Goal: Task Accomplishment & Management: Manage account settings

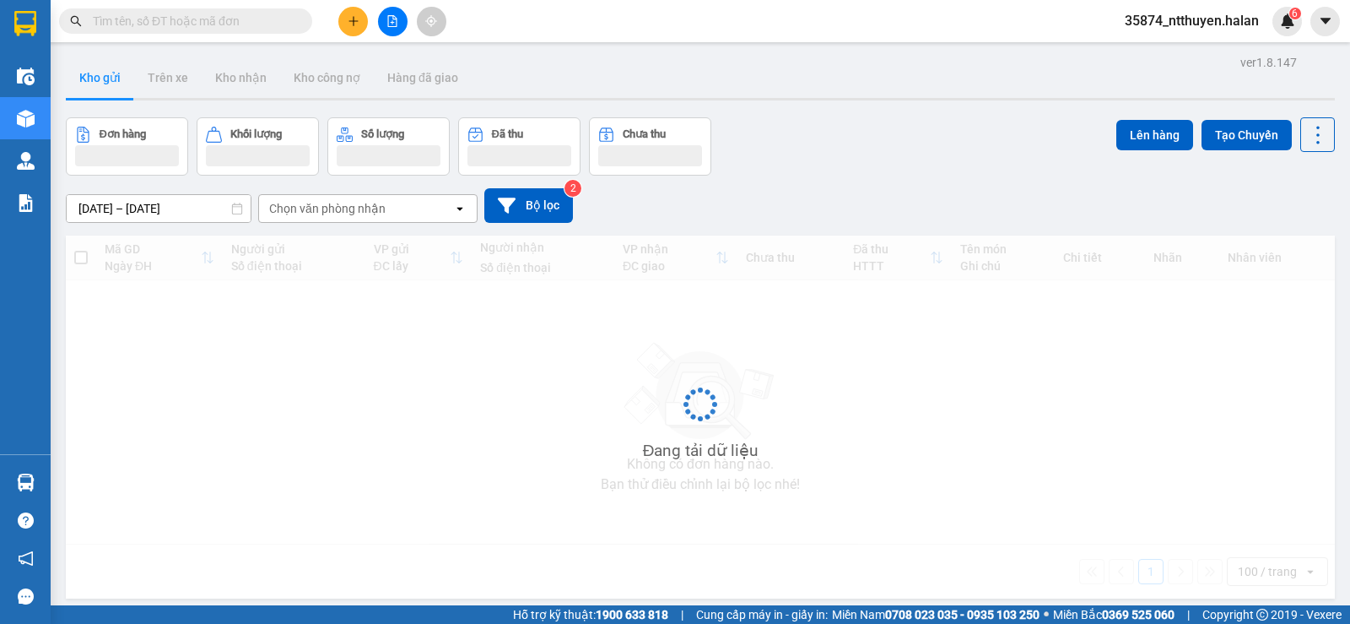
click at [221, 23] on input "text" at bounding box center [192, 21] width 199 height 19
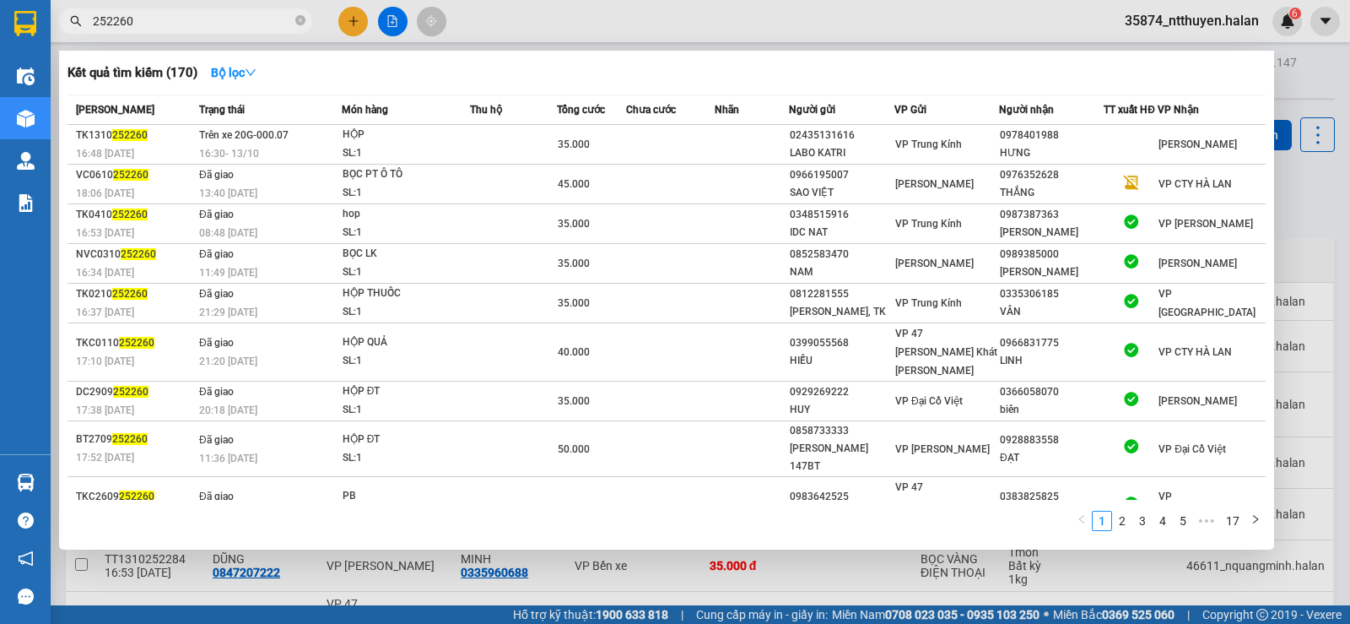
click at [118, 19] on input "252260" at bounding box center [192, 21] width 199 height 19
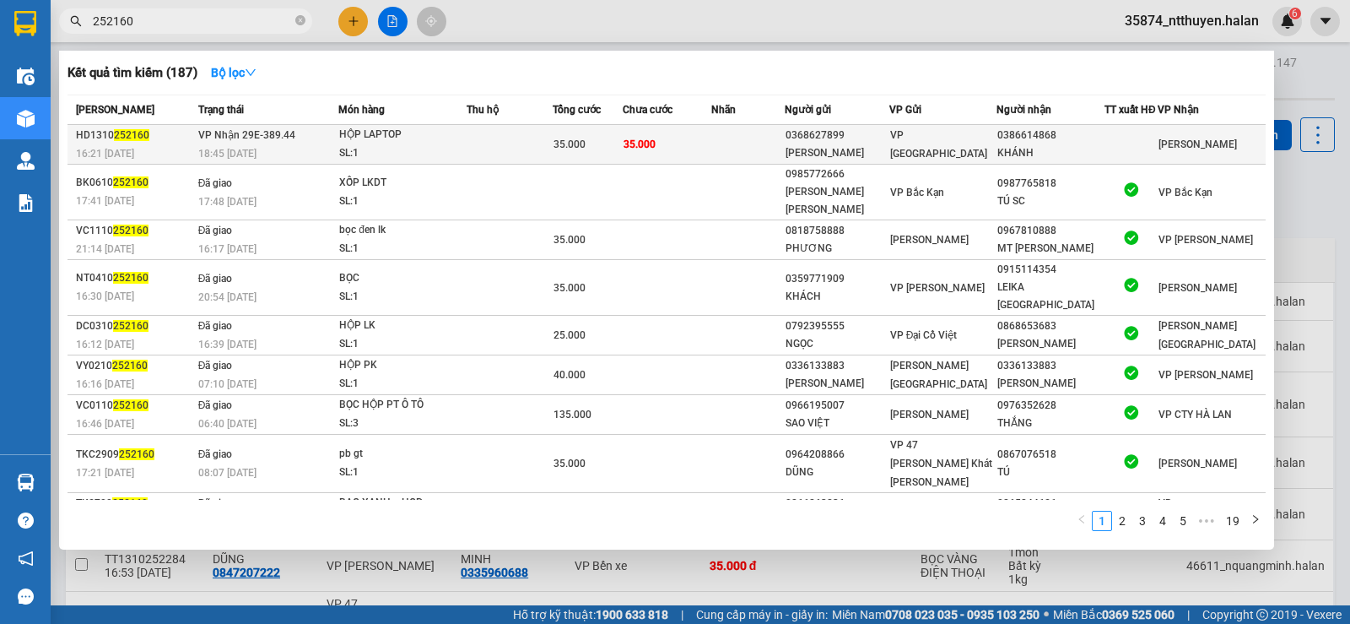
type input "252160"
click at [473, 145] on td at bounding box center [510, 145] width 86 height 40
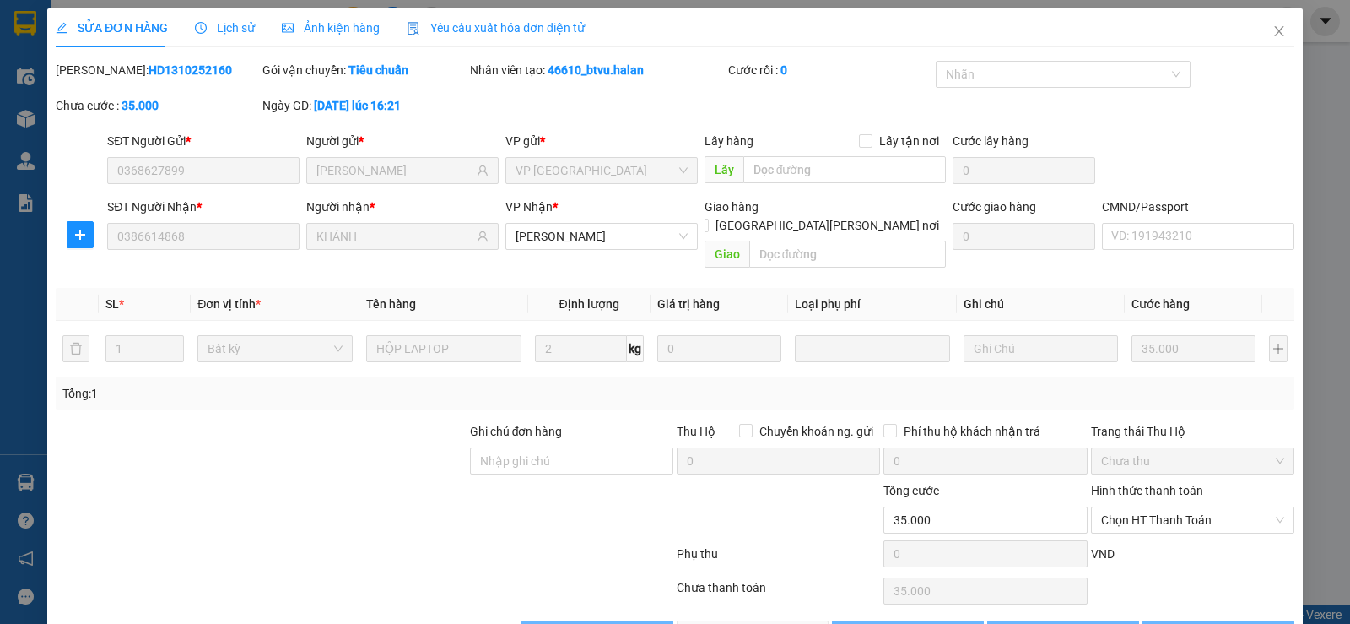
type input "0368627899"
type input "[PERSON_NAME]"
type input "0386614868"
type input "KHÁNH"
type input "0"
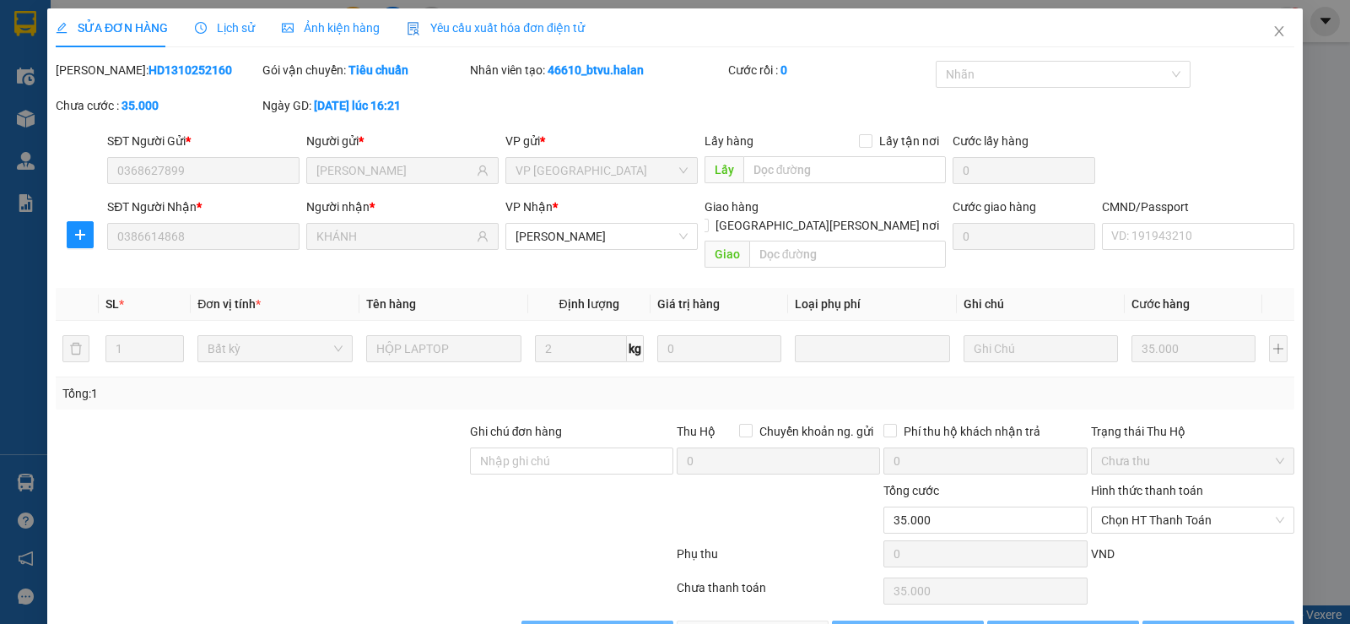
type input "35.000"
click at [1136, 507] on span "Chọn HT Thanh Toán" at bounding box center [1192, 519] width 183 height 25
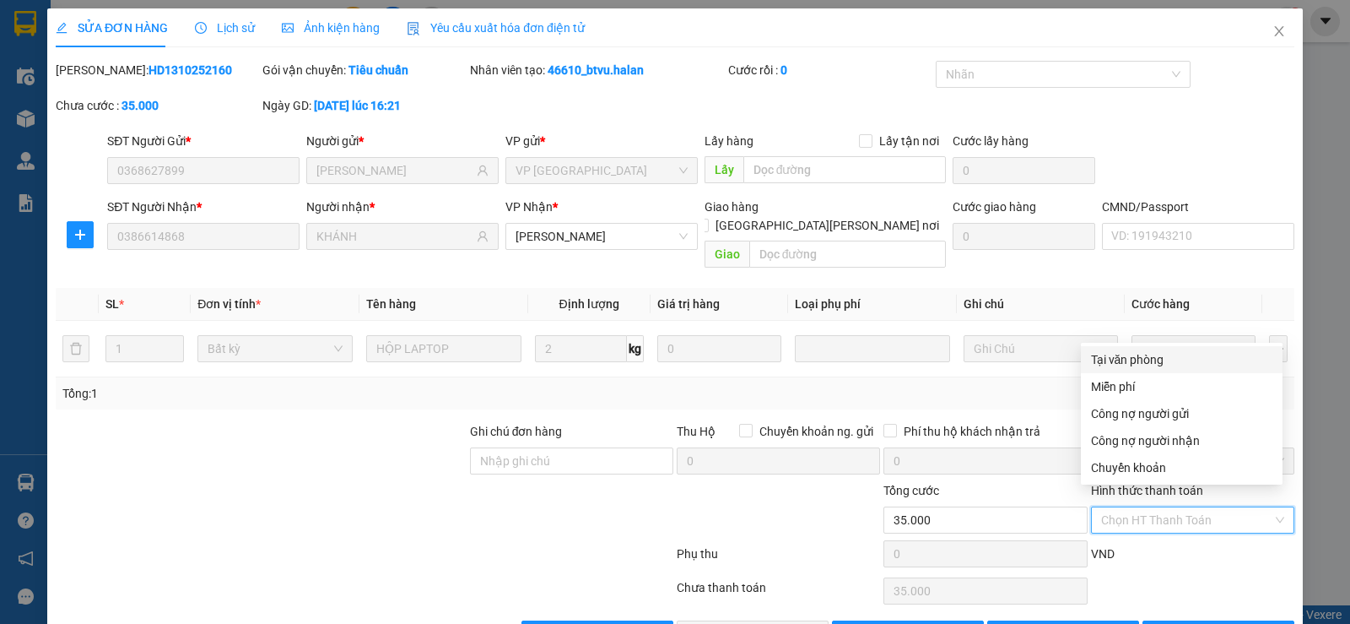
drag, startPoint x: 1108, startPoint y: 357, endPoint x: 852, endPoint y: 549, distance: 320.0
click at [1108, 360] on div "Tại văn phòng" at bounding box center [1181, 359] width 181 height 19
type input "0"
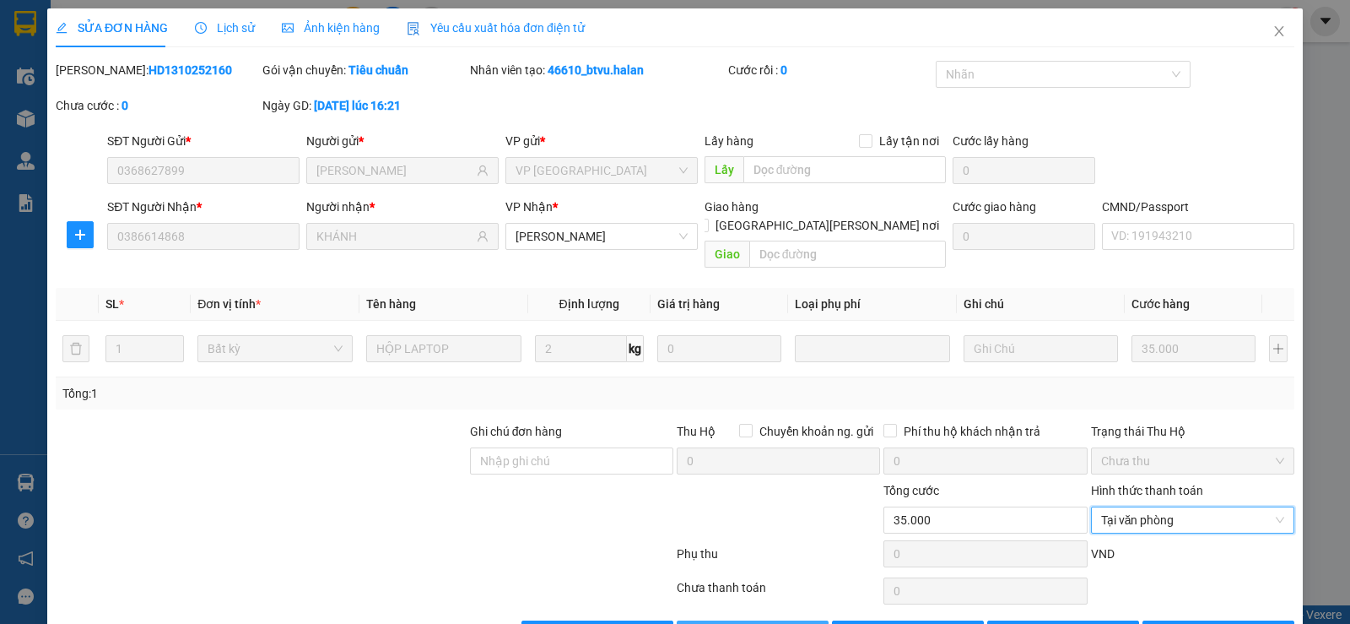
click at [739, 623] on span "Giao hàng" at bounding box center [762, 634] width 54 height 19
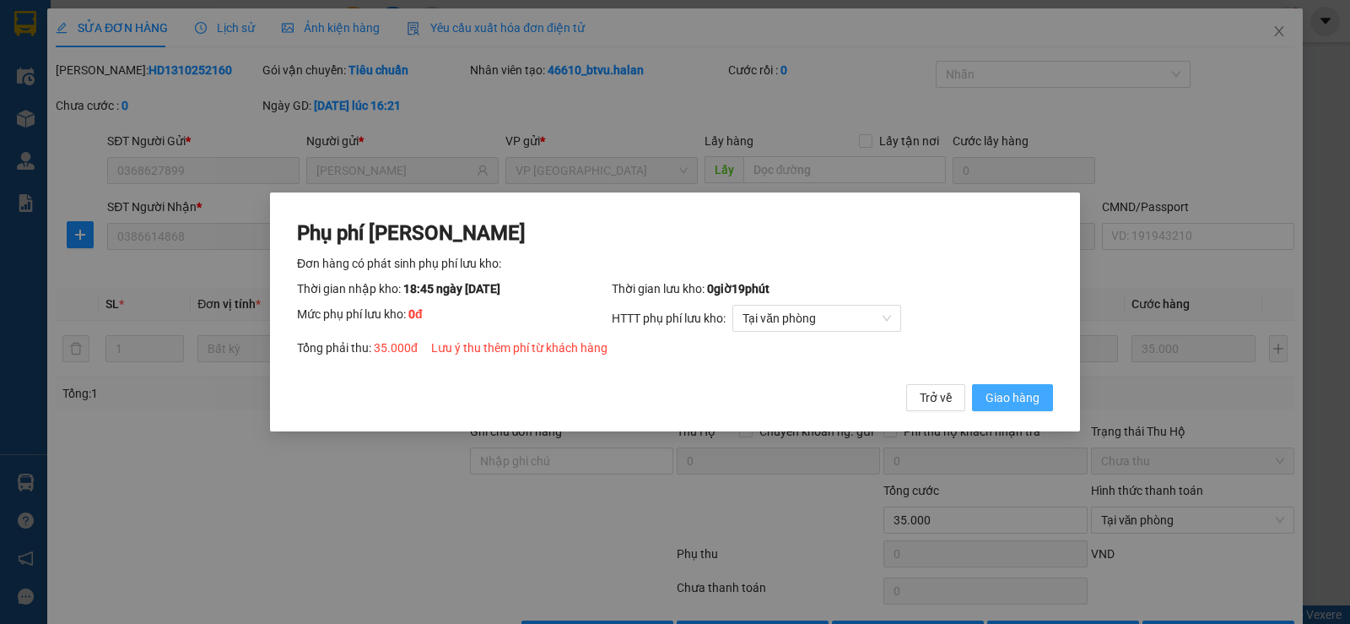
click at [1012, 395] on span "Giao hàng" at bounding box center [1013, 397] width 54 height 19
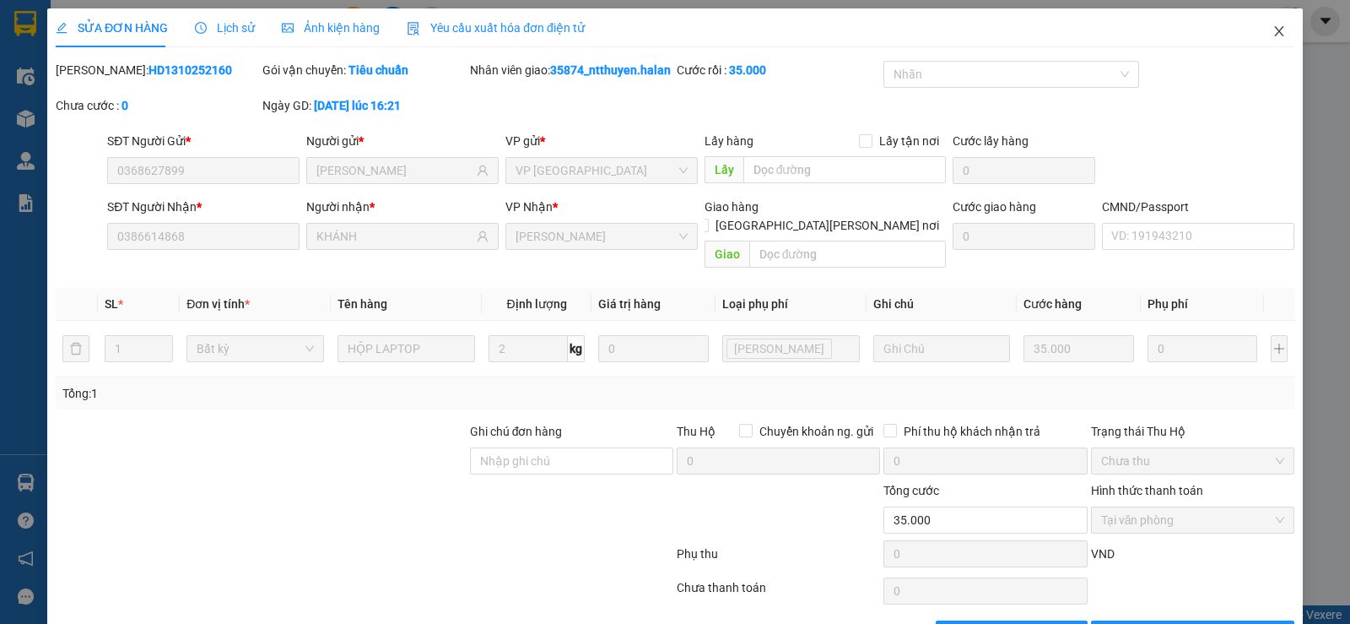
click at [1273, 31] on icon "close" at bounding box center [1280, 31] width 14 height 14
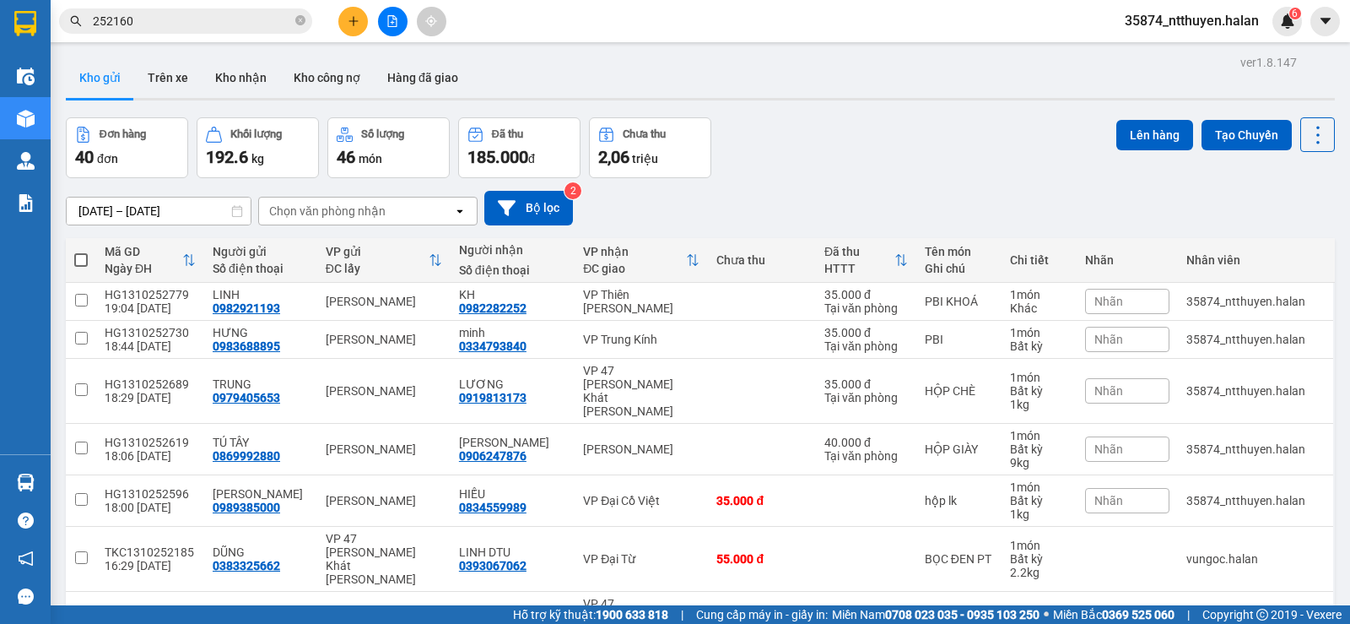
click at [335, 214] on div "Chọn văn phòng nhận" at bounding box center [327, 211] width 116 height 17
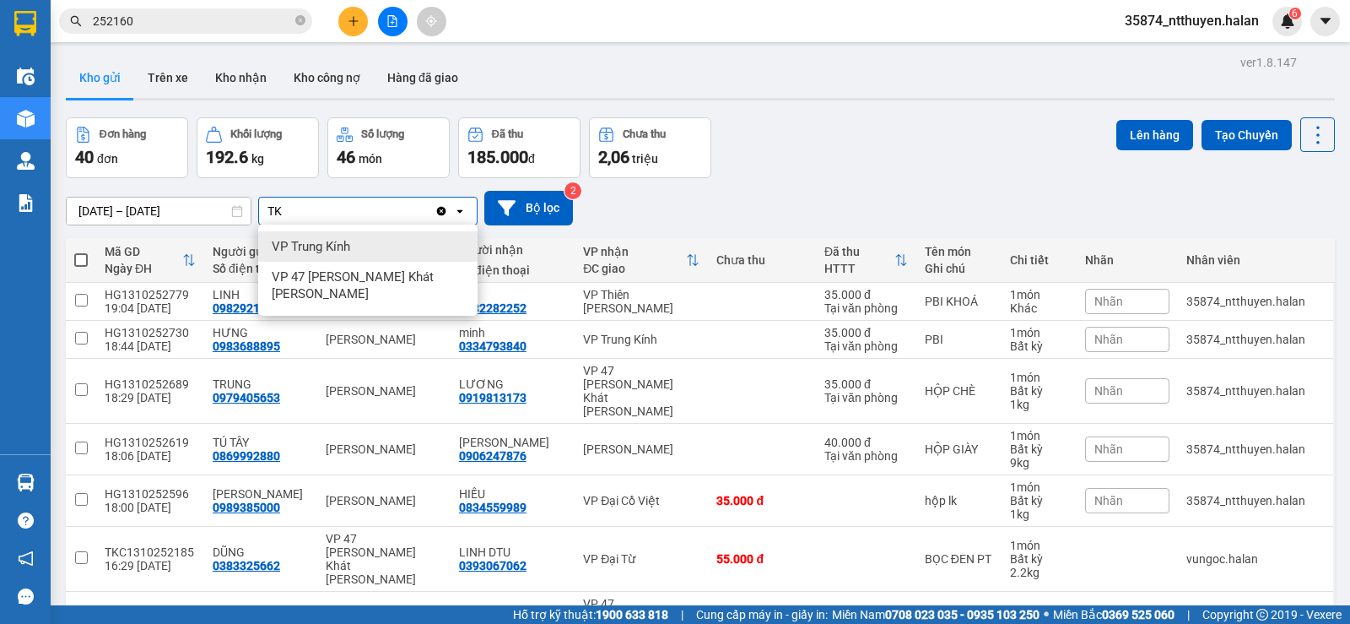
type input "TK"
drag, startPoint x: 338, startPoint y: 243, endPoint x: 328, endPoint y: 187, distance: 56.5
click at [338, 244] on span "VP Trung Kính" at bounding box center [311, 246] width 78 height 17
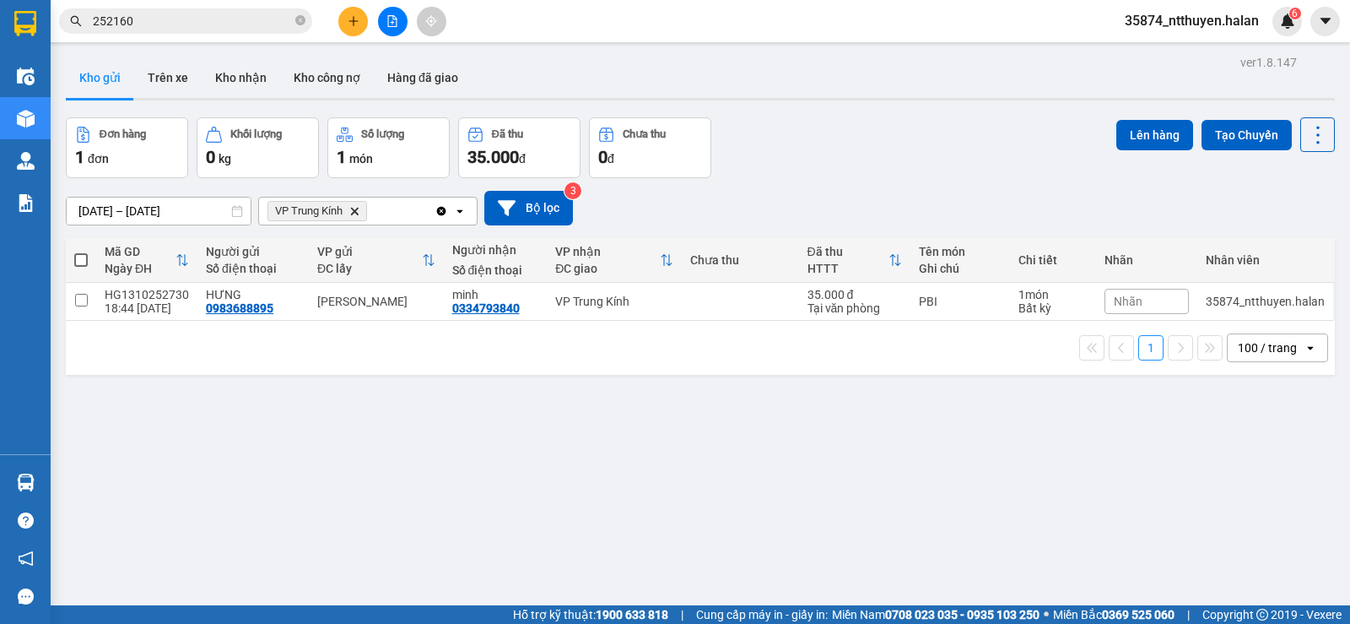
click at [300, 21] on icon "close-circle" at bounding box center [300, 20] width 10 height 10
click at [176, 21] on input "text" at bounding box center [192, 21] width 199 height 19
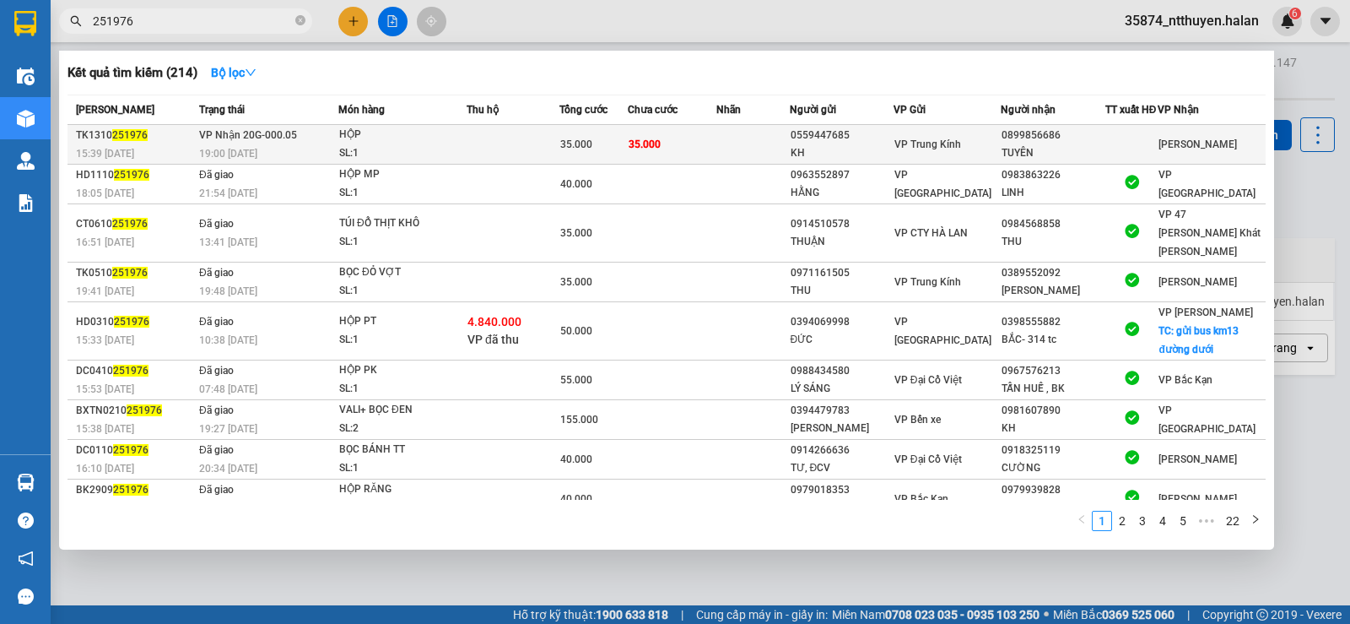
type input "251976"
click at [756, 159] on td at bounding box center [752, 145] width 73 height 40
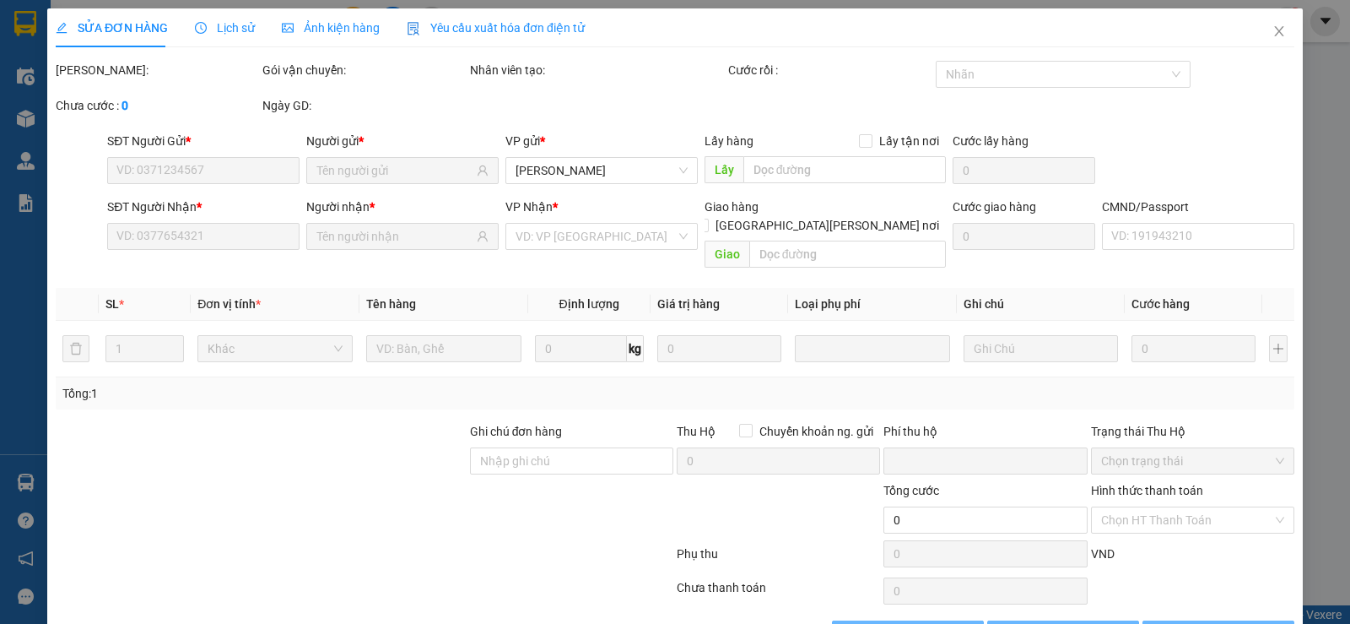
scroll to position [38, 0]
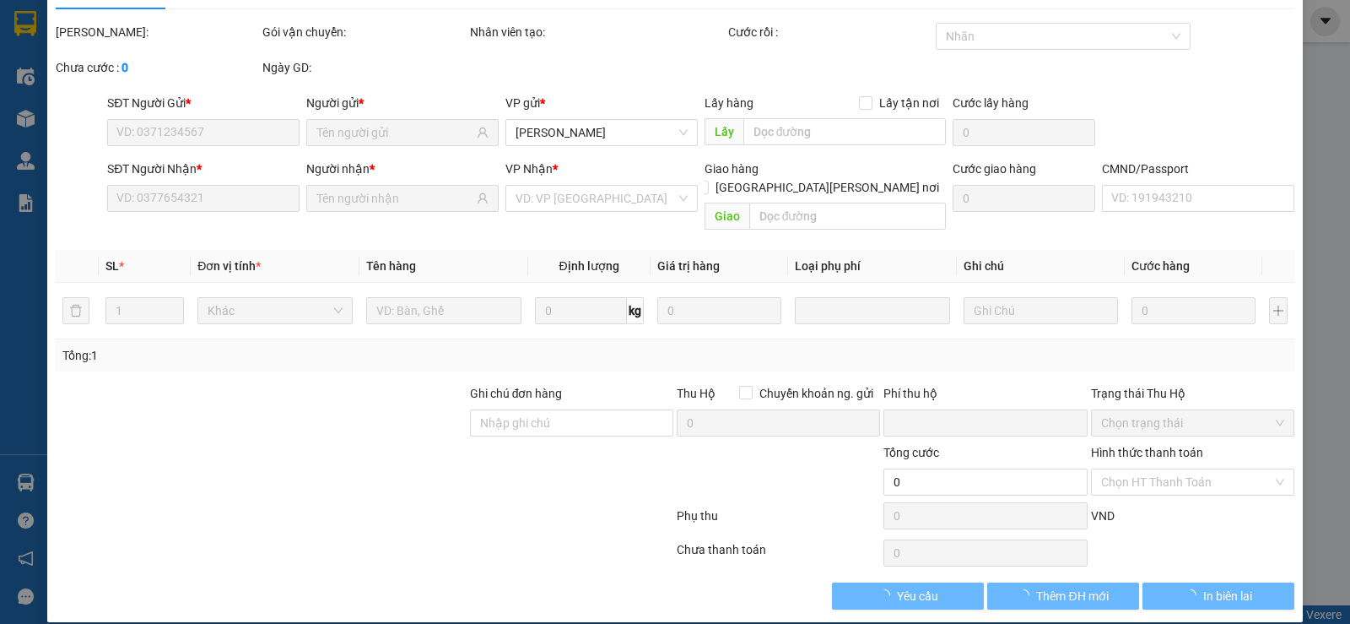
type input "0559447685"
type input "KH"
type input "0899856686"
type input "TUYÊN"
type input "0"
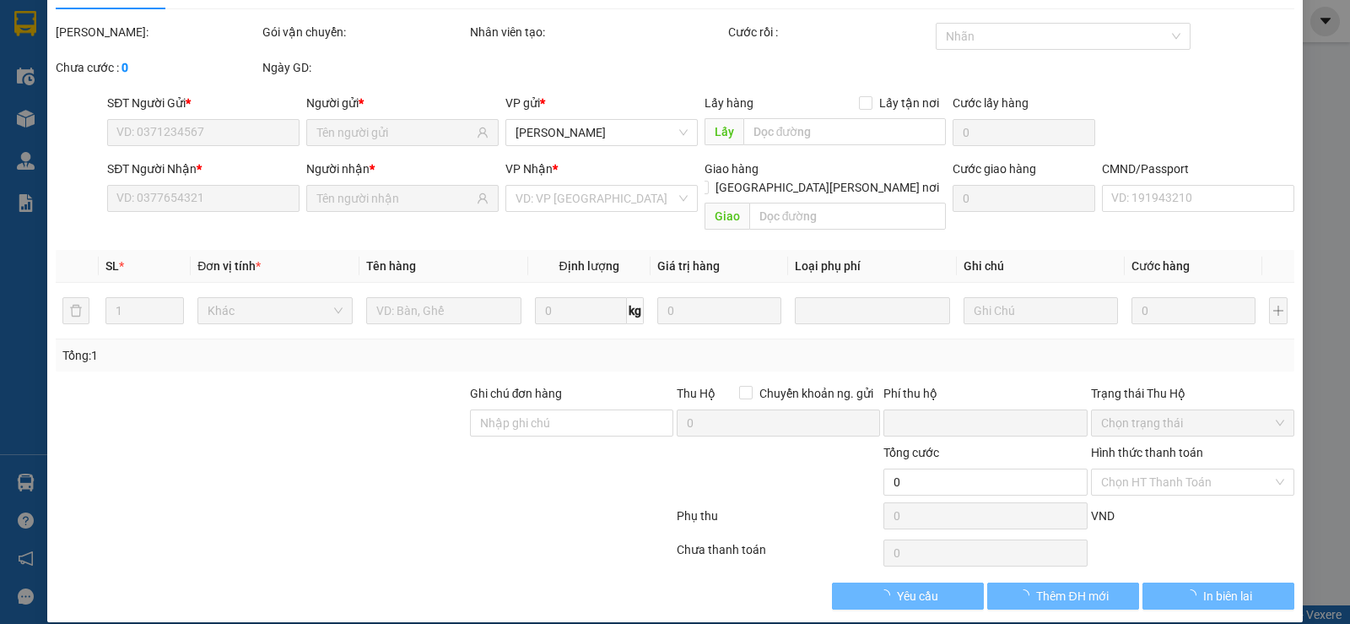
type input "35.000"
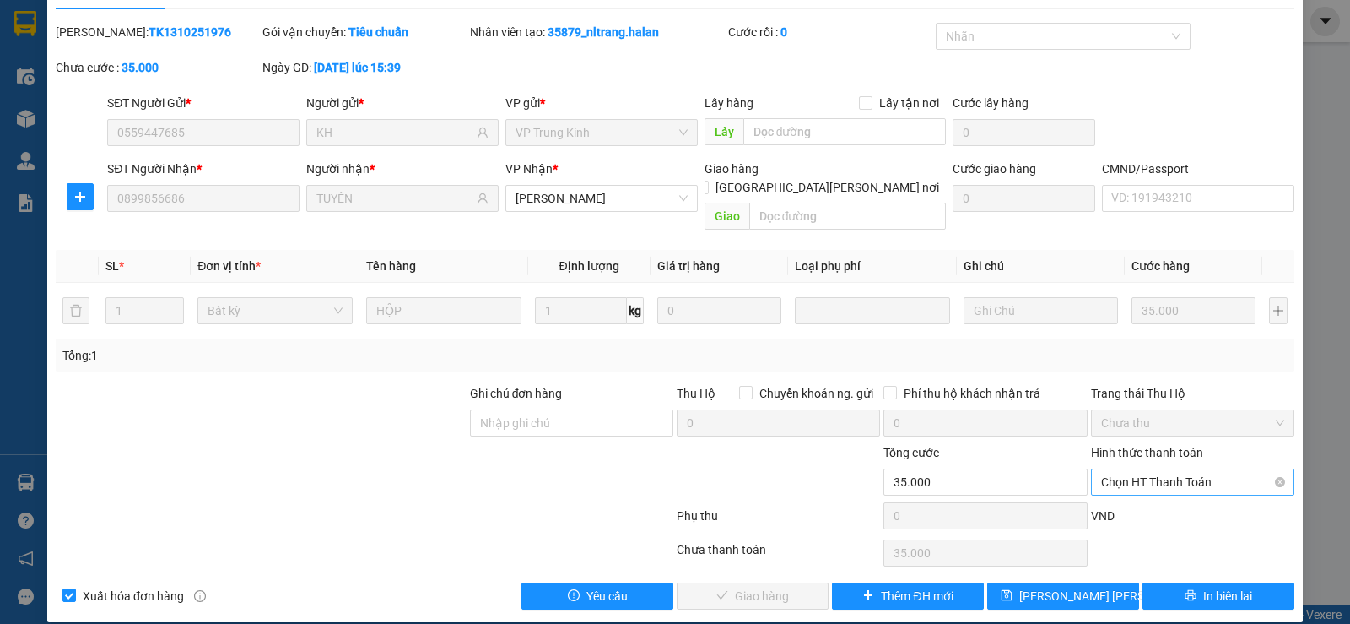
click at [1155, 469] on span "Chọn HT Thanh Toán" at bounding box center [1192, 481] width 183 height 25
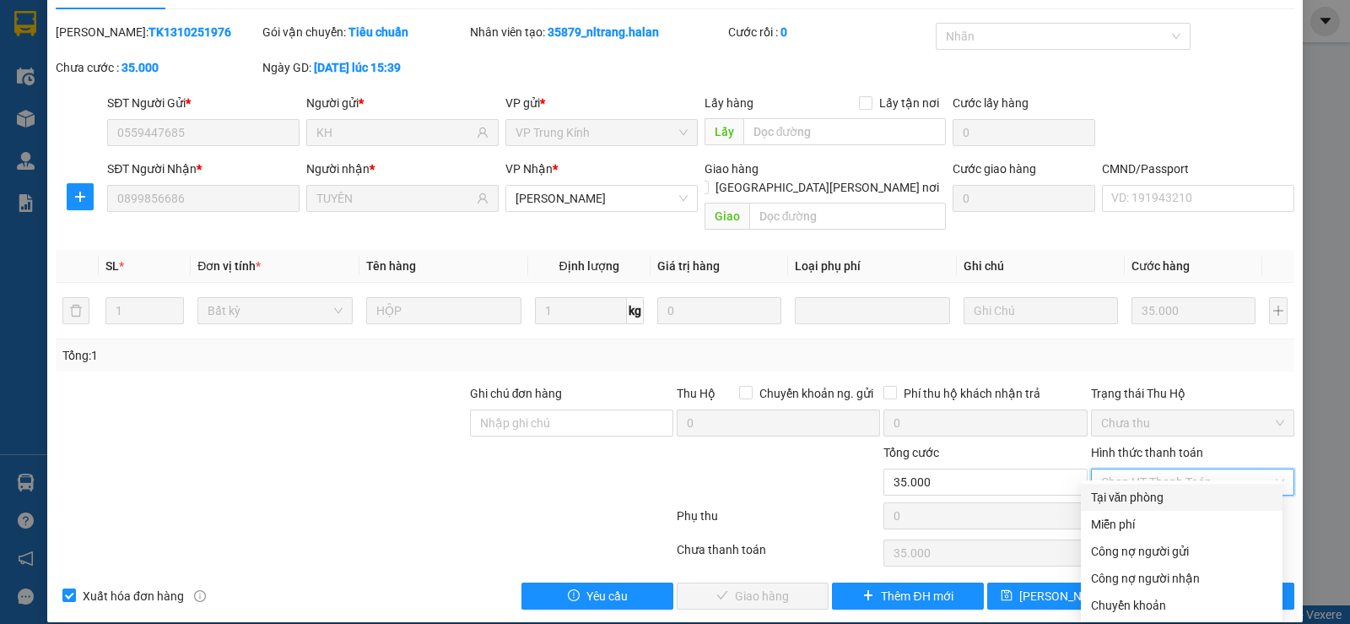
click at [1136, 500] on div "Tại văn phòng" at bounding box center [1181, 497] width 181 height 19
type input "0"
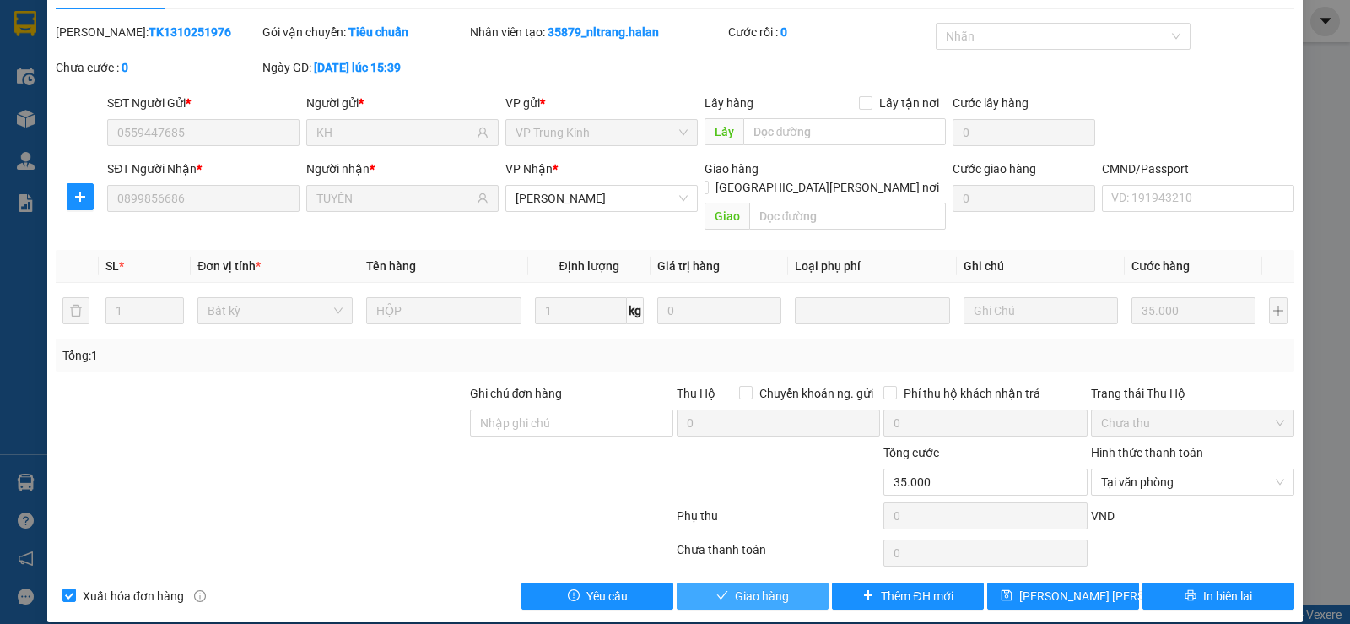
click at [766, 587] on span "Giao hàng" at bounding box center [762, 596] width 54 height 19
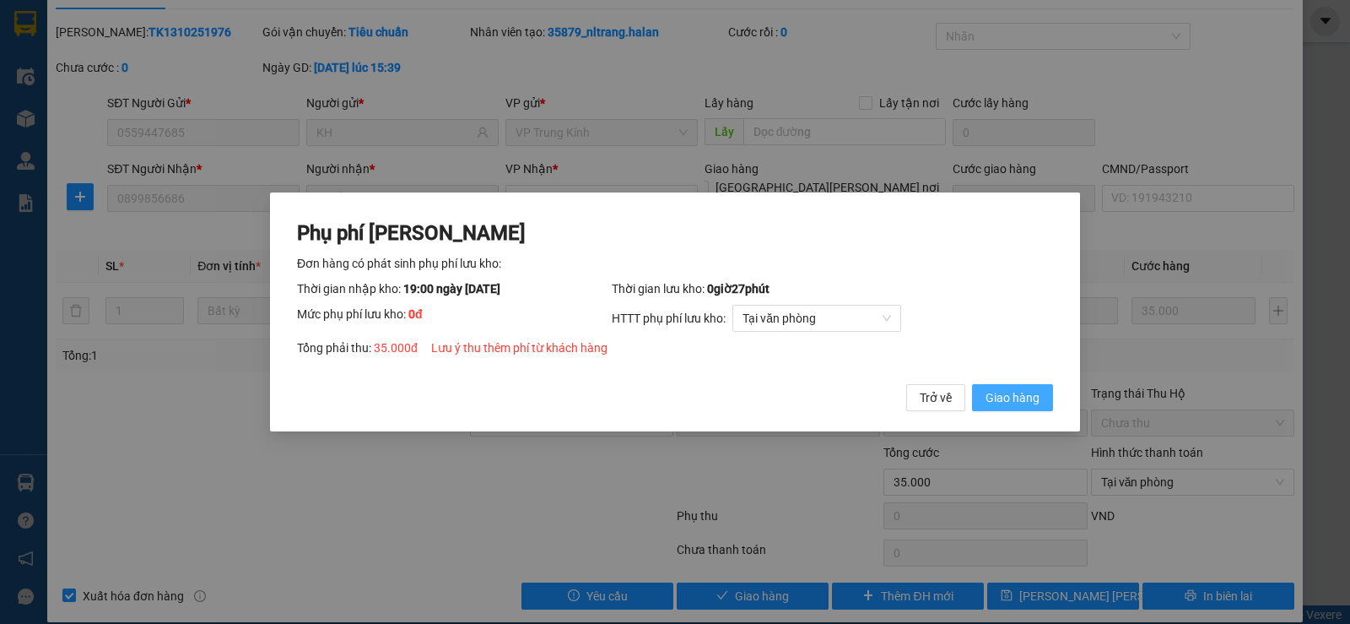
click at [1025, 397] on span "Giao hàng" at bounding box center [1013, 397] width 54 height 19
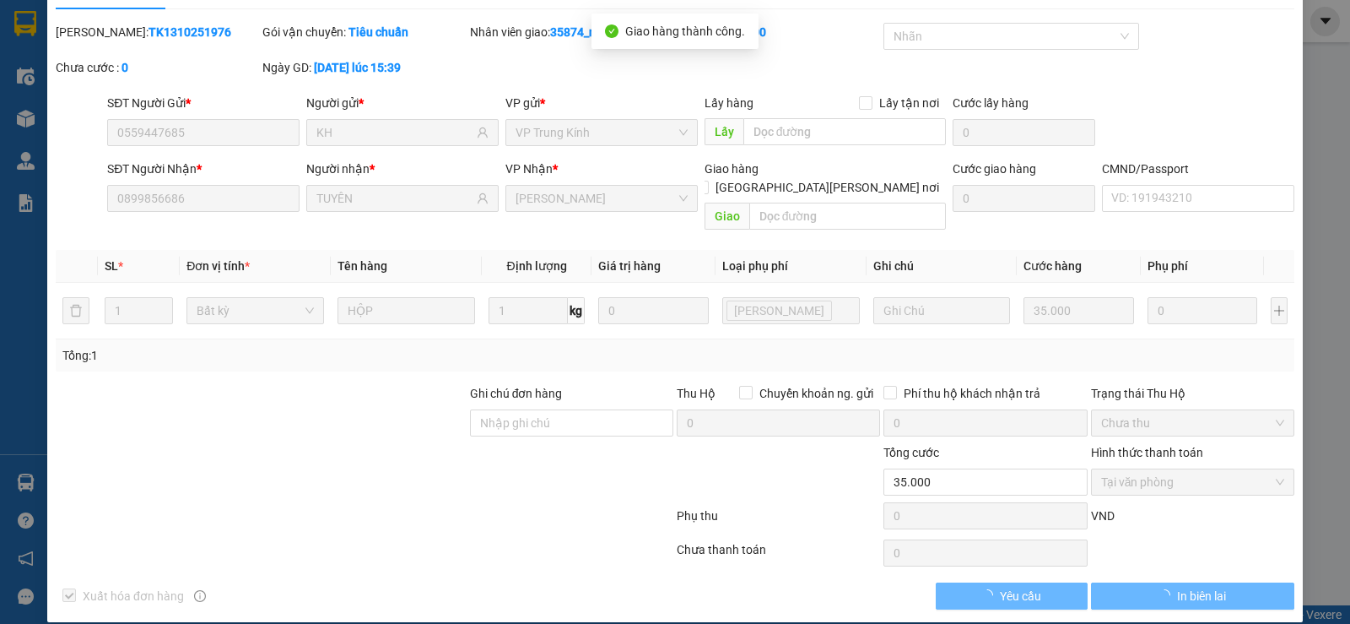
scroll to position [0, 0]
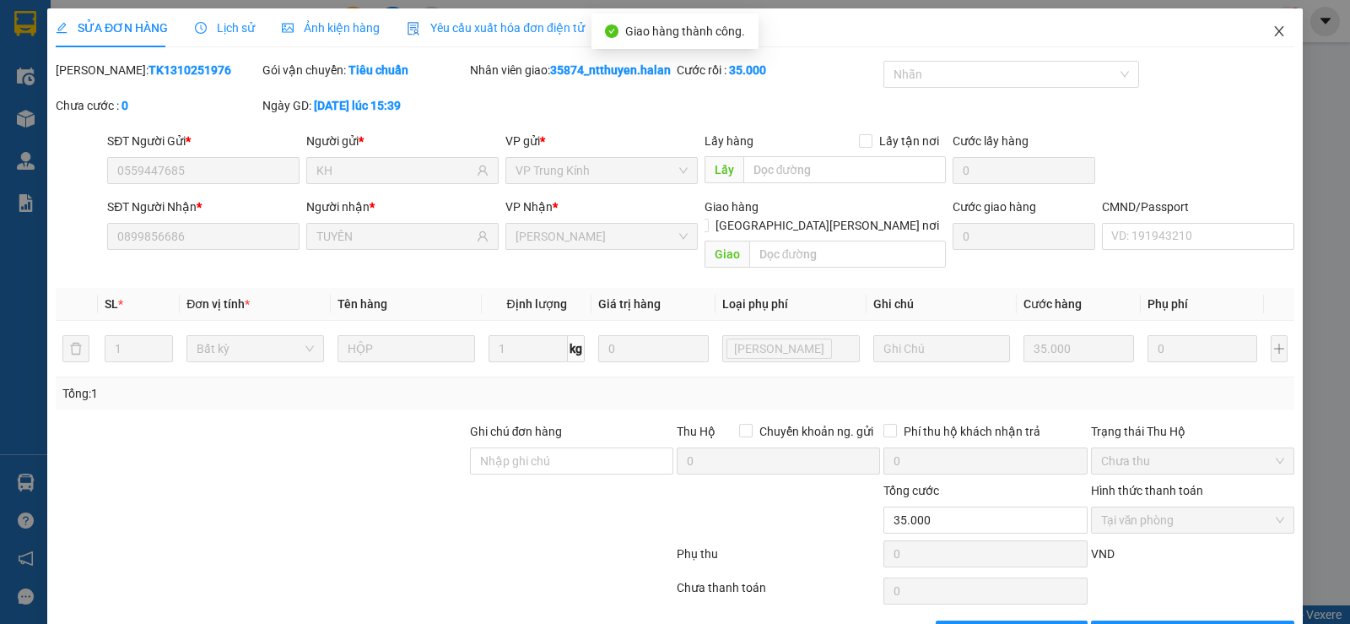
click at [1274, 29] on icon "close" at bounding box center [1278, 31] width 9 height 10
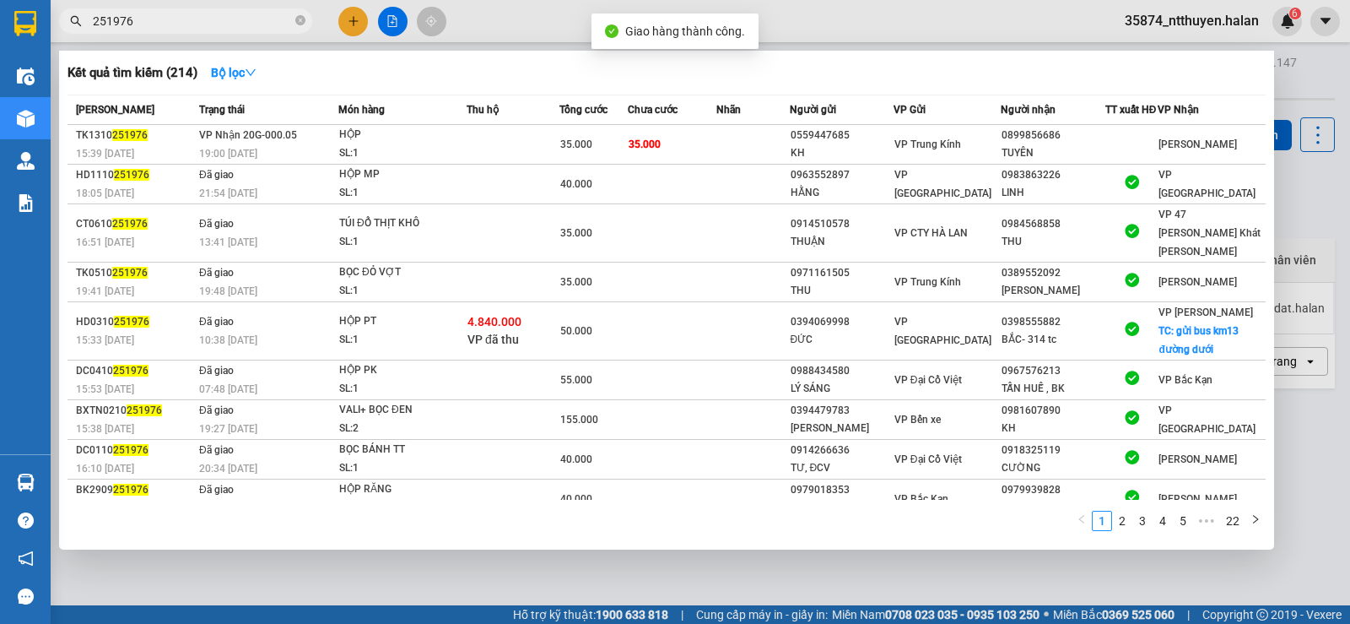
click at [157, 19] on input "251976" at bounding box center [192, 21] width 199 height 19
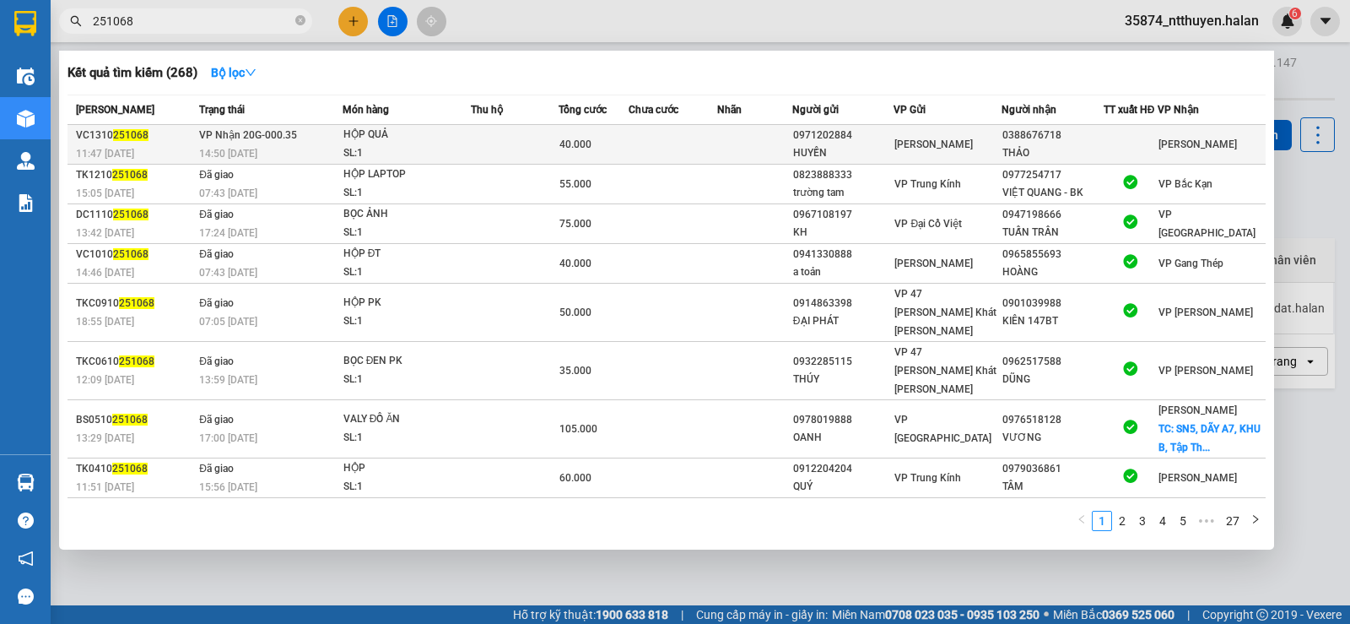
type input "251068"
click at [462, 141] on div "HỘP QUẢ" at bounding box center [406, 135] width 127 height 19
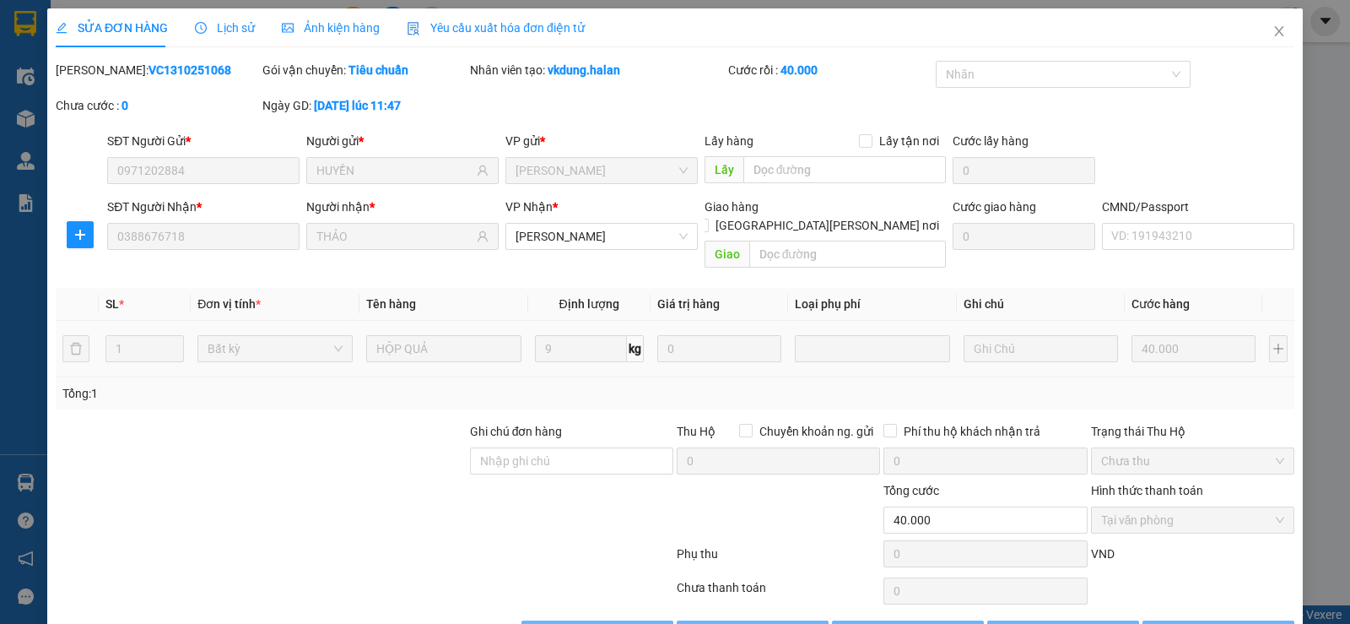
type input "0971202884"
type input "HUYỀN"
type input "0388676718"
type input "THẢO"
type input "0"
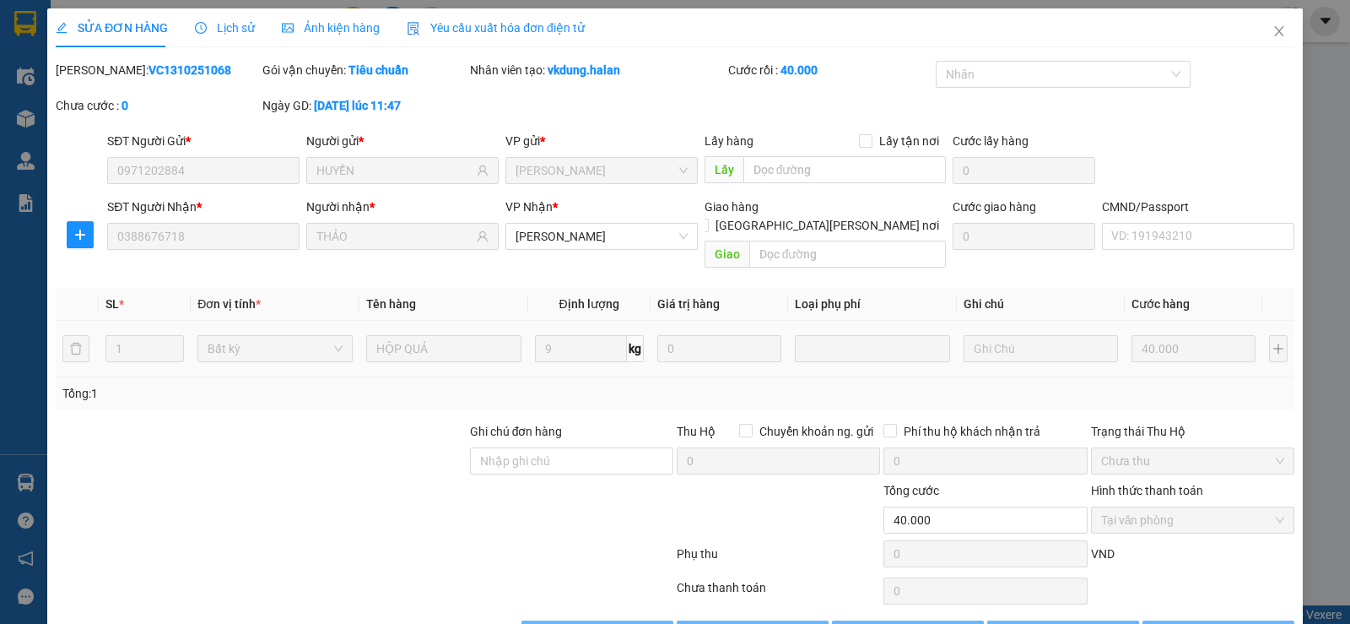
type input "40.000"
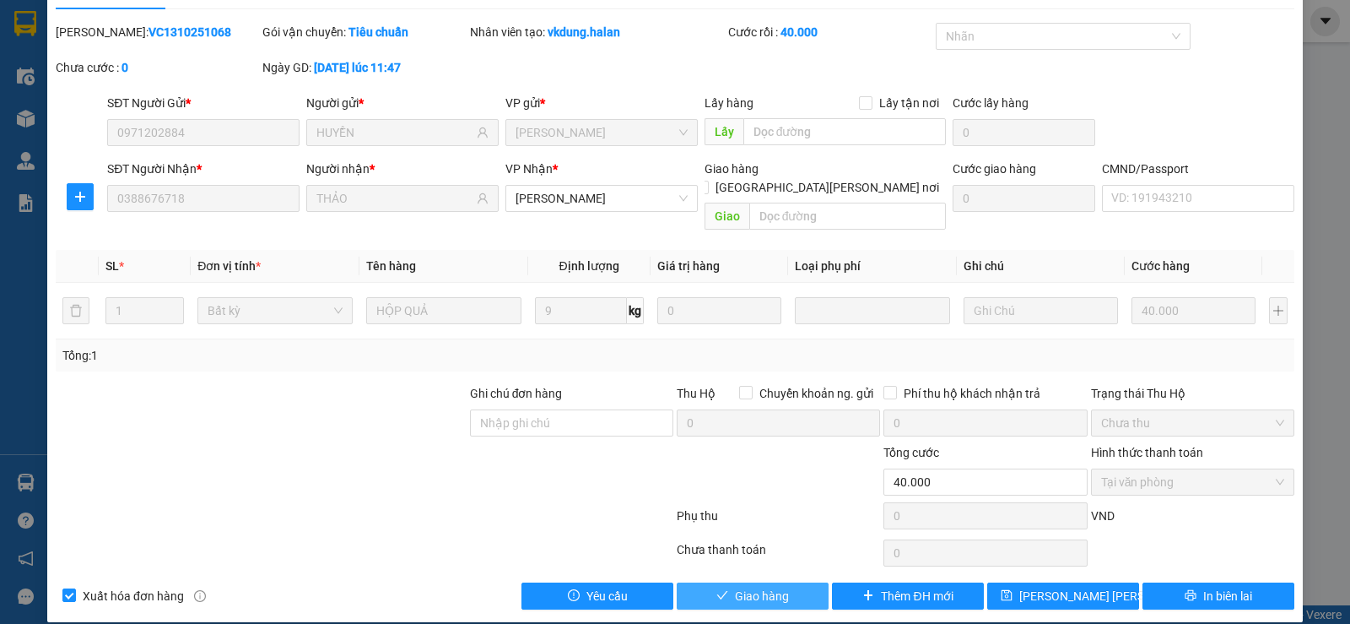
click at [775, 587] on span "Giao hàng" at bounding box center [762, 596] width 54 height 19
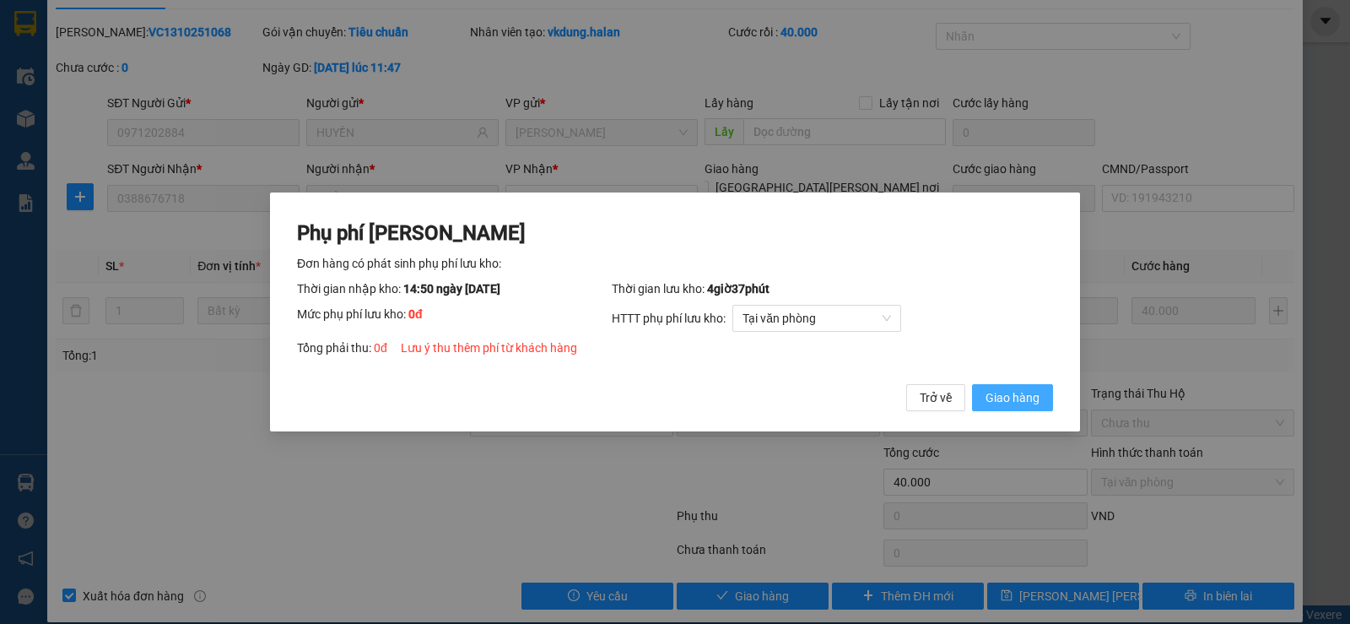
click at [1032, 394] on span "Giao hàng" at bounding box center [1013, 397] width 54 height 19
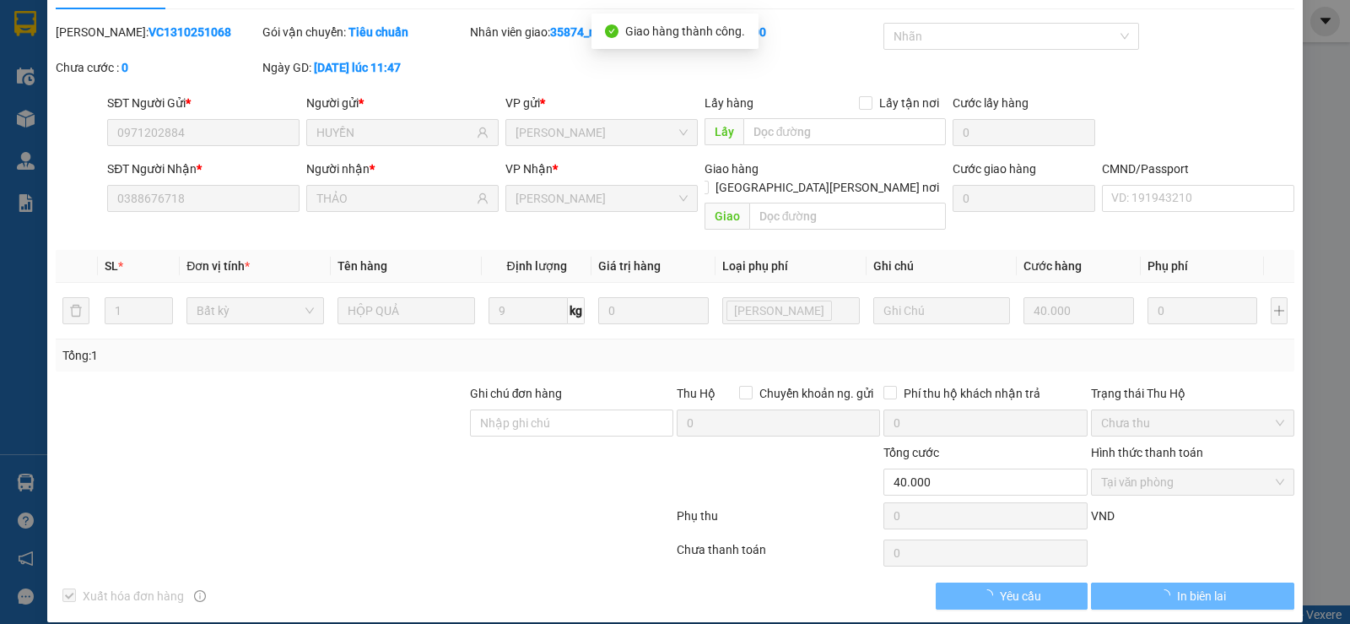
scroll to position [0, 0]
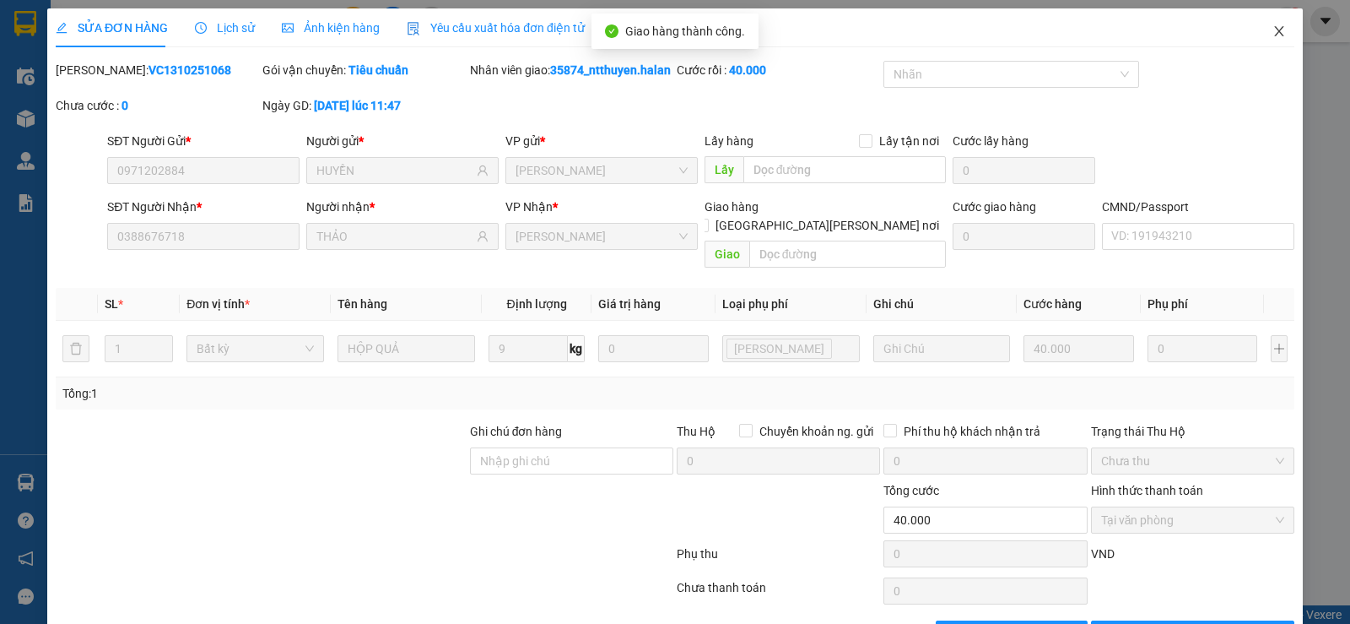
click at [1274, 33] on icon "close" at bounding box center [1278, 31] width 9 height 10
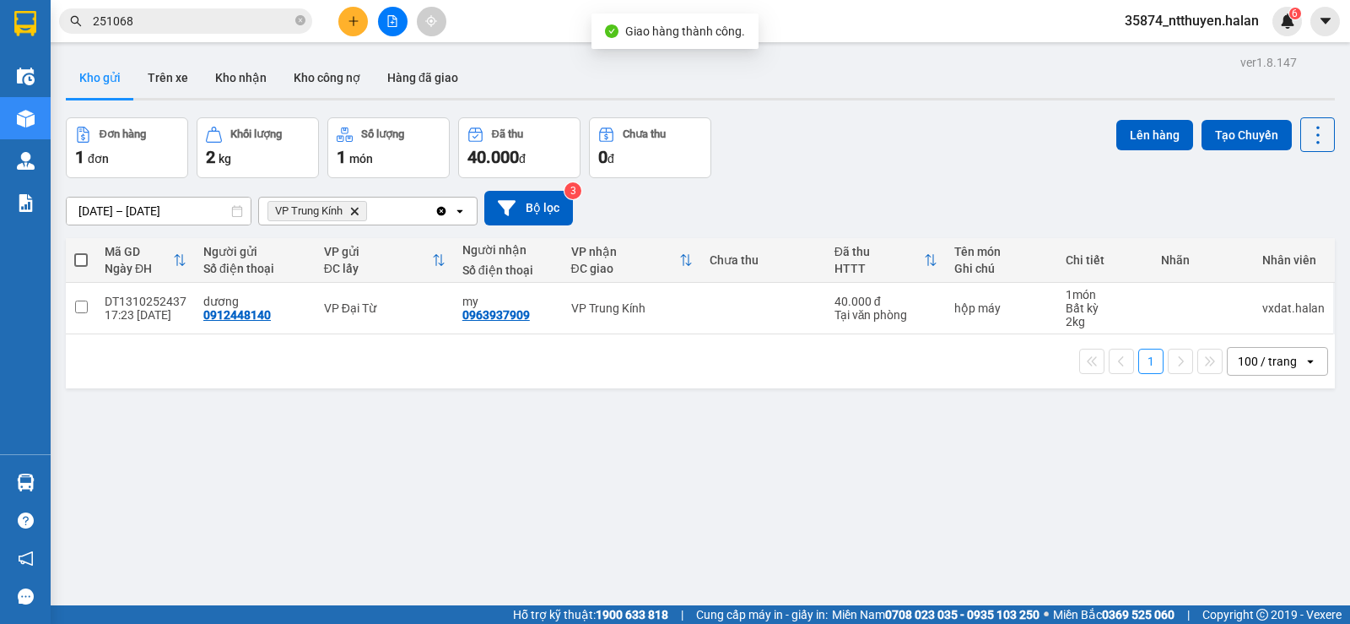
click at [223, 21] on input "251068" at bounding box center [192, 21] width 199 height 19
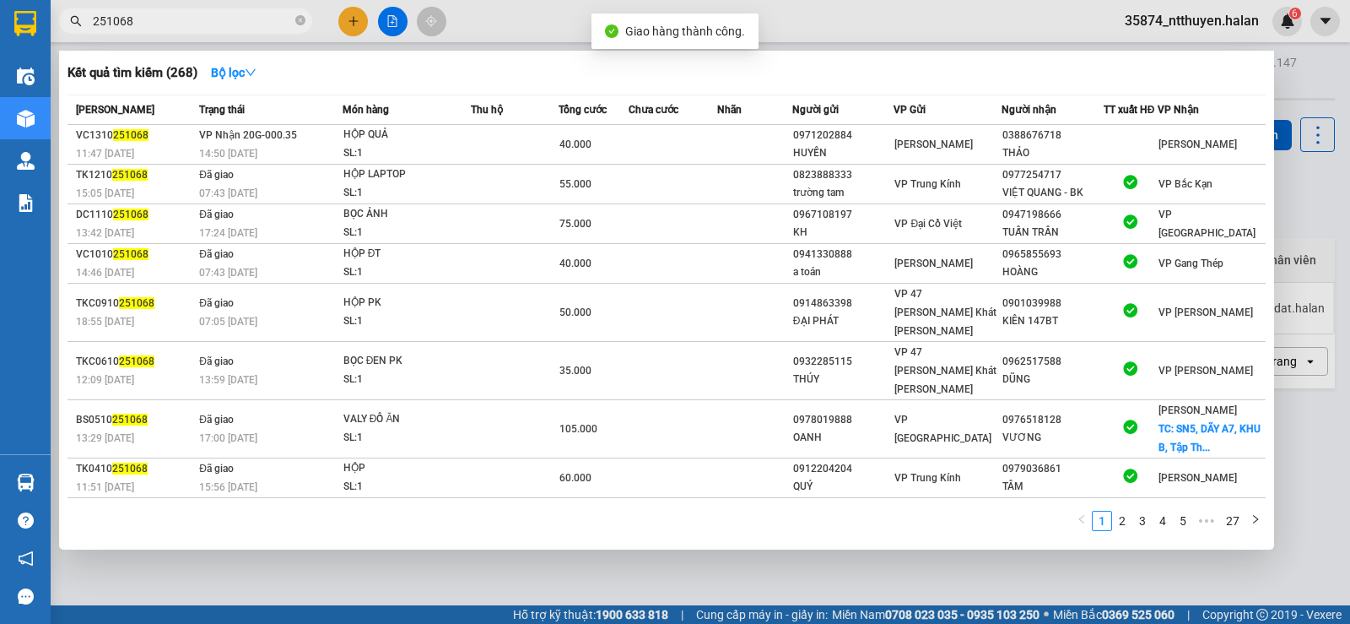
click at [223, 21] on input "251068" at bounding box center [192, 21] width 199 height 19
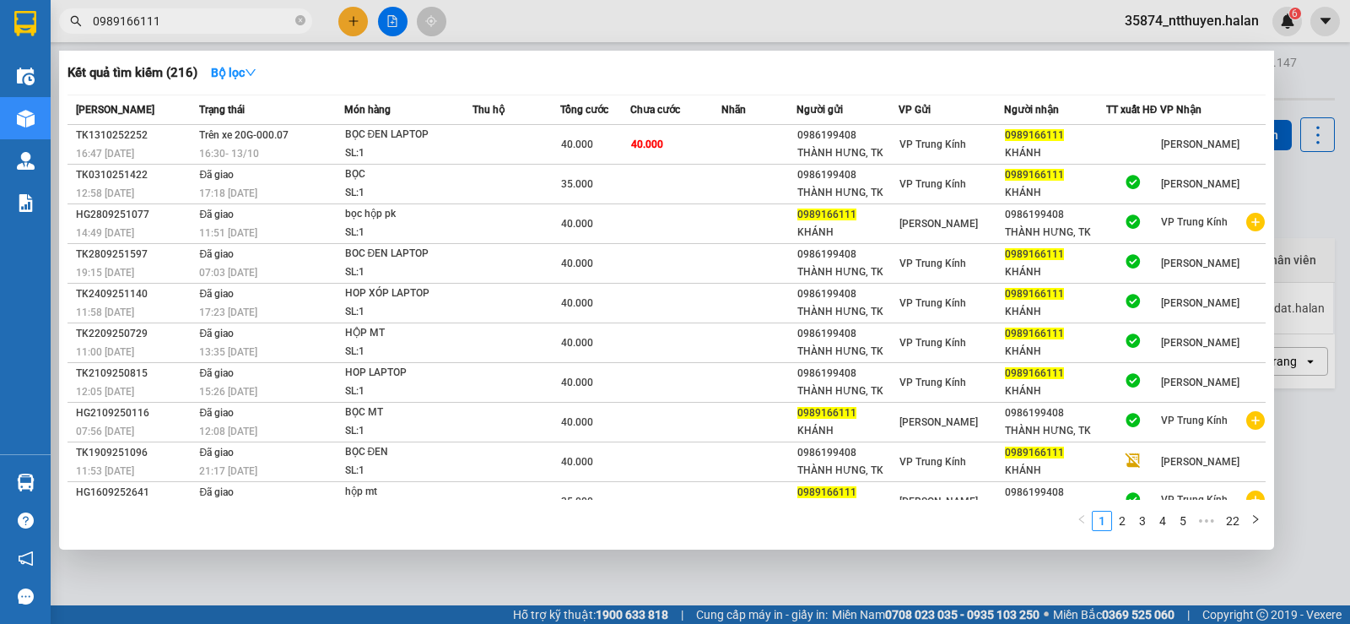
click at [308, 46] on div at bounding box center [675, 312] width 1350 height 624
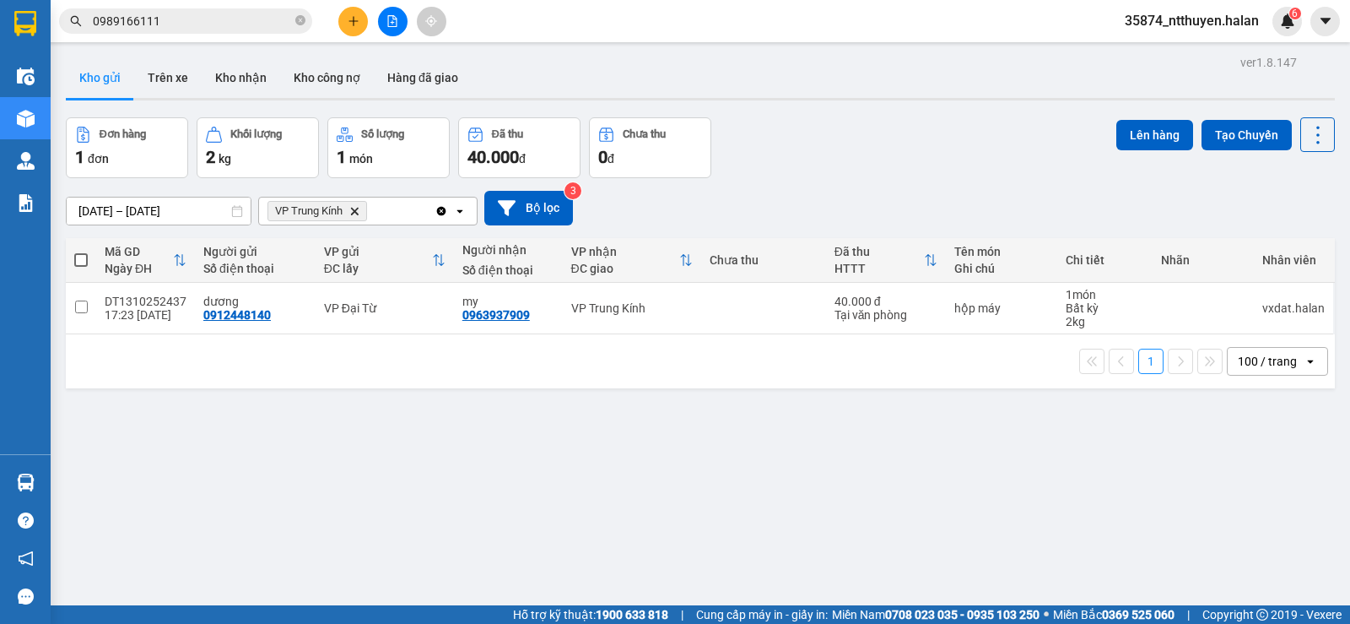
click at [239, 15] on input "0989166111" at bounding box center [192, 21] width 199 height 19
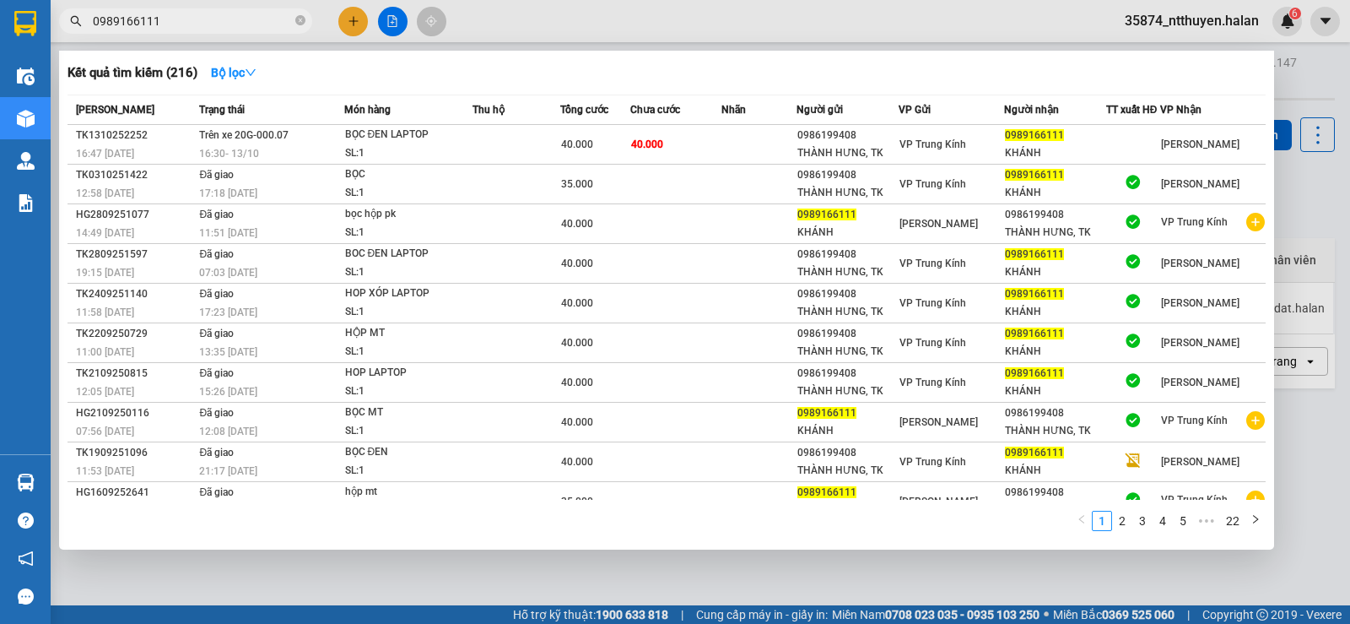
click at [238, 15] on input "0989166111" at bounding box center [192, 21] width 199 height 19
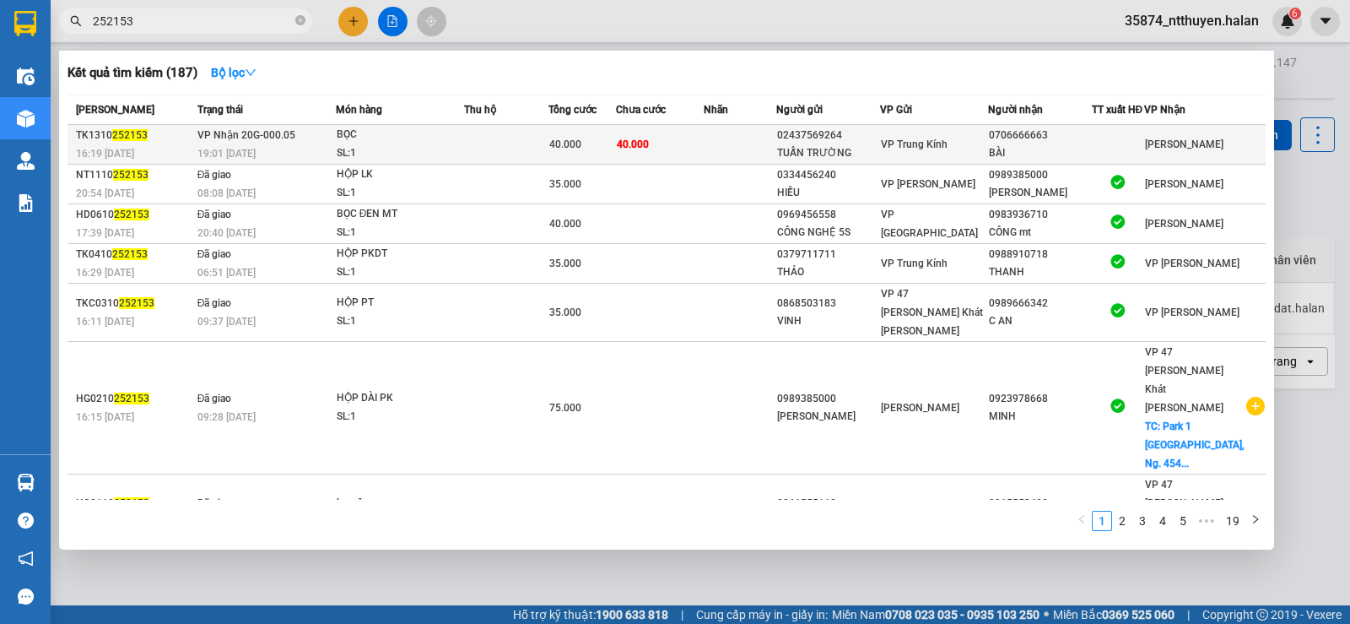
type input "252153"
click at [496, 154] on td at bounding box center [506, 145] width 84 height 40
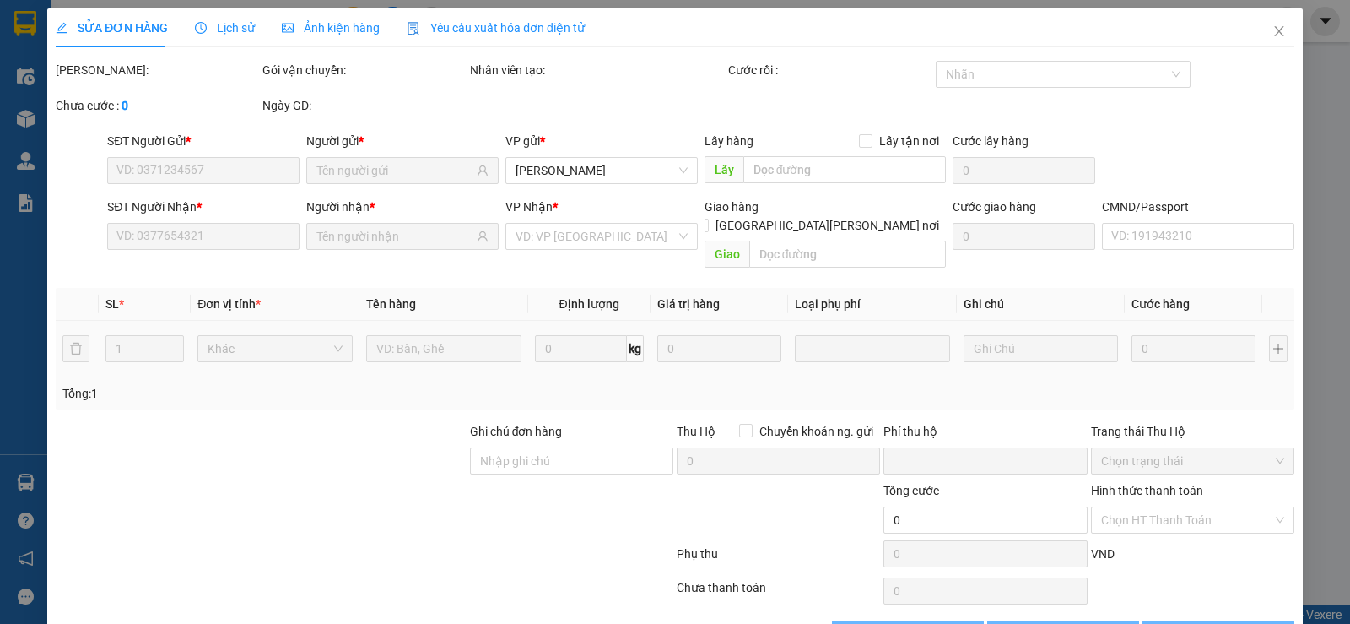
type input "02437569264"
type input "TUẤN TRƯỜNG"
type input "0706666663"
type input "BÀI"
type input "0"
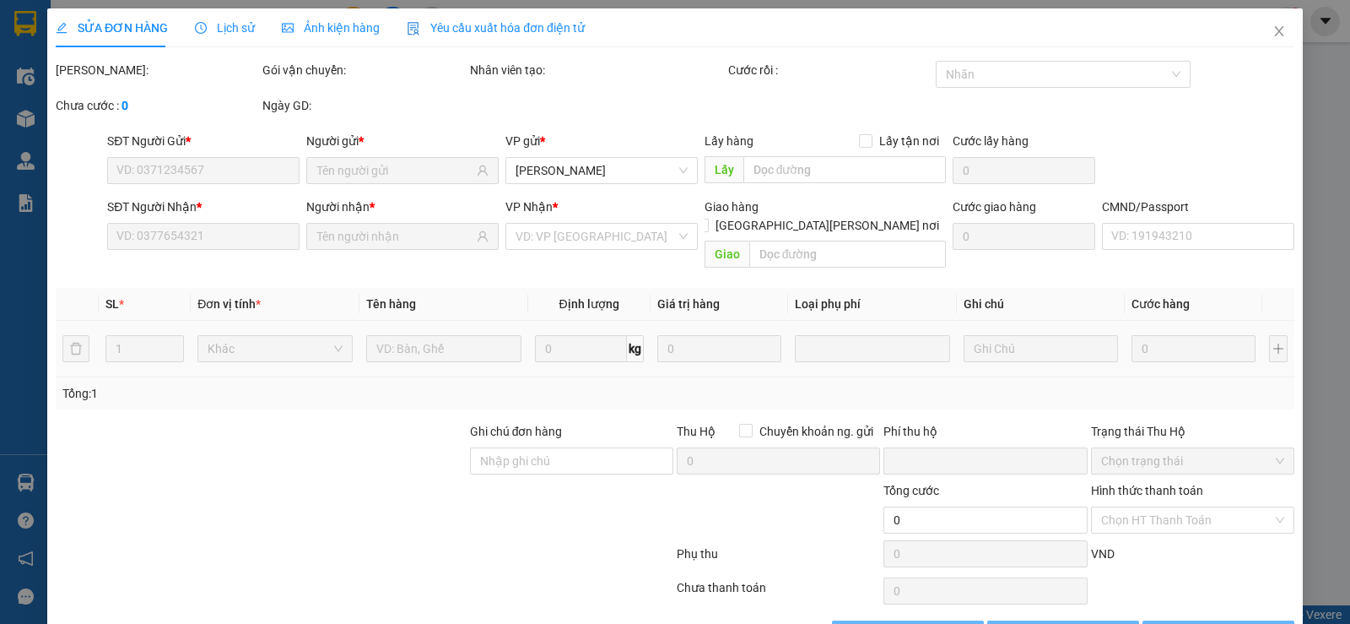
type input "40.000"
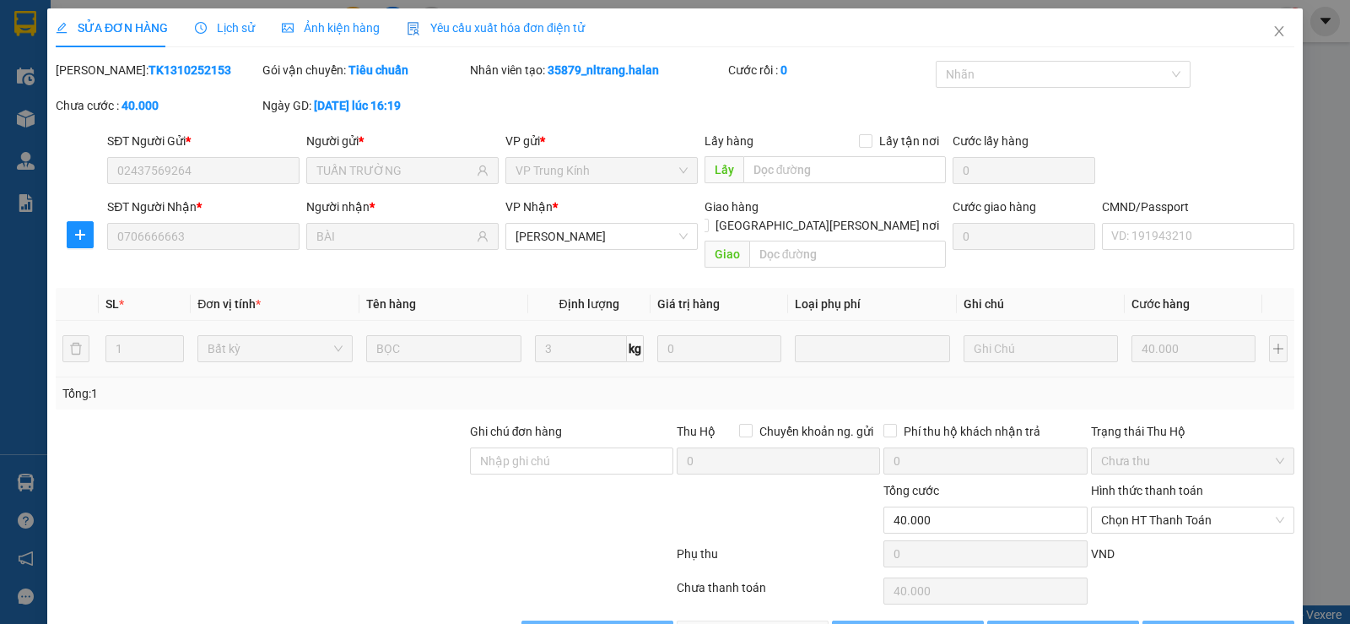
scroll to position [38, 0]
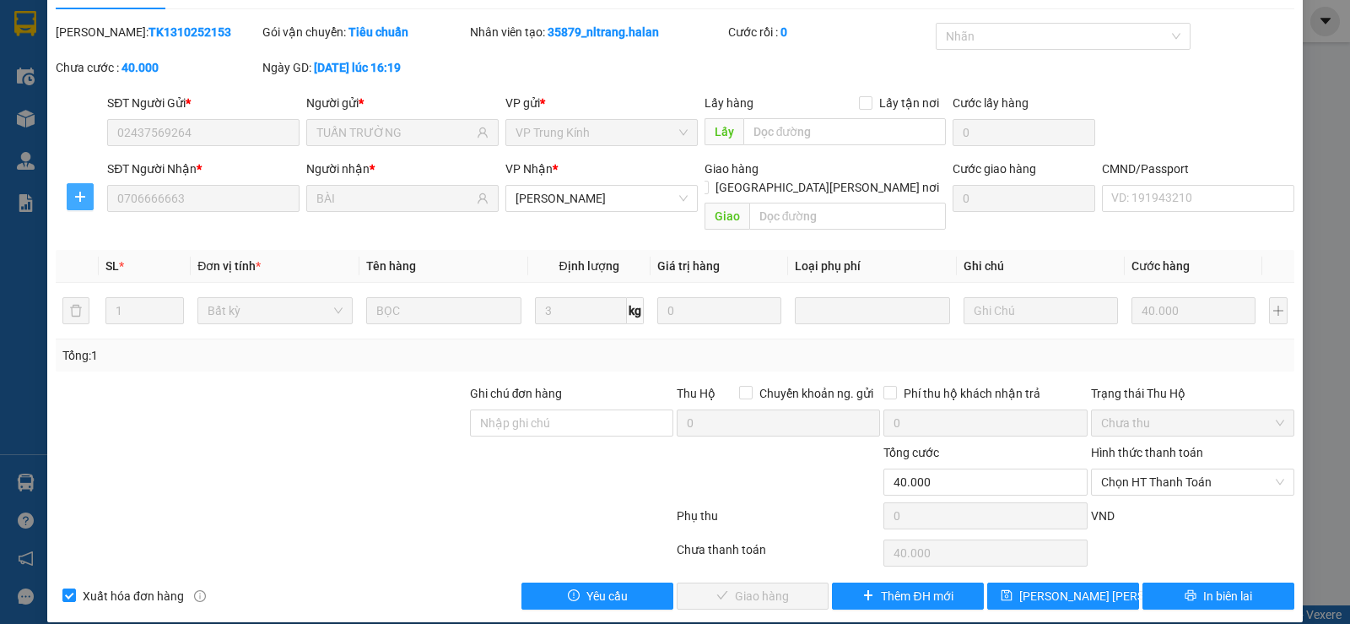
click at [82, 192] on icon "plus" at bounding box center [80, 197] width 14 height 14
click at [106, 230] on span "Chuyển kho" at bounding box center [110, 230] width 69 height 19
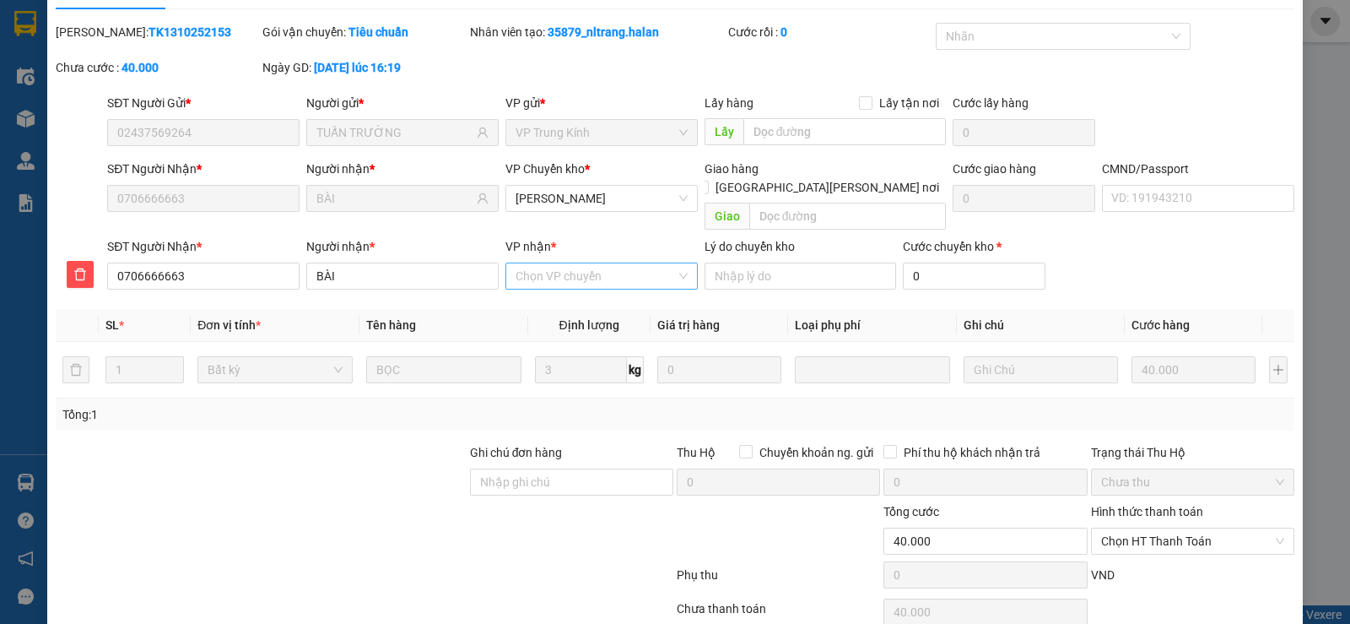
click at [542, 263] on input "VP nhận *" at bounding box center [596, 275] width 160 height 25
type input "YB"
click at [549, 295] on div "VP [GEOGRAPHIC_DATA]" at bounding box center [596, 291] width 170 height 19
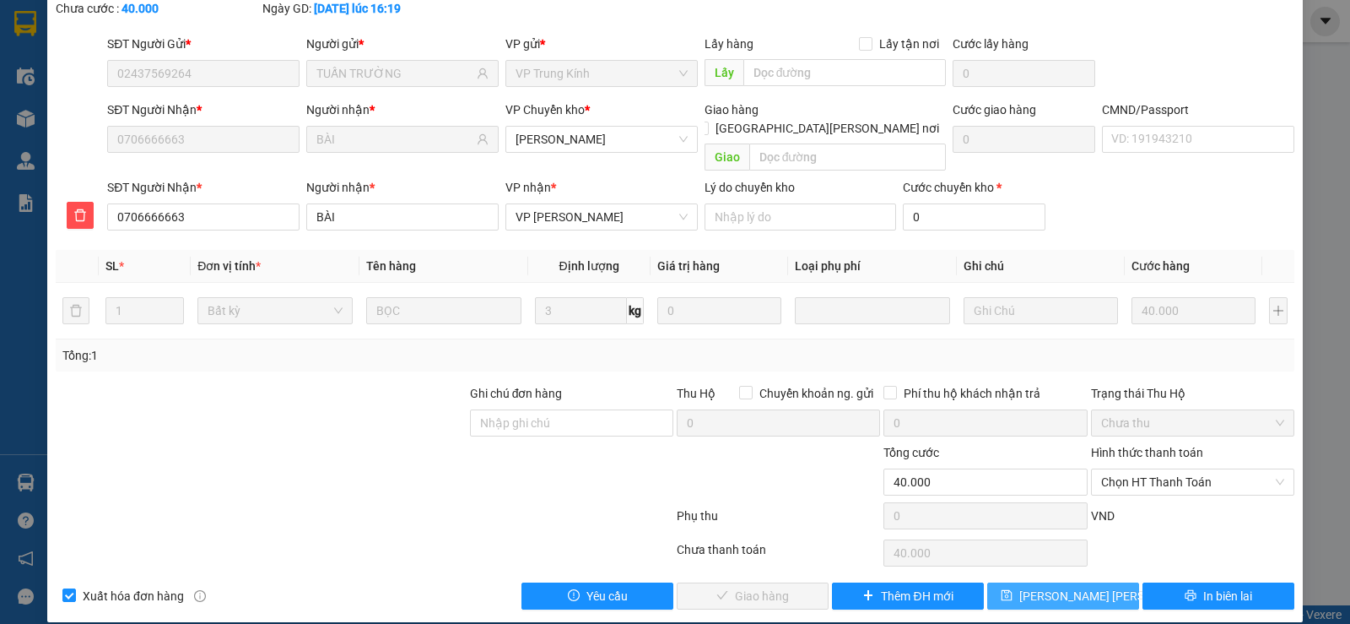
click at [1073, 587] on span "[PERSON_NAME] chuyển hoàn" at bounding box center [1110, 596] width 183 height 19
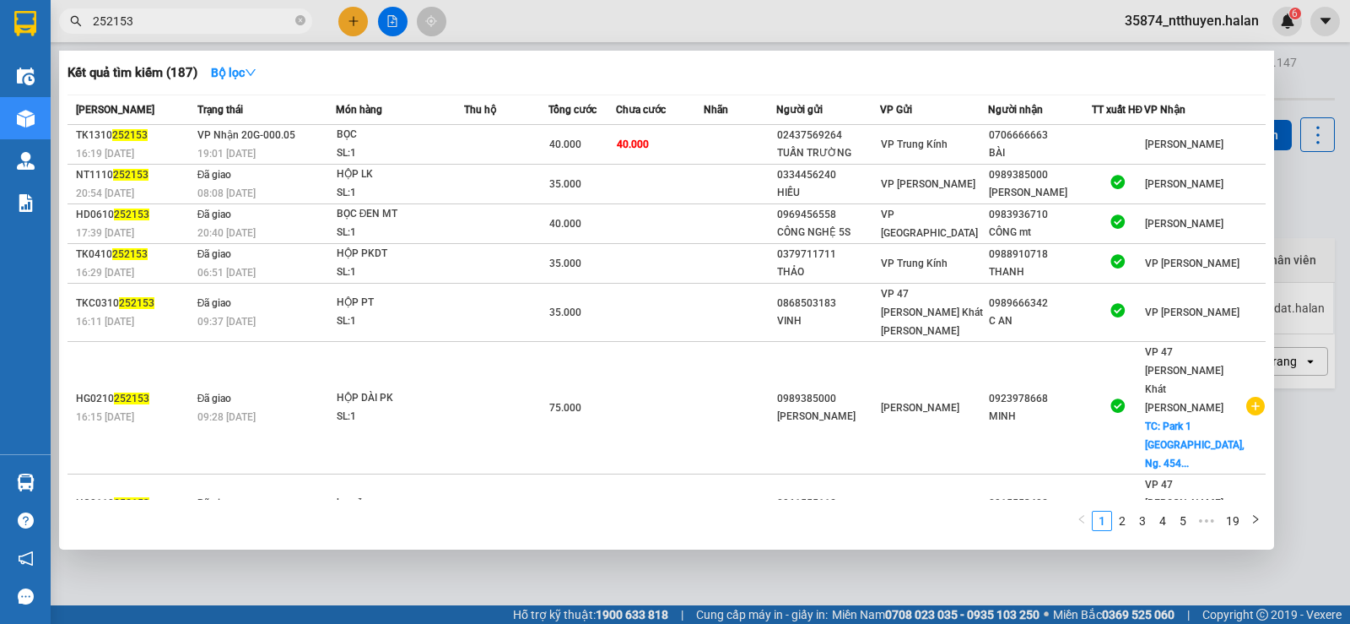
click at [218, 19] on input "252153" at bounding box center [192, 21] width 199 height 19
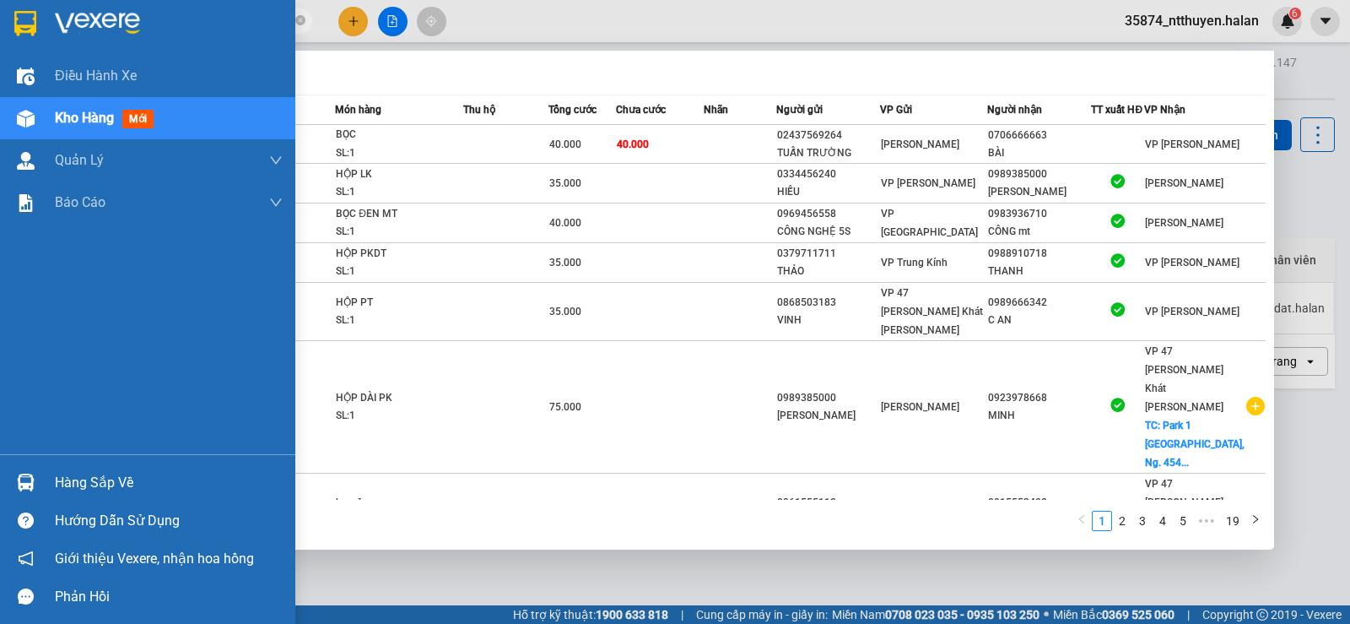
click at [95, 487] on div "Hàng sắp về" at bounding box center [169, 482] width 228 height 25
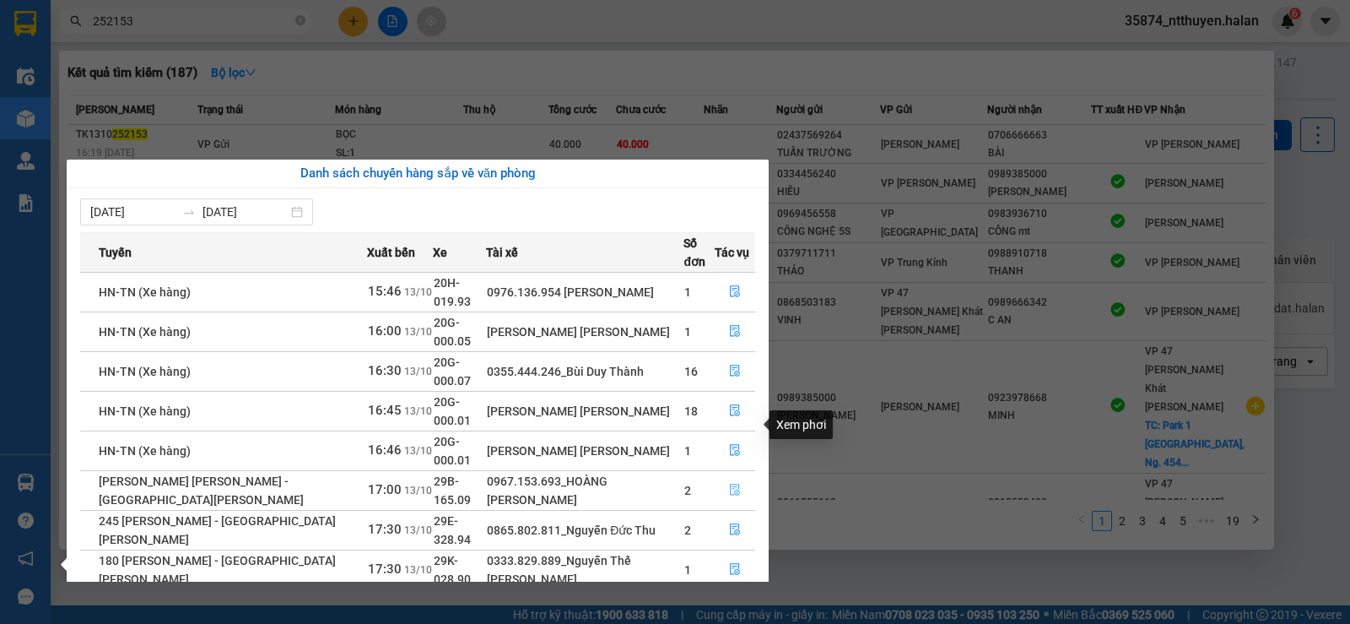
click at [732, 484] on icon "file-done" at bounding box center [735, 490] width 12 height 12
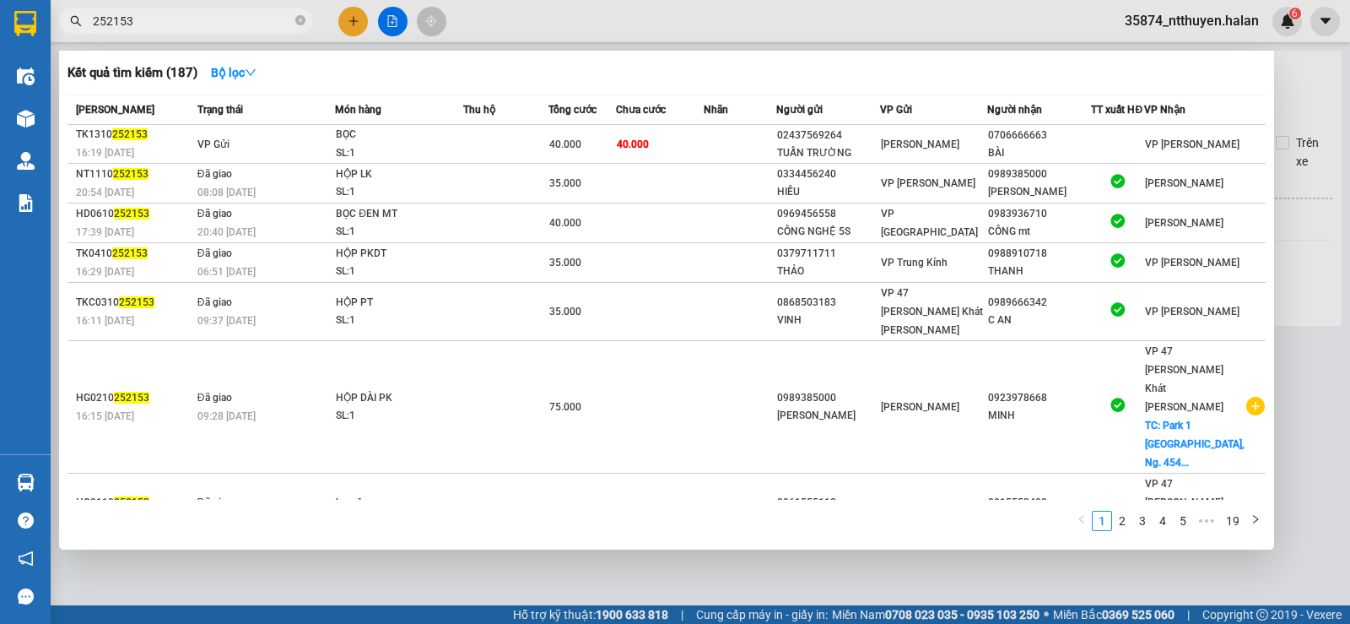
click at [544, 43] on div at bounding box center [675, 312] width 1350 height 624
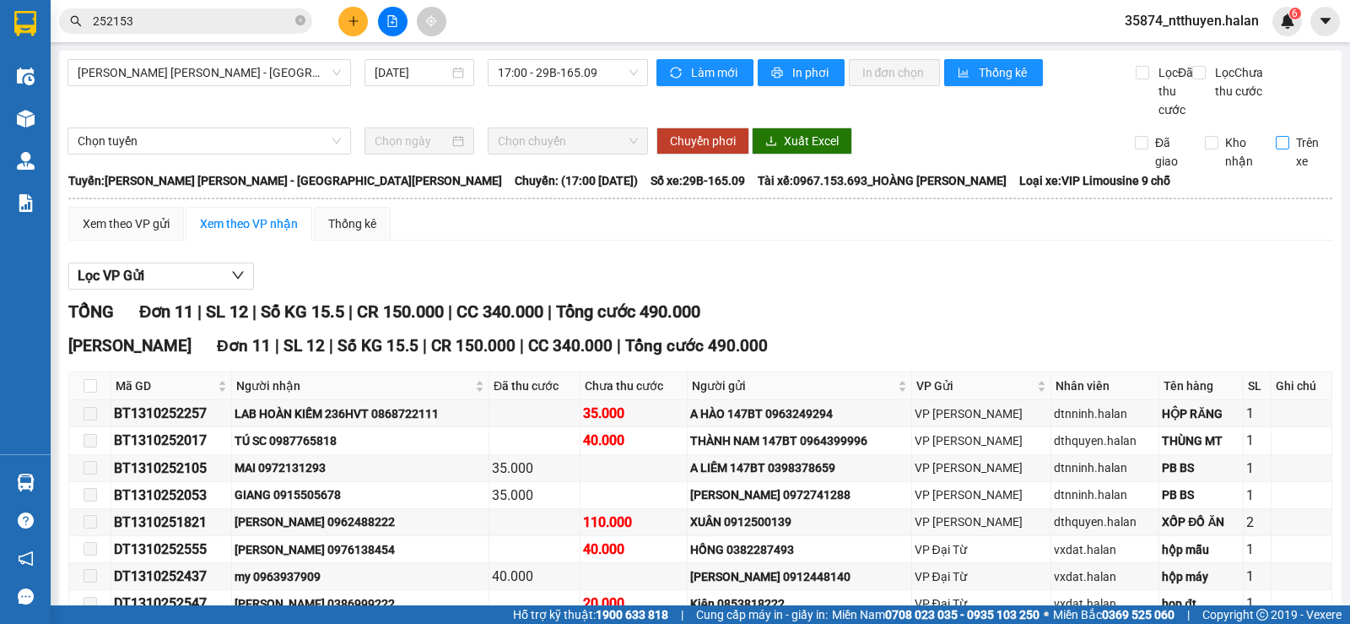
click at [1276, 149] on input "Trên xe" at bounding box center [1283, 143] width 14 height 14
checkbox input "true"
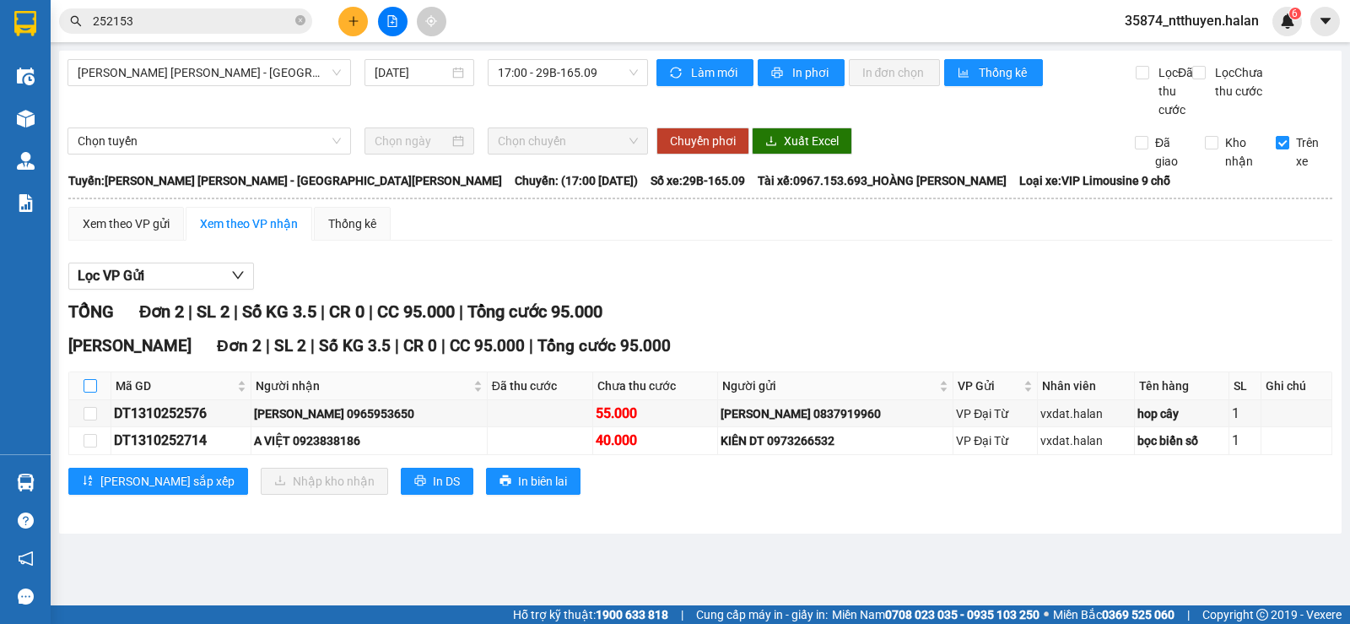
click at [87, 392] on input "checkbox" at bounding box center [91, 386] width 14 height 14
checkbox input "true"
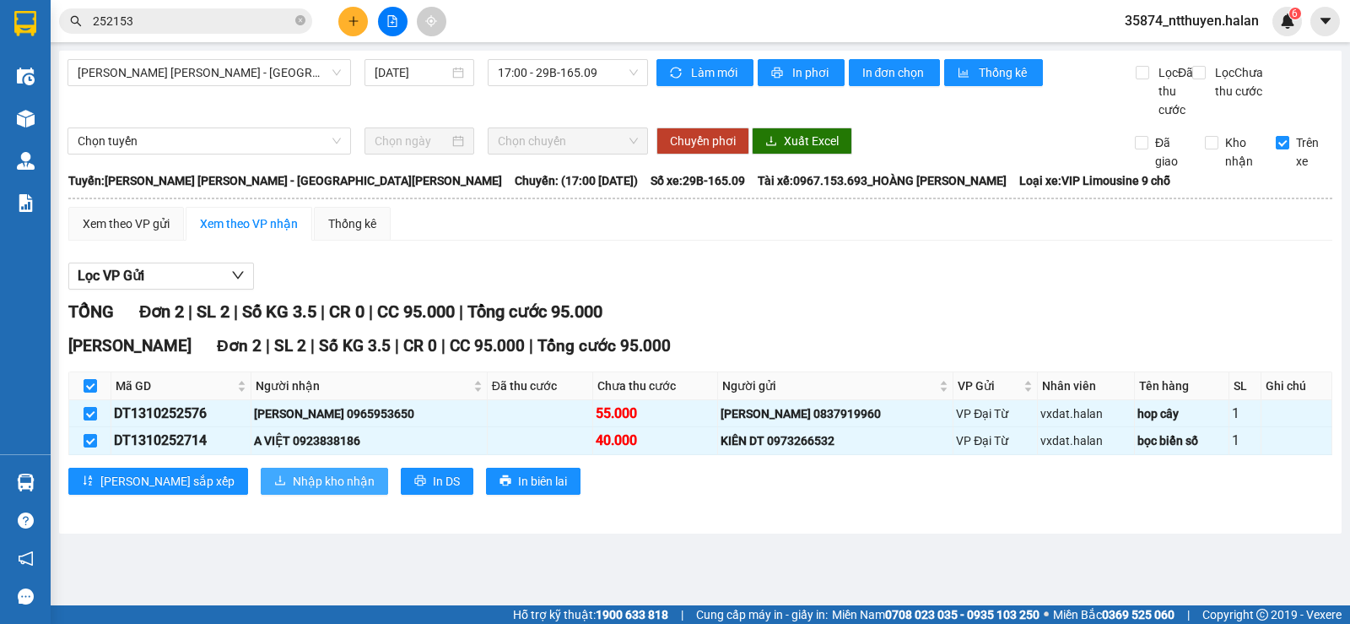
click at [293, 490] on span "Nhập kho nhận" at bounding box center [334, 481] width 82 height 19
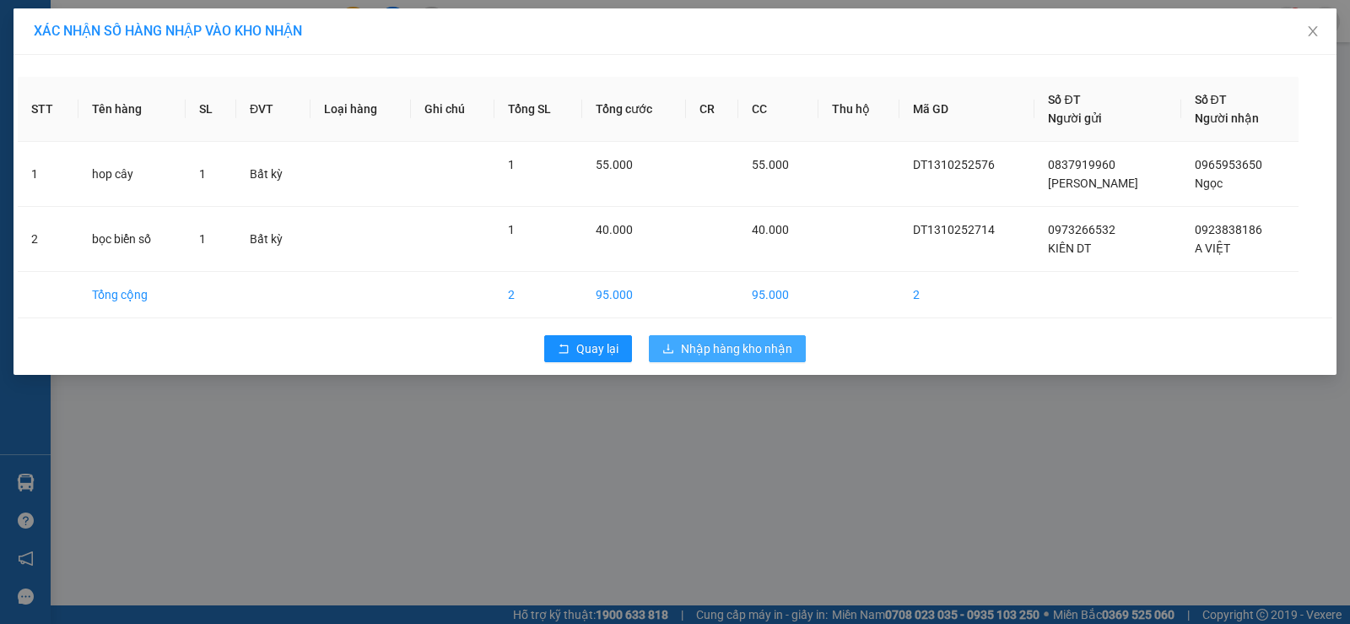
click at [716, 349] on span "Nhập hàng kho nhận" at bounding box center [736, 348] width 111 height 19
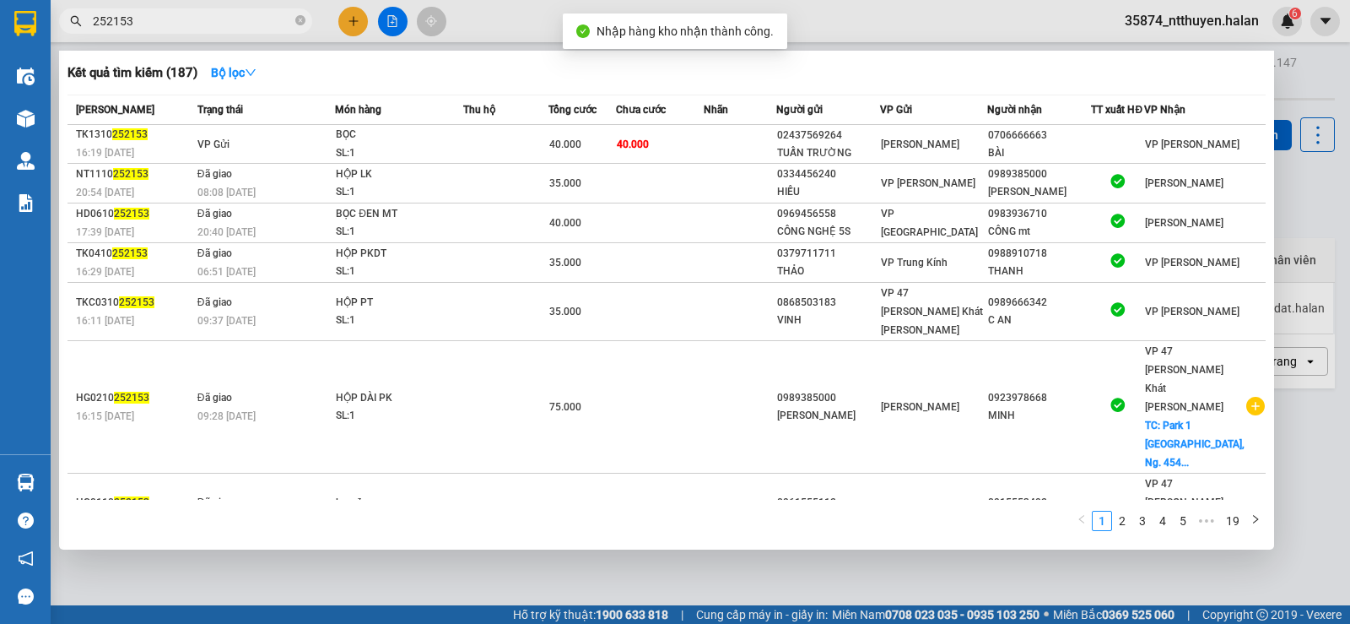
click at [143, 23] on input "252153" at bounding box center [192, 21] width 199 height 19
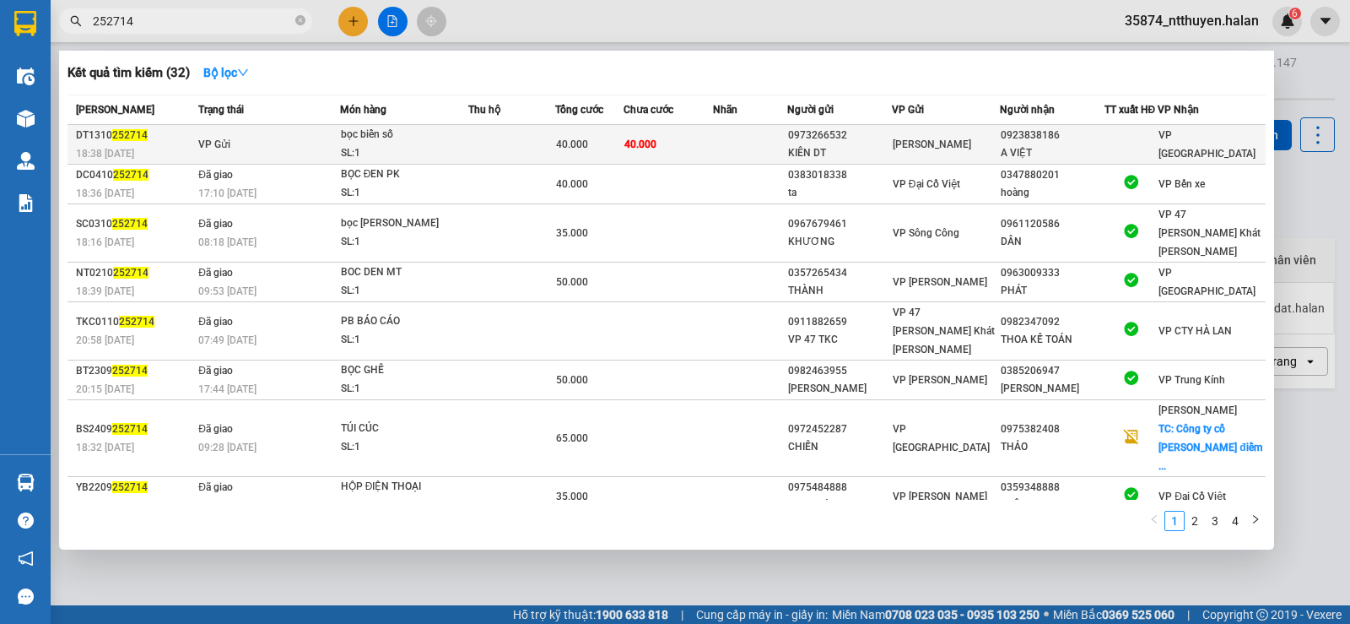
type input "252714"
click at [682, 141] on td "40.000" at bounding box center [668, 145] width 89 height 40
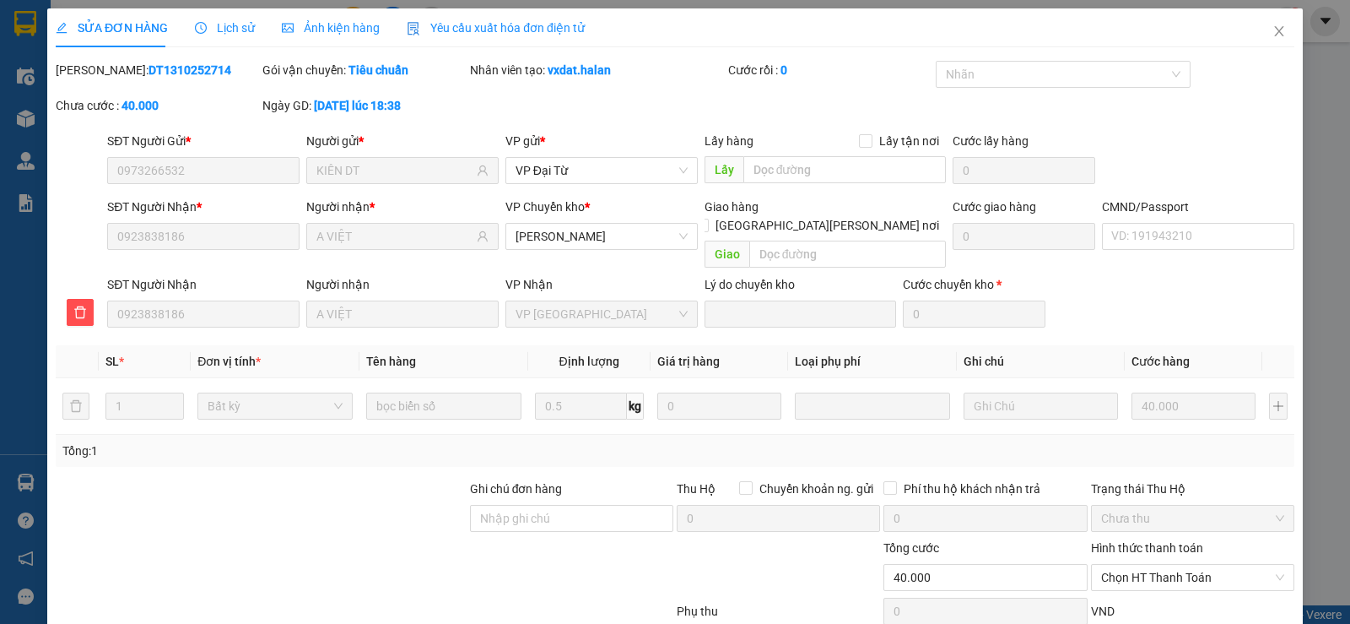
type input "0973266532"
type input "KIÊN DT"
type input "0923838186"
type input "A VIỆT"
type input "0"
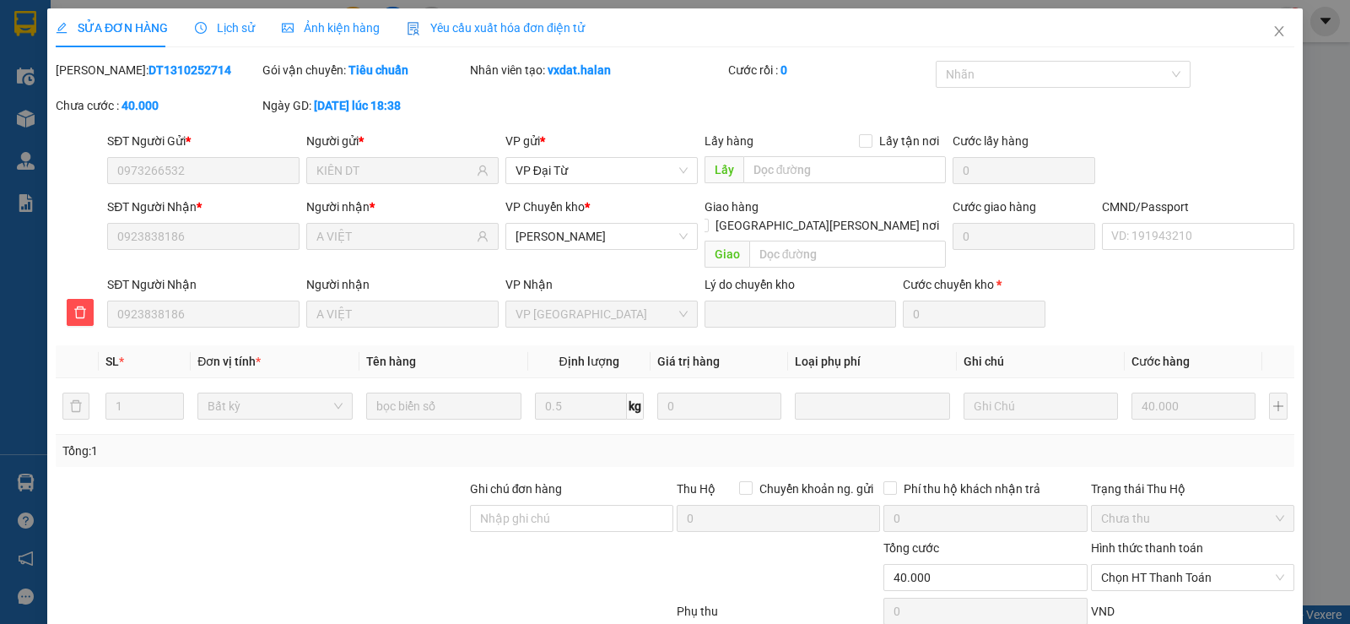
type input "40.000"
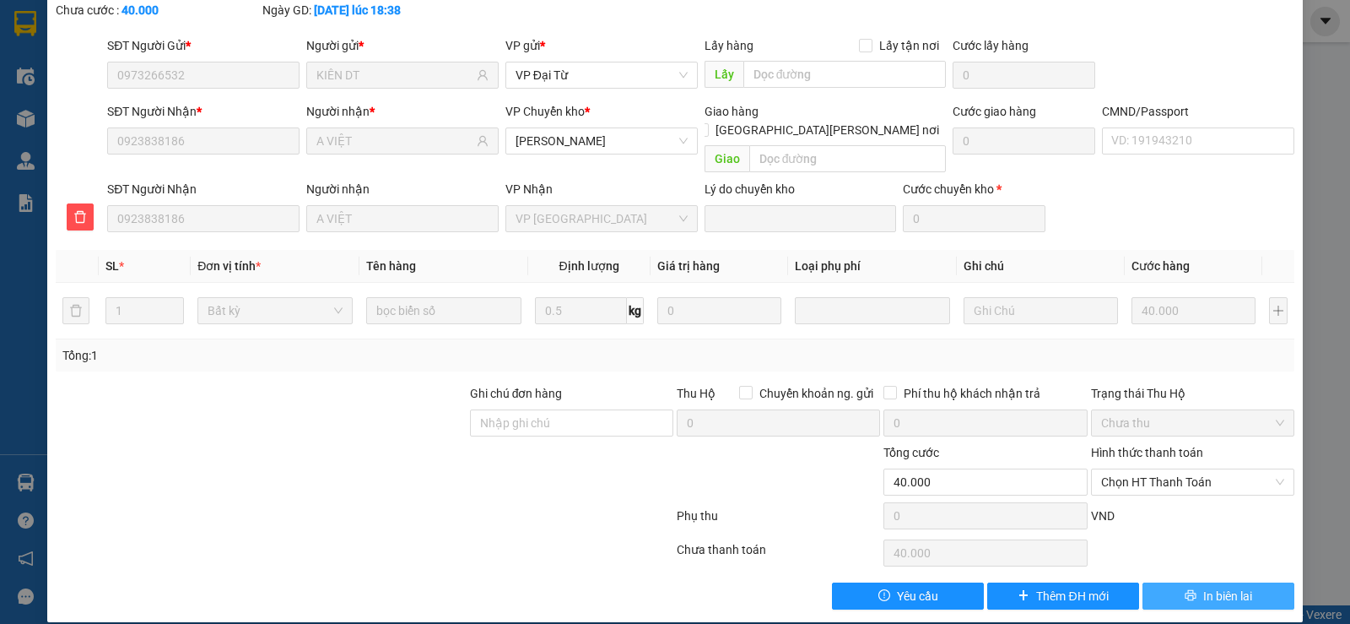
click at [1159, 582] on button "In biên lai" at bounding box center [1219, 595] width 152 height 27
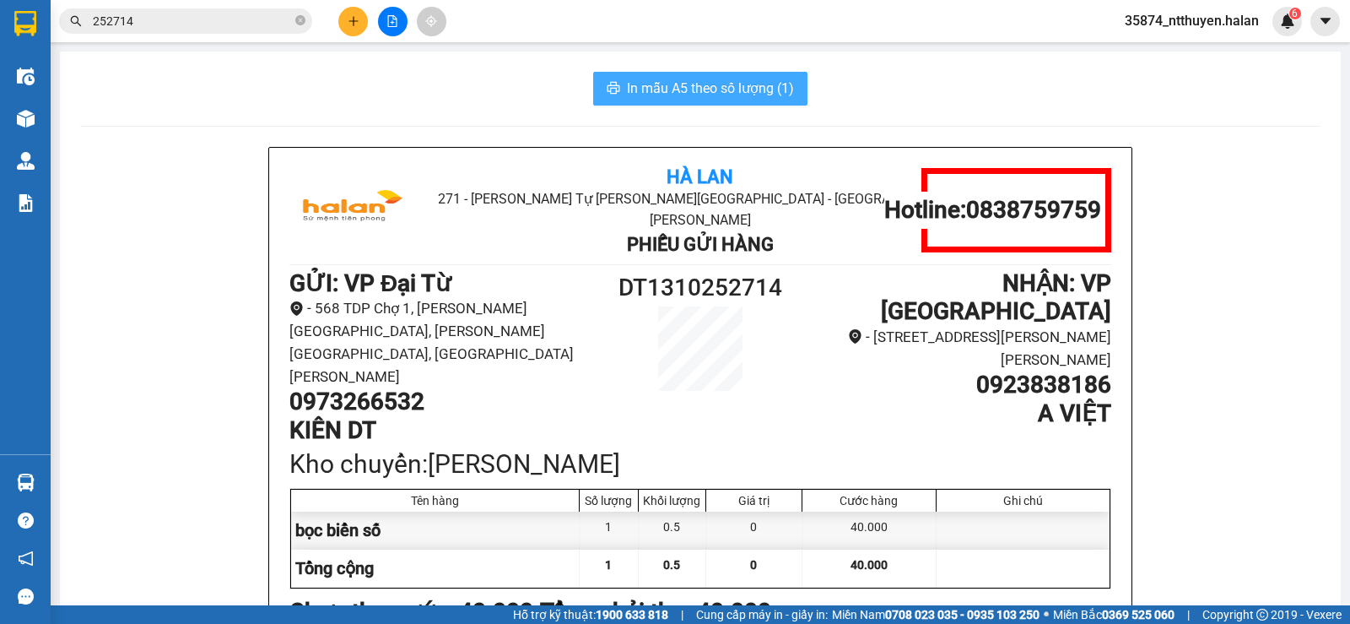
click at [690, 89] on span "In mẫu A5 theo số lượng (1)" at bounding box center [710, 88] width 167 height 21
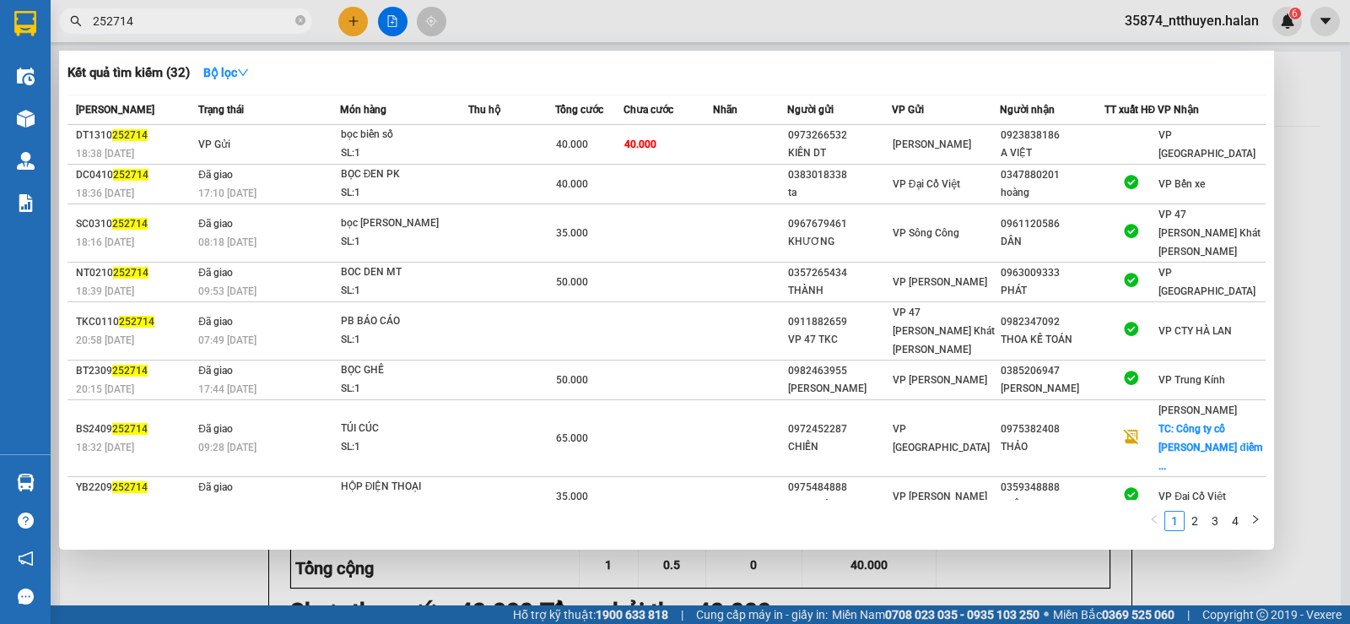
click at [221, 15] on input "252714" at bounding box center [192, 21] width 199 height 19
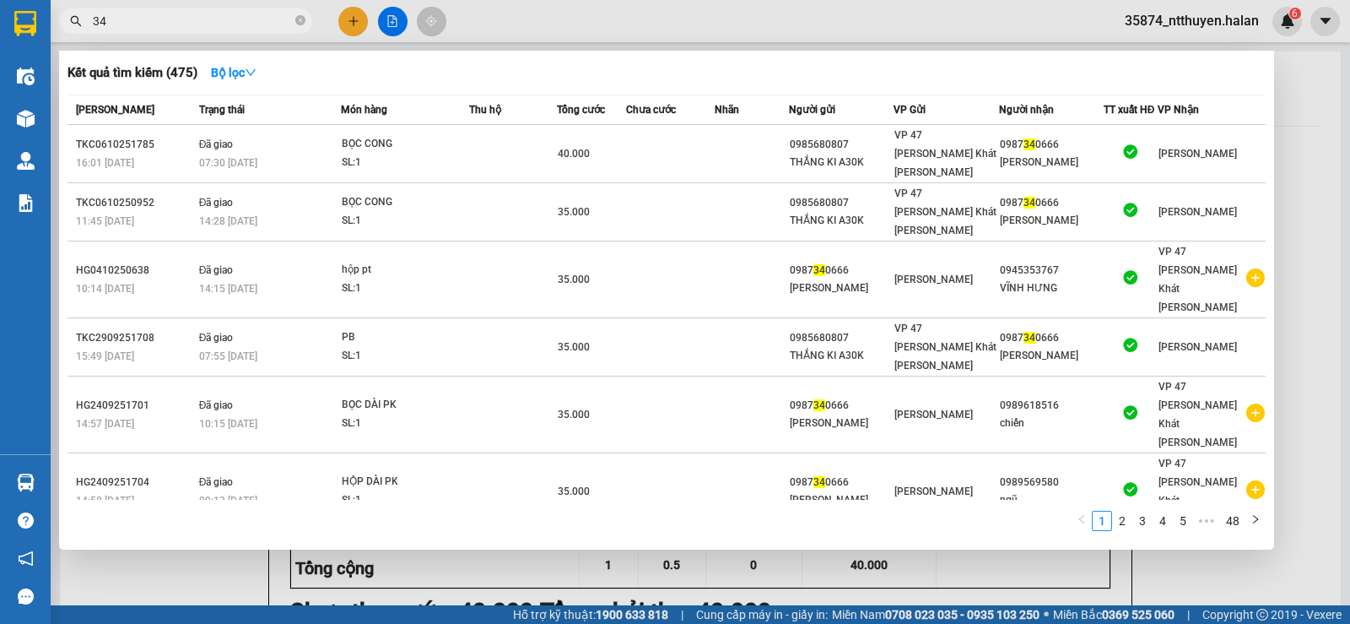
type input "3"
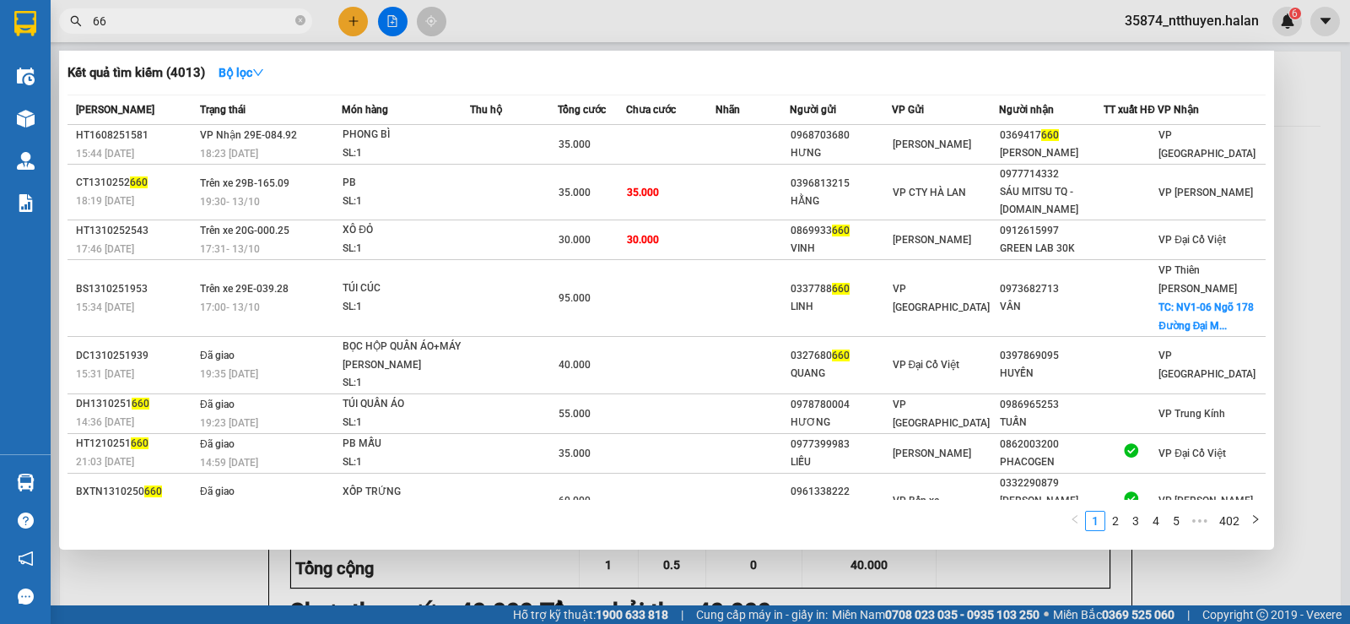
type input "6"
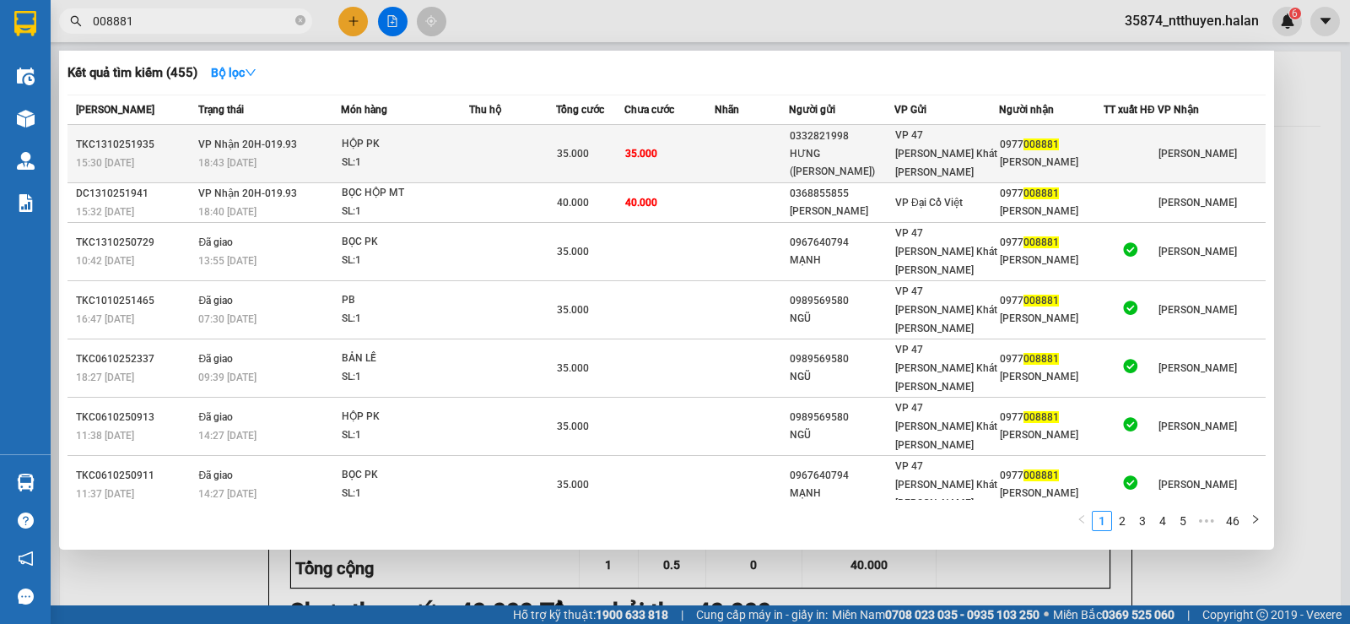
type input "008881"
click at [468, 142] on div "HỘP PK" at bounding box center [405, 144] width 127 height 19
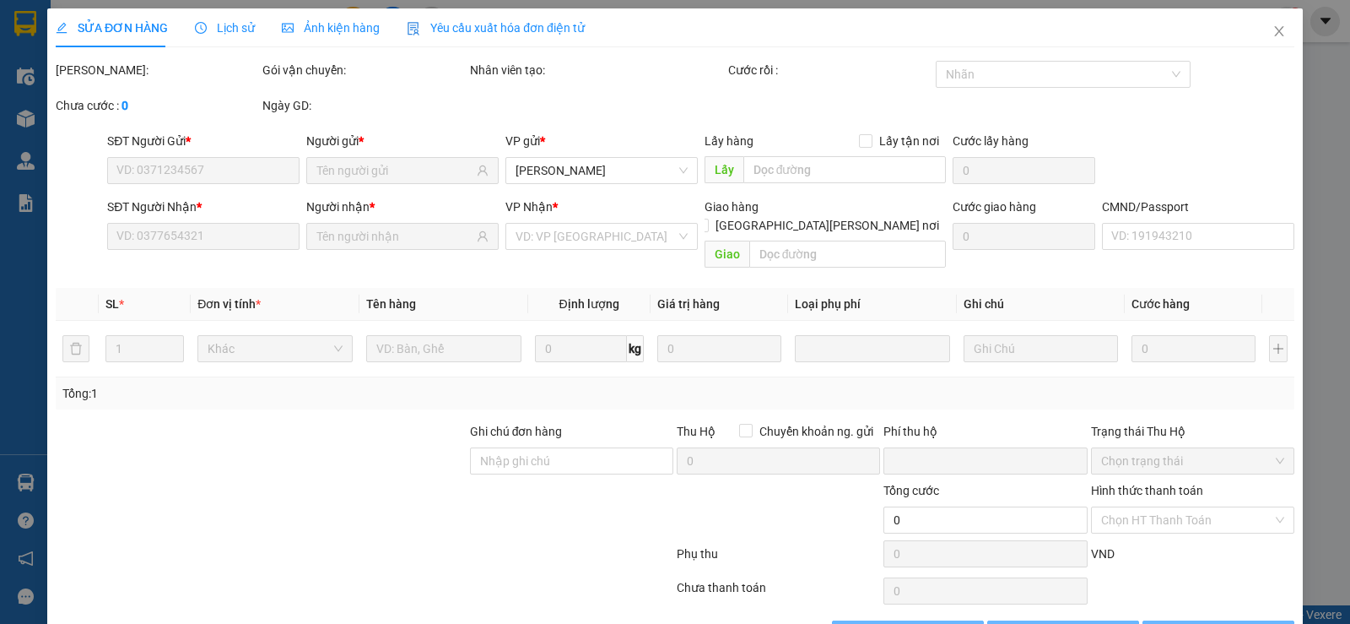
scroll to position [38, 0]
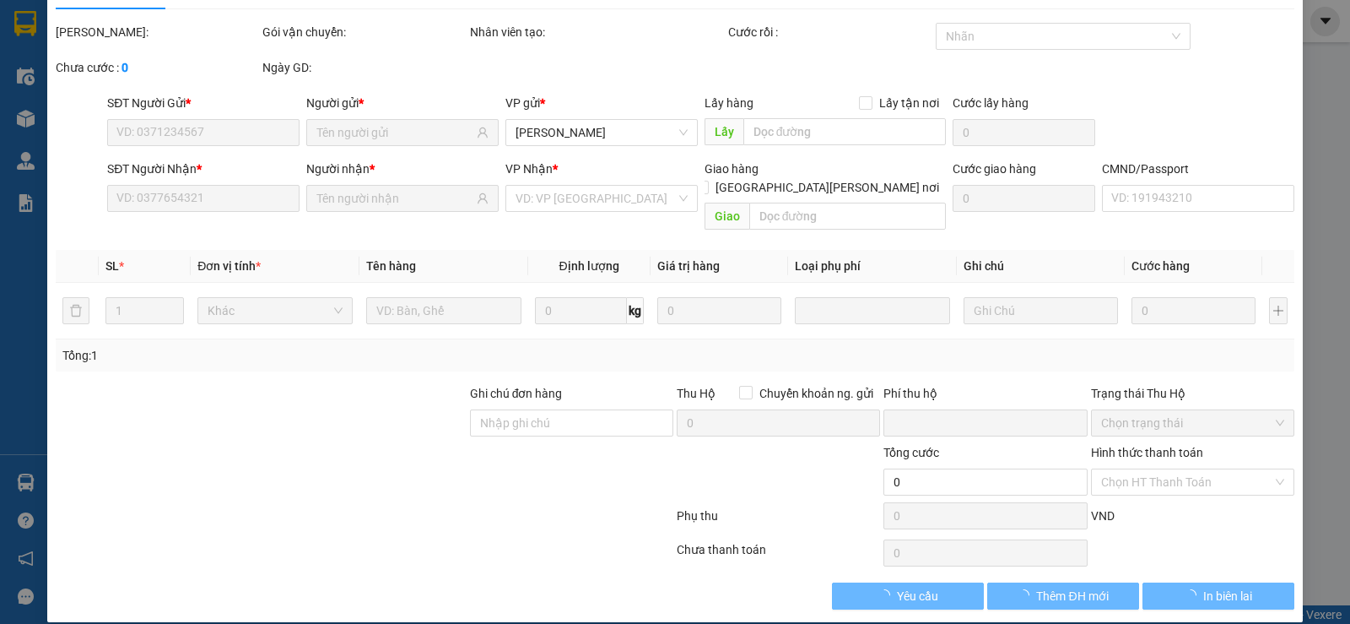
type input "0332821998"
type input "HƯNG (KO đổI TêN)"
type input "0977008881"
type input "GR HOA LINH"
type input "0"
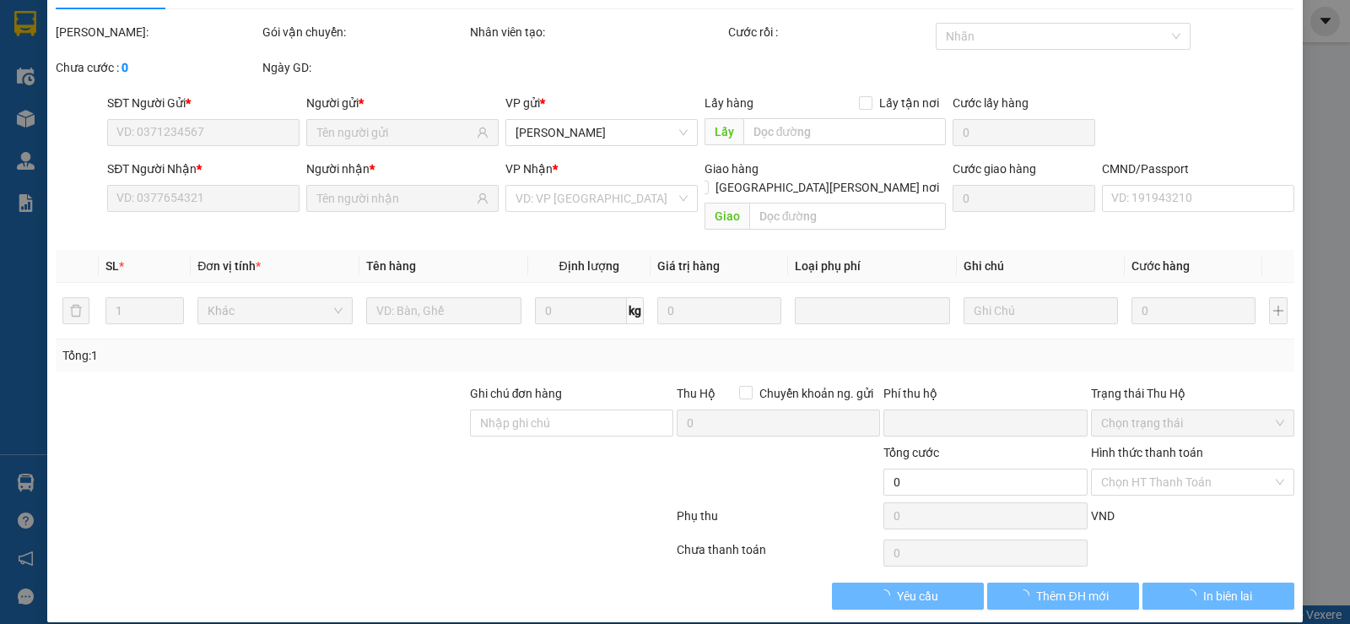
type input "35.000"
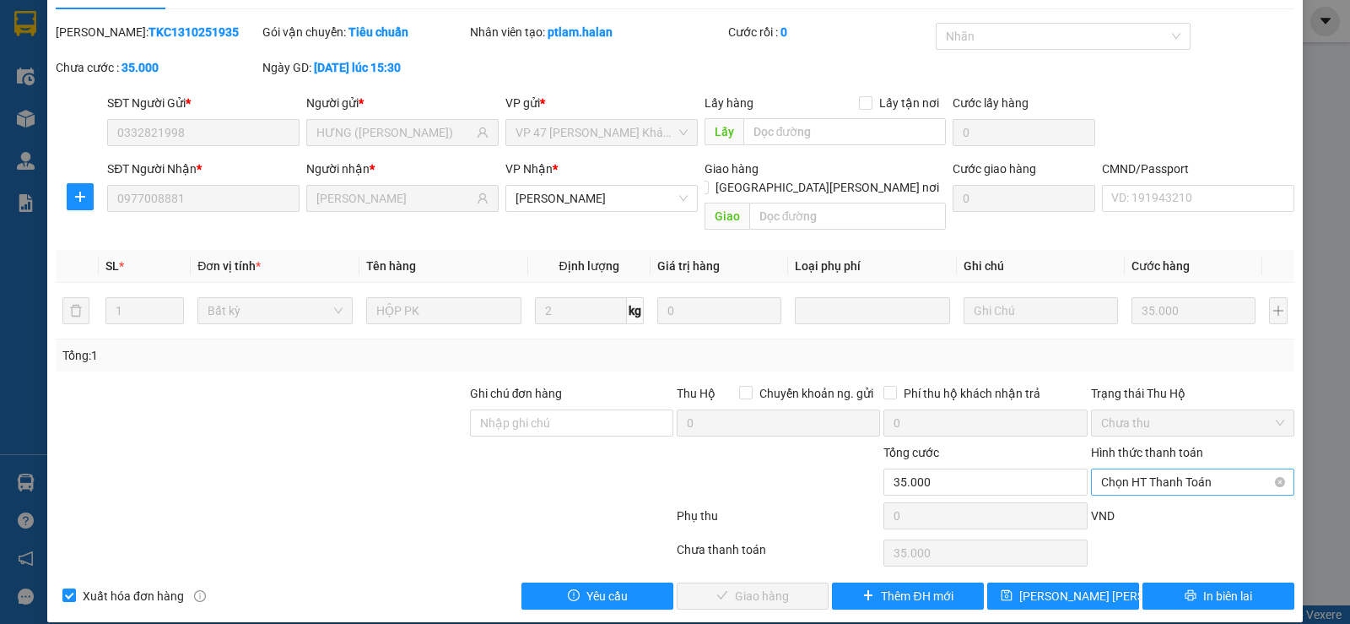
click at [1175, 469] on span "Chọn HT Thanh Toán" at bounding box center [1192, 481] width 183 height 25
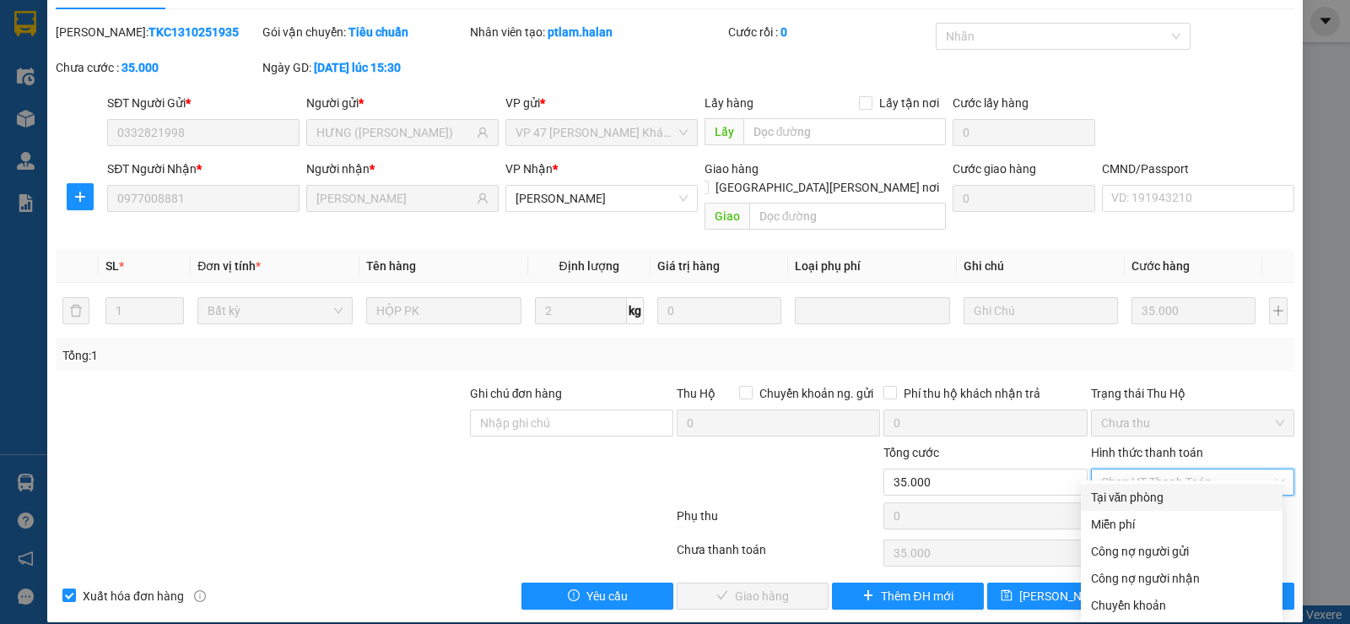
click at [1173, 485] on div "Tại văn phòng" at bounding box center [1182, 497] width 202 height 27
type input "0"
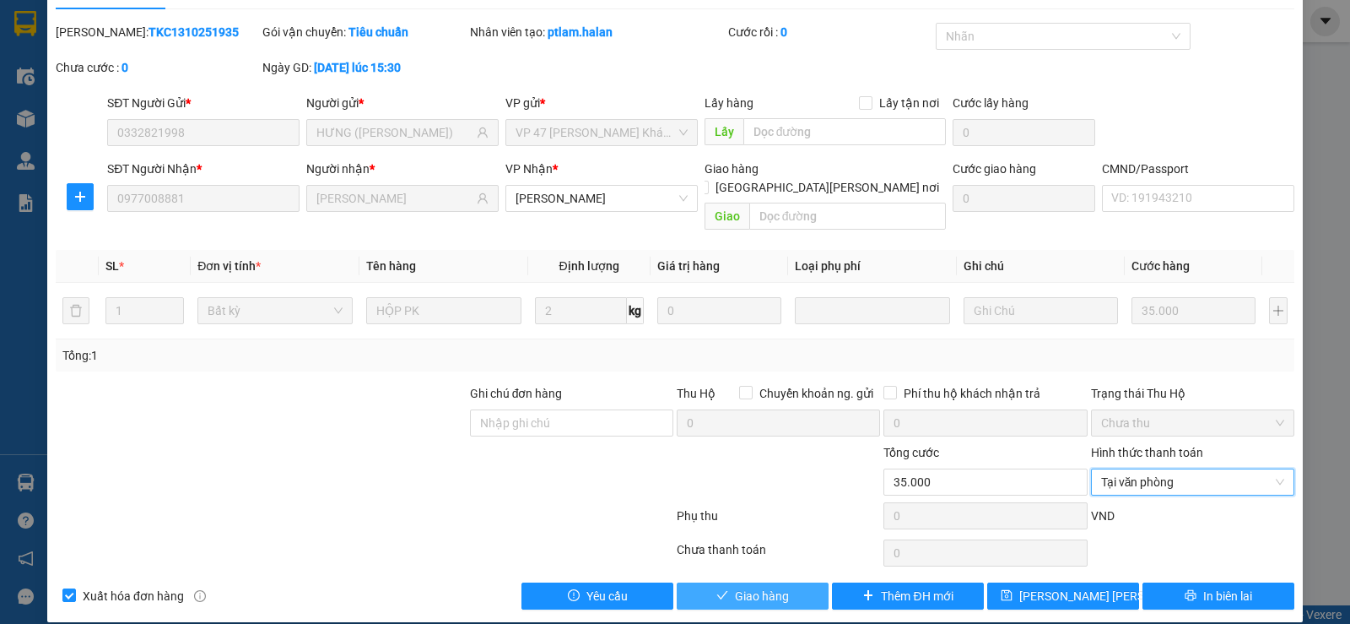
click at [771, 587] on span "Giao hàng" at bounding box center [762, 596] width 54 height 19
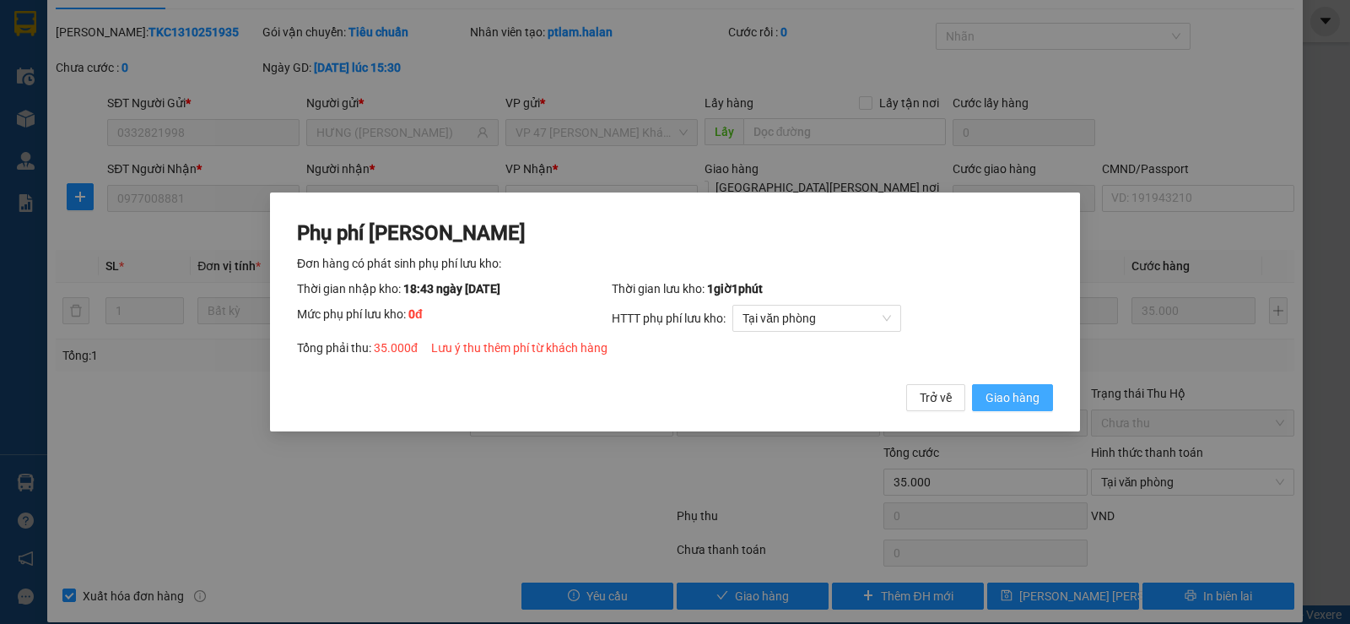
click at [1037, 405] on span "Giao hàng" at bounding box center [1013, 397] width 54 height 19
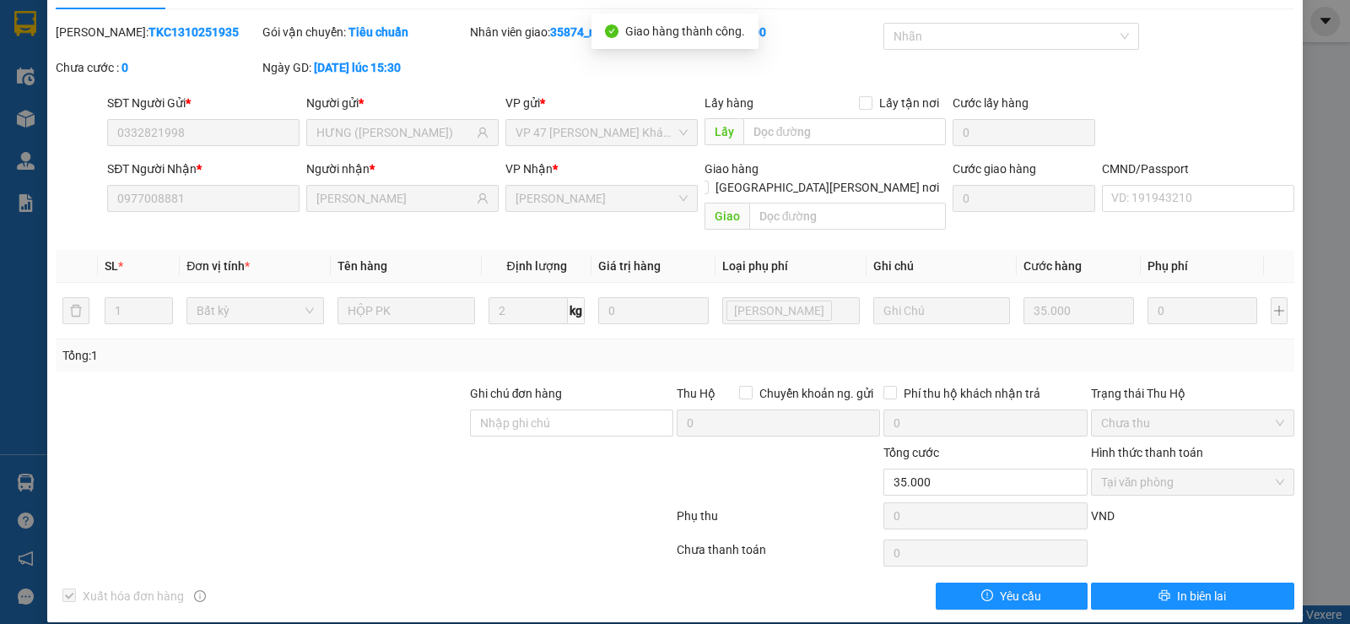
scroll to position [0, 0]
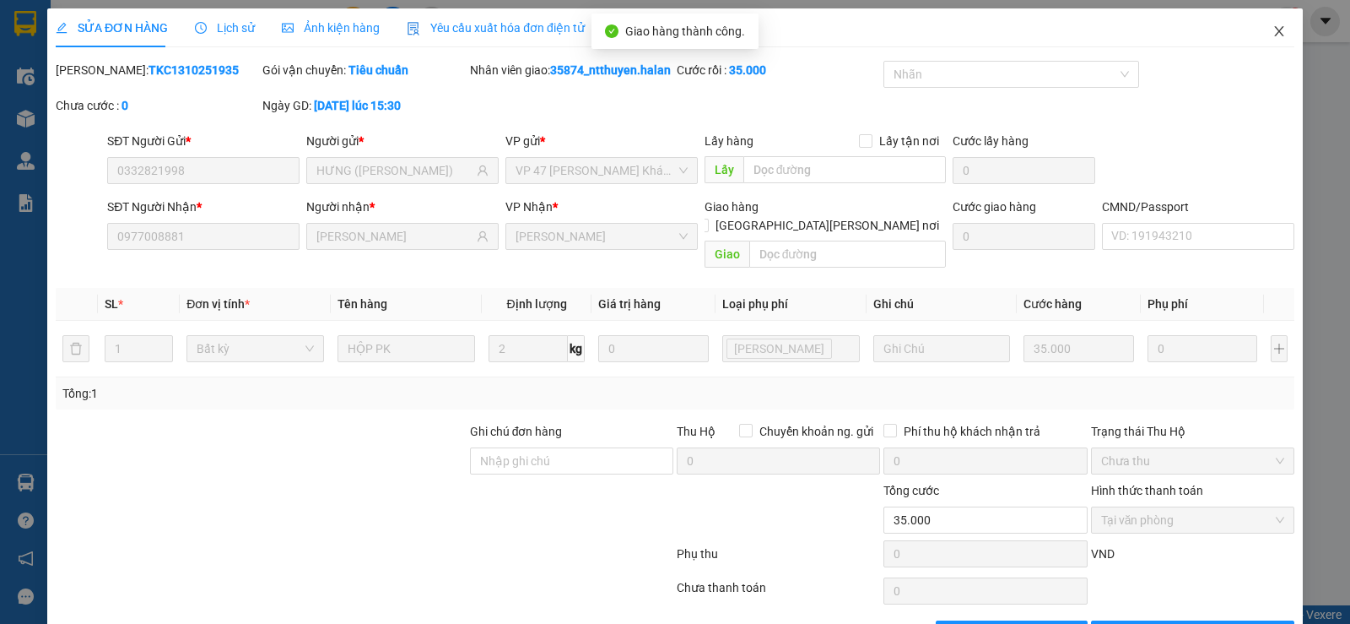
click at [1273, 34] on icon "close" at bounding box center [1280, 31] width 14 height 14
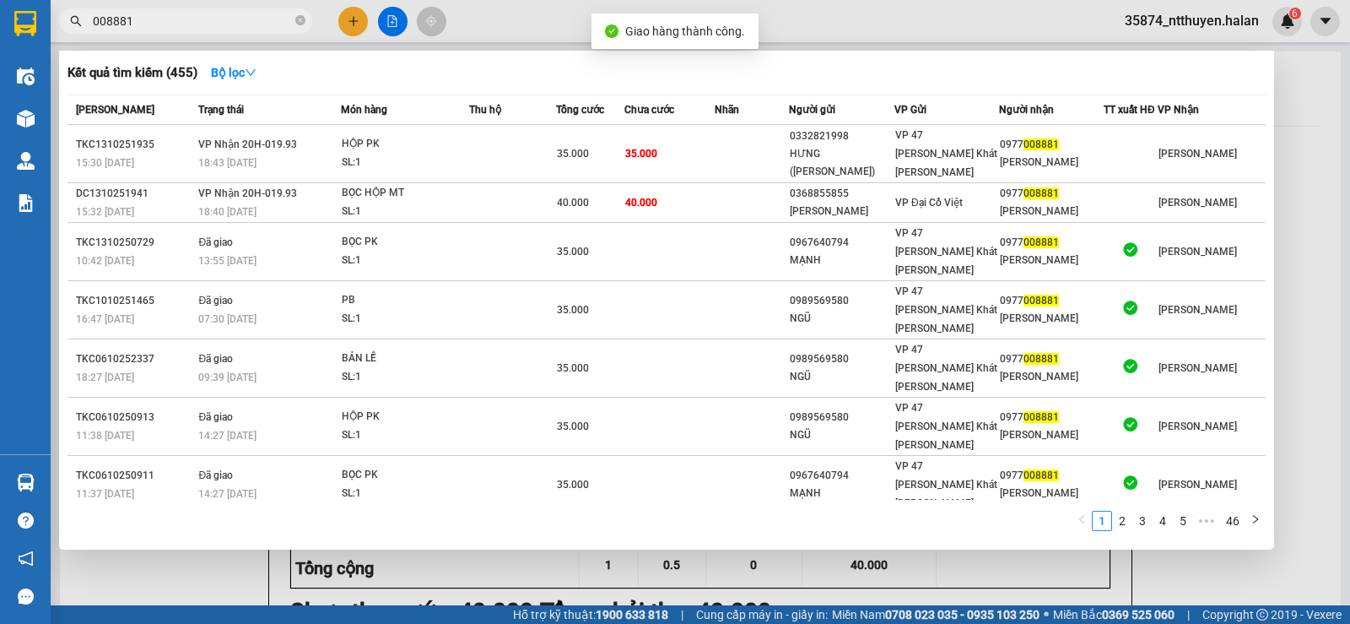
click at [219, 26] on input "008881" at bounding box center [192, 21] width 199 height 19
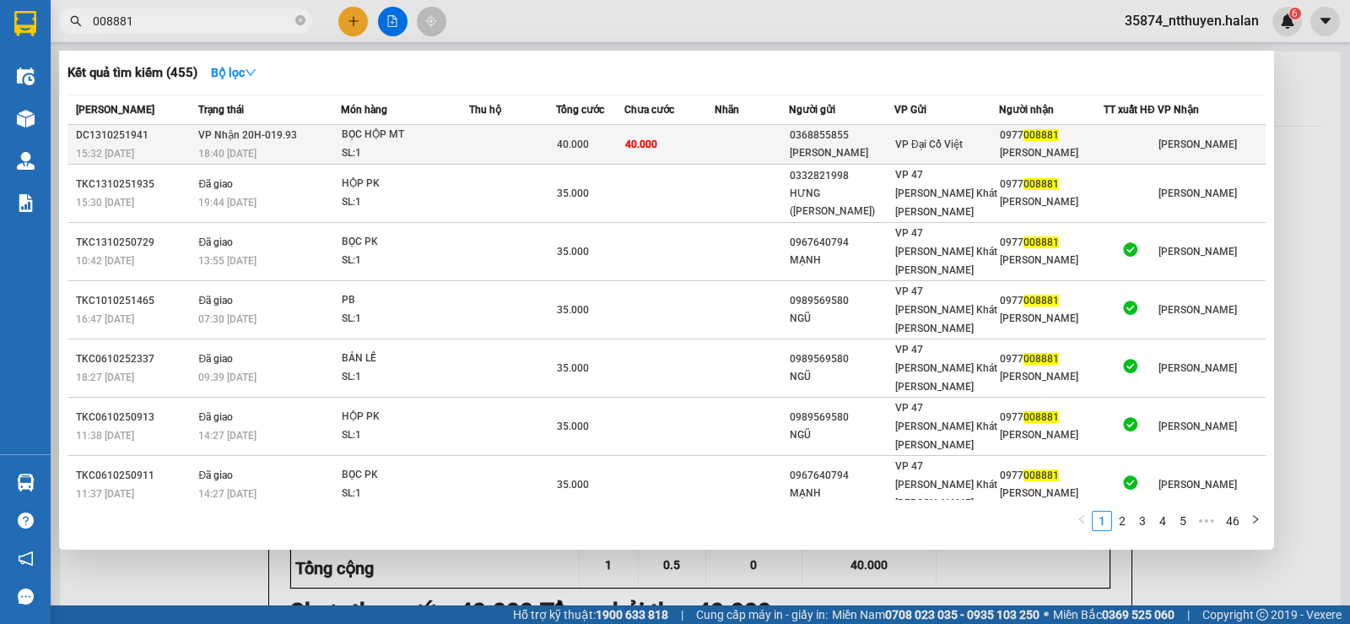
click at [673, 145] on td "40.000" at bounding box center [669, 145] width 89 height 40
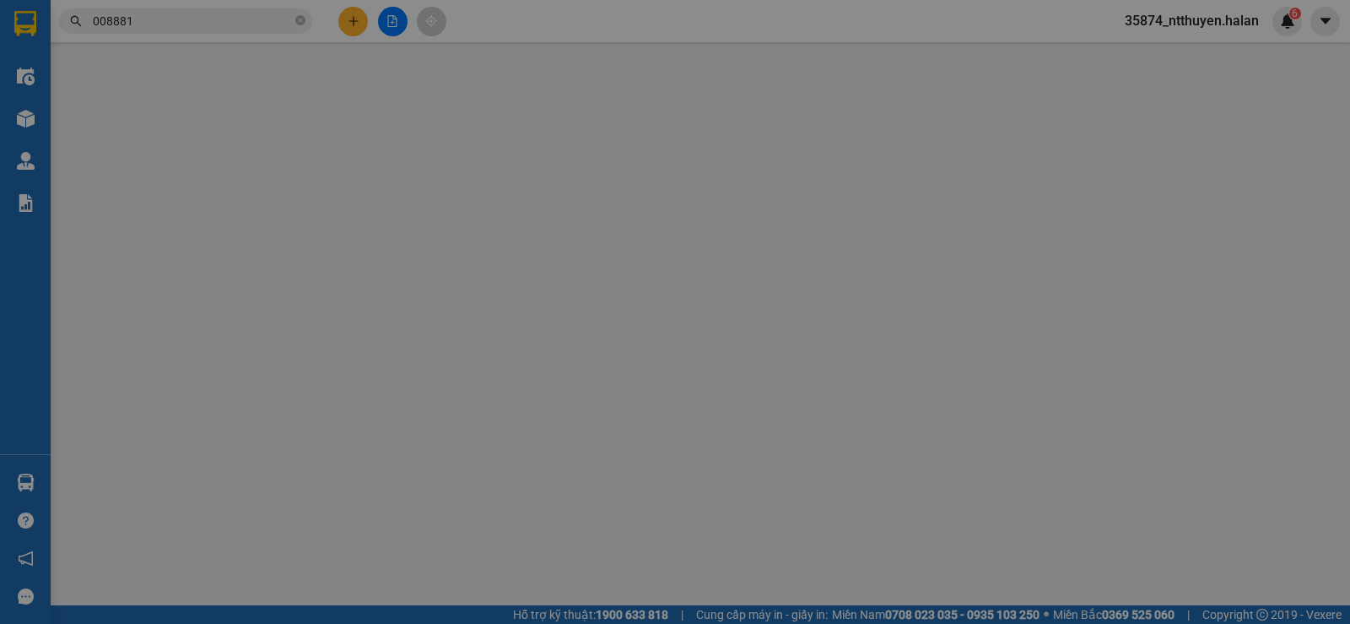
type input "0368855855"
type input "KHÁNH LINH"
type input "0977008881"
type input "GR HOA LINH"
type input "0"
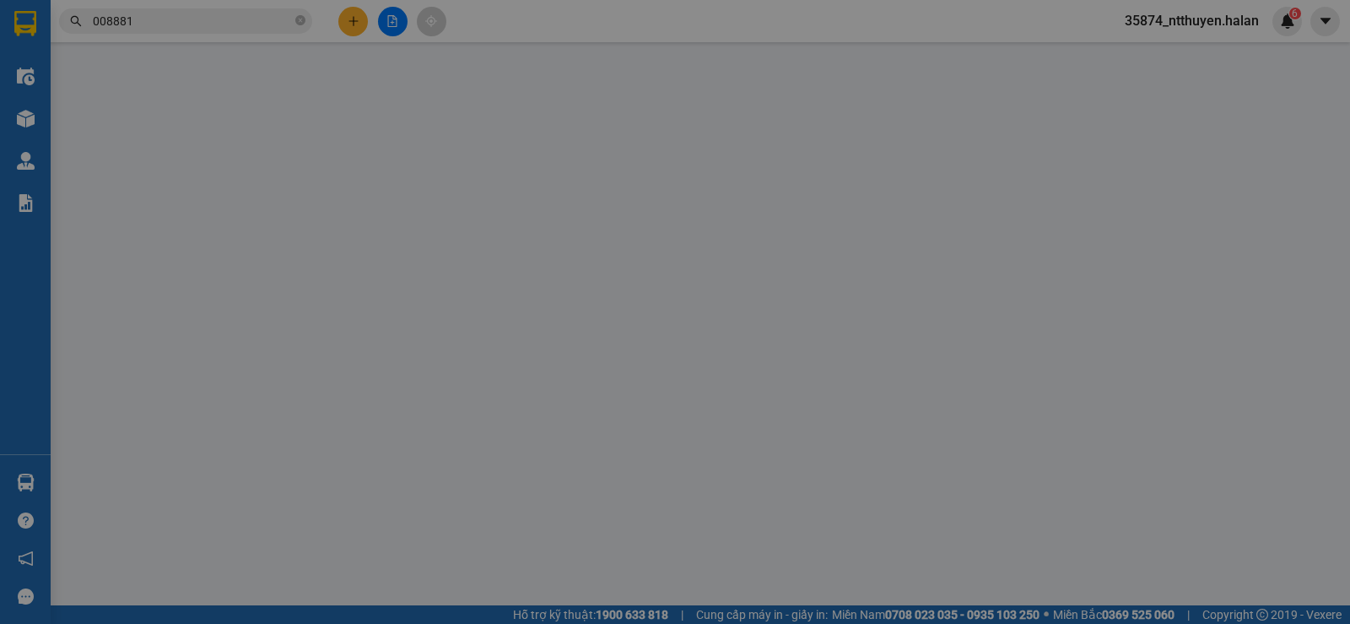
type input "40.000"
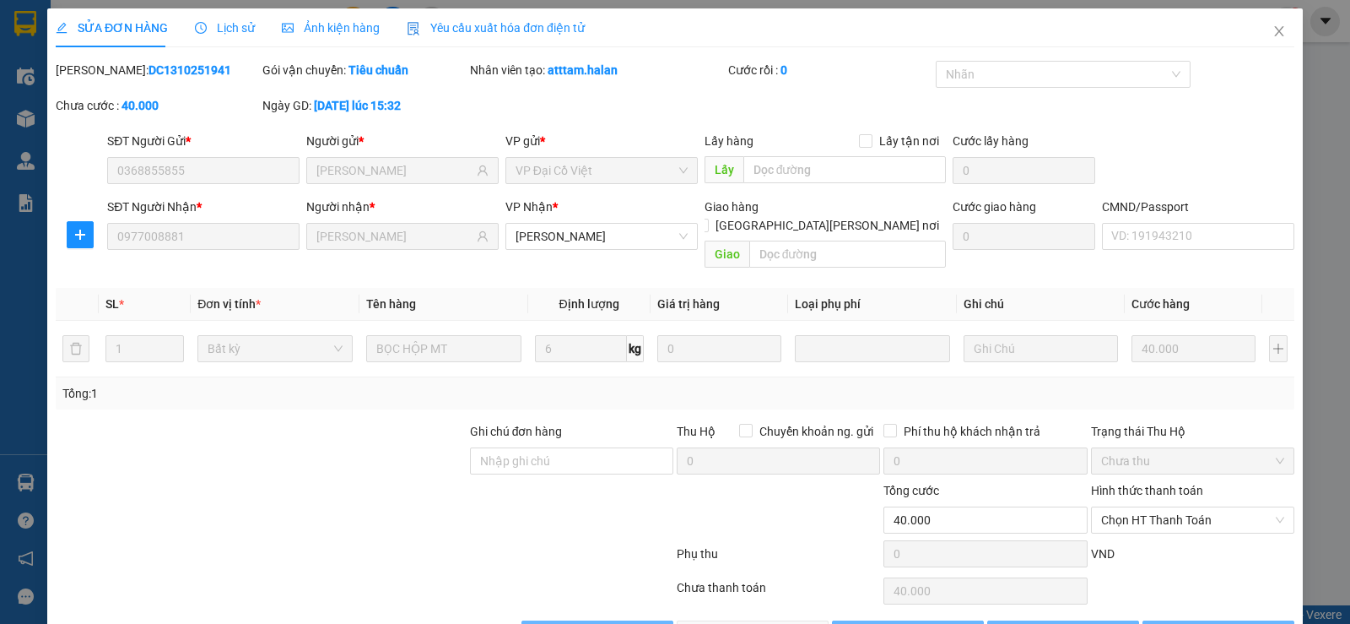
scroll to position [38, 0]
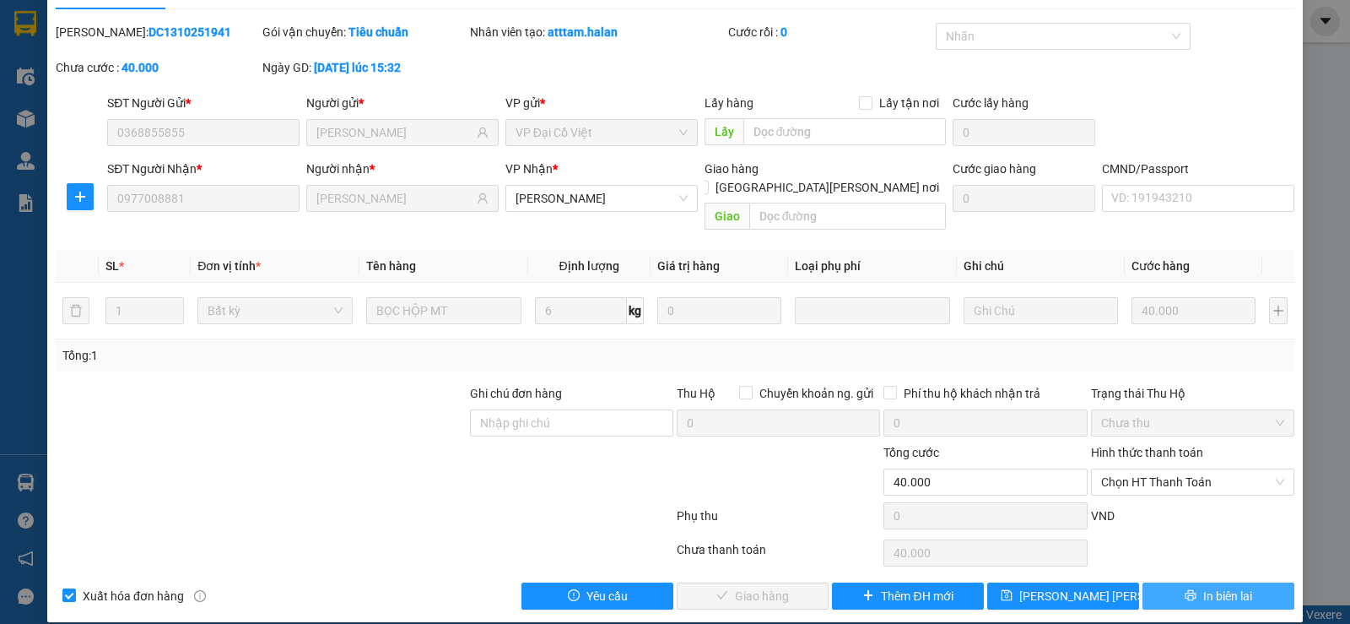
click at [1156, 582] on button "In biên lai" at bounding box center [1219, 595] width 152 height 27
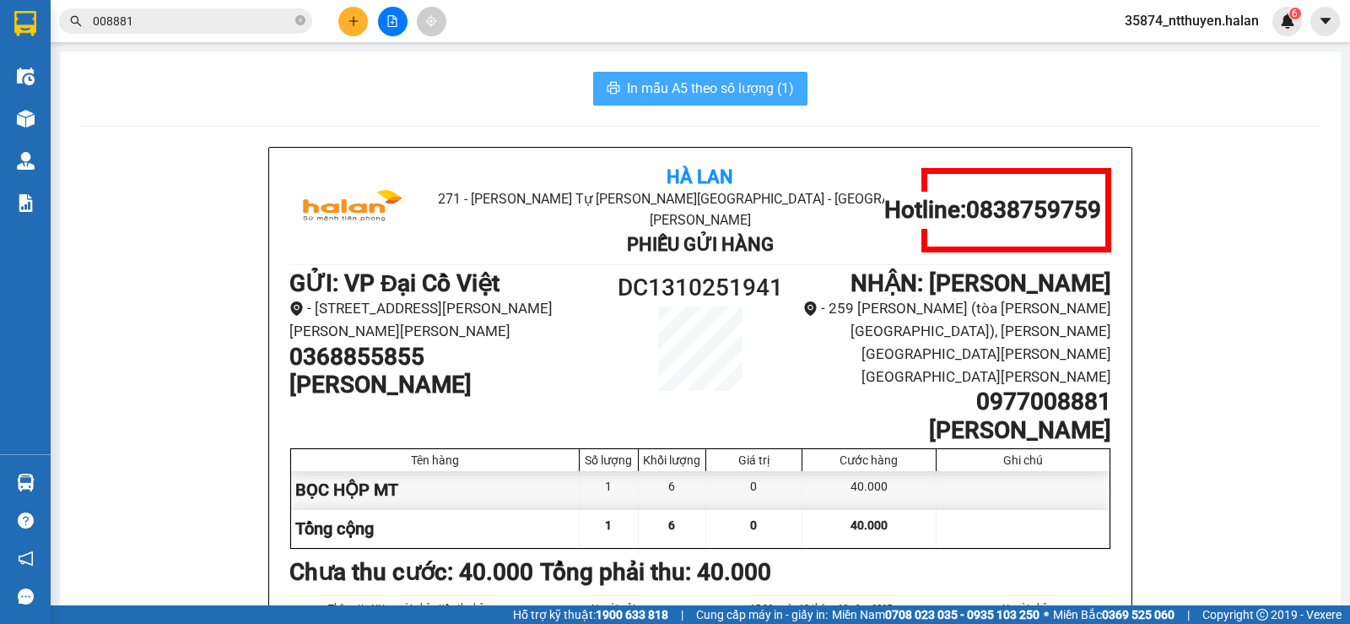
click at [721, 93] on span "In mẫu A5 theo số lượng (1)" at bounding box center [710, 88] width 167 height 21
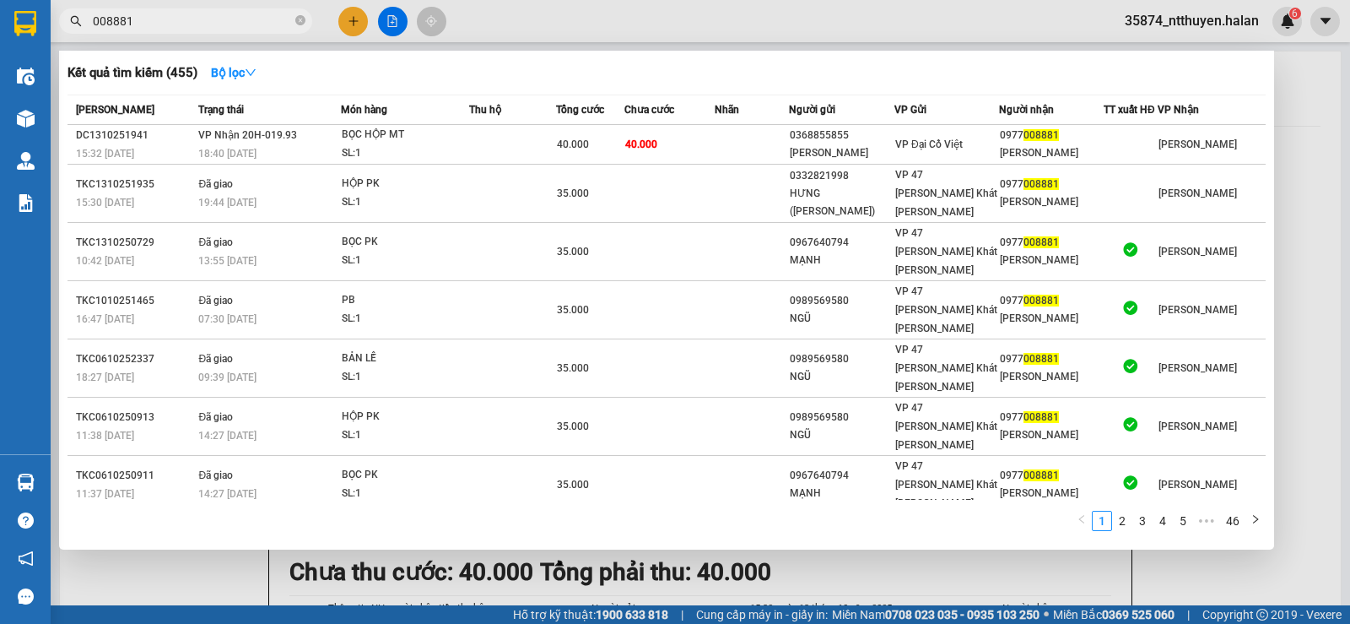
click at [195, 17] on input "008881" at bounding box center [192, 21] width 199 height 19
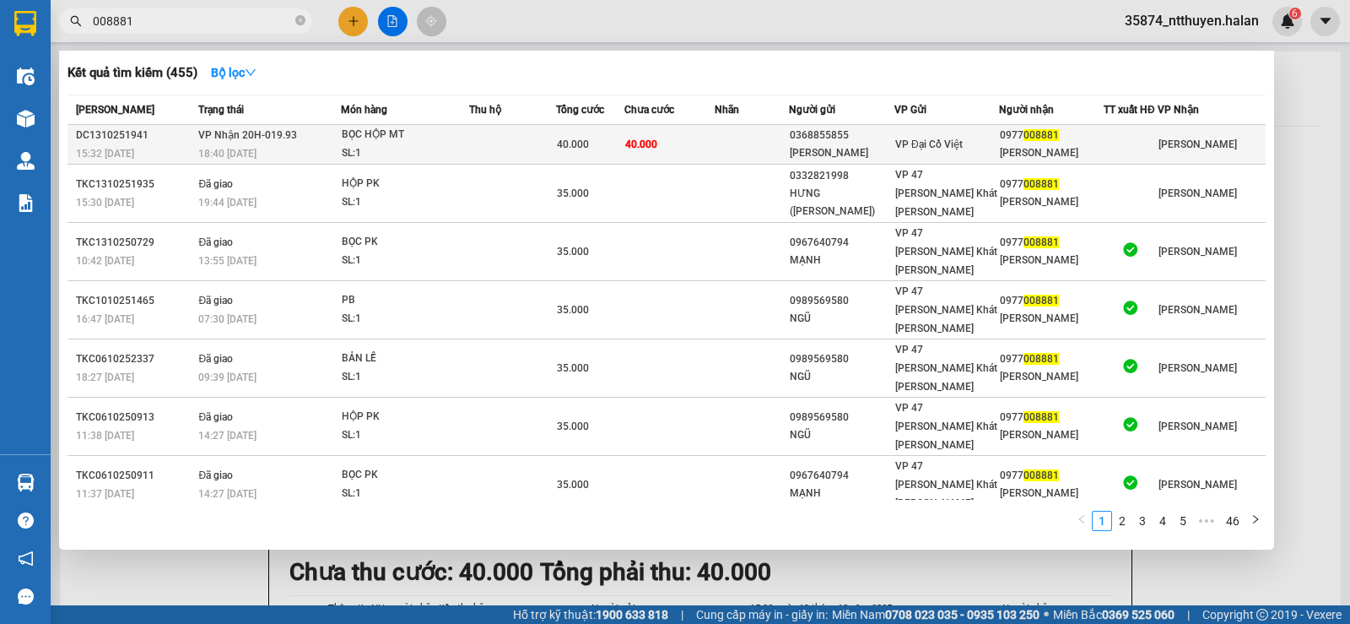
click at [538, 149] on td at bounding box center [512, 145] width 87 height 40
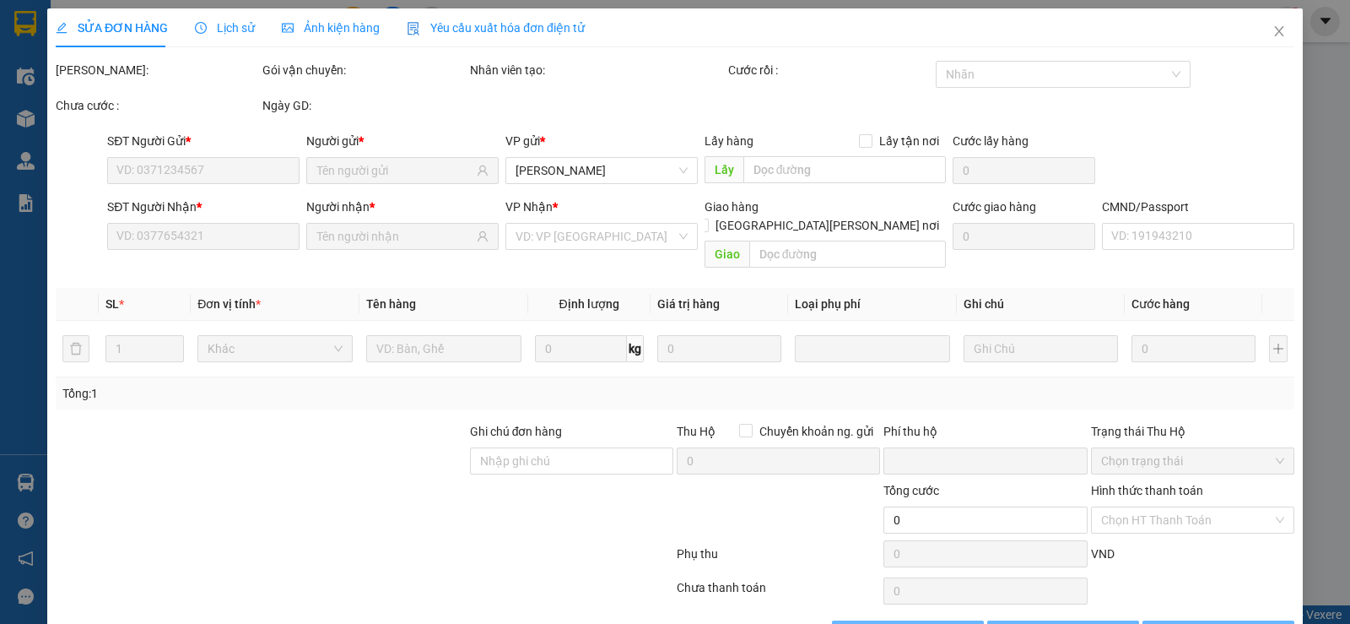
type input "0368855855"
type input "KHÁNH LINH"
type input "0977008881"
type input "GR HOA LINH"
type input "0"
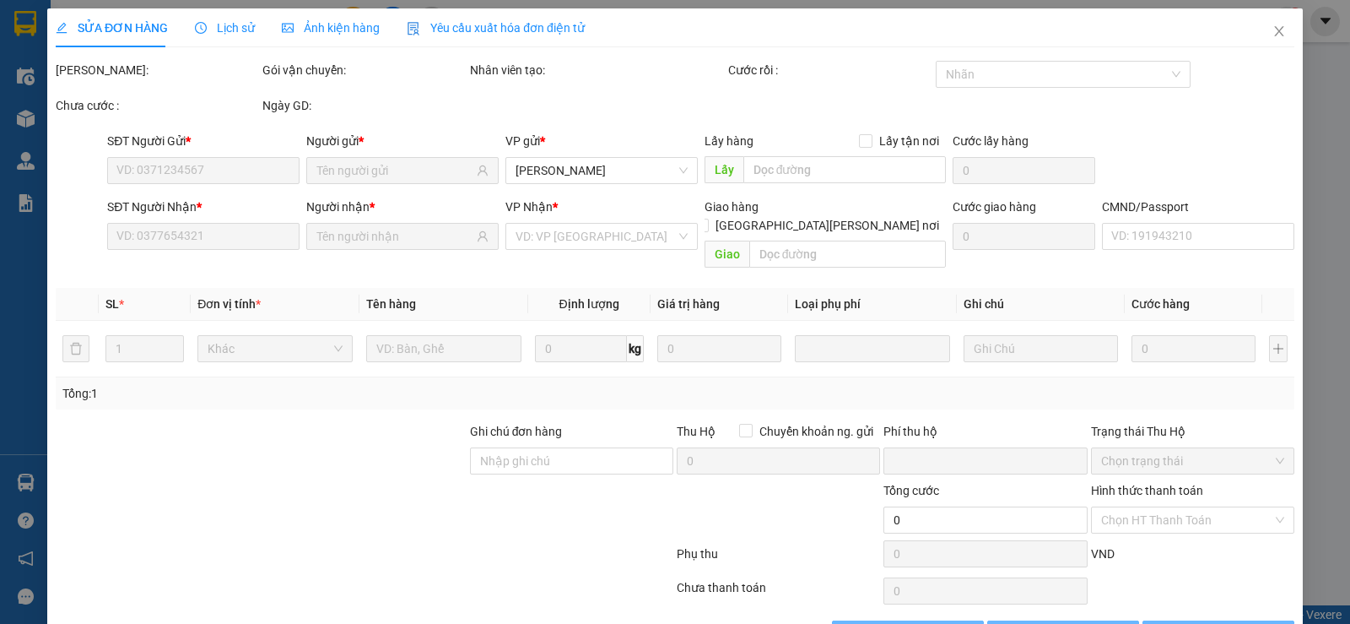
type input "40.000"
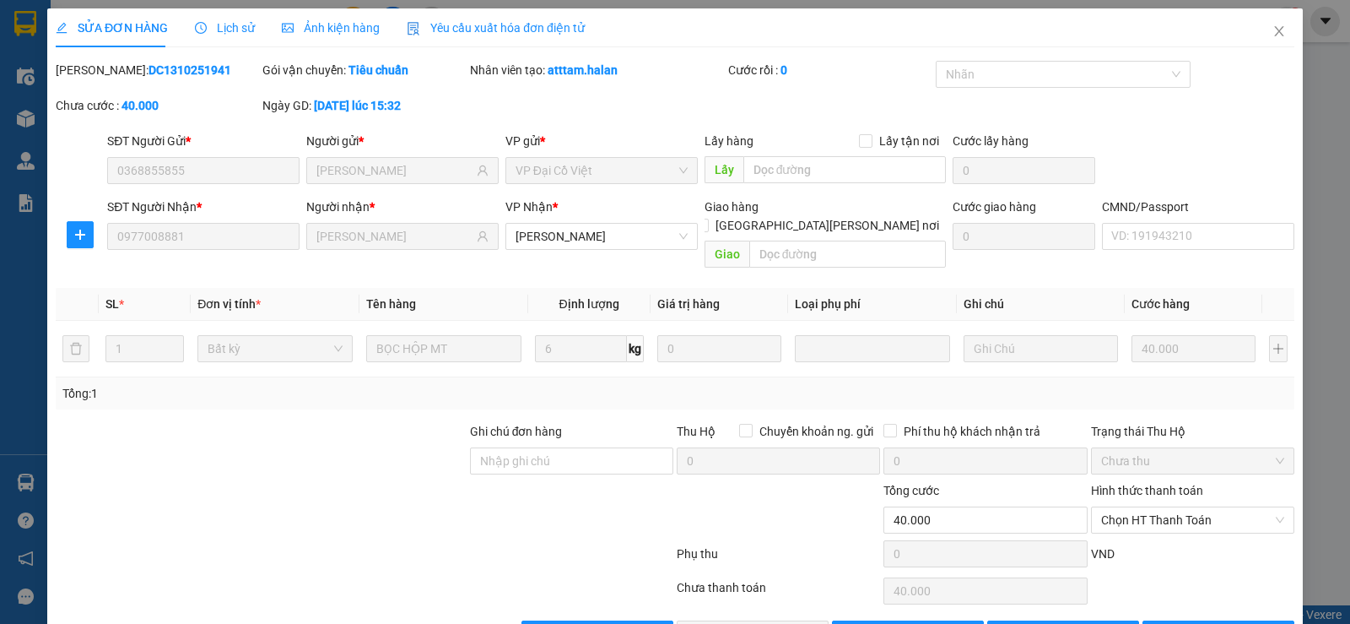
scroll to position [38, 0]
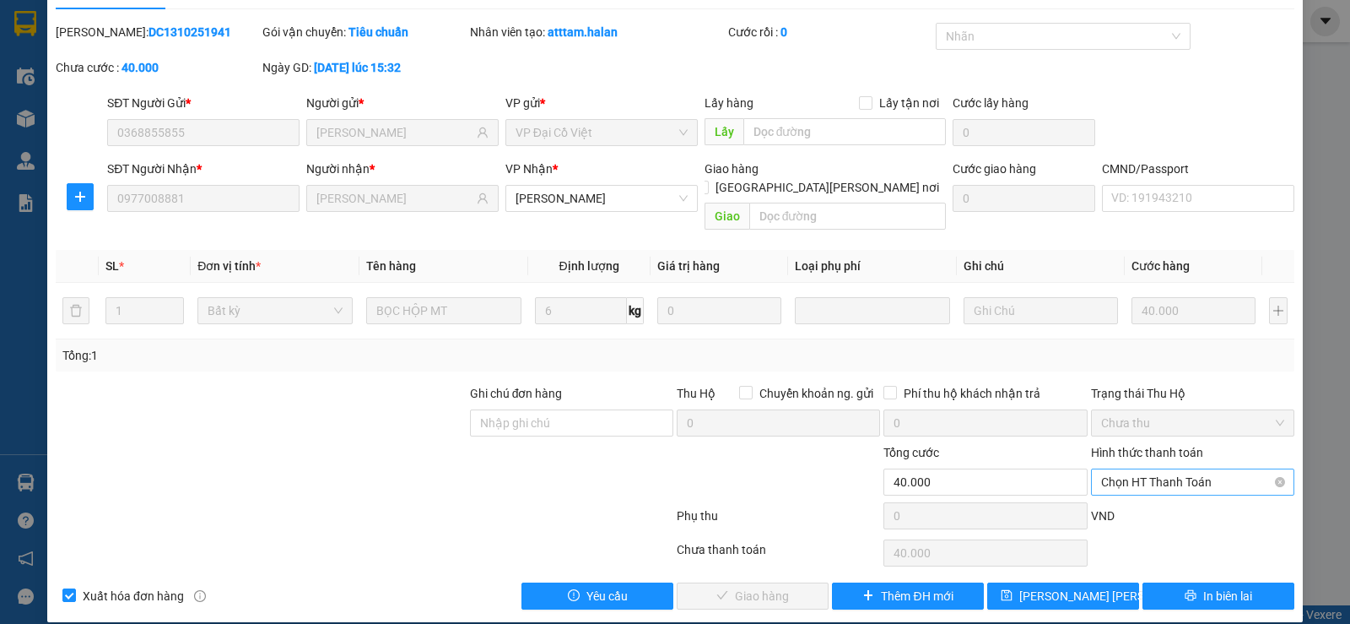
click at [1153, 469] on span "Chọn HT Thanh Toán" at bounding box center [1192, 481] width 183 height 25
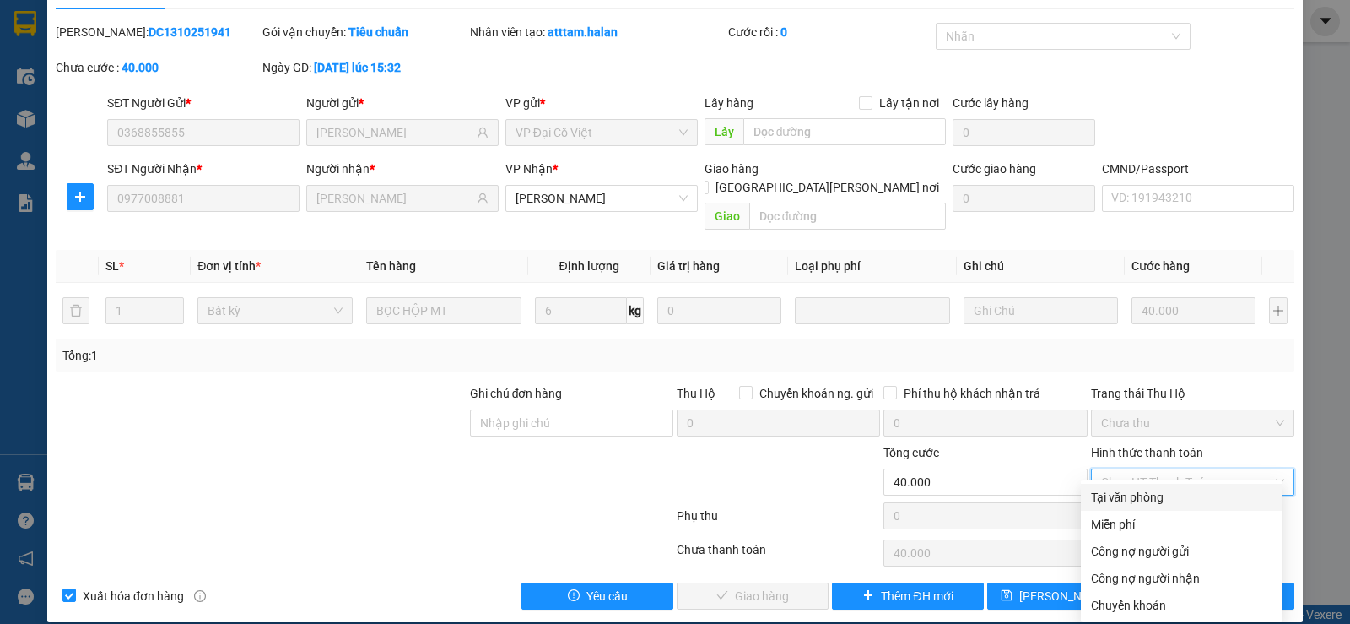
click at [1153, 498] on div "Tại văn phòng" at bounding box center [1181, 497] width 181 height 19
type input "0"
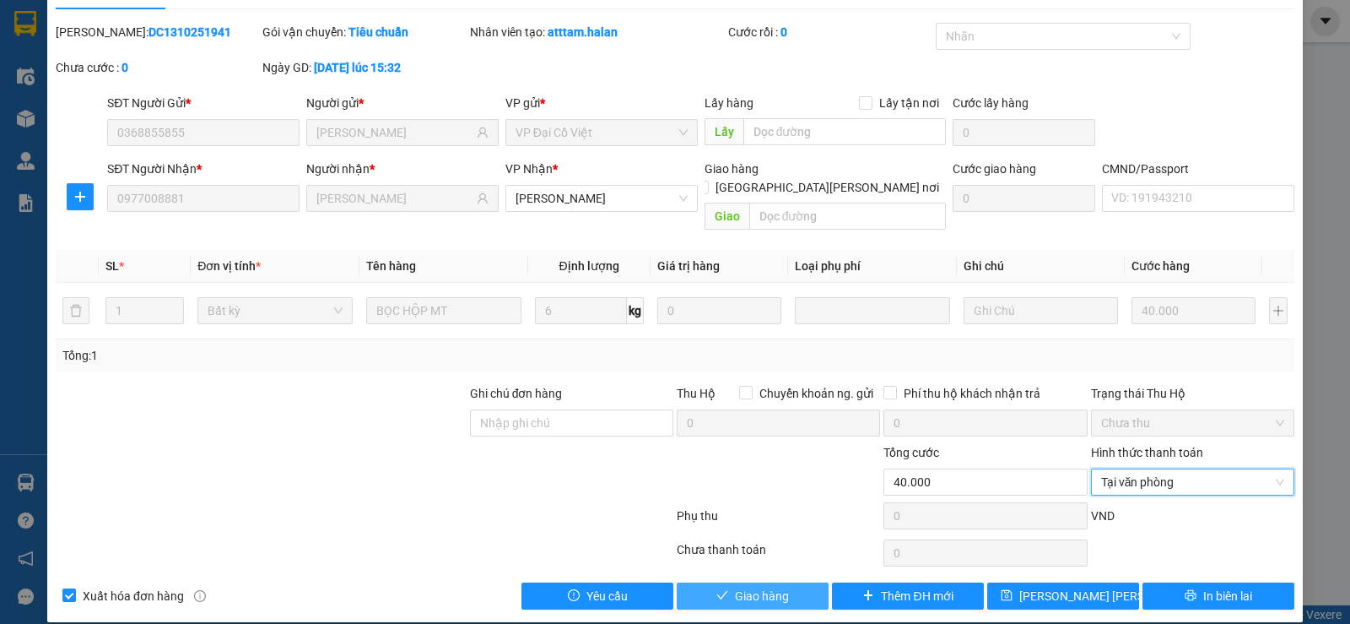
click at [793, 582] on button "Giao hàng" at bounding box center [753, 595] width 152 height 27
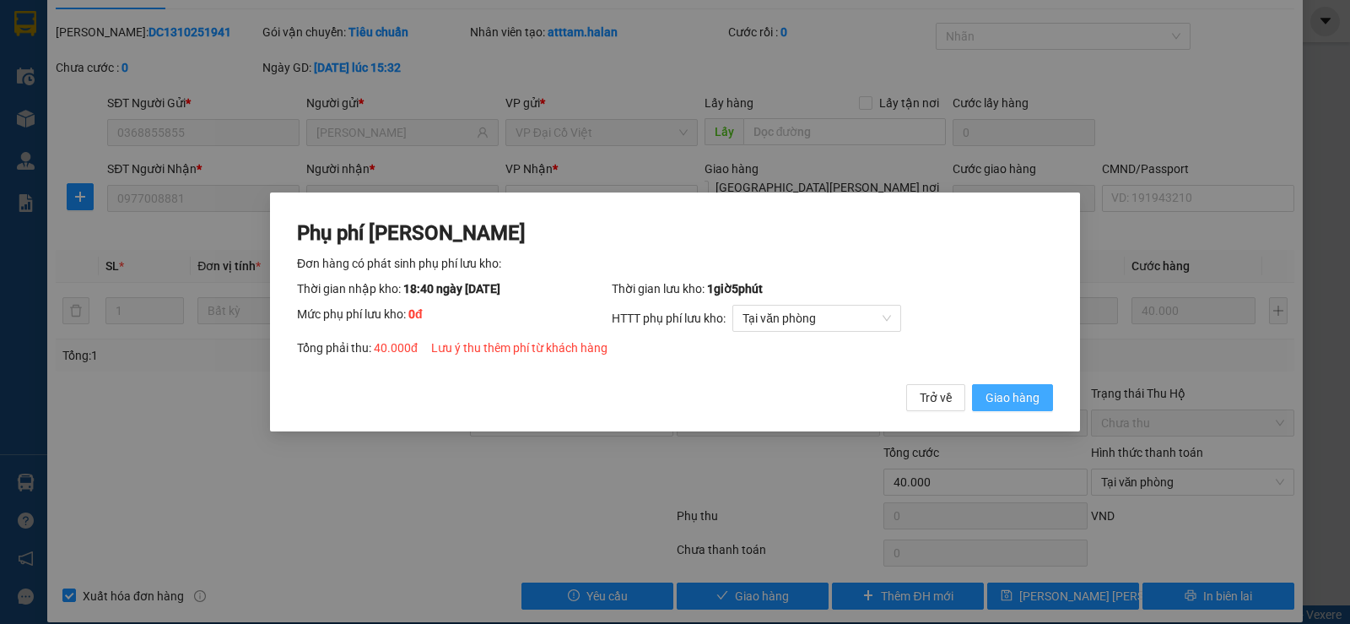
click at [1037, 393] on span "Giao hàng" at bounding box center [1013, 397] width 54 height 19
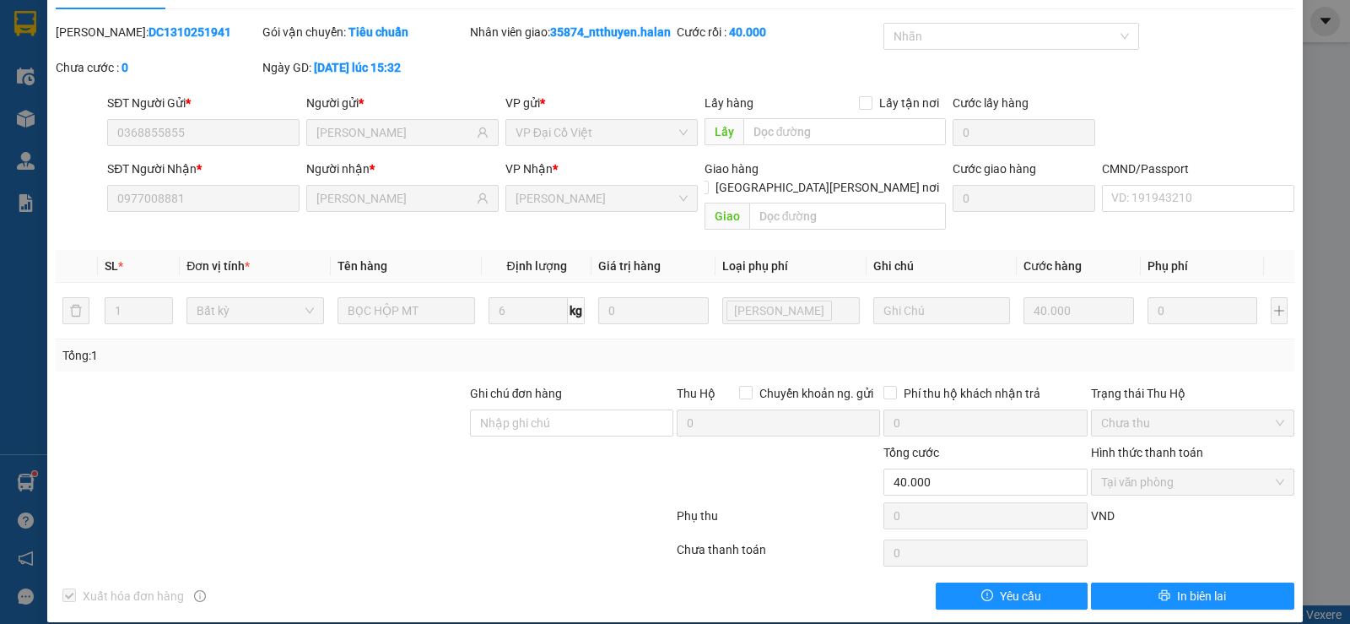
scroll to position [0, 0]
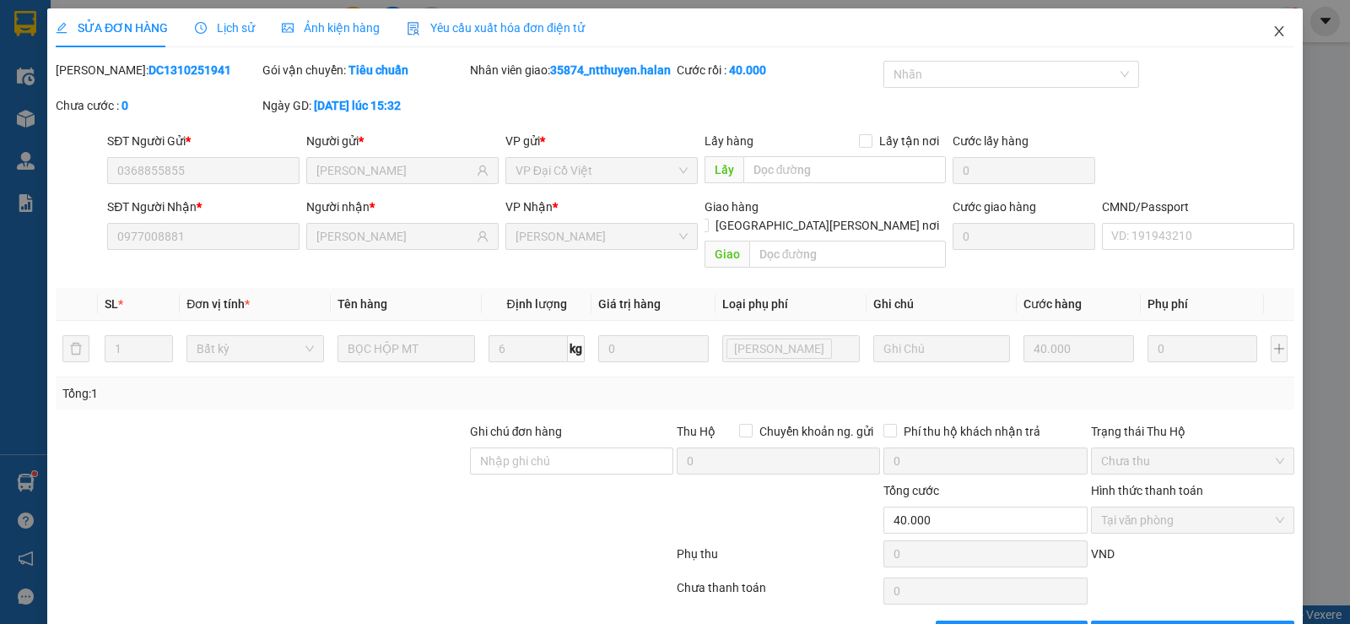
click at [1273, 34] on icon "close" at bounding box center [1280, 31] width 14 height 14
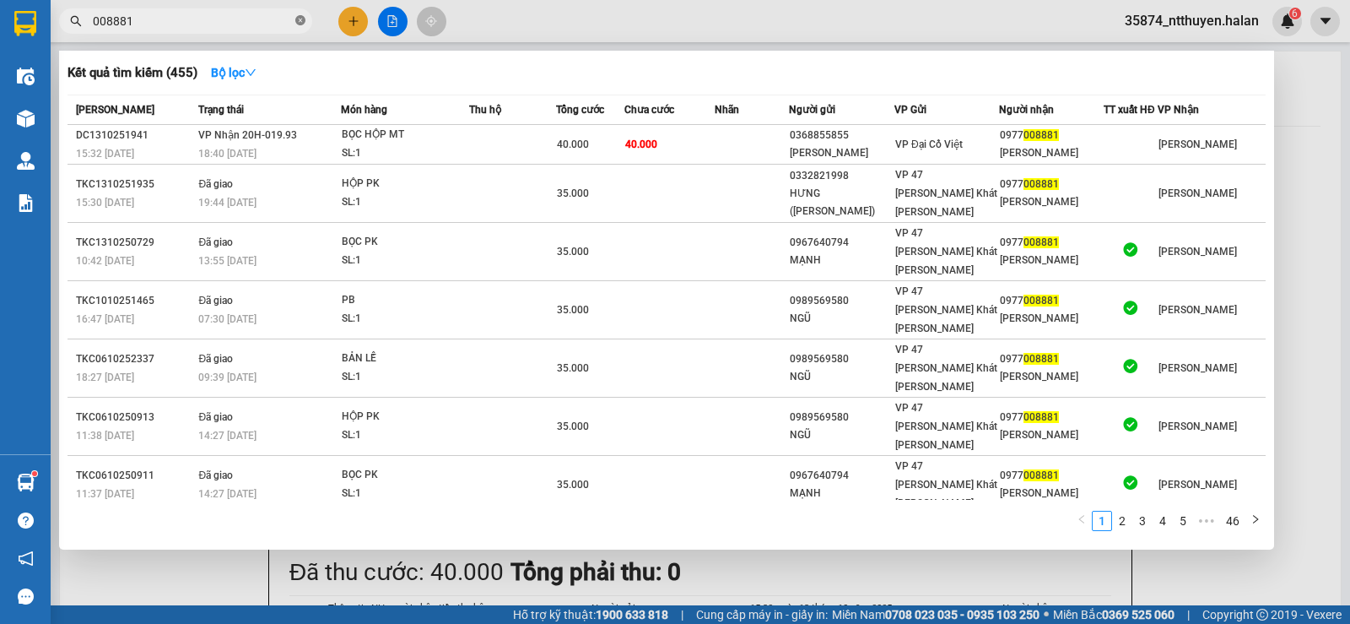
click at [302, 22] on icon "close-circle" at bounding box center [300, 20] width 10 height 10
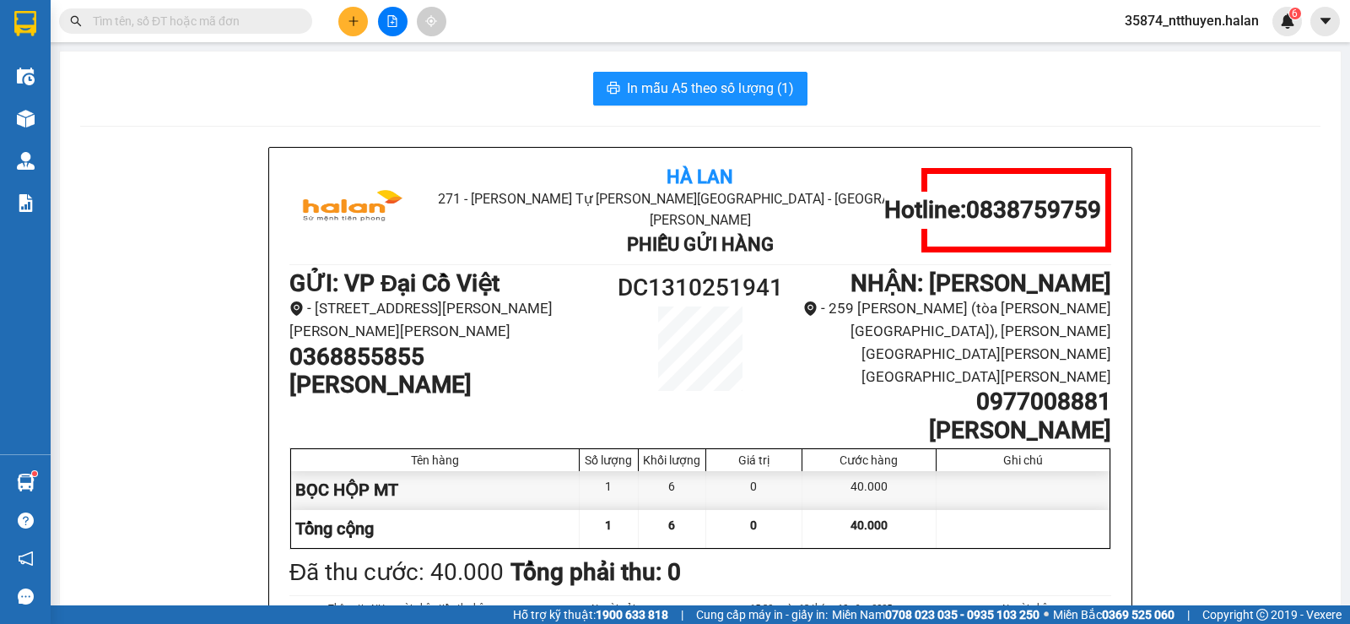
click at [224, 22] on input "text" at bounding box center [192, 21] width 199 height 19
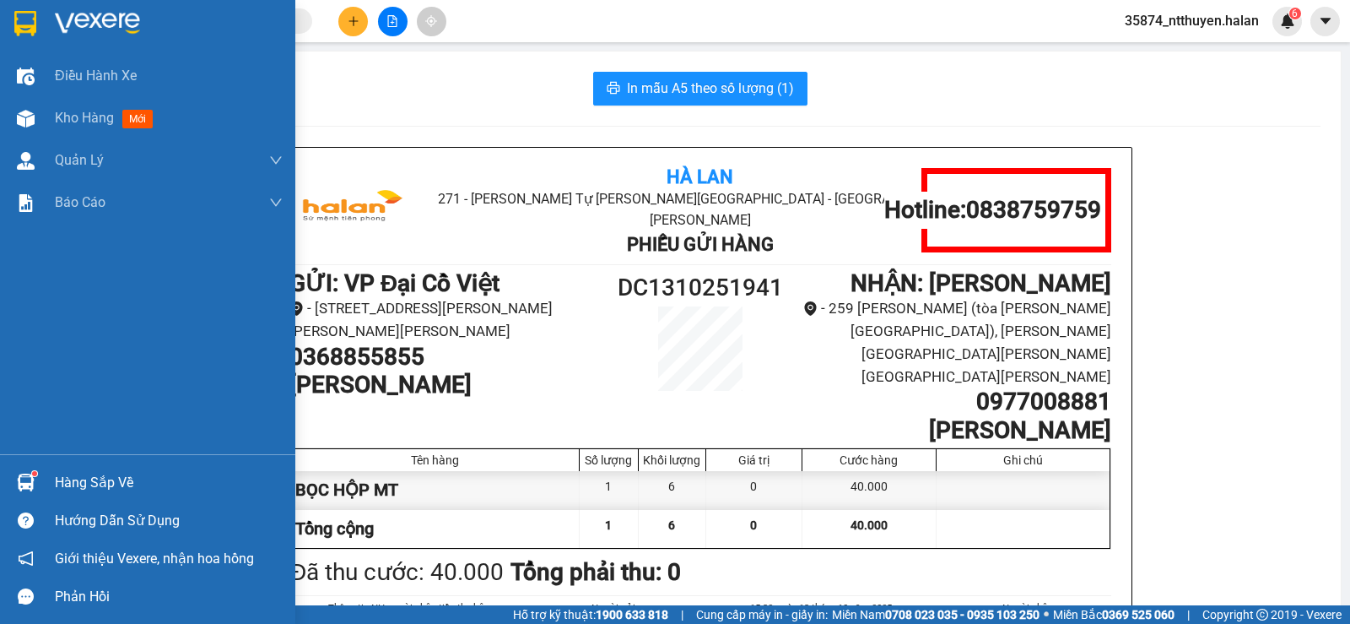
click at [116, 484] on div "Hàng sắp về" at bounding box center [169, 482] width 228 height 25
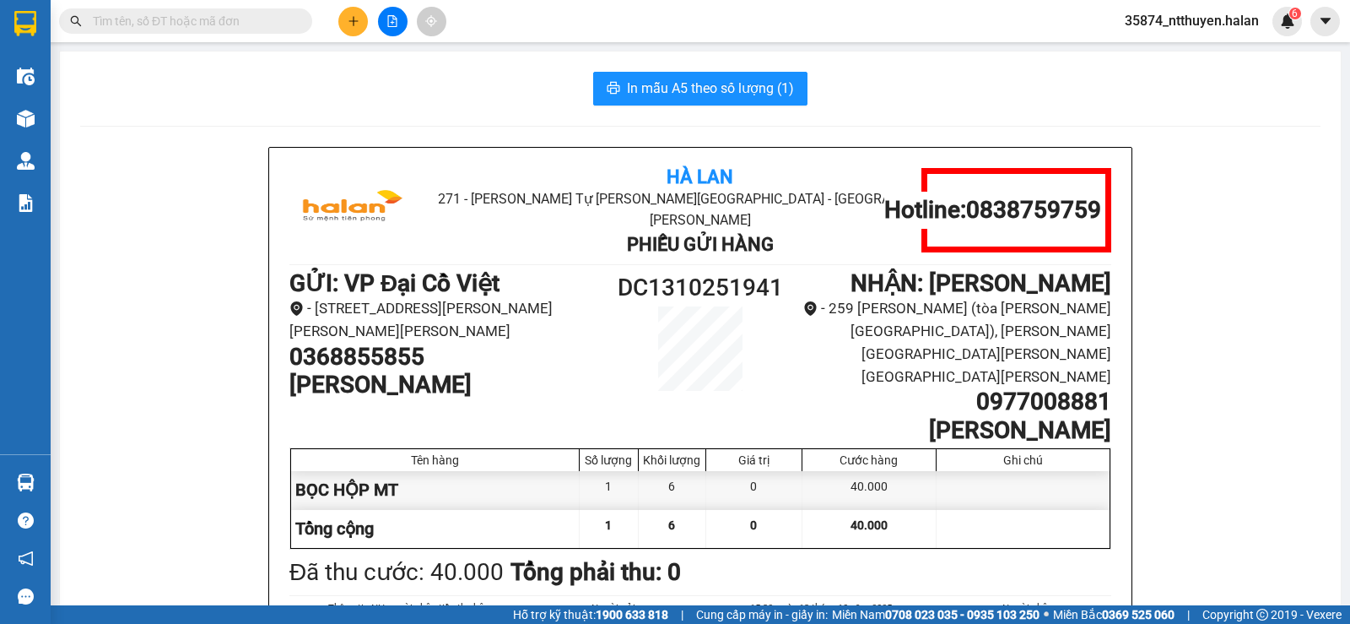
click at [219, 106] on section "Kết quả tìm kiếm ( 455 ) Bộ lọc Mã ĐH Trạng thái Món hàng Thu hộ Tổng cước Chưa…" at bounding box center [675, 312] width 1350 height 624
click at [195, 21] on input "text" at bounding box center [192, 21] width 199 height 19
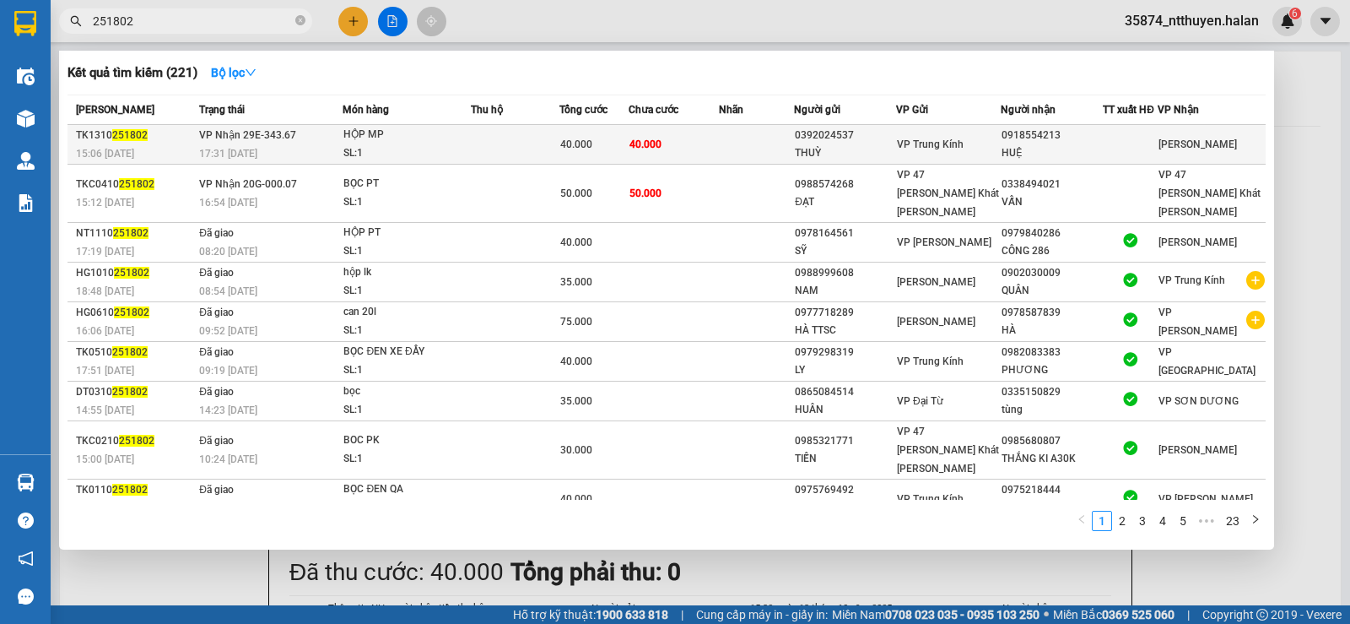
type input "251802"
click at [442, 146] on div "SL: 1" at bounding box center [406, 153] width 127 height 19
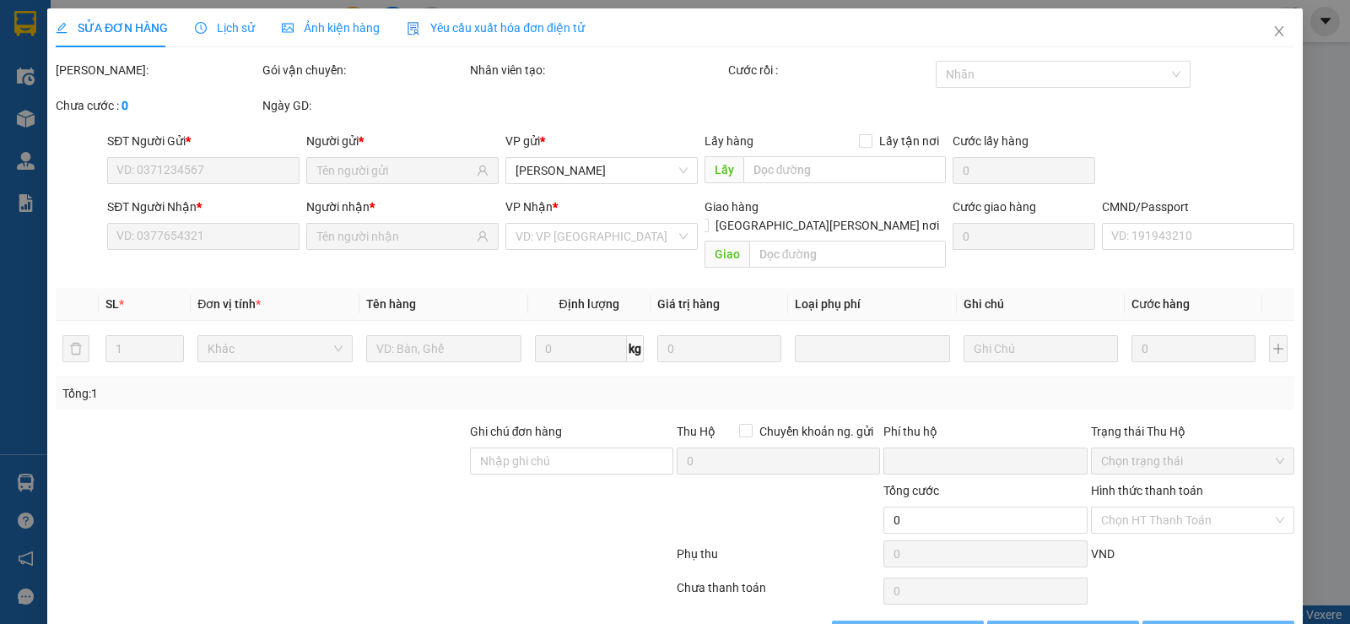
type input "0392024537"
type input "THUỲ"
type input "0918554213"
type input "HUỆ"
type input "0"
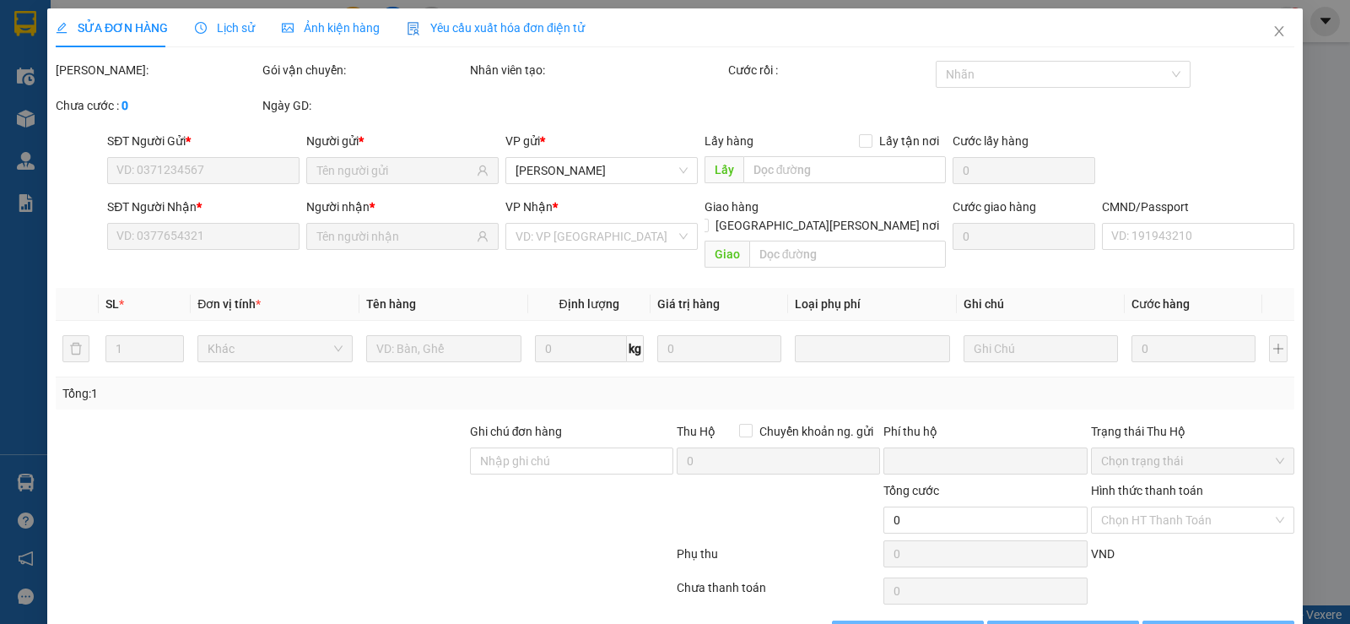
type input "40.000"
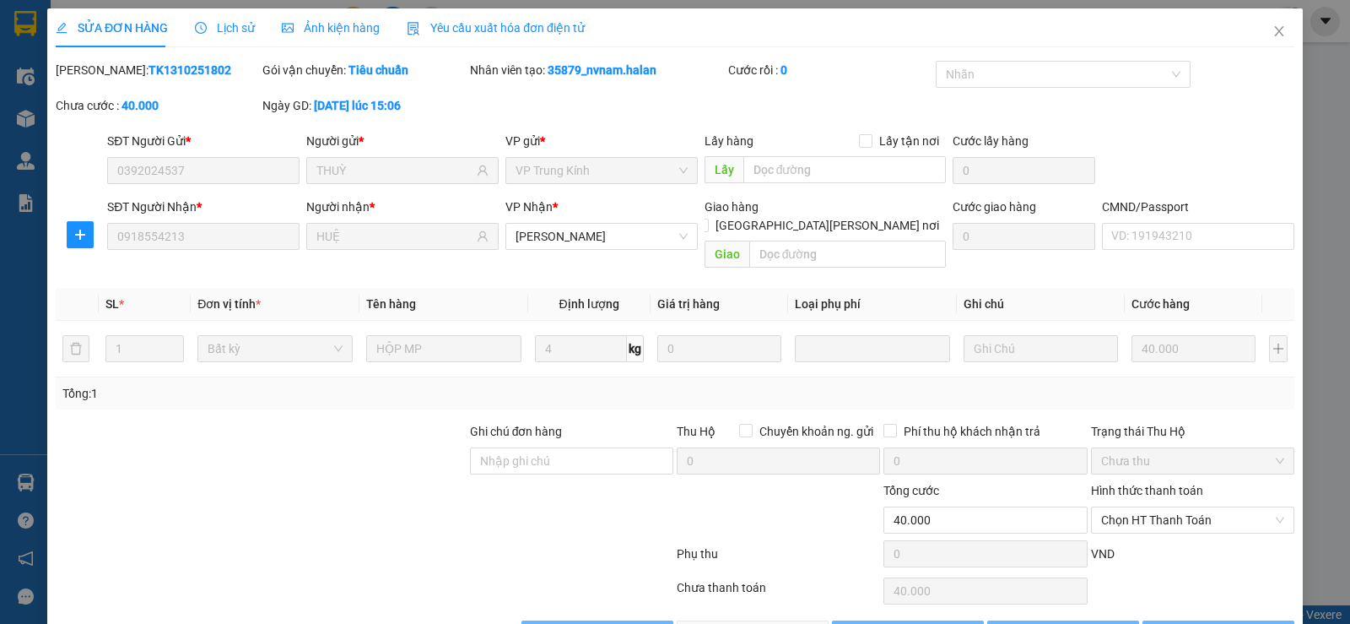
scroll to position [38, 0]
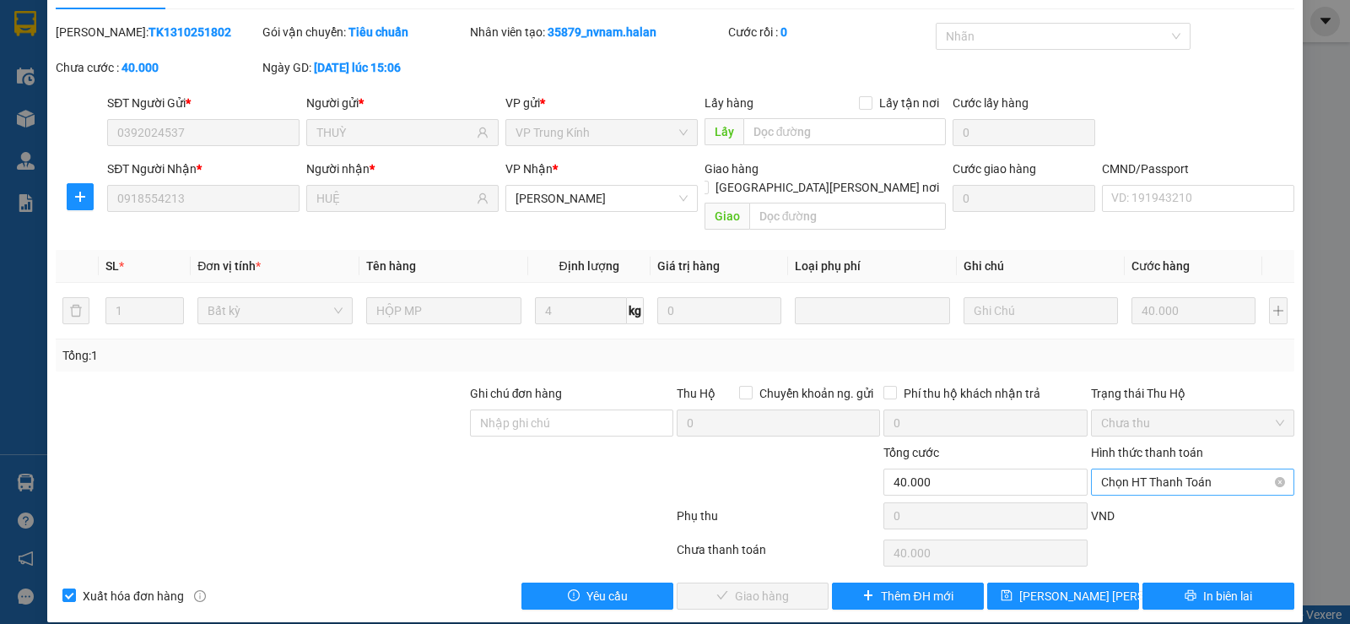
click at [1156, 469] on span "Chọn HT Thanh Toán" at bounding box center [1192, 481] width 183 height 25
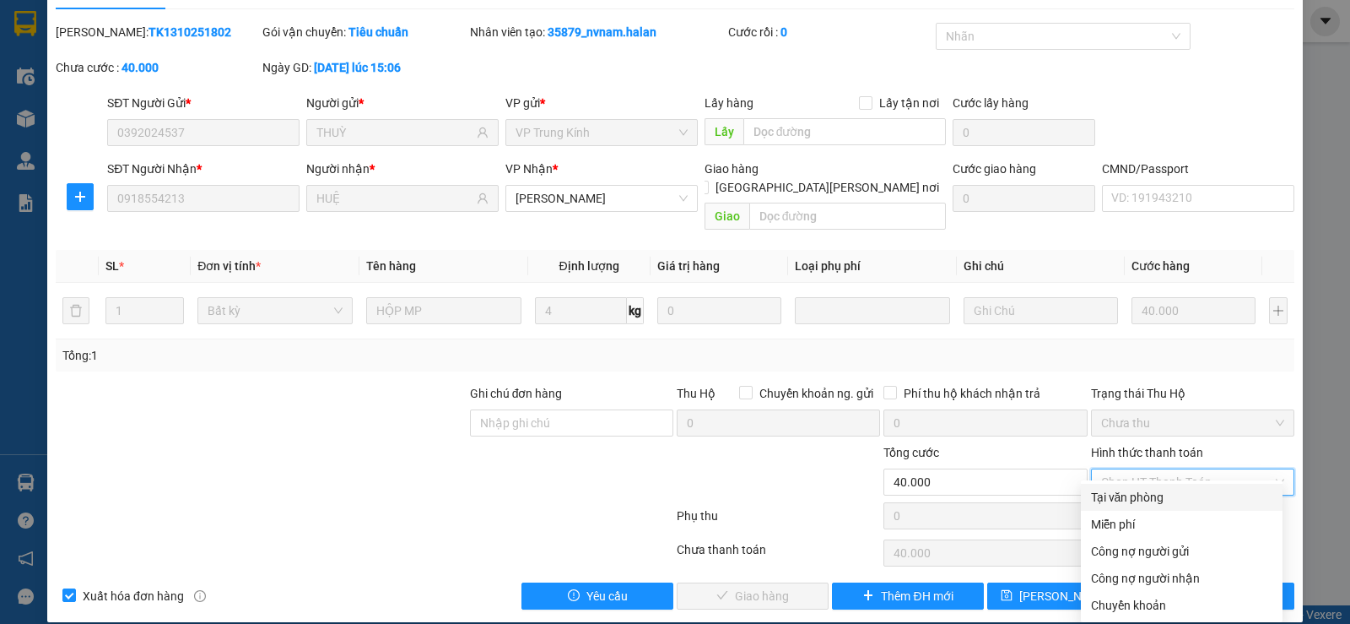
click at [1155, 491] on div "Tại văn phòng" at bounding box center [1181, 497] width 181 height 19
type input "0"
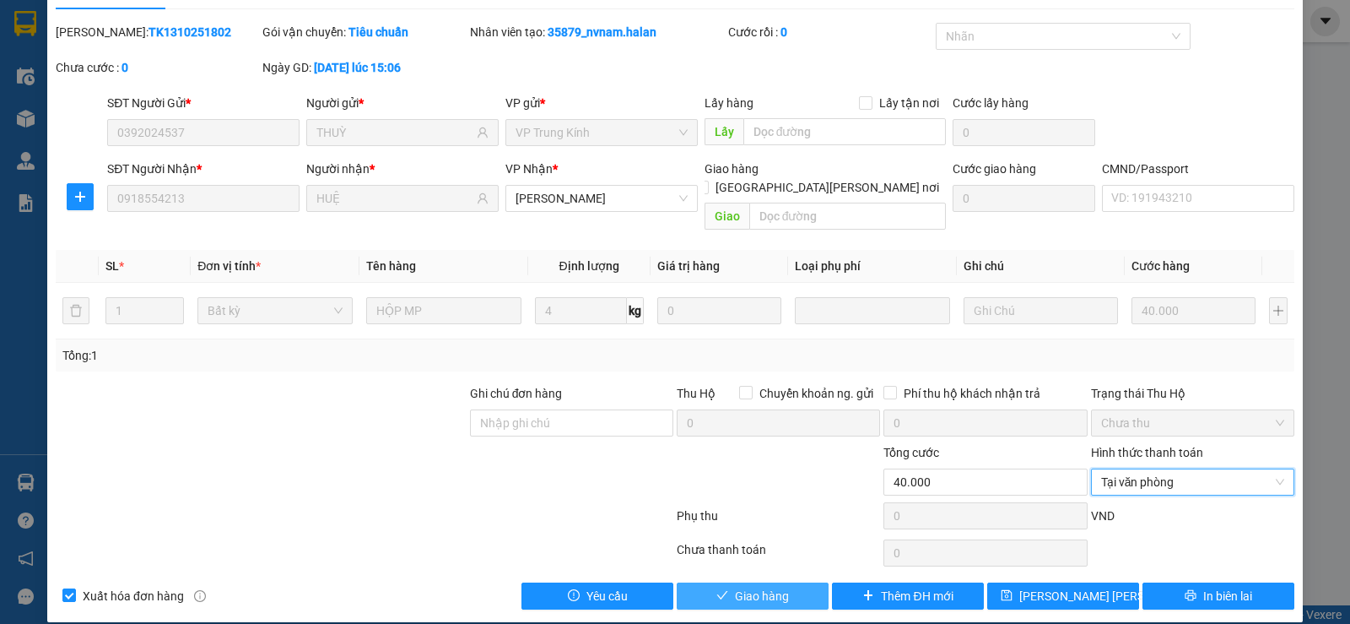
click at [783, 582] on button "Giao hàng" at bounding box center [753, 595] width 152 height 27
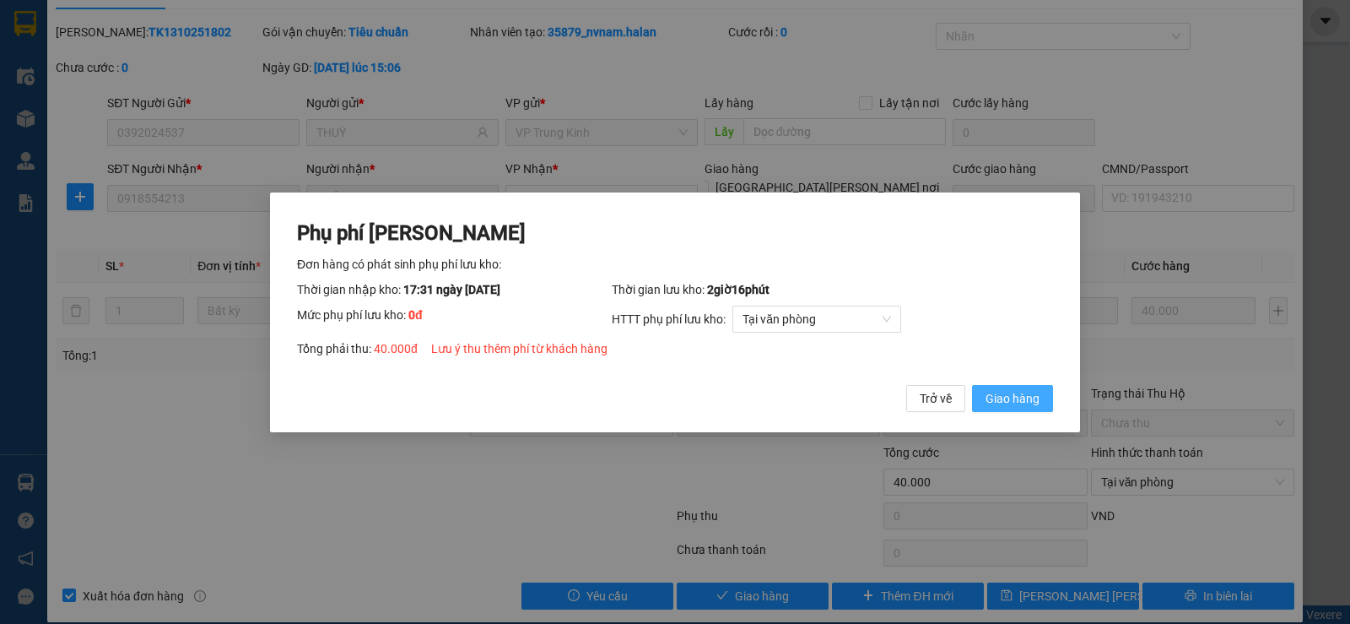
click at [1004, 397] on span "Giao hàng" at bounding box center [1013, 397] width 54 height 19
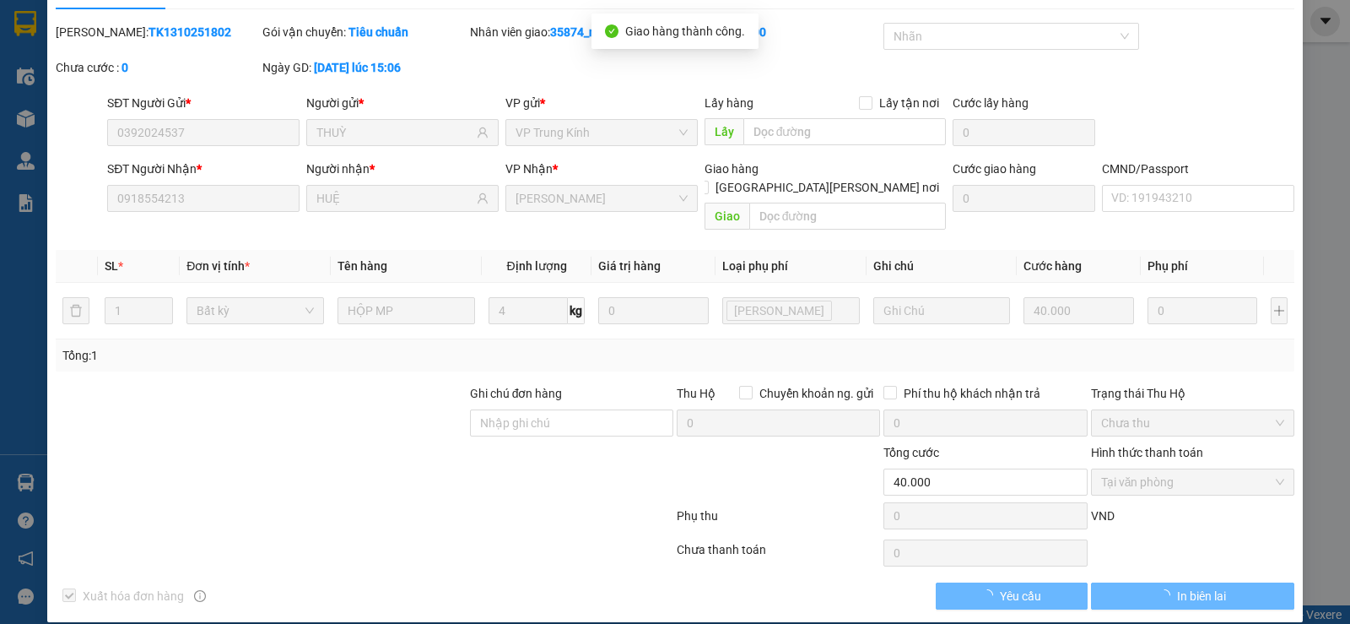
scroll to position [0, 0]
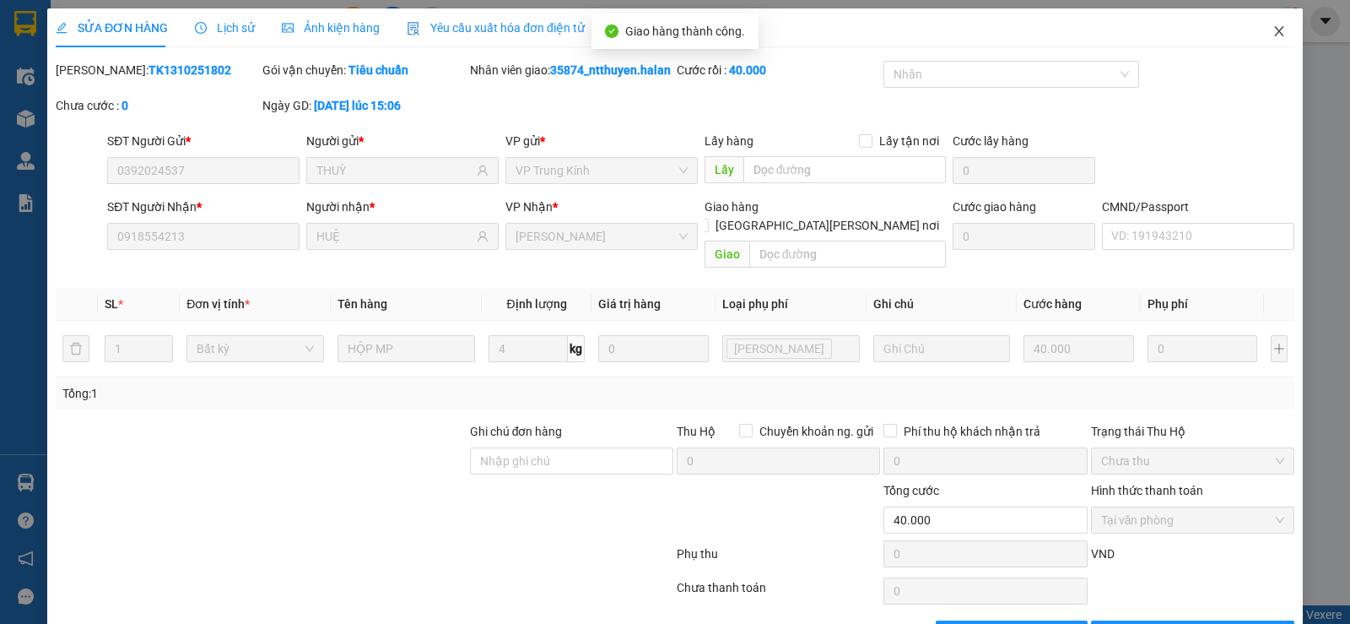
click at [1273, 31] on icon "close" at bounding box center [1280, 31] width 14 height 14
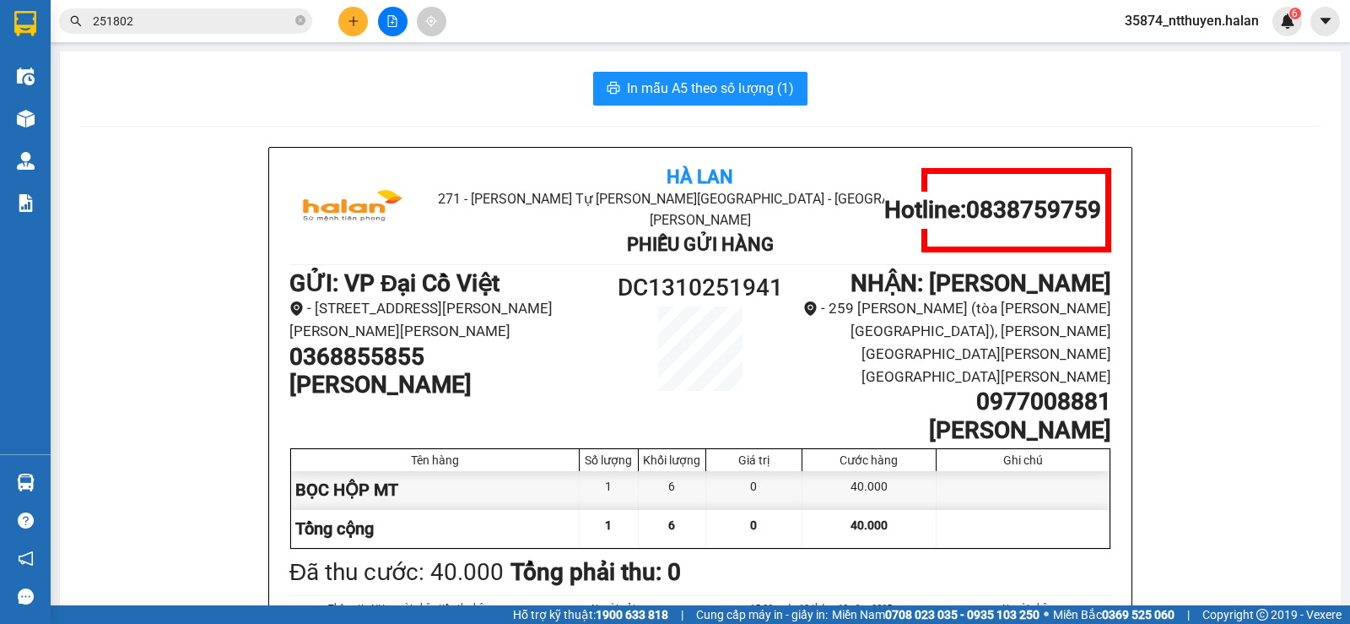
click at [230, 25] on input "251802" at bounding box center [192, 21] width 199 height 19
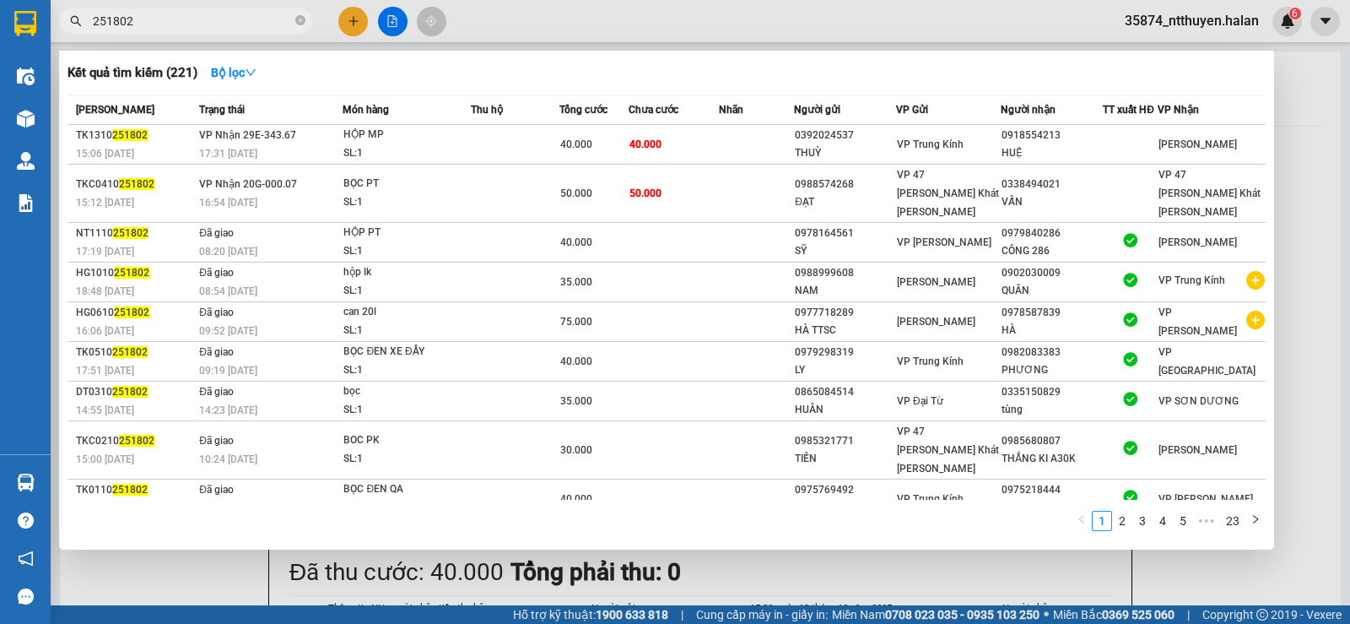
click at [230, 25] on input "251802" at bounding box center [192, 21] width 199 height 19
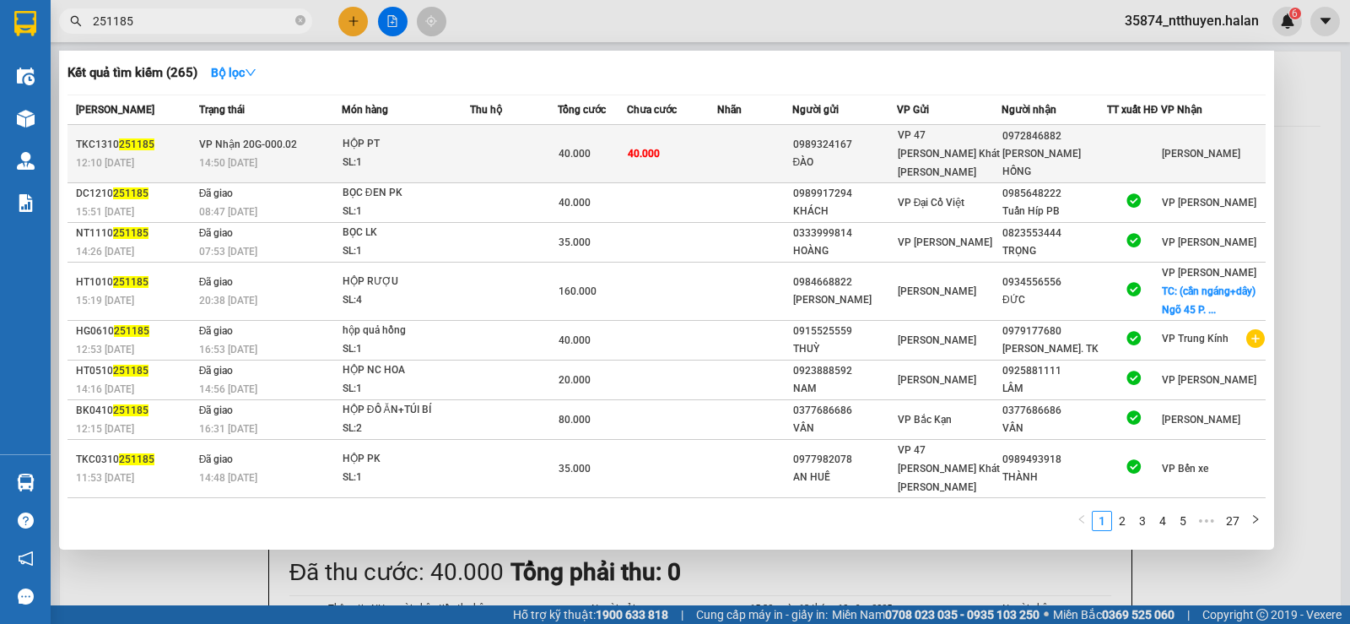
type input "251185"
click at [763, 151] on td at bounding box center [754, 154] width 74 height 58
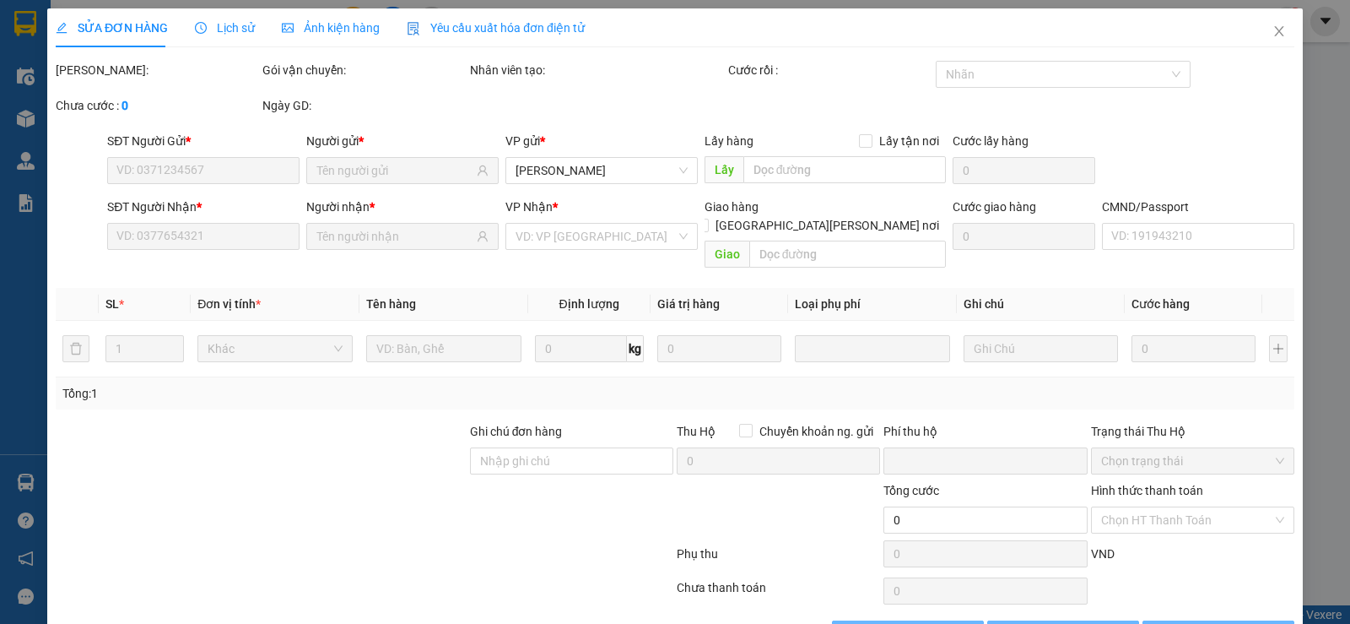
type input "0989324167"
type input "ĐÀO"
type input "0972846882"
type input "GR KIÊN HỒNG"
type input "0"
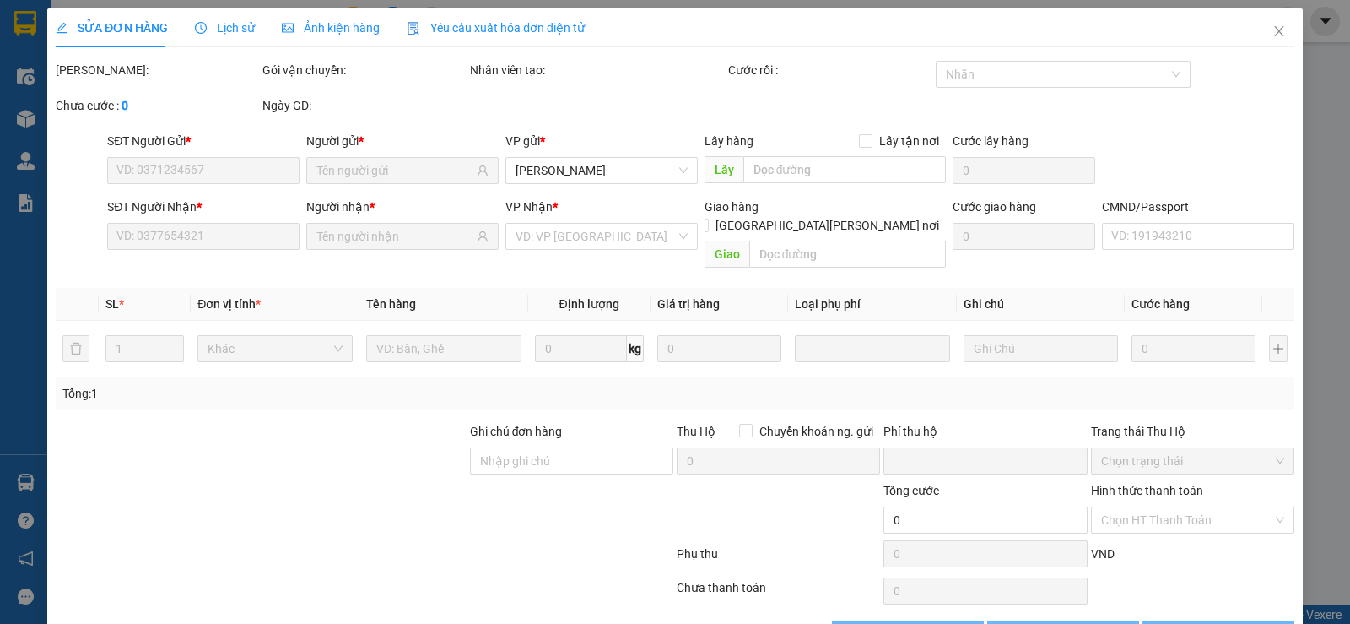
type input "40.000"
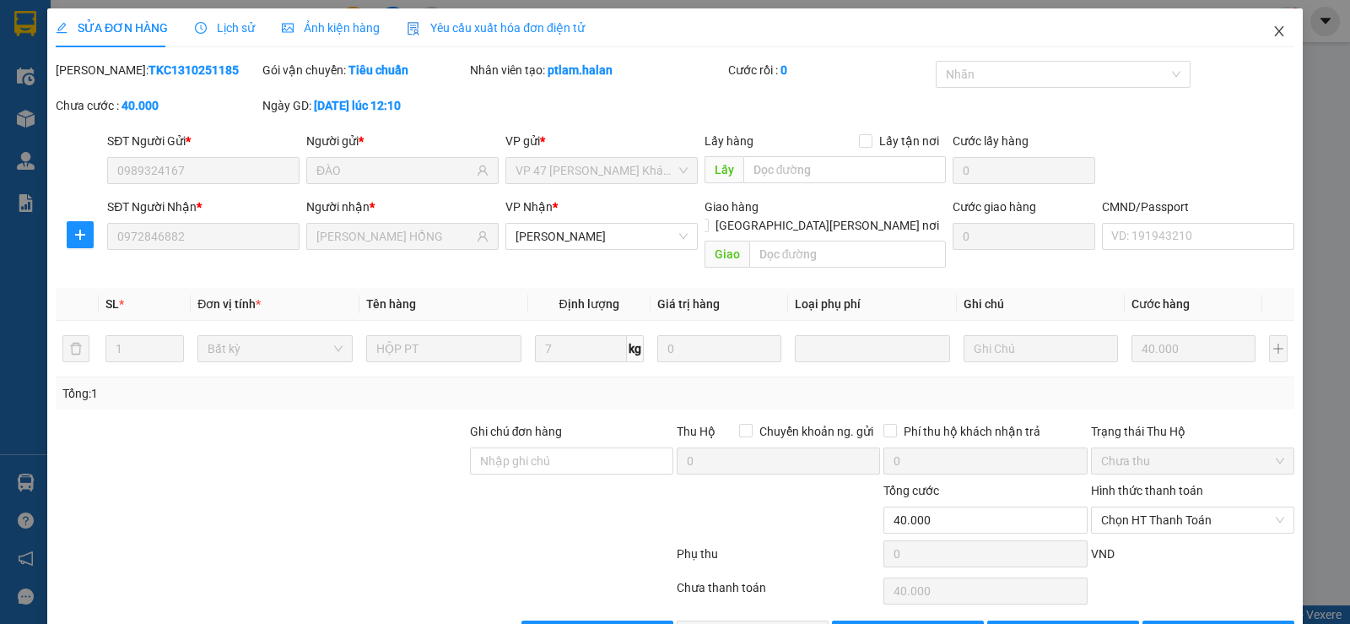
click at [1273, 36] on icon "close" at bounding box center [1280, 31] width 14 height 14
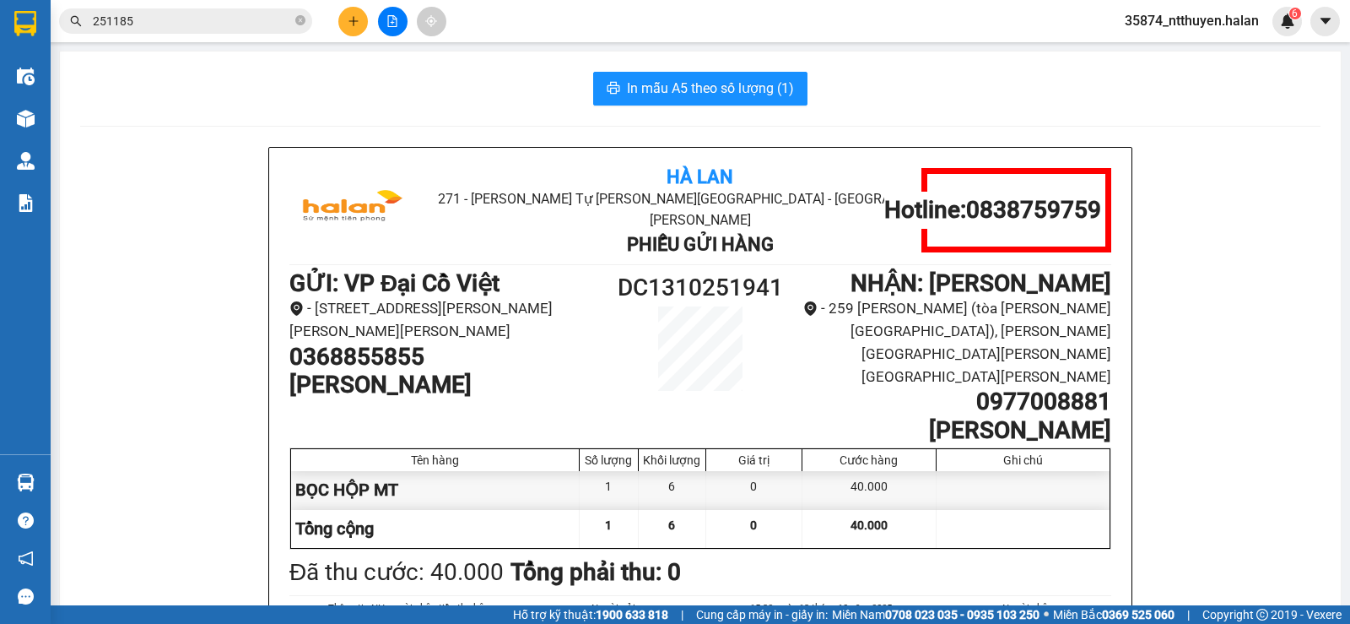
click at [224, 25] on input "251185" at bounding box center [192, 21] width 199 height 19
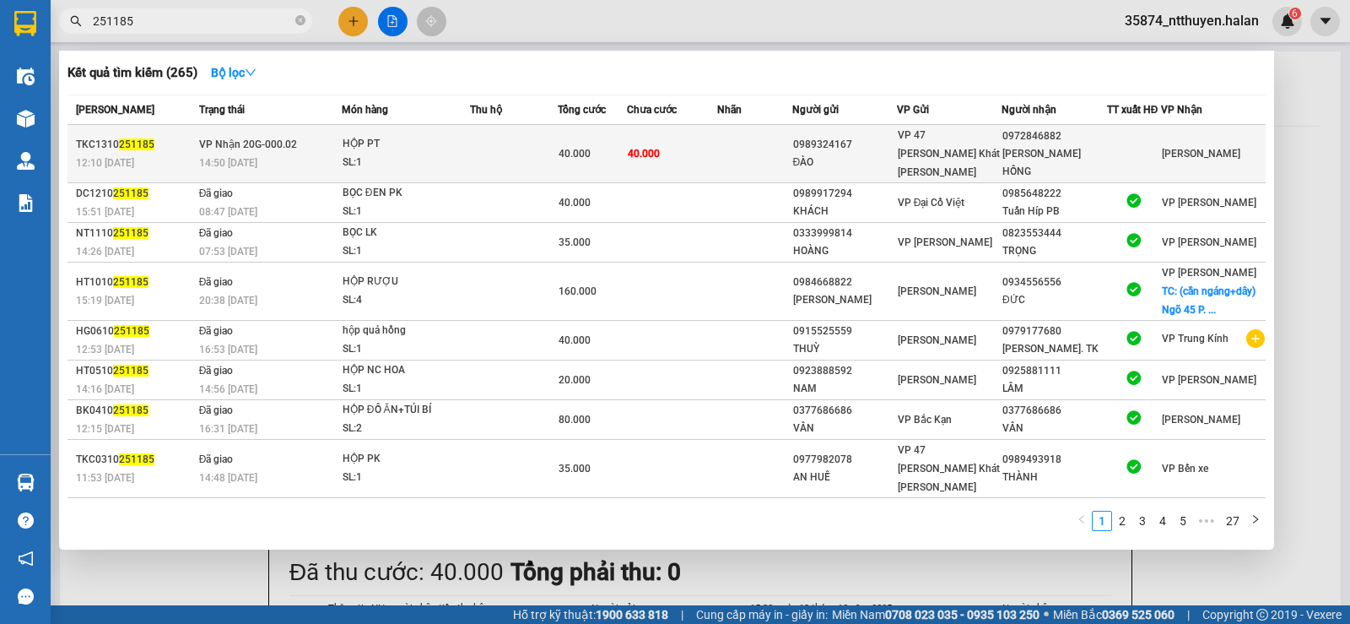
click at [547, 160] on td at bounding box center [514, 154] width 88 height 58
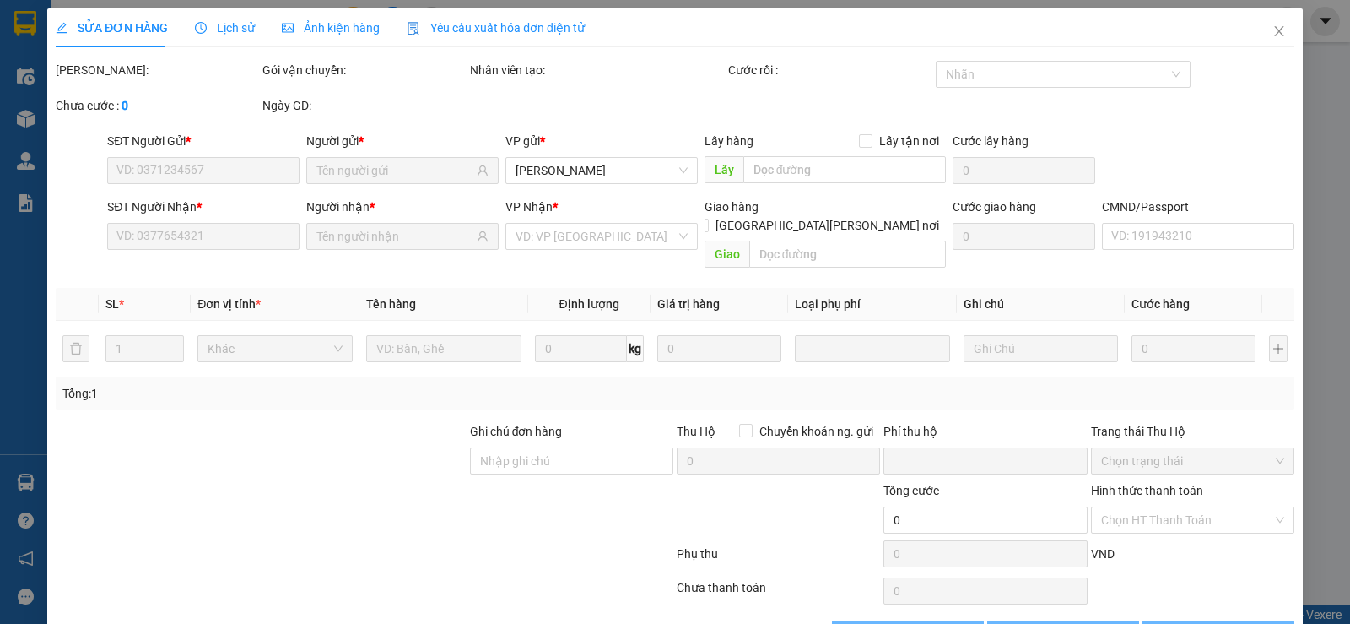
type input "0989324167"
type input "ĐÀO"
type input "0972846882"
type input "GR KIÊN HỒNG"
type input "0"
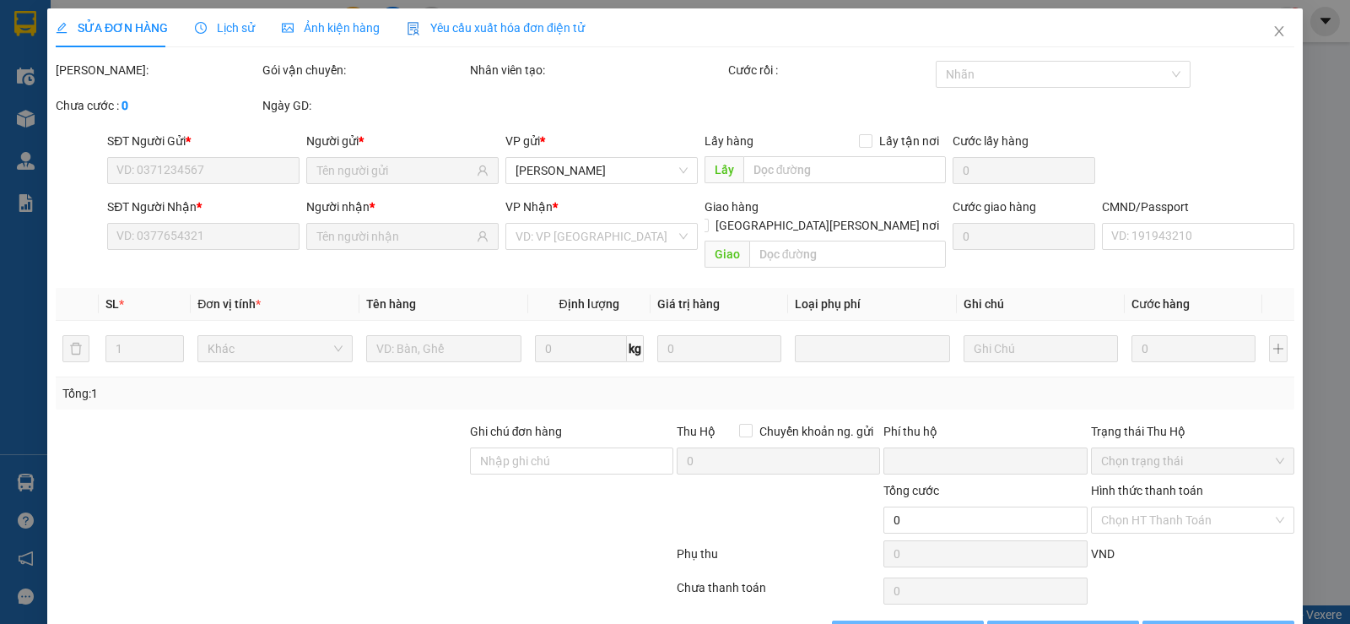
type input "40.000"
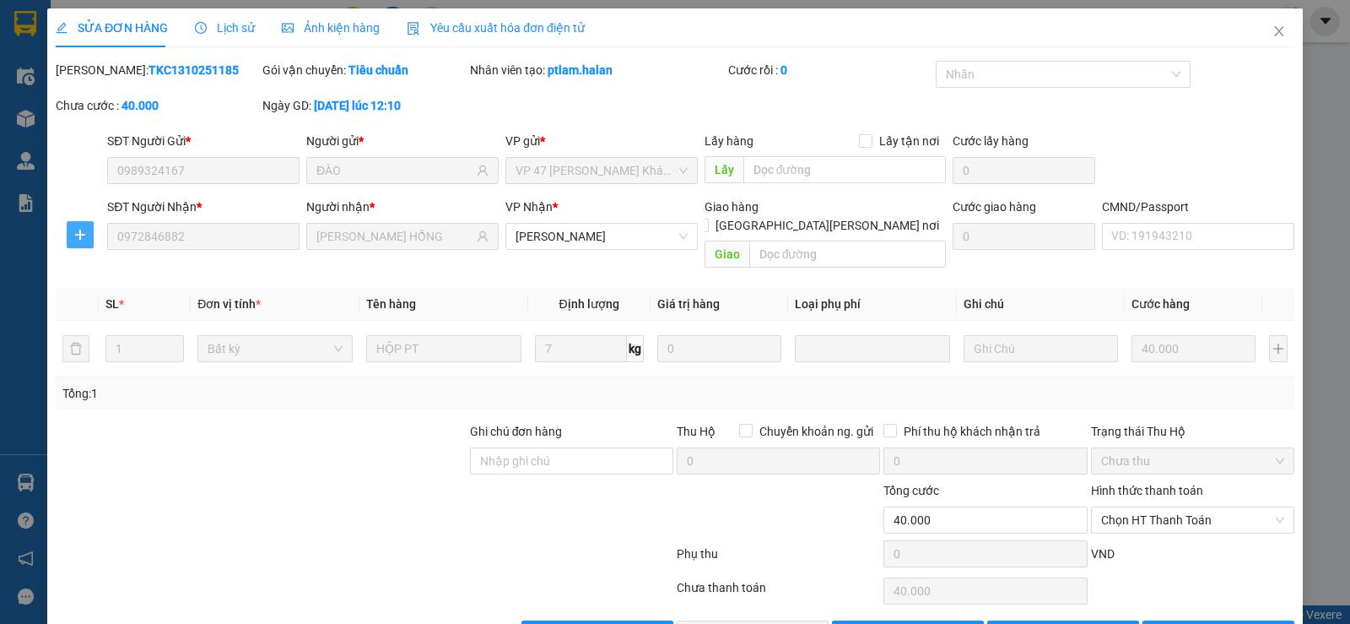
drag, startPoint x: 76, startPoint y: 232, endPoint x: 80, endPoint y: 241, distance: 9.4
click at [76, 233] on icon "plus" at bounding box center [80, 235] width 14 height 14
click at [126, 258] on li "Chuyển kho" at bounding box center [110, 268] width 89 height 27
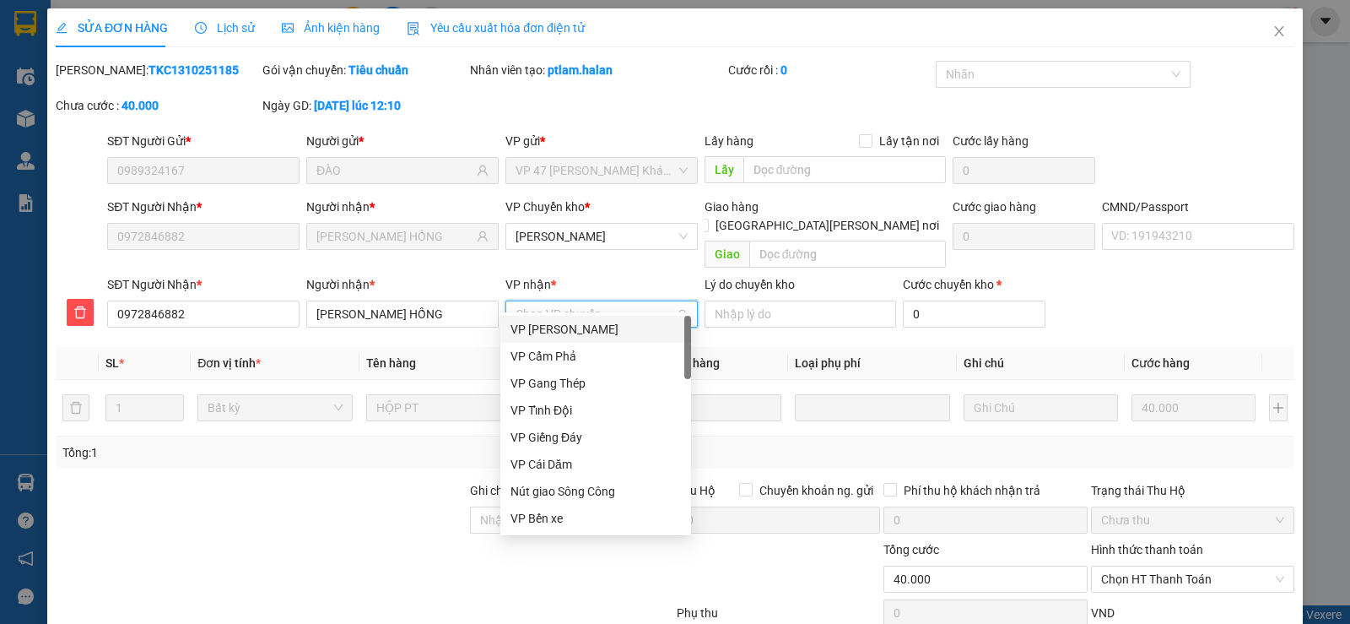
click at [591, 301] on input "VP nhận *" at bounding box center [596, 313] width 160 height 25
type input "DH"
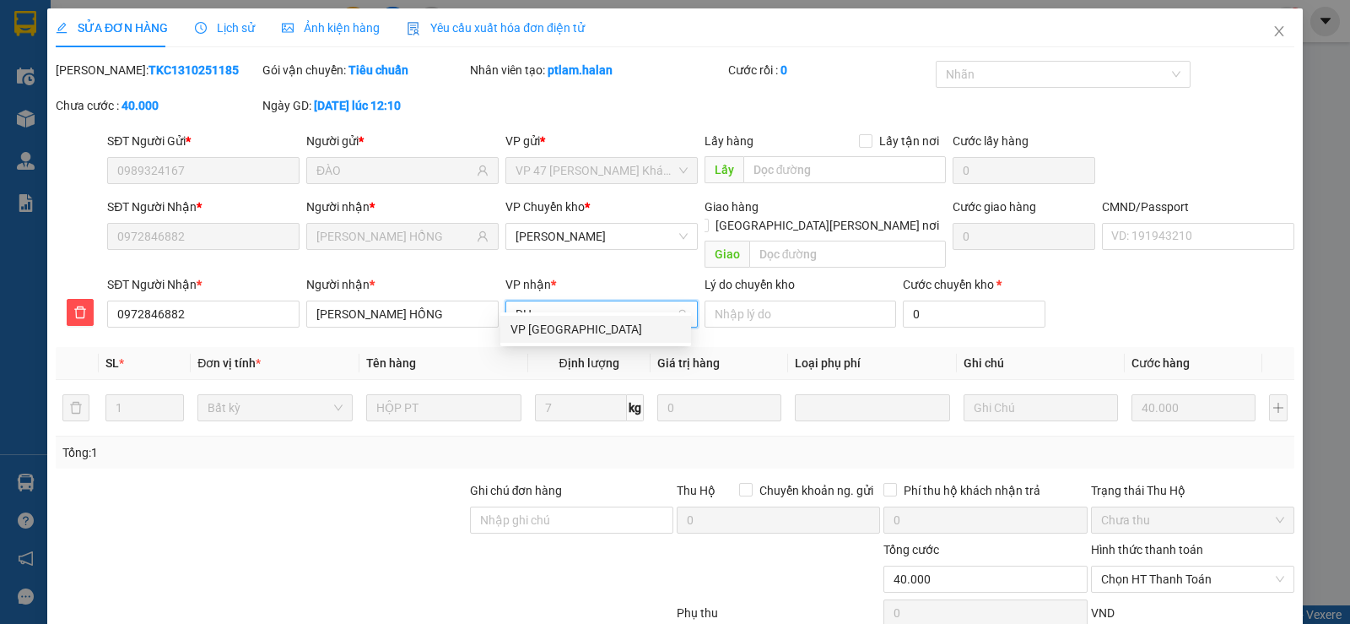
click at [560, 324] on div "VP [GEOGRAPHIC_DATA]" at bounding box center [596, 329] width 170 height 19
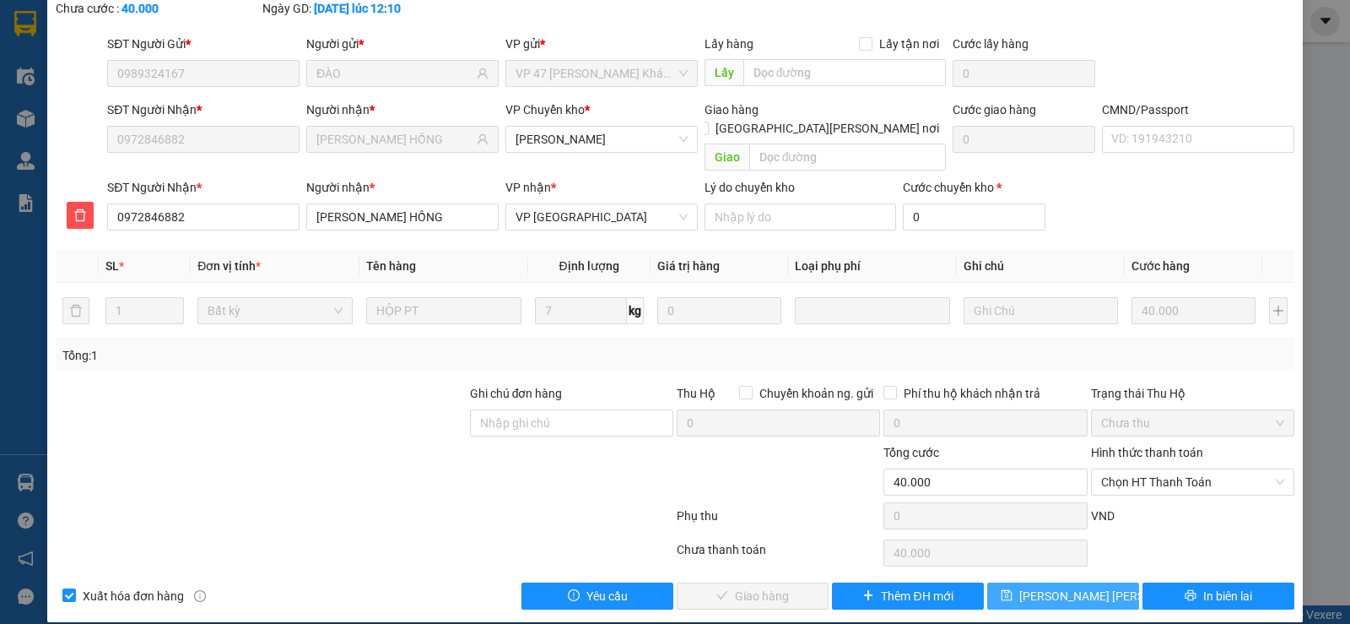
click at [1068, 587] on span "[PERSON_NAME] chuyển hoàn" at bounding box center [1110, 596] width 183 height 19
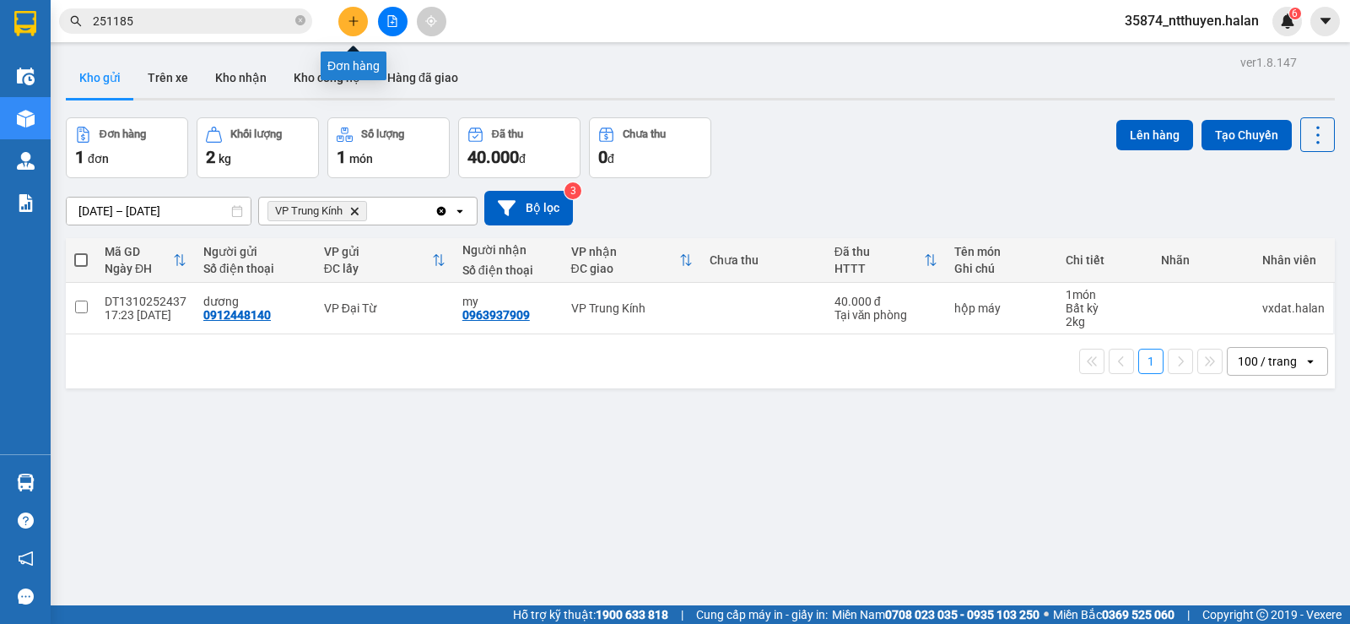
click at [350, 24] on icon "plus" at bounding box center [354, 21] width 12 height 12
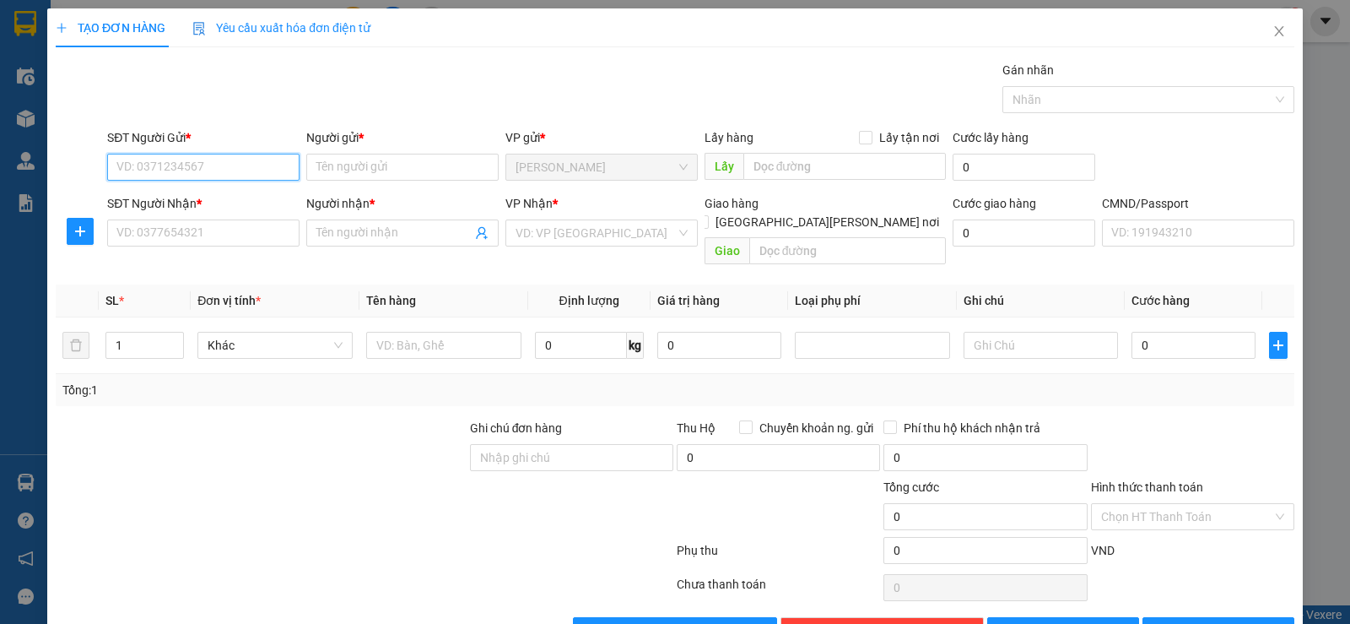
click at [246, 160] on input "SĐT Người Gửi *" at bounding box center [203, 167] width 192 height 27
type input "0329799188"
click at [204, 198] on div "0329799188 - SOL DENTAL LAB" at bounding box center [201, 201] width 170 height 19
type input "SOL DENTAL LAB"
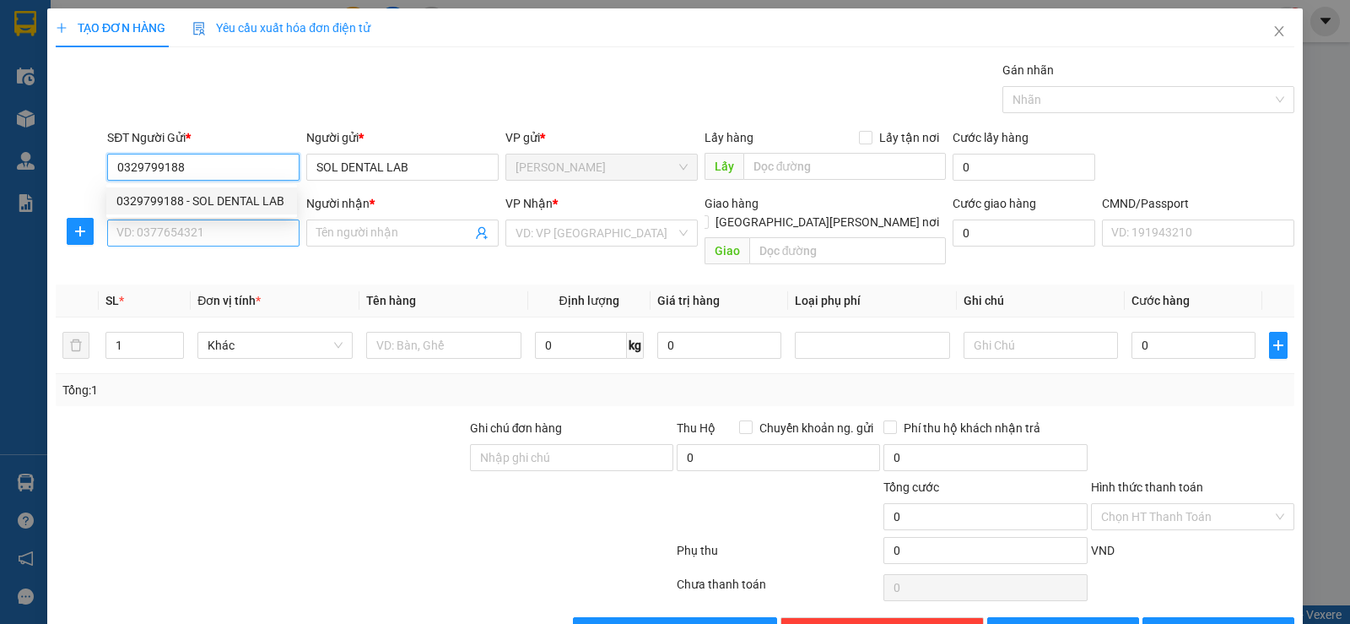
type input "0329799188"
click at [201, 238] on input "SĐT Người Nhận *" at bounding box center [203, 232] width 192 height 27
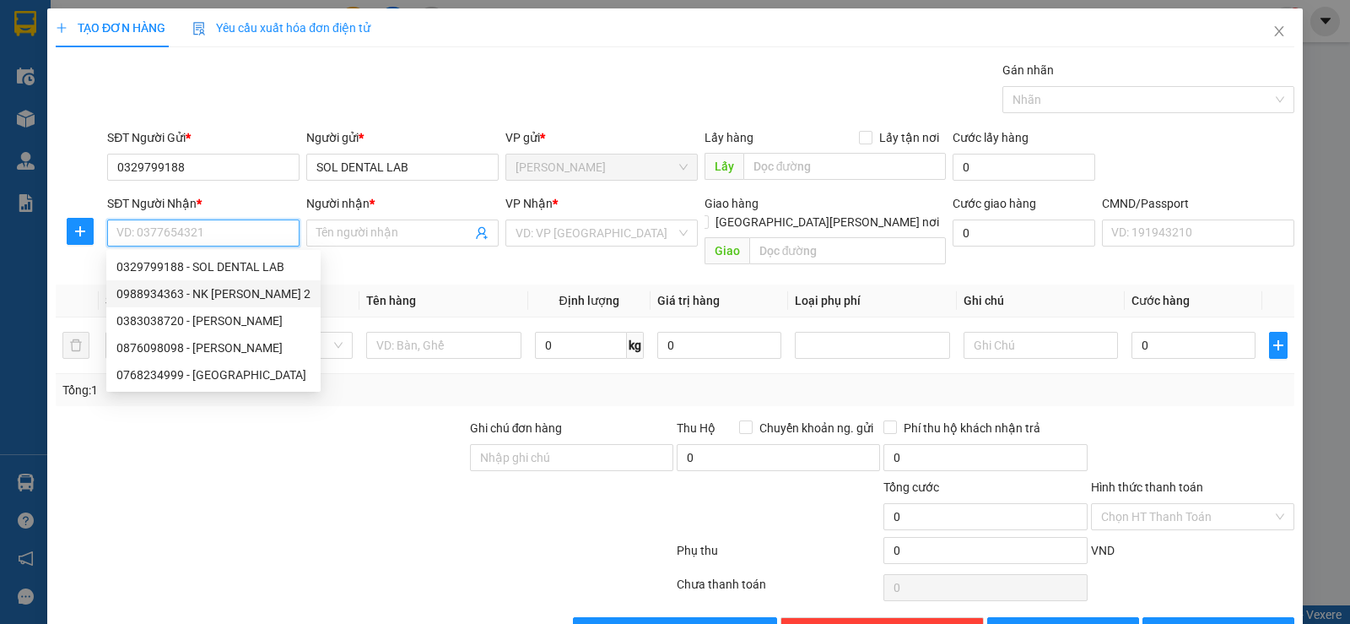
click at [235, 297] on div "0988934363 - NK THUỲ ANH 2" at bounding box center [213, 293] width 194 height 19
type input "0988934363"
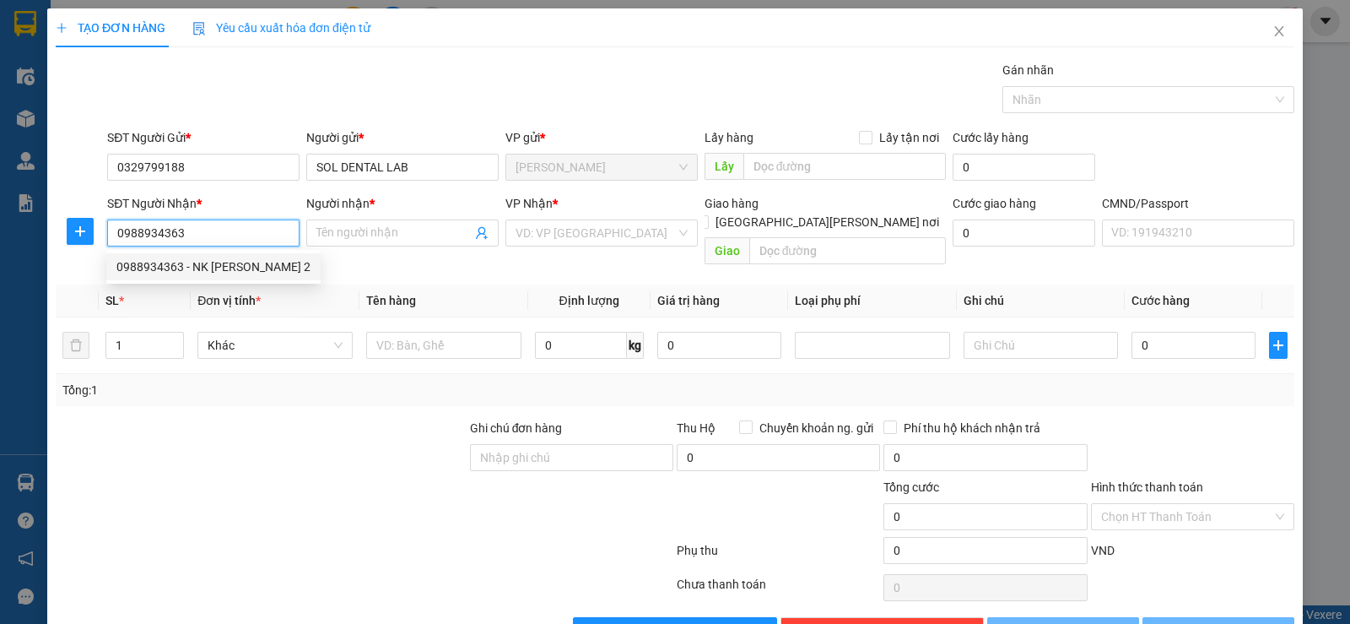
type input "NK THUỲ ANH 2"
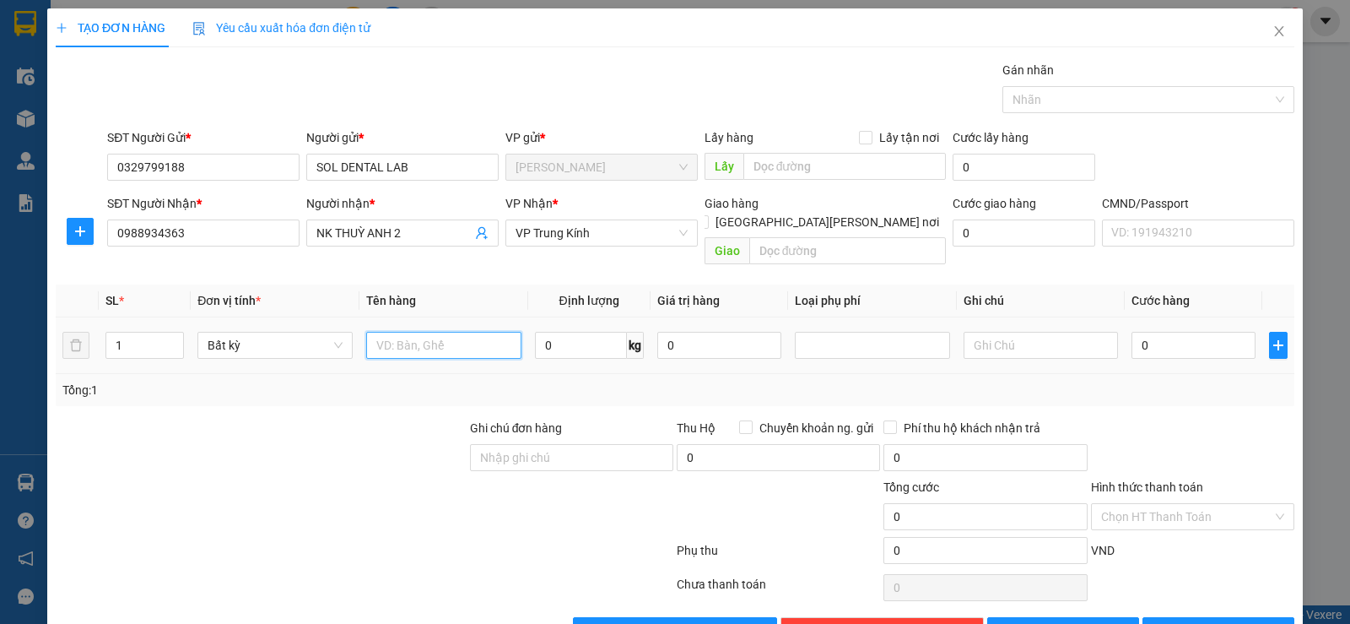
click at [419, 332] on input "text" at bounding box center [443, 345] width 155 height 27
type input "HỘP MẪU"
click at [546, 332] on input "0" at bounding box center [581, 345] width 92 height 27
click at [565, 339] on input "1" at bounding box center [581, 345] width 92 height 27
type input "1"
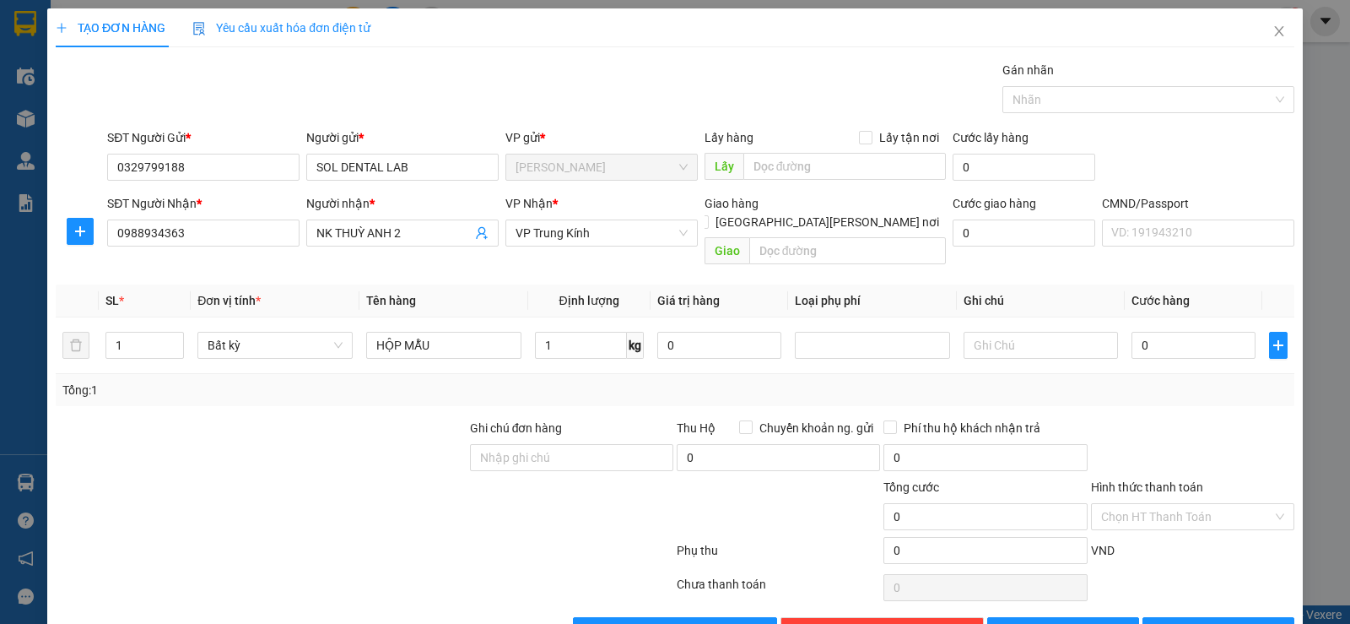
click at [1174, 381] on div "Tổng: 1" at bounding box center [674, 390] width 1225 height 19
type input "35.000"
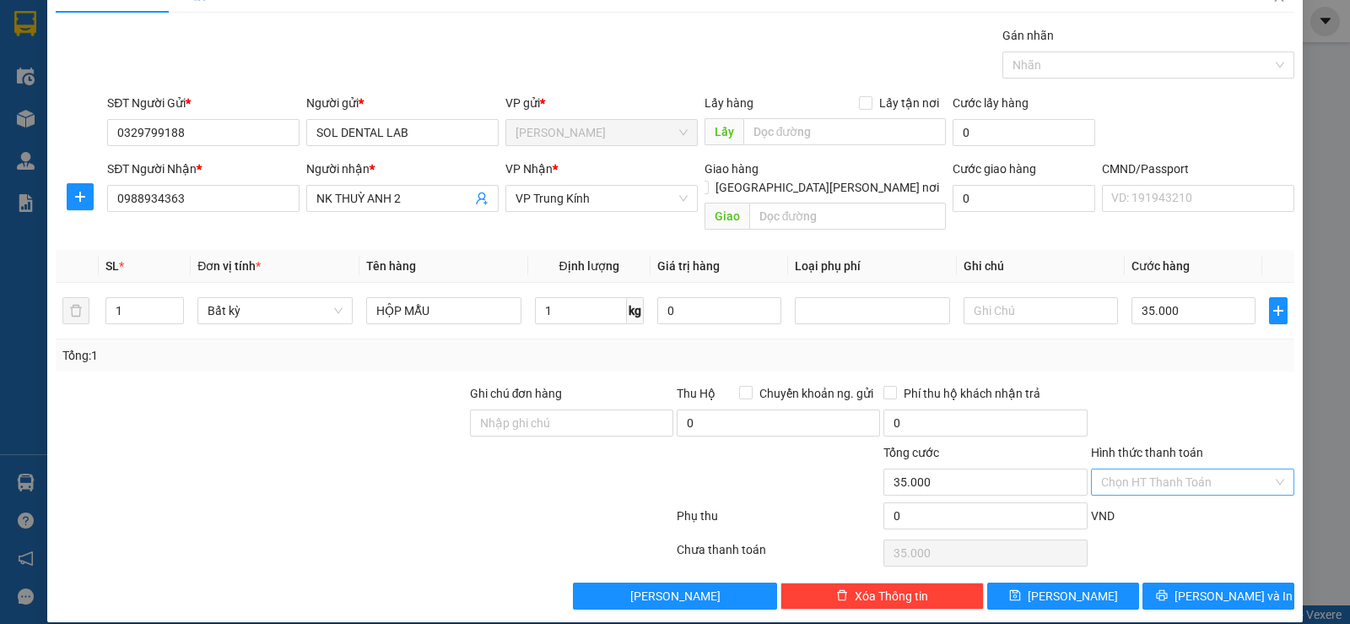
click at [1178, 469] on input "Hình thức thanh toán" at bounding box center [1186, 481] width 171 height 25
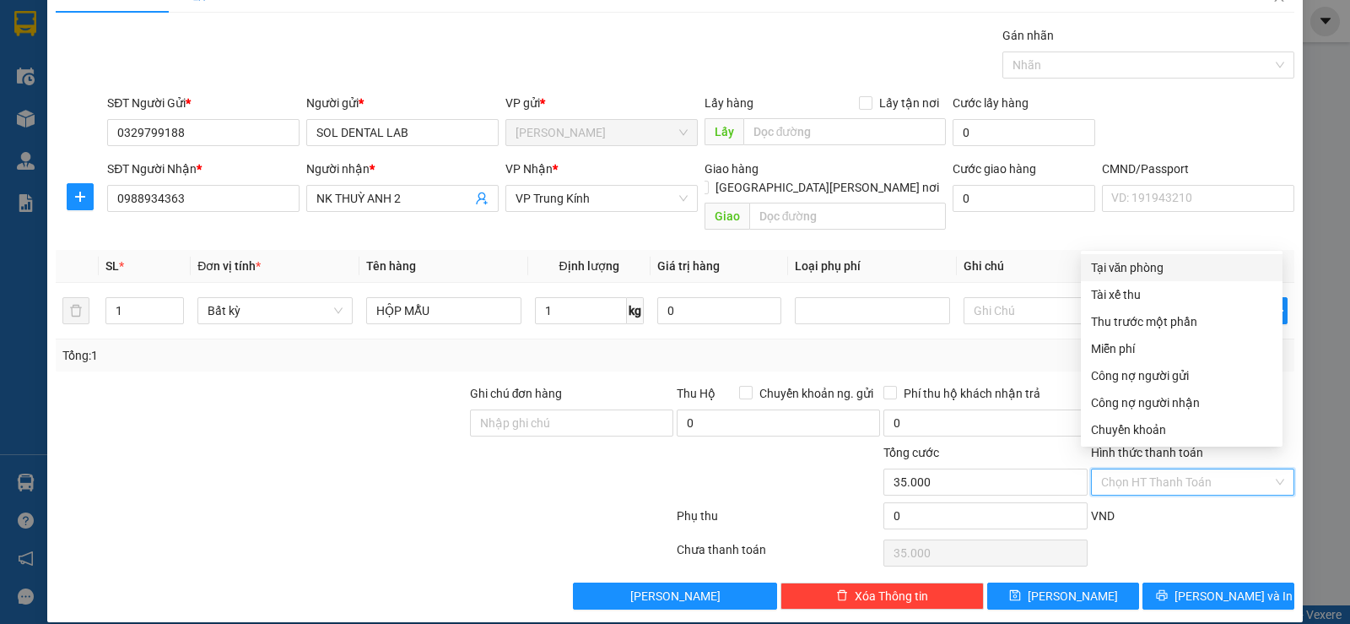
click at [1122, 270] on div "Tại văn phòng" at bounding box center [1181, 267] width 181 height 19
type input "0"
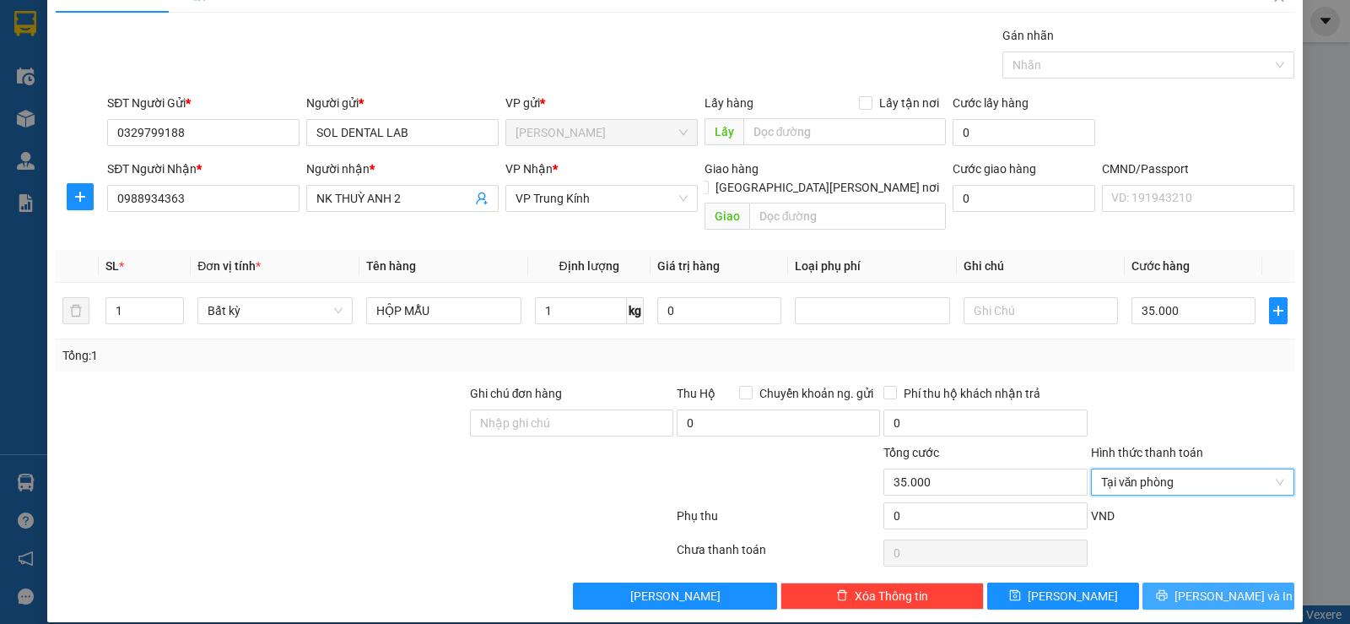
click at [1156, 582] on button "Lưu và In" at bounding box center [1219, 595] width 152 height 27
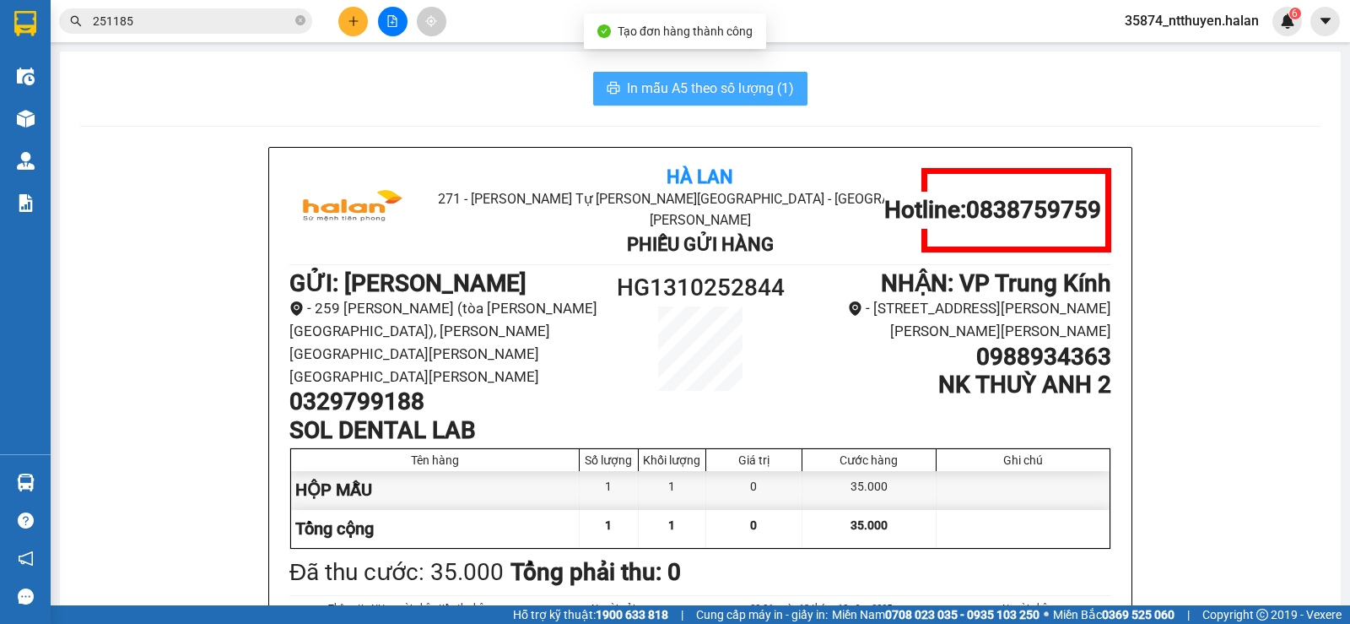
click at [666, 92] on span "In mẫu A5 theo số lượng (1)" at bounding box center [710, 88] width 167 height 21
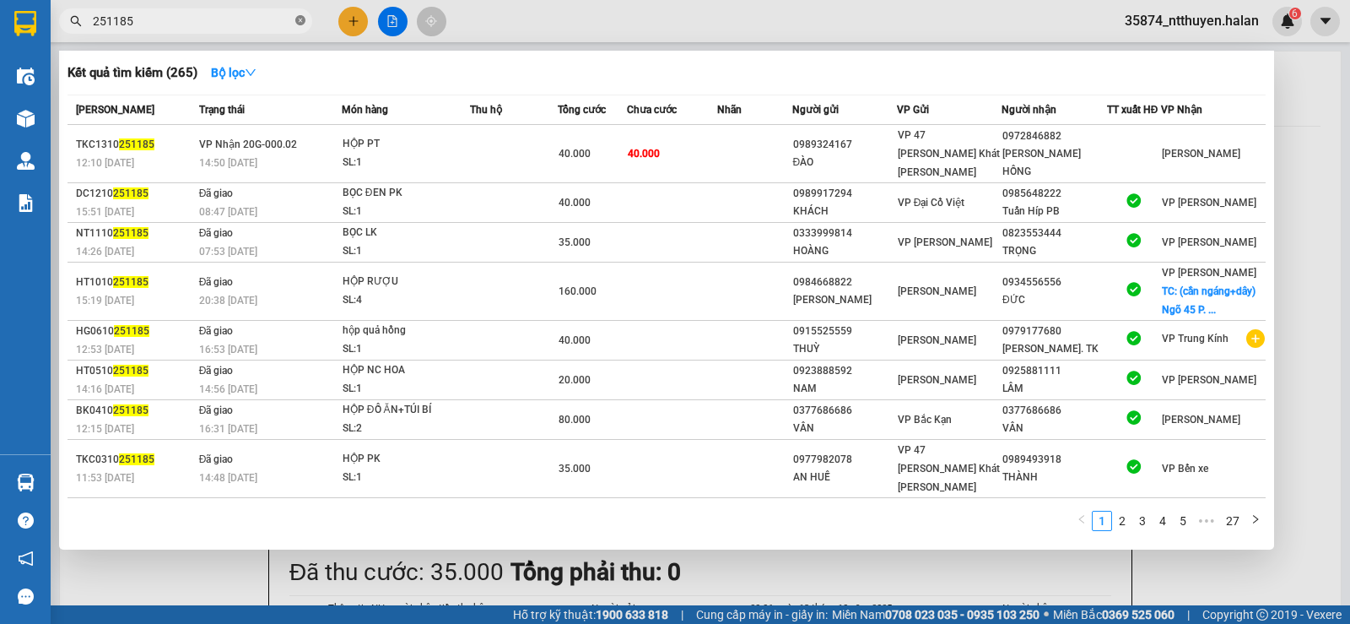
click at [302, 22] on icon "close-circle" at bounding box center [300, 20] width 10 height 10
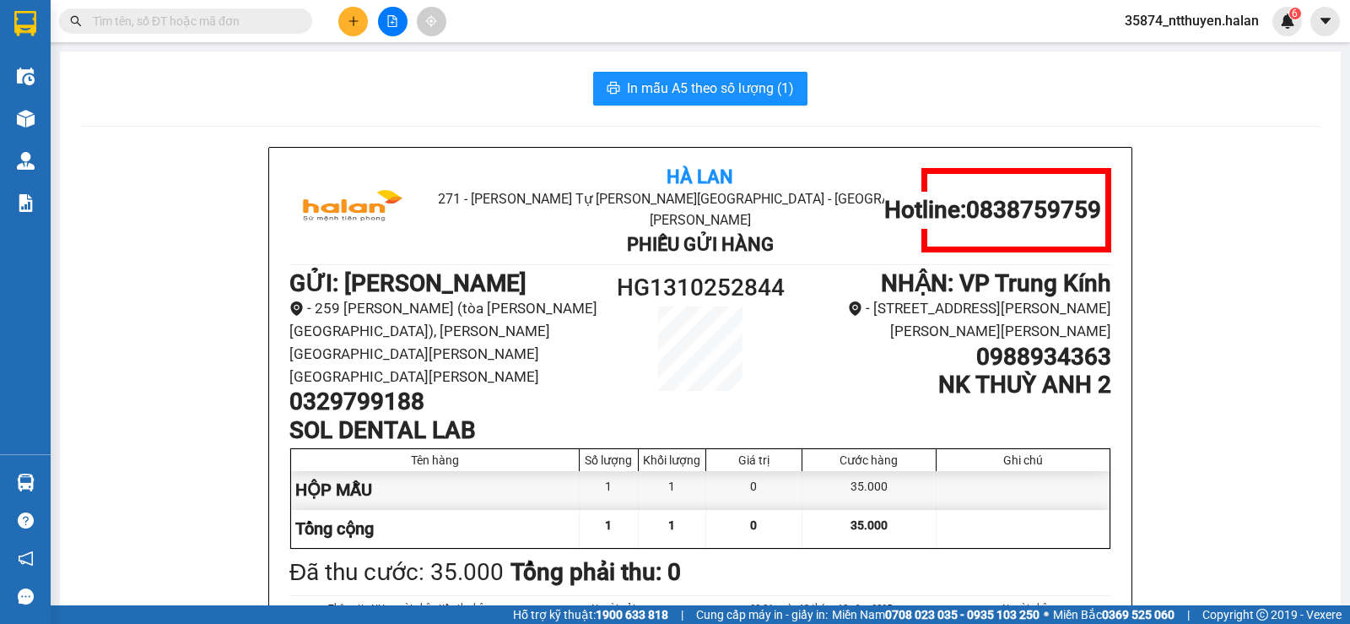
click at [230, 25] on input "text" at bounding box center [192, 21] width 199 height 19
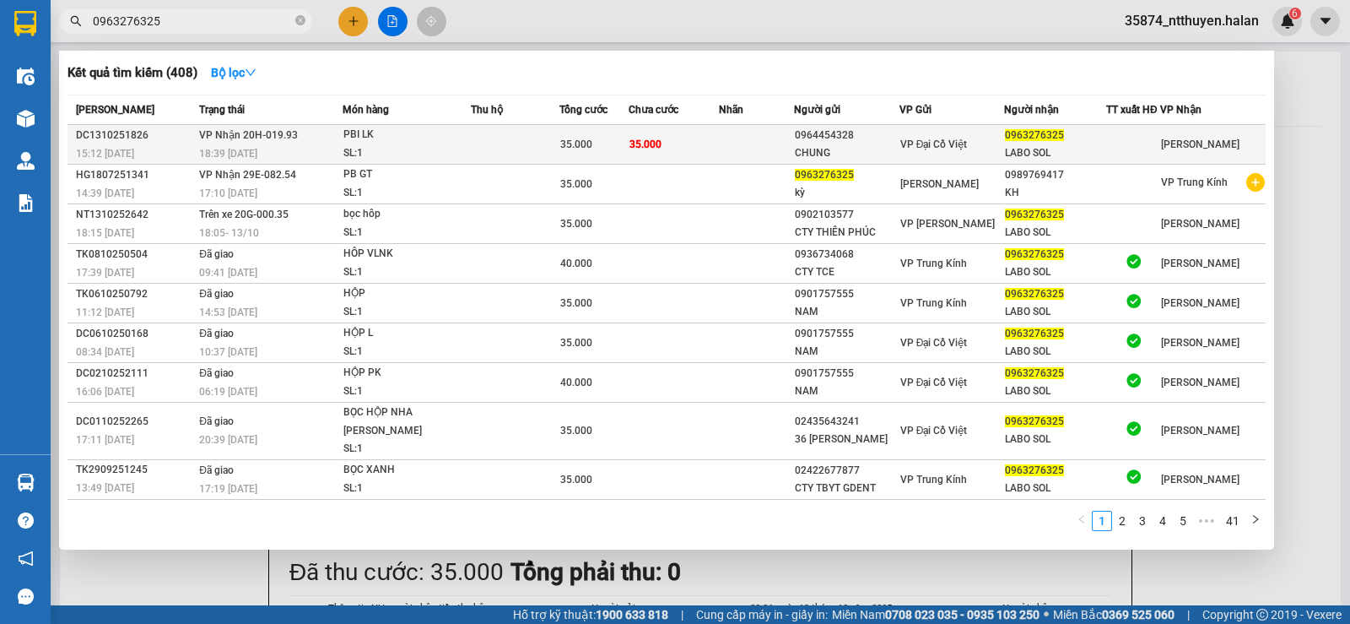
type input "0963276325"
click at [628, 151] on div "35.000" at bounding box center [594, 144] width 68 height 19
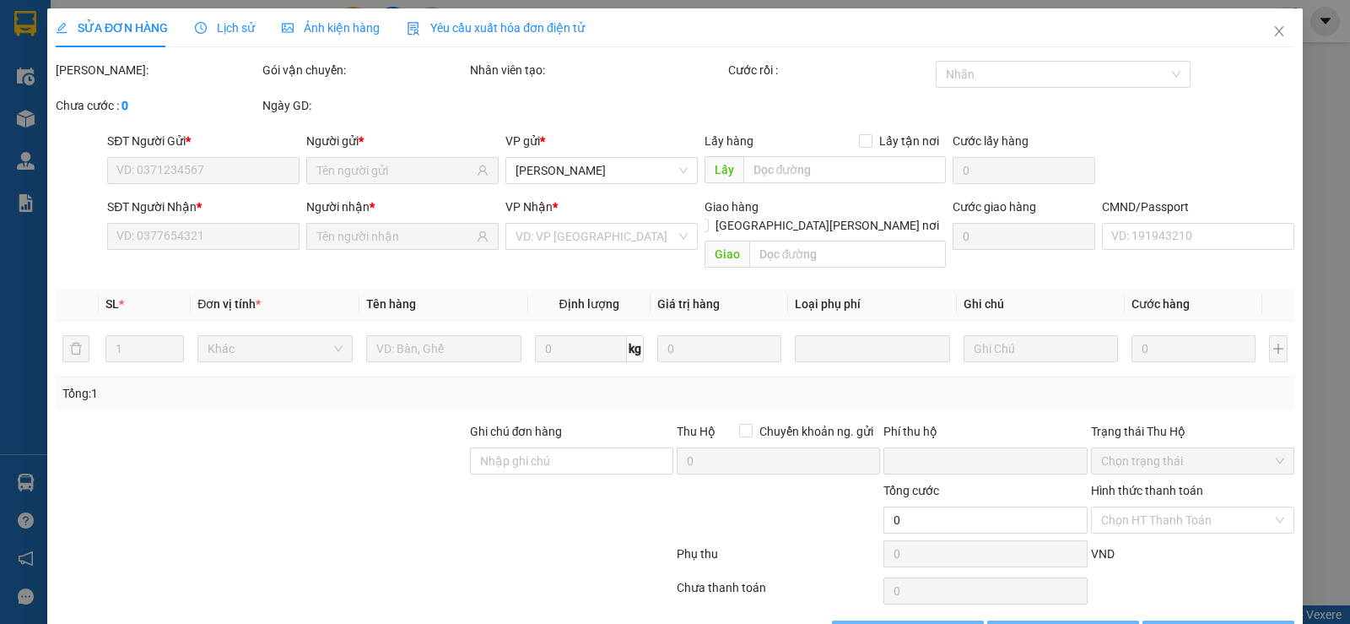
type input "0964454328"
type input "CHUNG"
type input "0963276325"
type input "LABO SOL"
type input "0"
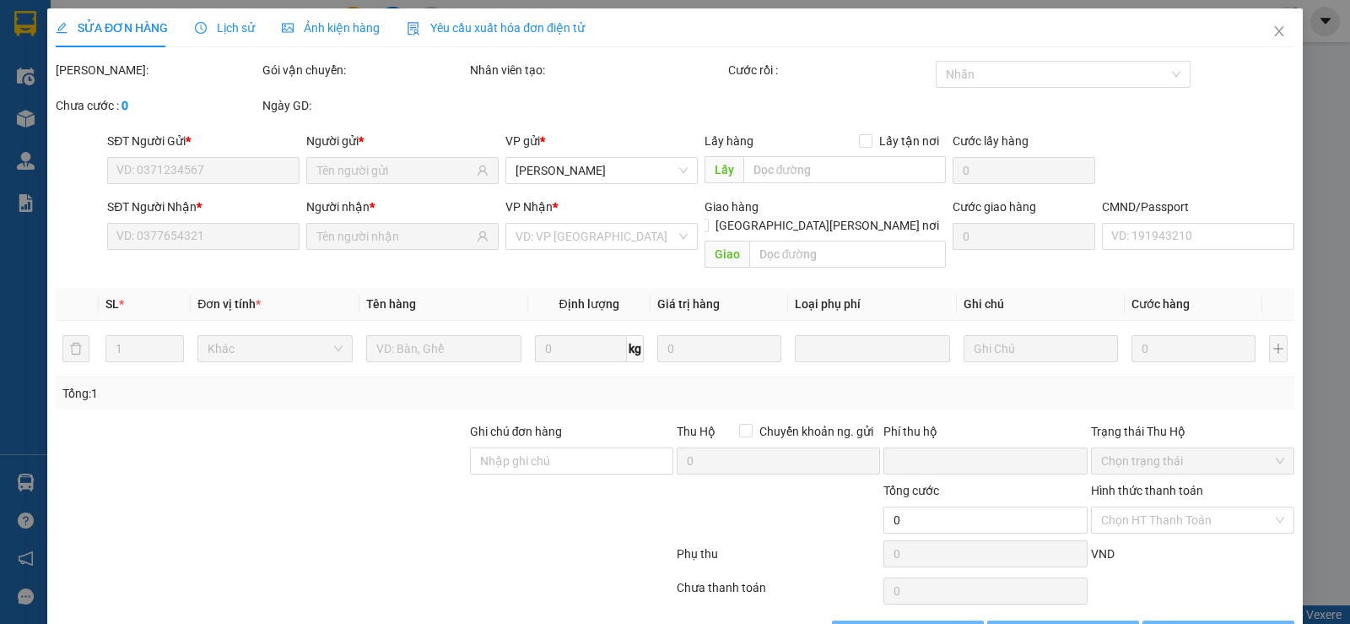
type input "35.000"
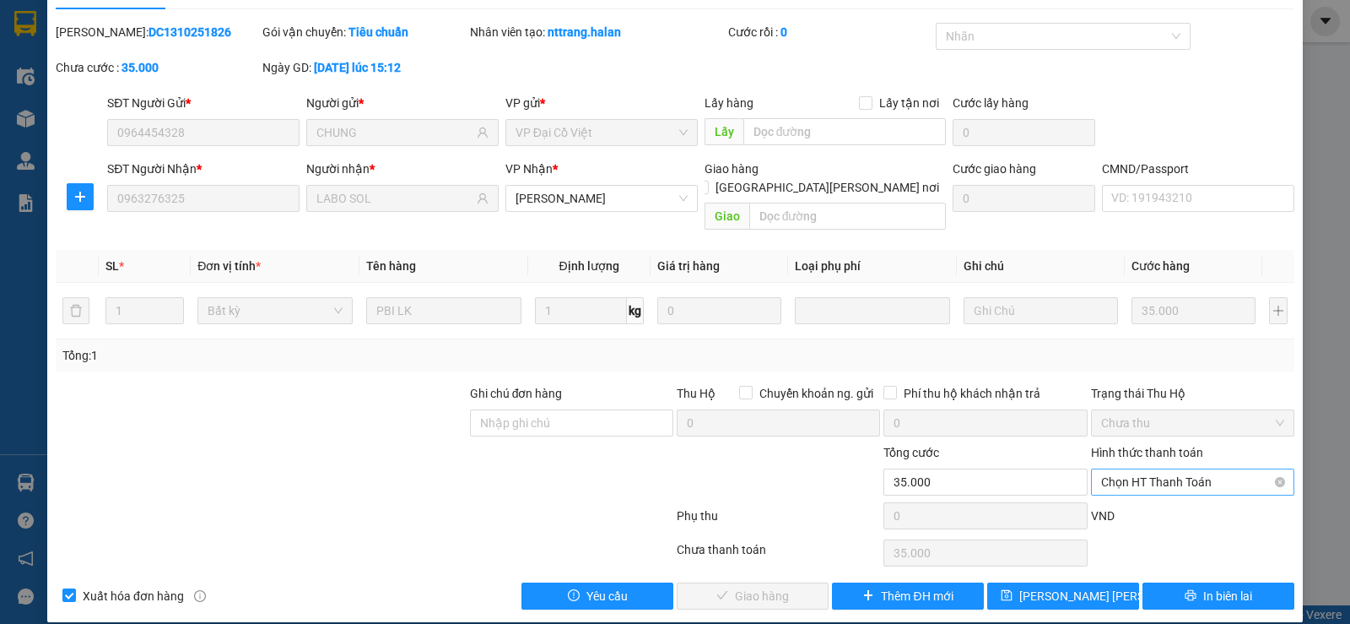
click at [1176, 469] on span "Chọn HT Thanh Toán" at bounding box center [1192, 481] width 183 height 25
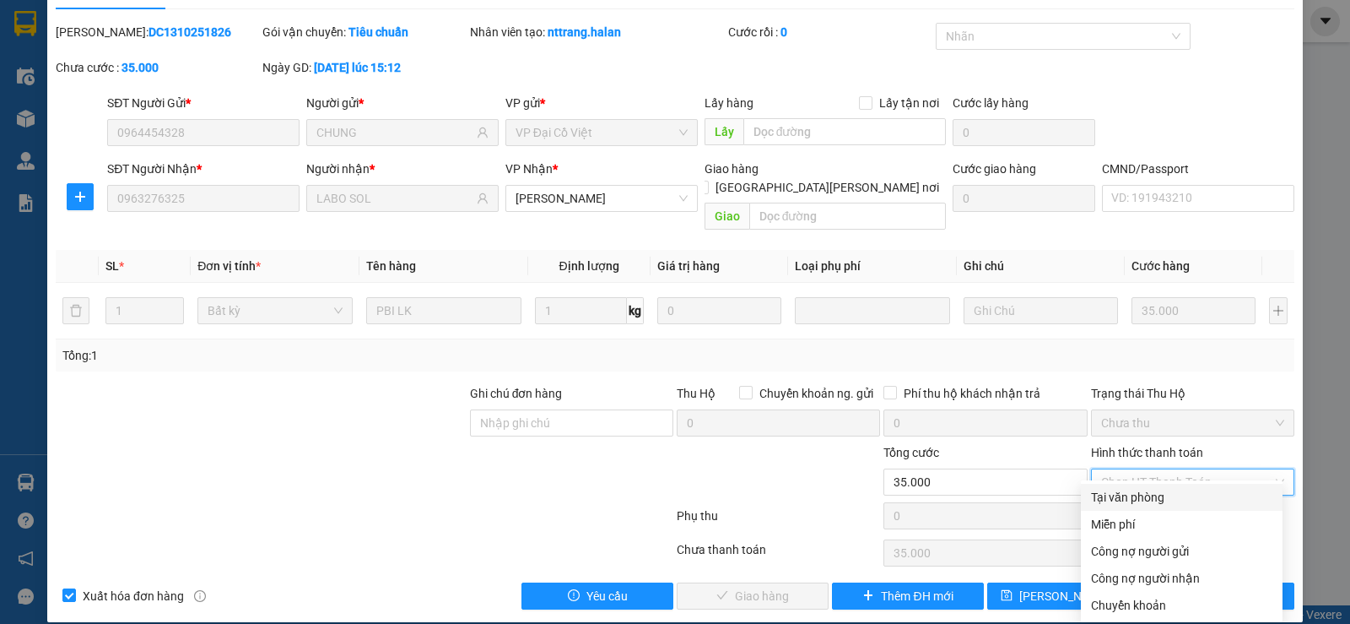
click at [1158, 495] on div "Tại văn phòng" at bounding box center [1181, 497] width 181 height 19
type input "0"
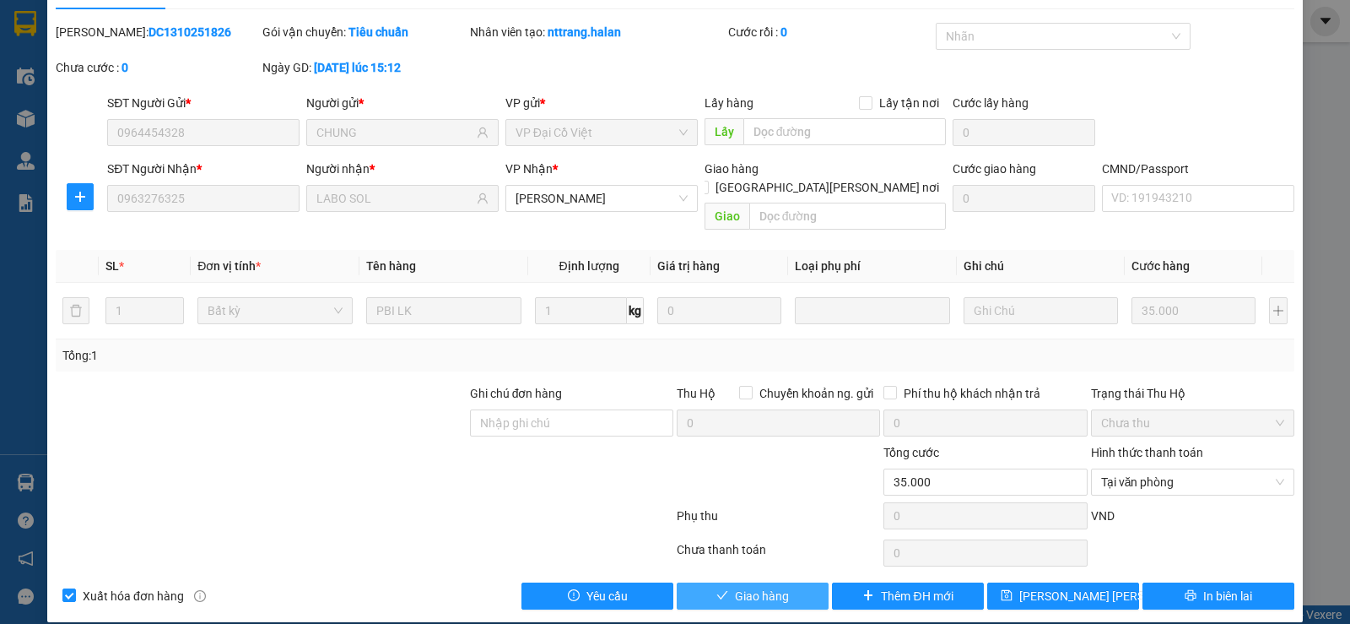
click at [770, 587] on span "Giao hàng" at bounding box center [762, 596] width 54 height 19
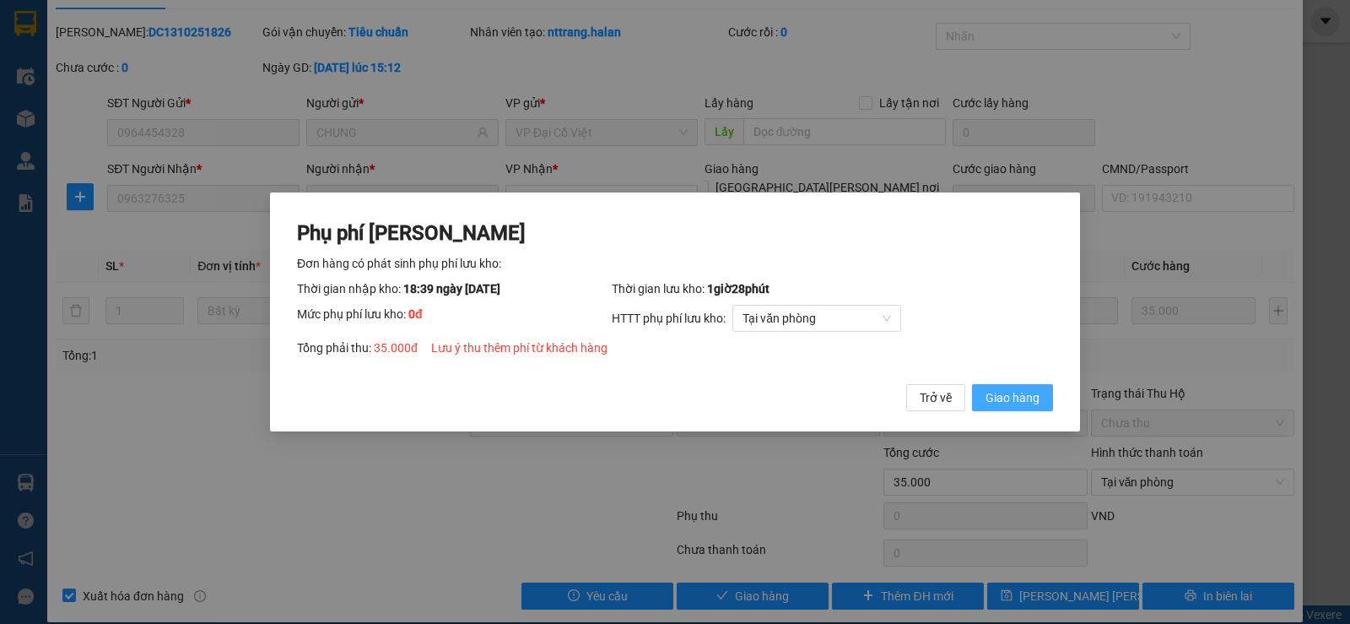
click at [1017, 396] on span "Giao hàng" at bounding box center [1013, 397] width 54 height 19
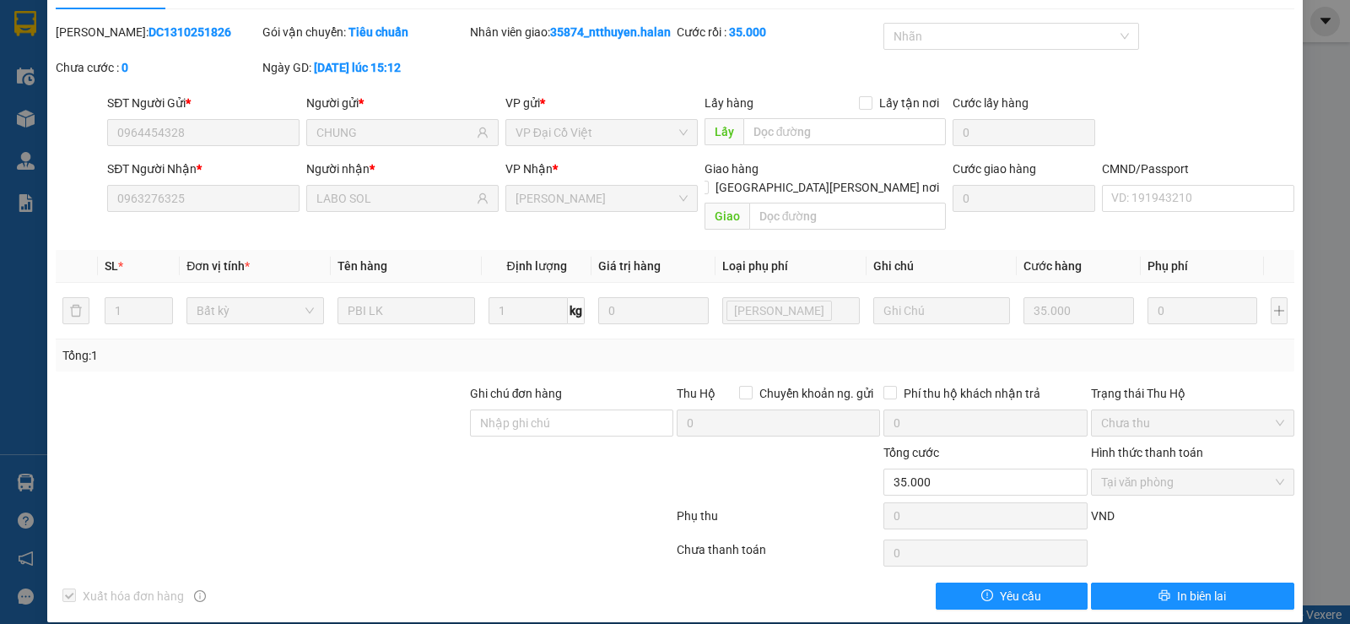
scroll to position [0, 0]
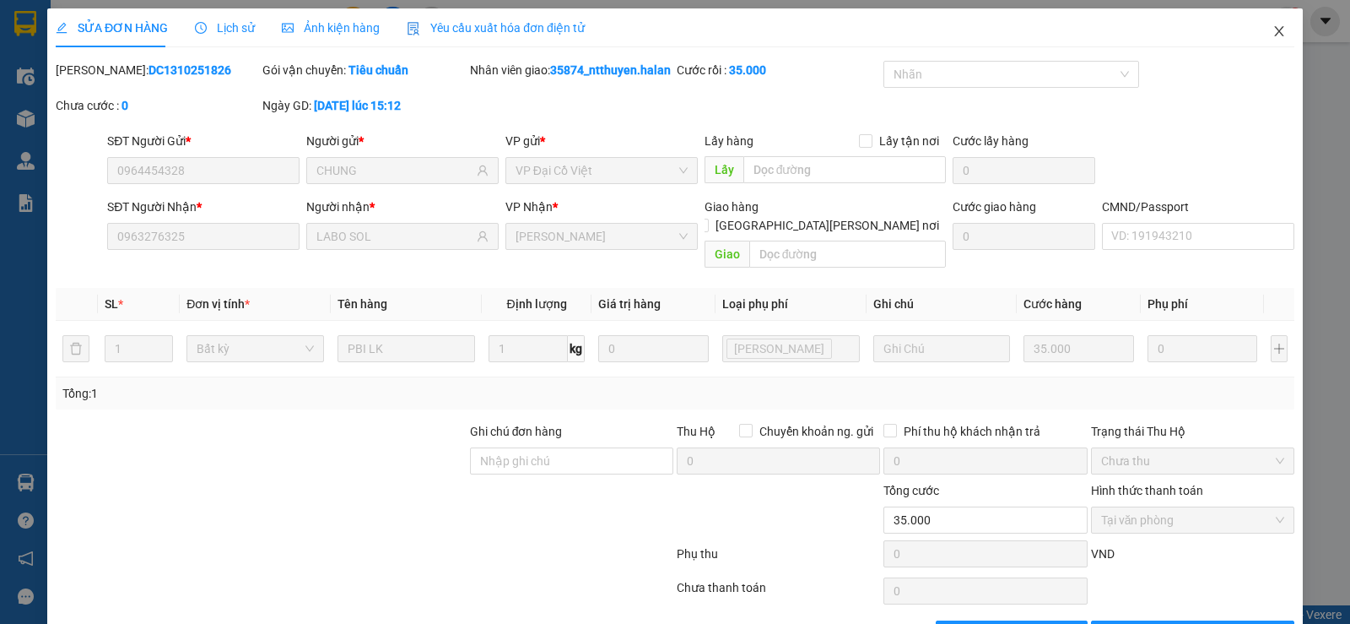
click at [1267, 24] on span "Close" at bounding box center [1279, 31] width 47 height 47
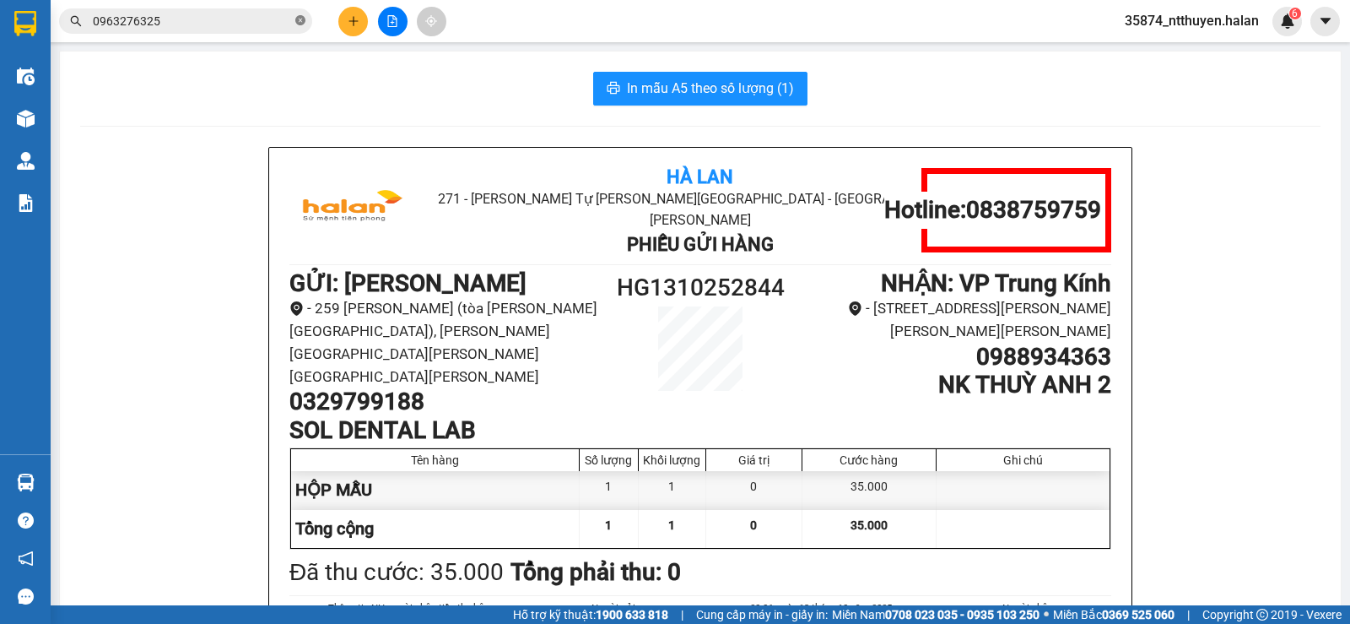
click at [304, 22] on icon "close-circle" at bounding box center [300, 20] width 10 height 10
click at [223, 30] on input "text" at bounding box center [192, 21] width 199 height 19
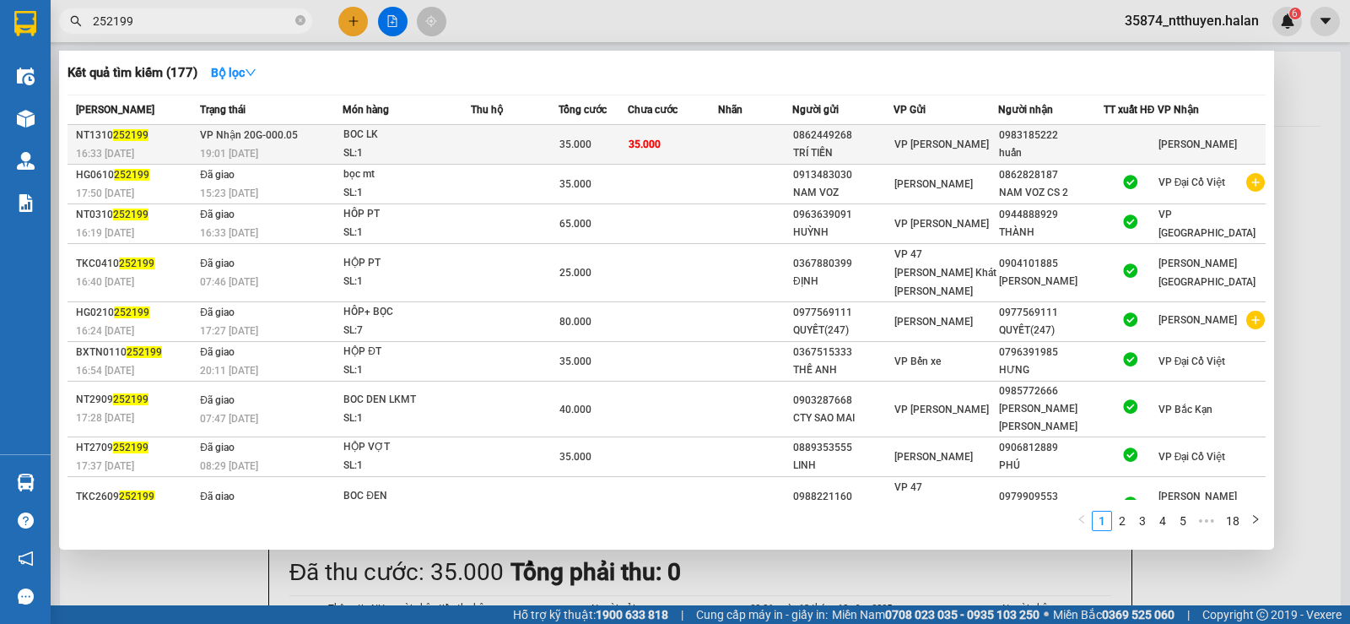
type input "252199"
click at [508, 142] on td at bounding box center [515, 145] width 88 height 40
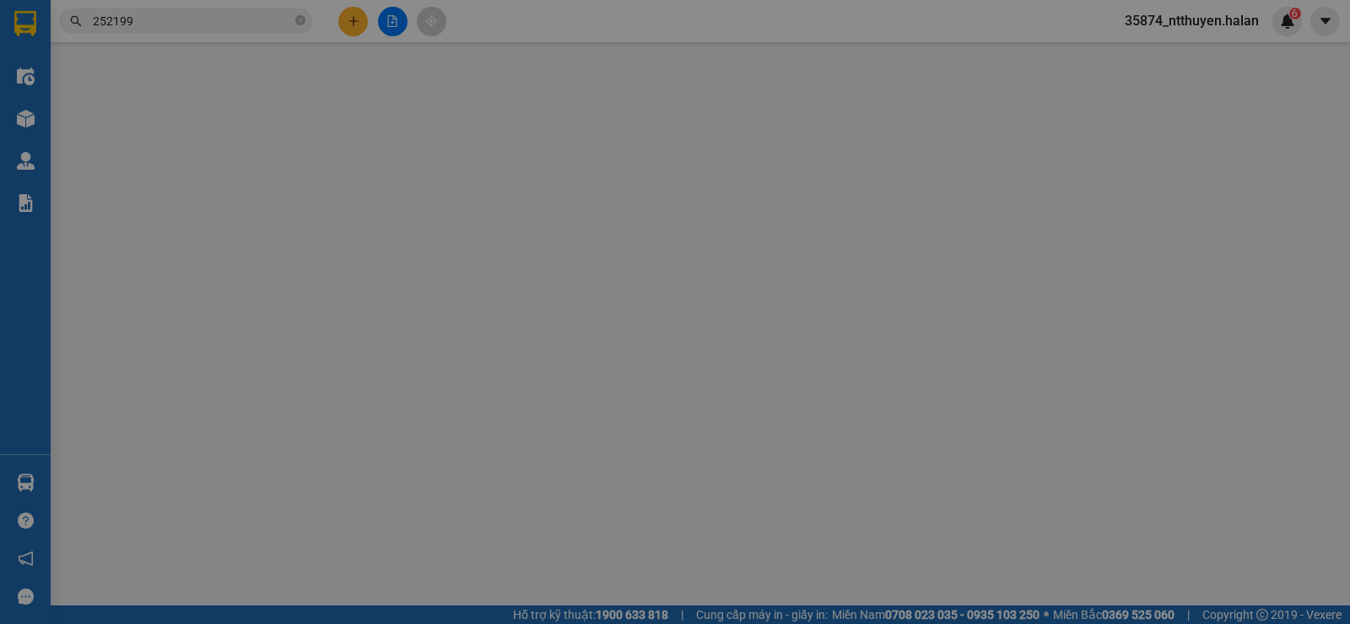
type input "0862449268"
type input "TRÍ TIẾN"
type input "0983185222"
type input "huấn"
type input "0"
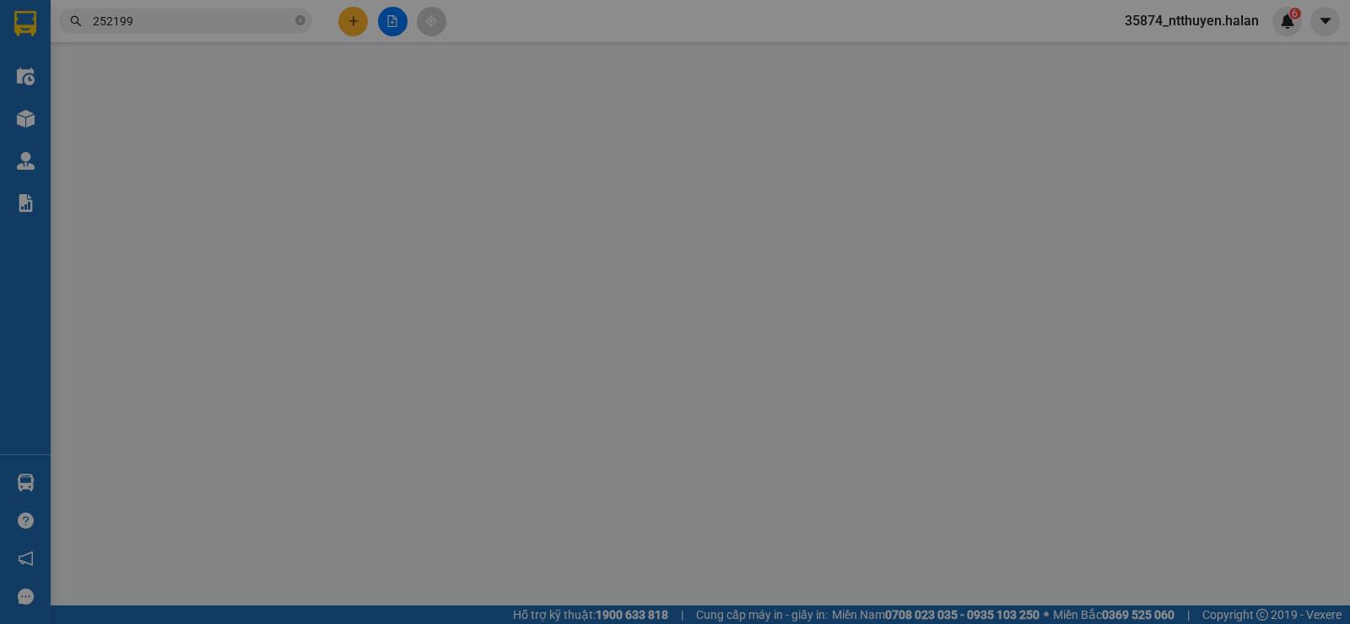
type input "35.000"
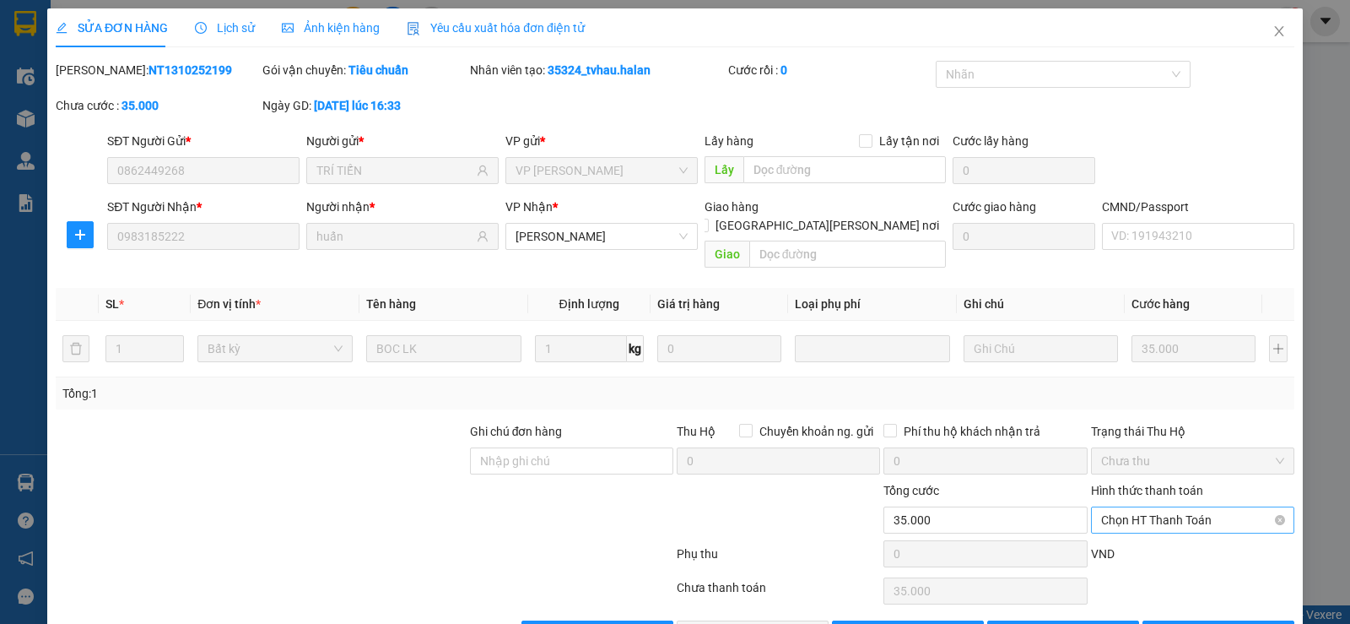
click at [1139, 507] on span "Chọn HT Thanh Toán" at bounding box center [1192, 519] width 183 height 25
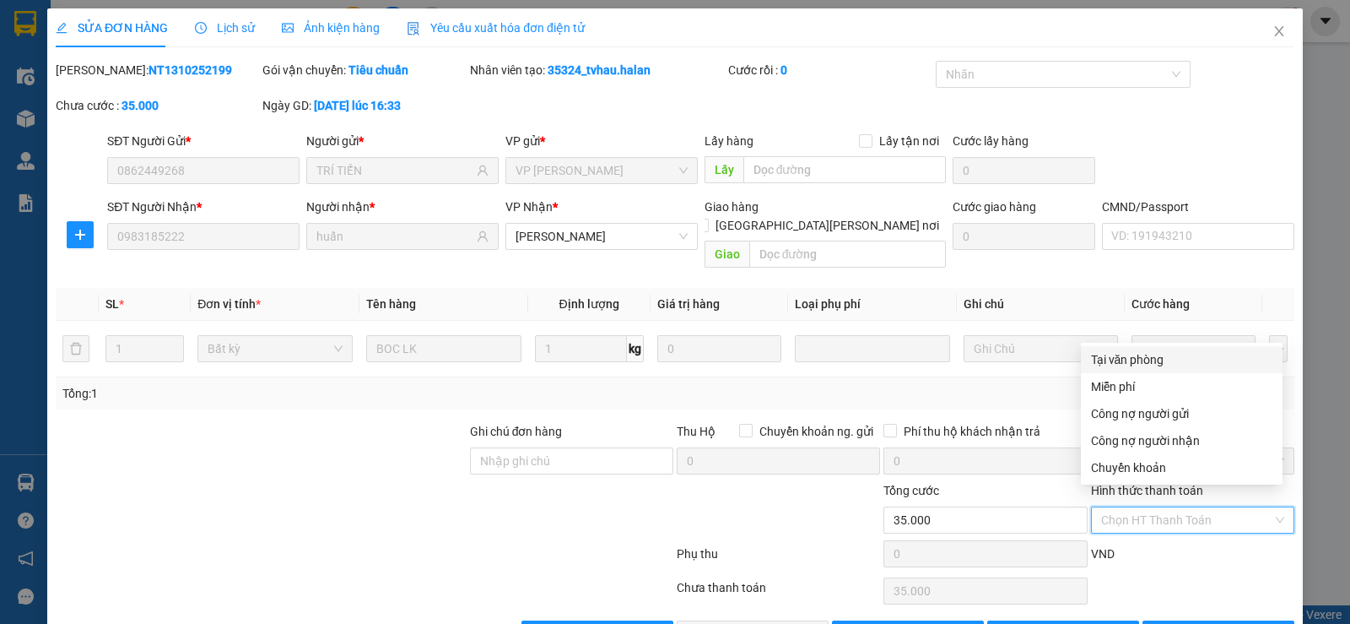
click at [1136, 360] on div "Tại văn phòng" at bounding box center [1181, 359] width 181 height 19
type input "0"
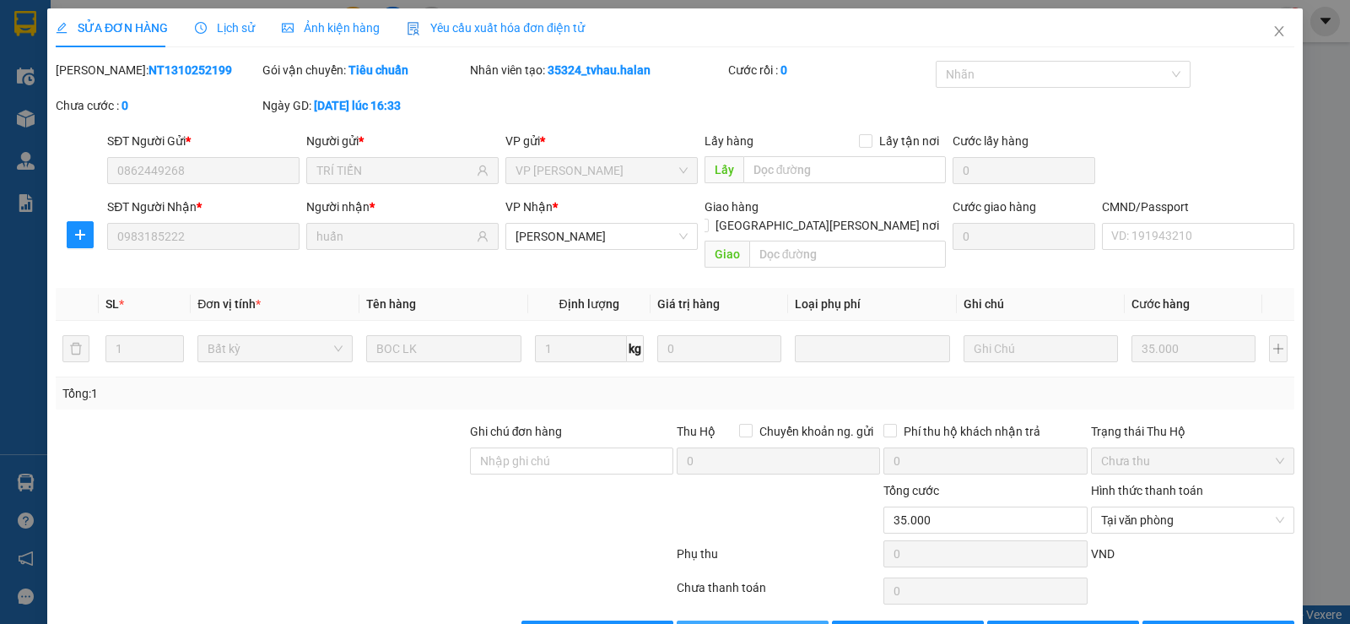
click at [775, 623] on span "Giao hàng" at bounding box center [762, 634] width 54 height 19
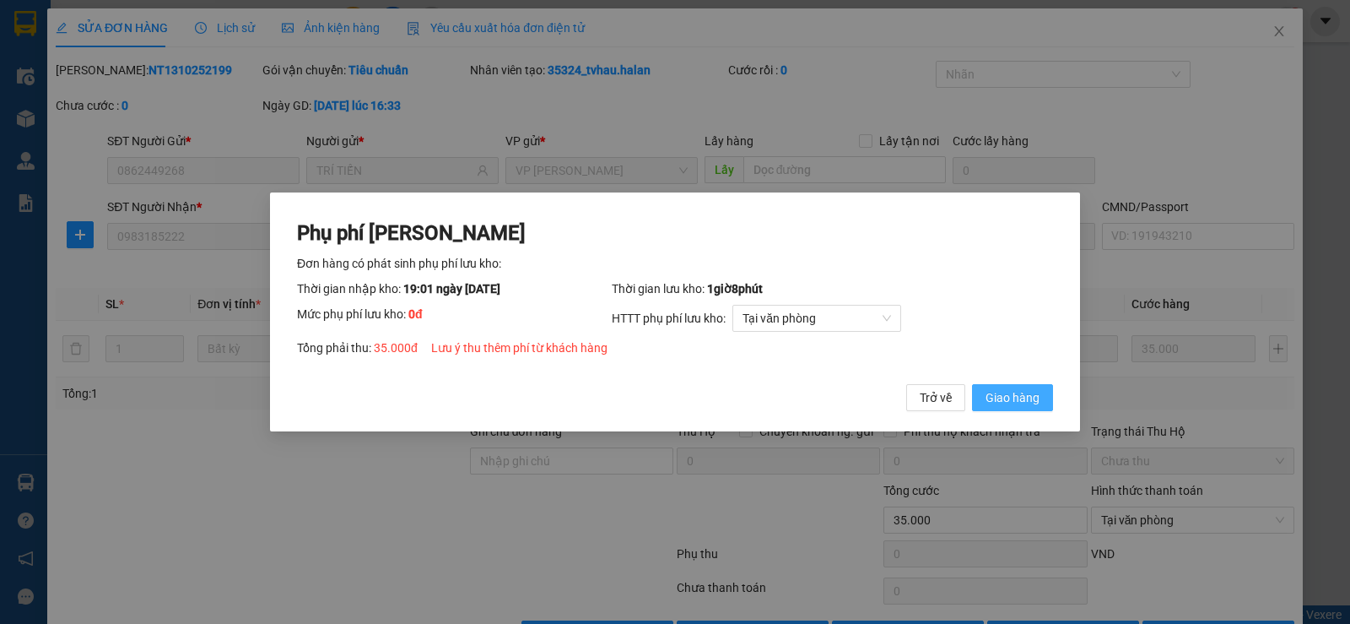
click at [1021, 403] on span "Giao hàng" at bounding box center [1013, 397] width 54 height 19
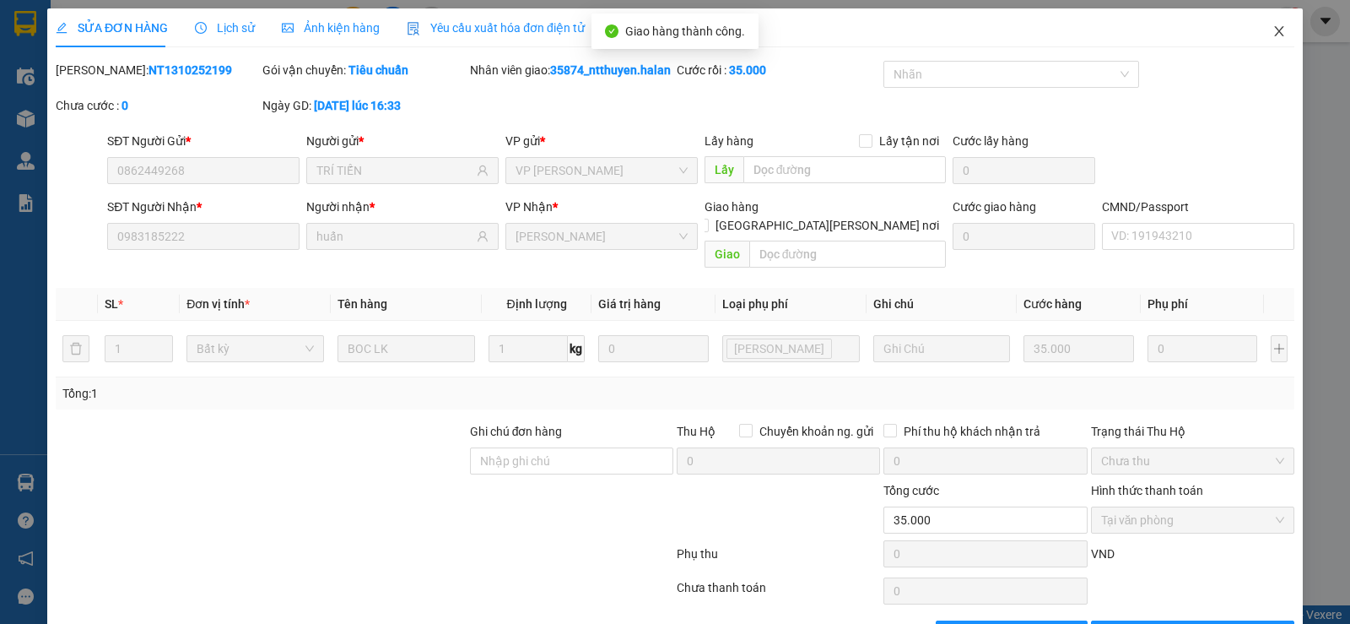
click at [1263, 40] on span "Close" at bounding box center [1279, 31] width 47 height 47
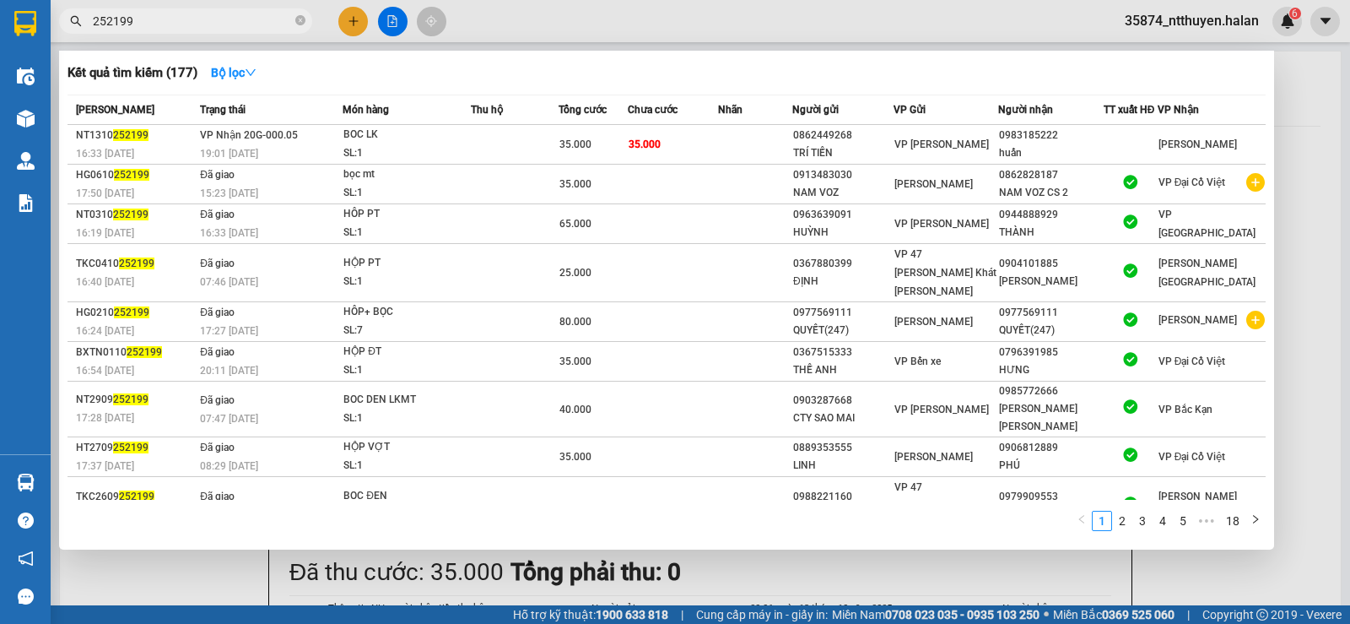
click at [205, 20] on input "252199" at bounding box center [192, 21] width 199 height 19
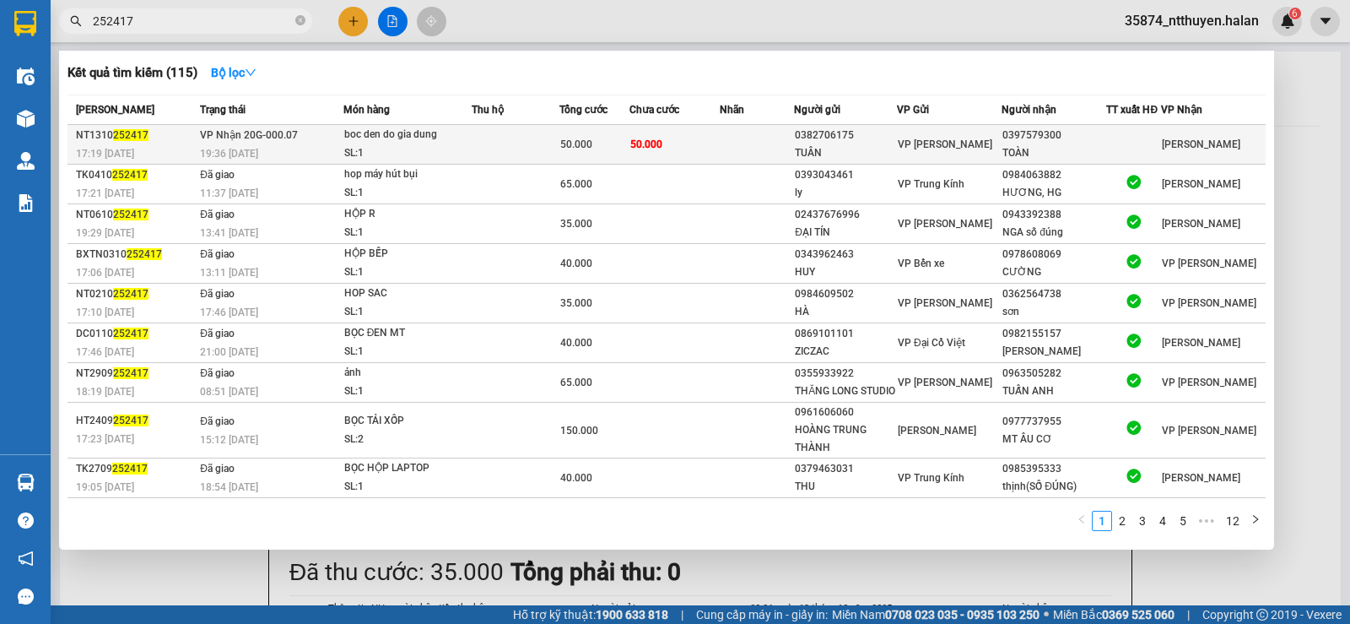
type input "252417"
click at [530, 152] on td at bounding box center [516, 145] width 88 height 40
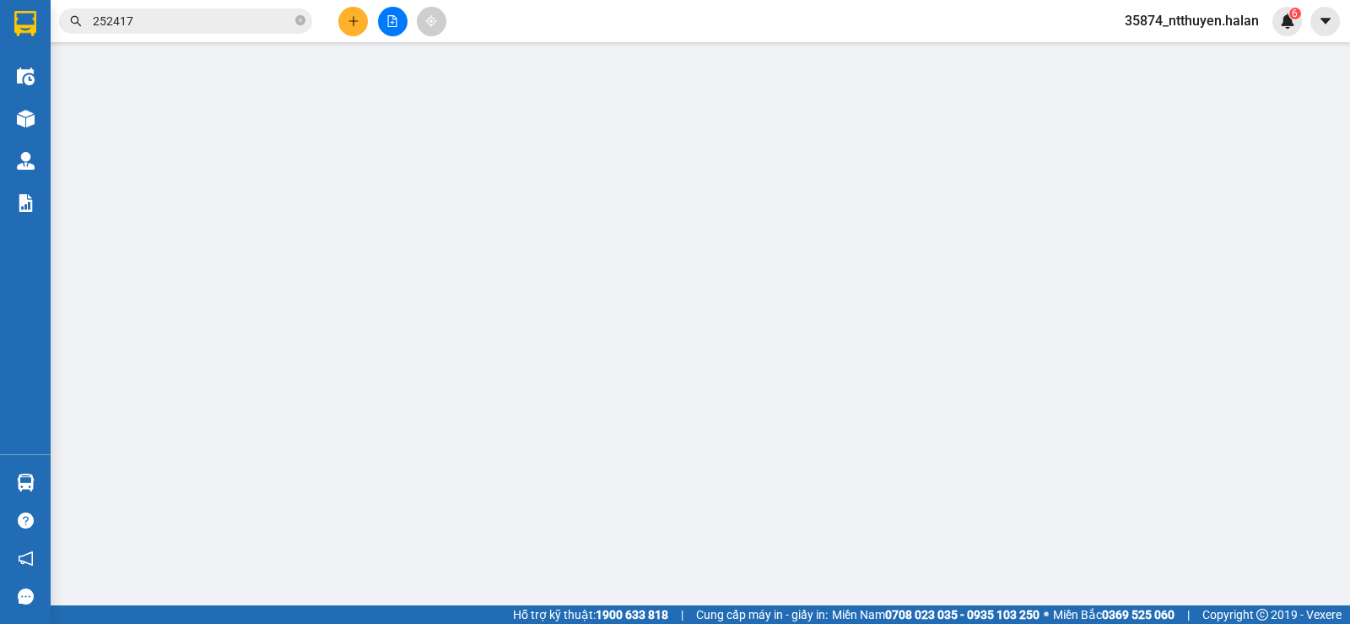
type input "0382706175"
type input "TUÂN"
type input "0397579300"
type input "TOÀN"
type input "0"
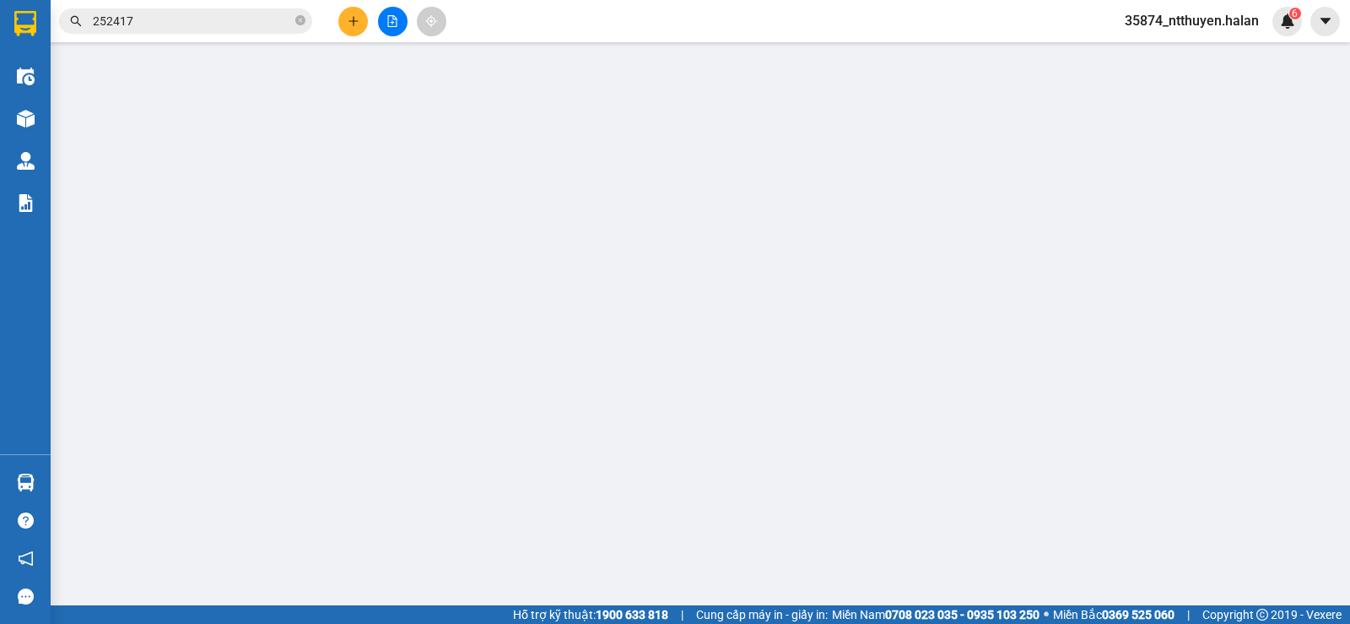
type input "50.000"
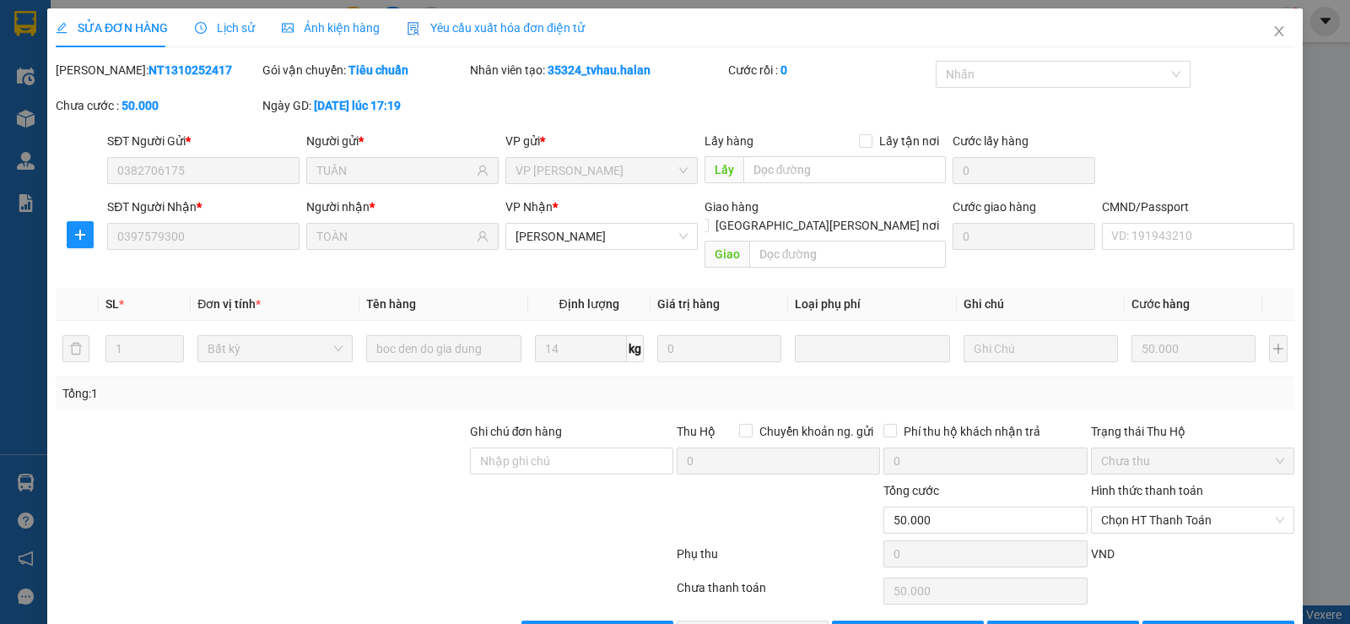
scroll to position [38, 0]
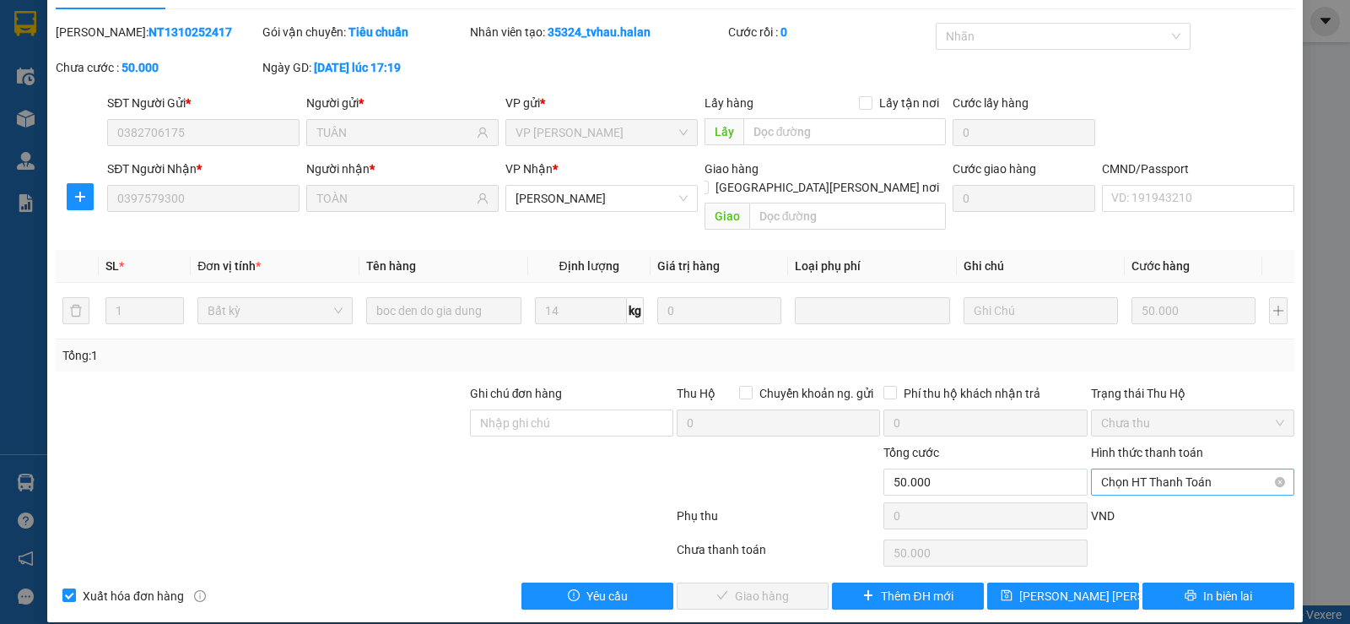
click at [1176, 469] on span "Chọn HT Thanh Toán" at bounding box center [1192, 481] width 183 height 25
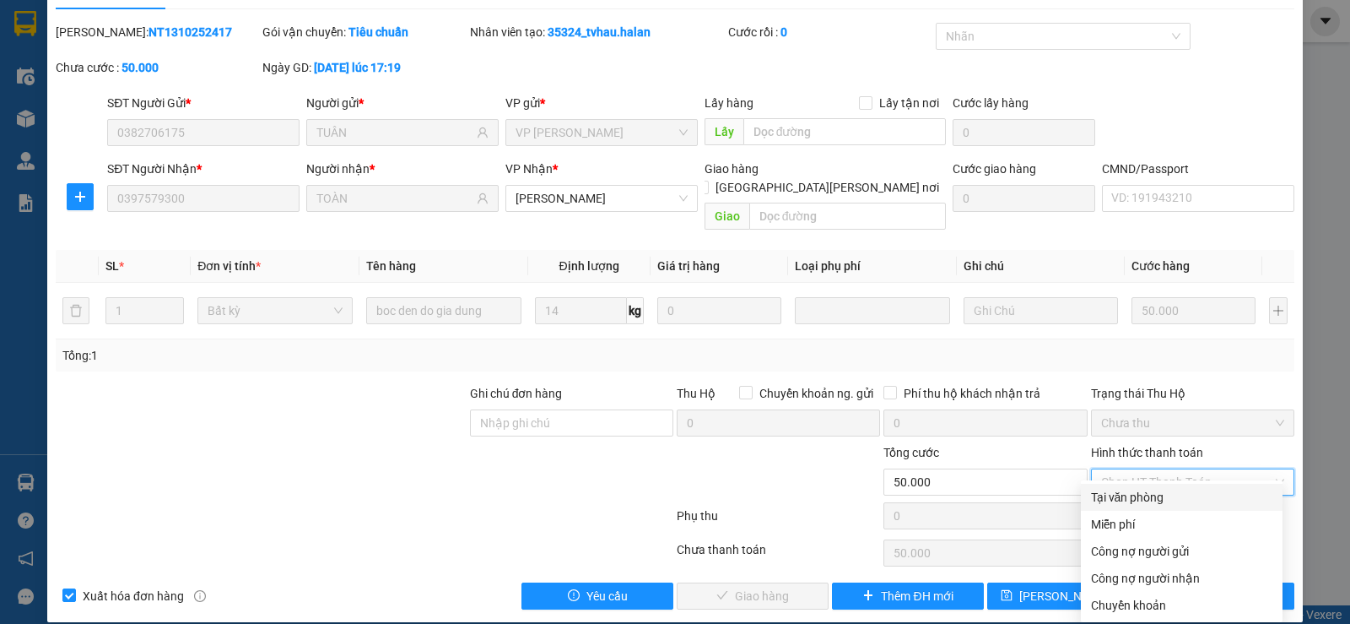
click at [1176, 493] on div "Tại văn phòng" at bounding box center [1181, 497] width 181 height 19
type input "0"
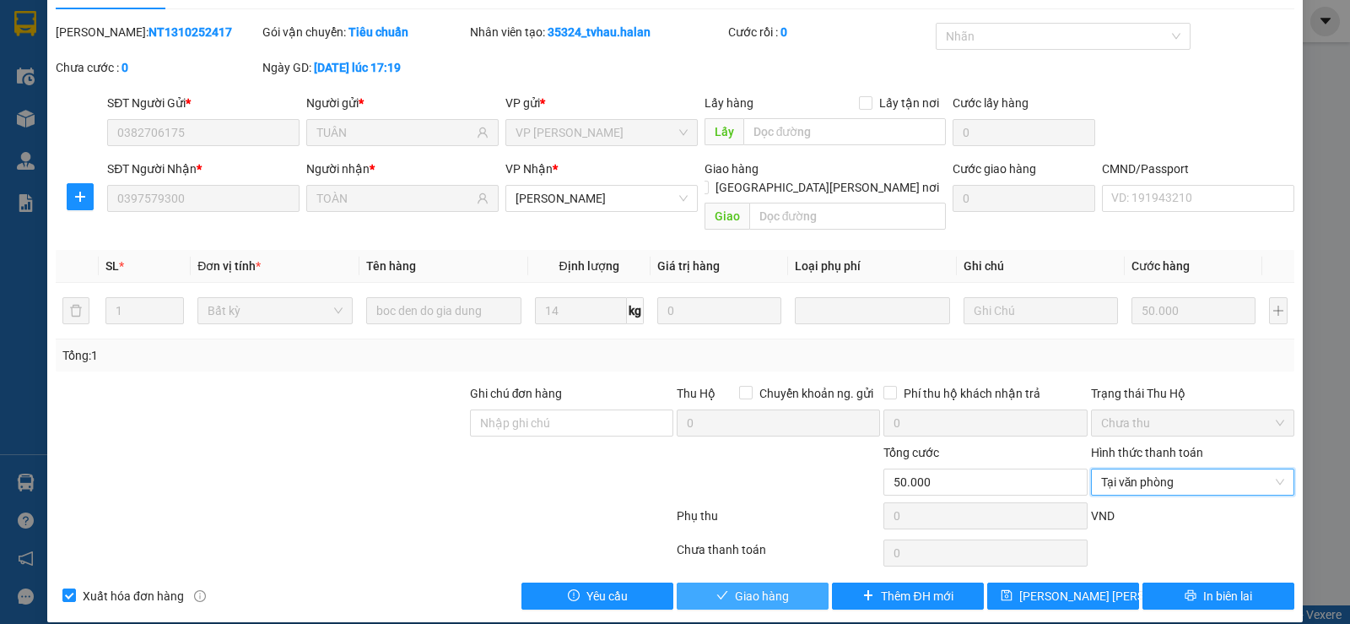
click at [788, 582] on button "Giao hàng" at bounding box center [753, 595] width 152 height 27
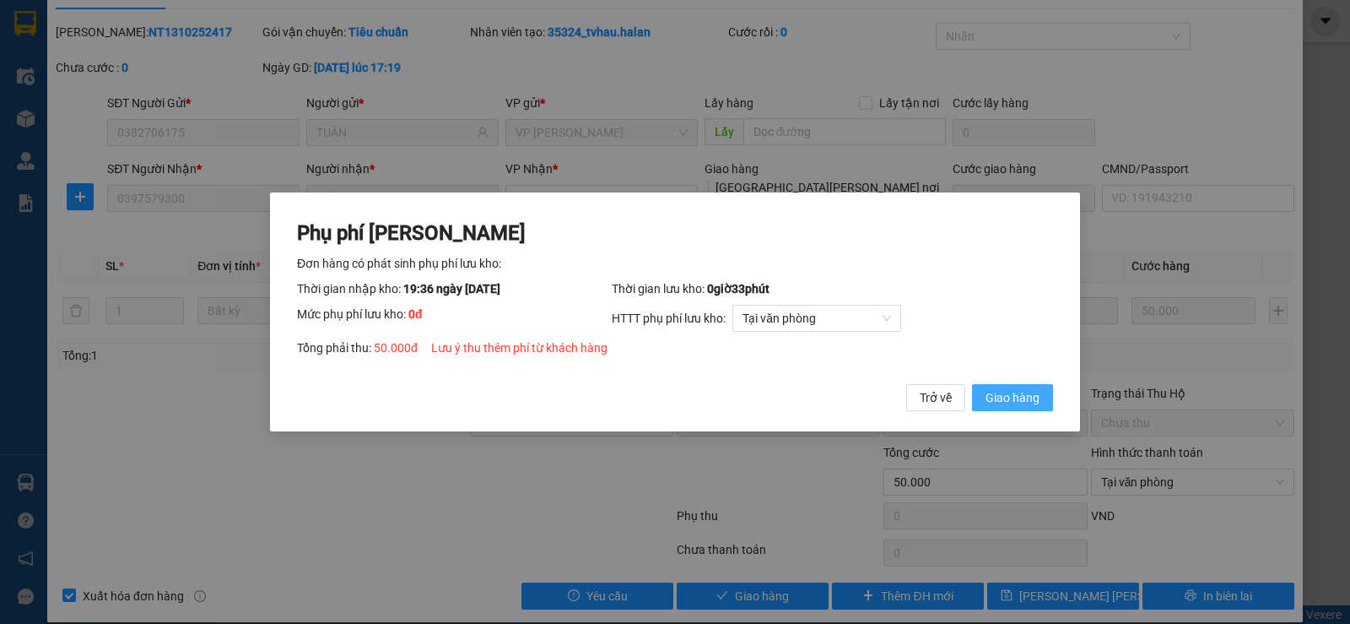
click at [1040, 402] on button "Giao hàng" at bounding box center [1012, 397] width 81 height 27
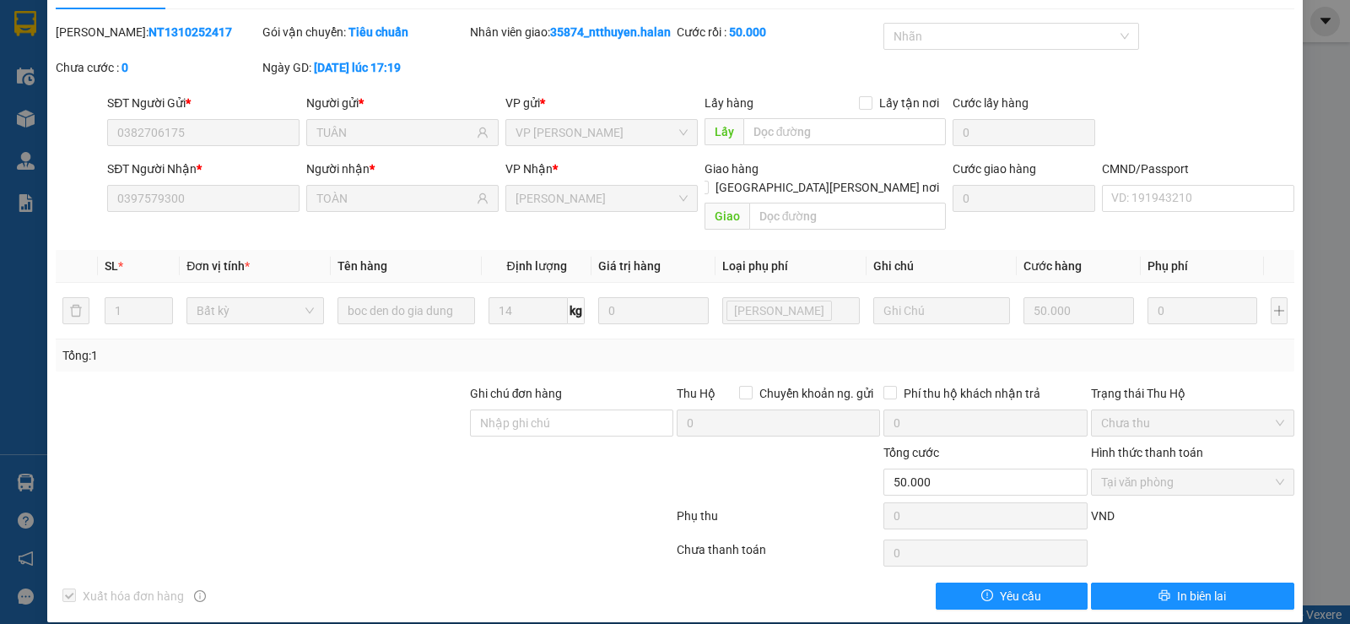
scroll to position [0, 0]
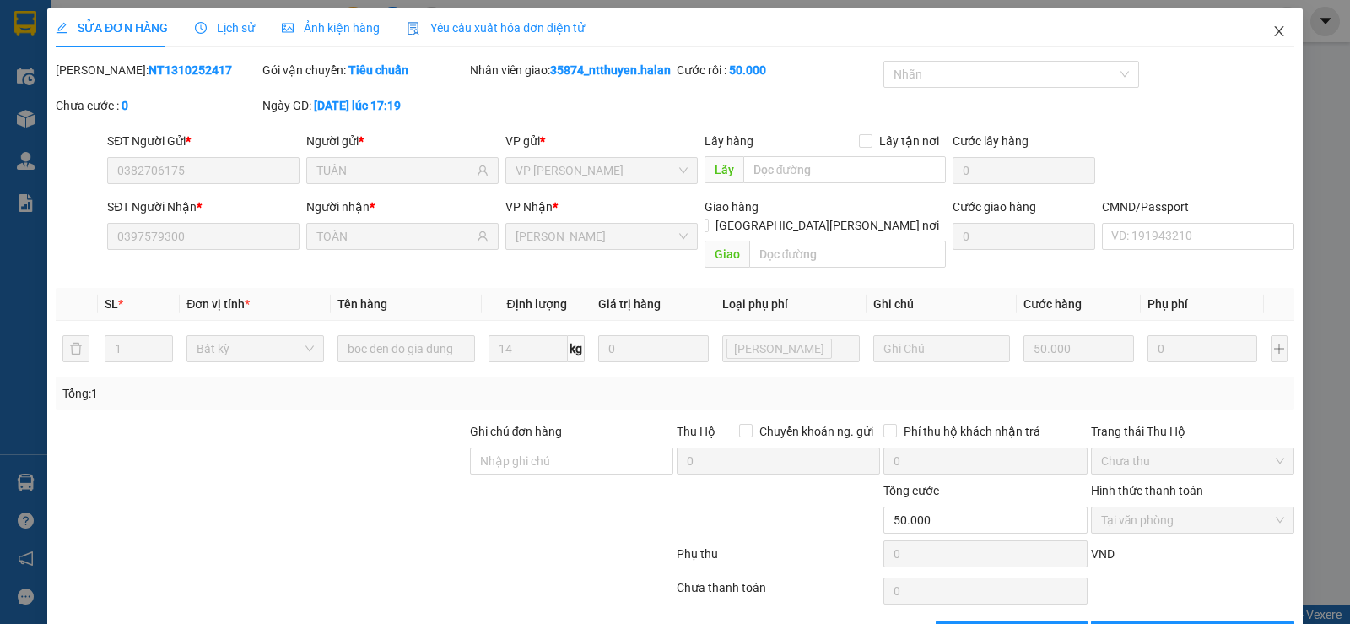
click at [1273, 30] on icon "close" at bounding box center [1280, 31] width 14 height 14
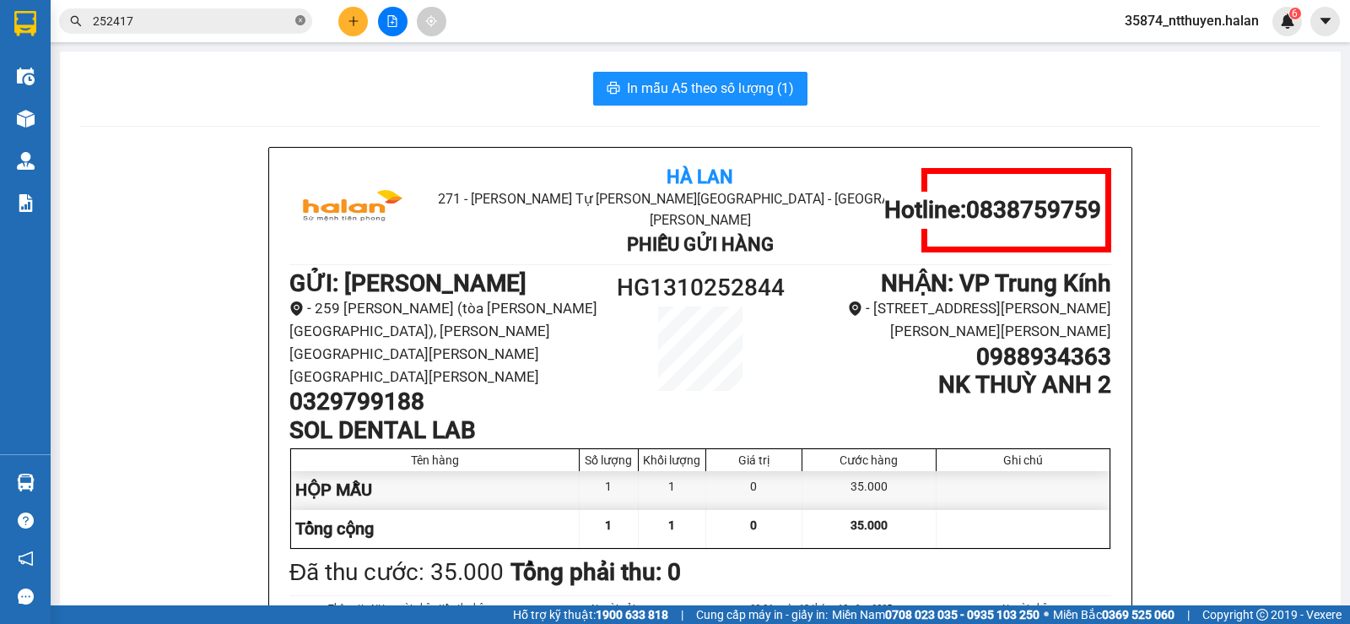
click at [302, 18] on icon "close-circle" at bounding box center [300, 20] width 10 height 10
drag, startPoint x: 310, startPoint y: 94, endPoint x: 301, endPoint y: 105, distance: 13.8
click at [308, 99] on div "In mẫu A5 theo số lượng (1)" at bounding box center [700, 89] width 1241 height 34
click at [221, 28] on input "text" at bounding box center [192, 21] width 199 height 19
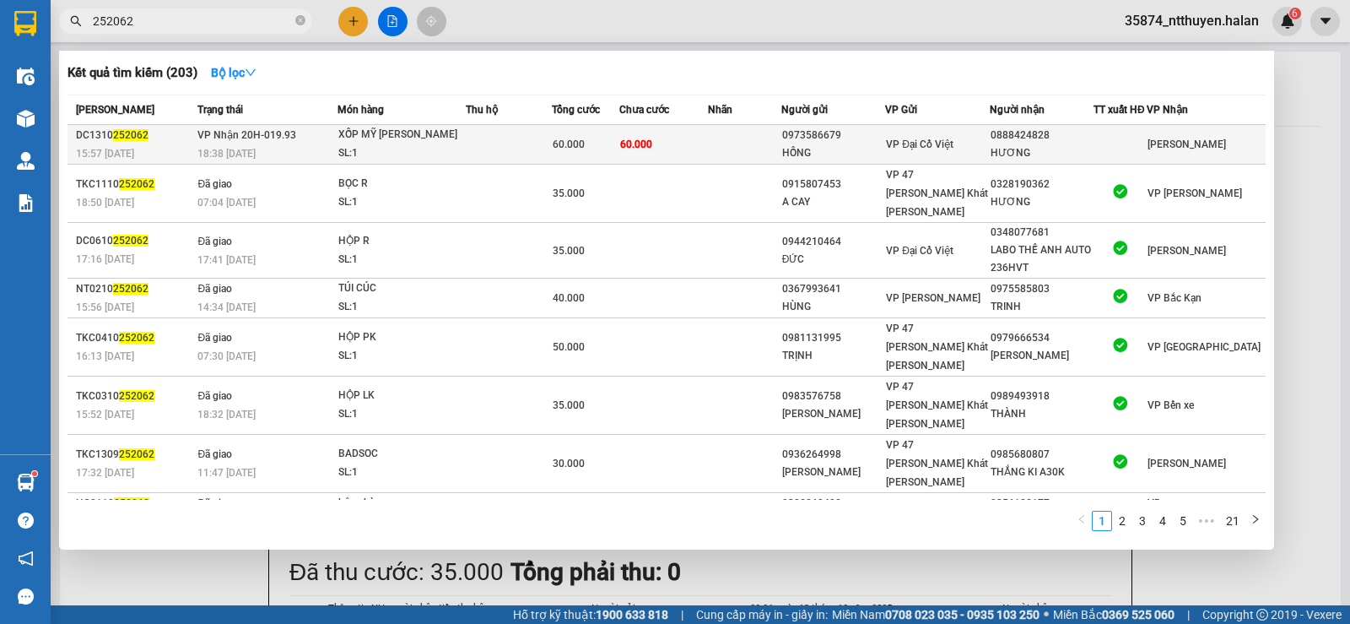
type input "252062"
click at [473, 150] on td at bounding box center [509, 145] width 86 height 40
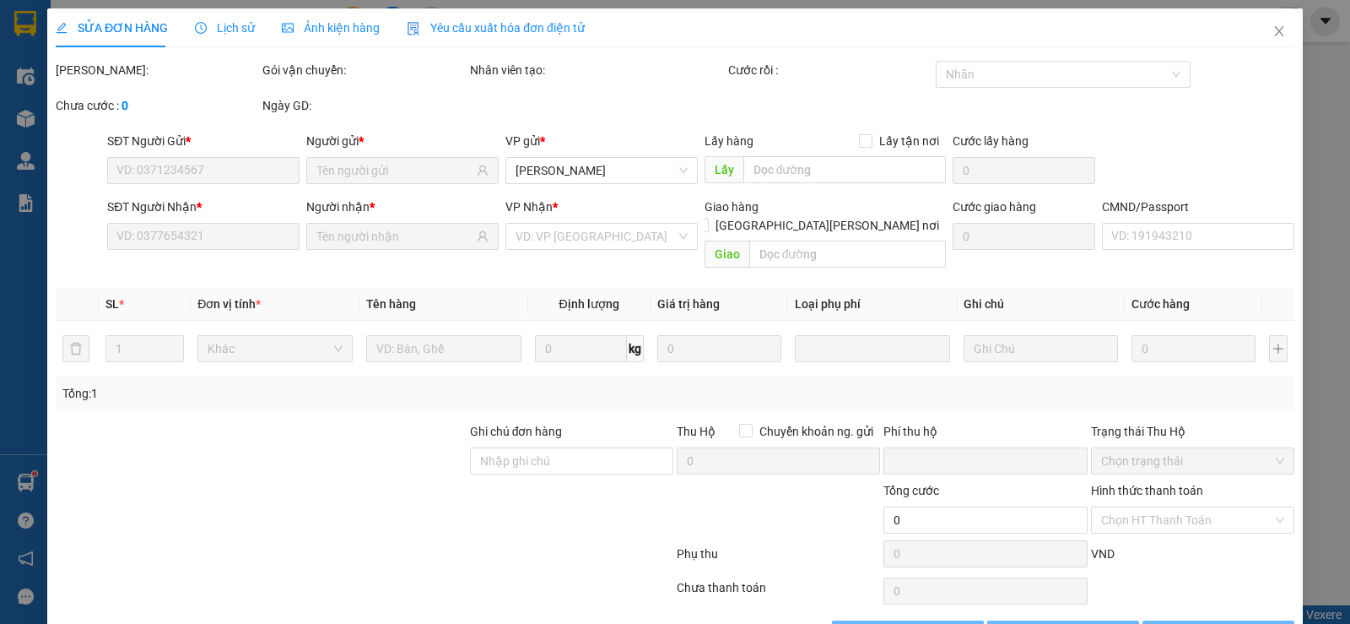
type input "0973586679"
type input "HỒNG"
type input "0888424828"
type input "HƯƠNG"
type input "0"
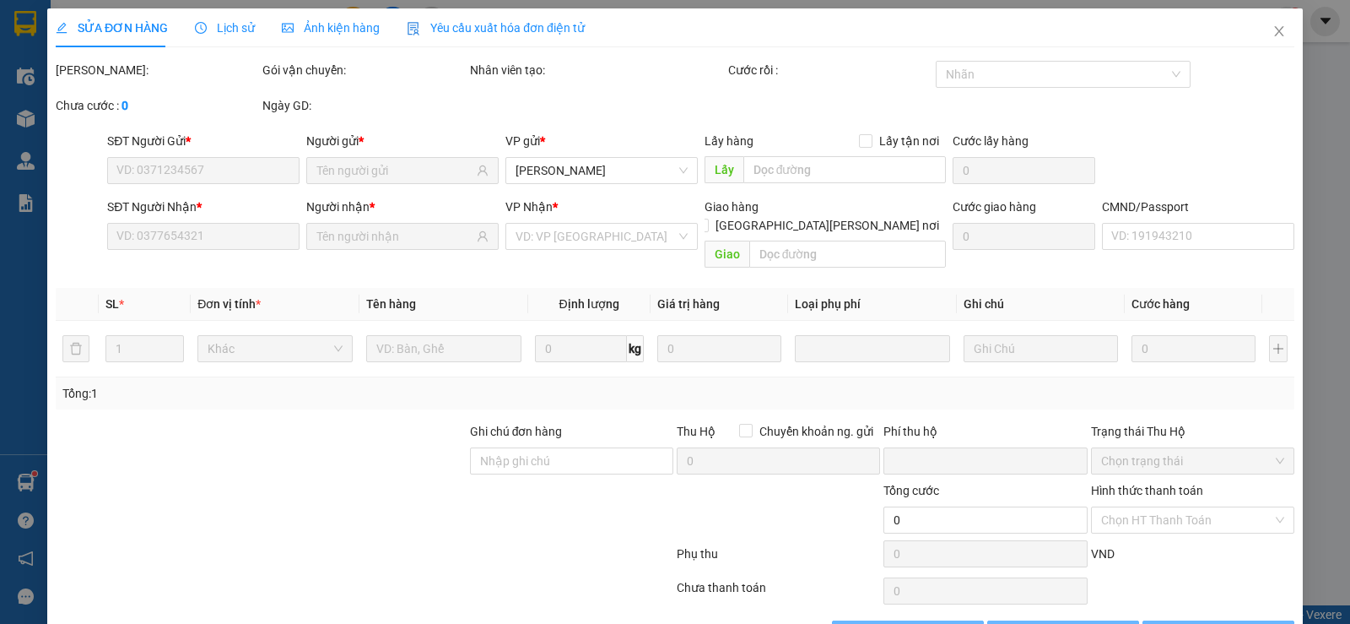
type input "60.000"
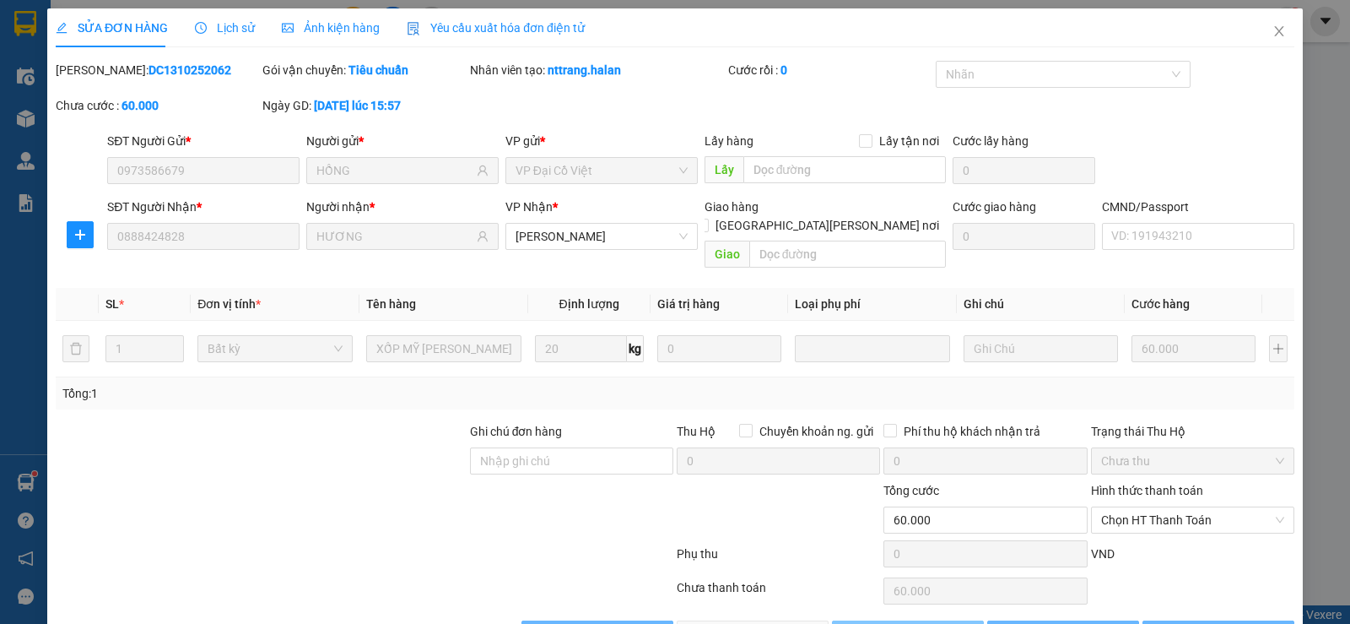
scroll to position [38, 0]
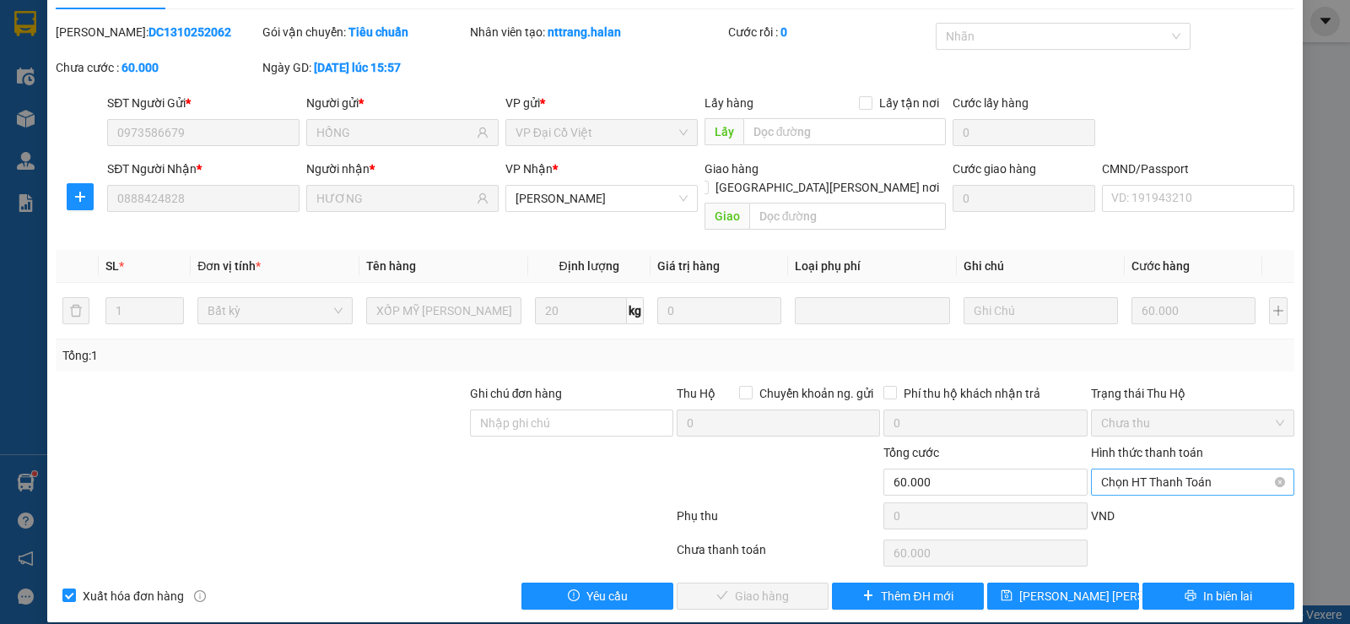
click at [1153, 469] on span "Chọn HT Thanh Toán" at bounding box center [1192, 481] width 183 height 25
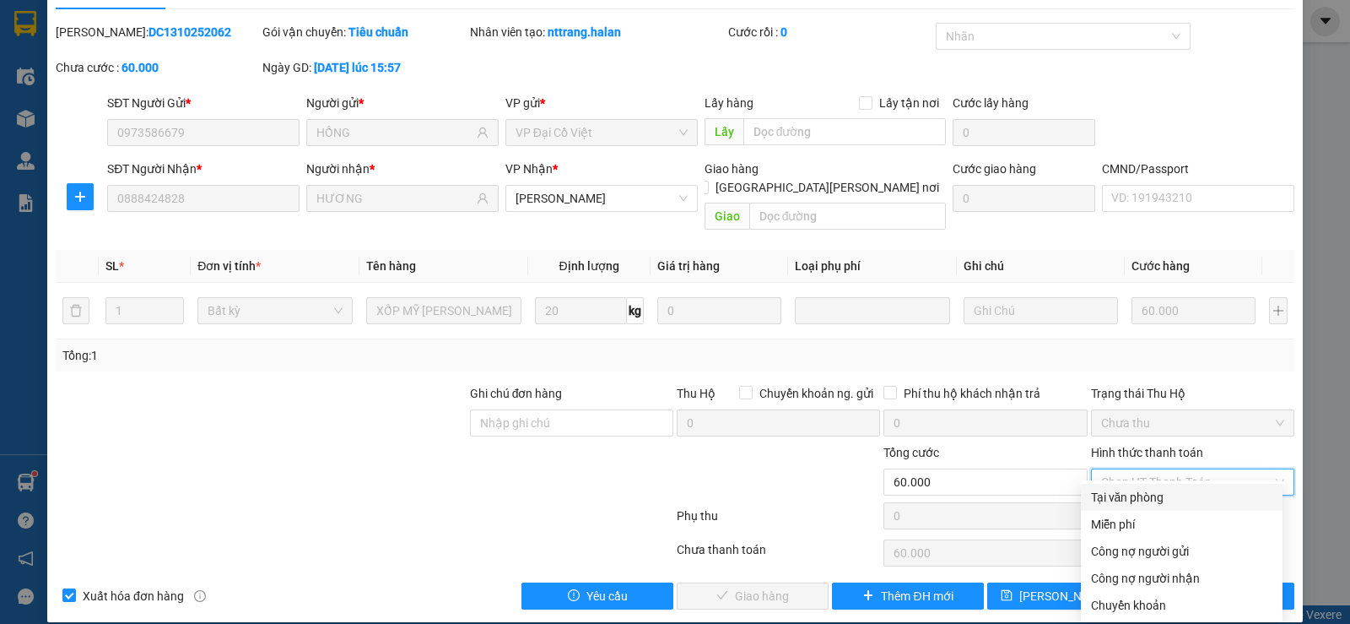
click at [1147, 495] on div "Tại văn phòng" at bounding box center [1181, 497] width 181 height 19
type input "0"
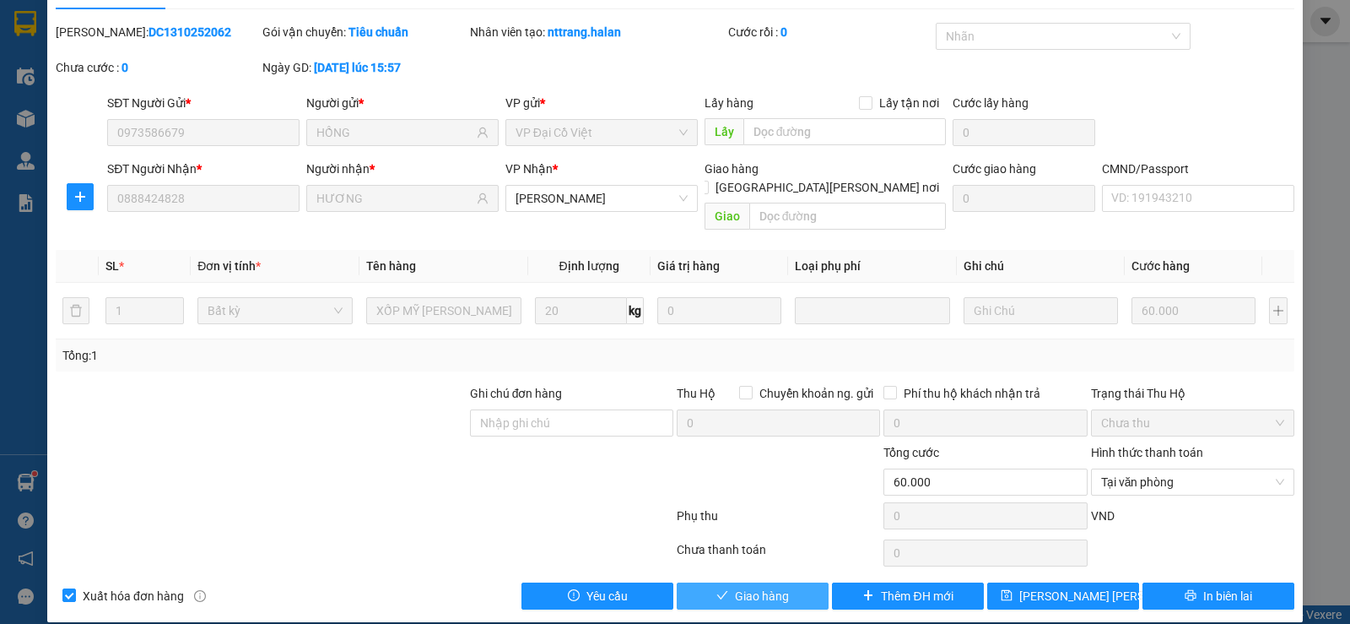
click at [763, 587] on span "Giao hàng" at bounding box center [762, 596] width 54 height 19
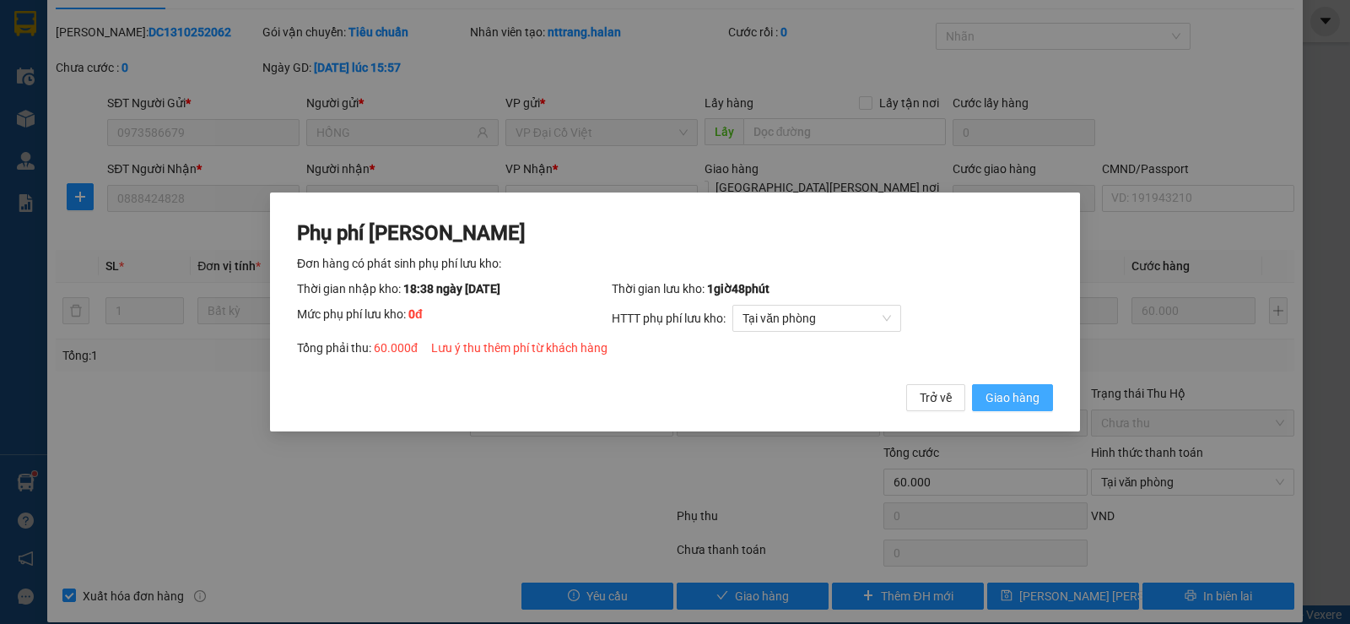
click at [1029, 408] on button "Giao hàng" at bounding box center [1012, 397] width 81 height 27
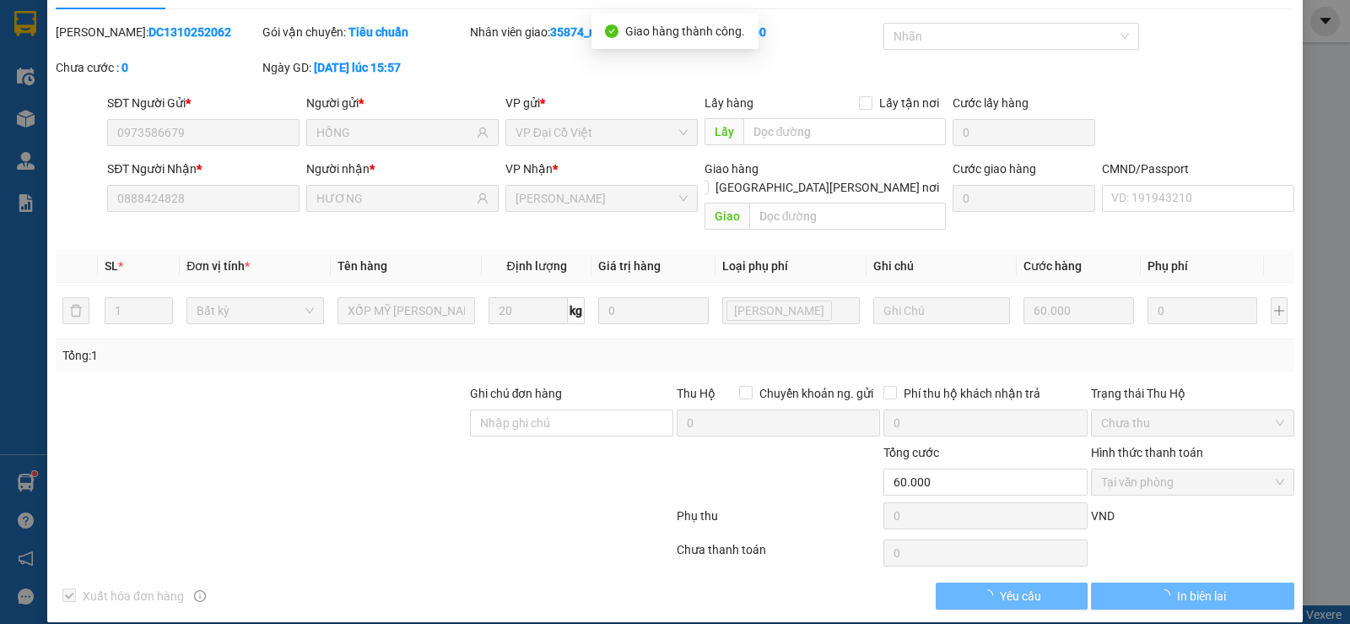
scroll to position [0, 0]
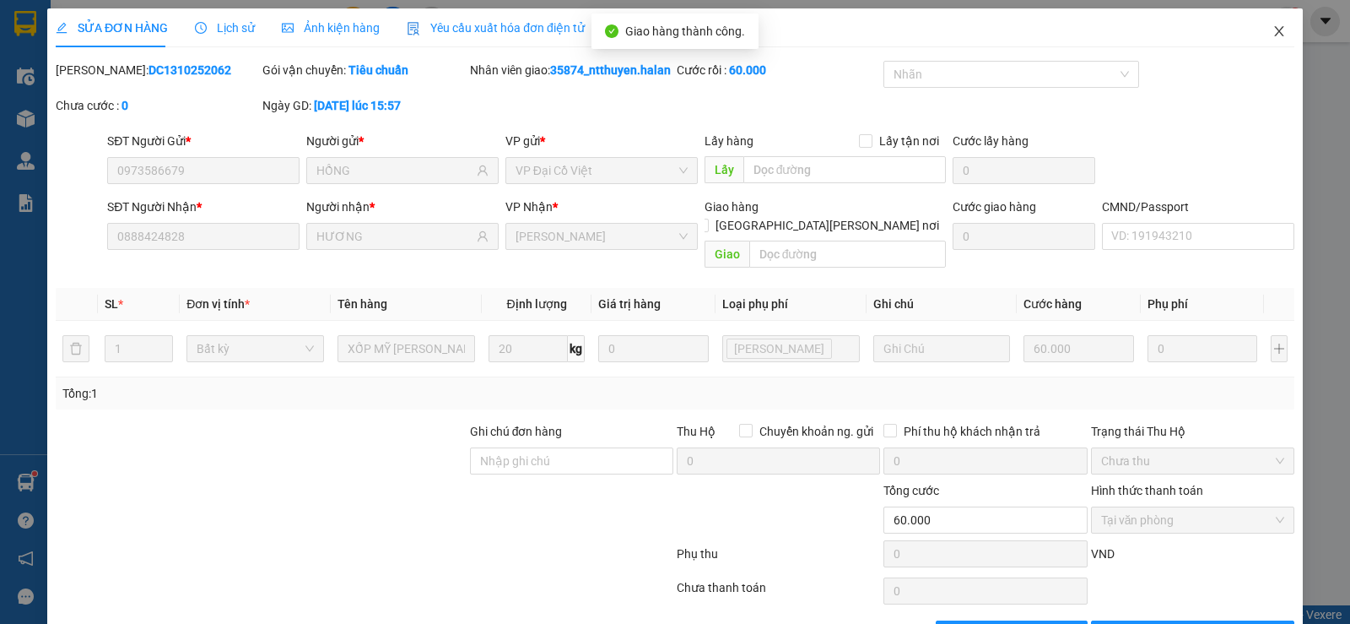
click at [1274, 33] on icon "close" at bounding box center [1278, 31] width 9 height 10
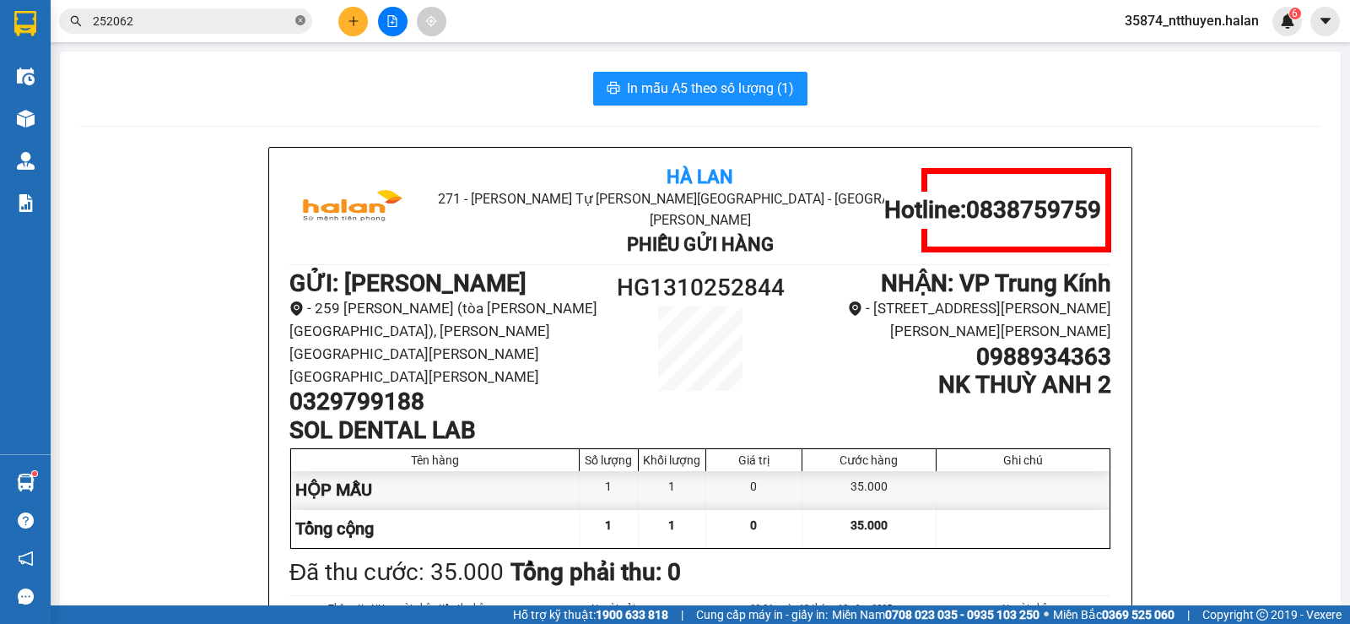
click at [298, 24] on icon "close-circle" at bounding box center [300, 20] width 10 height 10
click at [208, 24] on input "text" at bounding box center [192, 21] width 199 height 19
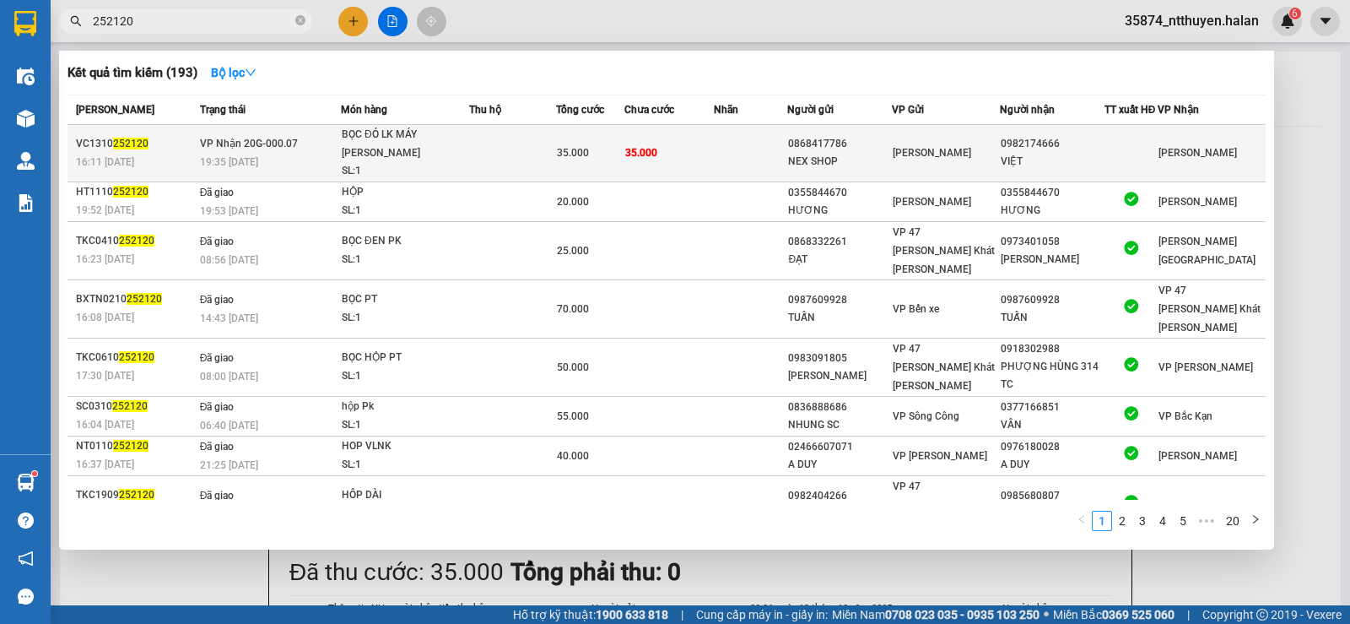
type input "252120"
click at [476, 139] on td at bounding box center [512, 153] width 87 height 57
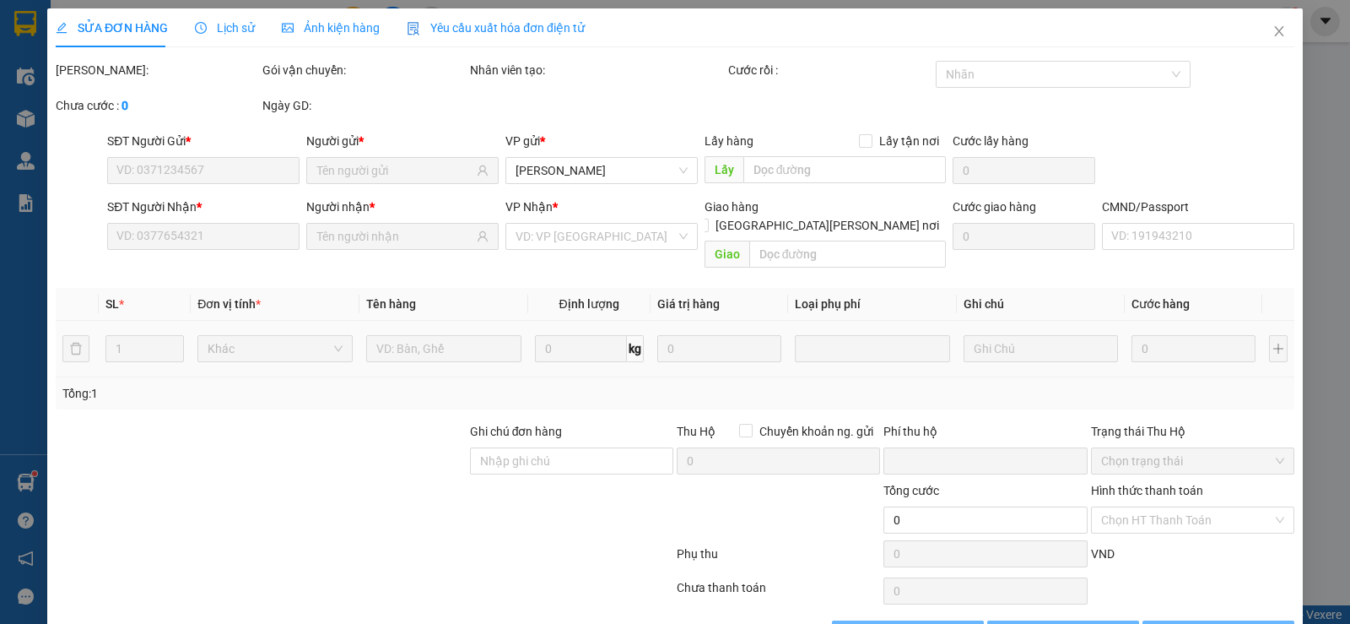
type input "0868417786"
type input "NEX SHOP"
type input "0982174666"
type input "VIỆT"
type input "0"
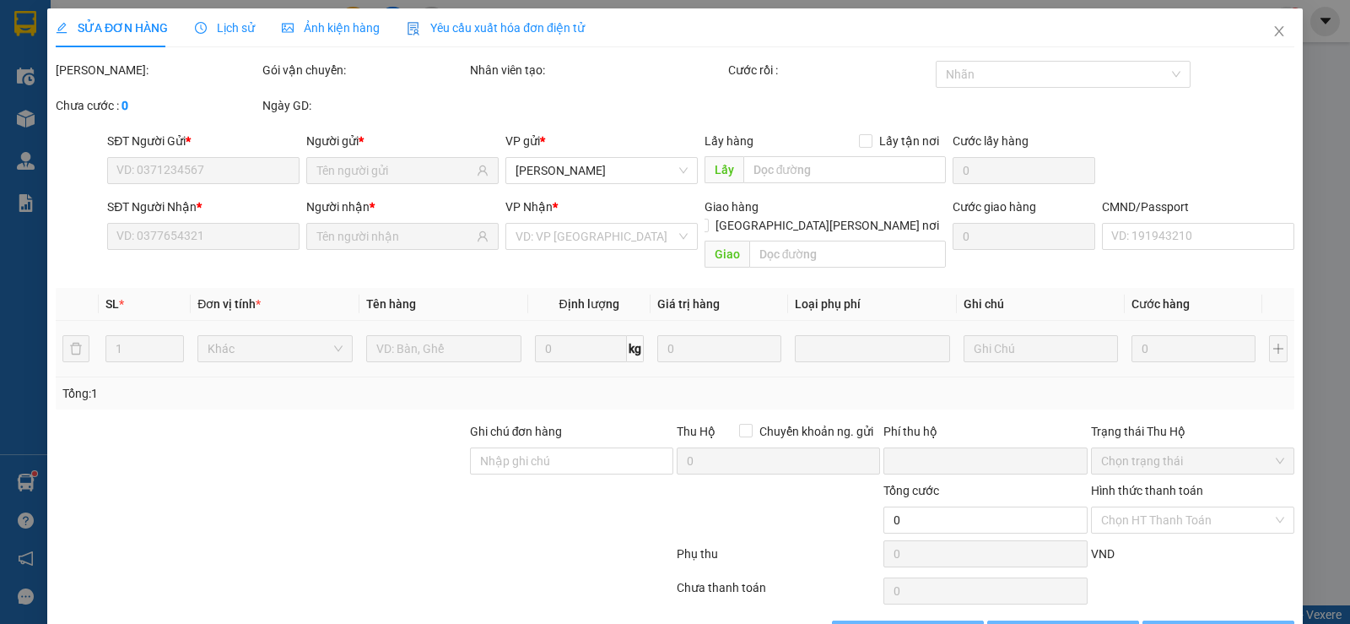
type input "35.000"
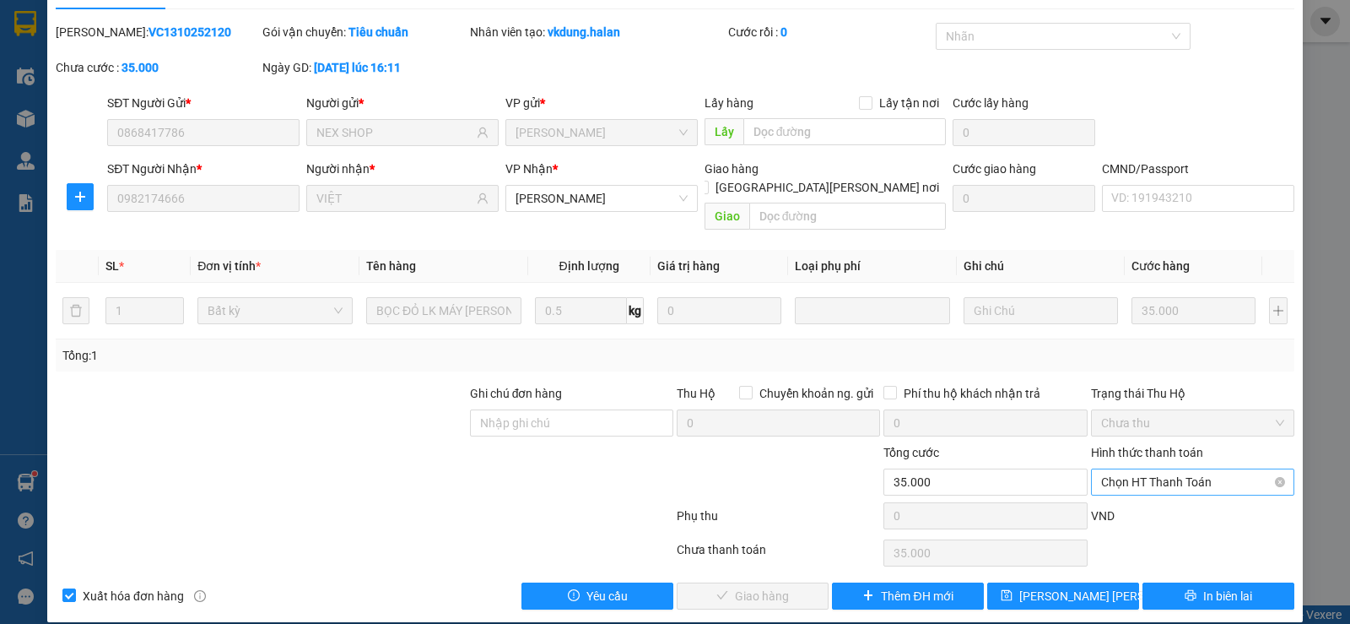
click at [1127, 469] on span "Chọn HT Thanh Toán" at bounding box center [1192, 481] width 183 height 25
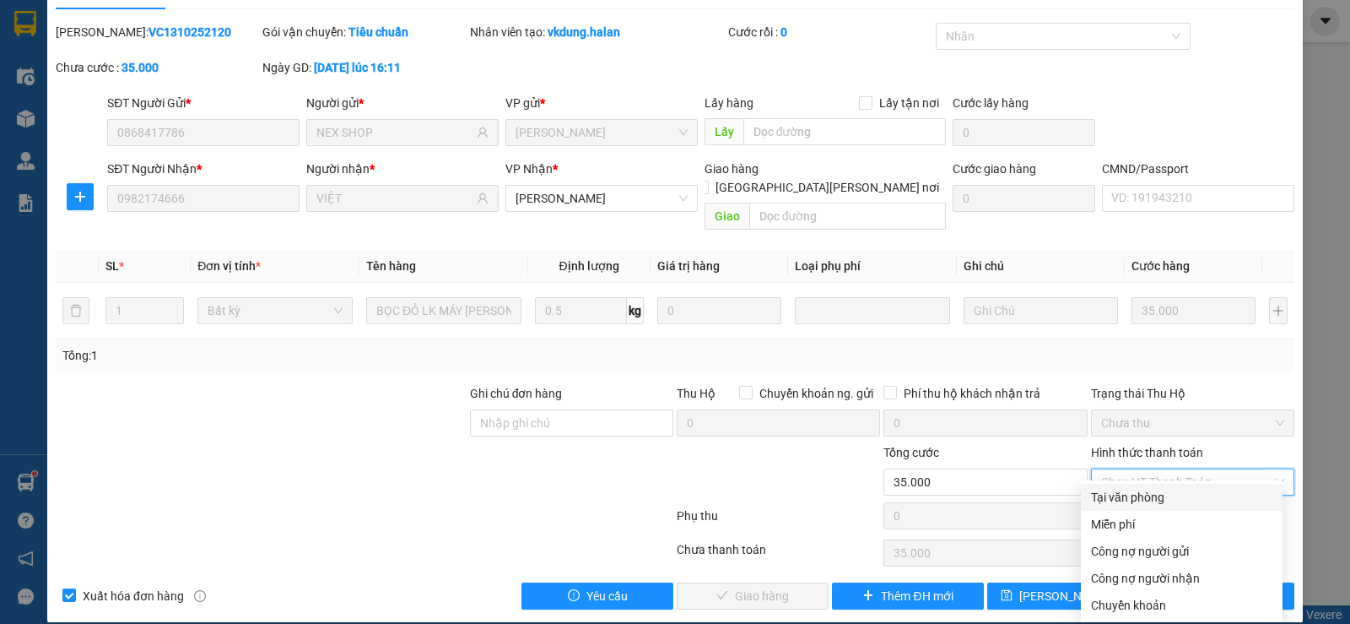
click at [1126, 497] on div "Tại văn phòng" at bounding box center [1181, 497] width 181 height 19
type input "0"
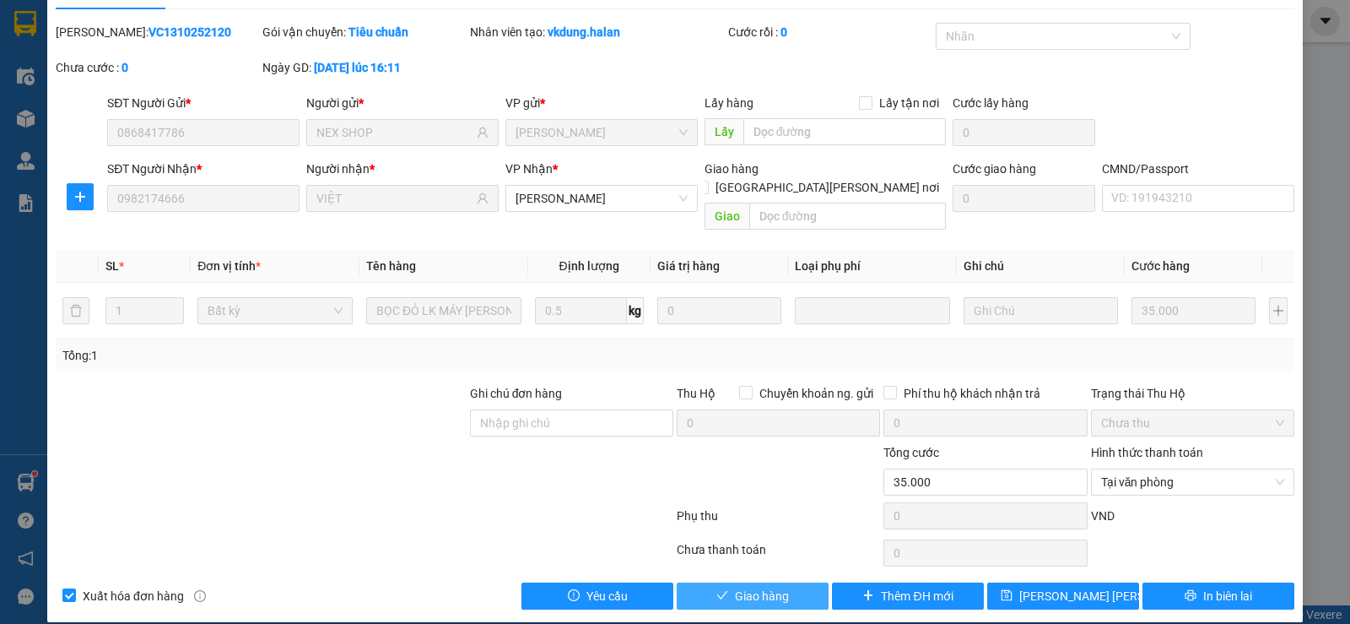
click at [775, 587] on span "Giao hàng" at bounding box center [762, 596] width 54 height 19
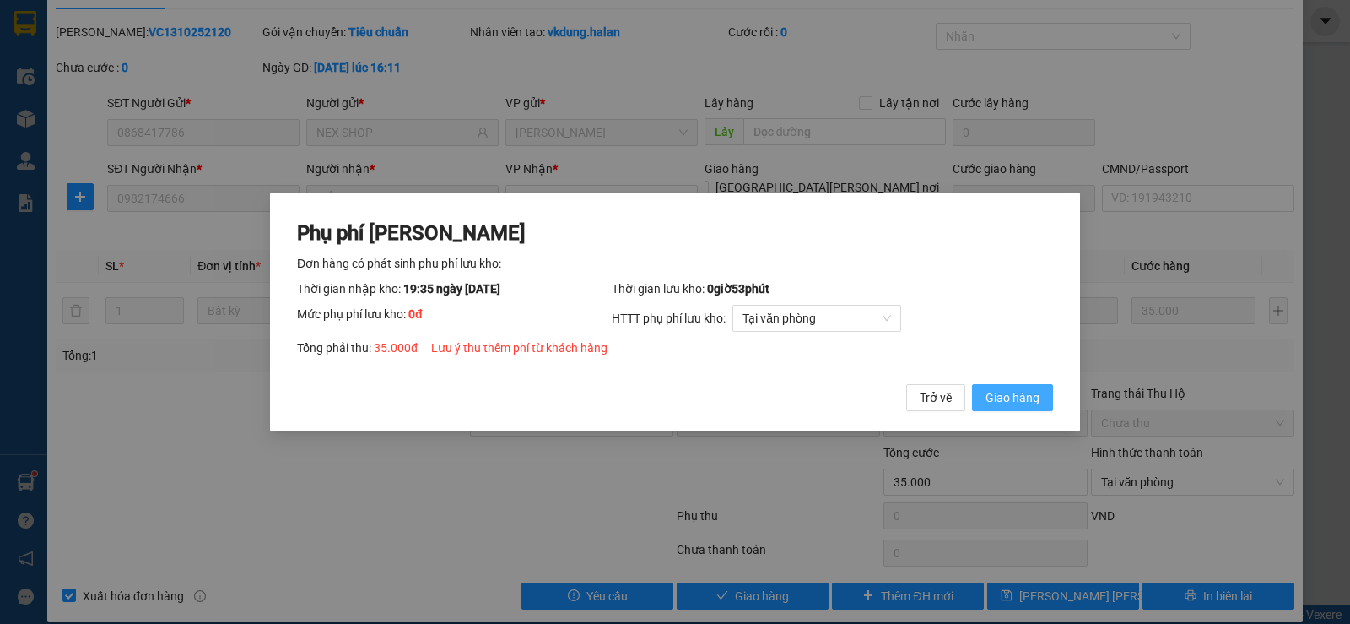
click at [1028, 398] on span "Giao hàng" at bounding box center [1013, 397] width 54 height 19
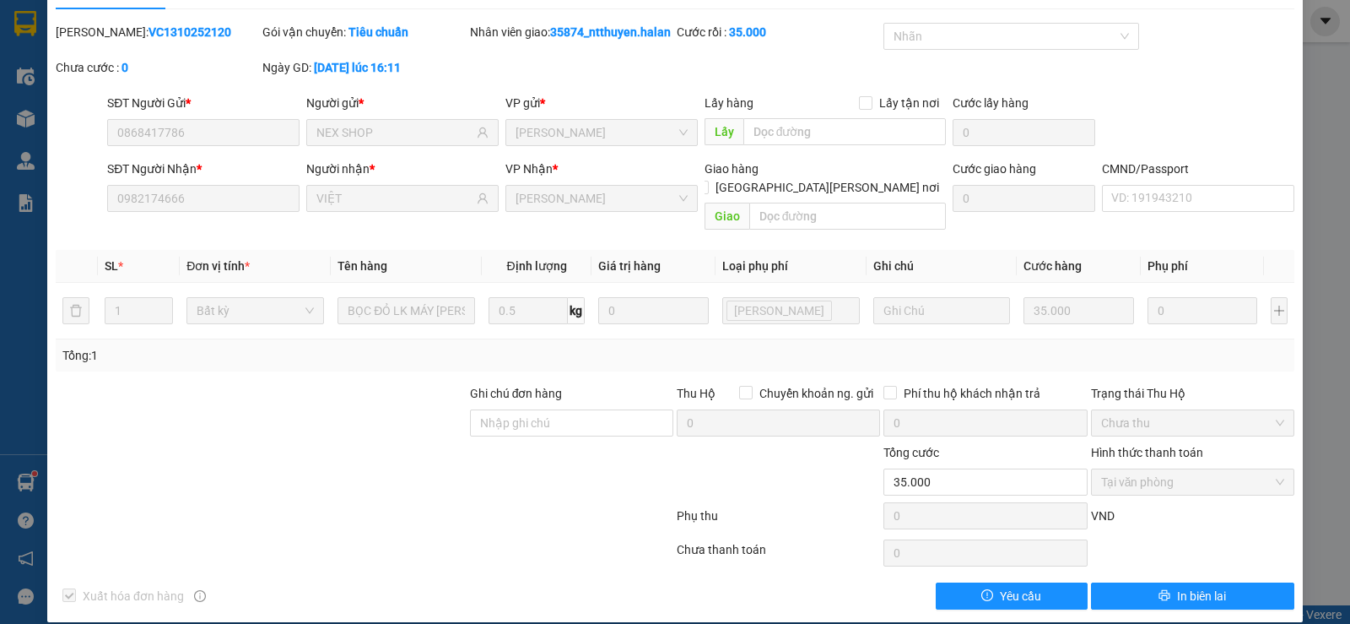
scroll to position [0, 0]
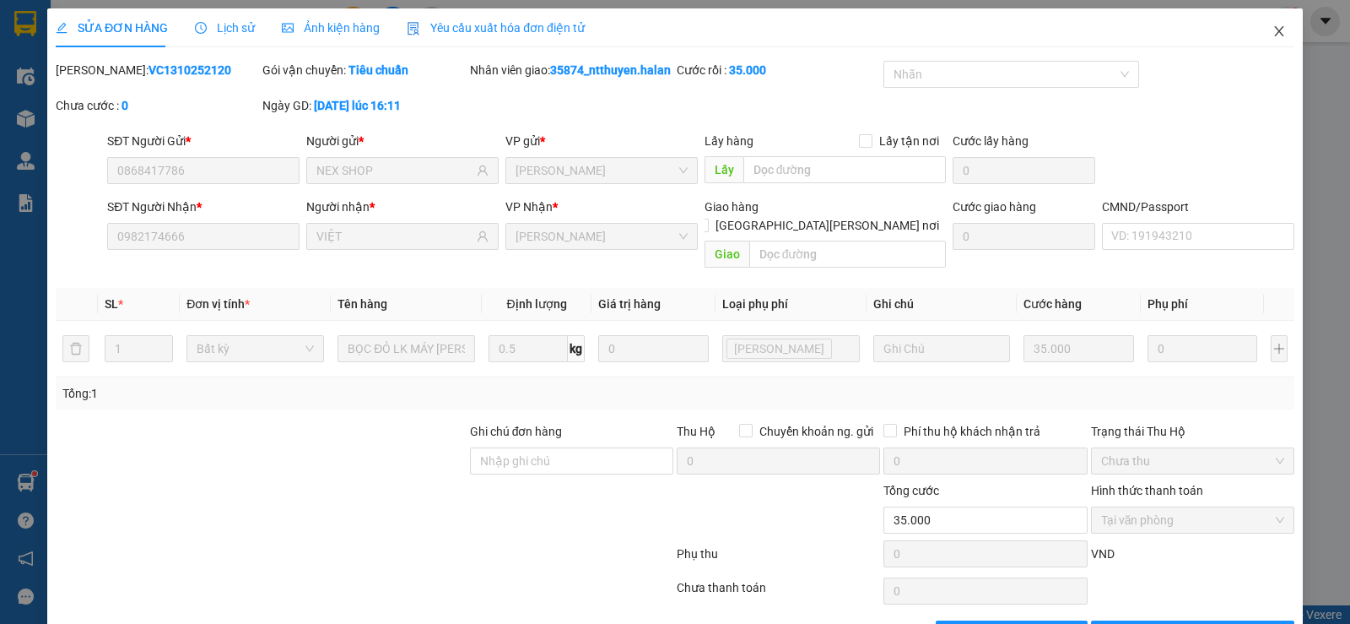
click at [1274, 33] on icon "close" at bounding box center [1278, 31] width 9 height 10
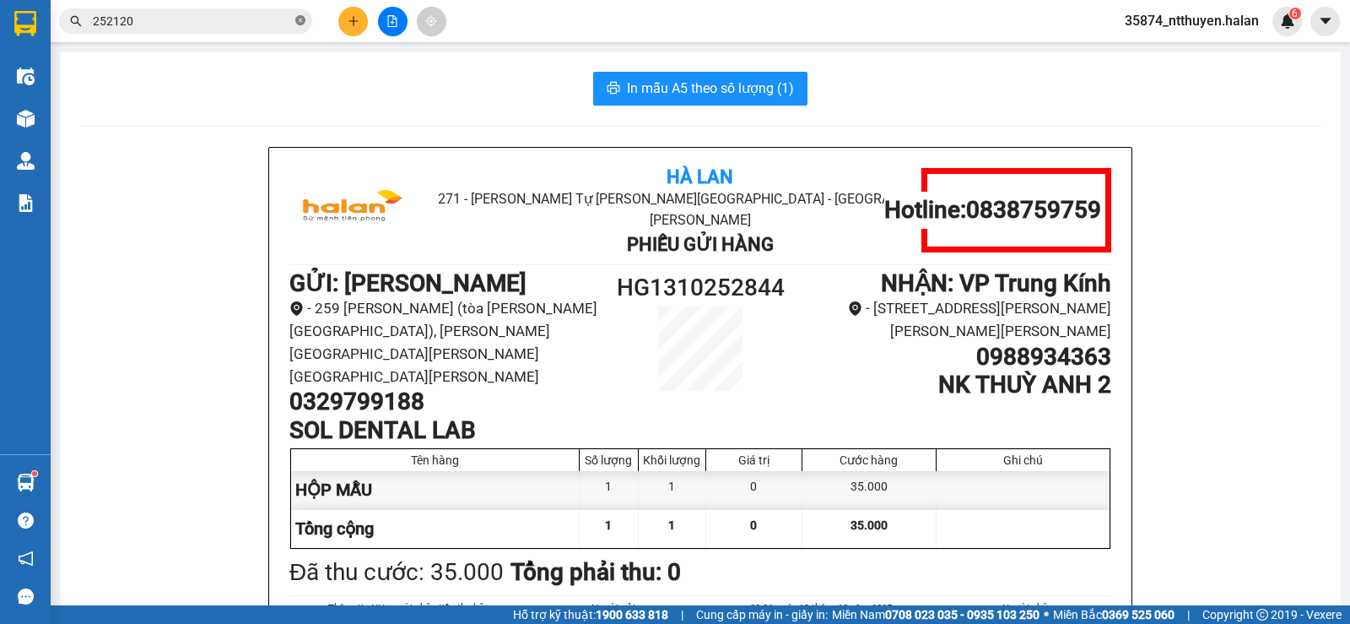
click at [300, 19] on icon "close-circle" at bounding box center [300, 20] width 10 height 10
click at [246, 24] on input "text" at bounding box center [192, 21] width 199 height 19
click at [199, 21] on input "text" at bounding box center [192, 21] width 199 height 19
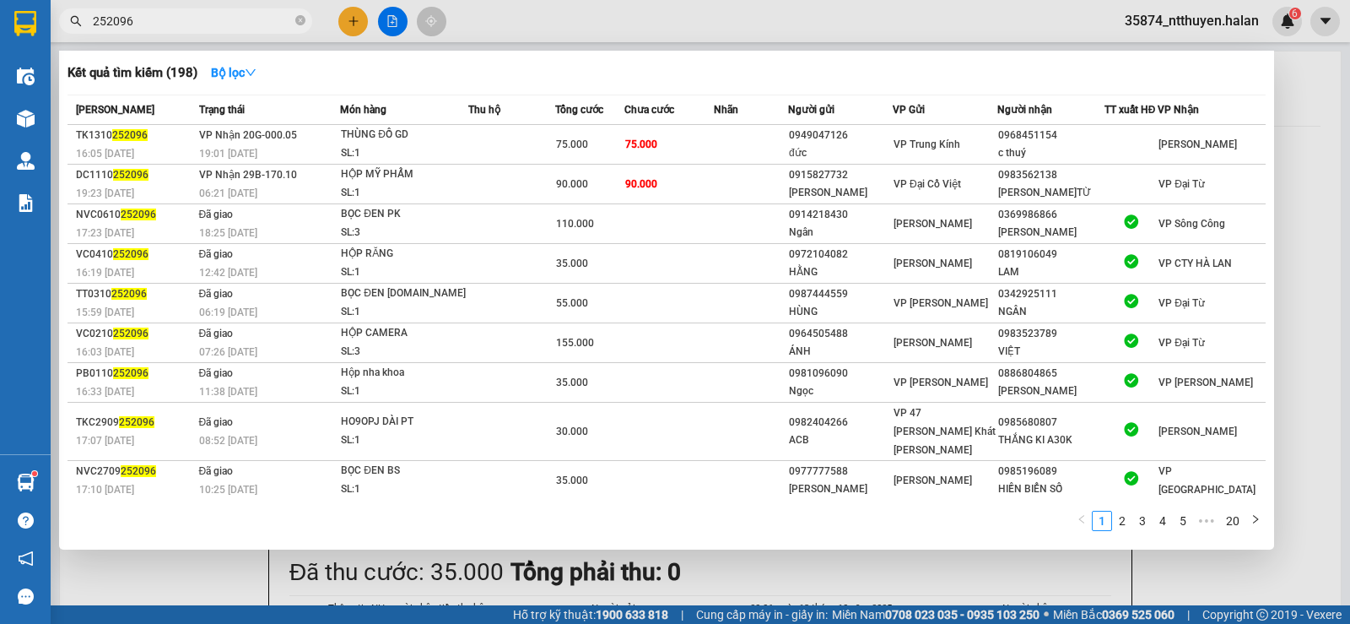
click at [210, 23] on input "252096" at bounding box center [192, 21] width 199 height 19
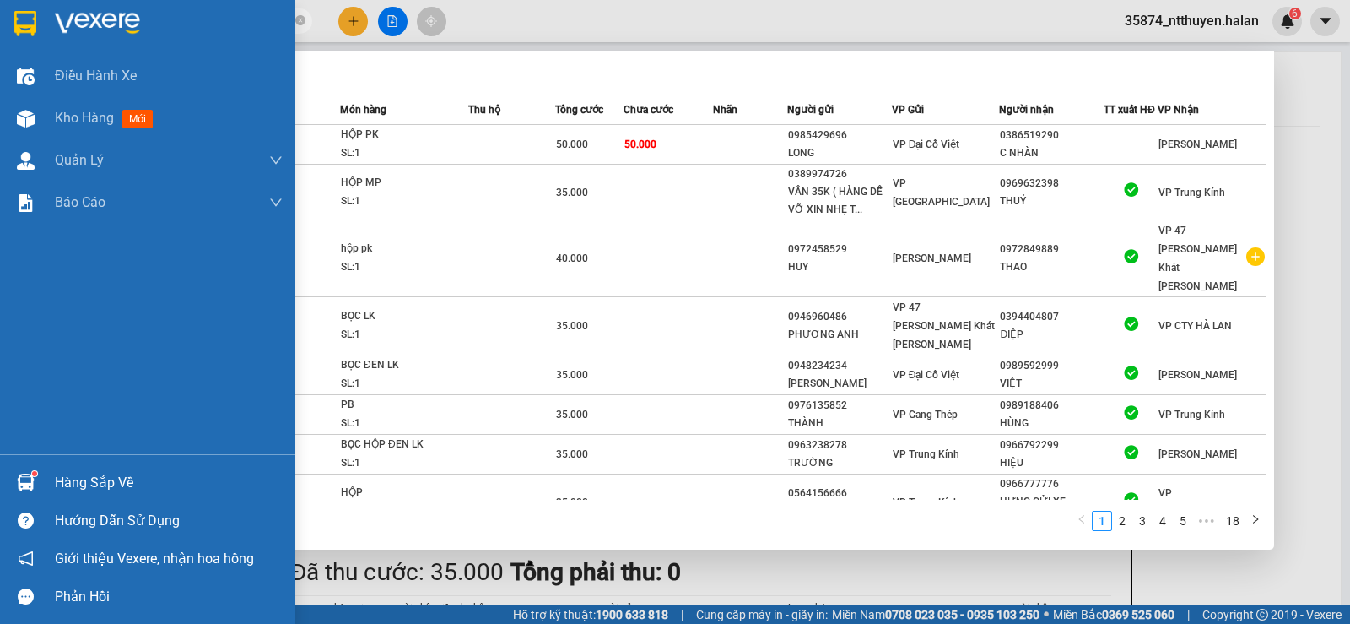
type input "252197"
click at [103, 481] on div "Hàng sắp về" at bounding box center [169, 482] width 228 height 25
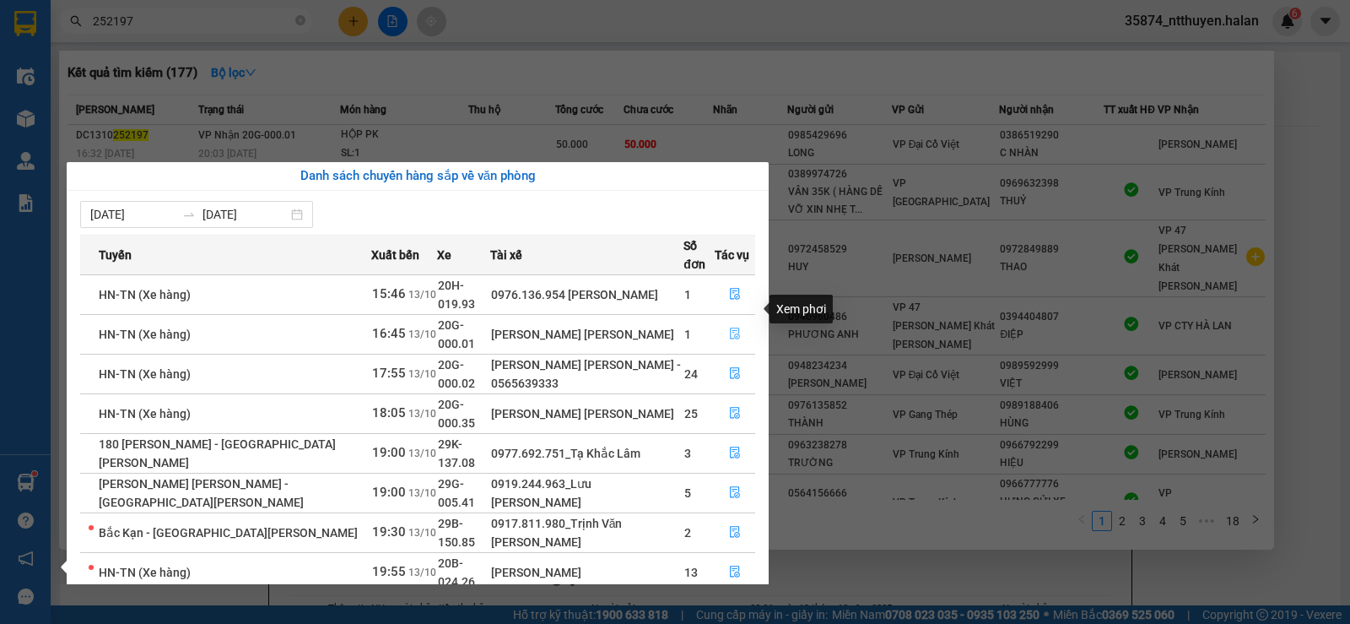
click at [733, 328] on icon "file-done" at bounding box center [735, 334] width 10 height 12
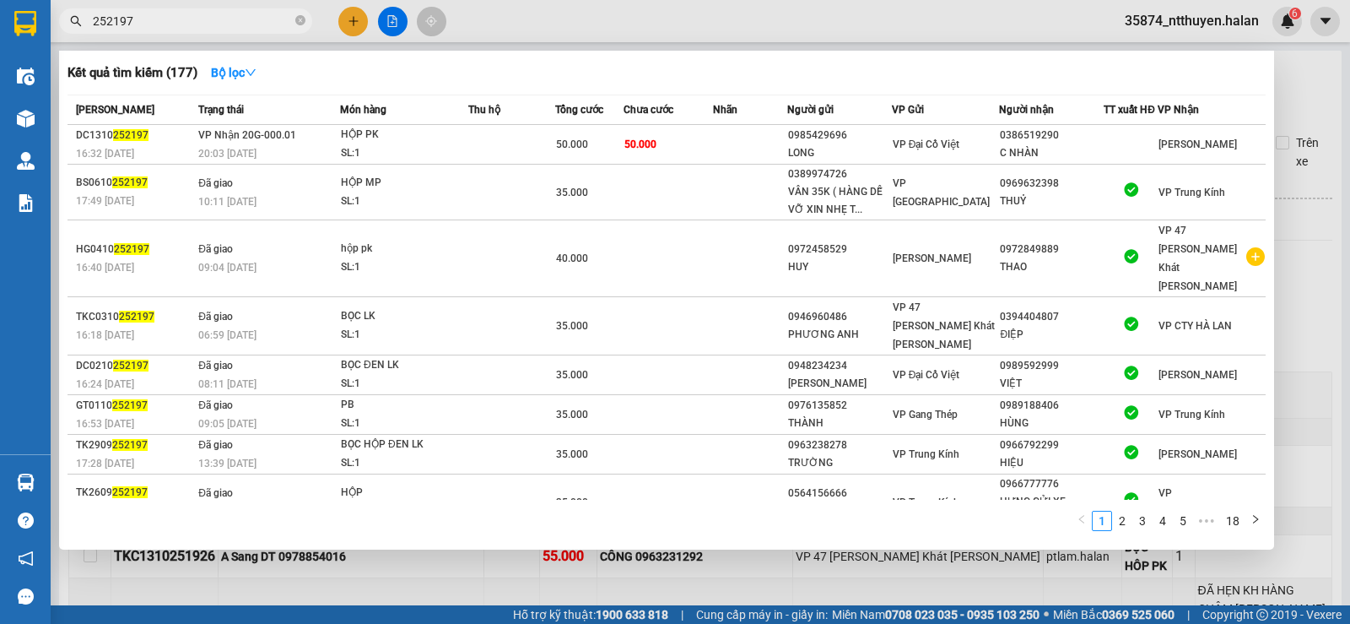
click at [632, 46] on div at bounding box center [675, 312] width 1350 height 624
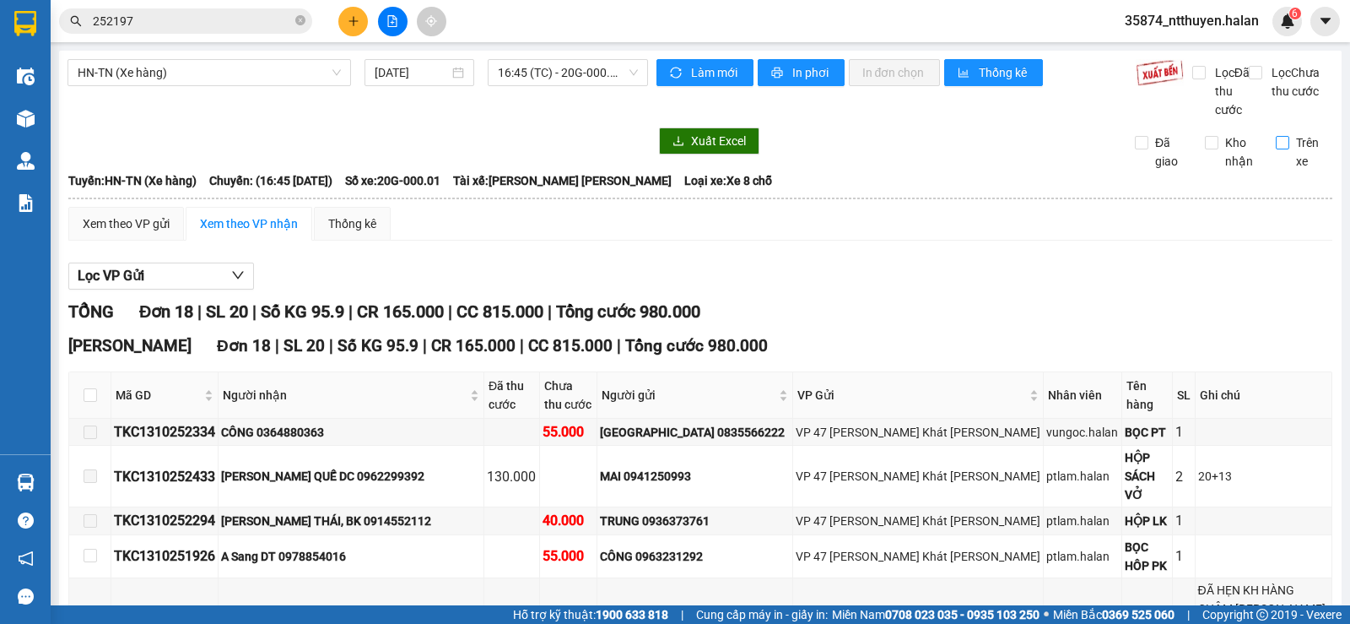
click at [1276, 149] on input "Trên xe" at bounding box center [1283, 143] width 14 height 14
checkbox input "true"
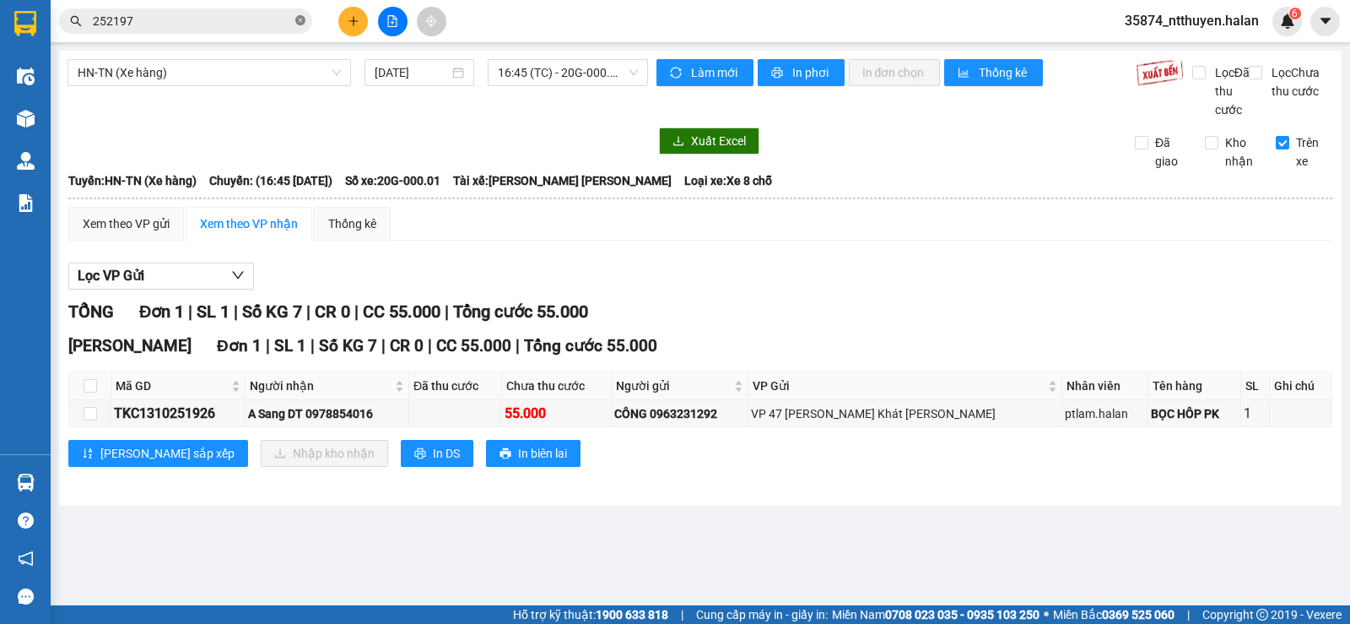
click at [298, 22] on icon "close-circle" at bounding box center [300, 20] width 10 height 10
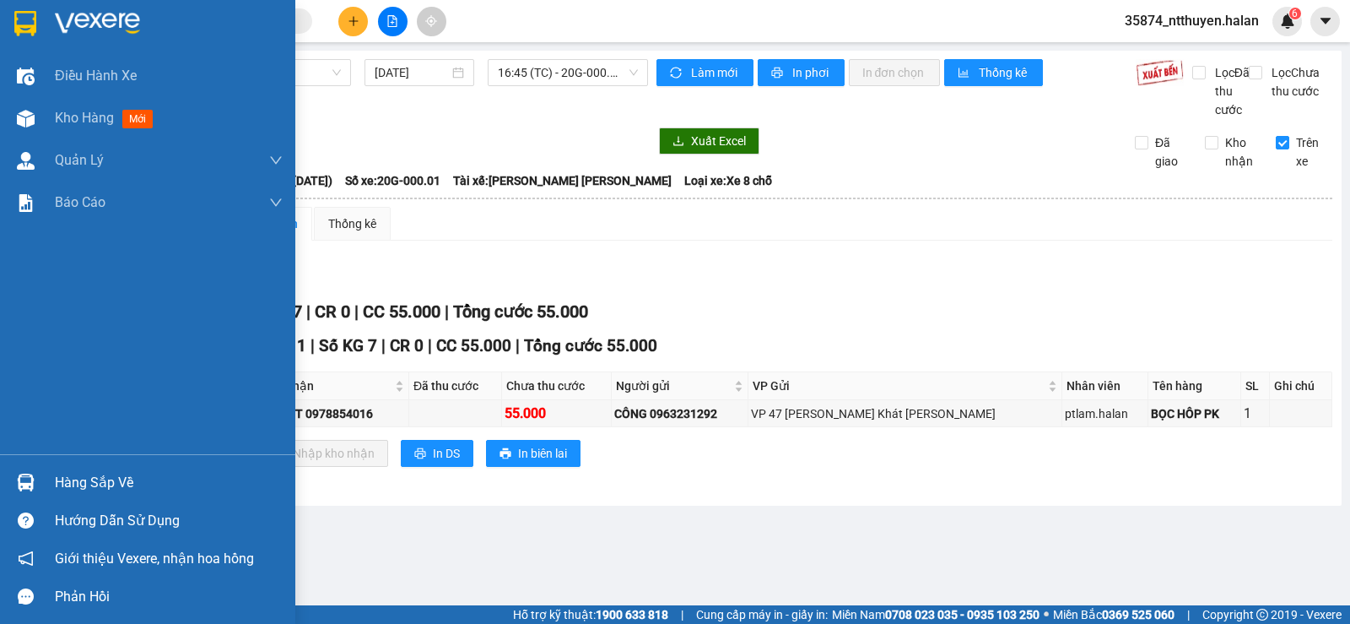
click at [62, 489] on div "Hàng sắp về" at bounding box center [169, 482] width 228 height 25
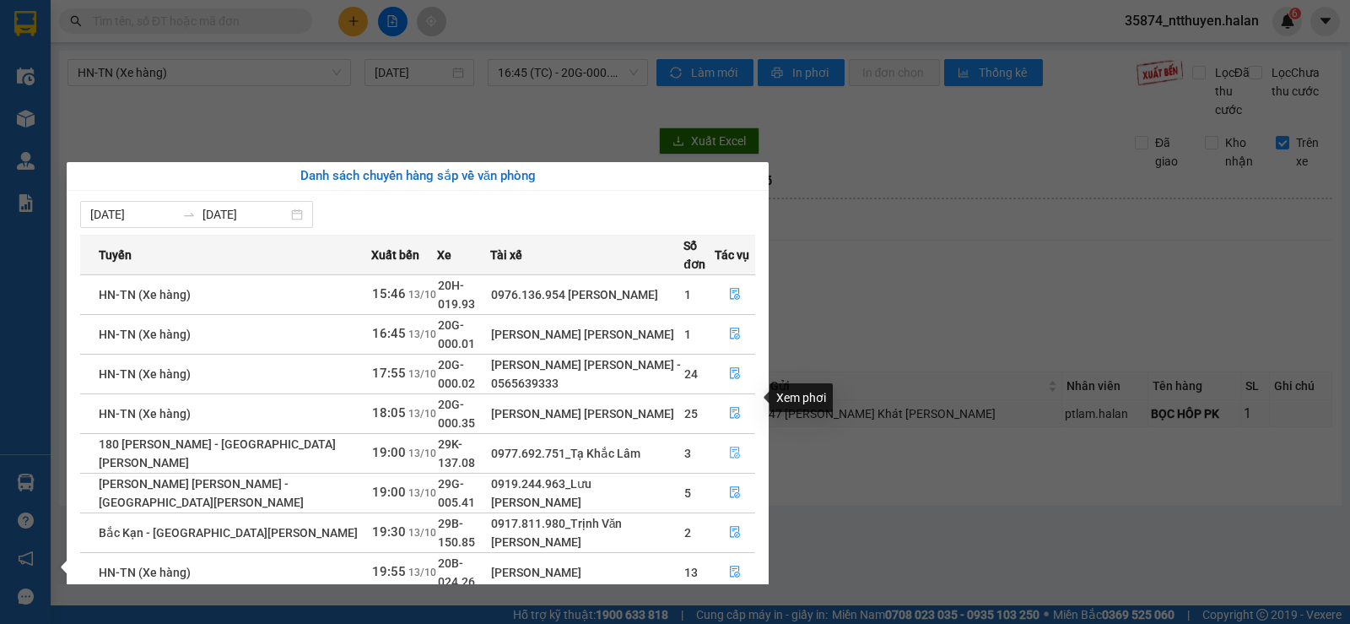
click at [730, 447] on icon "file-done" at bounding box center [735, 453] width 10 height 12
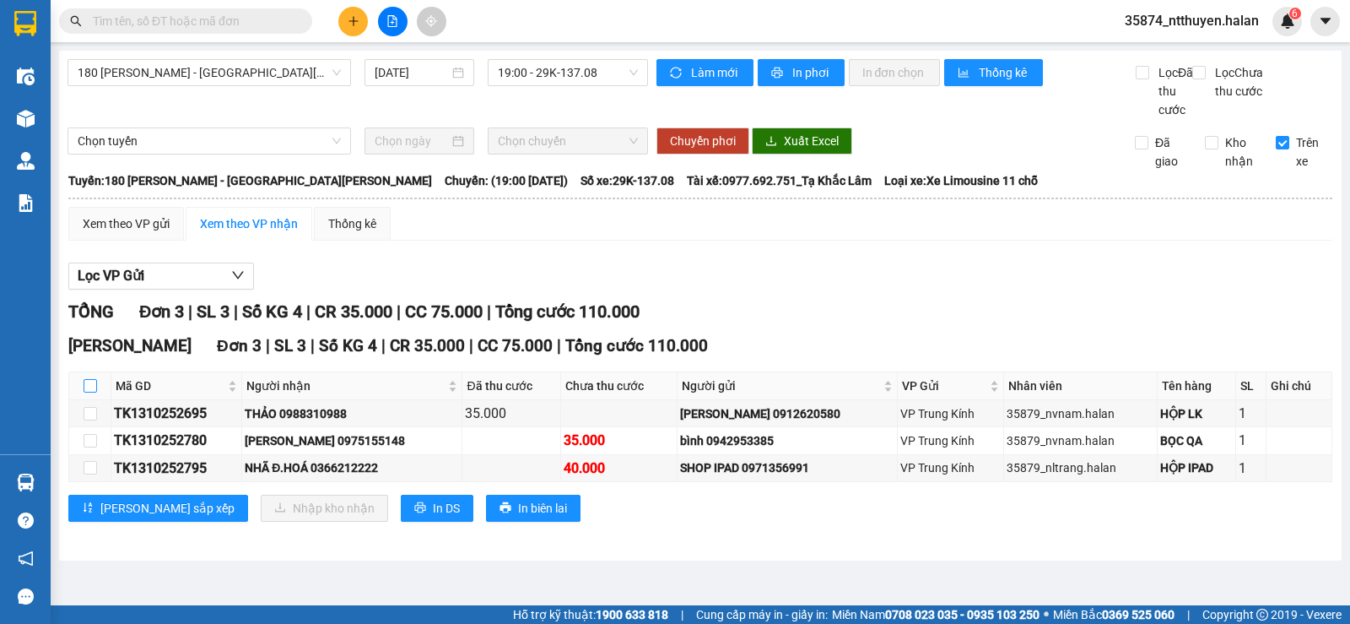
click at [96, 392] on input "checkbox" at bounding box center [91, 386] width 14 height 14
checkbox input "true"
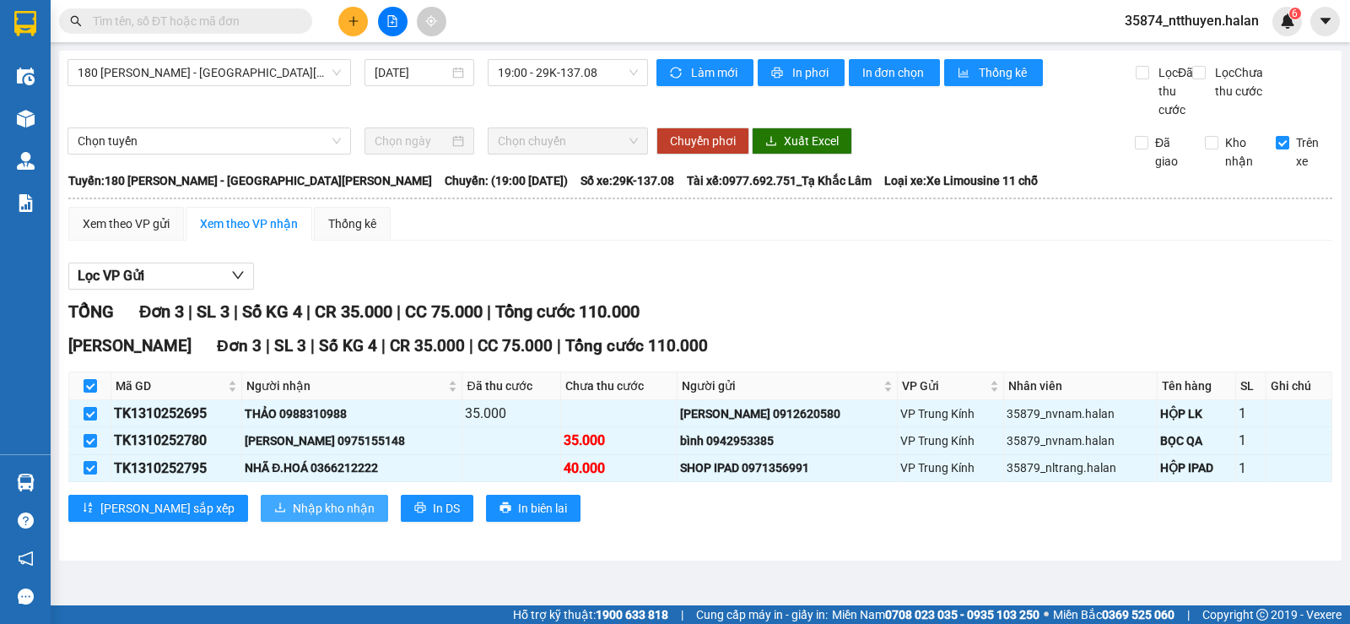
click at [293, 517] on span "Nhập kho nhận" at bounding box center [334, 508] width 82 height 19
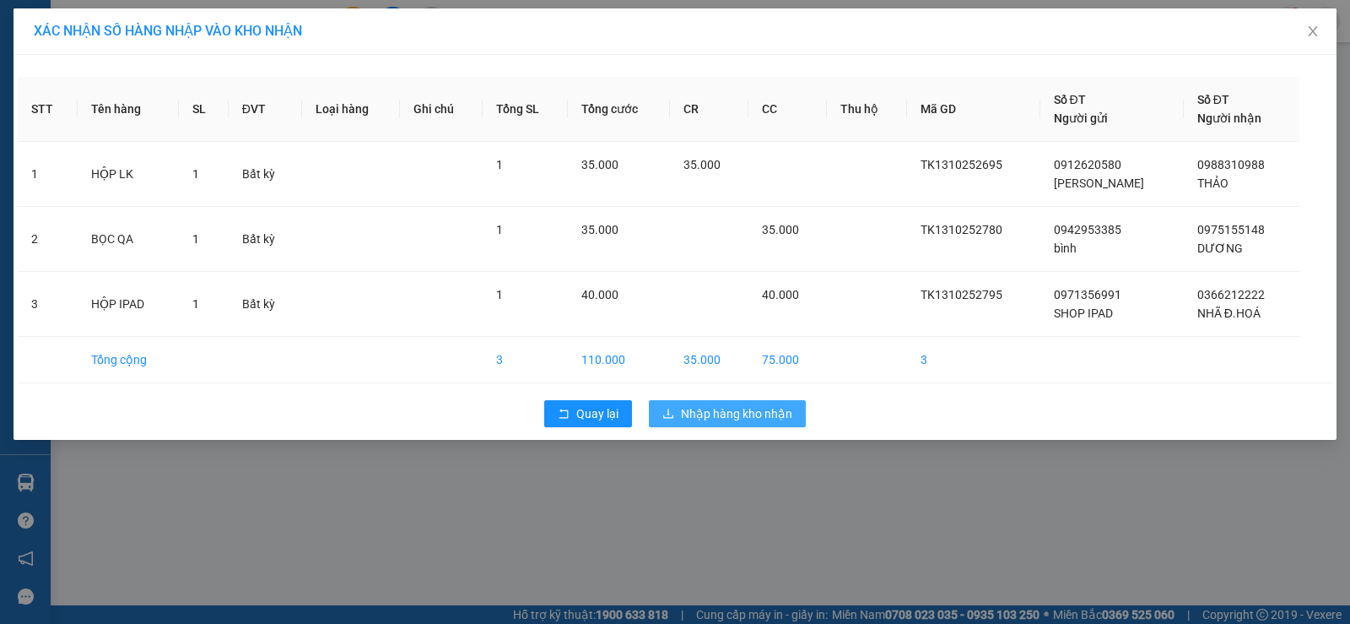
click at [719, 417] on span "Nhập hàng kho nhận" at bounding box center [736, 413] width 111 height 19
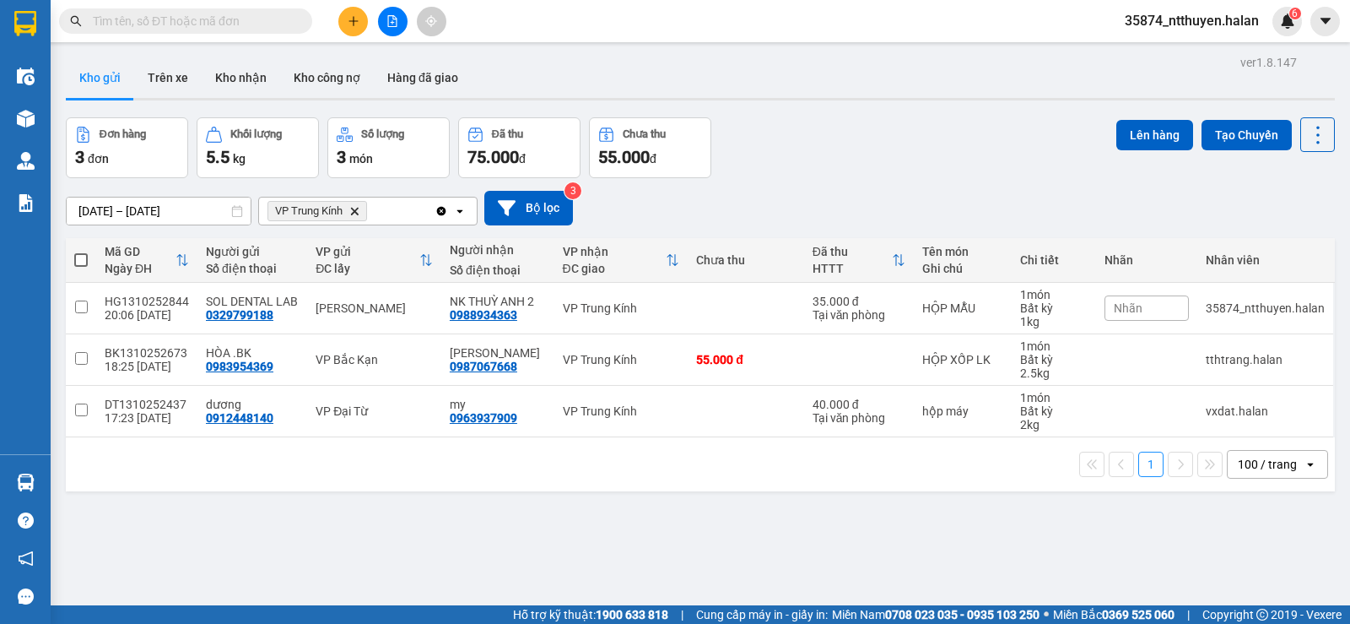
click at [182, 15] on input "text" at bounding box center [192, 21] width 199 height 19
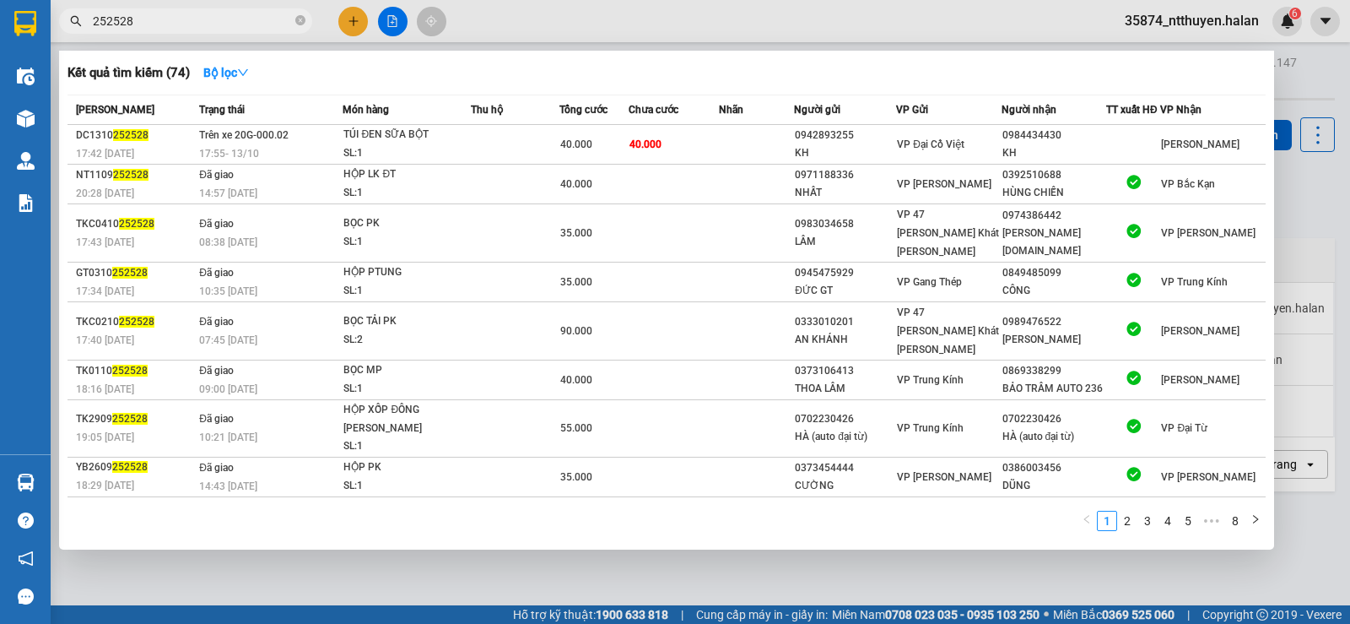
click at [473, 41] on div at bounding box center [675, 312] width 1350 height 624
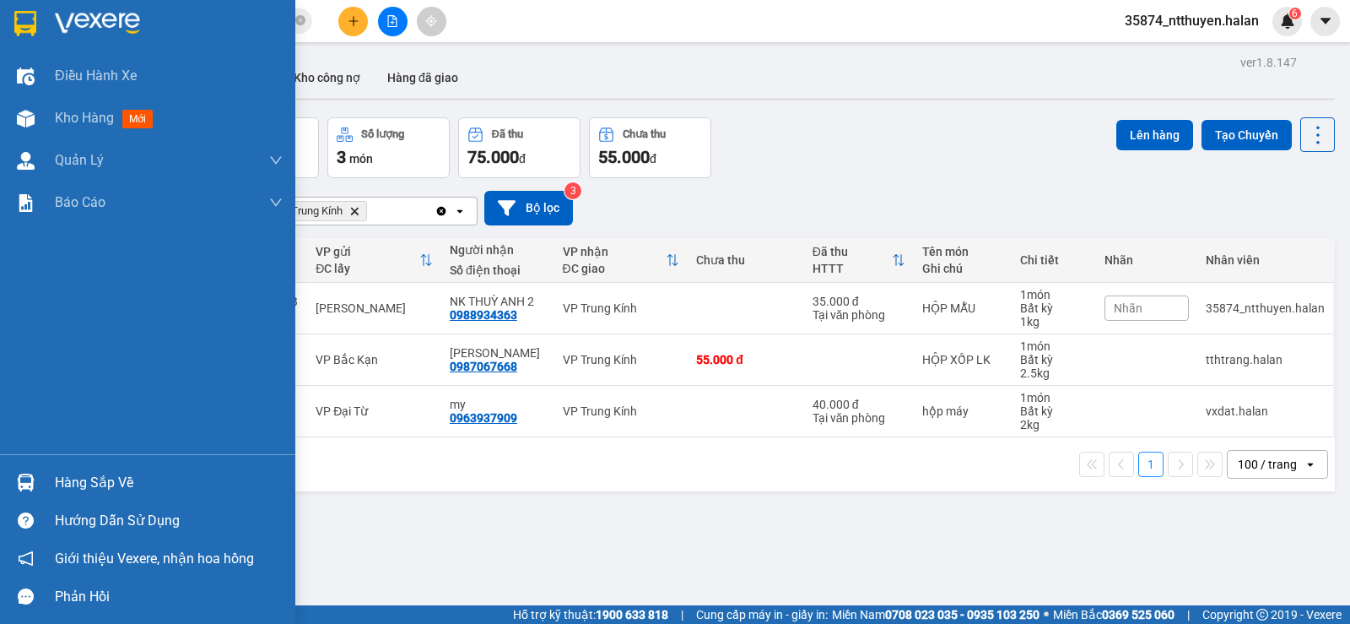
click at [103, 479] on div "Hàng sắp về" at bounding box center [169, 482] width 228 height 25
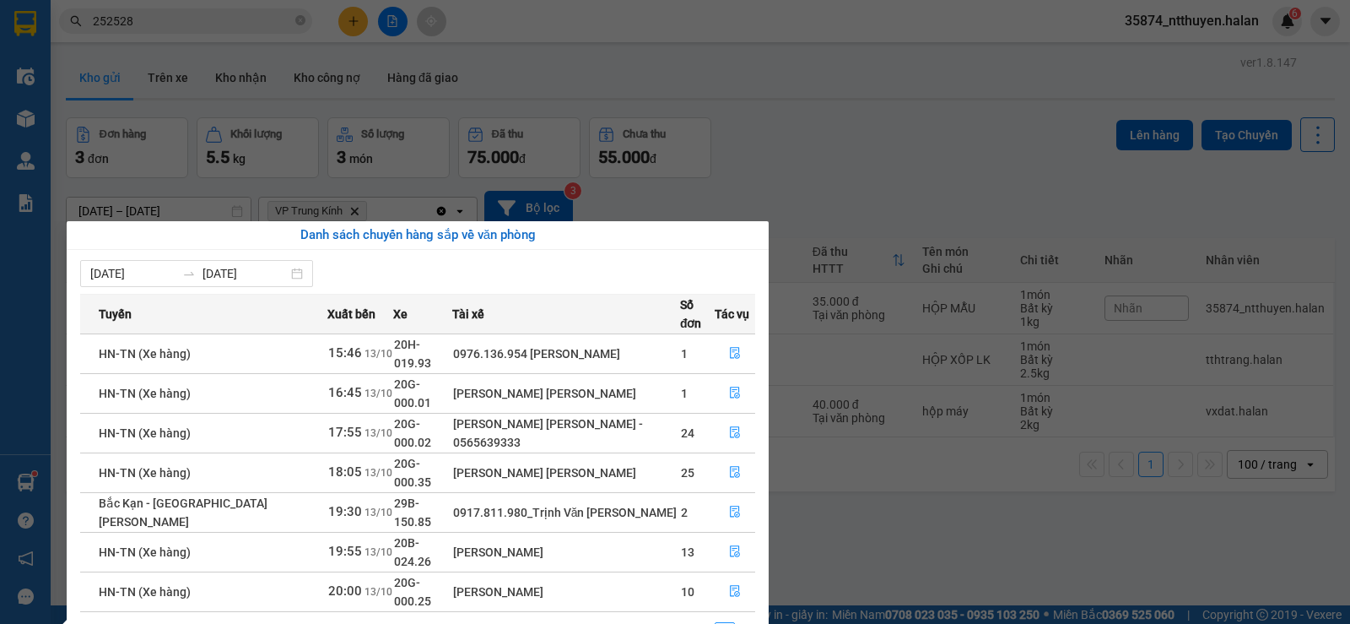
click at [174, 17] on section "Kết quả tìm kiếm ( 74 ) Bộ lọc Mã ĐH Trạng thái Món hàng Thu hộ Tổng cước Chưa …" at bounding box center [675, 312] width 1350 height 624
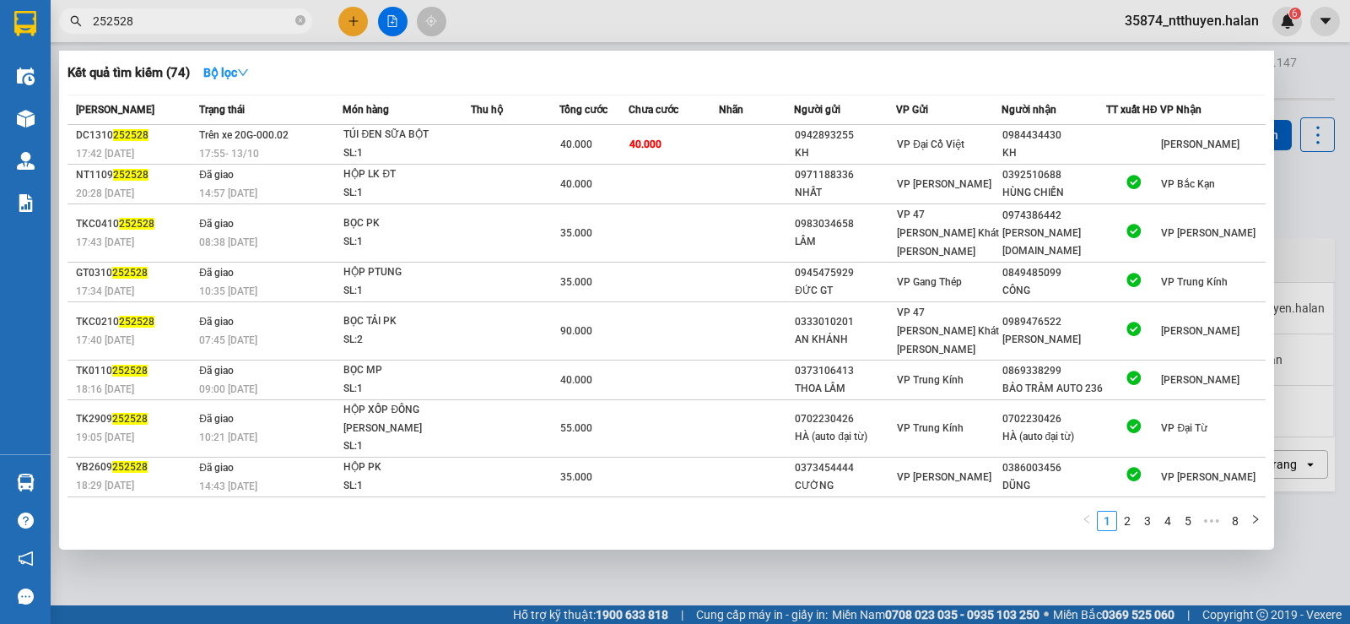
click at [174, 17] on input "252528" at bounding box center [192, 21] width 199 height 19
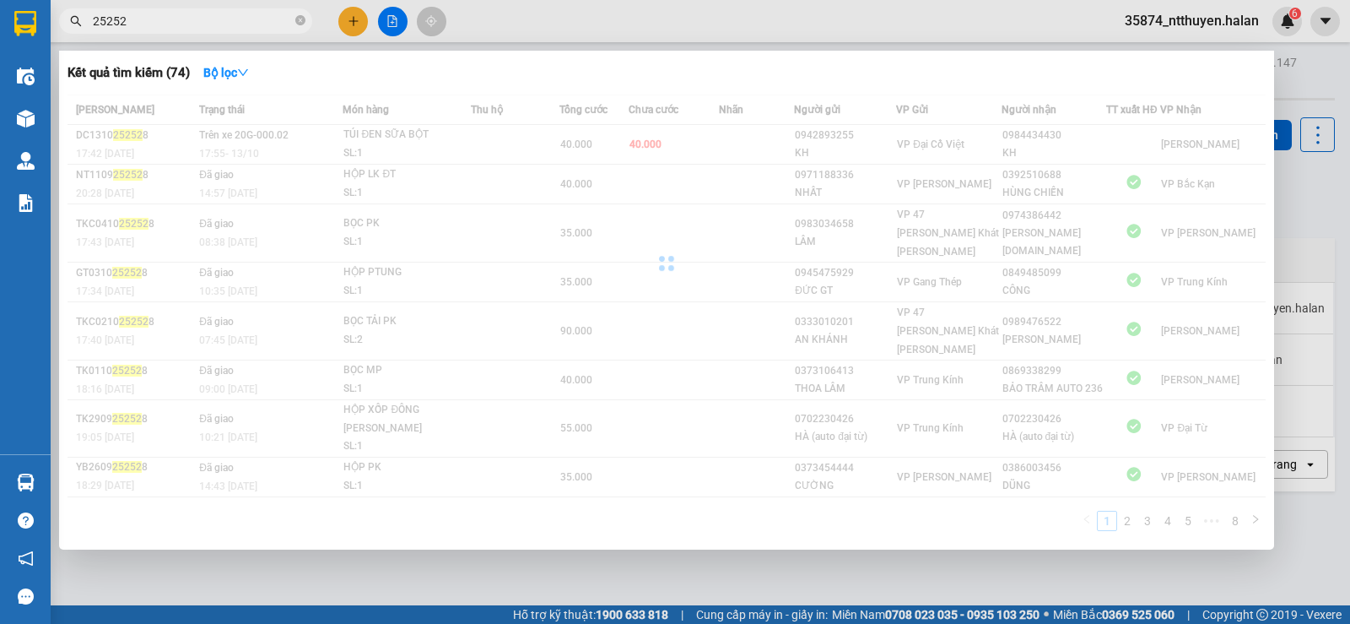
type input "252528"
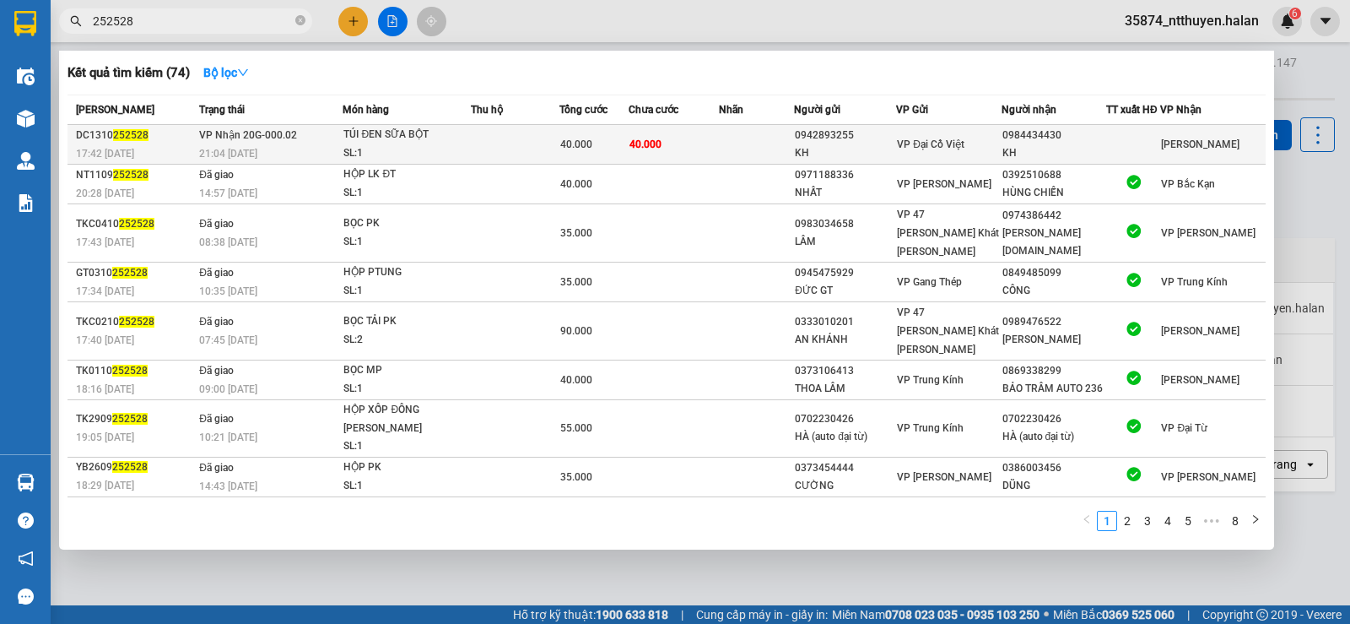
click at [733, 145] on td at bounding box center [756, 145] width 75 height 40
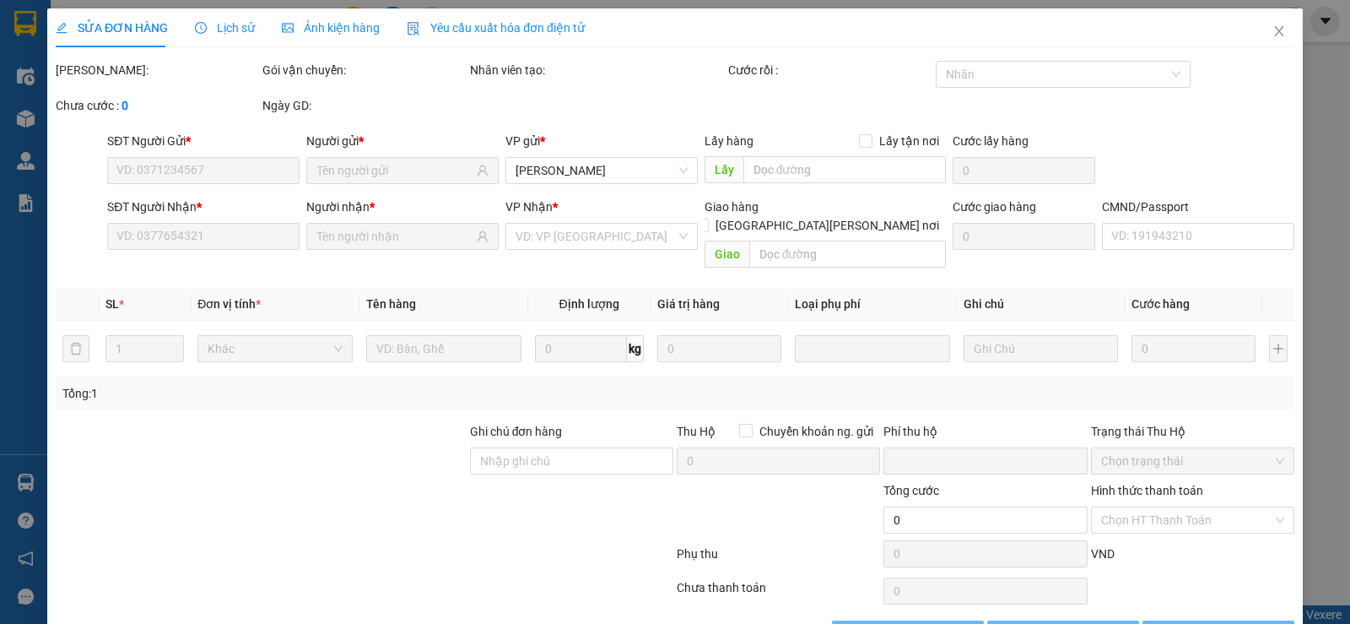
scroll to position [38, 0]
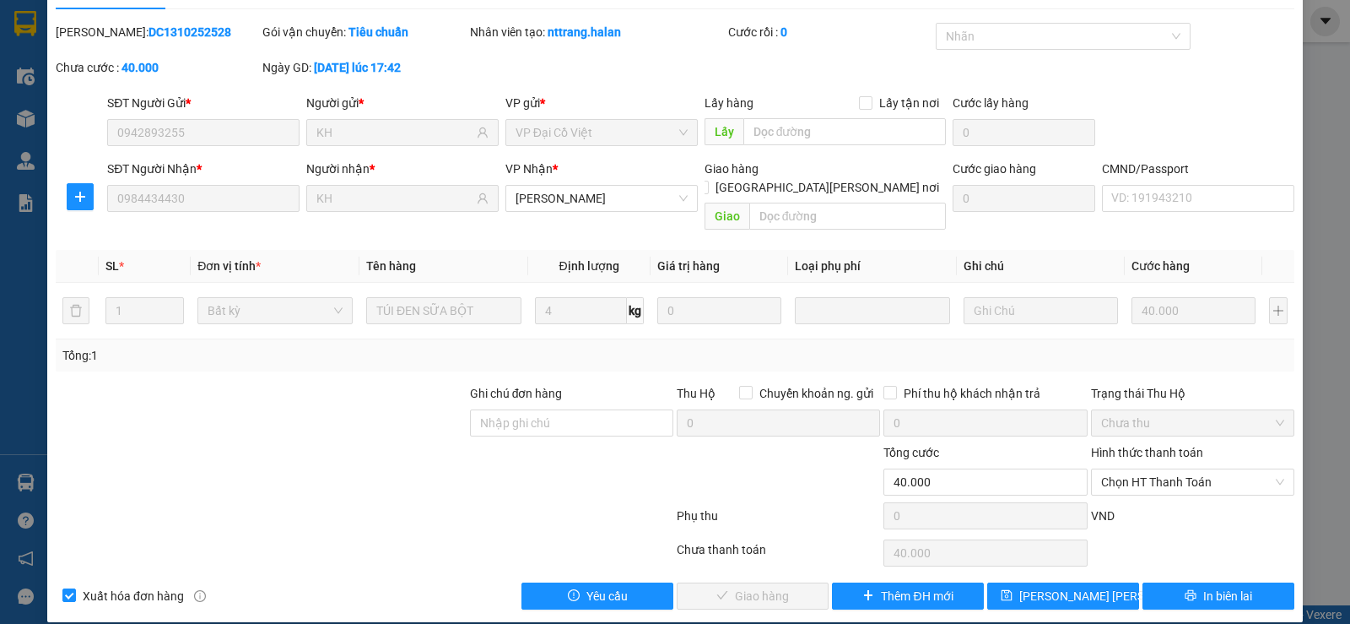
type input "0942893255"
type input "KH"
type input "0984434430"
type input "KH"
type input "0"
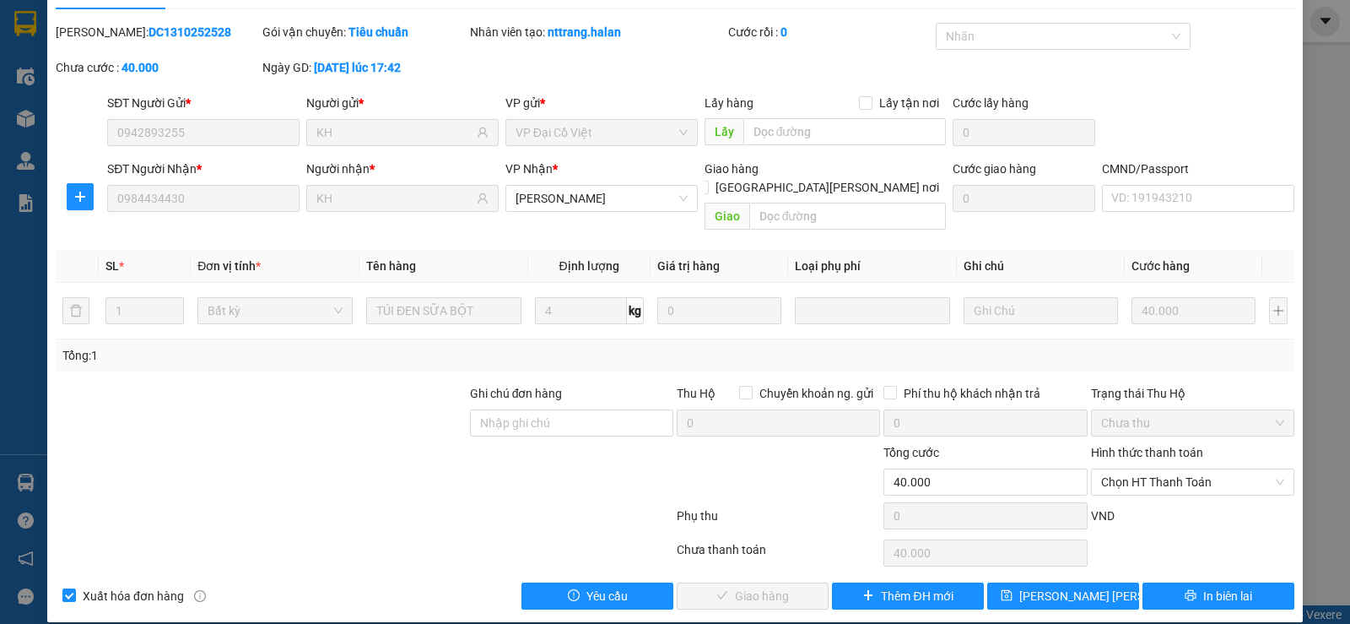
type input "40.000"
click at [1184, 469] on span "Chọn HT Thanh Toán" at bounding box center [1192, 481] width 183 height 25
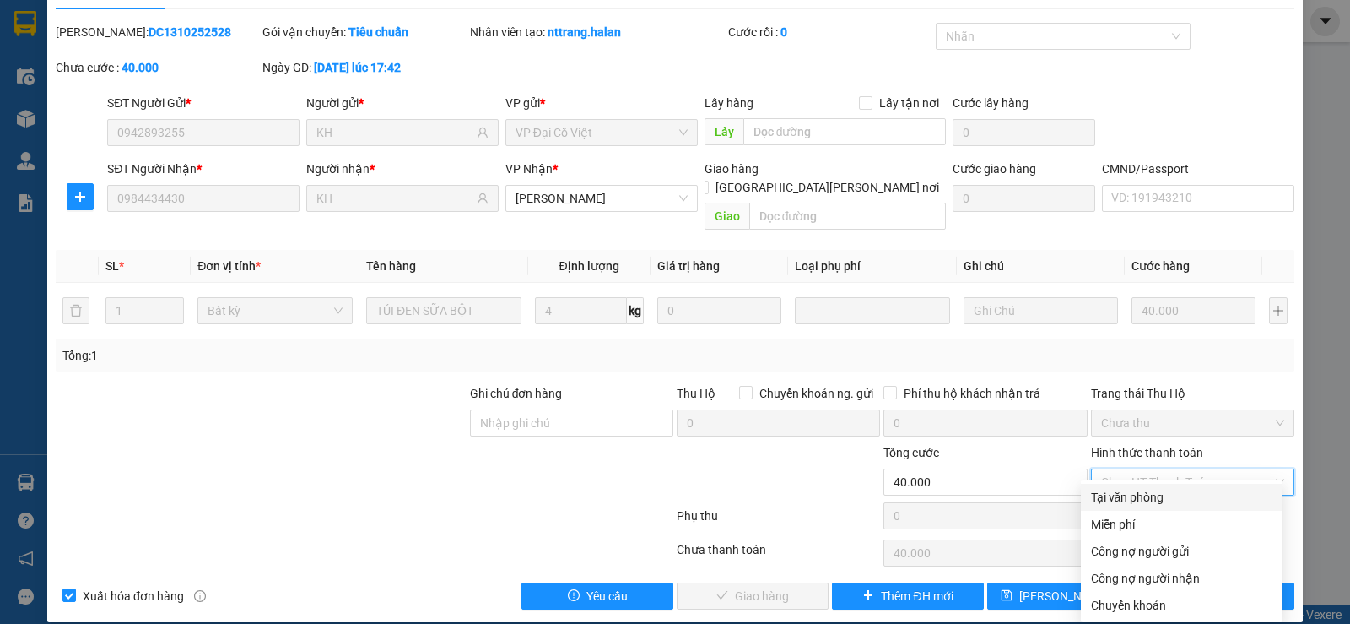
click at [1159, 490] on div "Tại văn phòng" at bounding box center [1181, 497] width 181 height 19
type input "0"
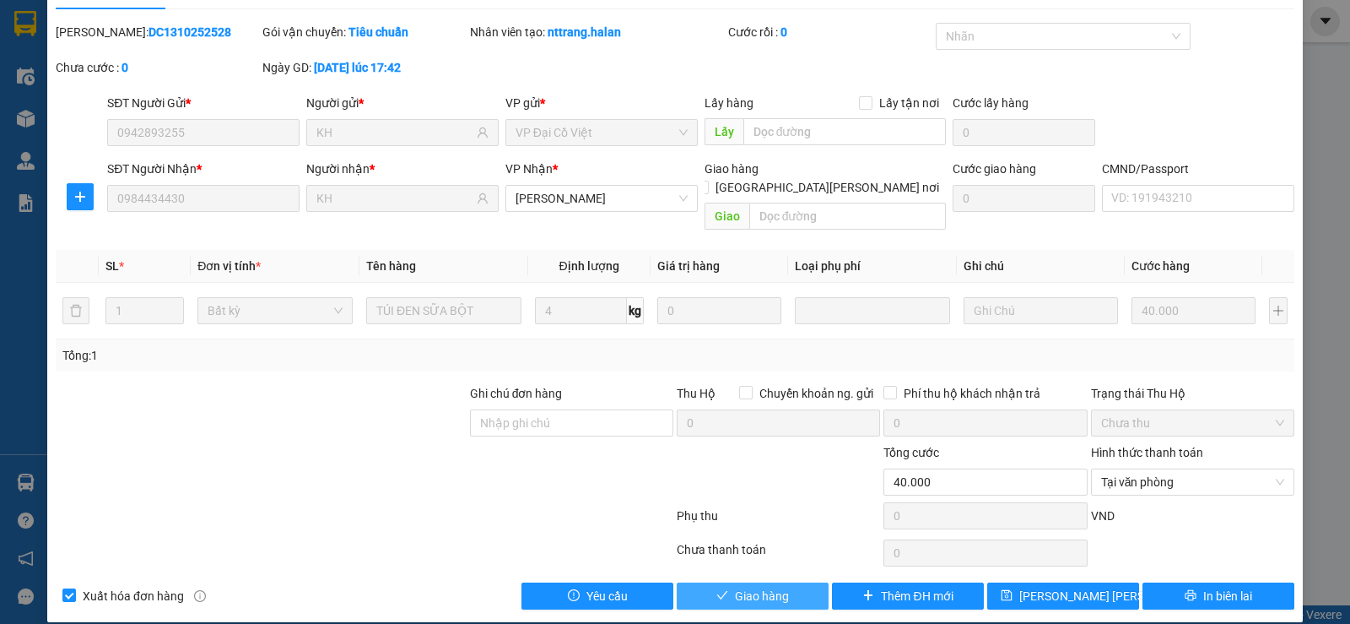
click at [769, 587] on span "Giao hàng" at bounding box center [762, 596] width 54 height 19
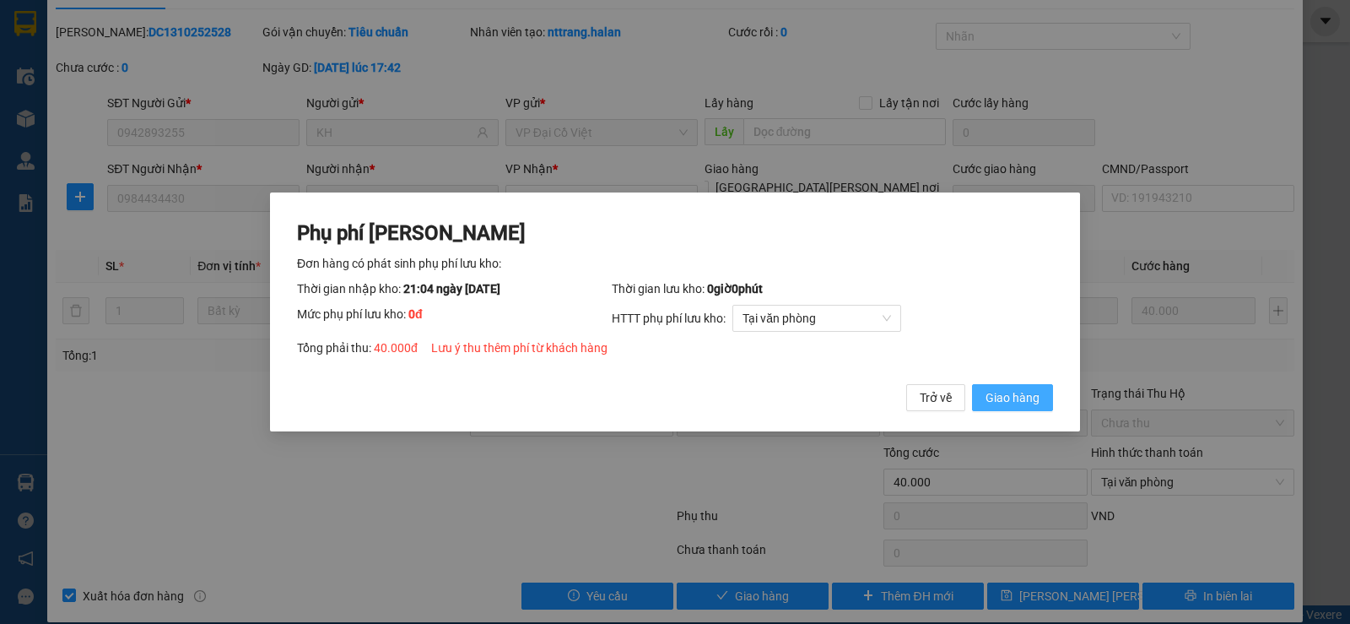
click at [1022, 411] on button "Giao hàng" at bounding box center [1012, 397] width 81 height 27
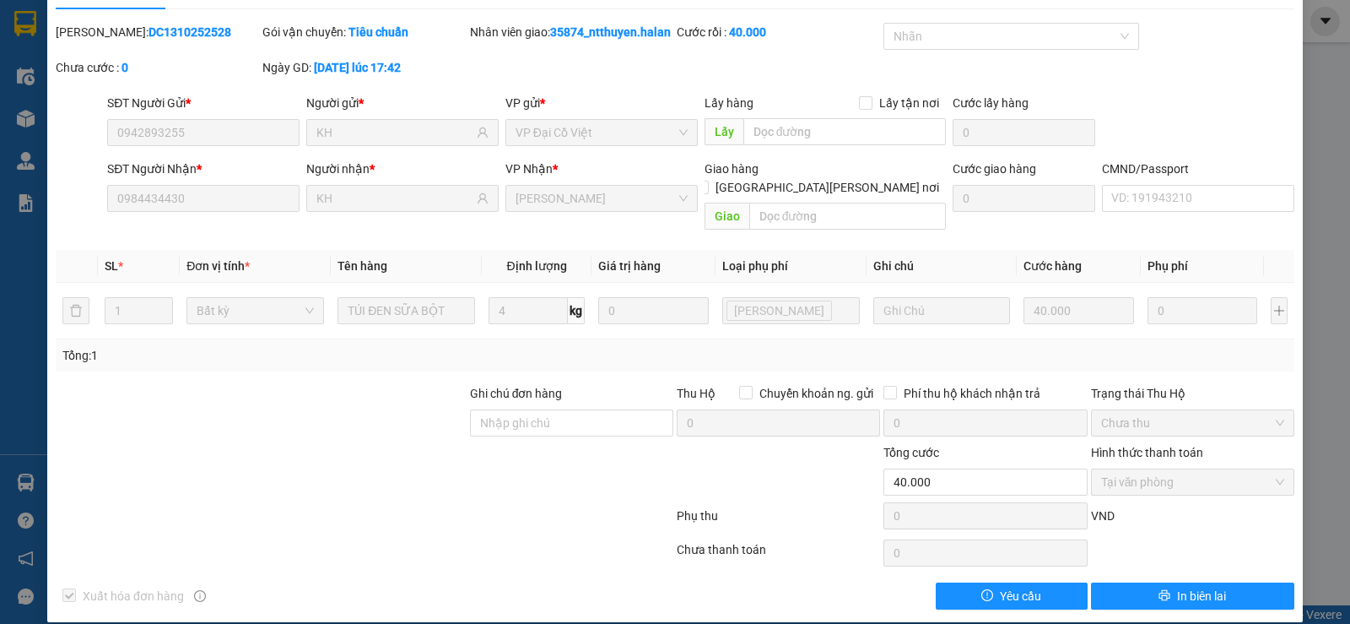
scroll to position [0, 0]
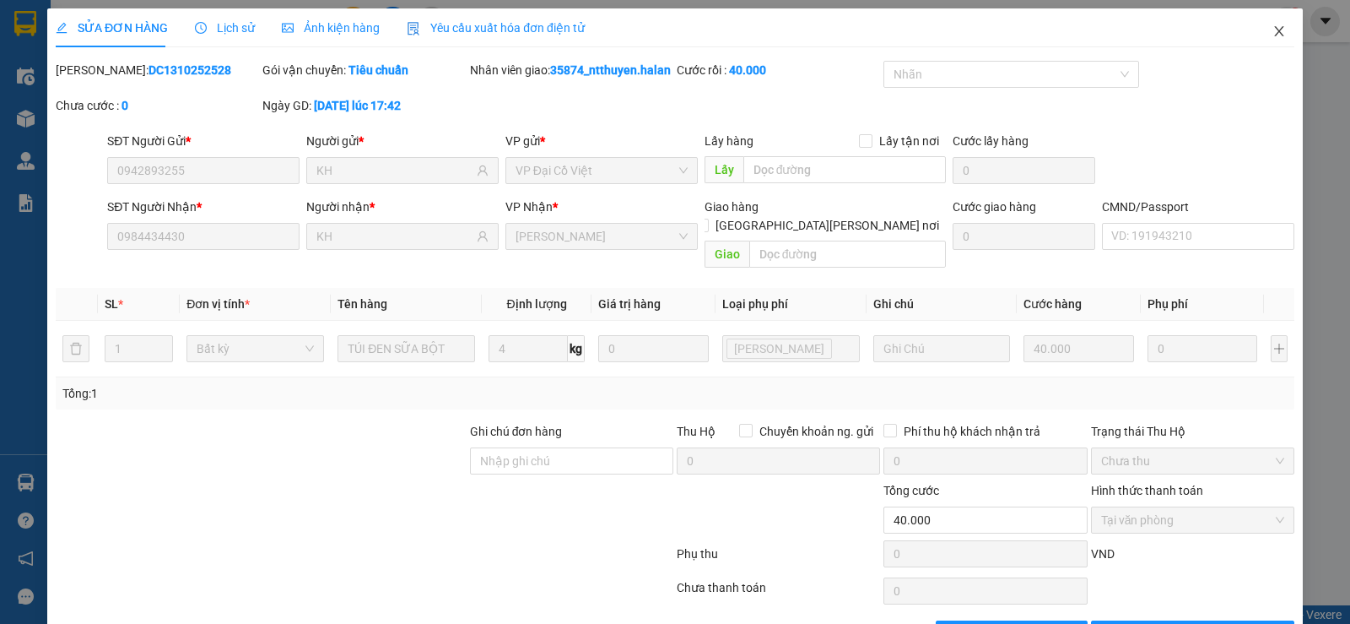
click at [1274, 31] on icon "close" at bounding box center [1278, 31] width 9 height 10
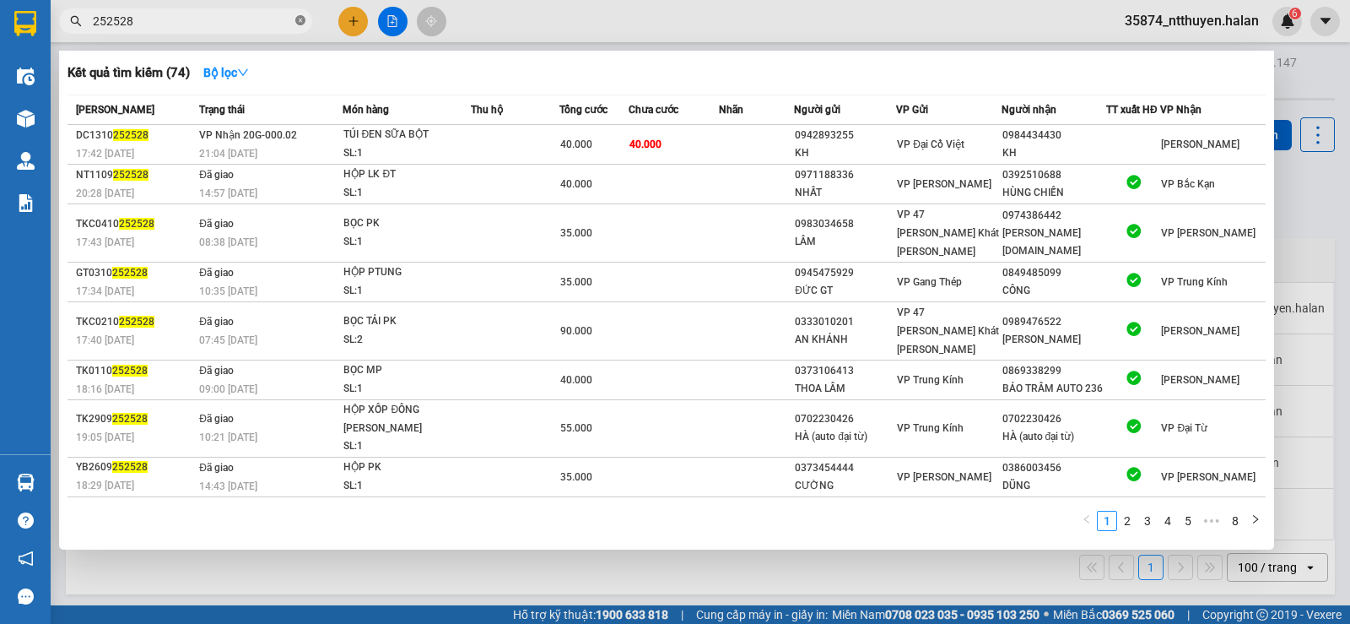
click at [297, 20] on icon "close-circle" at bounding box center [300, 20] width 10 height 10
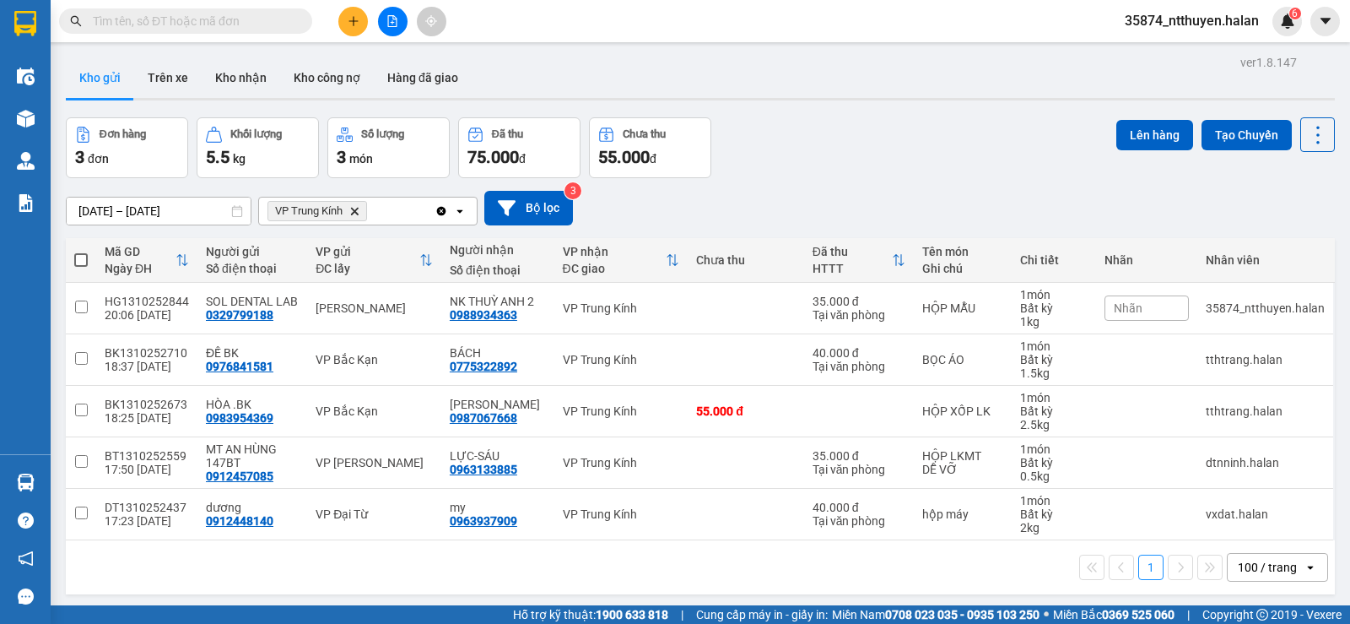
click at [236, 19] on input "text" at bounding box center [192, 21] width 199 height 19
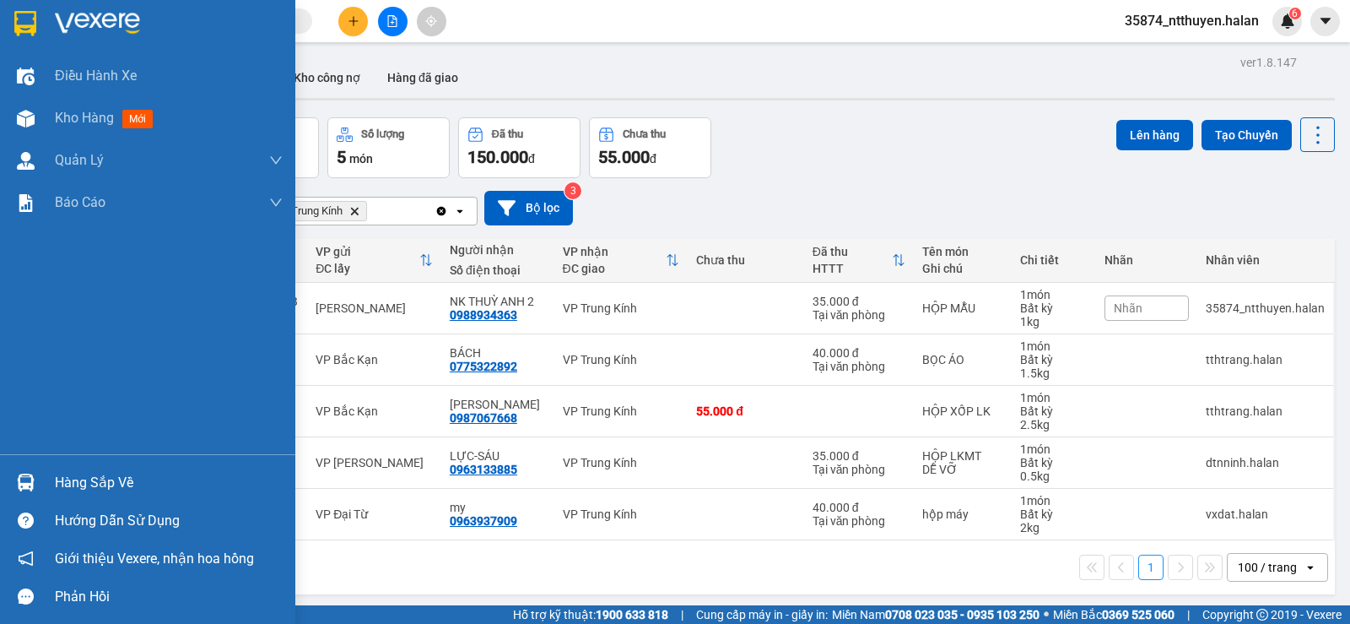
click at [82, 478] on div "Hàng sắp về" at bounding box center [169, 482] width 228 height 25
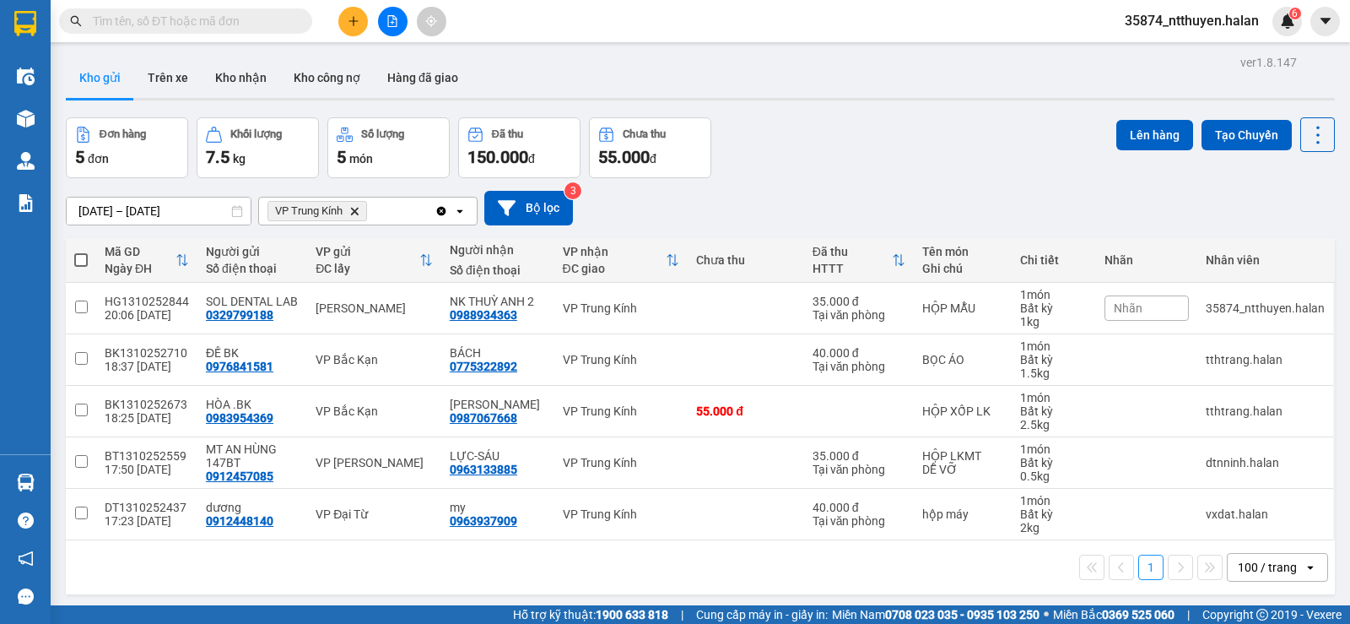
click at [837, 116] on section "Kết quả tìm kiếm ( 74 ) Bộ lọc Mã ĐH Trạng thái Món hàng Thu hộ Tổng cước Chưa …" at bounding box center [675, 312] width 1350 height 624
click at [358, 24] on icon "plus" at bounding box center [354, 21] width 12 height 12
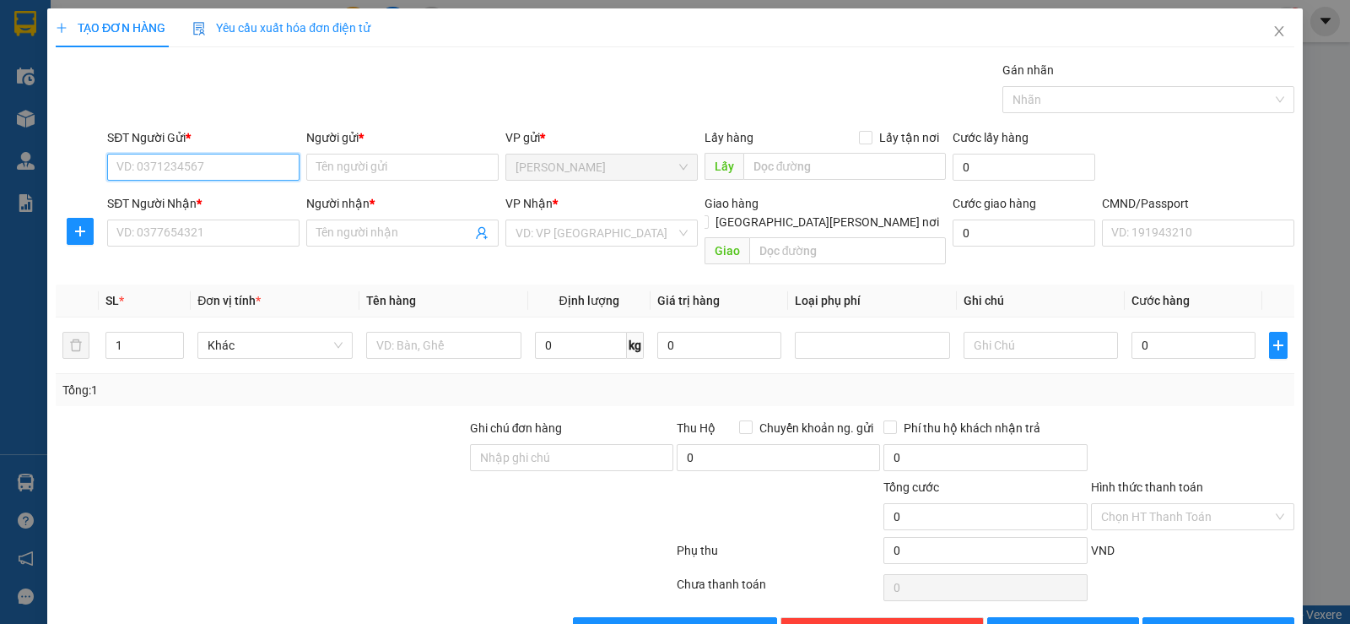
click at [239, 165] on input "SĐT Người Gửi *" at bounding box center [203, 167] width 192 height 27
click at [239, 163] on input "SĐT Người Gửi *" at bounding box center [203, 167] width 192 height 27
type input "0929236268"
click at [202, 200] on div "0929236268 - HÀO SỐ ĐÚNG" at bounding box center [201, 201] width 170 height 19
type input "HÀO SỐ ĐÚNG"
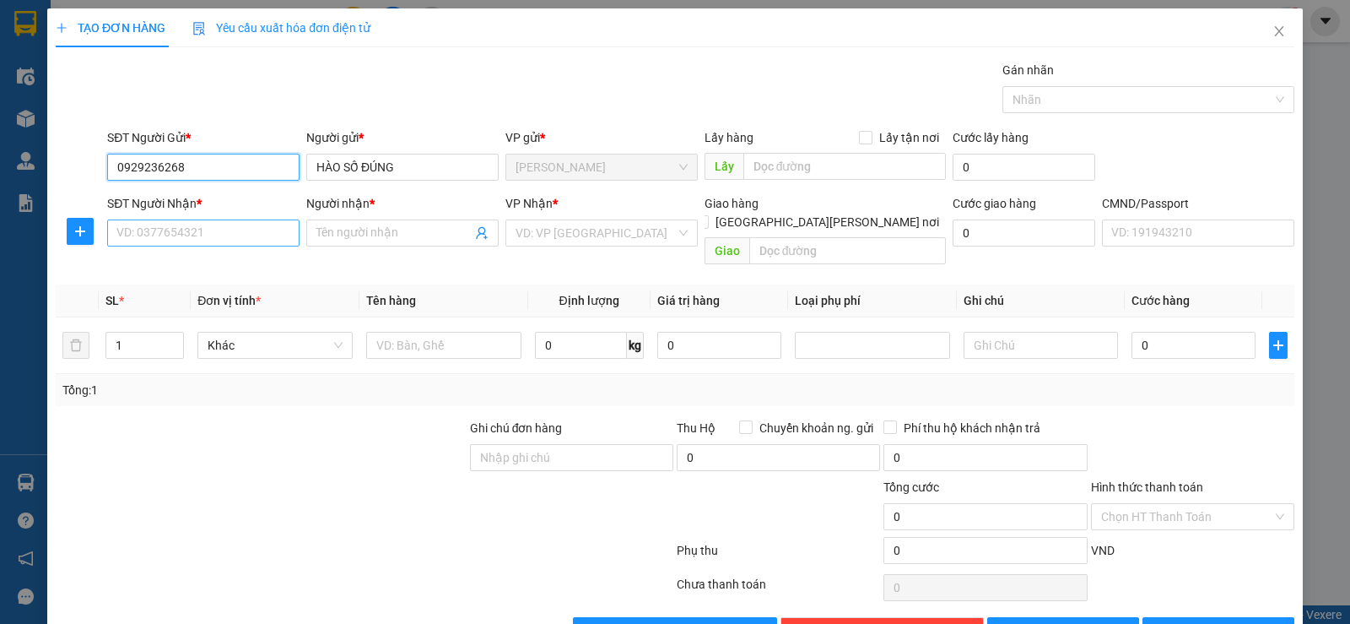
type input "0929236268"
click at [218, 240] on input "SĐT Người Nhận *" at bounding box center [203, 232] width 192 height 27
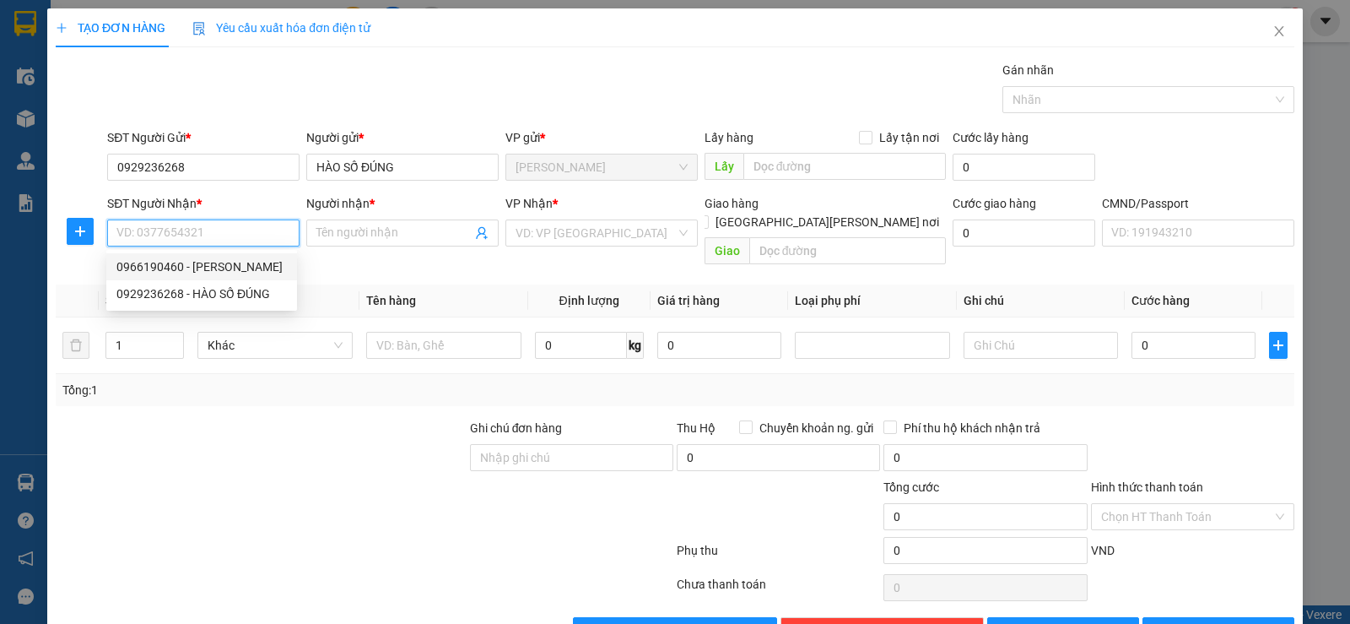
click at [224, 269] on div "0966190460 - GENTIS" at bounding box center [201, 266] width 170 height 19
type input "0966190460"
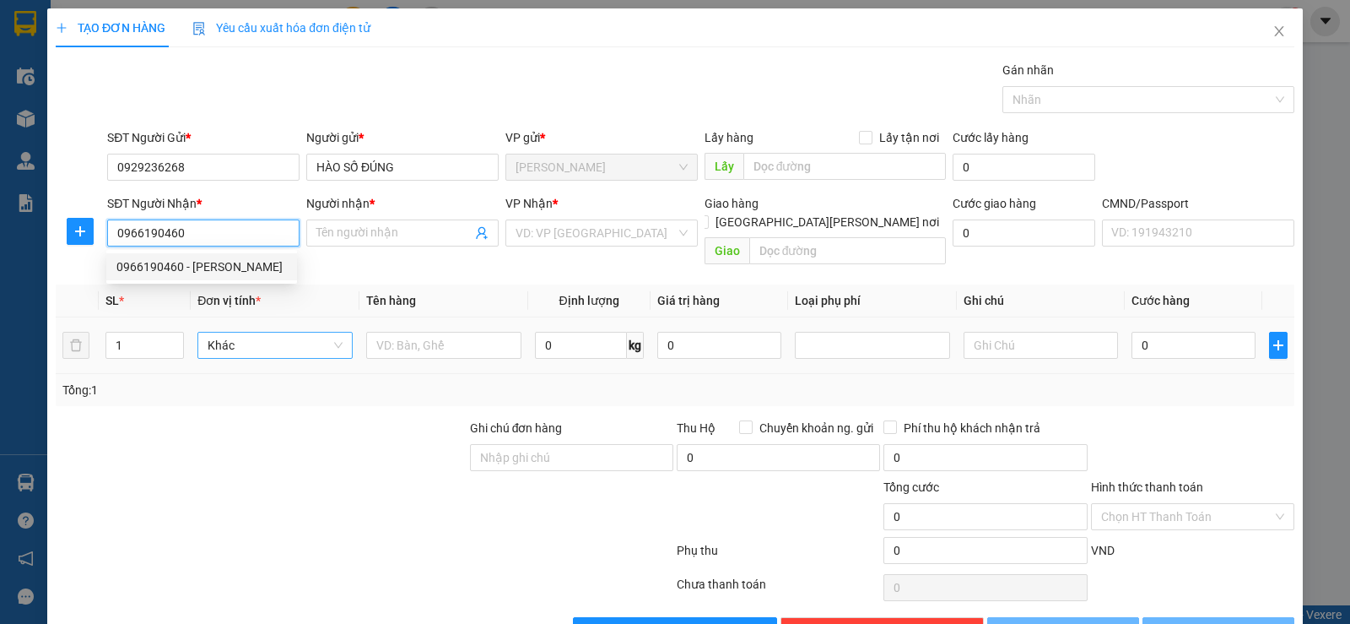
type input "GENTIS"
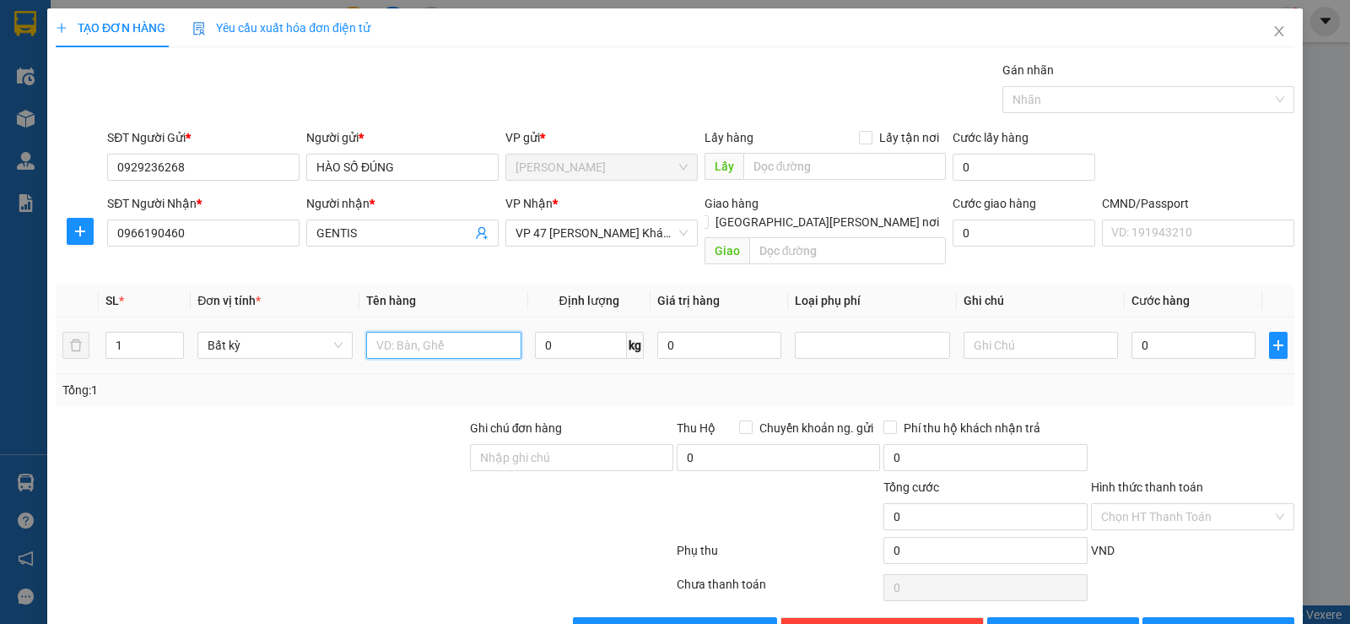
click at [422, 332] on input "text" at bounding box center [443, 345] width 155 height 27
type input "PB MẪU"
click at [552, 332] on input "0" at bounding box center [581, 345] width 92 height 27
drag, startPoint x: 563, startPoint y: 338, endPoint x: 600, endPoint y: 341, distance: 37.3
click at [565, 338] on input "1" at bounding box center [581, 345] width 92 height 27
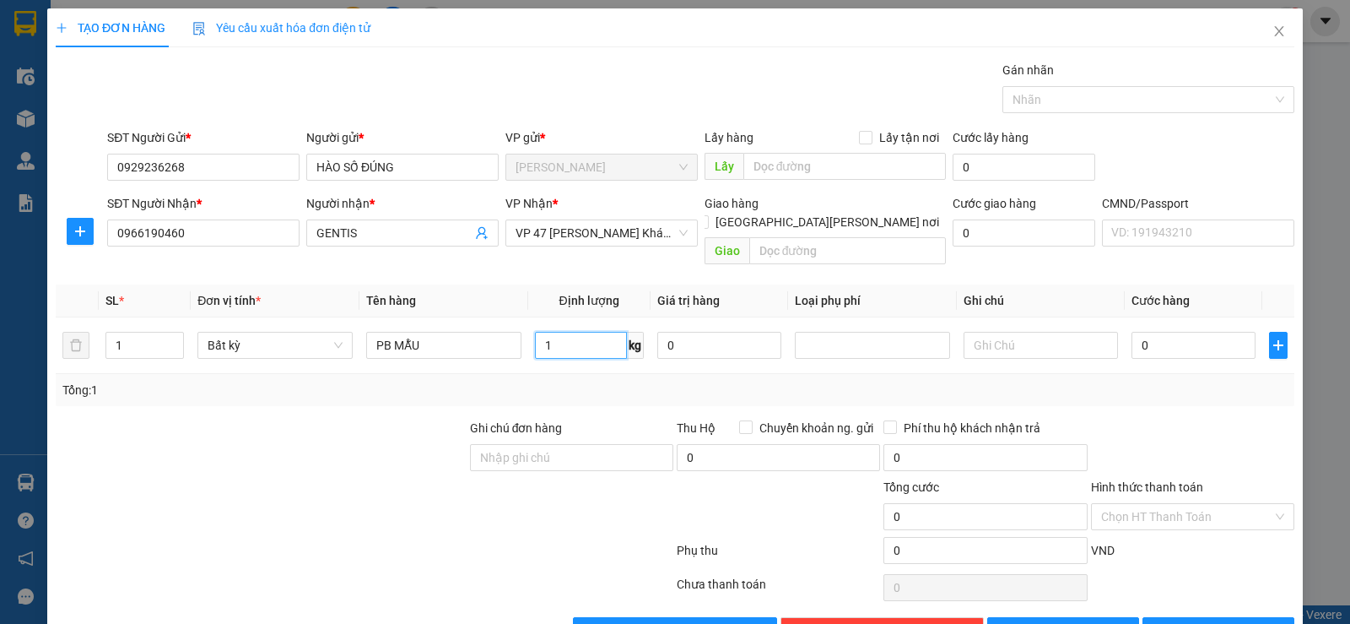
scroll to position [35, 0]
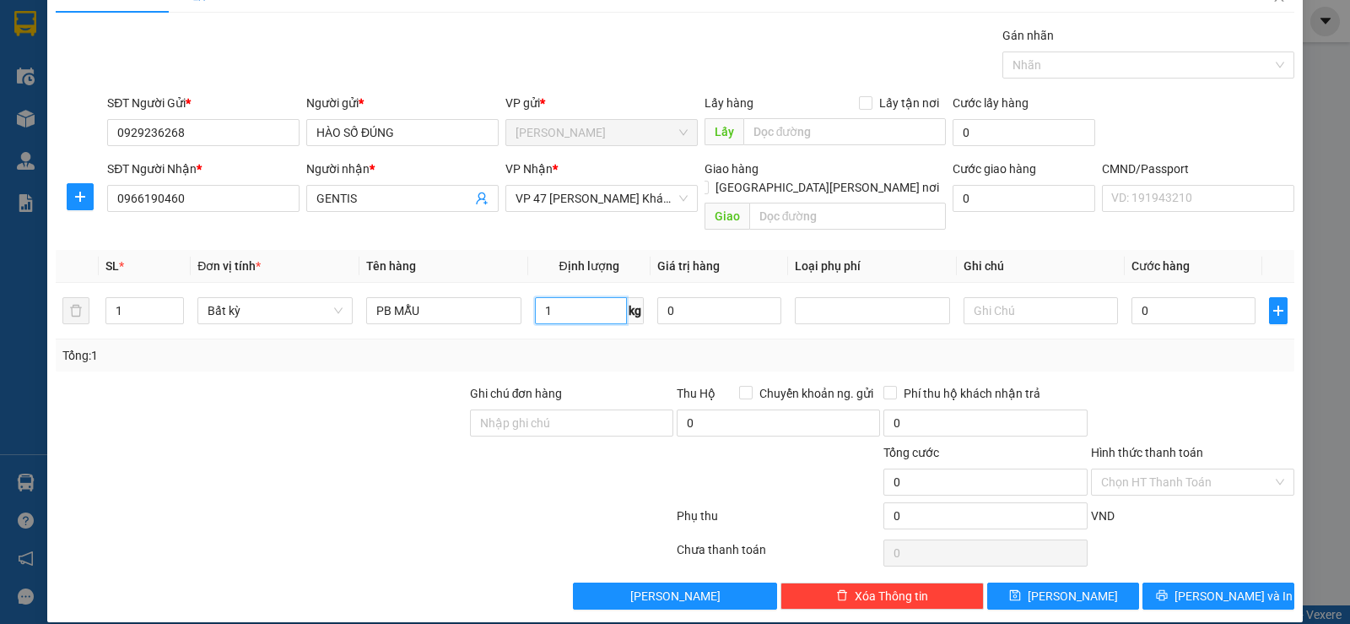
type input "1"
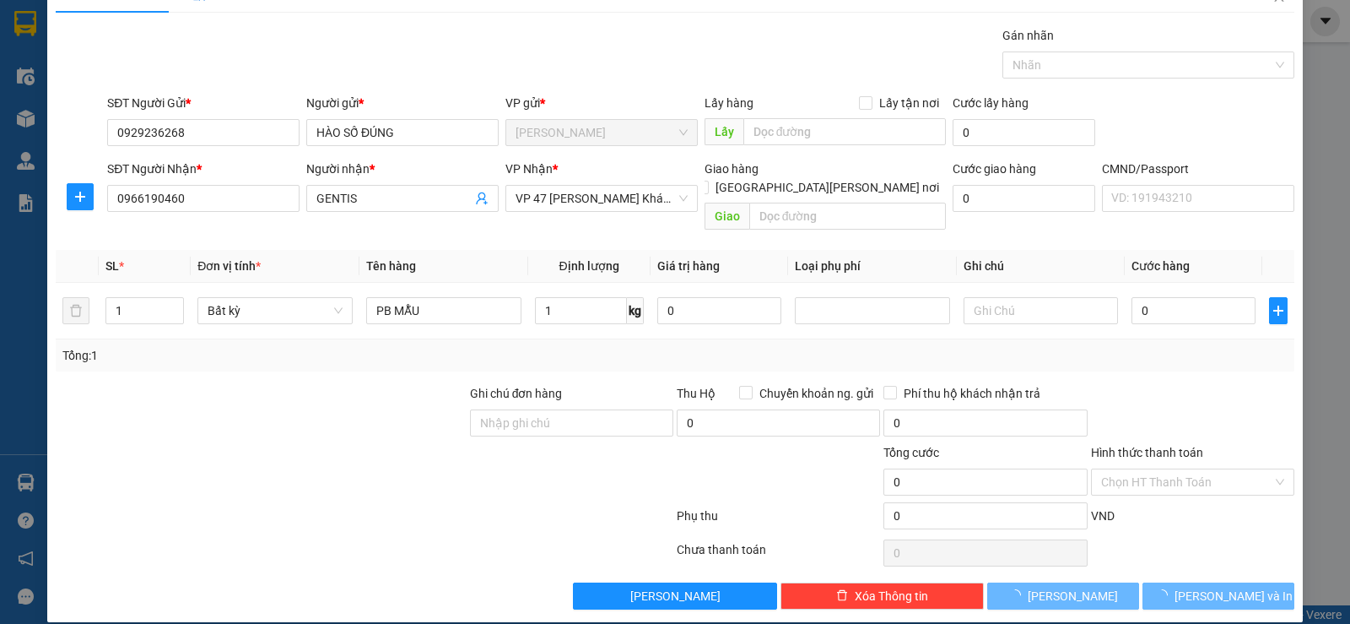
click at [1150, 346] on div "Tổng: 1" at bounding box center [674, 355] width 1225 height 19
type input "35.000"
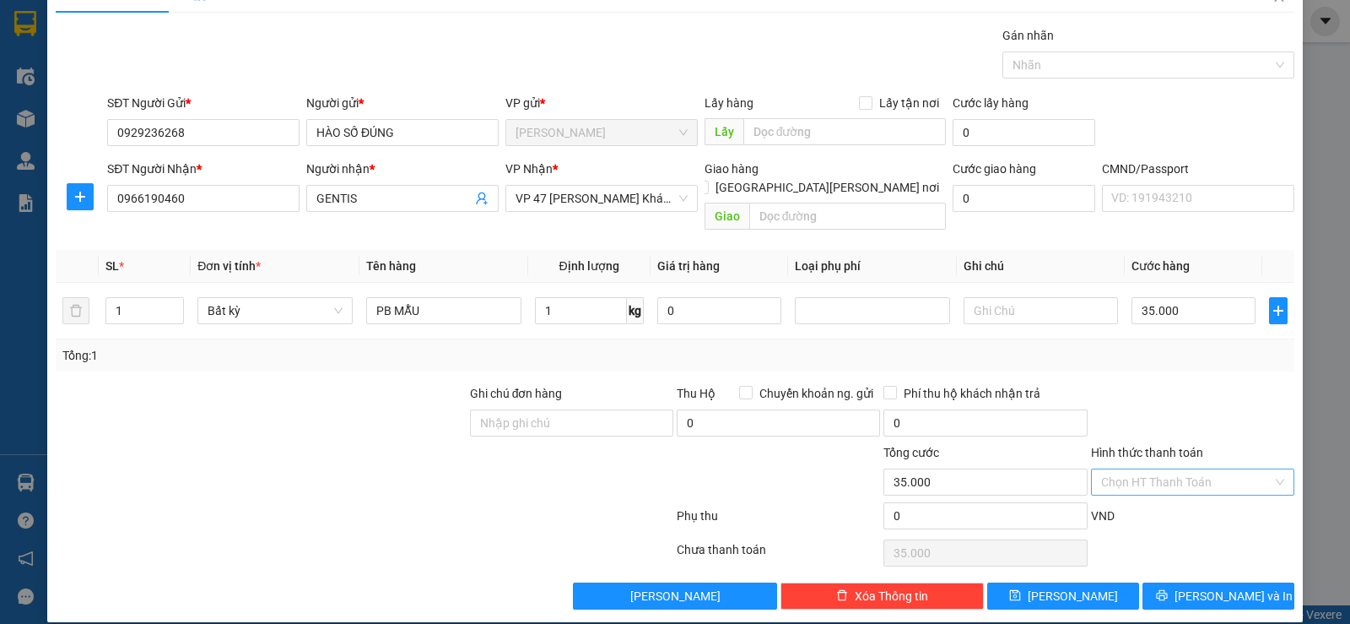
click at [1155, 469] on input "Hình thức thanh toán" at bounding box center [1186, 481] width 171 height 25
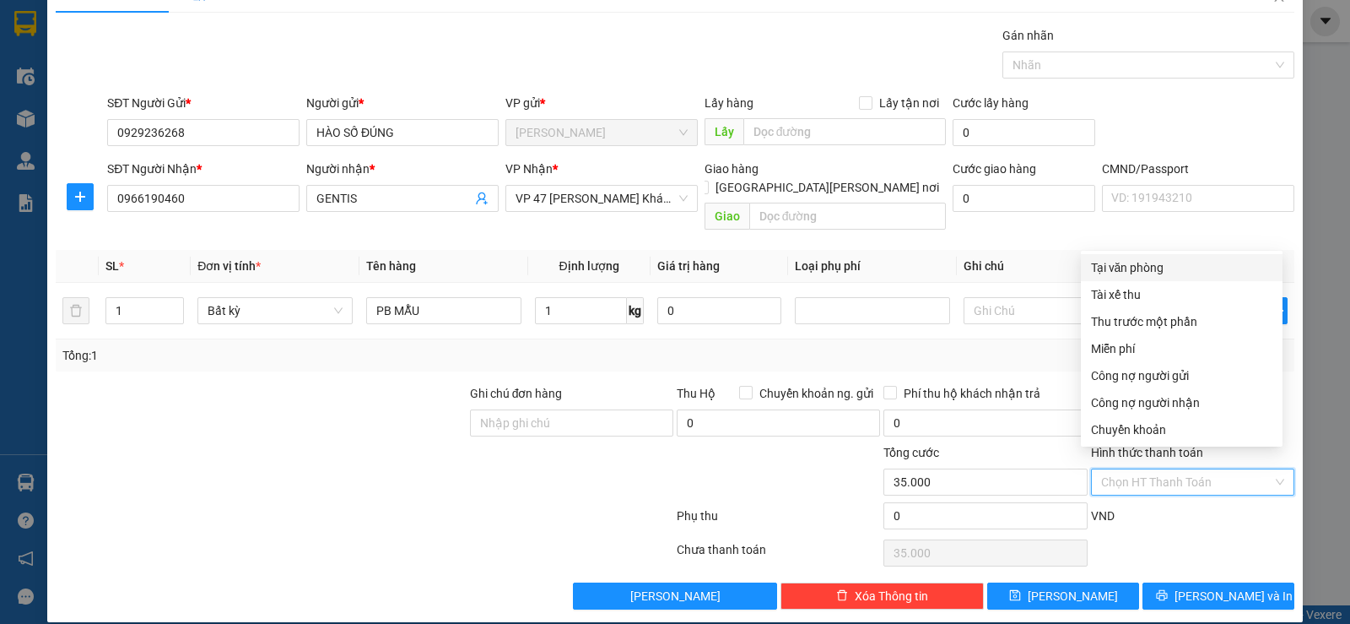
click at [1133, 276] on div "Tại văn phòng" at bounding box center [1181, 267] width 181 height 19
type input "0"
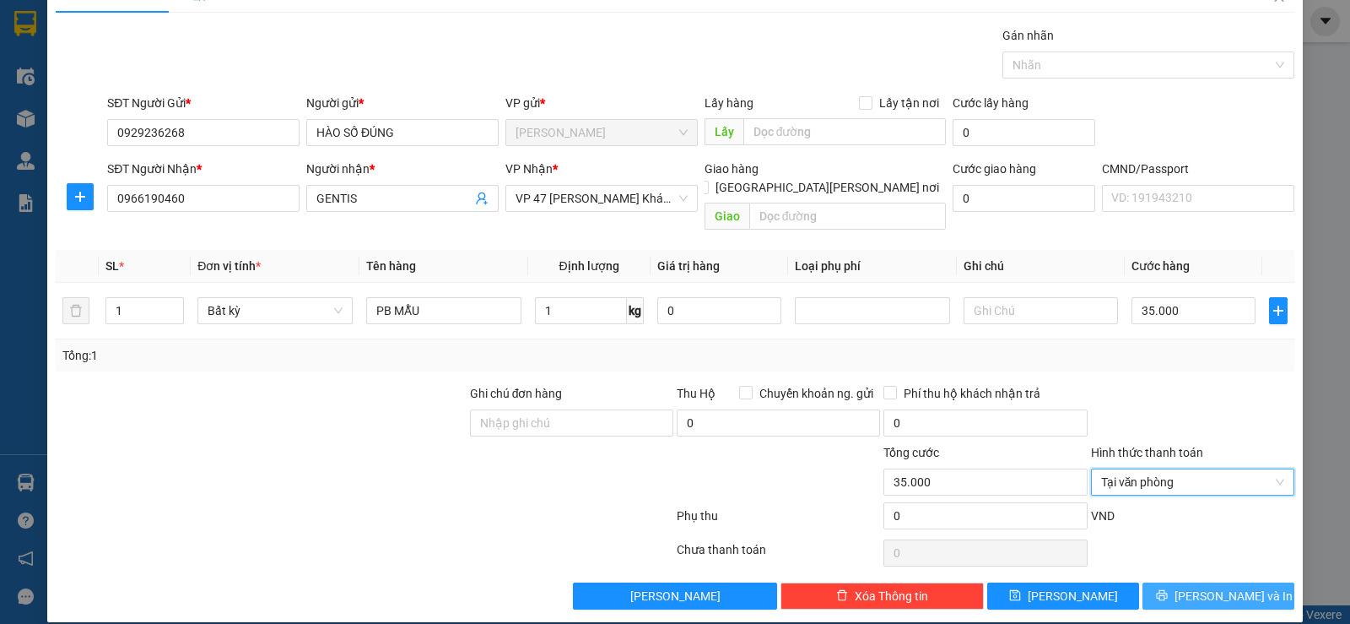
click at [1158, 582] on button "Lưu và In" at bounding box center [1219, 595] width 152 height 27
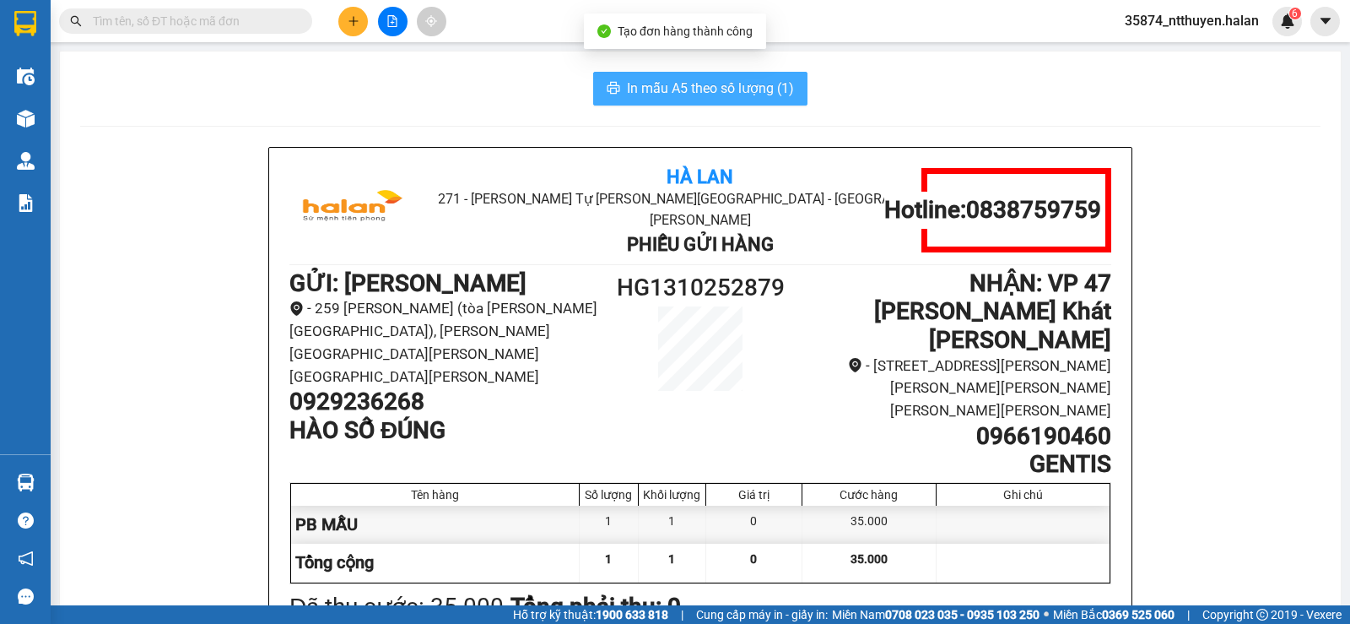
click at [722, 95] on span "In mẫu A5 theo số lượng (1)" at bounding box center [710, 88] width 167 height 21
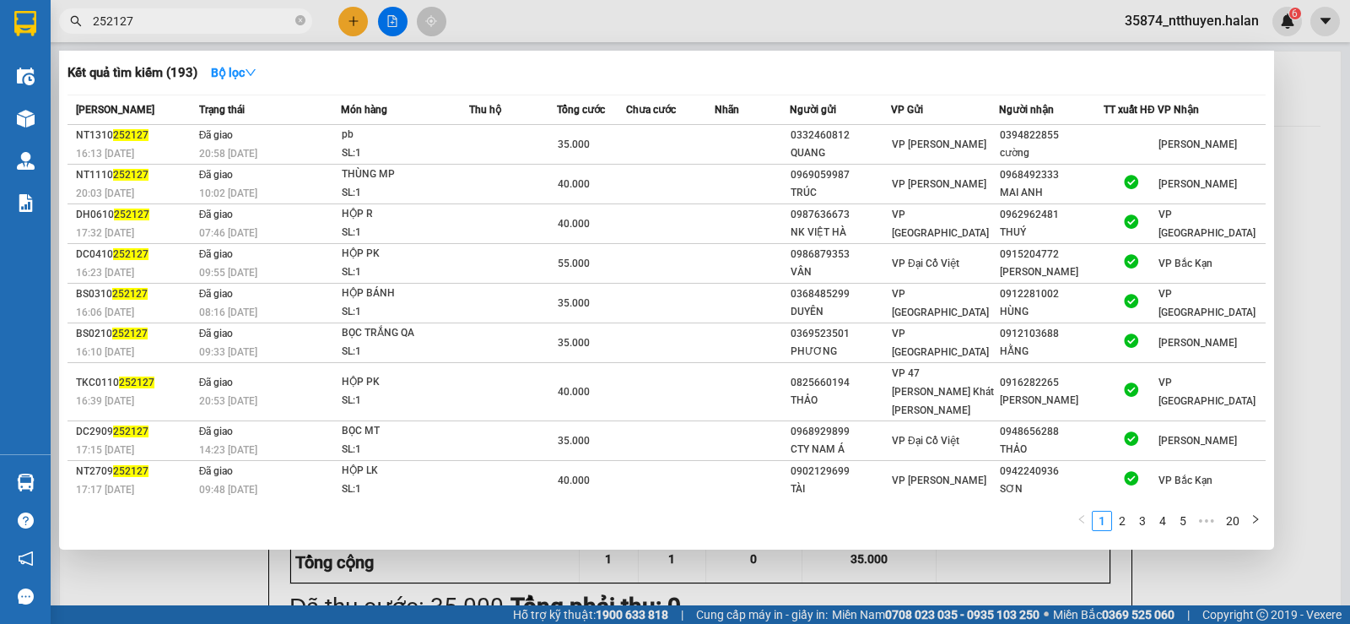
click at [93, 19] on input "252127" at bounding box center [192, 21] width 199 height 19
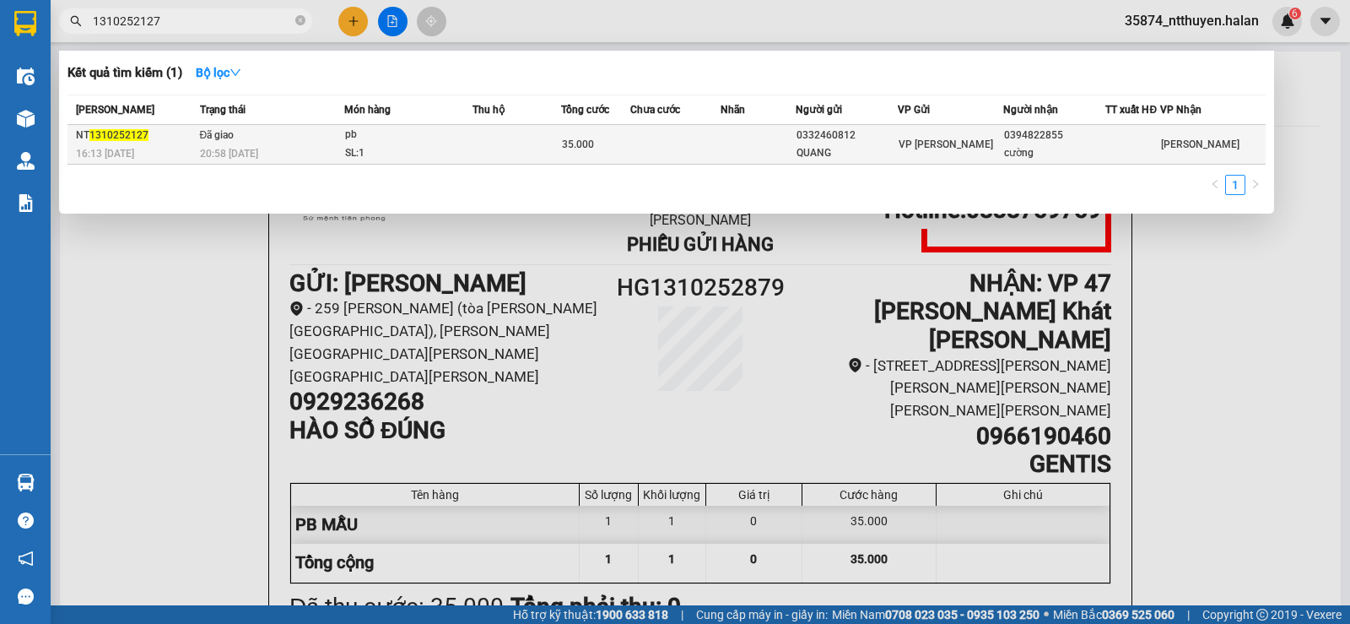
type input "1310252127"
click at [456, 146] on div "SL: 1" at bounding box center [408, 153] width 127 height 19
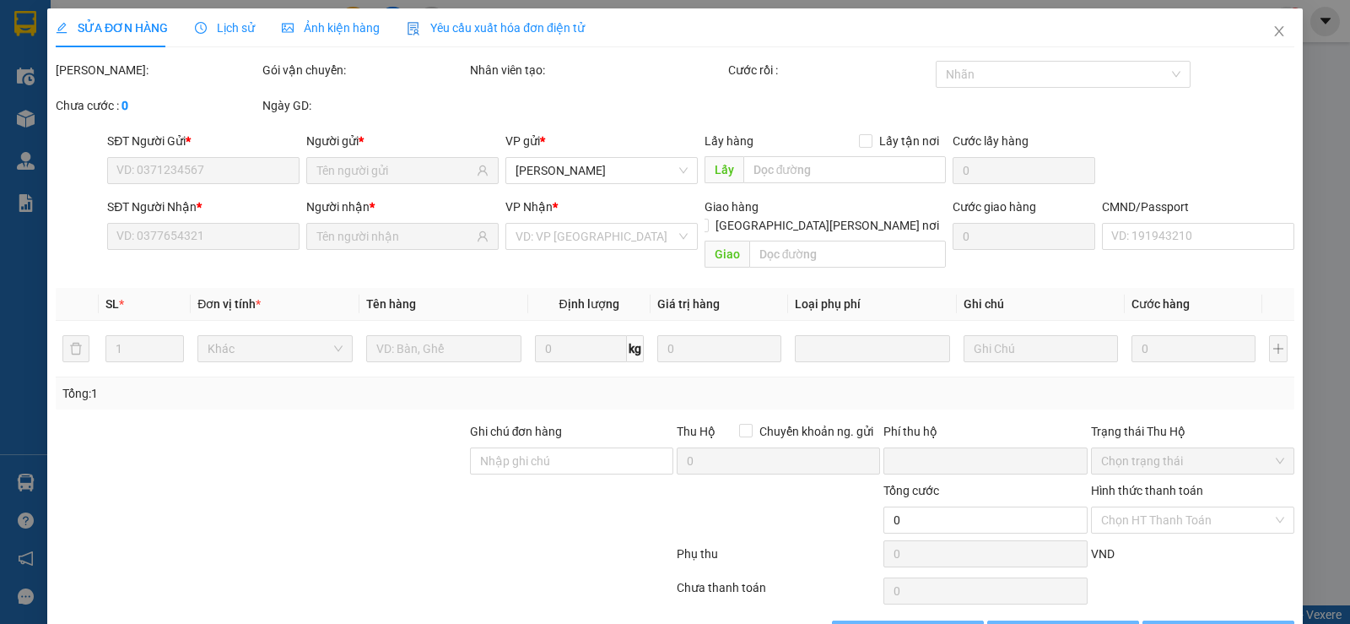
type input "0332460812"
type input "QUANG"
type input "0394822855"
type input "cường"
type input "0"
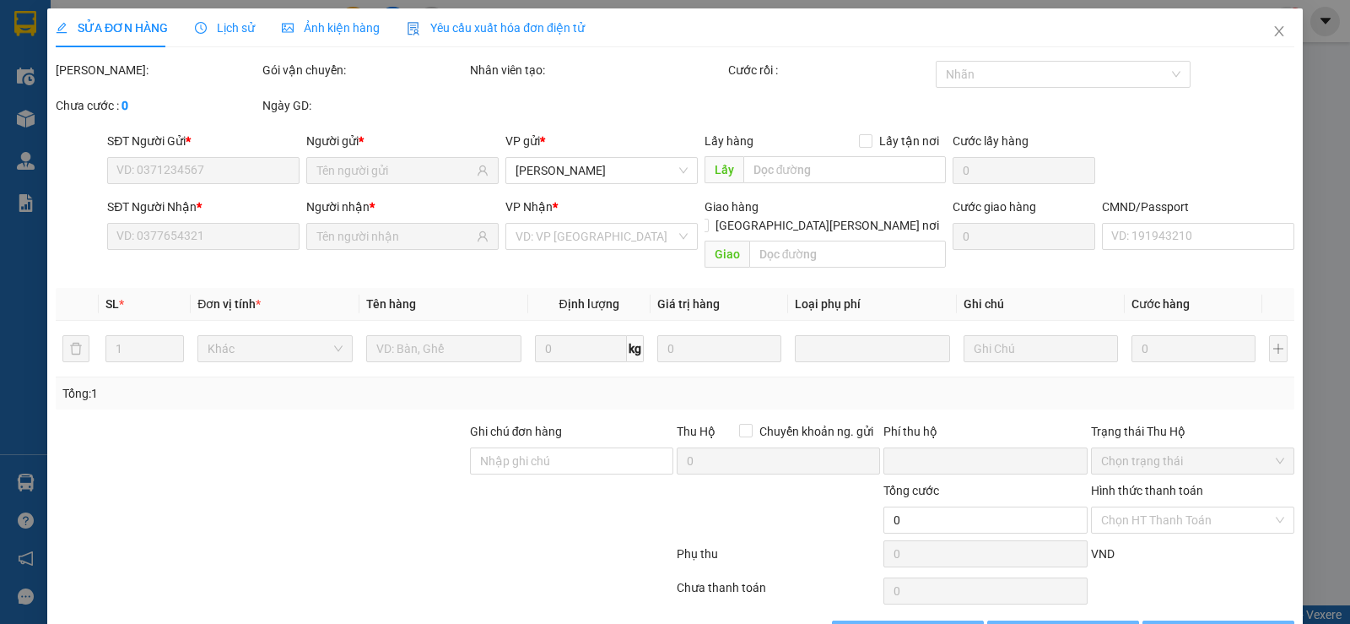
type input "35.000"
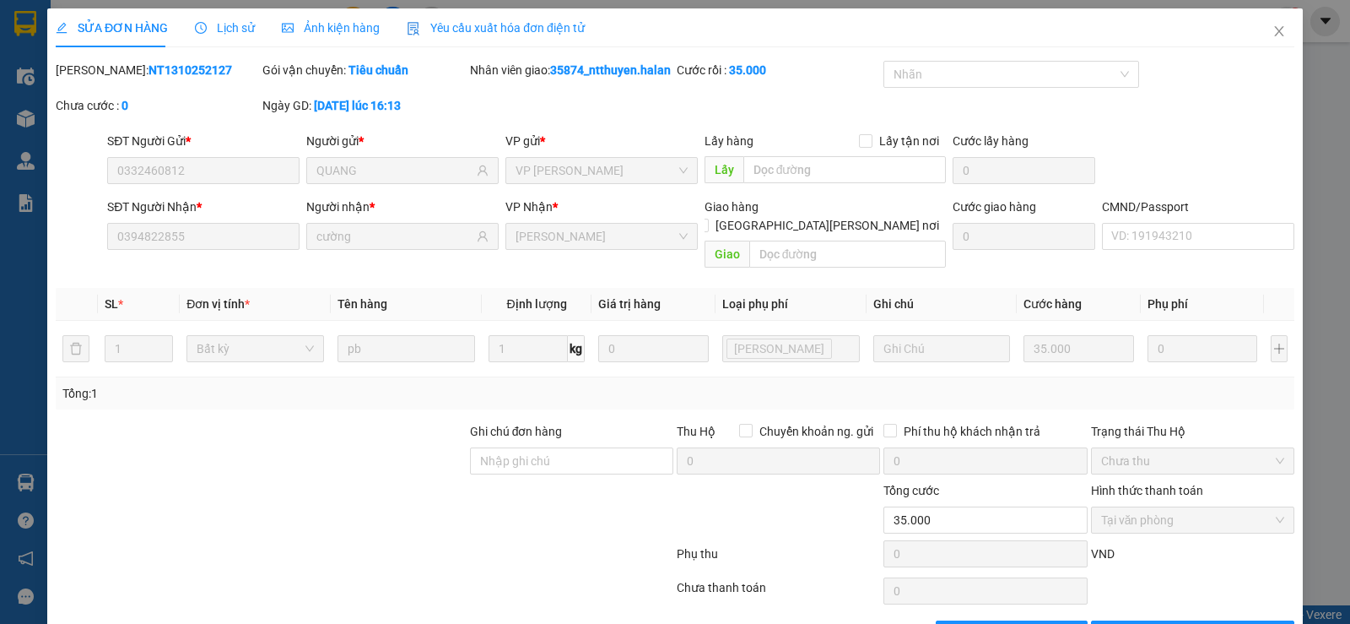
click at [241, 30] on span "Lịch sử" at bounding box center [225, 28] width 60 height 14
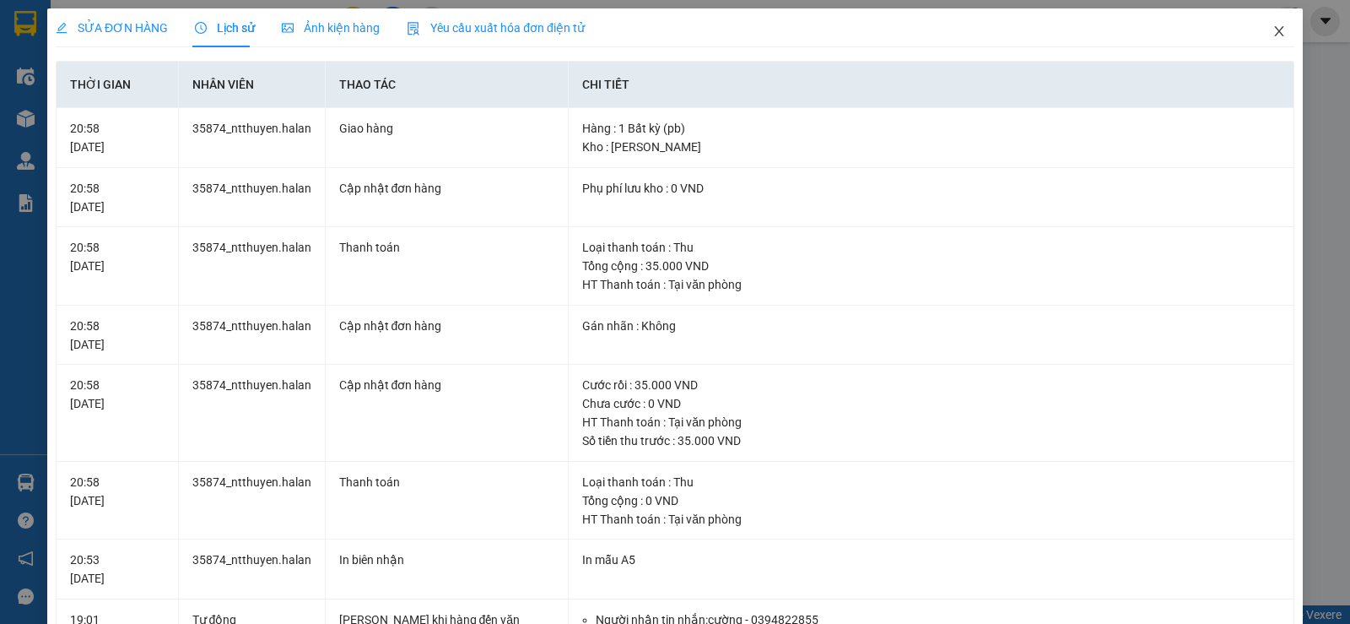
click at [1273, 29] on icon "close" at bounding box center [1280, 31] width 14 height 14
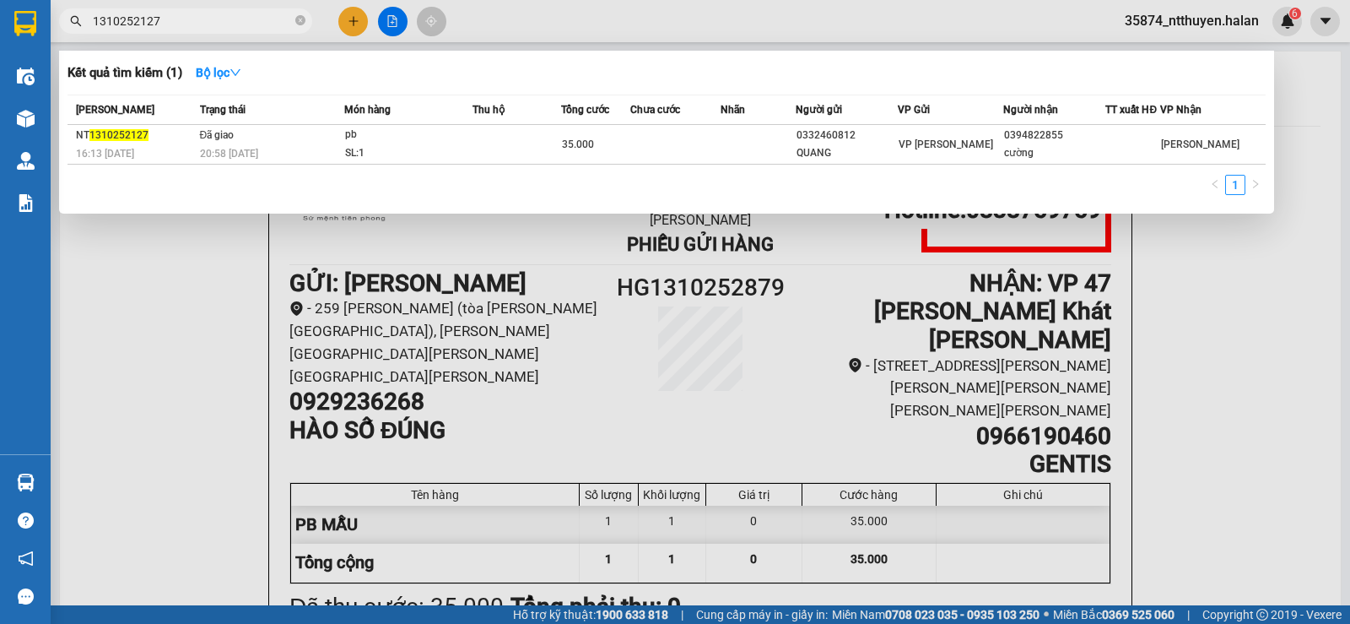
click at [227, 14] on input "1310252127" at bounding box center [192, 21] width 199 height 19
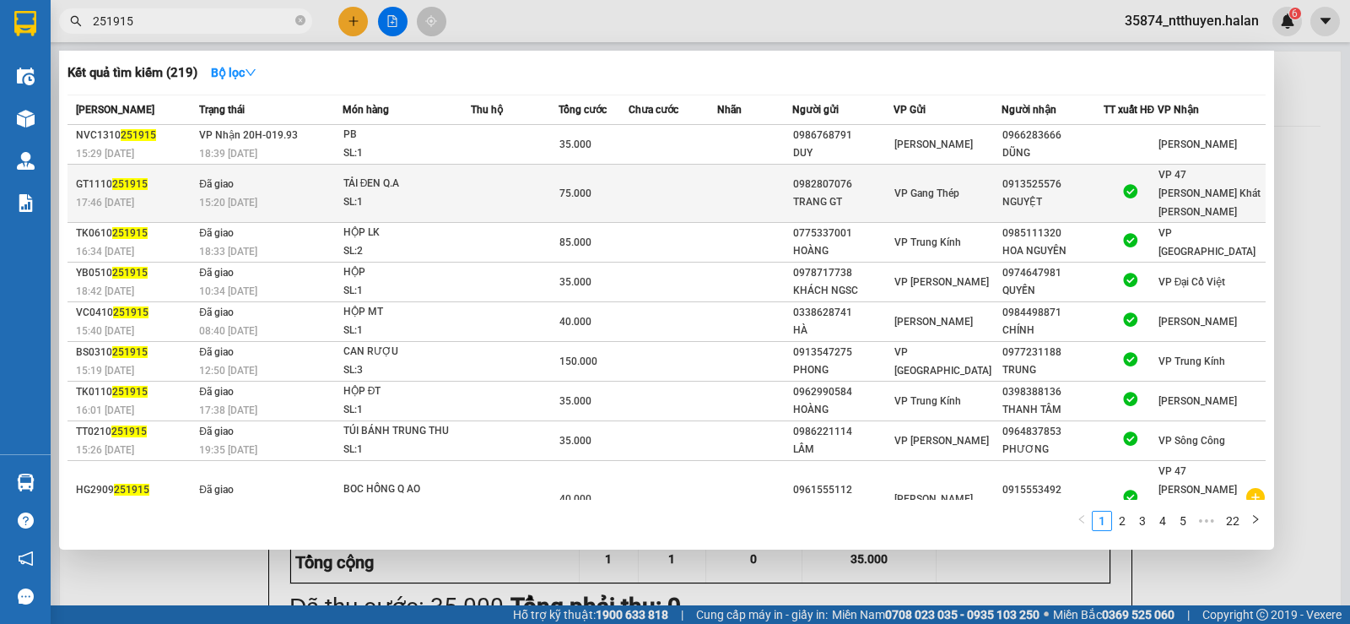
type input "251915"
click at [489, 175] on td at bounding box center [515, 194] width 88 height 58
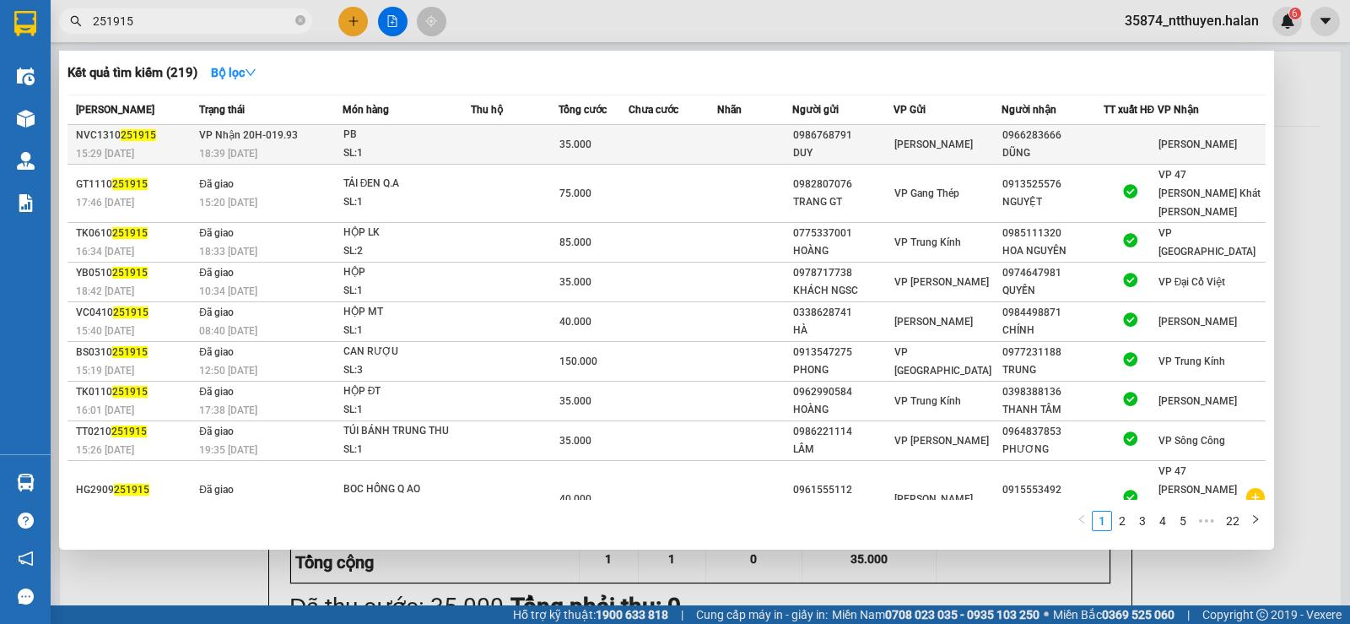
click at [489, 157] on td at bounding box center [515, 145] width 88 height 40
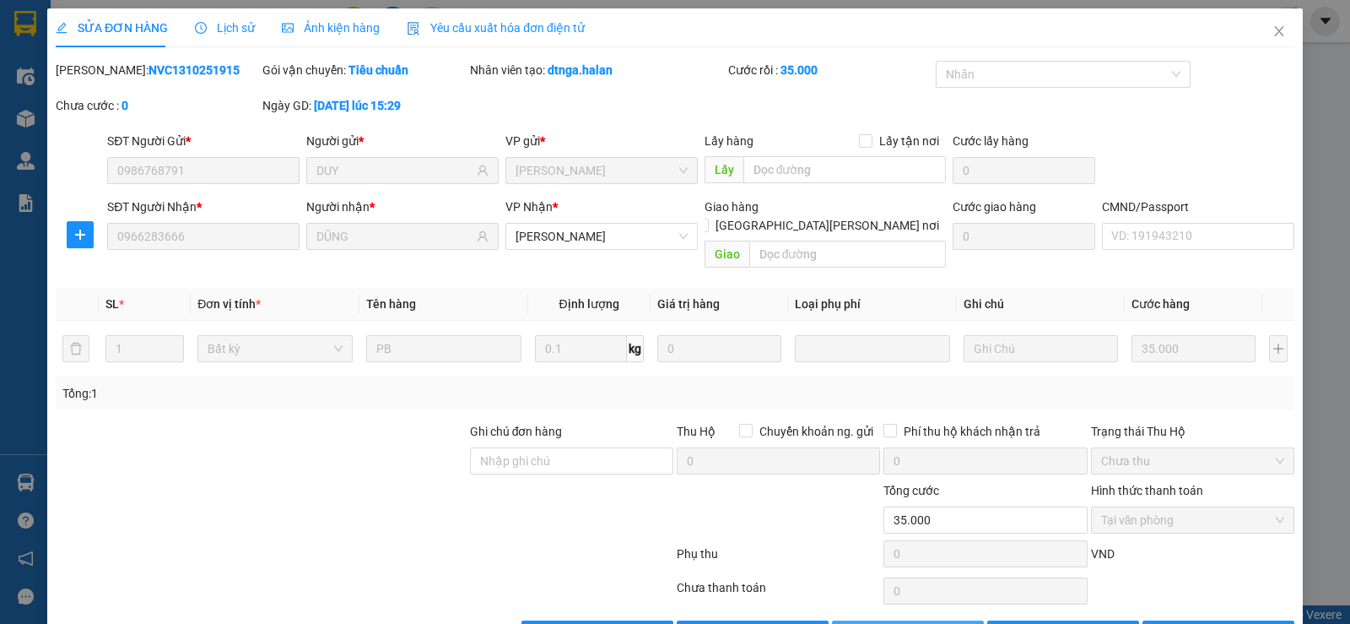
type input "0986768791"
type input "DUY"
type input "0966283666"
type input "DŨNG"
type input "0"
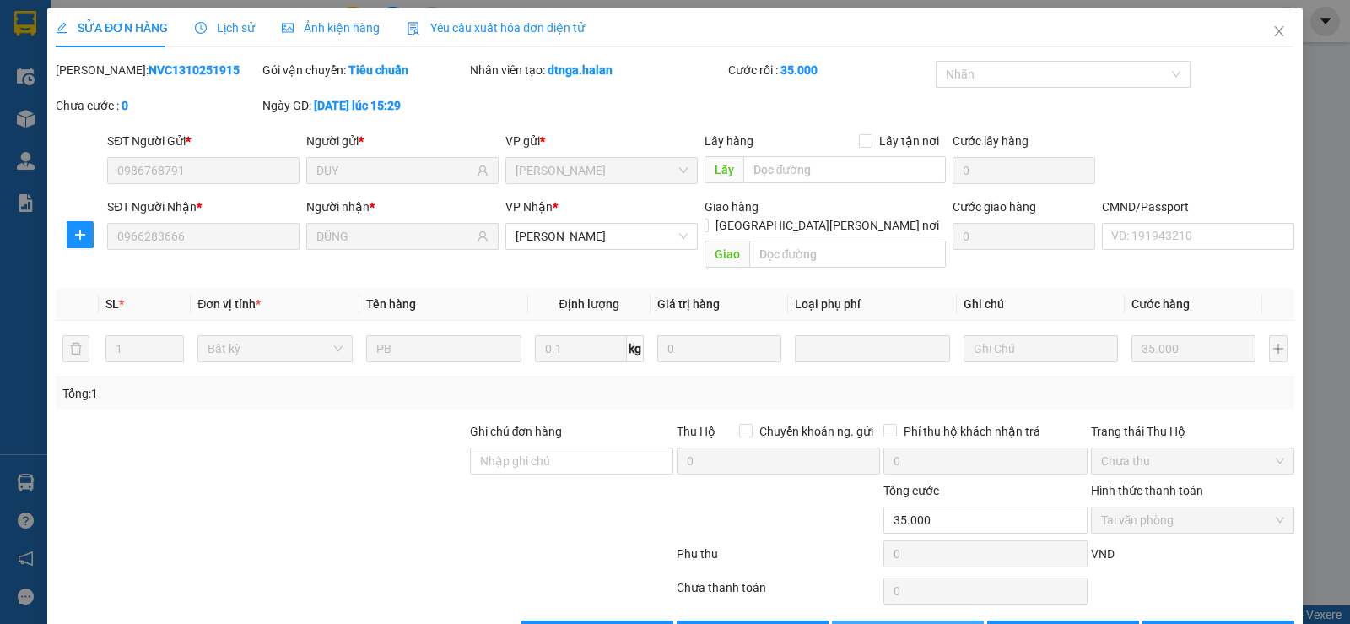
type input "35.000"
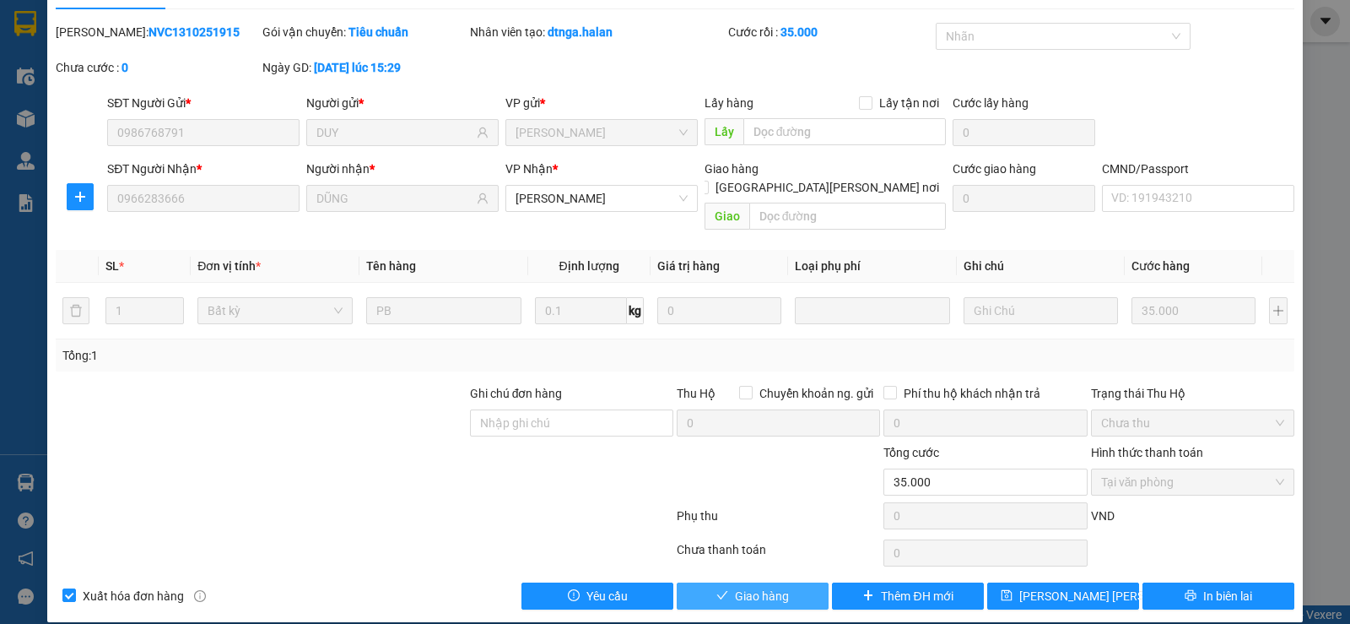
click at [803, 582] on button "Giao hàng" at bounding box center [753, 595] width 152 height 27
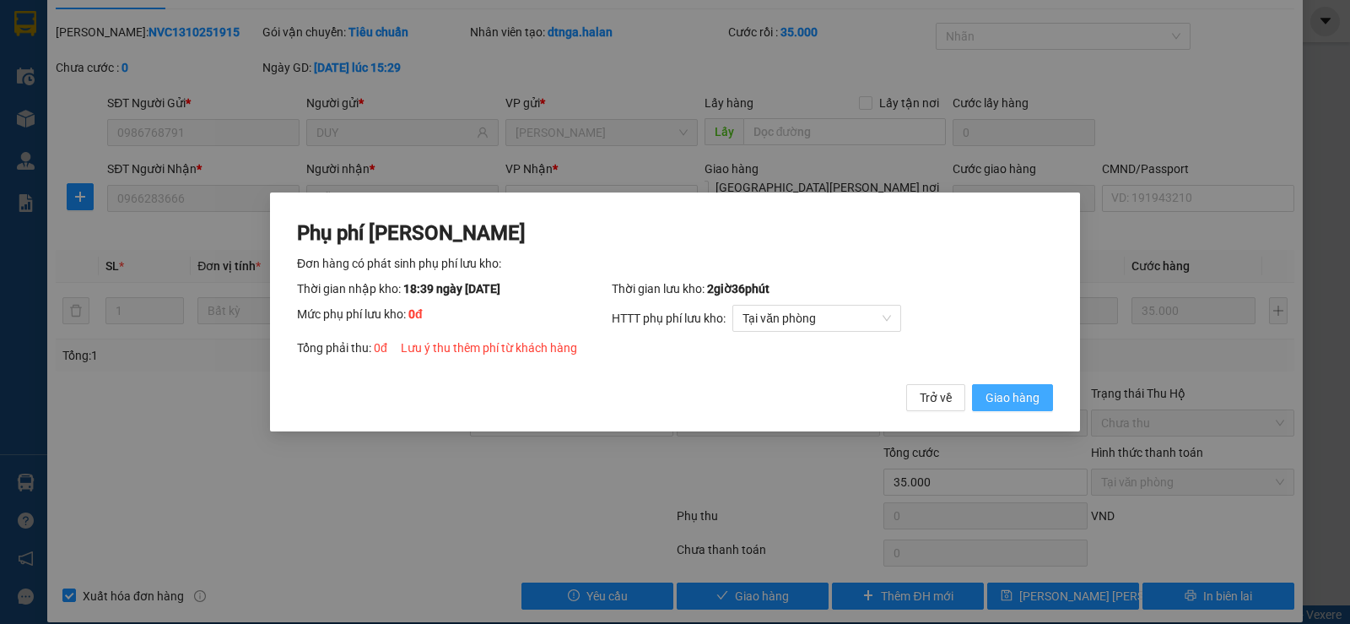
click at [1022, 402] on span "Giao hàng" at bounding box center [1013, 397] width 54 height 19
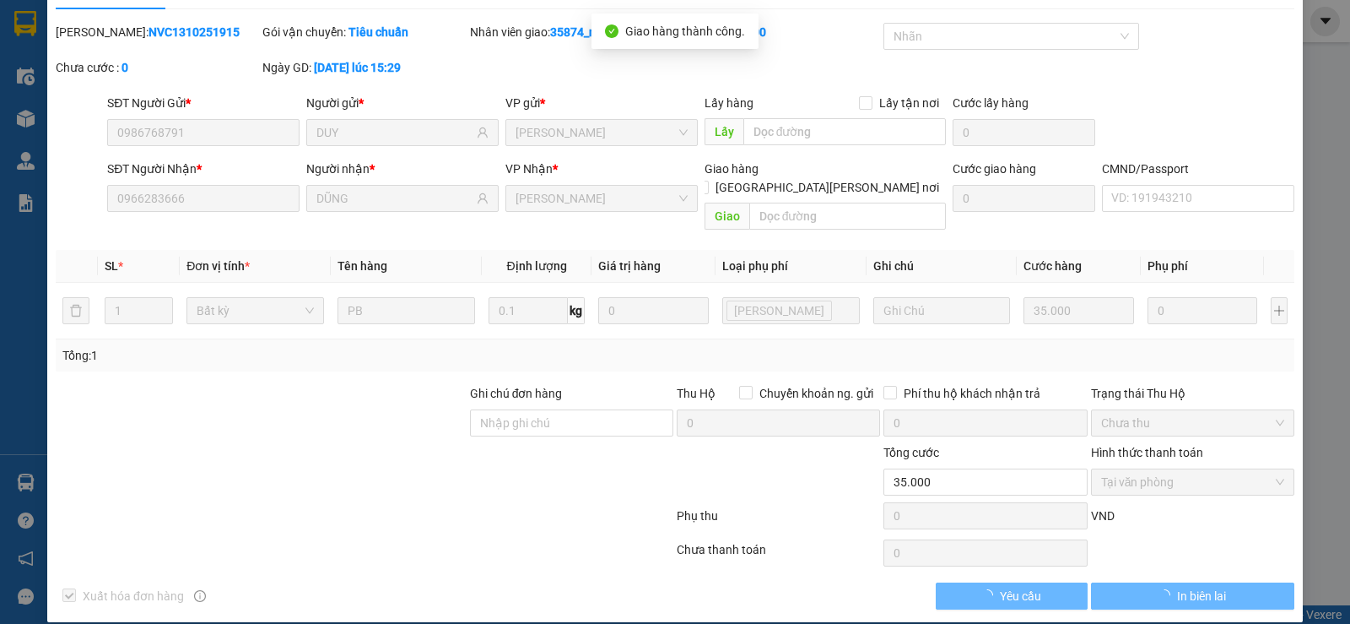
scroll to position [0, 0]
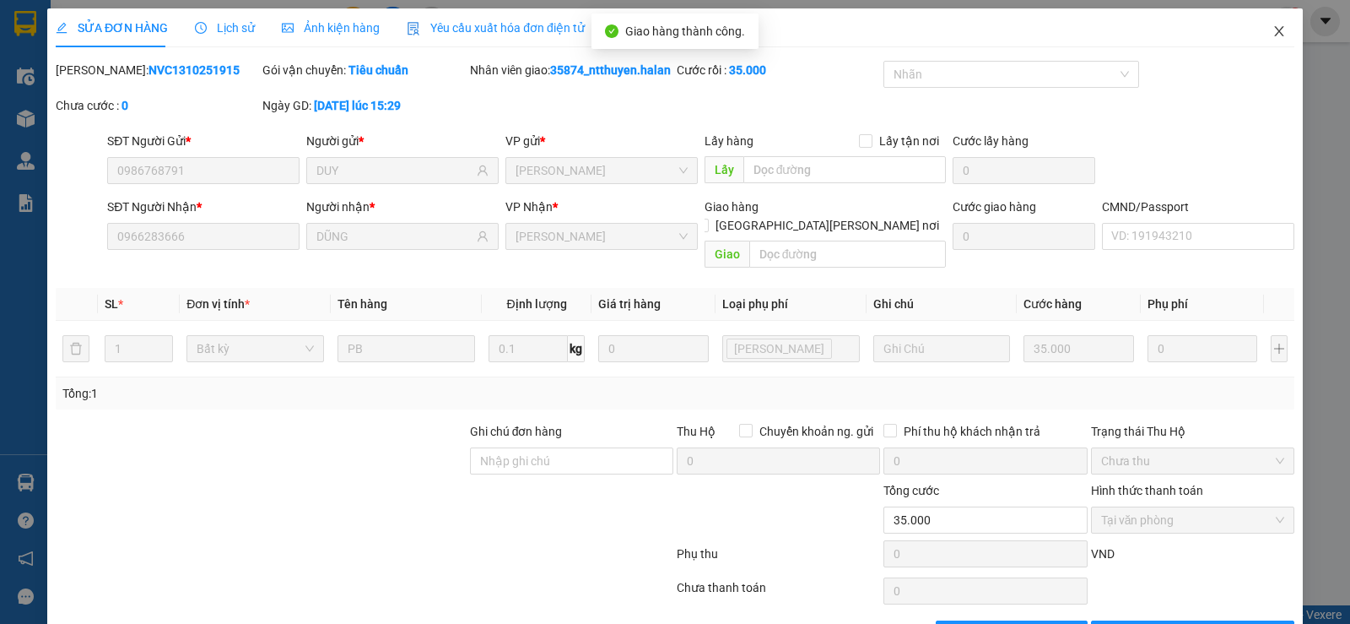
click at [1273, 34] on icon "close" at bounding box center [1280, 31] width 14 height 14
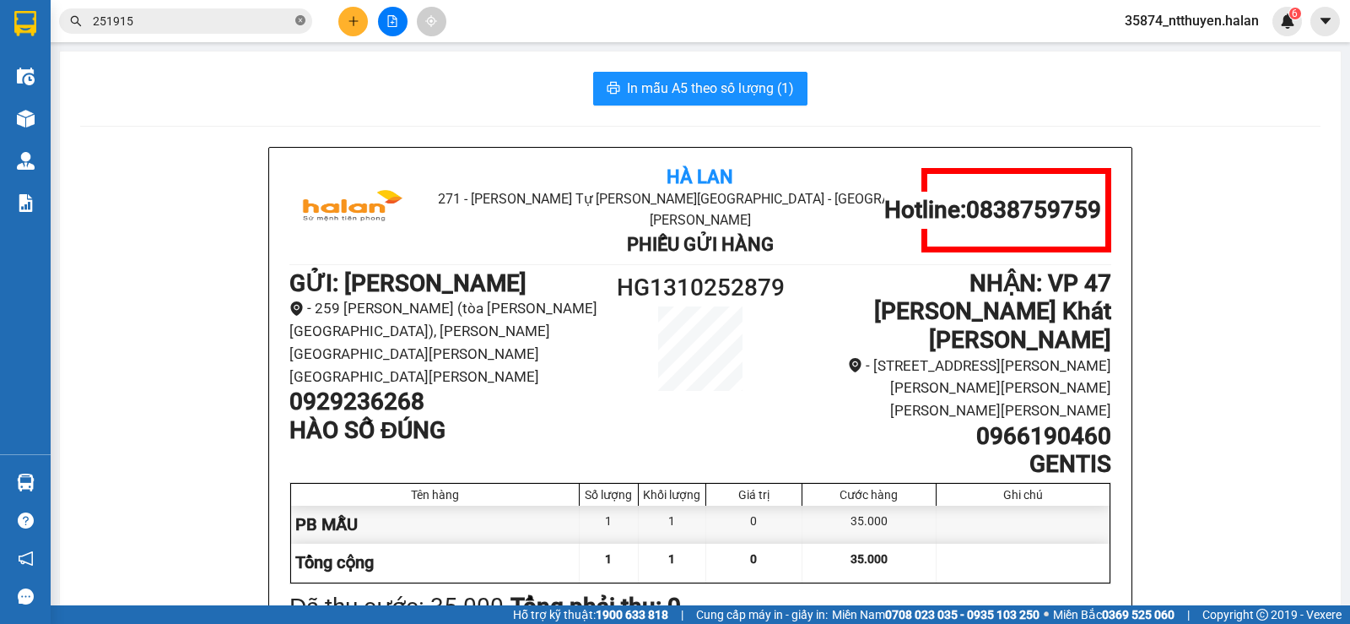
click at [304, 19] on icon "close-circle" at bounding box center [300, 20] width 10 height 10
click at [233, 21] on input "text" at bounding box center [192, 21] width 199 height 19
click at [209, 14] on input "text" at bounding box center [192, 21] width 199 height 19
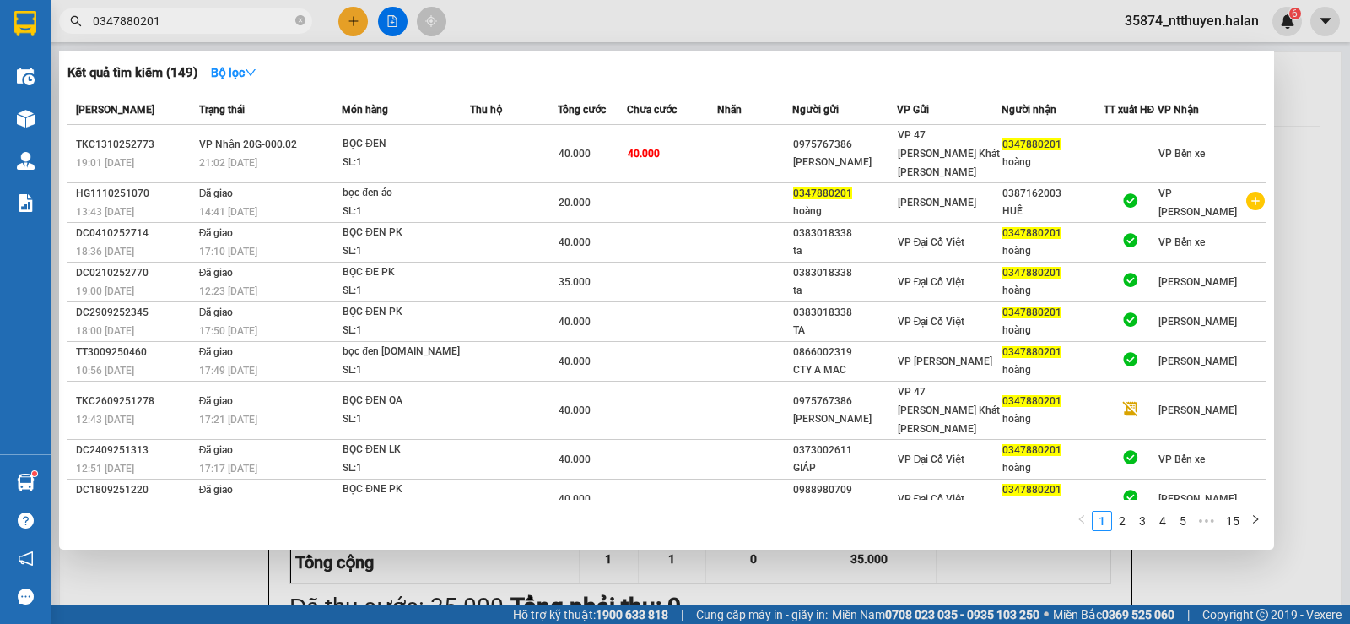
type input "0347880201"
click at [221, 20] on input "0347880201" at bounding box center [192, 21] width 199 height 19
click at [302, 20] on icon "close-circle" at bounding box center [300, 20] width 10 height 10
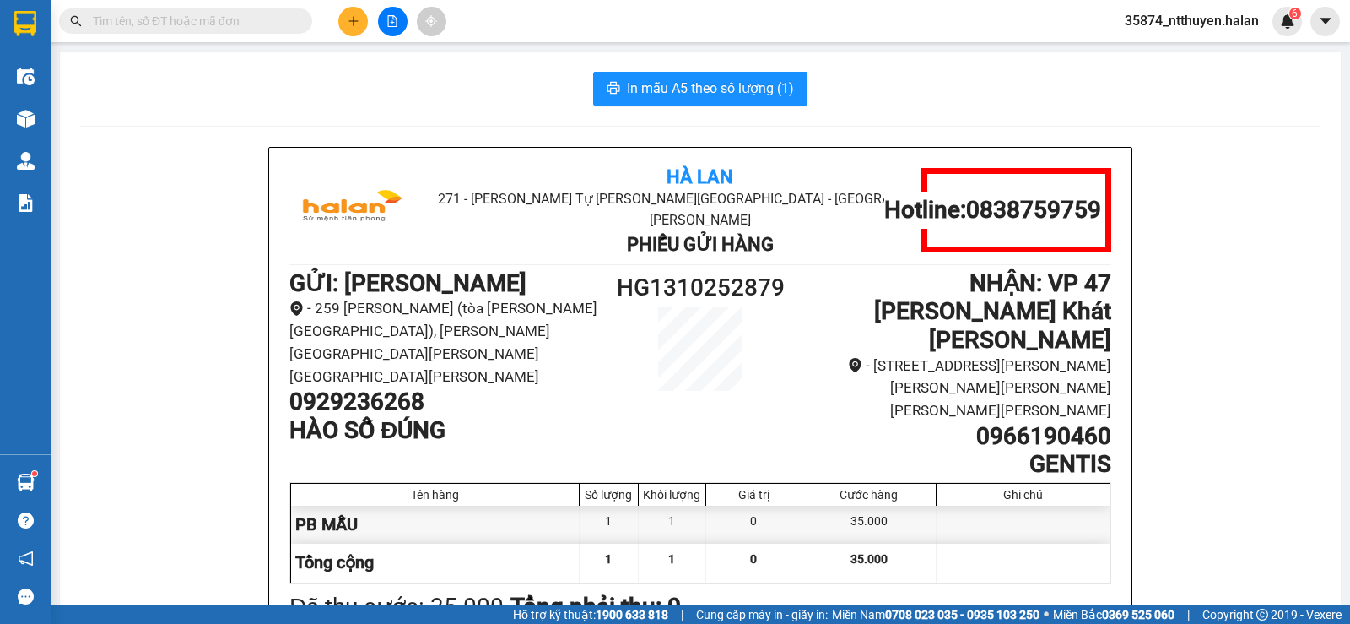
click at [250, 20] on input "text" at bounding box center [192, 21] width 199 height 19
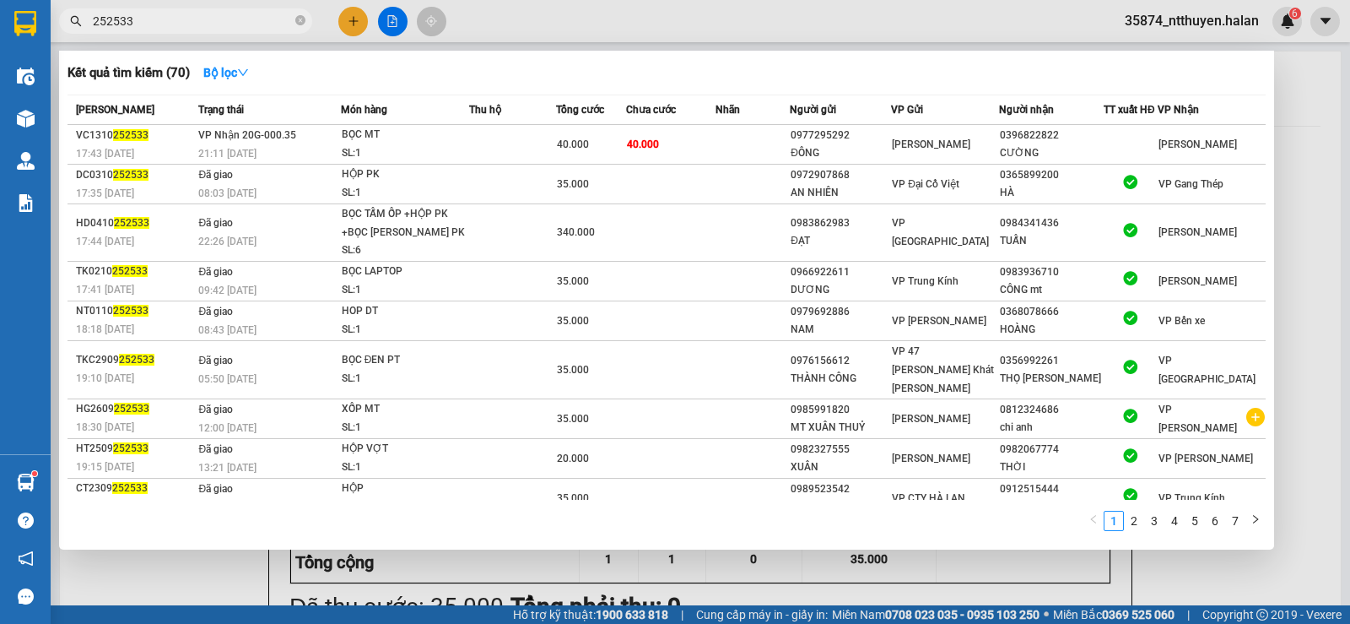
type input "252533"
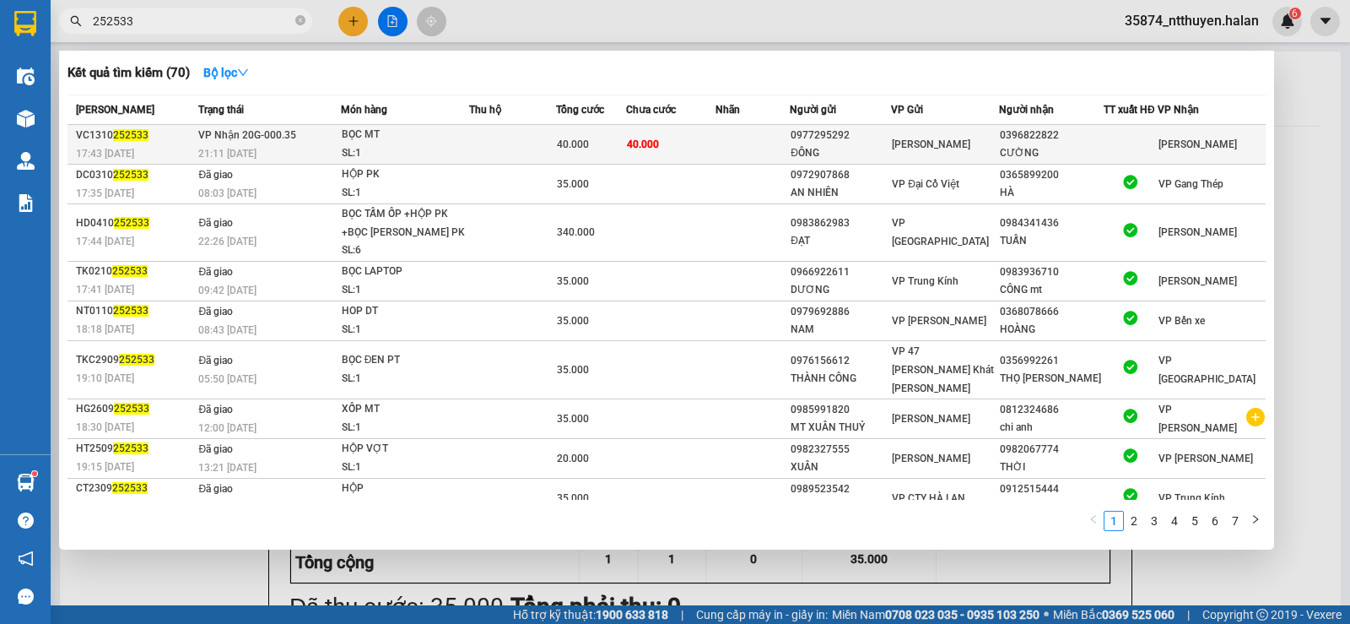
click at [459, 149] on div "SL: 1" at bounding box center [405, 153] width 127 height 19
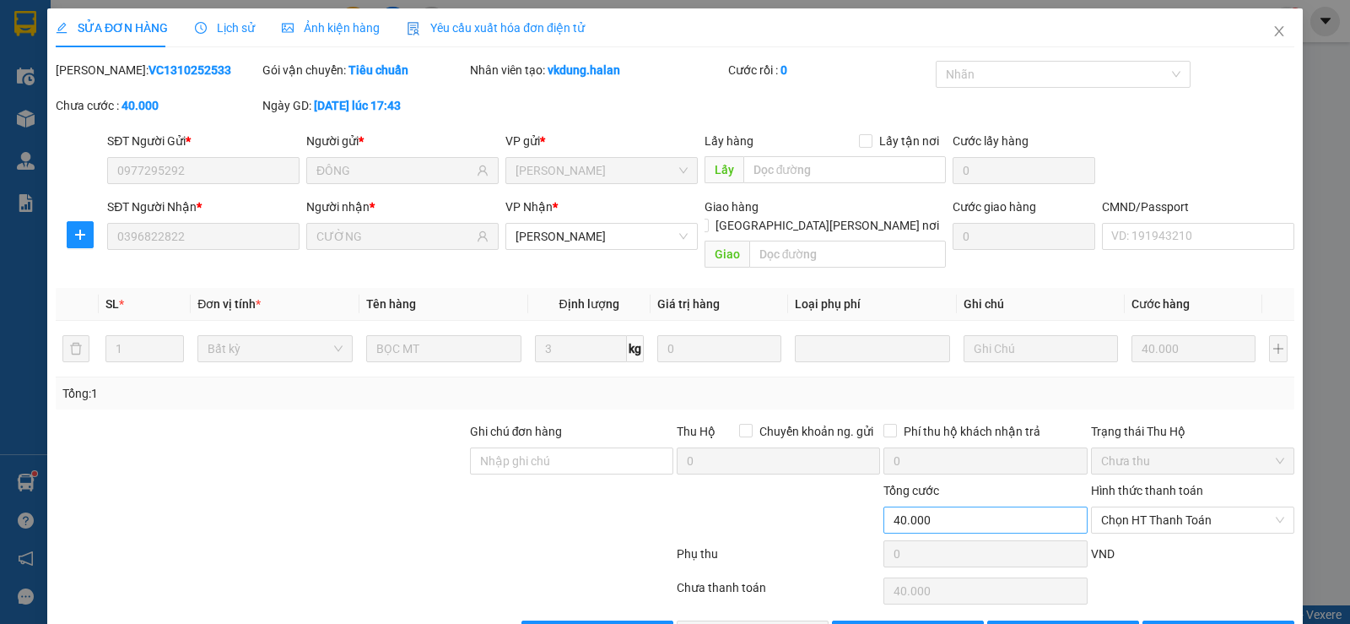
type input "0977295292"
type input "ĐÔNG"
type input "0396822822"
type input "CƯỜNG"
type input "0"
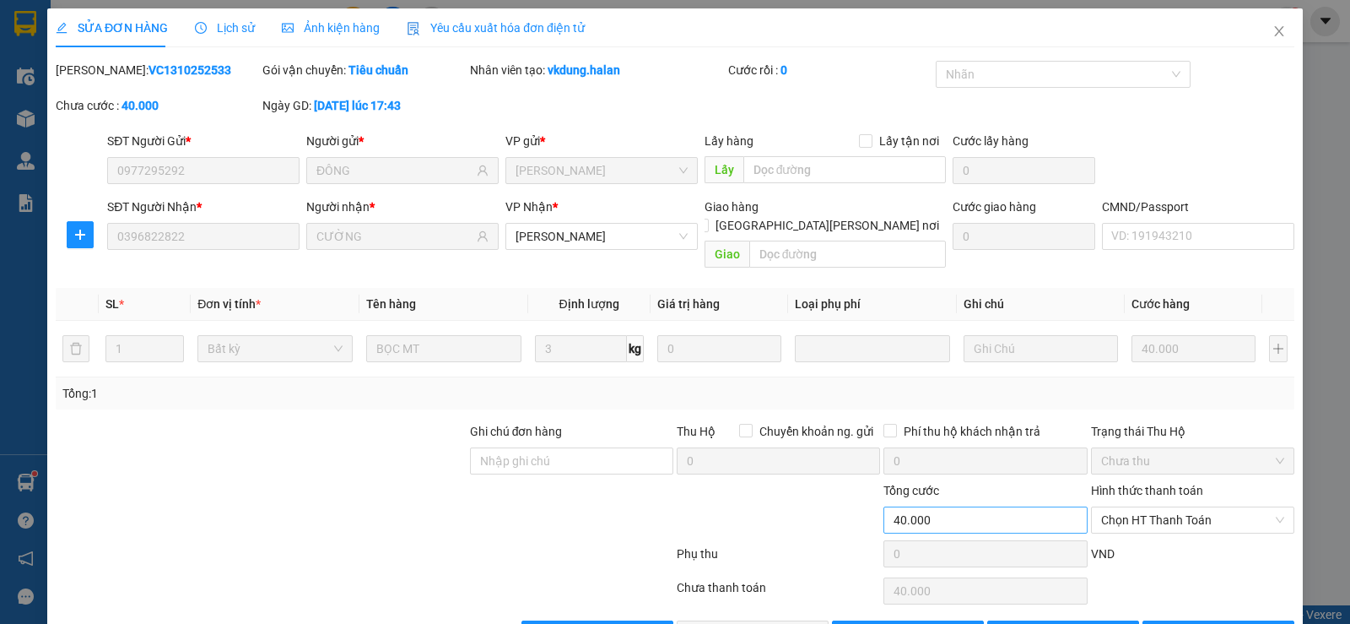
type input "40.000"
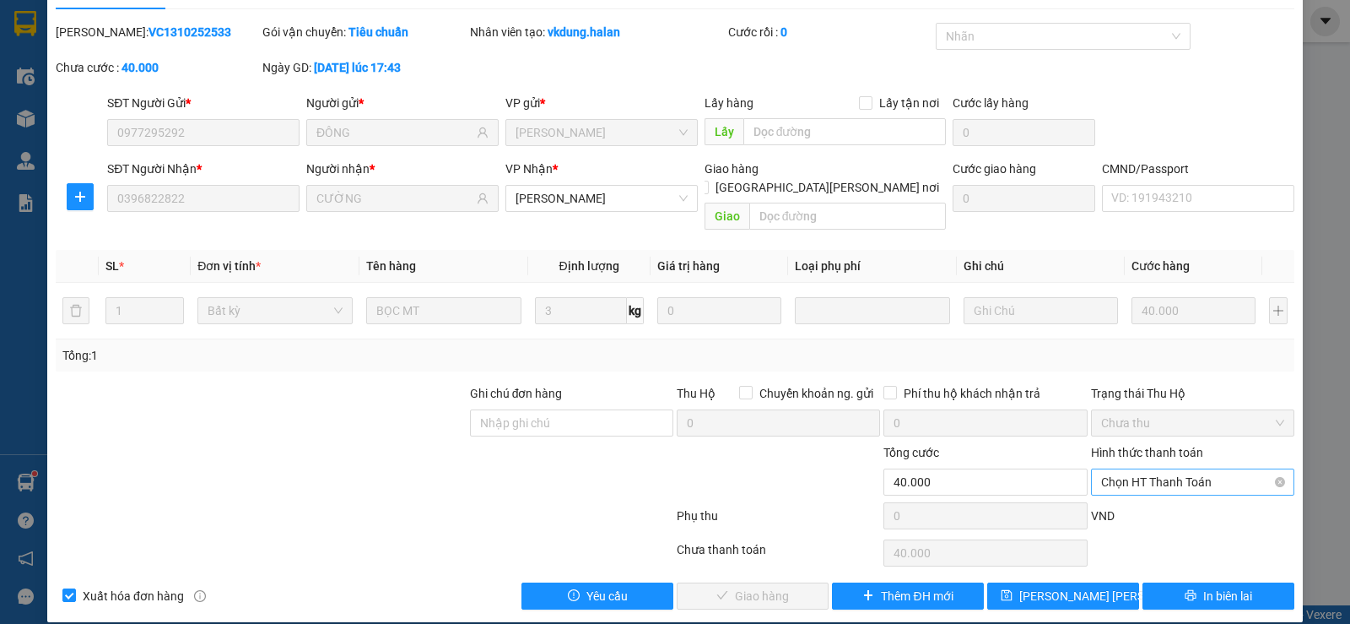
click at [1157, 469] on span "Chọn HT Thanh Toán" at bounding box center [1192, 481] width 183 height 25
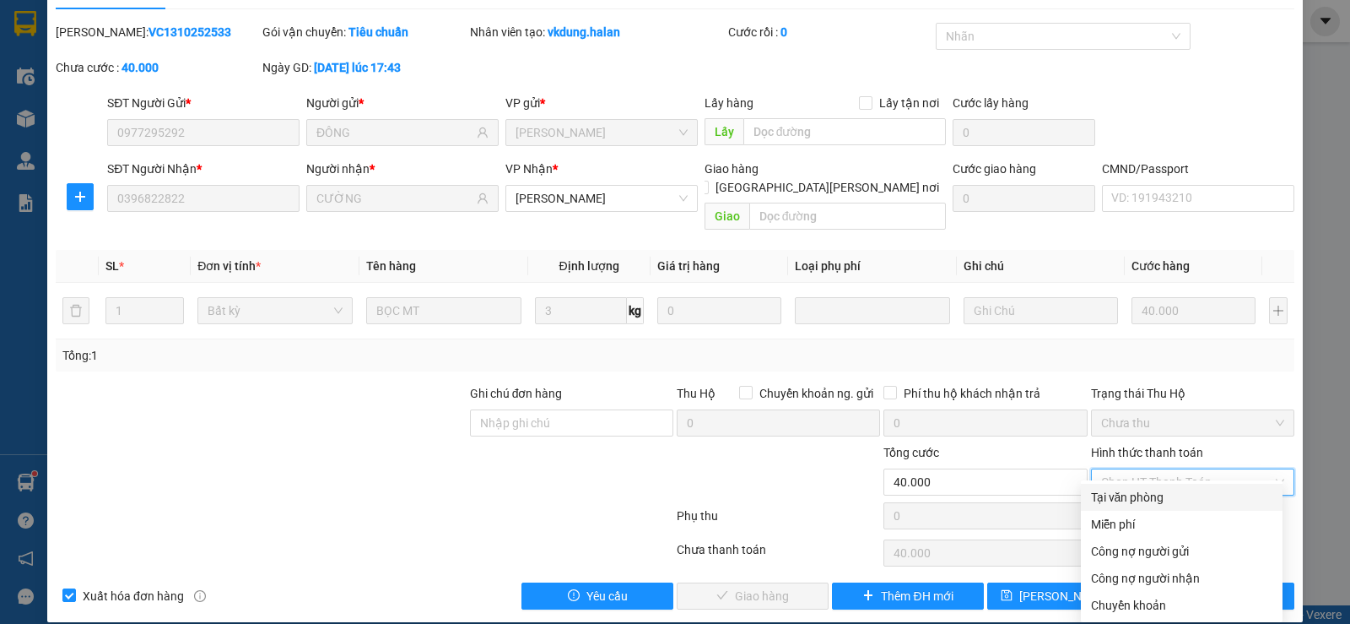
click at [1146, 503] on div "Tại văn phòng" at bounding box center [1181, 497] width 181 height 19
type input "0"
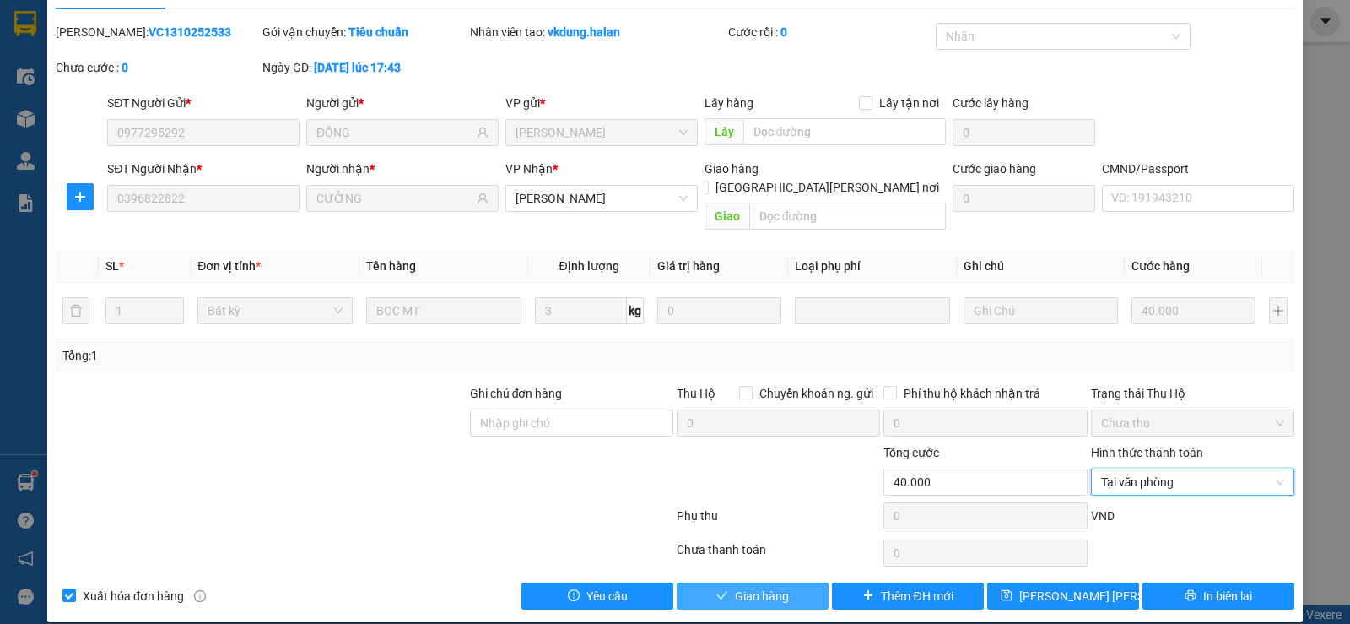
click at [749, 587] on span "Giao hàng" at bounding box center [762, 596] width 54 height 19
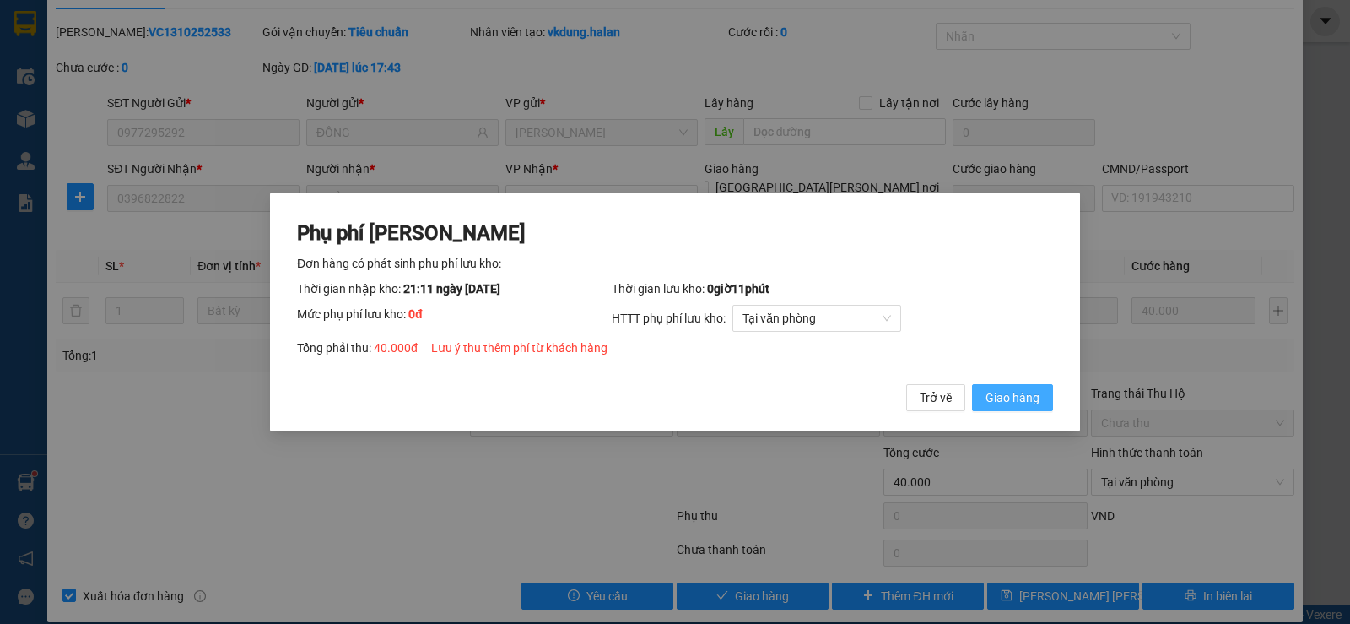
click at [1035, 402] on span "Giao hàng" at bounding box center [1013, 397] width 54 height 19
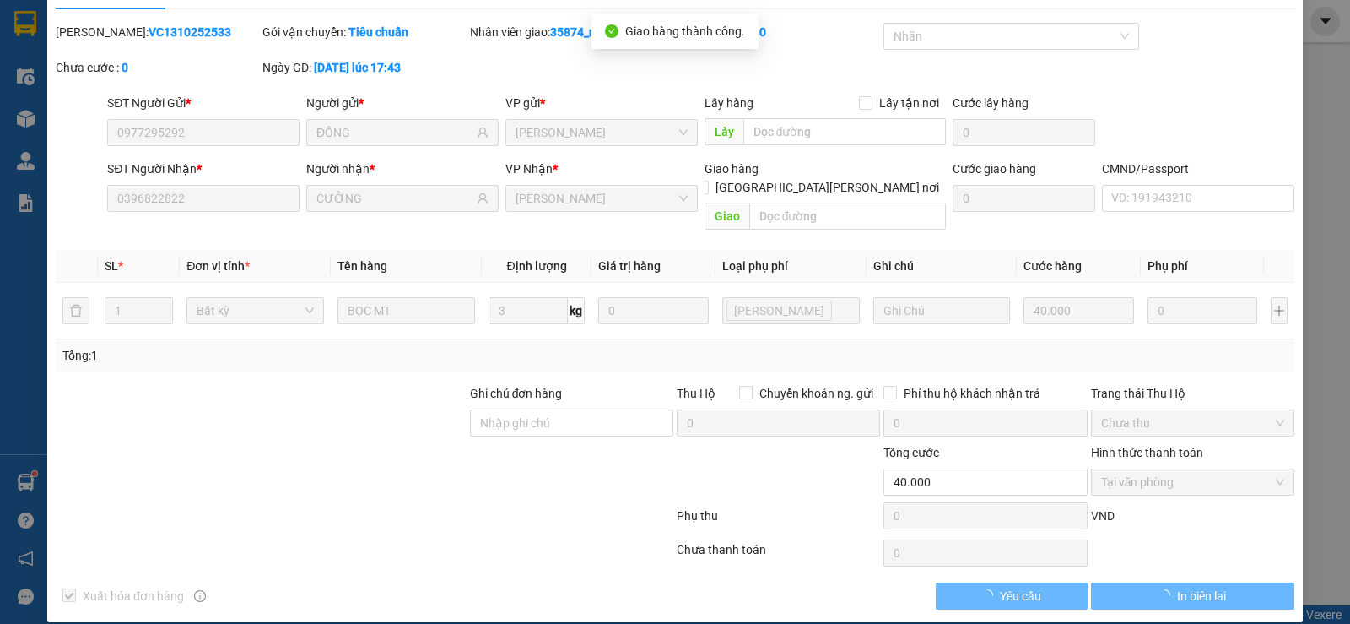
scroll to position [0, 0]
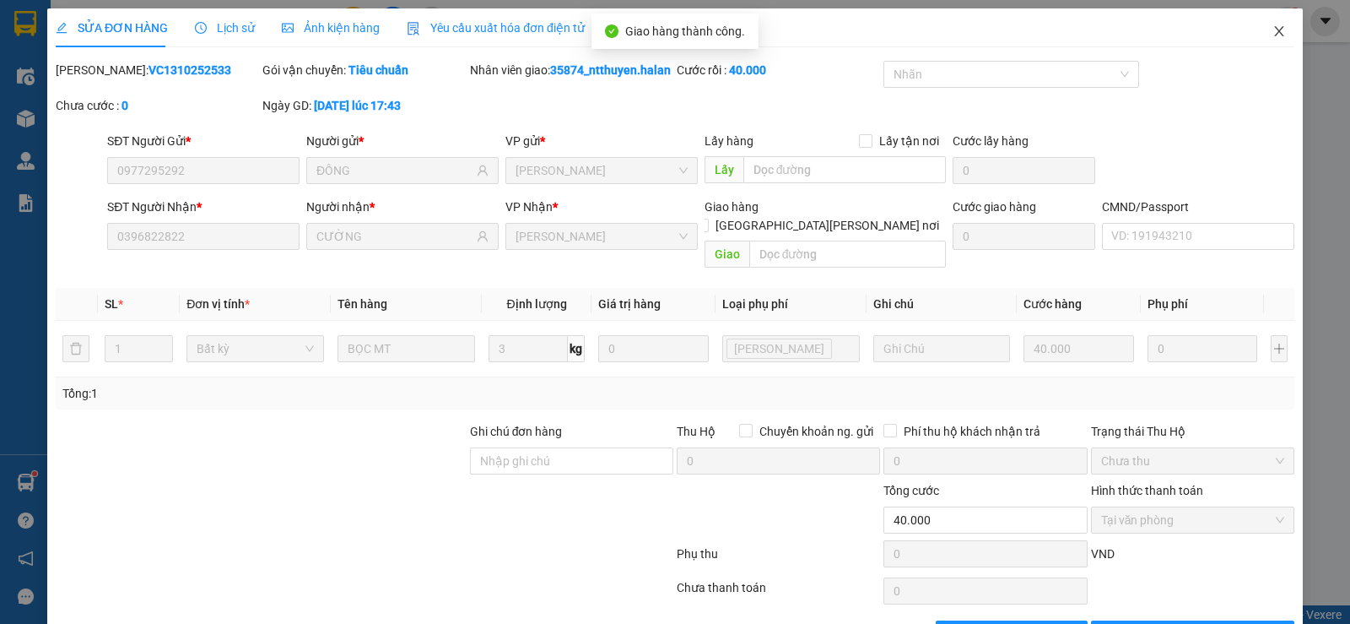
click at [1273, 35] on icon "close" at bounding box center [1280, 31] width 14 height 14
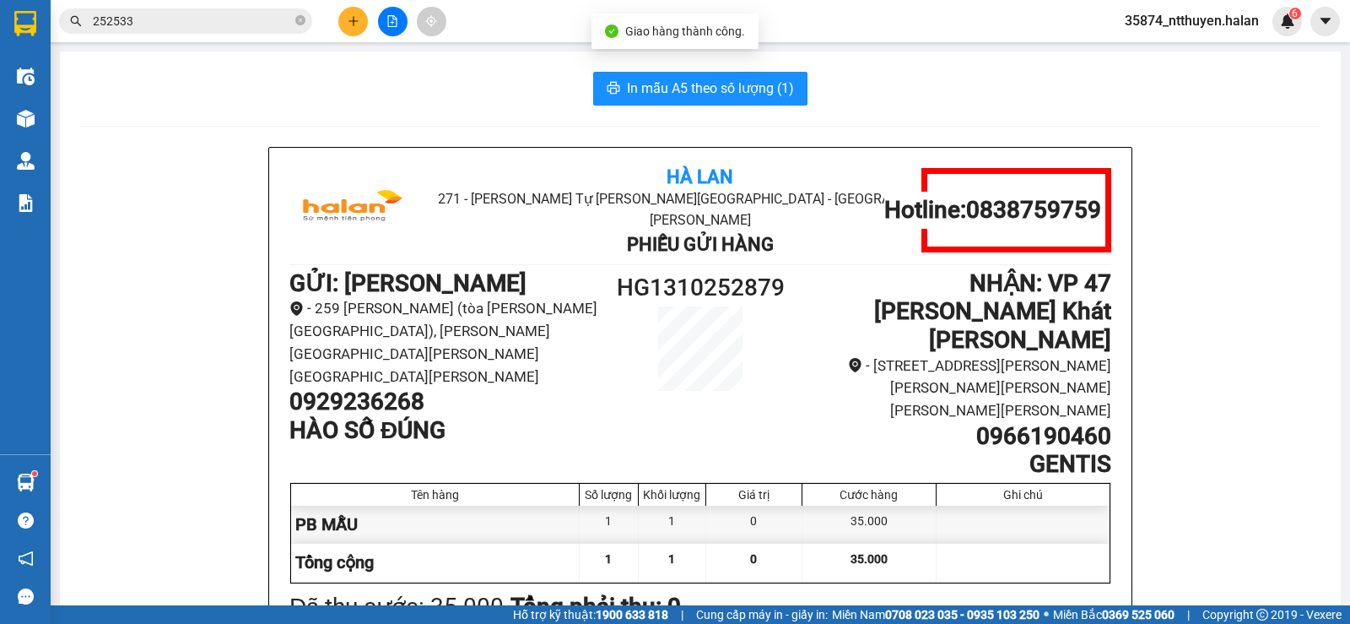
click at [195, 17] on input "252533" at bounding box center [192, 21] width 199 height 19
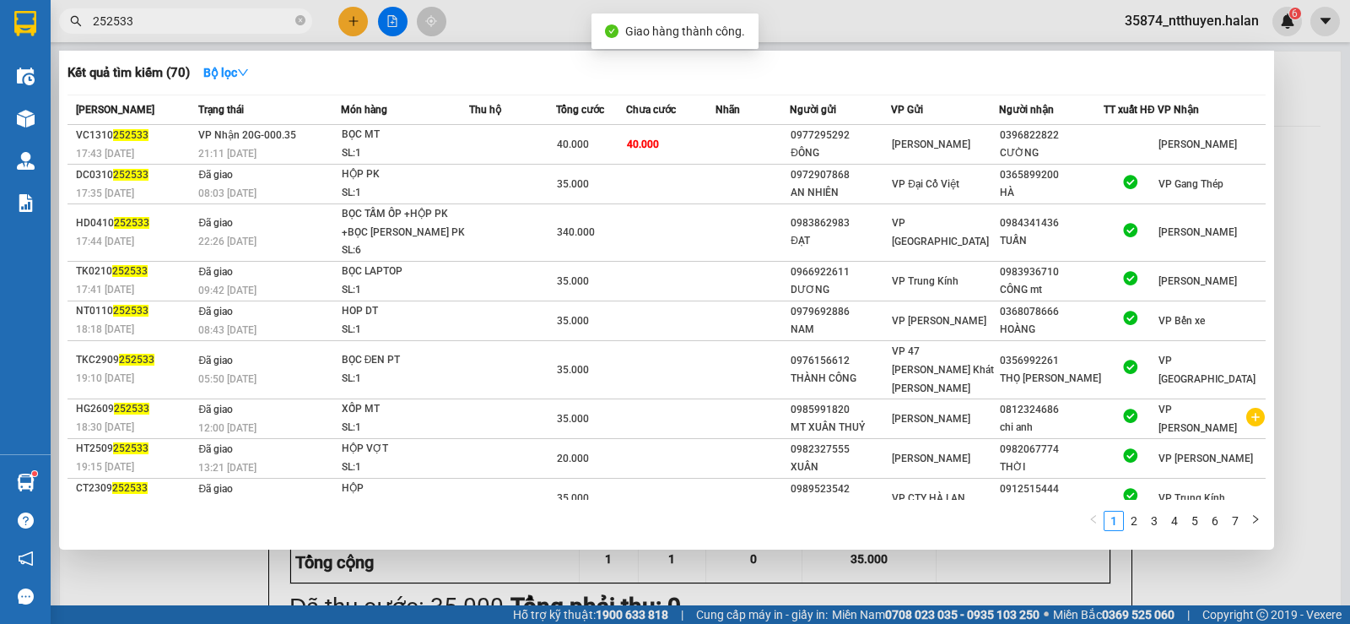
click at [194, 17] on input "252533" at bounding box center [192, 21] width 199 height 19
click at [300, 20] on icon "close-circle" at bounding box center [300, 20] width 10 height 10
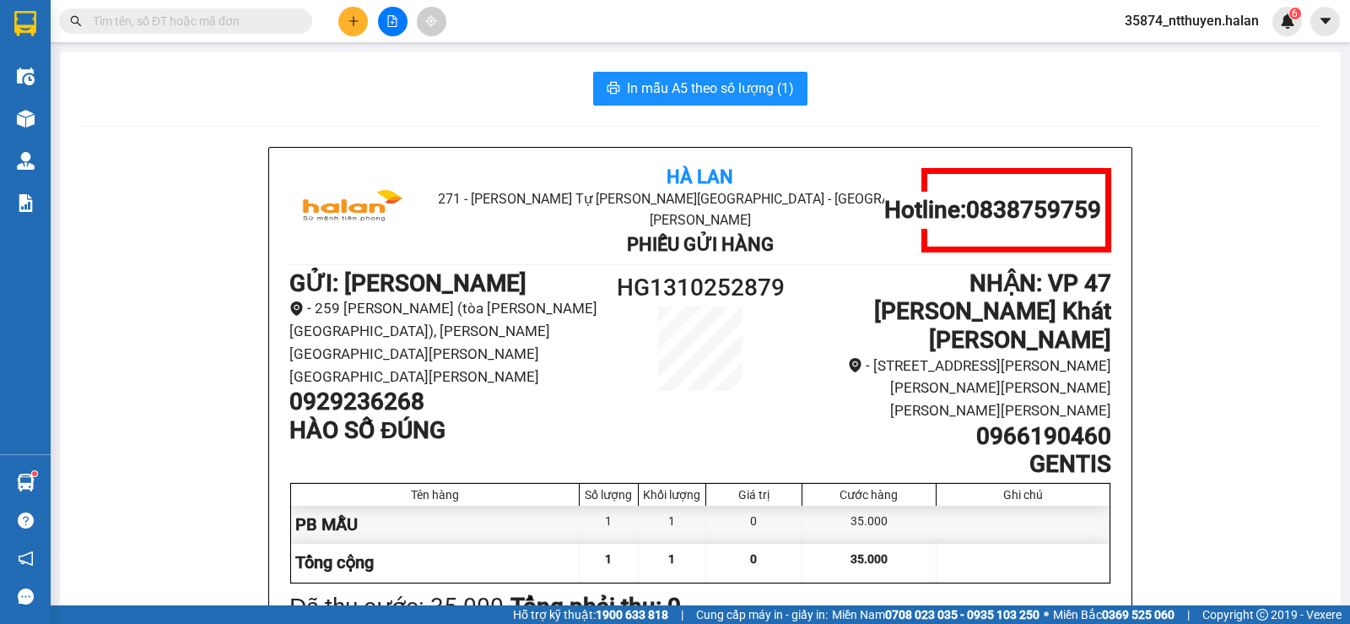
click at [245, 23] on input "text" at bounding box center [192, 21] width 199 height 19
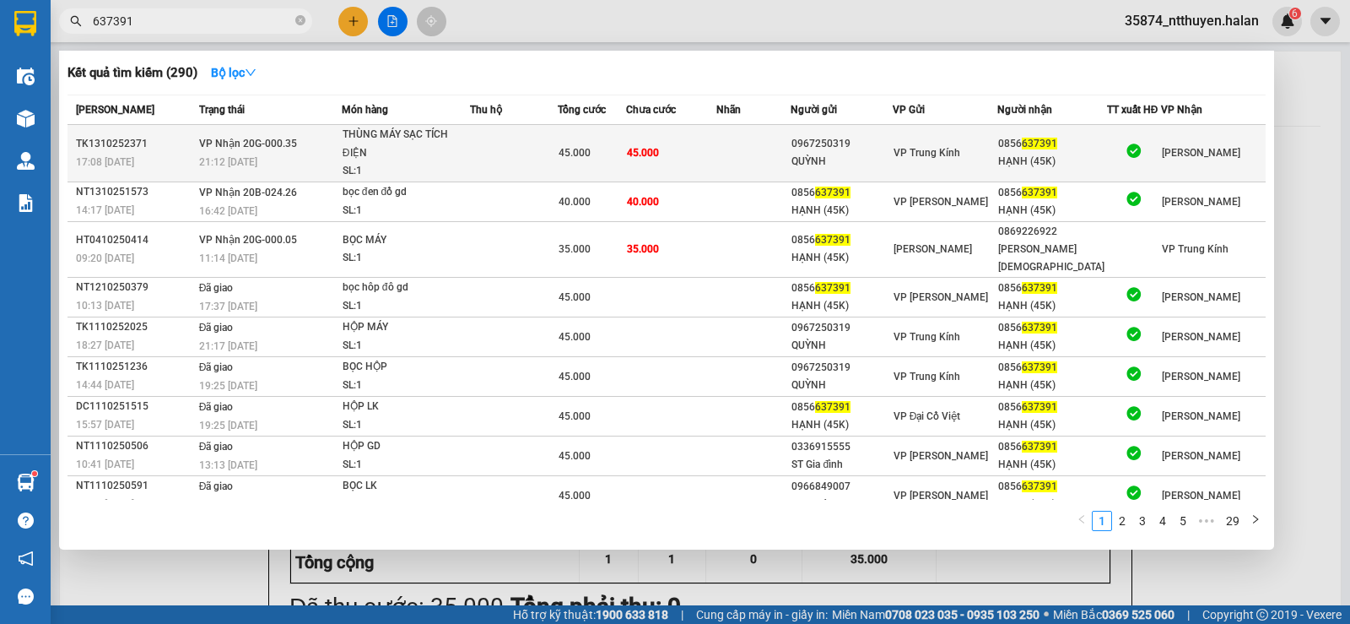
type input "637391"
click at [543, 164] on td at bounding box center [514, 153] width 88 height 57
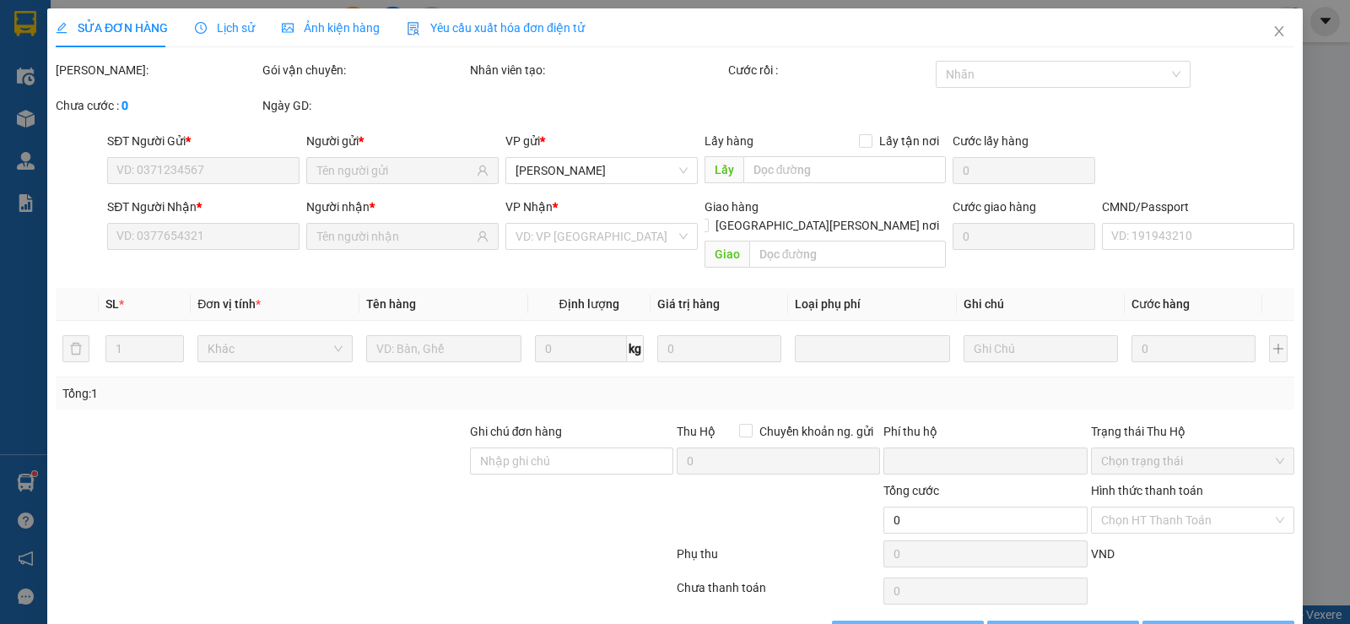
scroll to position [38, 0]
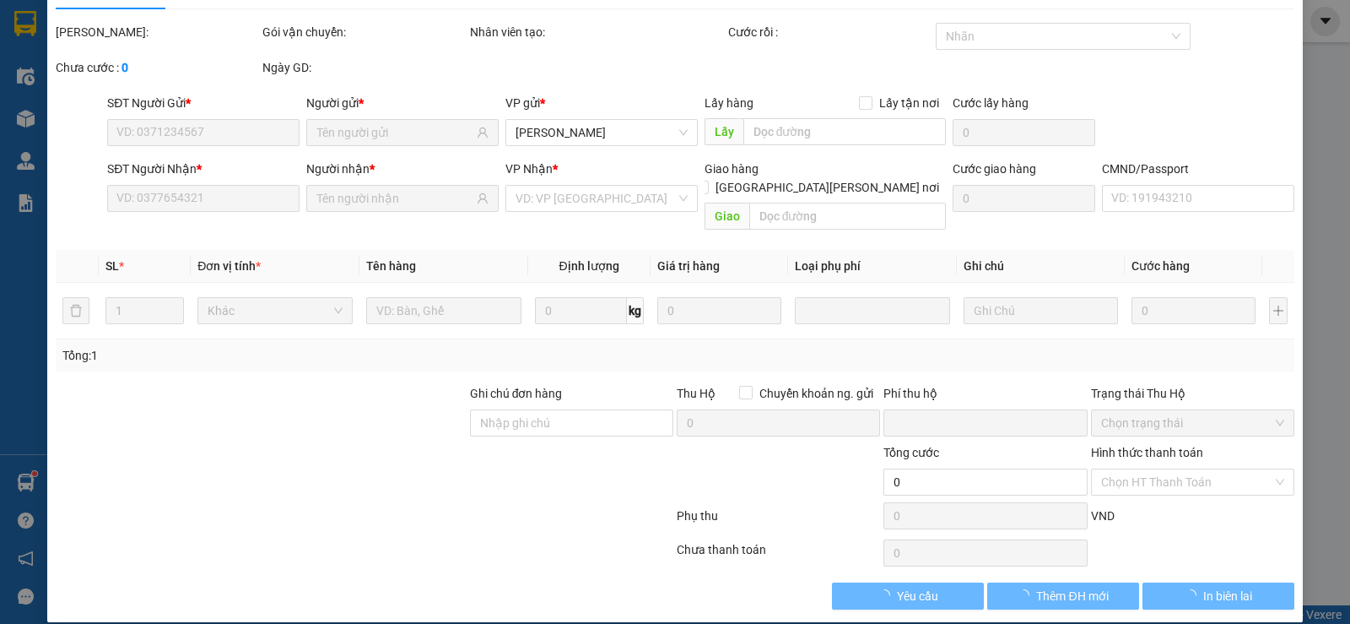
type input "0967250319"
type input "QUỲNH"
type input "0856637391"
type input "HẠNH (45K)"
type input "0"
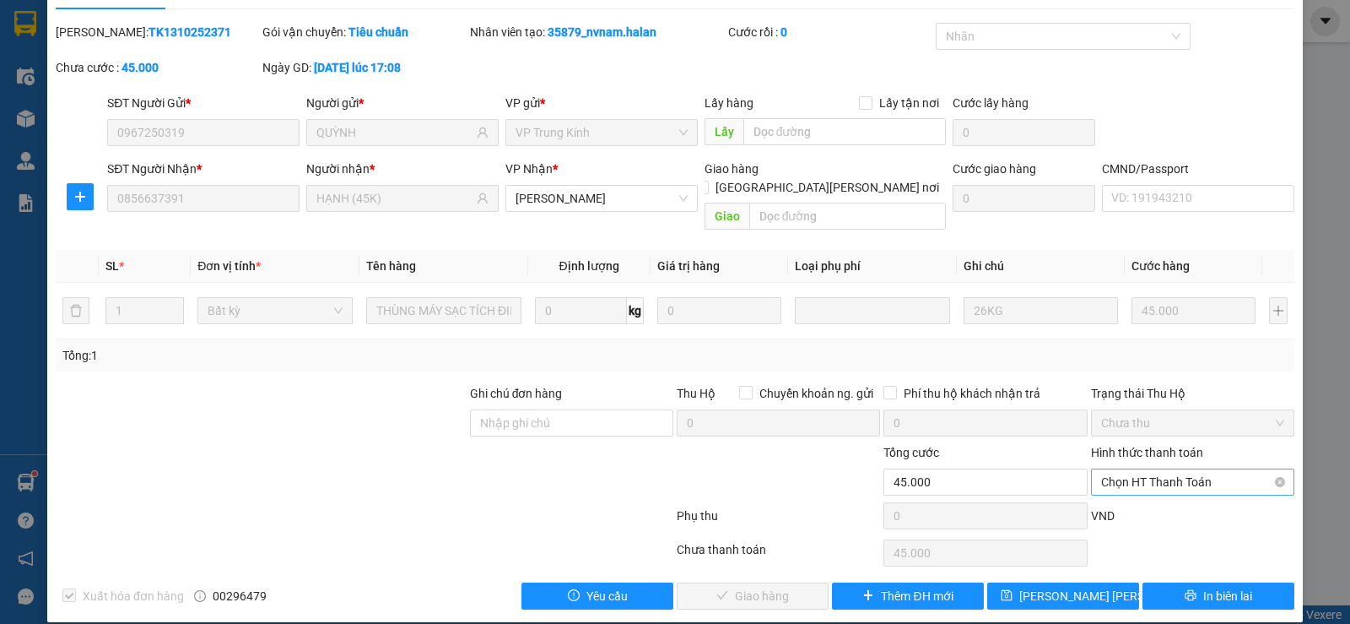
click at [1166, 469] on span "Chọn HT Thanh Toán" at bounding box center [1192, 481] width 183 height 25
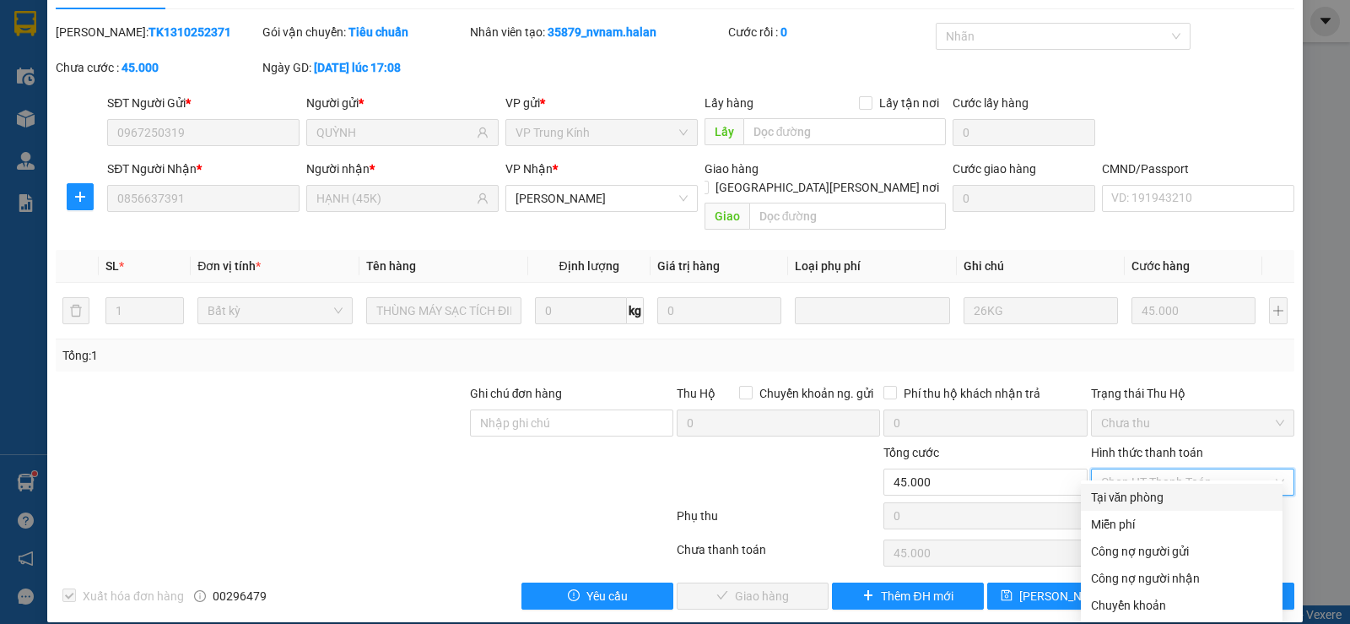
click at [1160, 499] on div "Tại văn phòng" at bounding box center [1181, 497] width 181 height 19
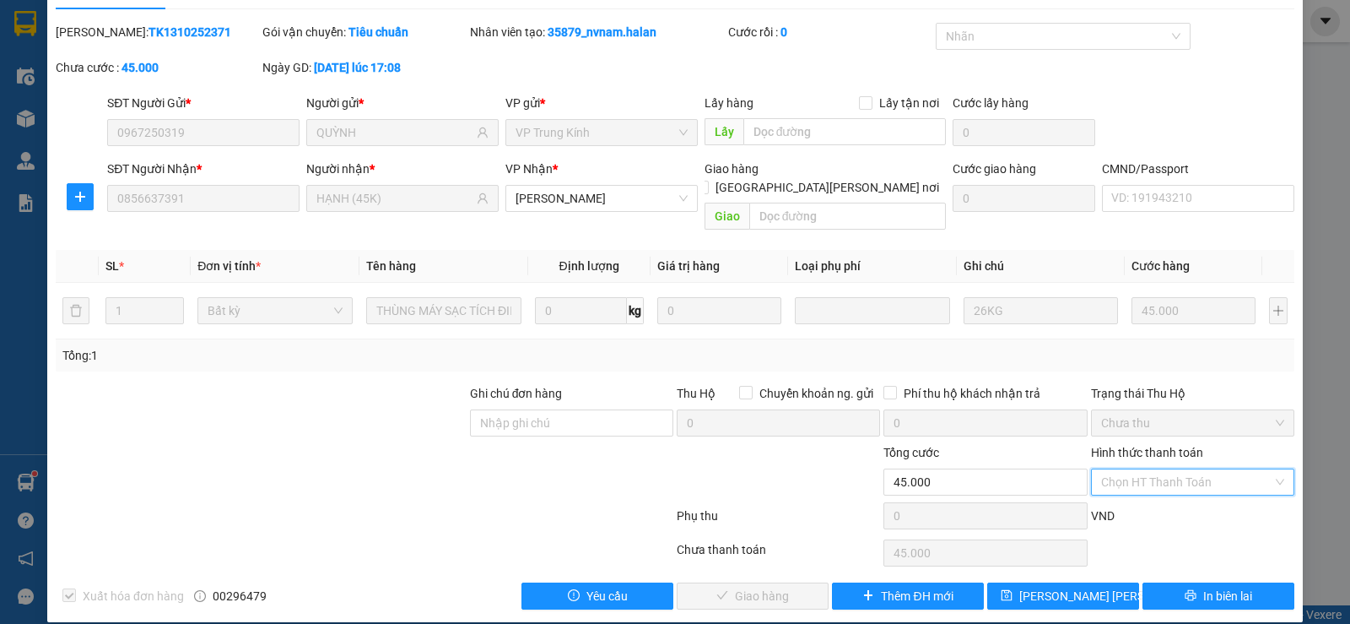
click at [1212, 469] on input "Hình thức thanh toán" at bounding box center [1186, 481] width 171 height 25
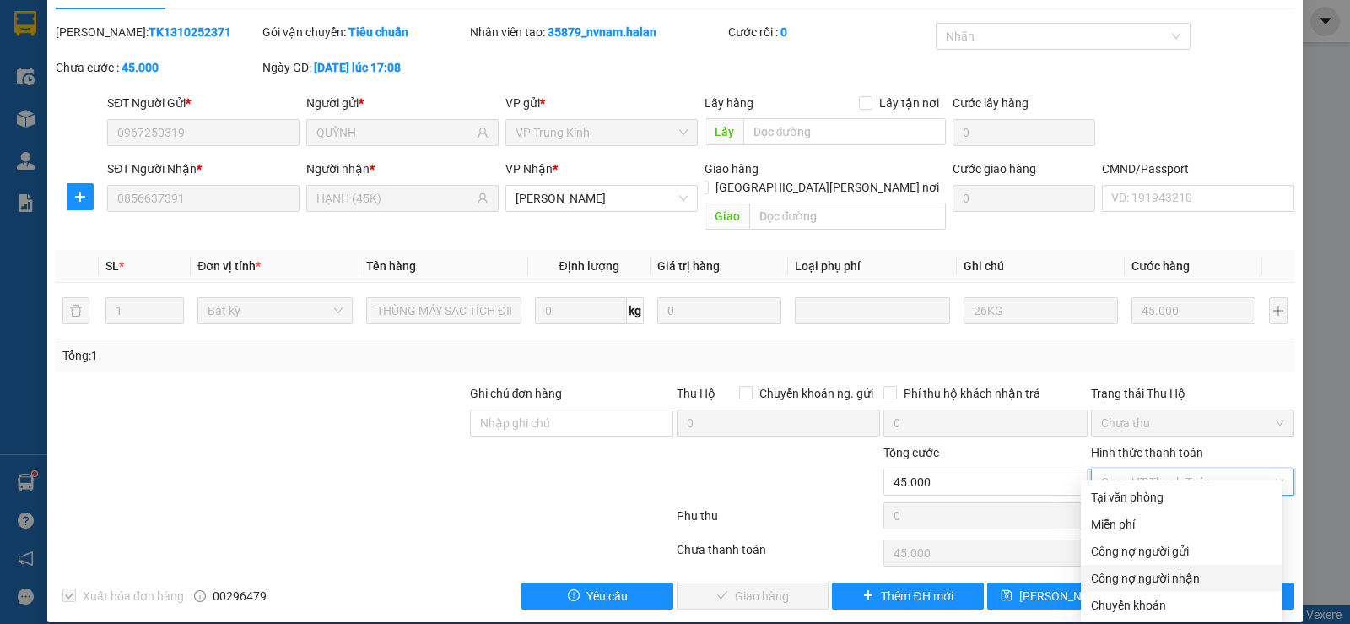
click at [1153, 576] on div "Công nợ người nhận" at bounding box center [1181, 578] width 181 height 19
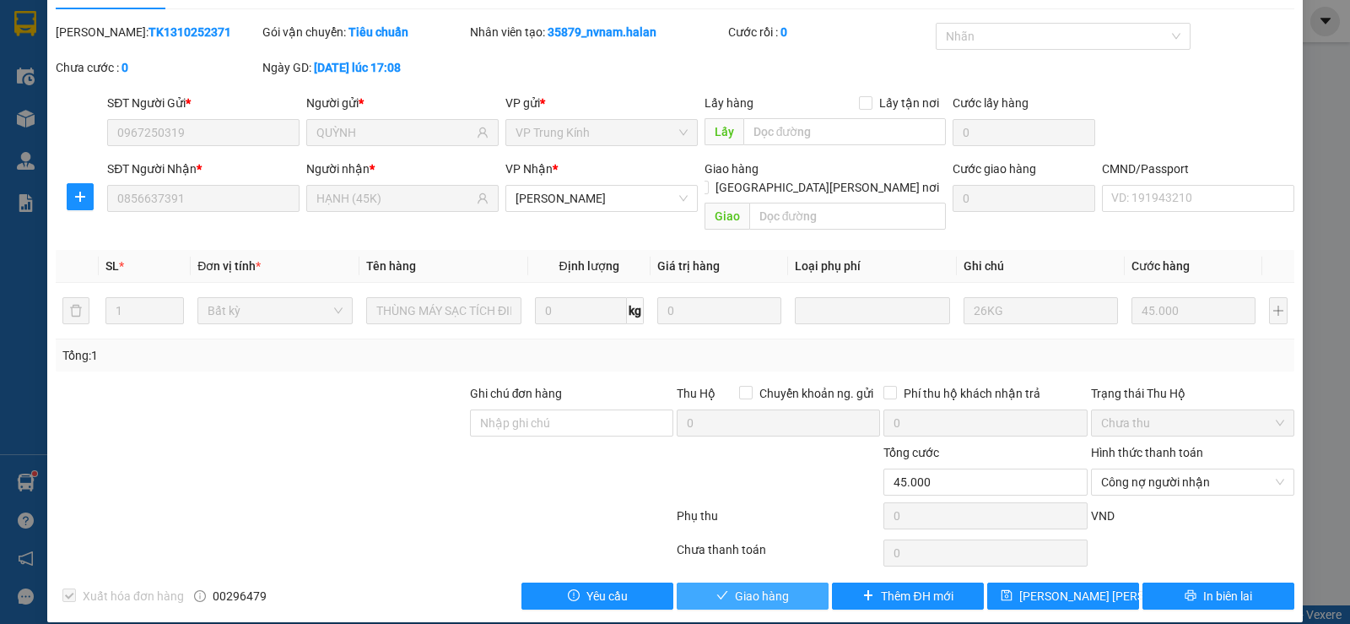
click at [725, 582] on button "Giao hàng" at bounding box center [753, 595] width 152 height 27
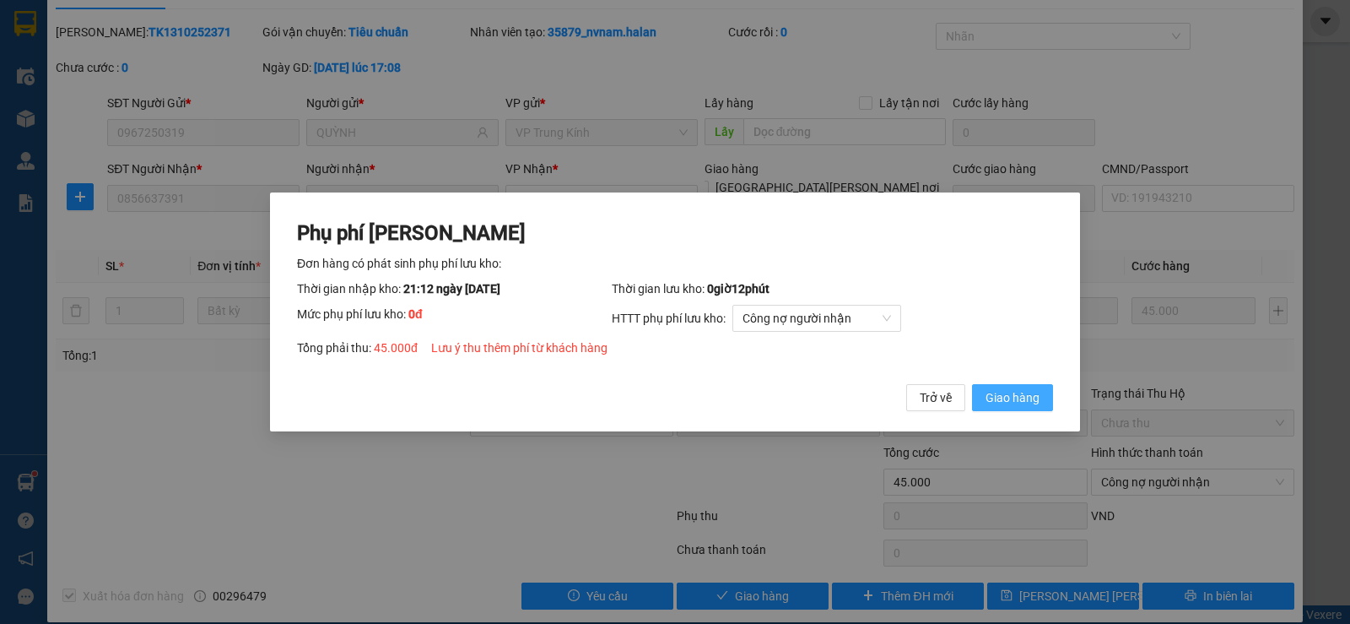
click at [1044, 405] on button "Giao hàng" at bounding box center [1012, 397] width 81 height 27
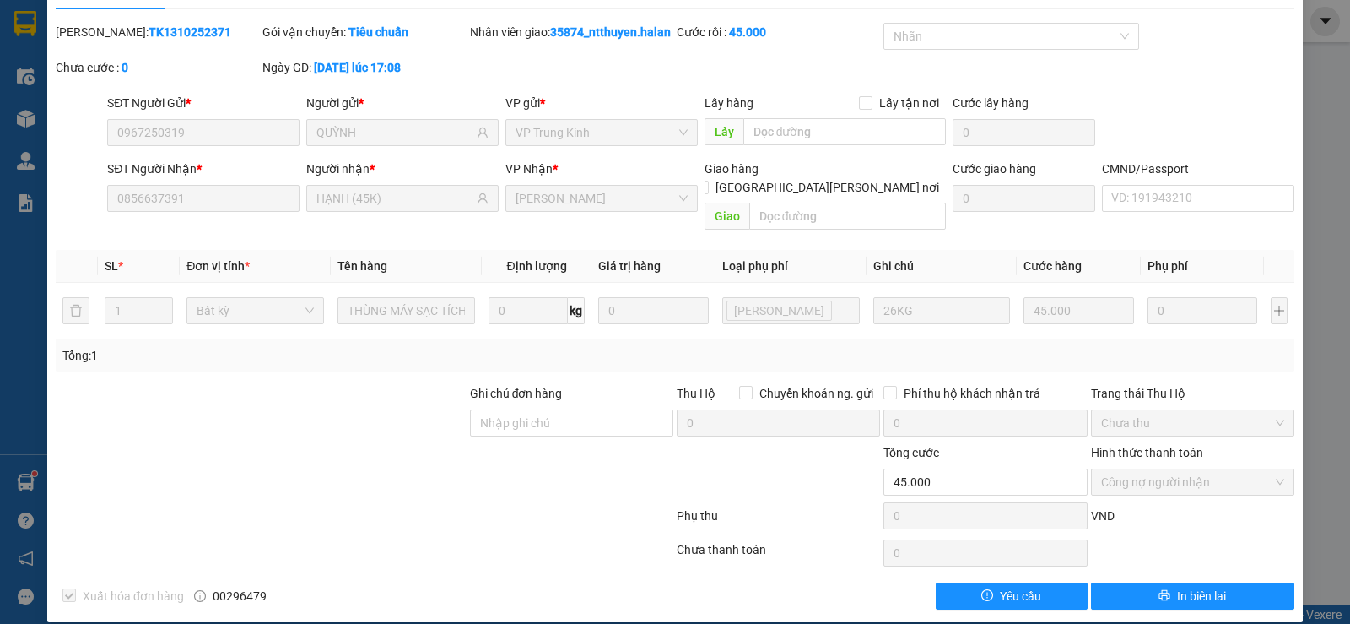
scroll to position [0, 0]
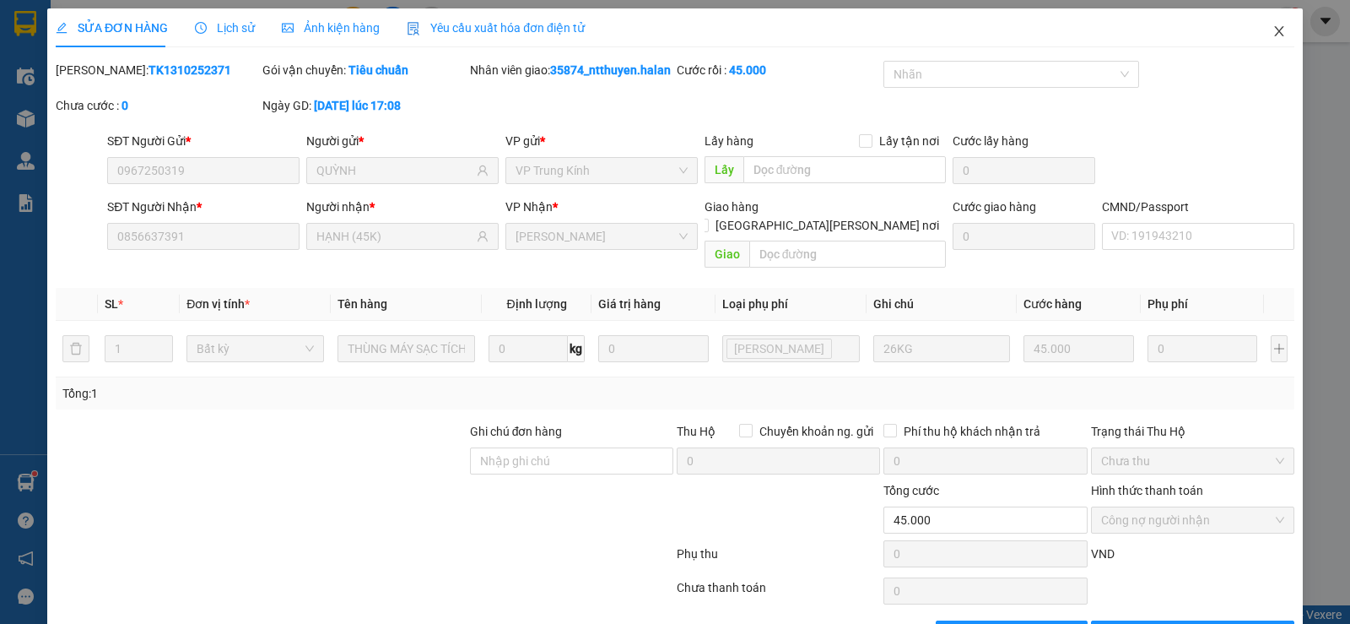
click at [1273, 30] on icon "close" at bounding box center [1280, 31] width 14 height 14
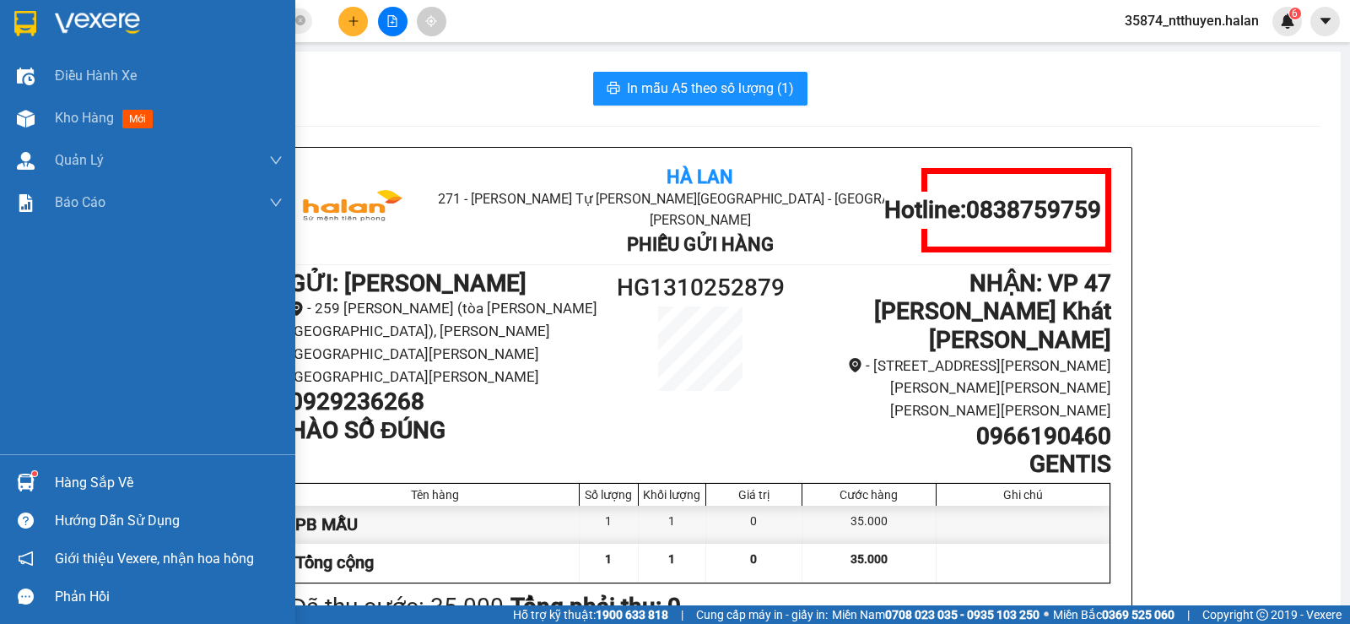
click at [73, 489] on div "Hàng sắp về" at bounding box center [169, 482] width 228 height 25
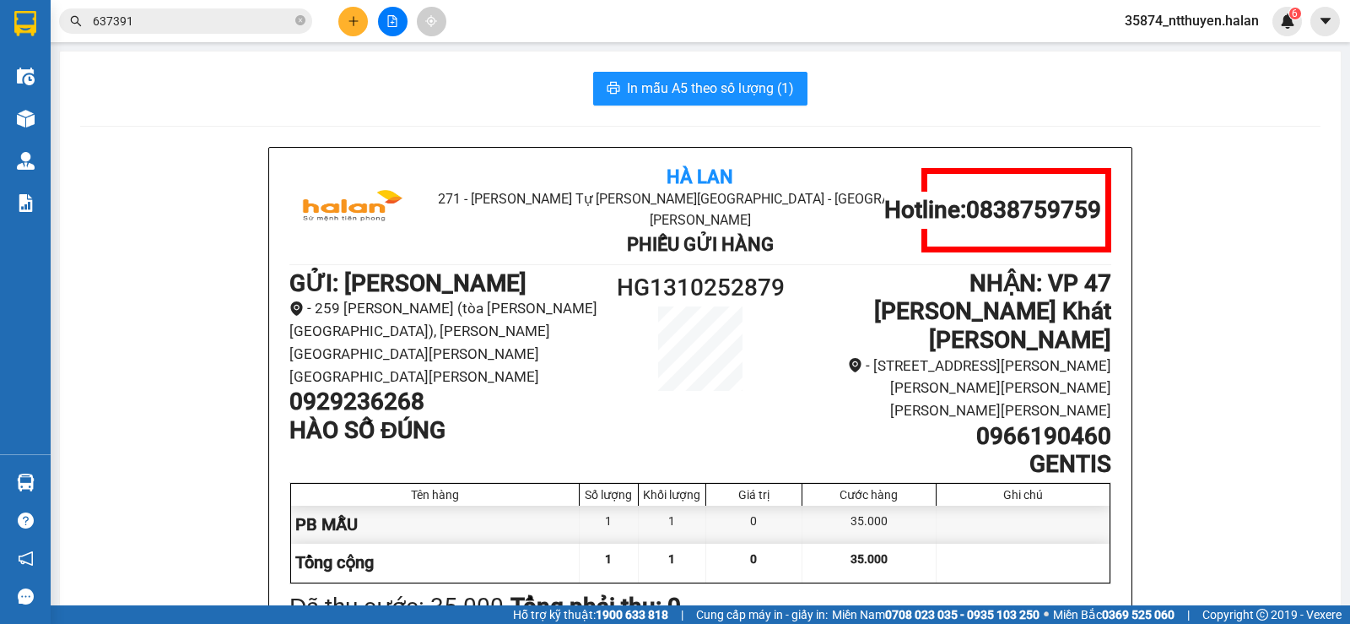
drag, startPoint x: 173, startPoint y: 143, endPoint x: 275, endPoint y: 4, distance: 172.7
click at [190, 99] on section "Kết quả tìm kiếm ( 290 ) Bộ lọc Mã ĐH Trạng thái Món hàng Thu hộ Tổng cước Chưa…" at bounding box center [675, 312] width 1350 height 624
click at [300, 23] on icon "close-circle" at bounding box center [300, 20] width 10 height 10
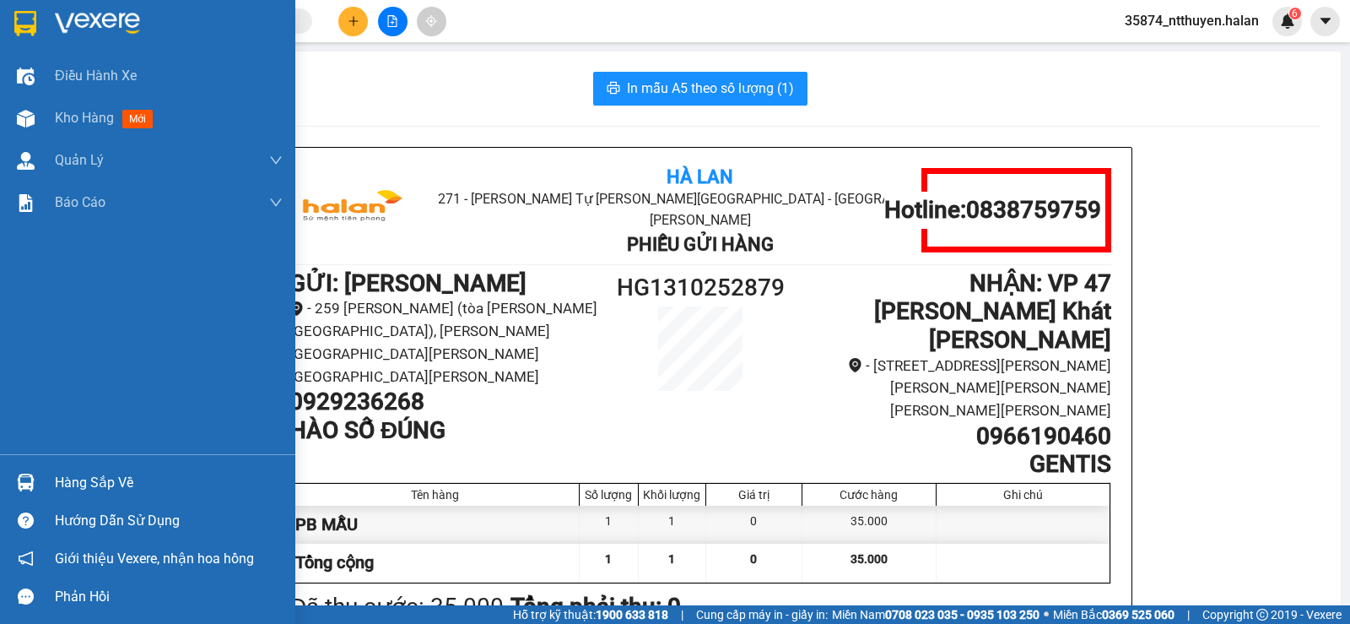
click at [101, 483] on div "Hàng sắp về" at bounding box center [169, 482] width 228 height 25
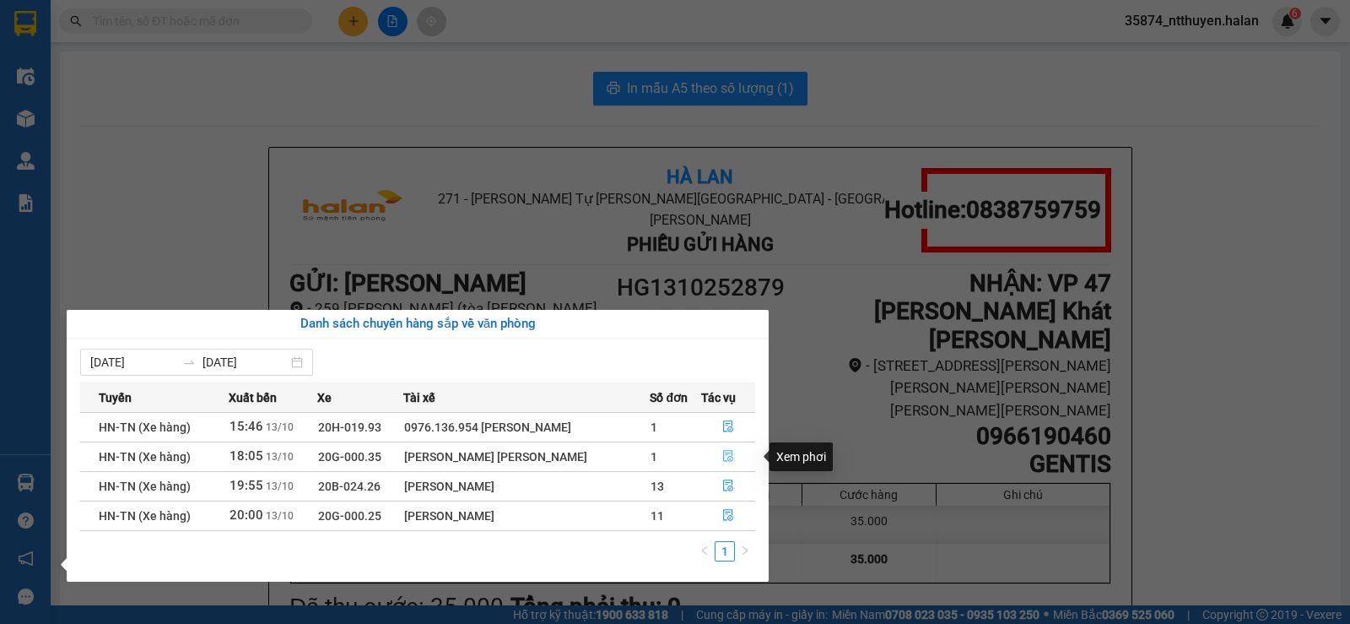
click at [727, 457] on icon "file-done" at bounding box center [728, 456] width 12 height 12
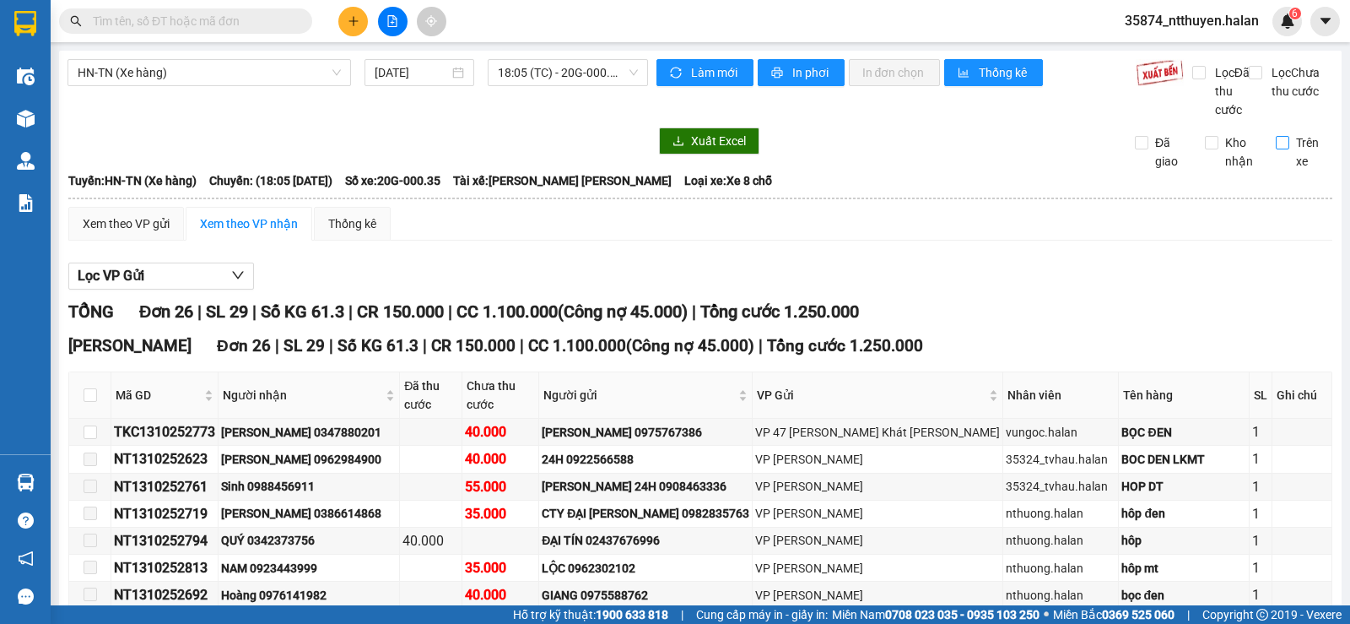
click at [1277, 149] on input "Trên xe" at bounding box center [1283, 143] width 14 height 14
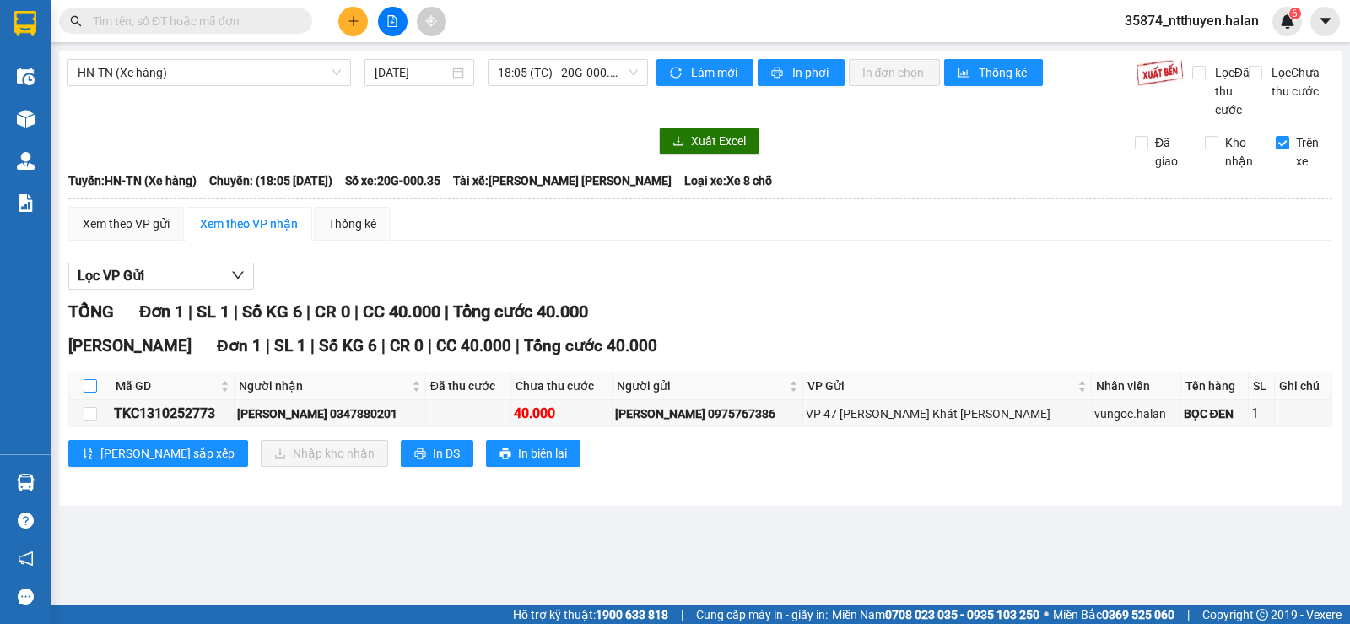
click at [94, 392] on input "checkbox" at bounding box center [91, 386] width 14 height 14
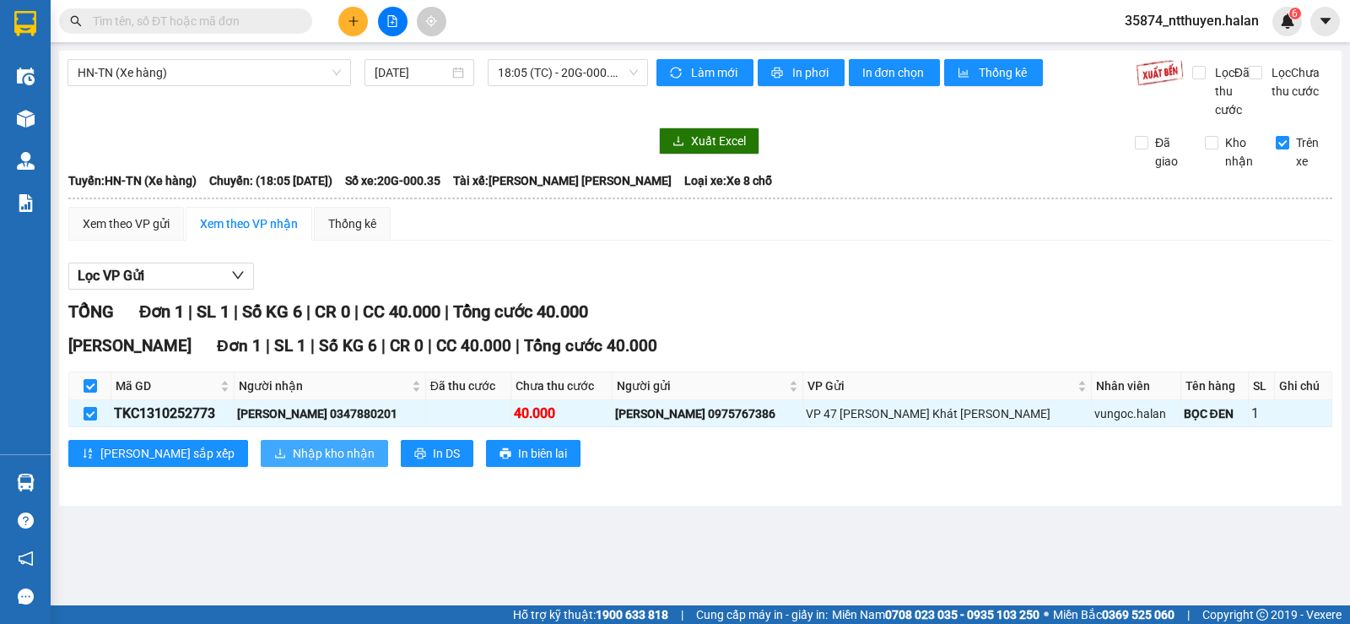
click at [293, 462] on span "Nhập kho nhận" at bounding box center [334, 453] width 82 height 19
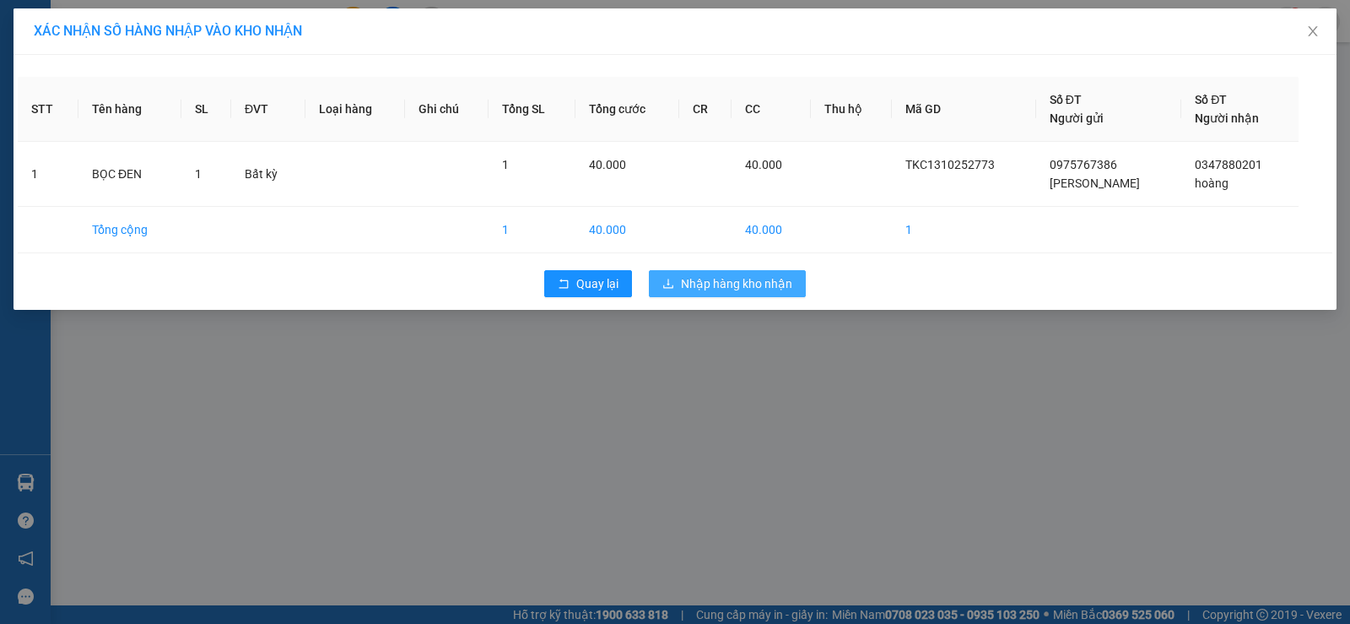
click at [763, 282] on span "Nhập hàng kho nhận" at bounding box center [736, 283] width 111 height 19
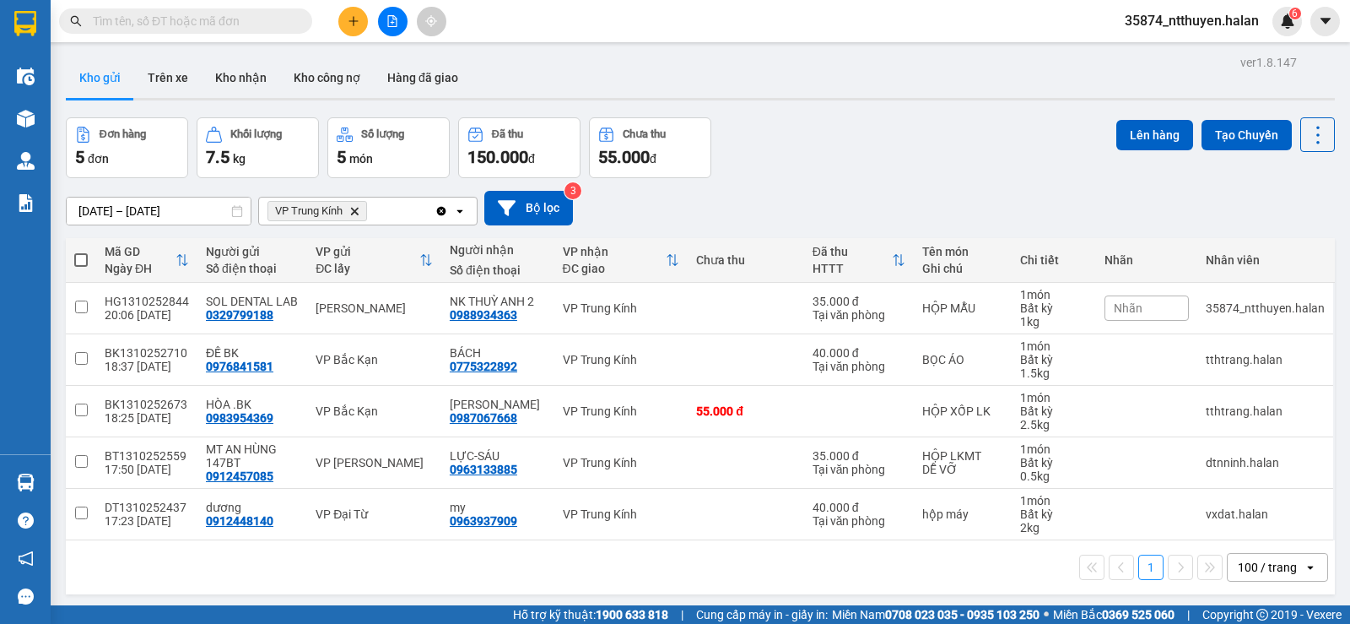
click at [204, 24] on input "text" at bounding box center [192, 21] width 199 height 19
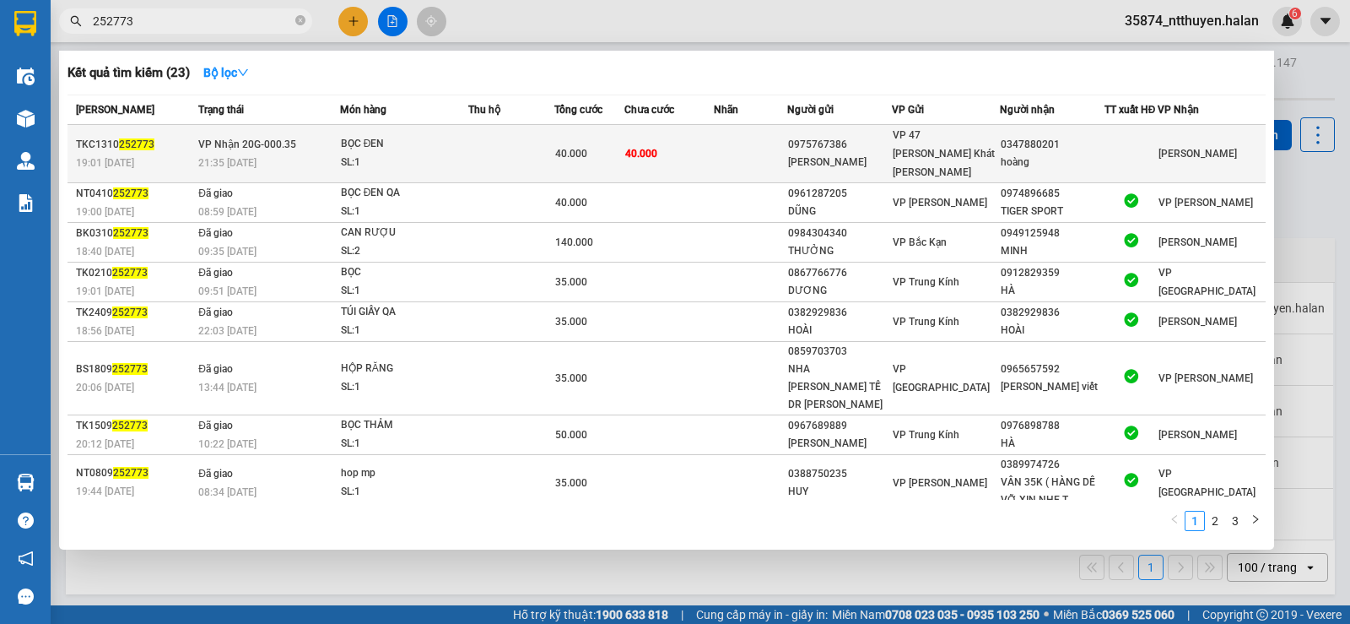
click at [624, 154] on td "40.000" at bounding box center [588, 154] width 69 height 58
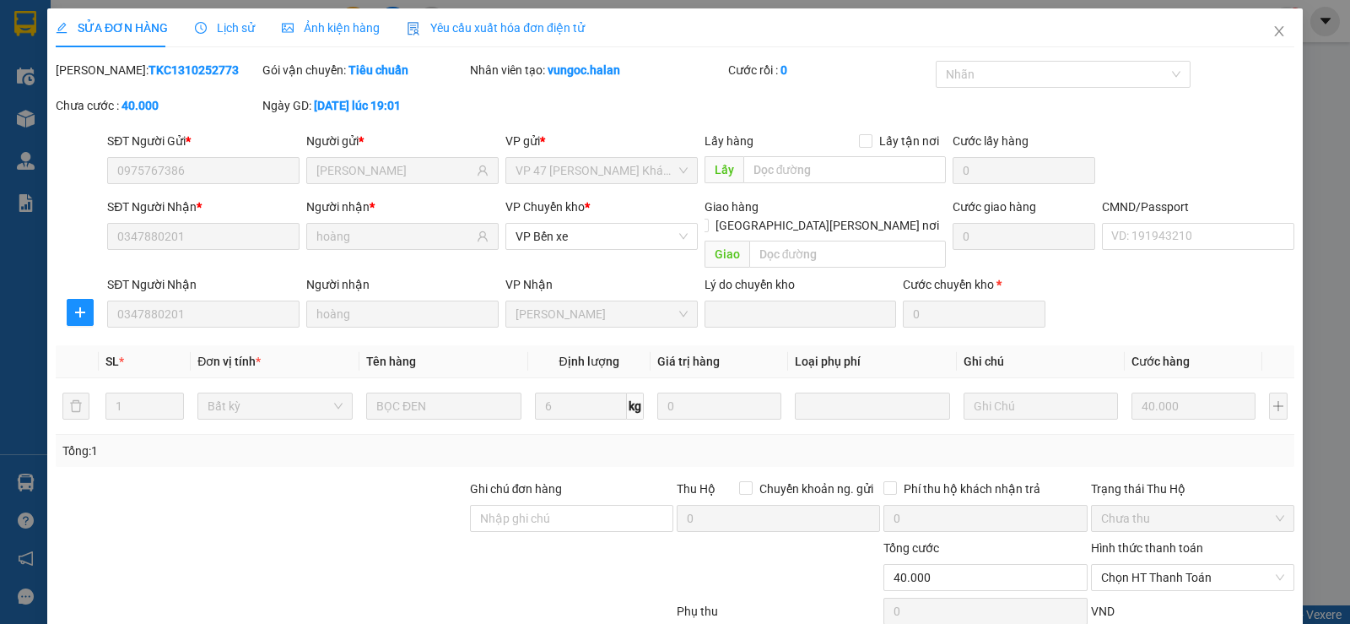
scroll to position [95, 0]
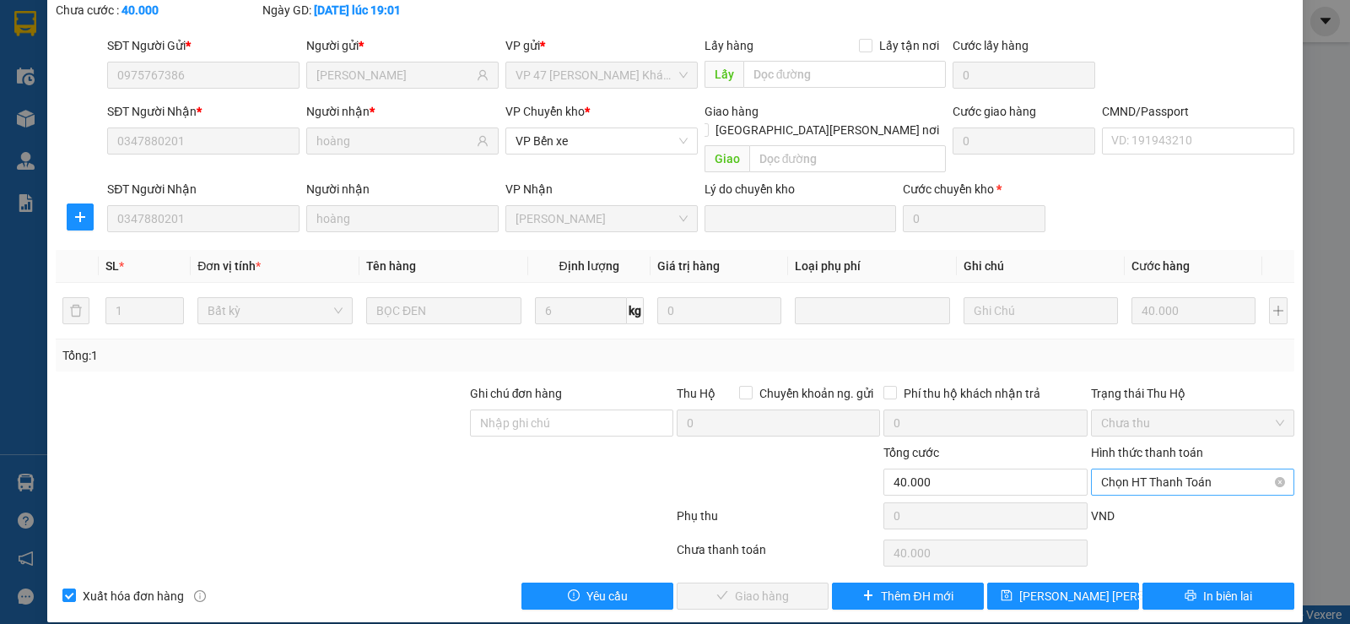
click at [1175, 469] on span "Chọn HT Thanh Toán" at bounding box center [1192, 481] width 183 height 25
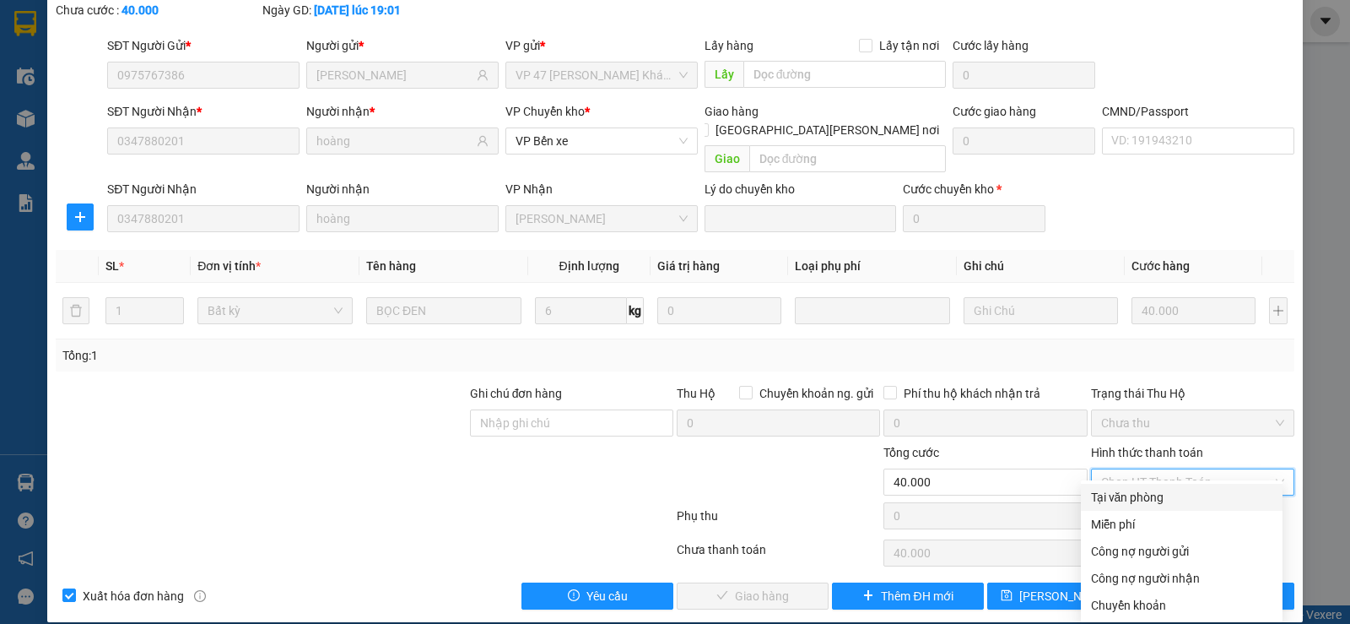
click at [1136, 504] on div "Tại văn phòng" at bounding box center [1181, 497] width 181 height 19
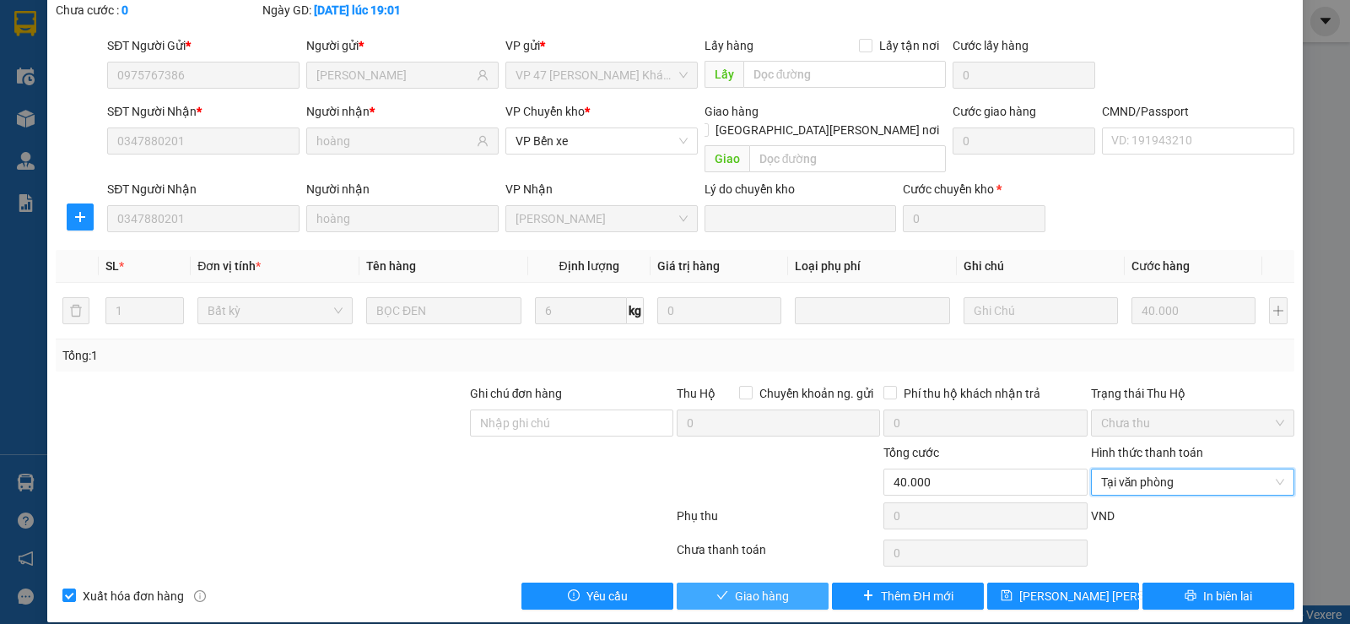
click at [757, 587] on span "Giao hàng" at bounding box center [762, 596] width 54 height 19
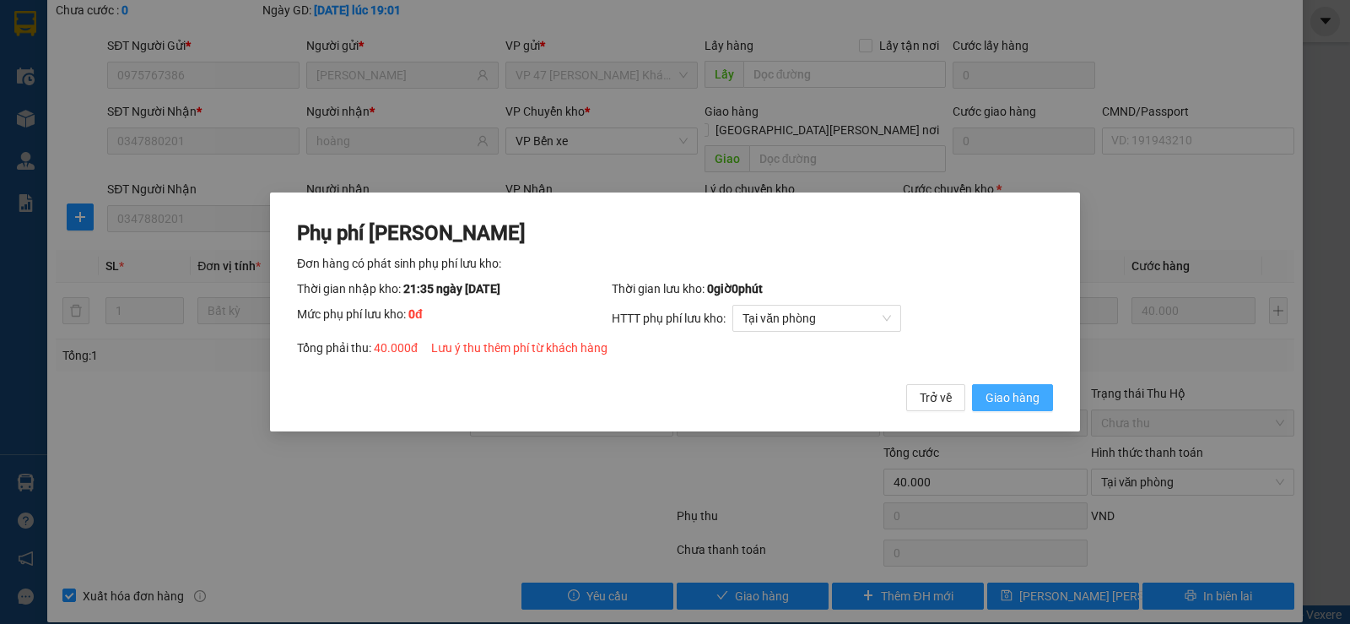
click at [1017, 397] on span "Giao hàng" at bounding box center [1013, 397] width 54 height 19
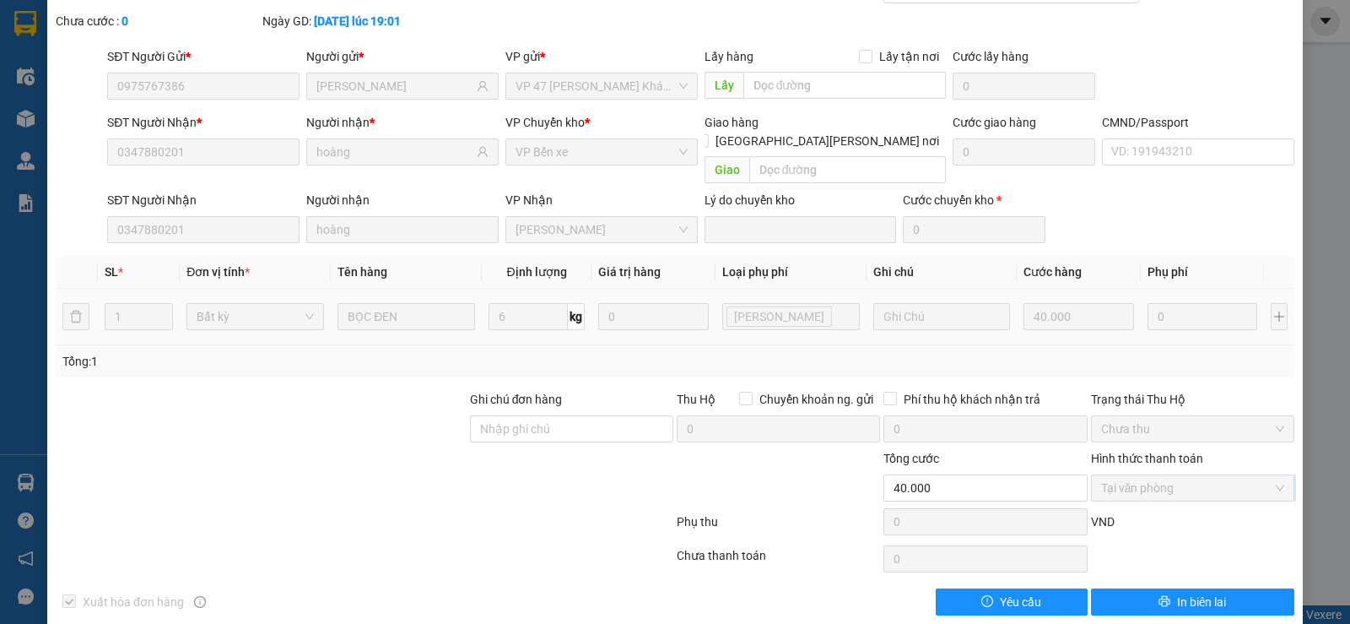
scroll to position [0, 0]
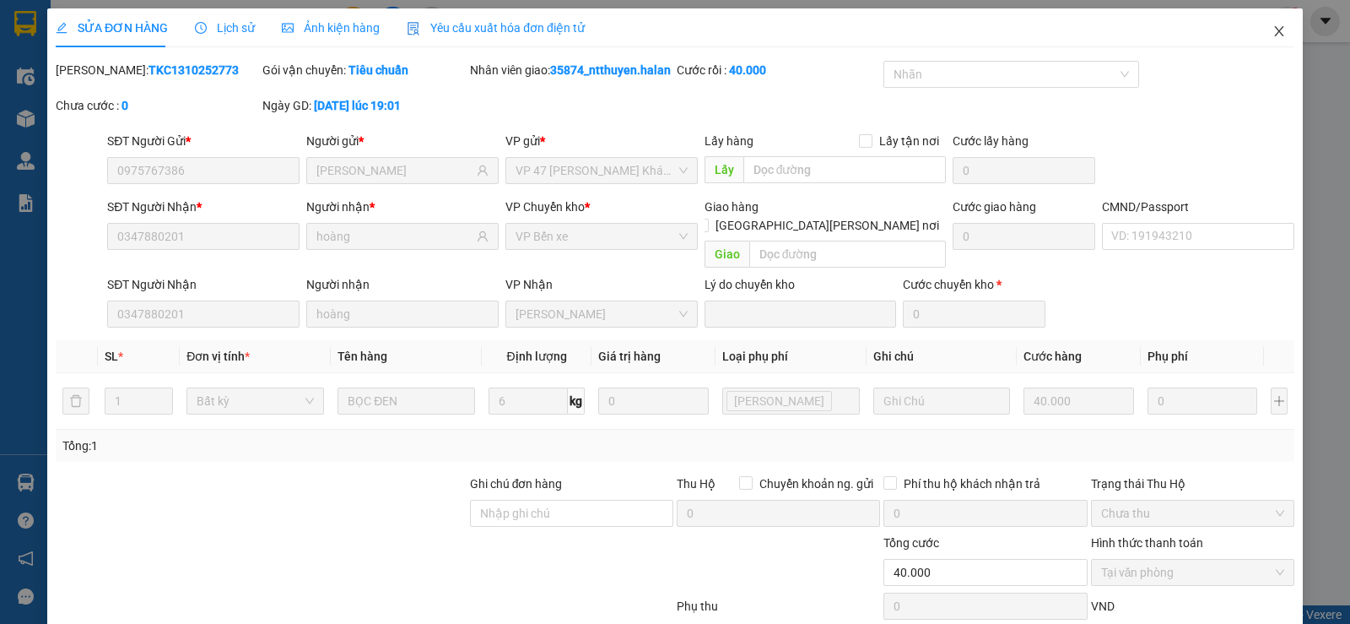
click at [1273, 34] on icon "close" at bounding box center [1280, 31] width 14 height 14
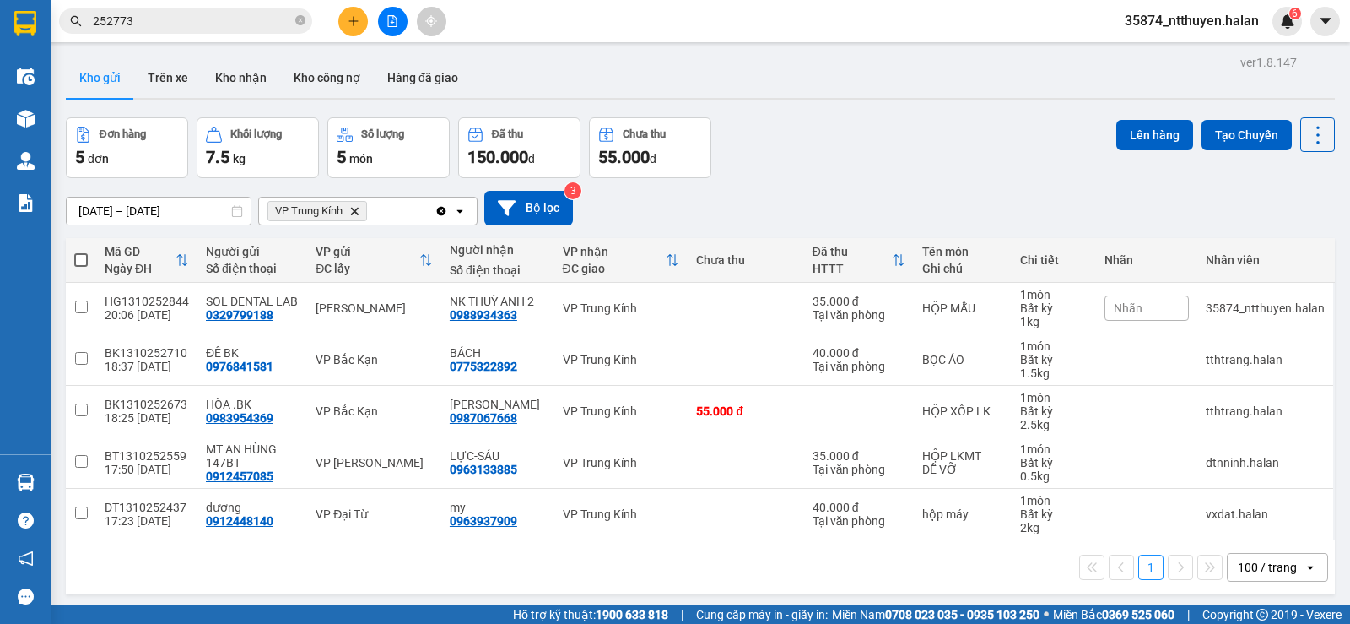
click at [438, 209] on icon "Clear all" at bounding box center [441, 210] width 9 height 9
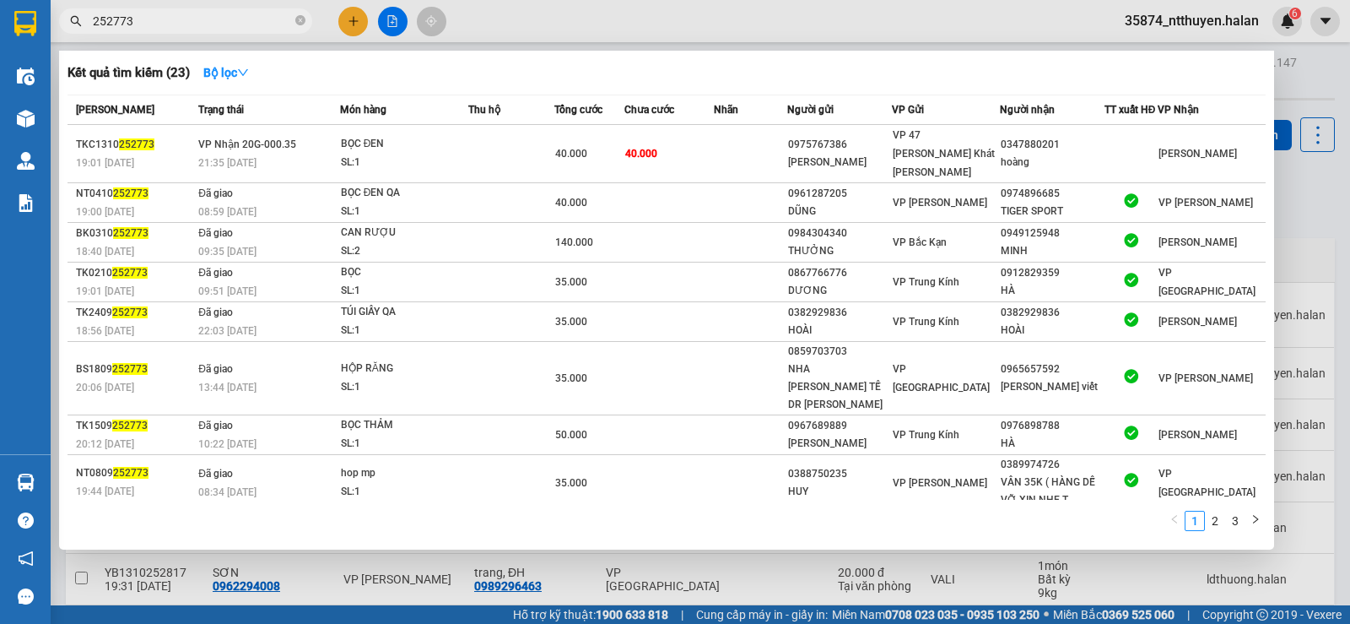
click at [165, 24] on input "252773" at bounding box center [192, 21] width 199 height 19
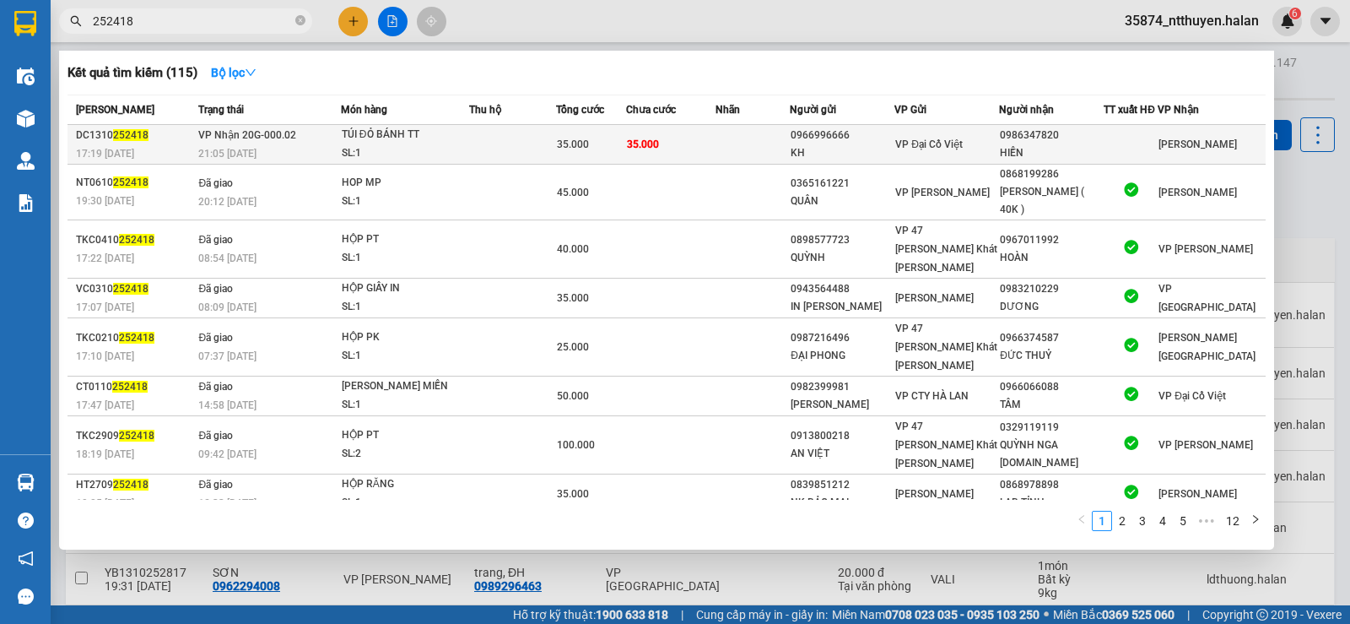
click at [489, 144] on td at bounding box center [512, 145] width 87 height 40
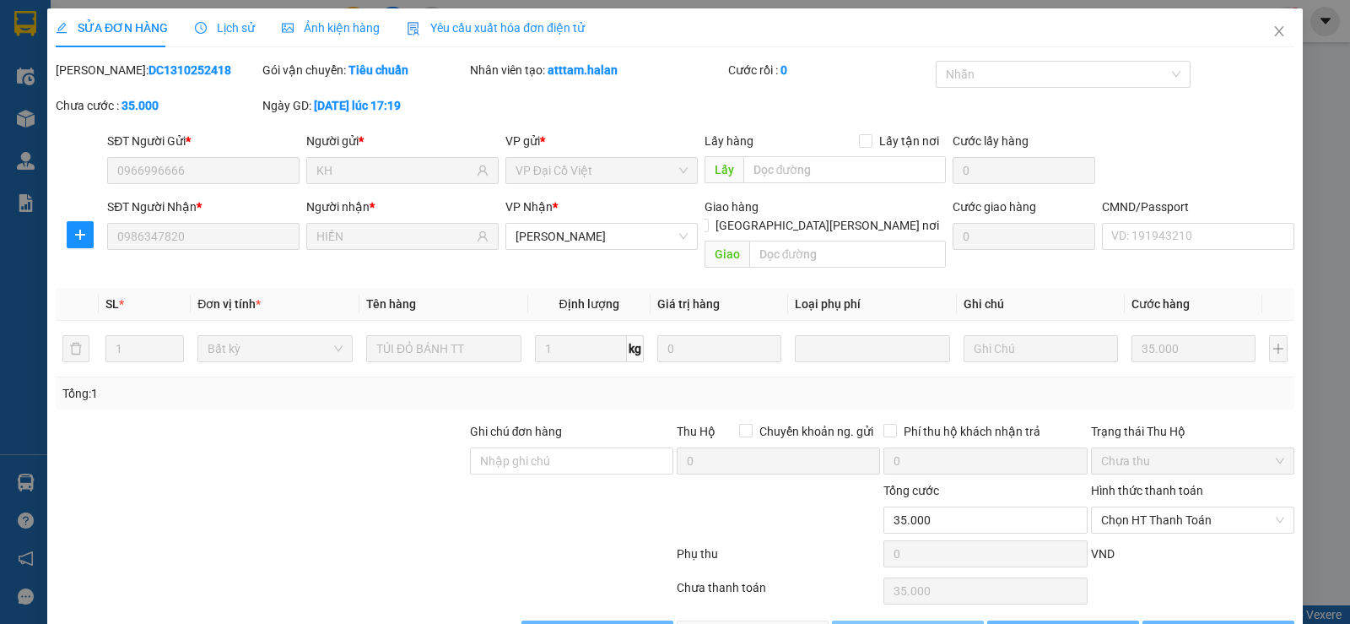
scroll to position [38, 0]
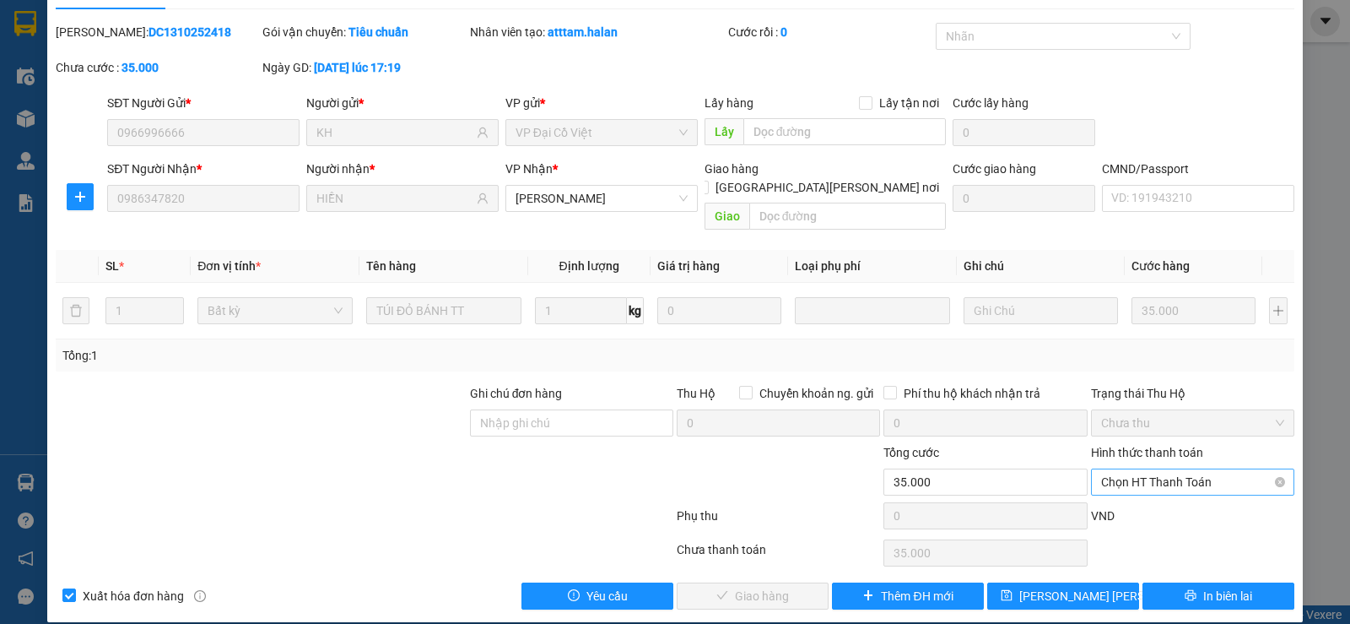
click at [1148, 469] on span "Chọn HT Thanh Toán" at bounding box center [1192, 481] width 183 height 25
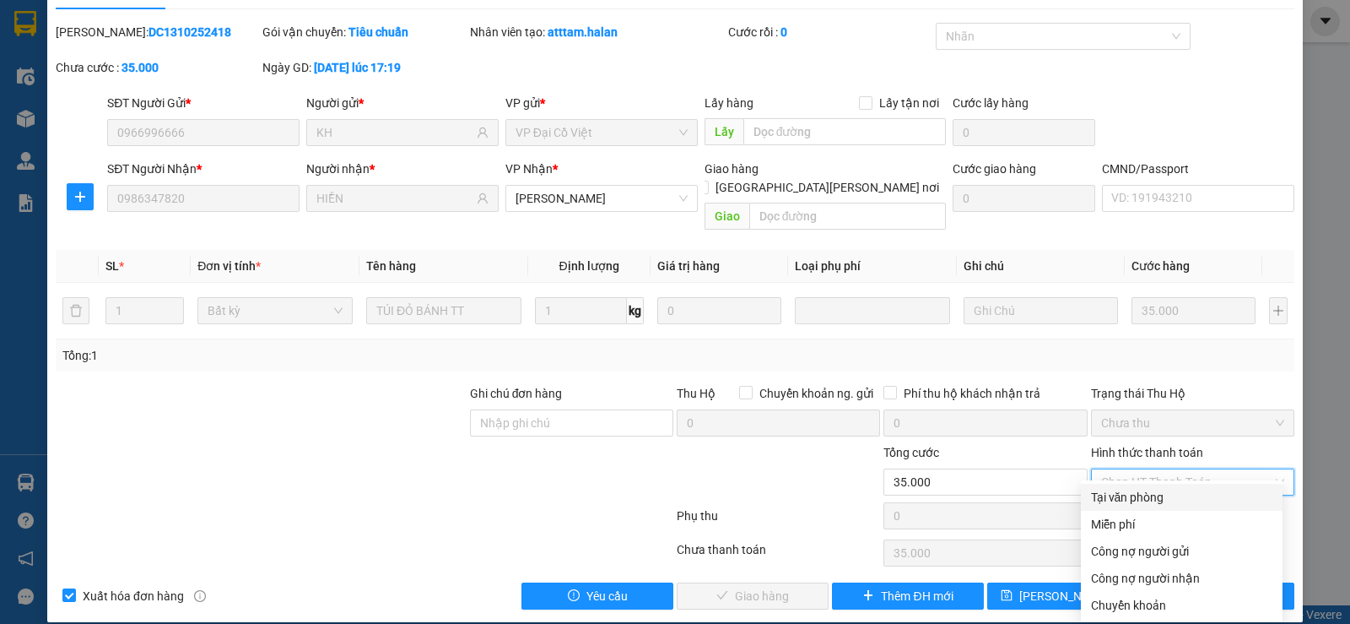
click at [1150, 499] on div "Tại văn phòng" at bounding box center [1181, 497] width 181 height 19
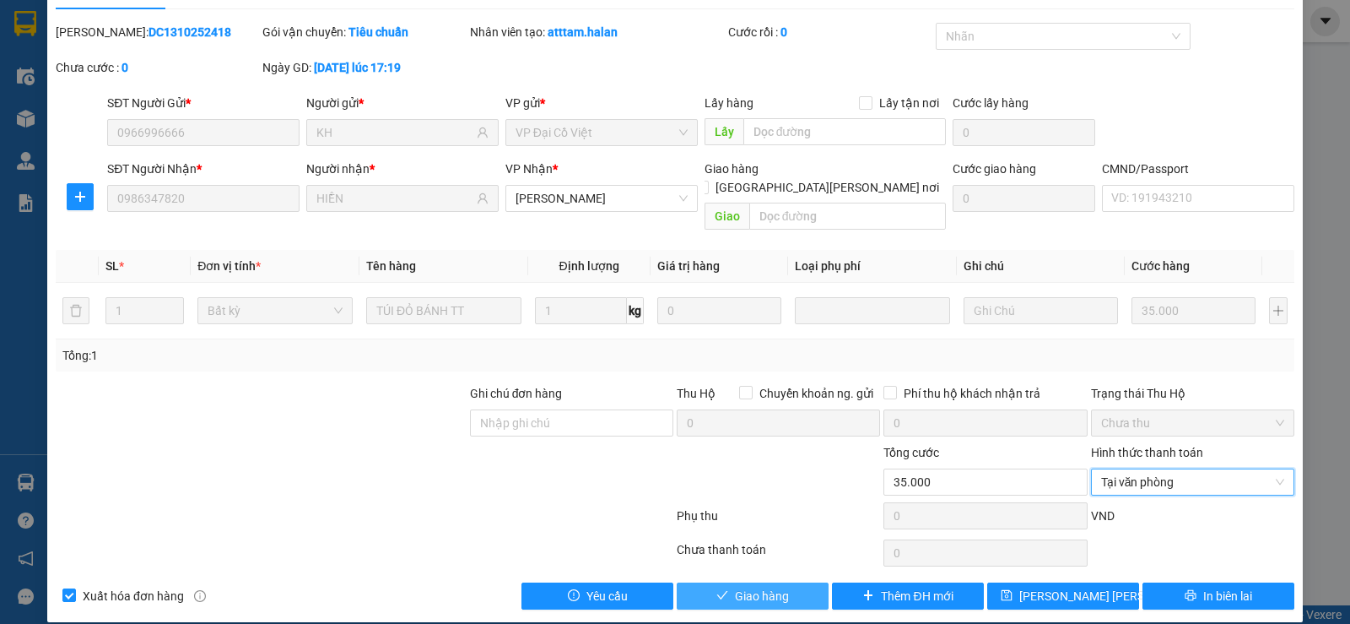
click at [808, 582] on button "Giao hàng" at bounding box center [753, 595] width 152 height 27
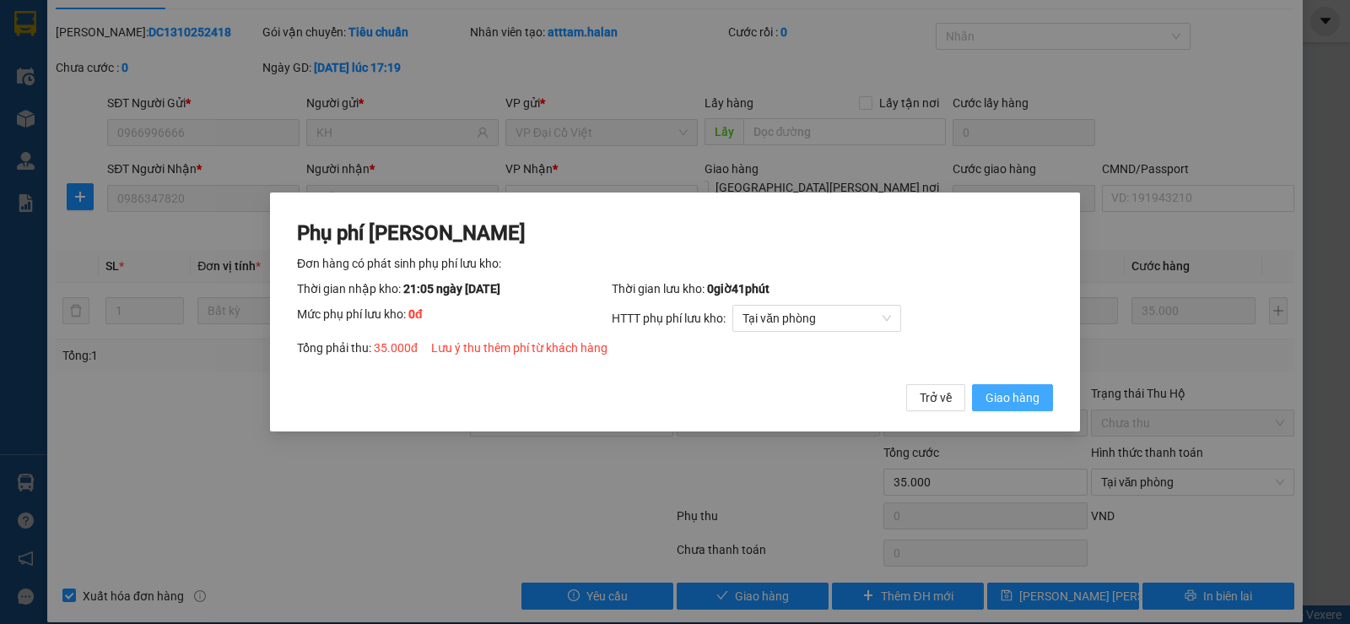
click at [1048, 403] on button "Giao hàng" at bounding box center [1012, 397] width 81 height 27
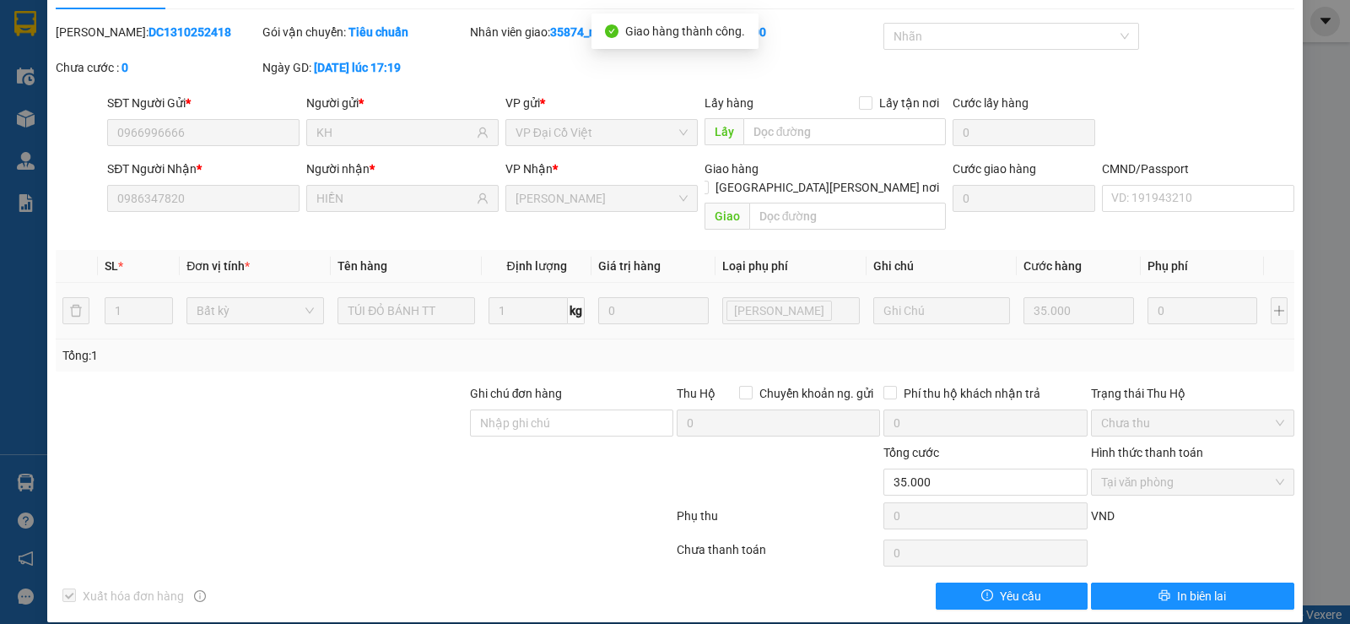
scroll to position [0, 0]
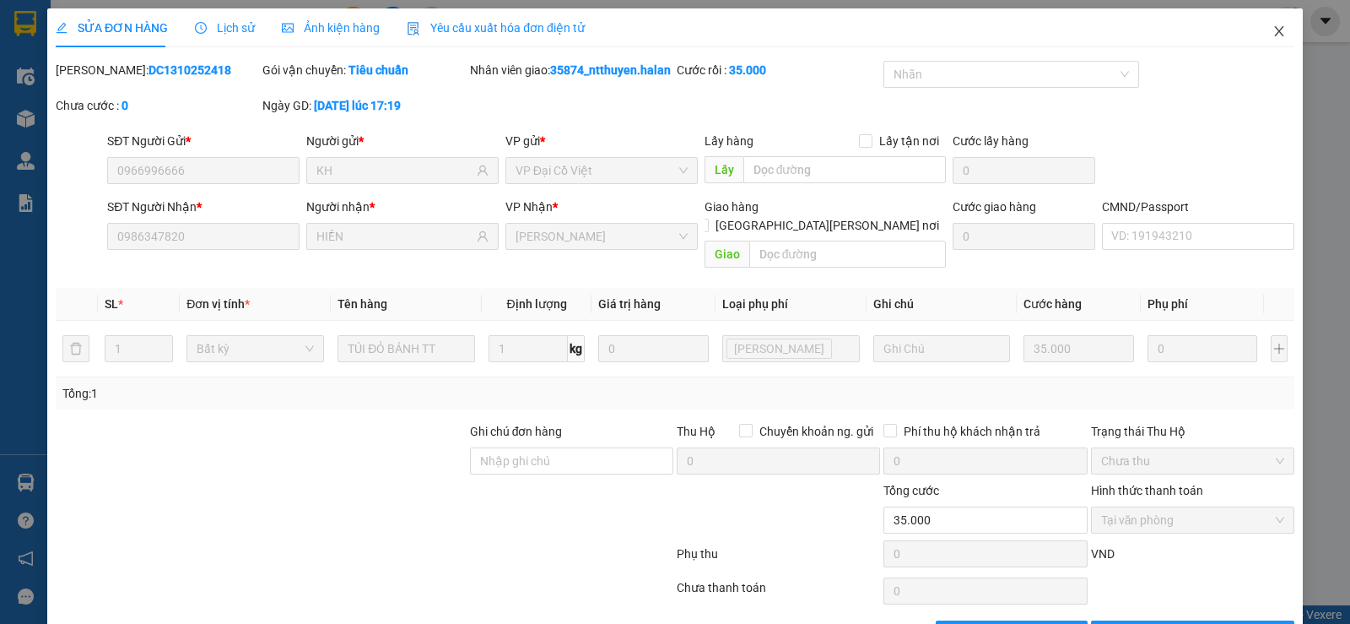
click at [1274, 34] on icon "close" at bounding box center [1278, 31] width 9 height 10
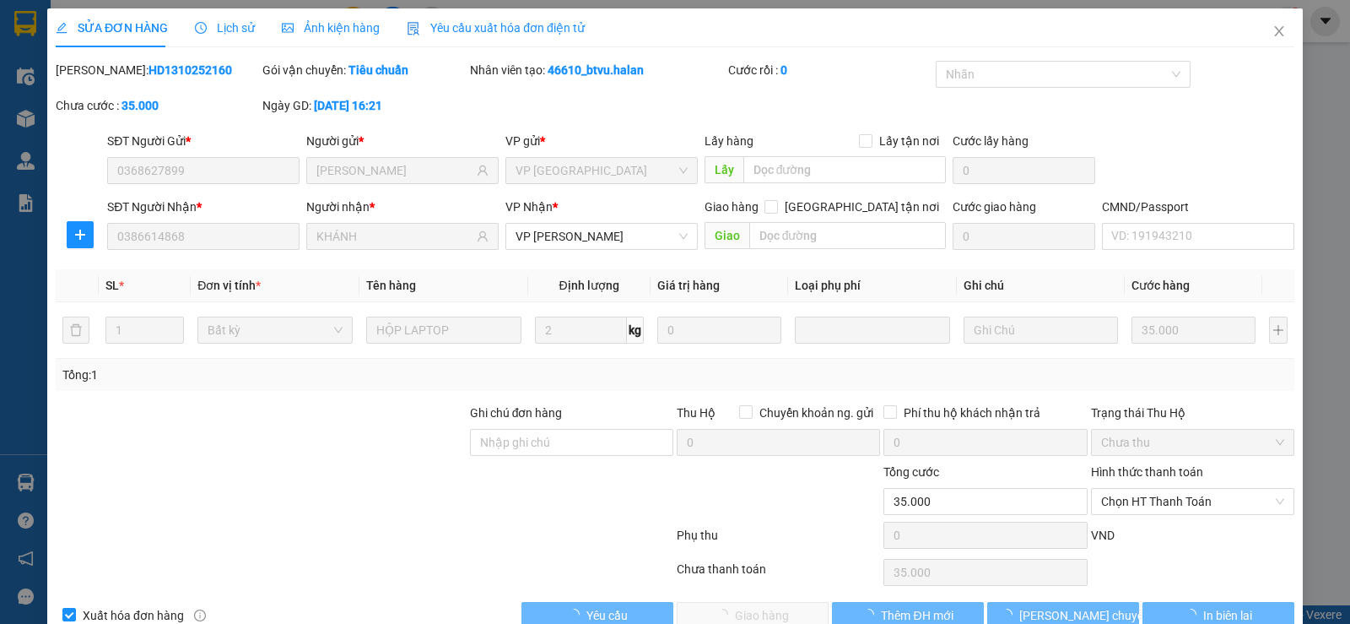
type input "0368627899"
type input "[PERSON_NAME]"
type input "0386614868"
type input "KHÁNH"
type input "0"
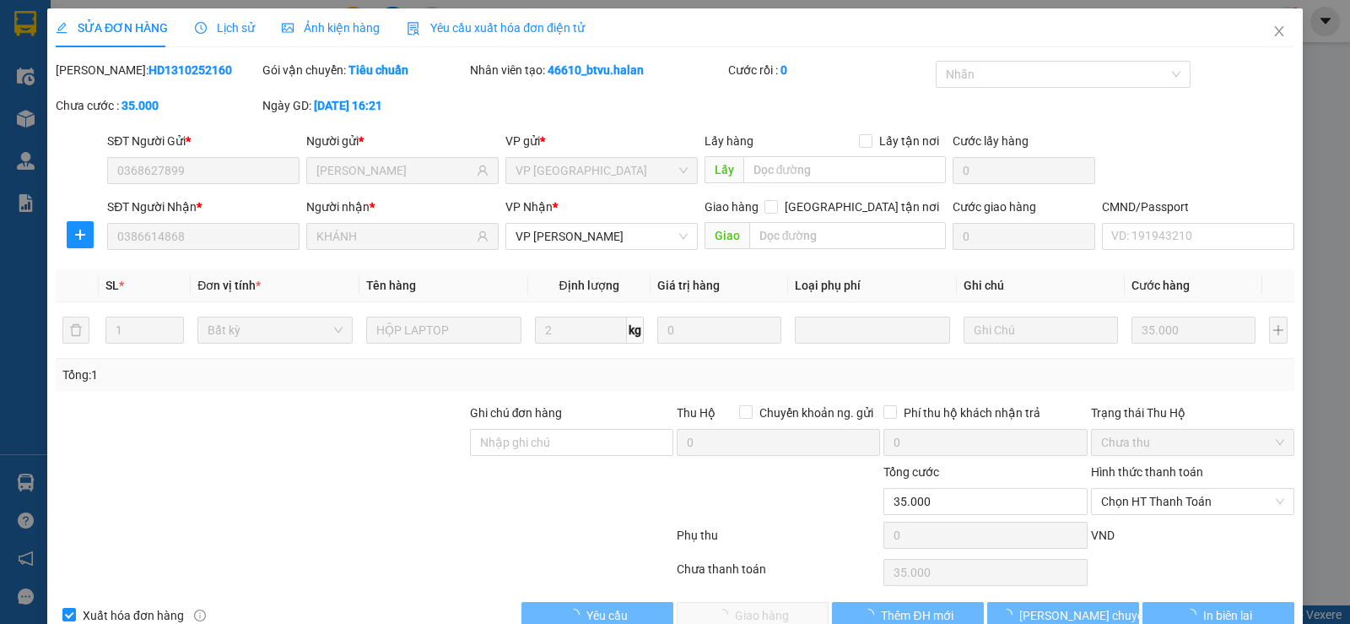
type input "35.000"
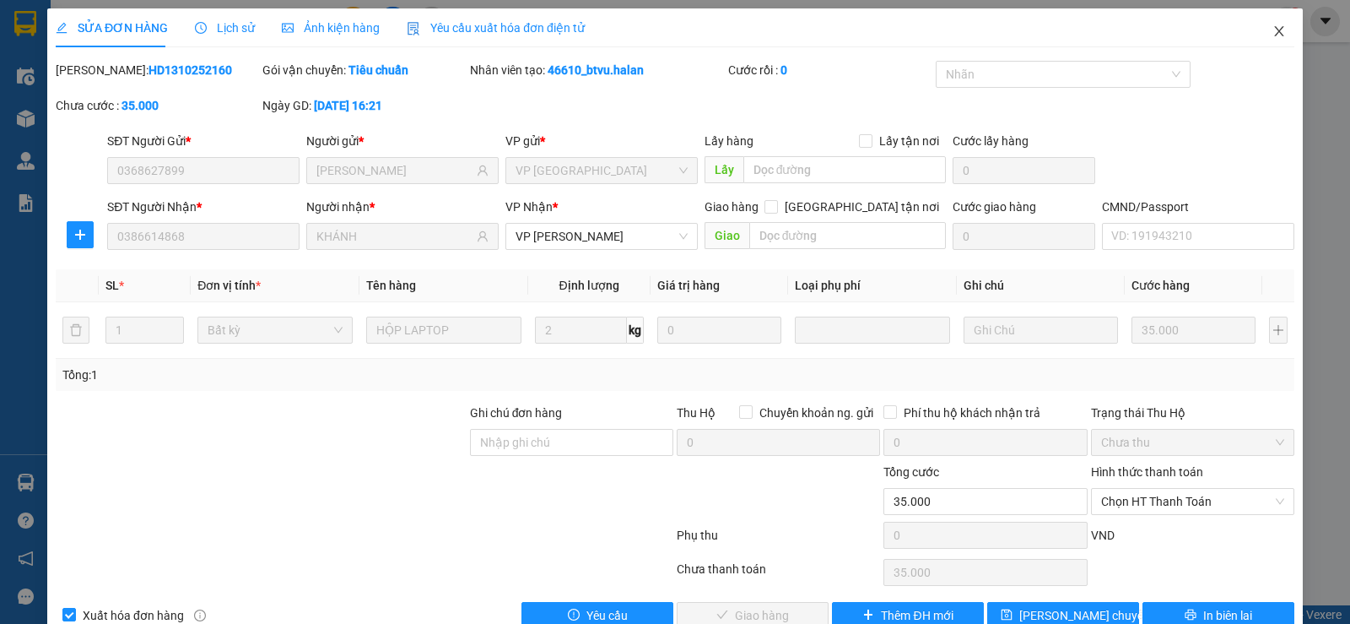
click at [1274, 30] on span "Close" at bounding box center [1279, 31] width 47 height 47
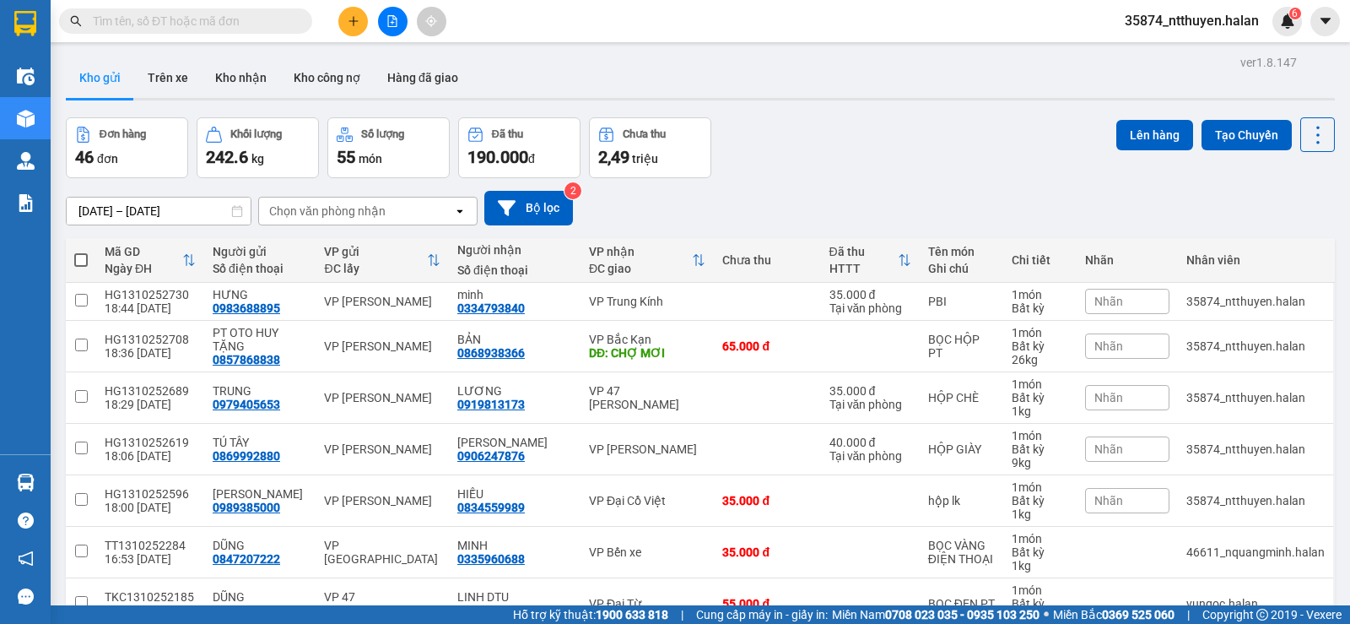
click at [184, 25] on input "text" at bounding box center [192, 21] width 199 height 19
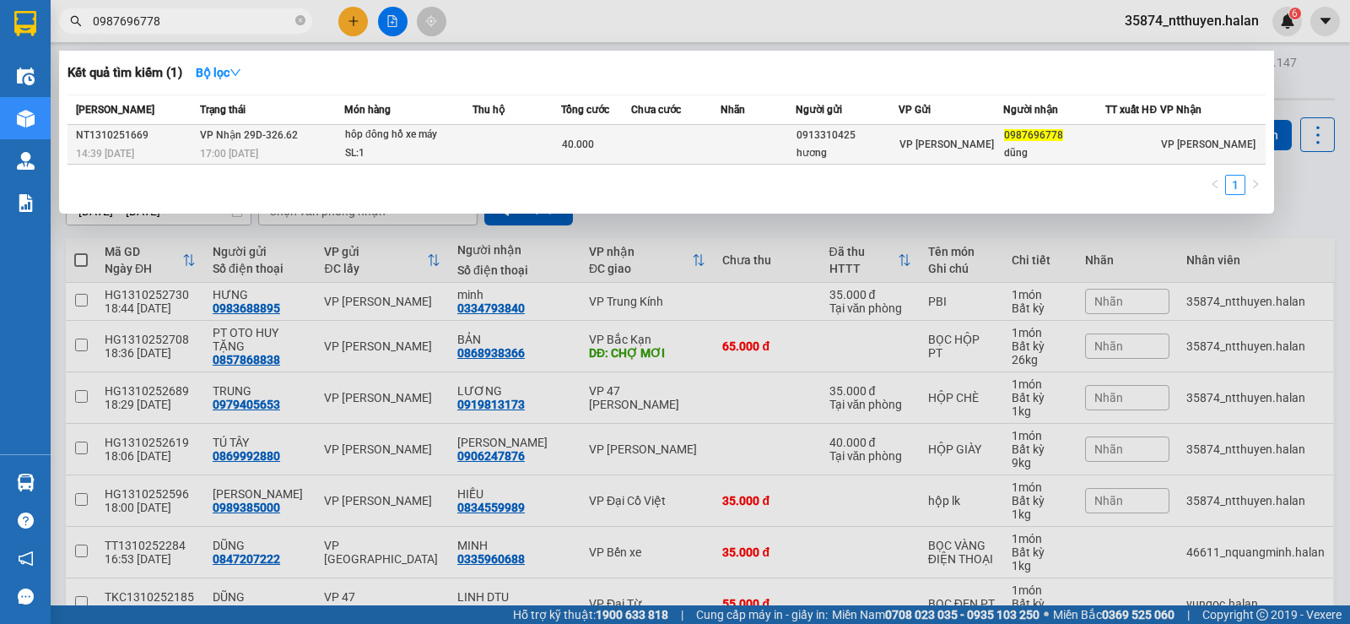
type input "0987696778"
click at [340, 146] on div "17:00 - 13/10" at bounding box center [271, 153] width 143 height 19
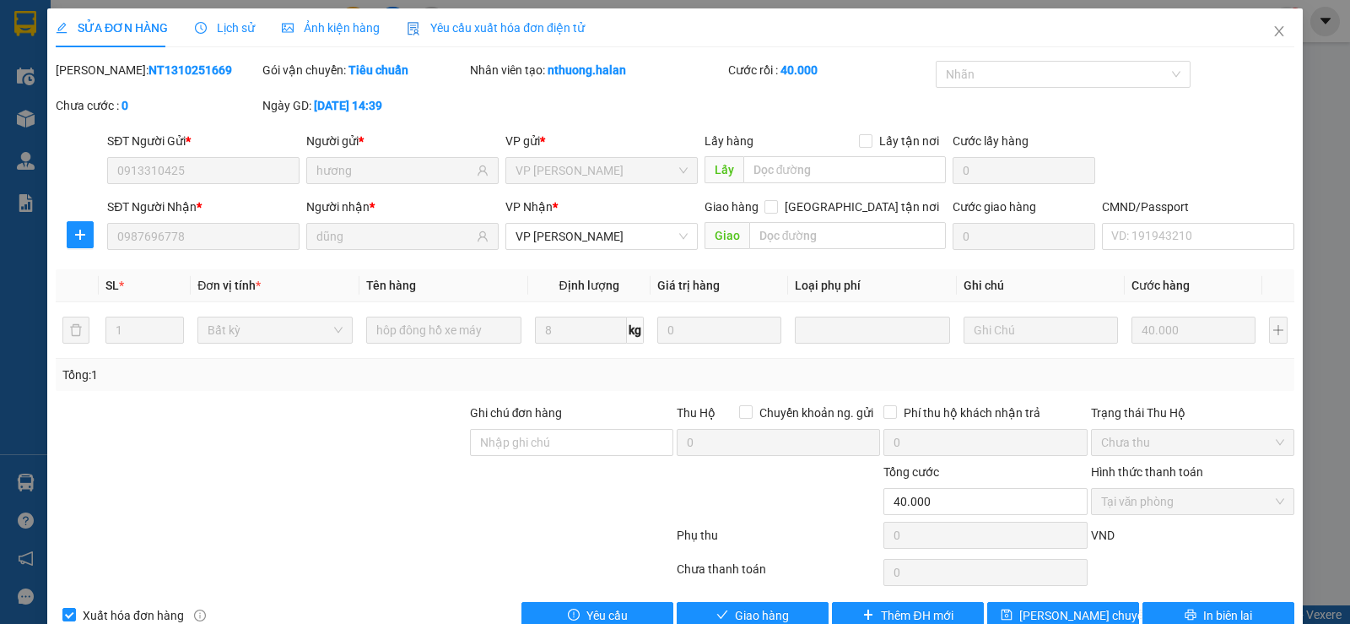
type input "0913310425"
type input "hương"
type input "0987696778"
type input "dũng"
type input "0"
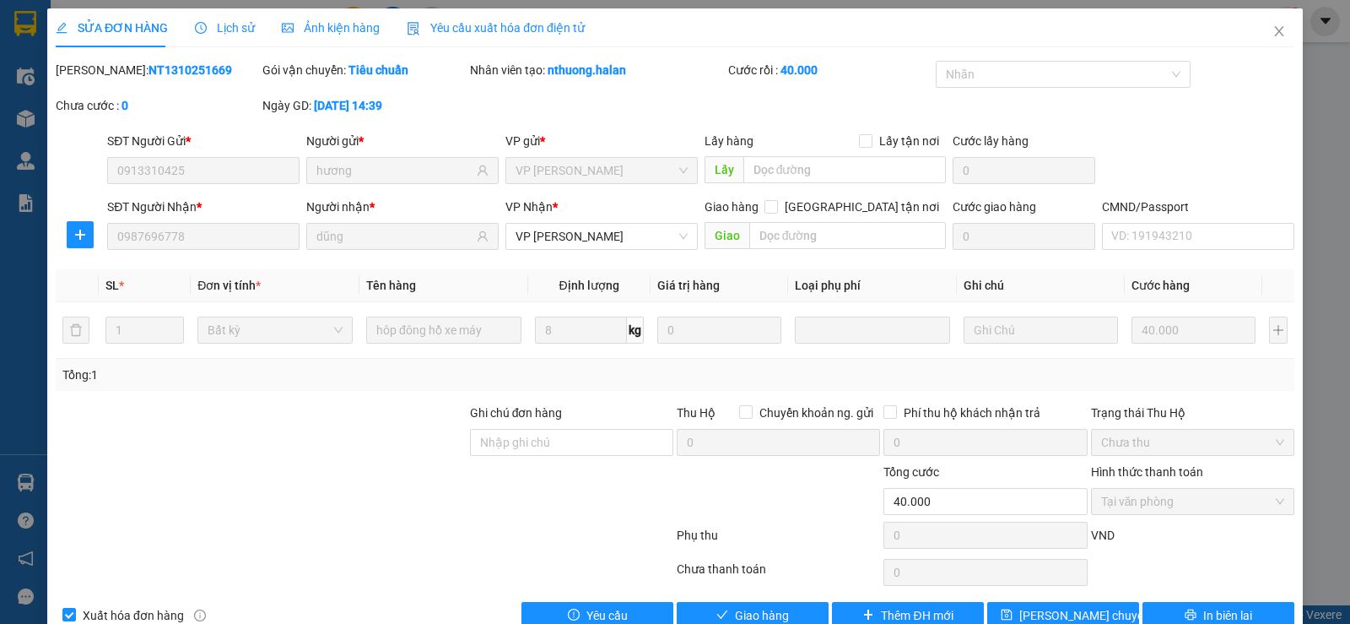
type input "40.000"
click at [776, 616] on span "Giao hàng" at bounding box center [762, 615] width 54 height 19
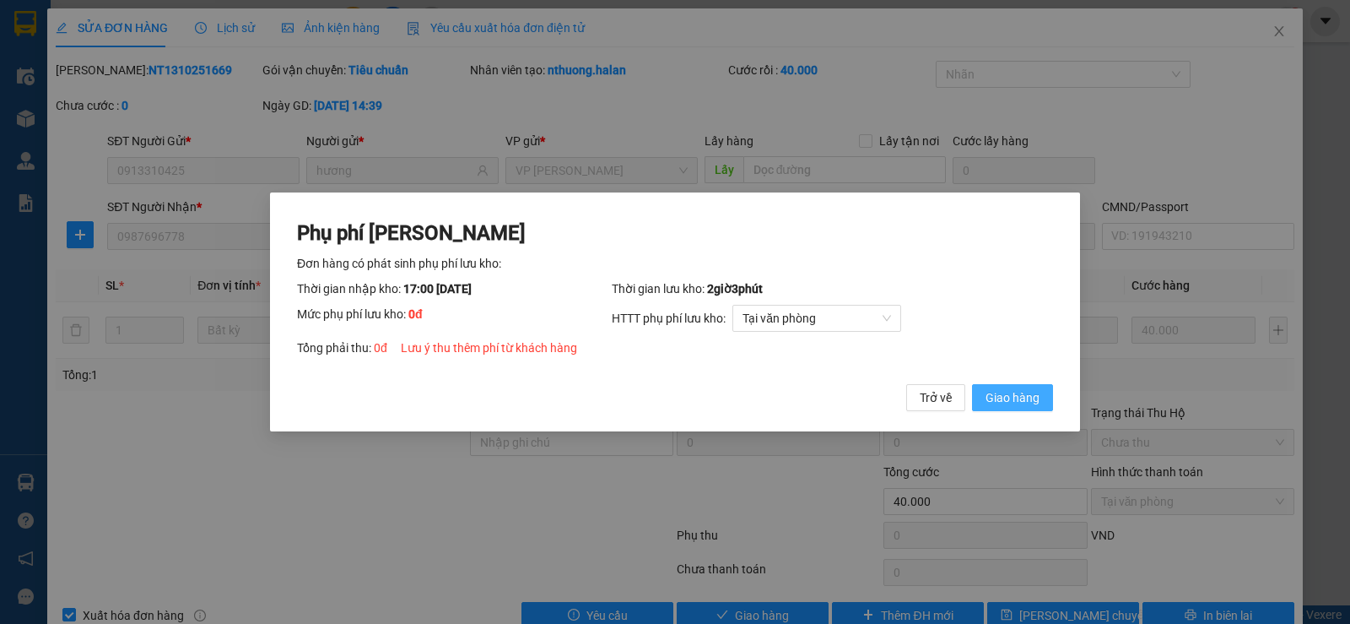
click at [1016, 393] on span "Giao hàng" at bounding box center [1013, 397] width 54 height 19
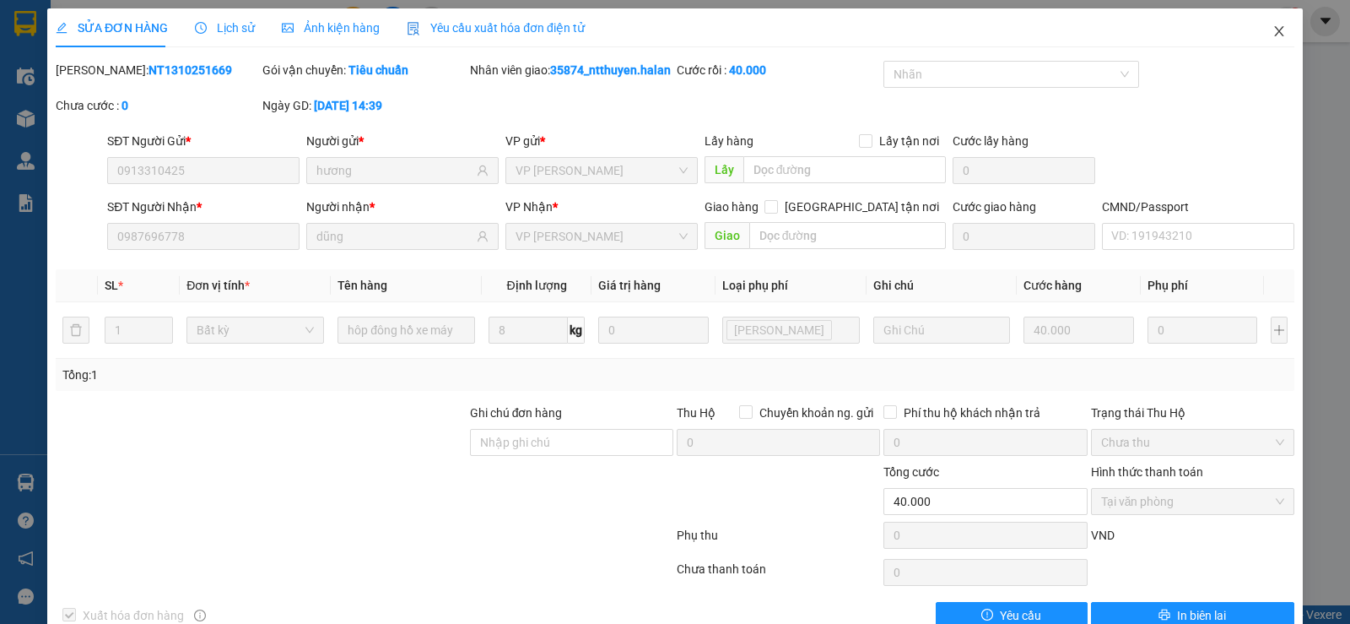
click at [1273, 34] on icon "close" at bounding box center [1280, 31] width 14 height 14
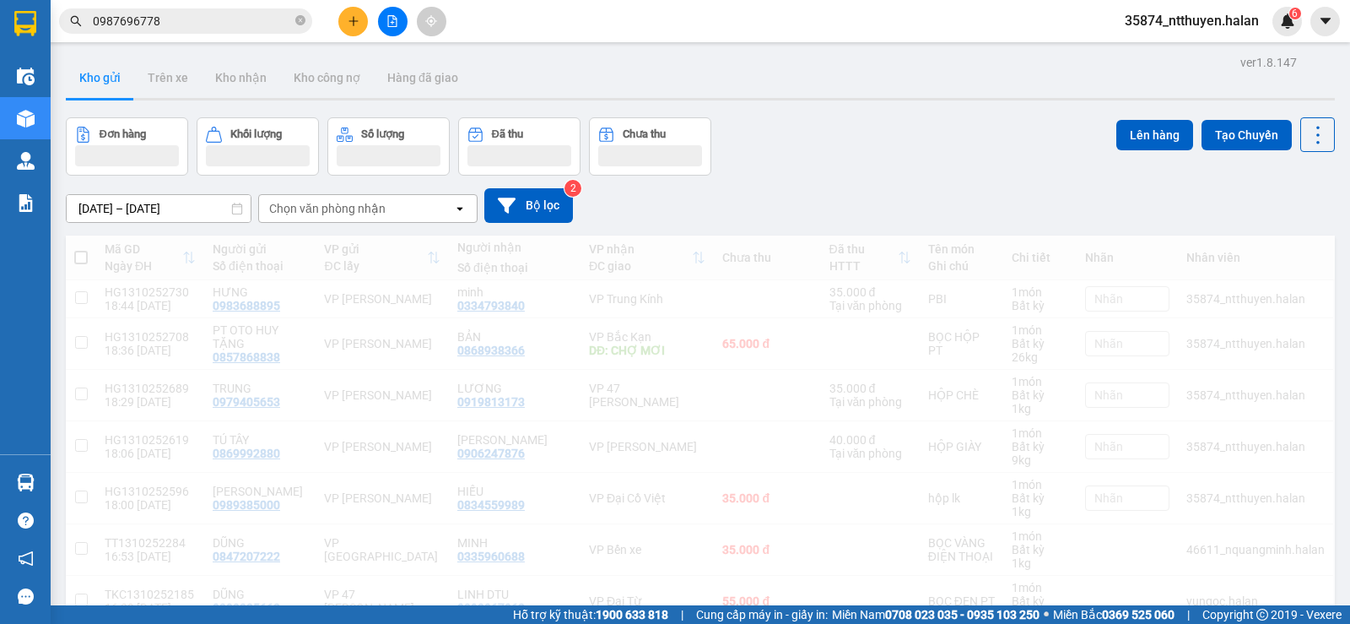
click at [186, 13] on input "0987696778" at bounding box center [192, 21] width 199 height 19
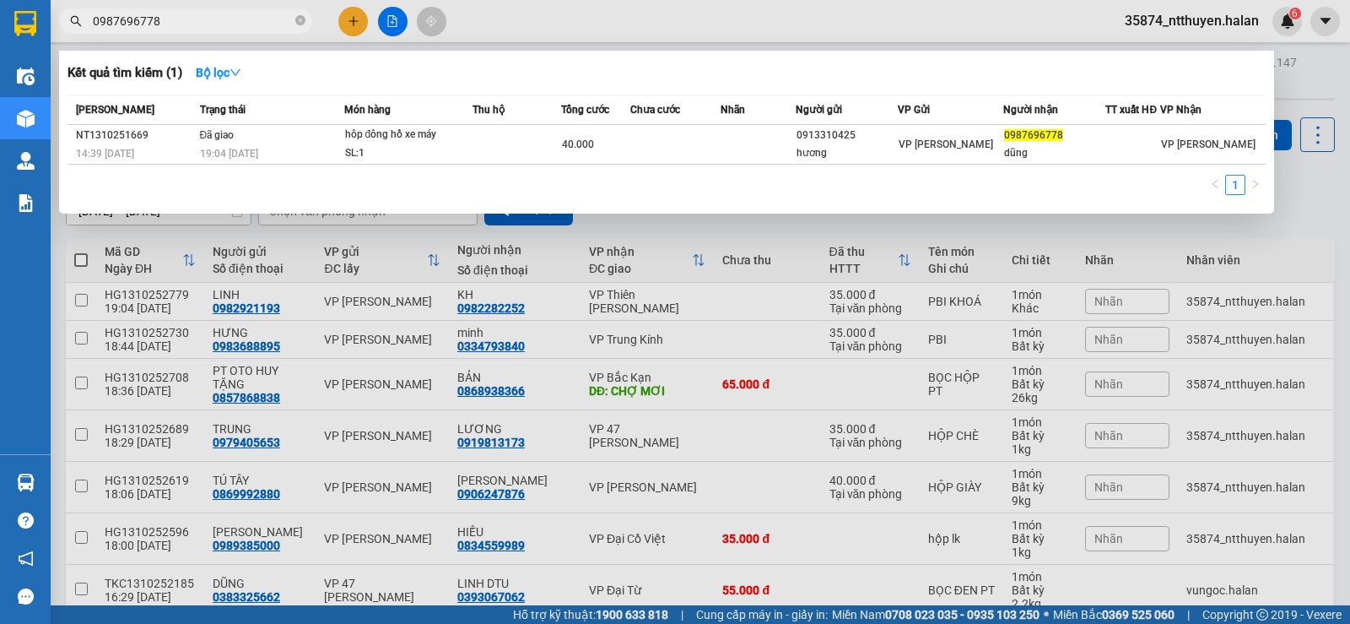
click at [197, 27] on input "0987696778" at bounding box center [192, 21] width 199 height 19
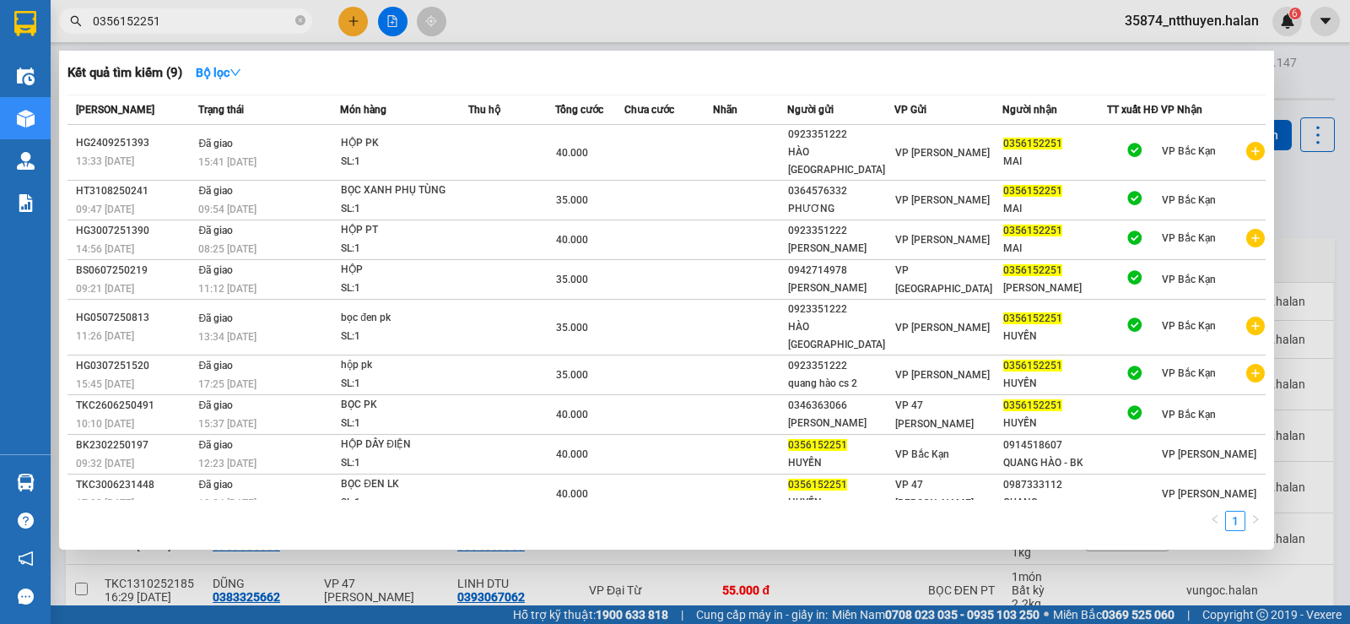
click at [197, 20] on input "0356152251" at bounding box center [192, 21] width 199 height 19
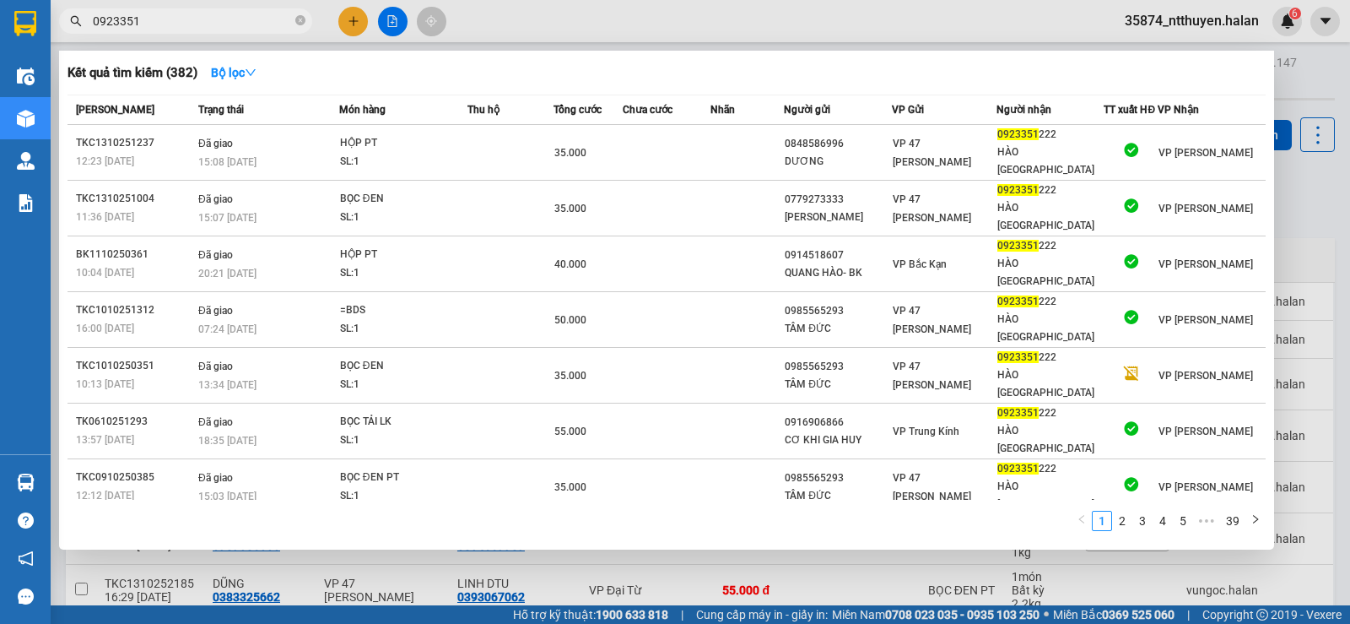
click at [1323, 376] on div at bounding box center [675, 312] width 1350 height 624
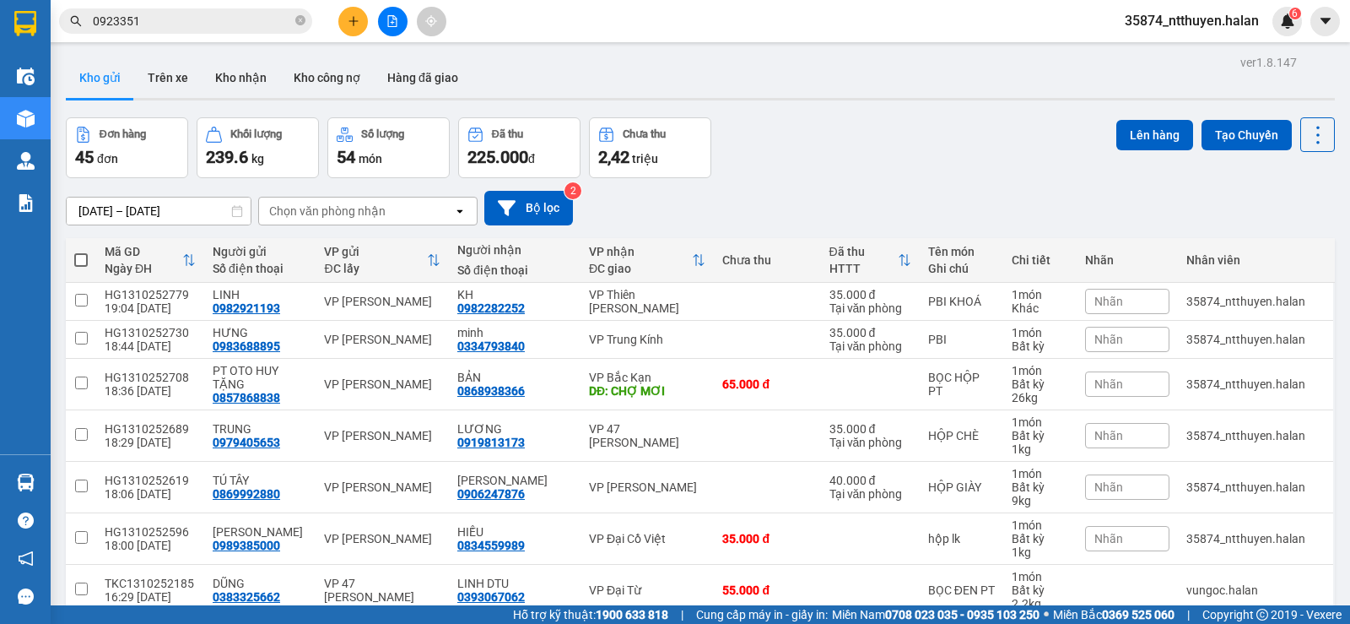
click at [230, 28] on input "0923351" at bounding box center [192, 21] width 199 height 19
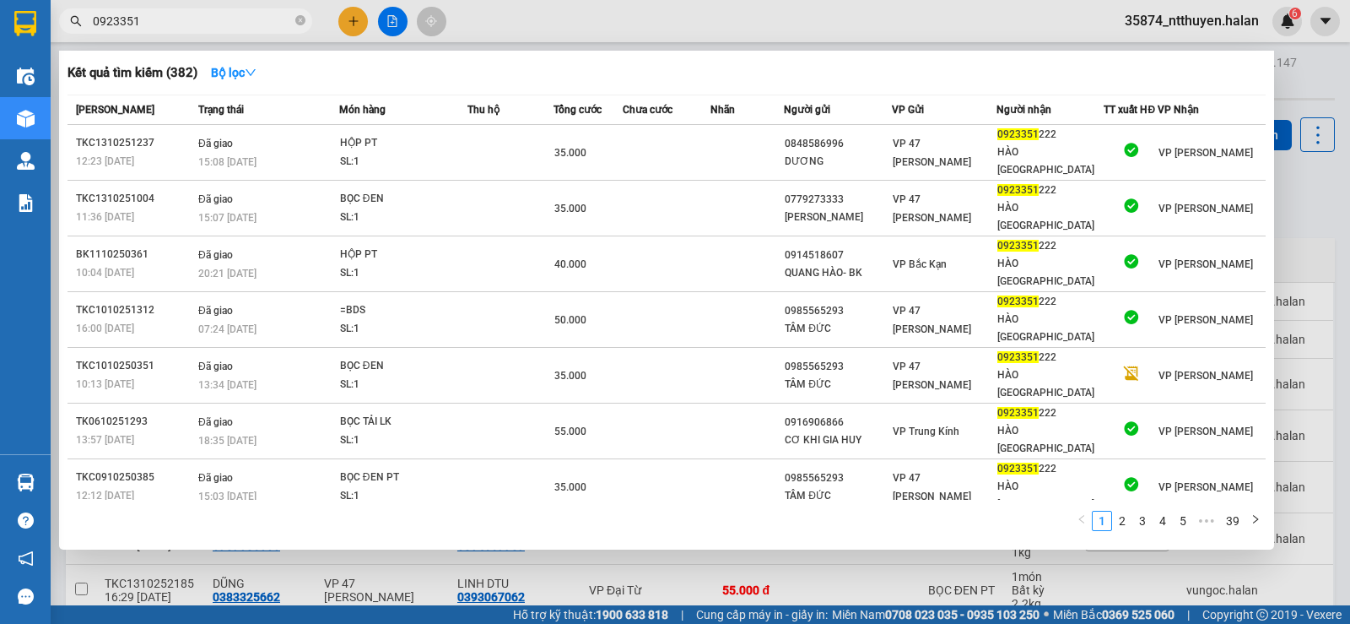
click at [230, 28] on input "0923351" at bounding box center [192, 21] width 199 height 19
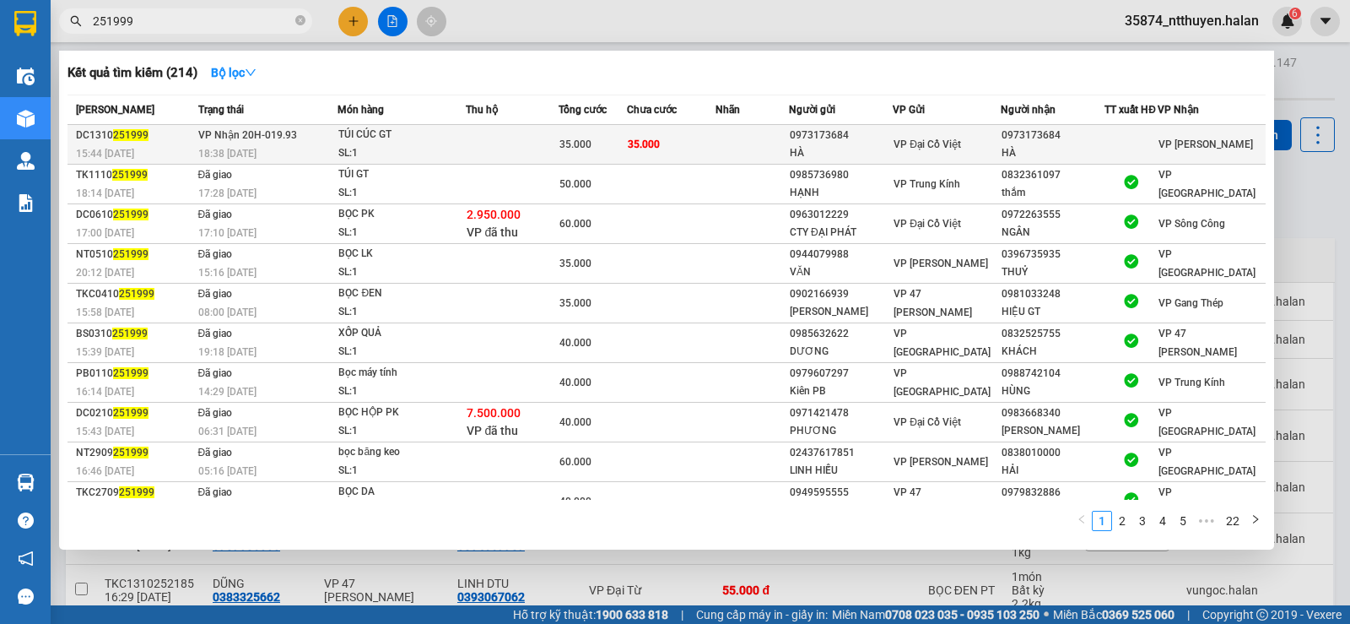
type input "251999"
click at [559, 144] on td at bounding box center [512, 145] width 93 height 40
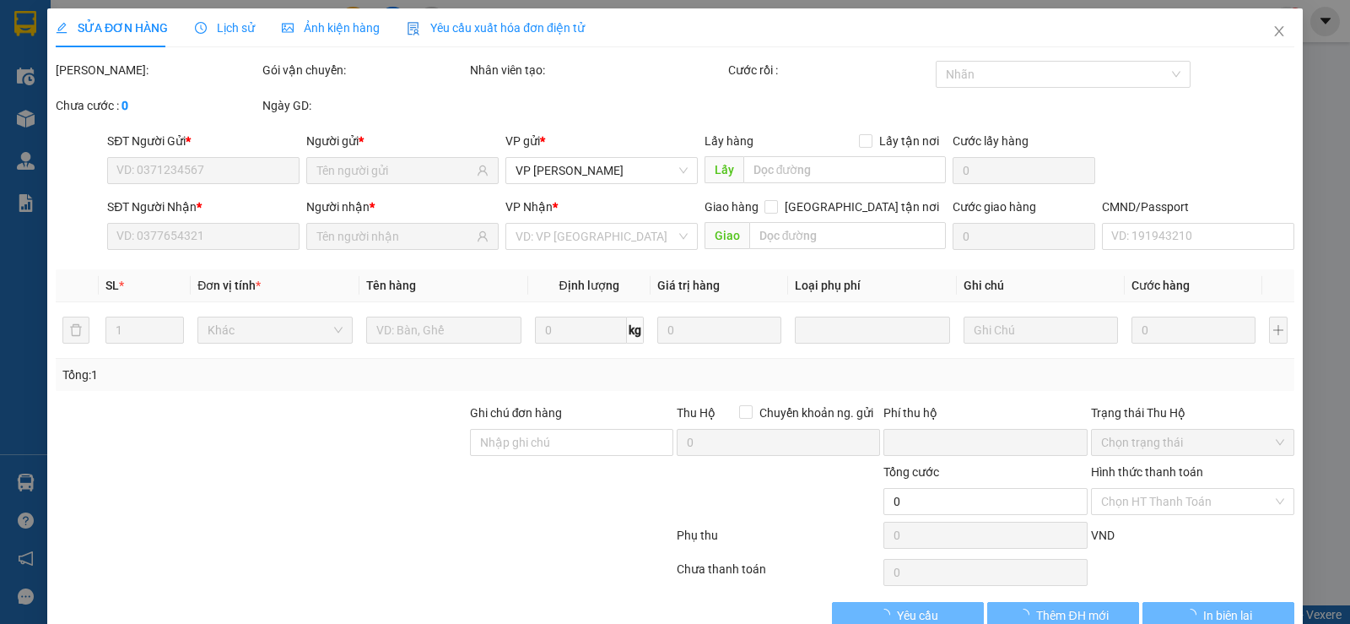
type input "0973173684"
type input "HÀ"
type input "0973173684"
type input "HÀ"
type input "0"
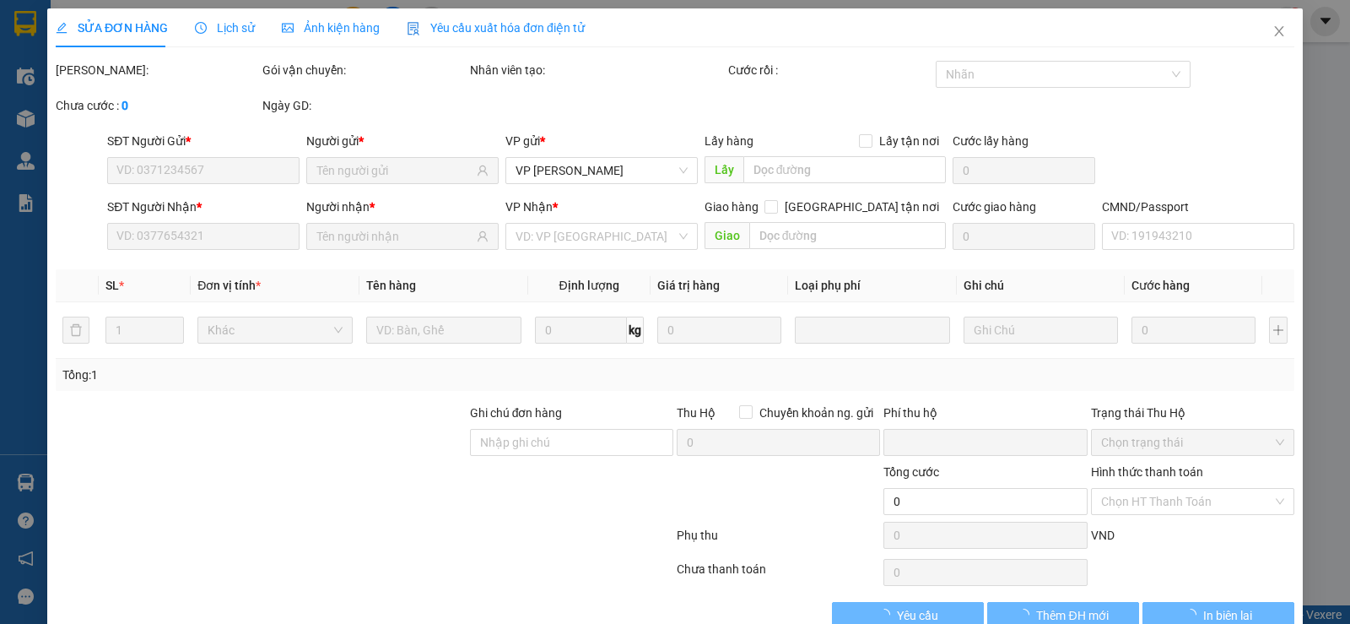
type input "35.000"
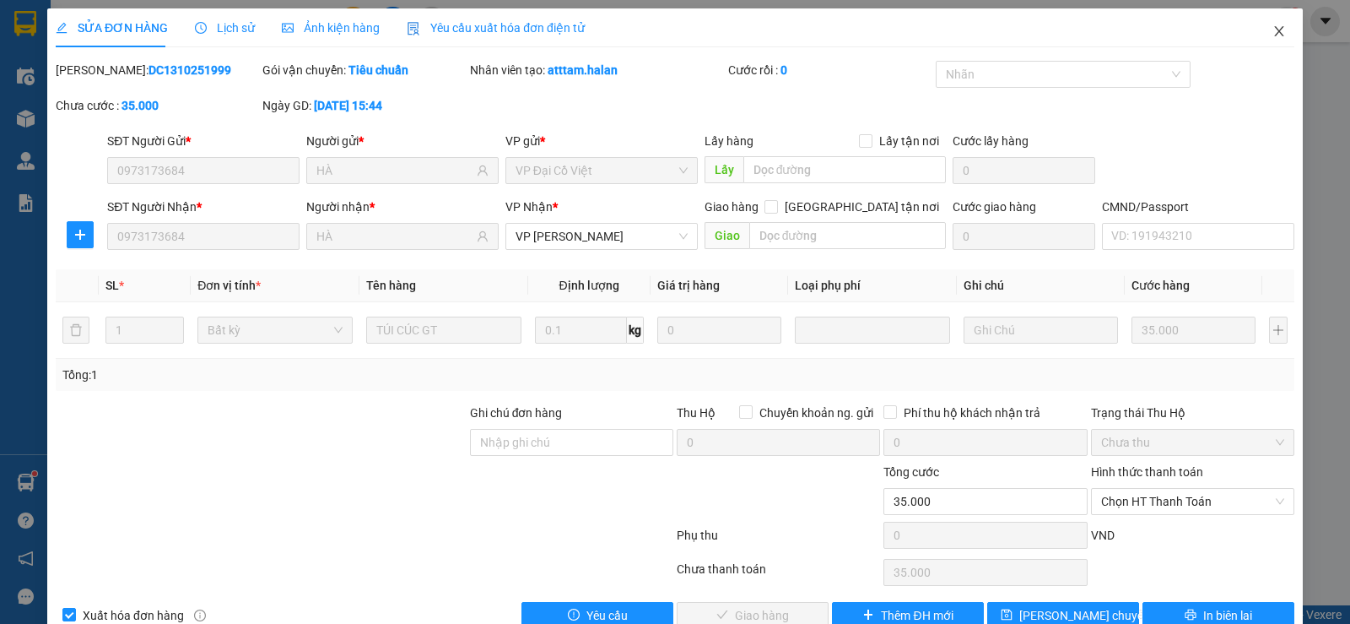
drag, startPoint x: 1264, startPoint y: 30, endPoint x: 174, endPoint y: 38, distance: 1090.4
click at [1273, 30] on icon "close" at bounding box center [1280, 31] width 14 height 14
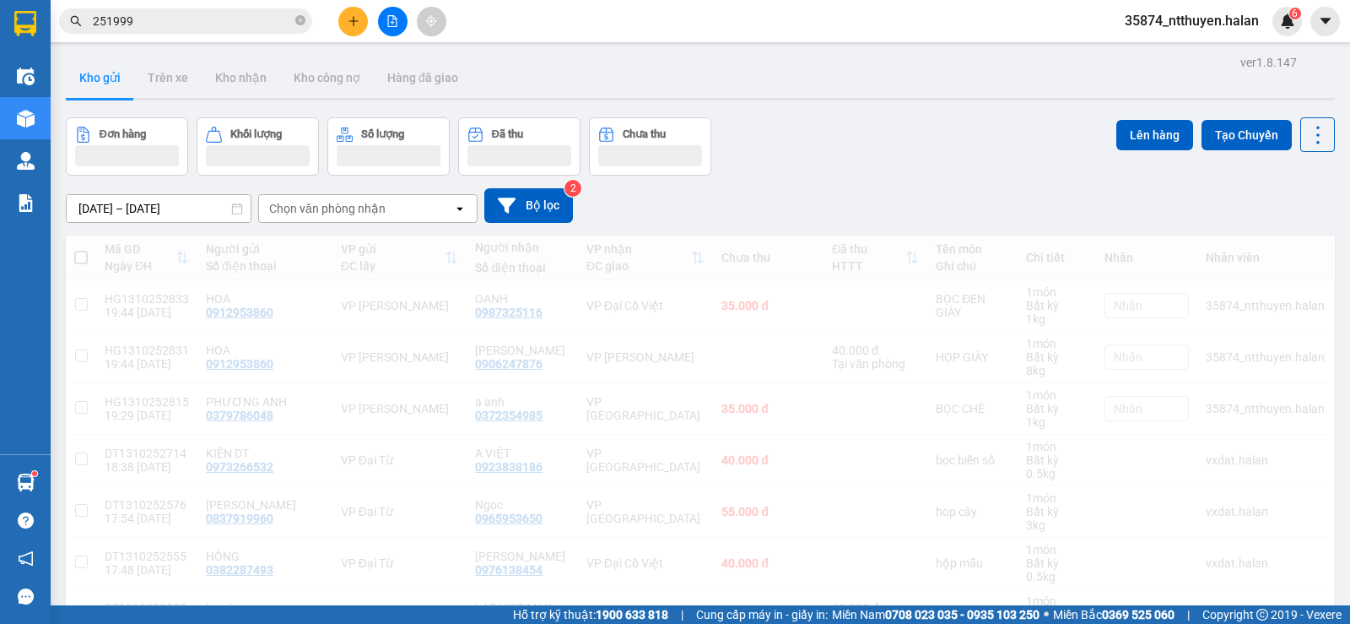
click at [176, 27] on input "251999" at bounding box center [192, 21] width 199 height 19
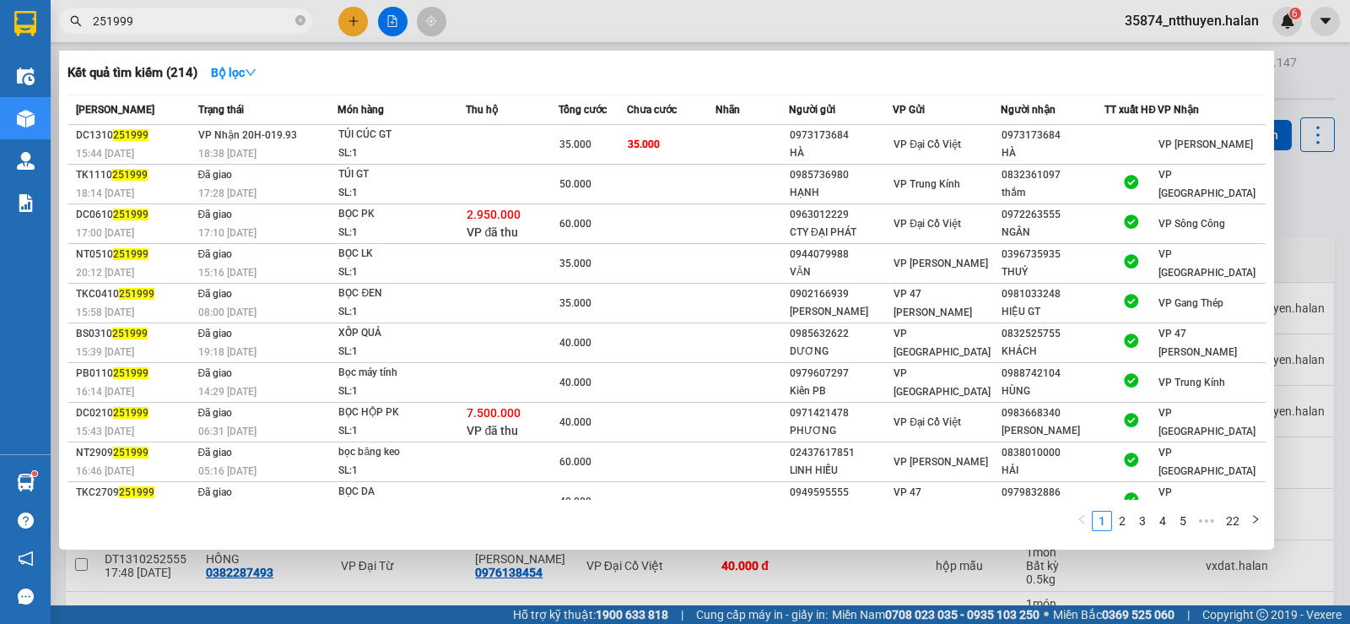
click at [176, 27] on input "251999" at bounding box center [192, 21] width 199 height 19
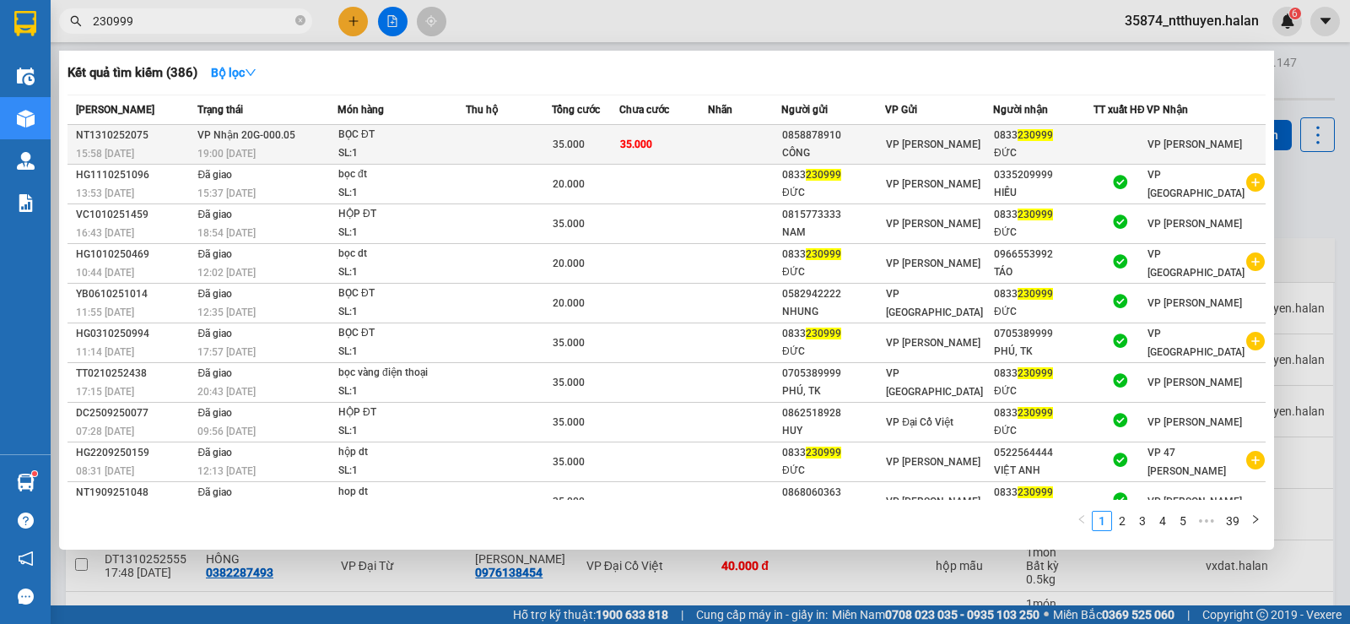
type input "230999"
click at [524, 153] on td at bounding box center [509, 145] width 86 height 40
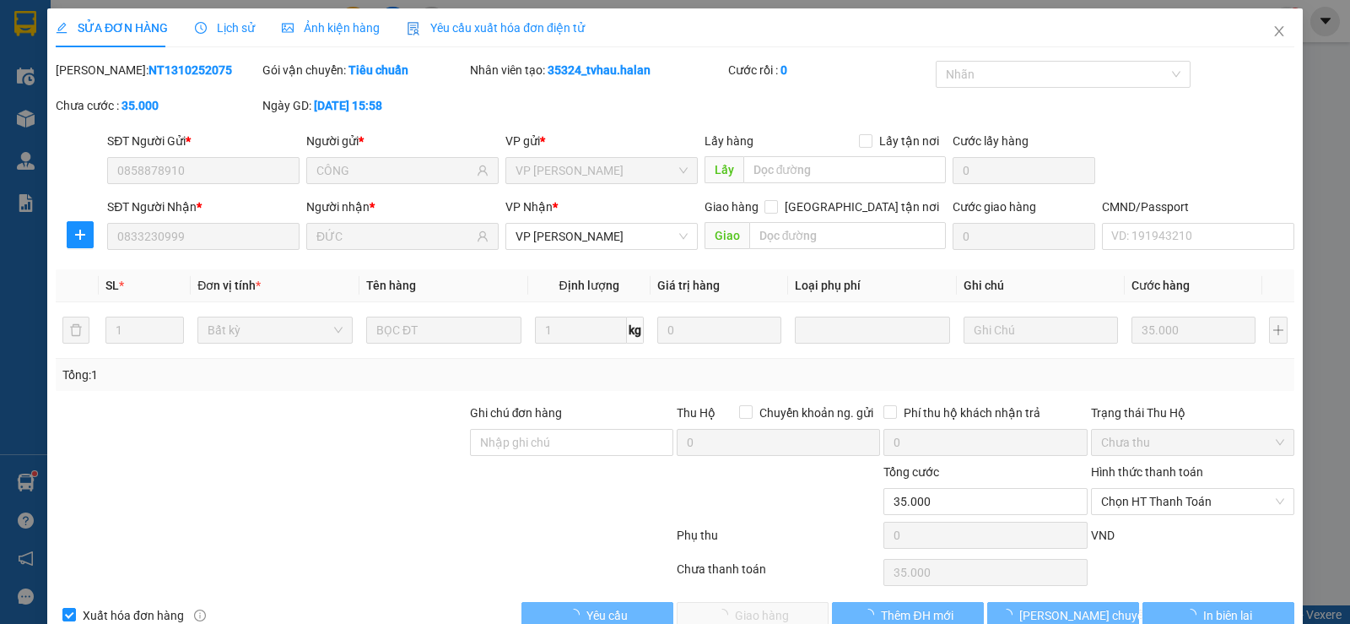
type input "0858878910"
type input "CÔNG"
type input "0833230999"
type input "ĐỨC"
type input "0"
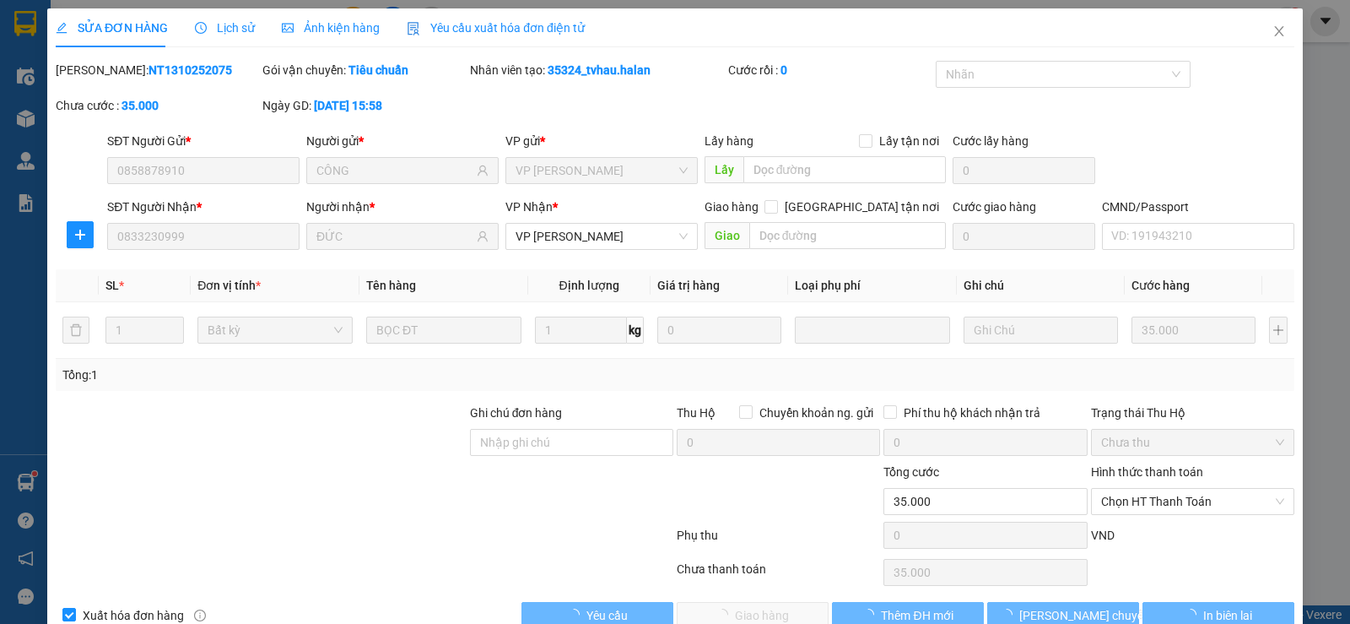
type input "35.000"
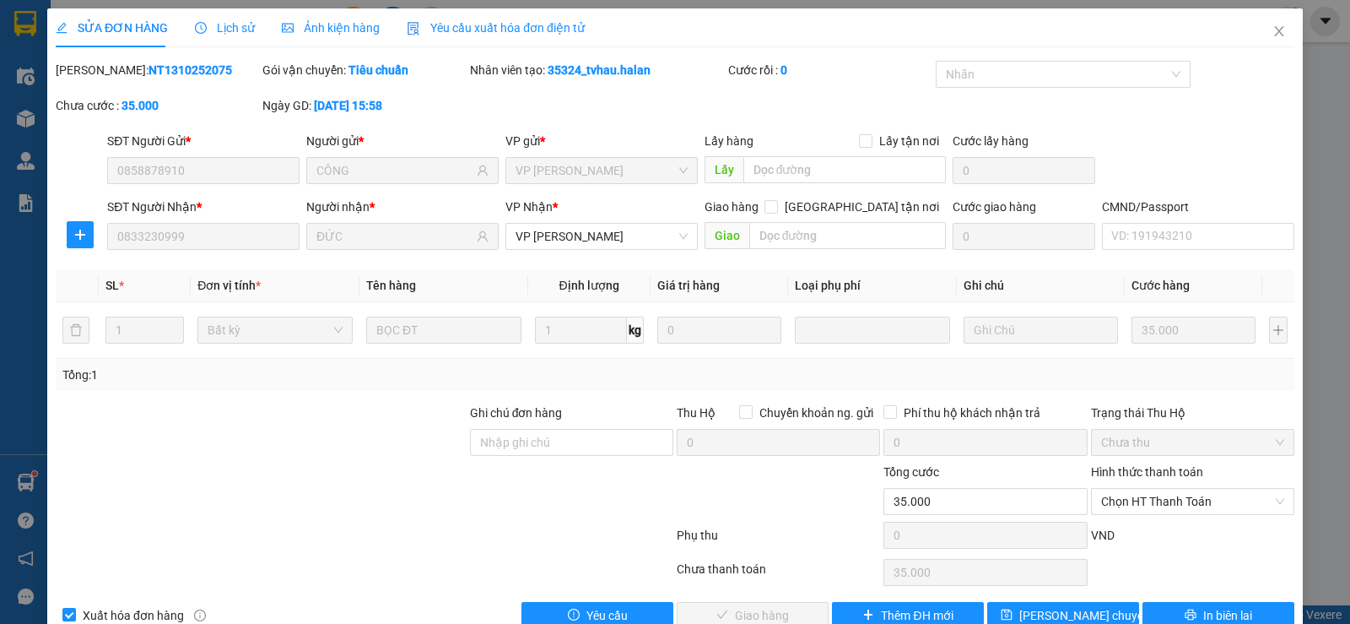
scroll to position [38, 0]
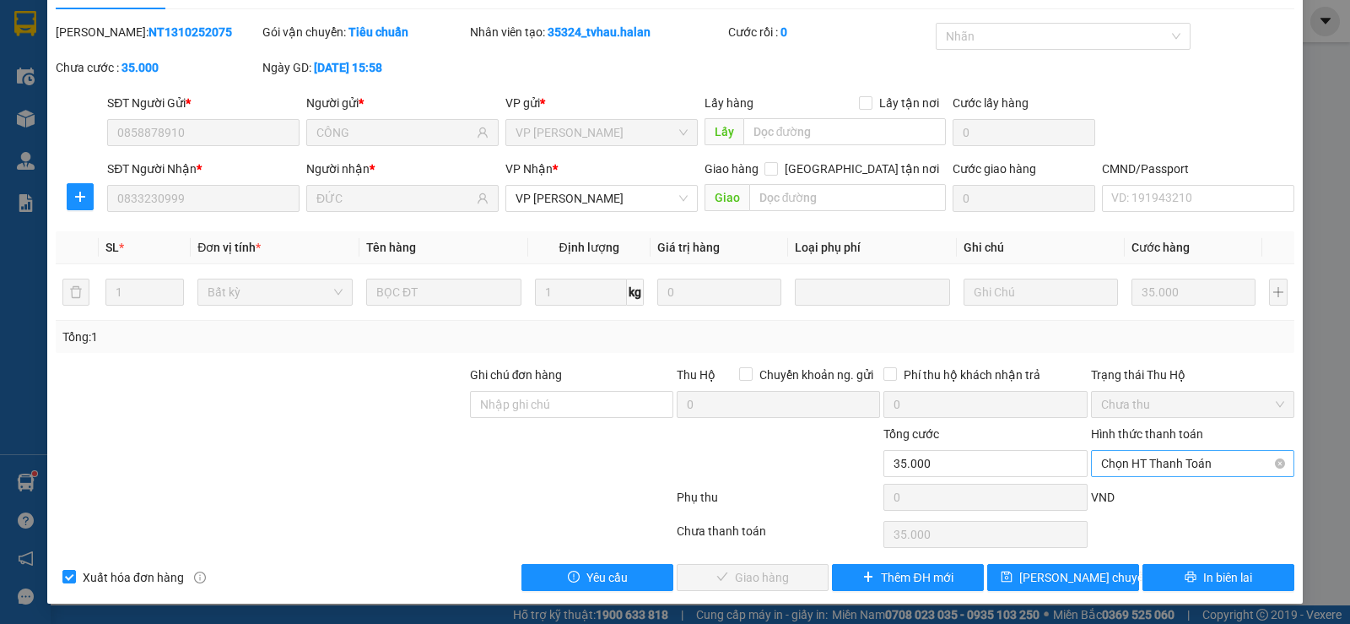
click at [1180, 461] on span "Chọn HT Thanh Toán" at bounding box center [1192, 463] width 183 height 25
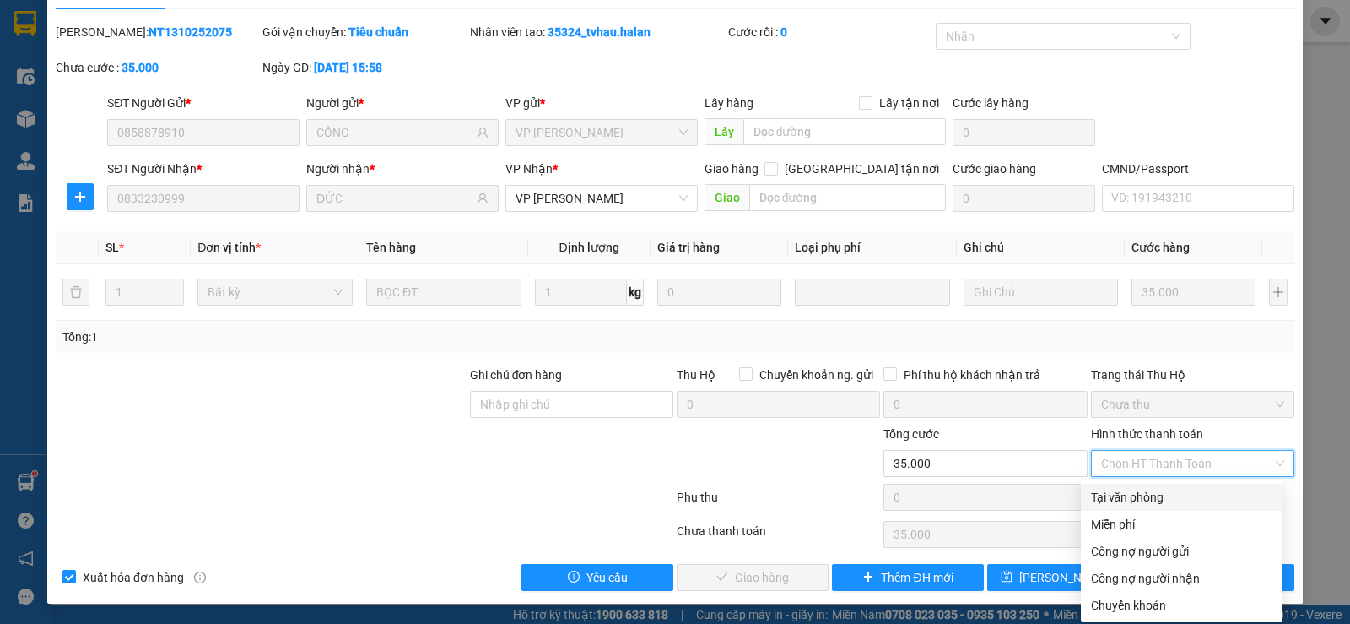
click at [1167, 502] on div "Tại văn phòng" at bounding box center [1181, 497] width 181 height 19
type input "0"
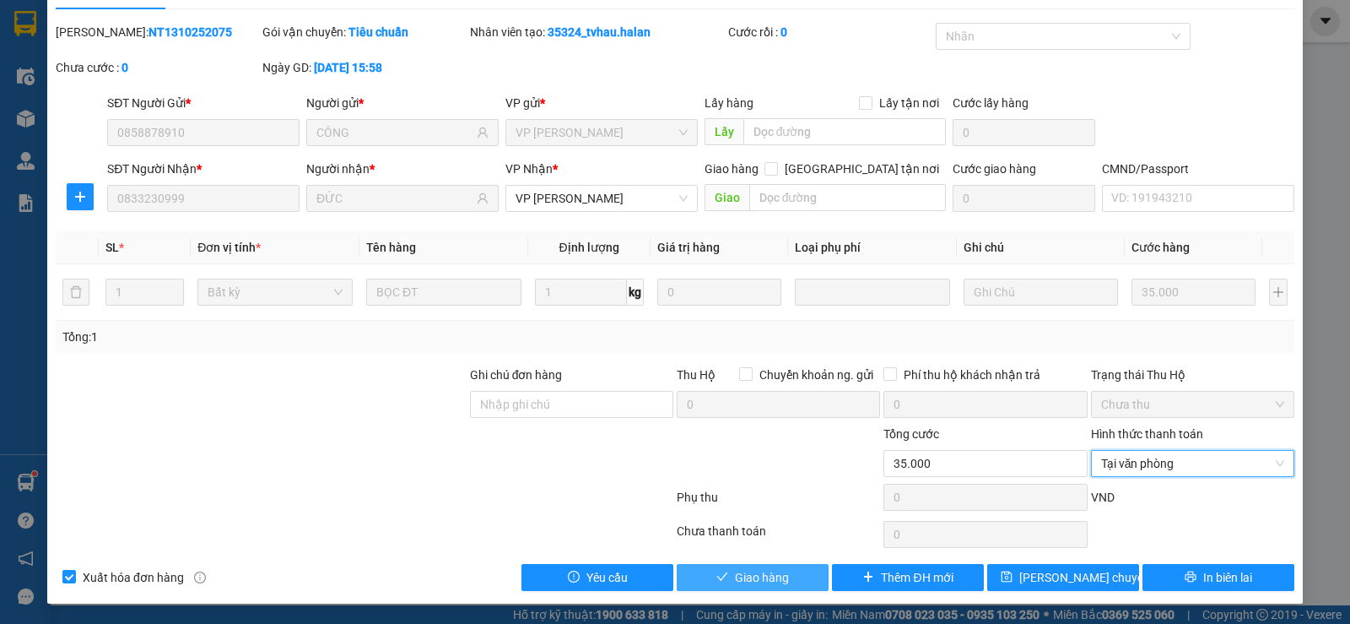
click at [779, 584] on span "Giao hàng" at bounding box center [762, 577] width 54 height 19
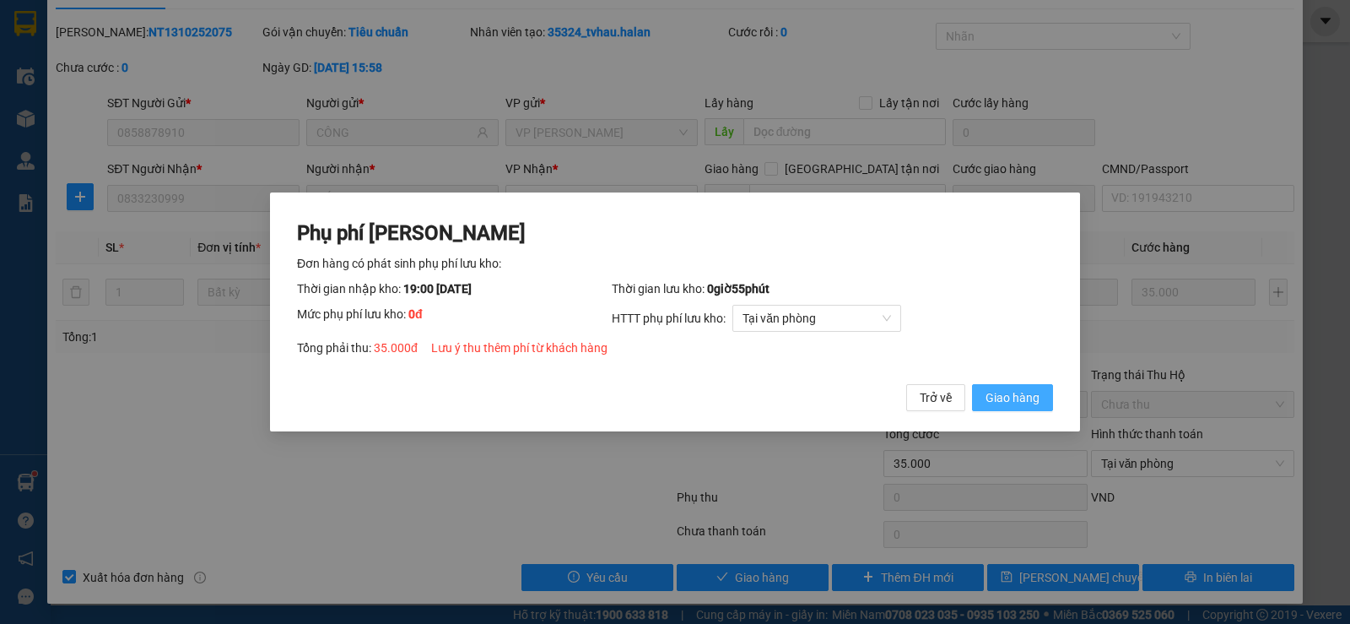
click at [1030, 393] on span "Giao hàng" at bounding box center [1013, 397] width 54 height 19
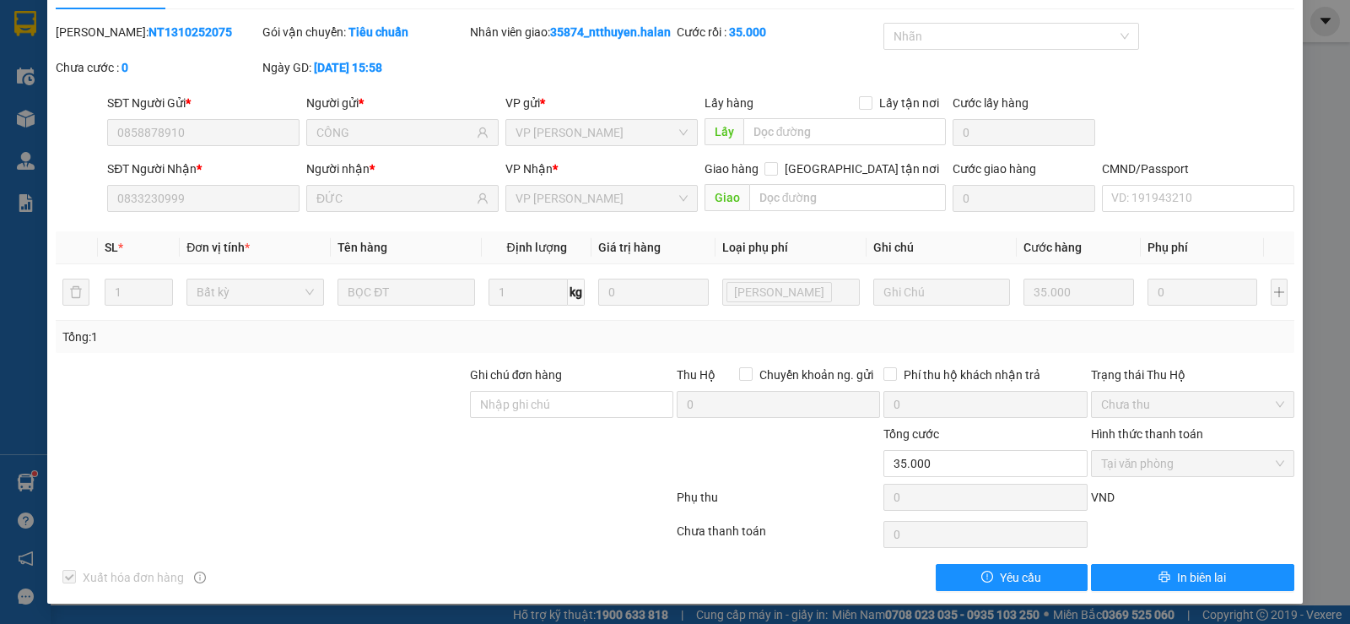
scroll to position [0, 0]
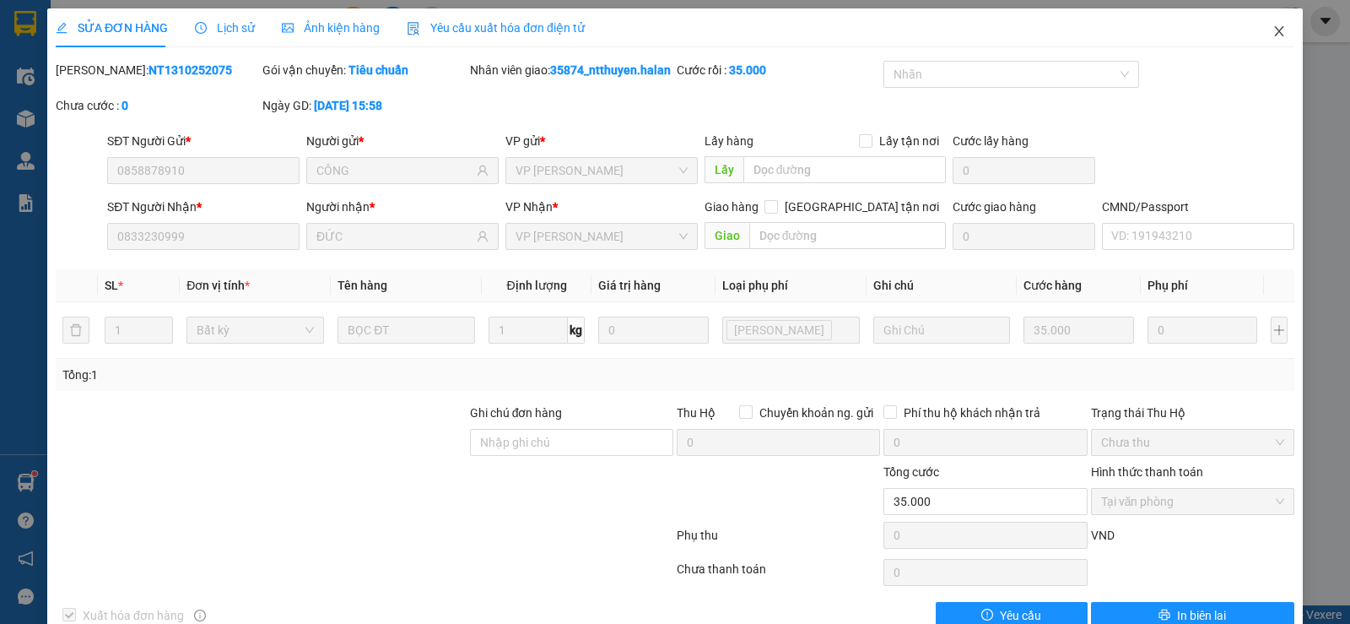
click at [1273, 30] on icon "close" at bounding box center [1280, 31] width 14 height 14
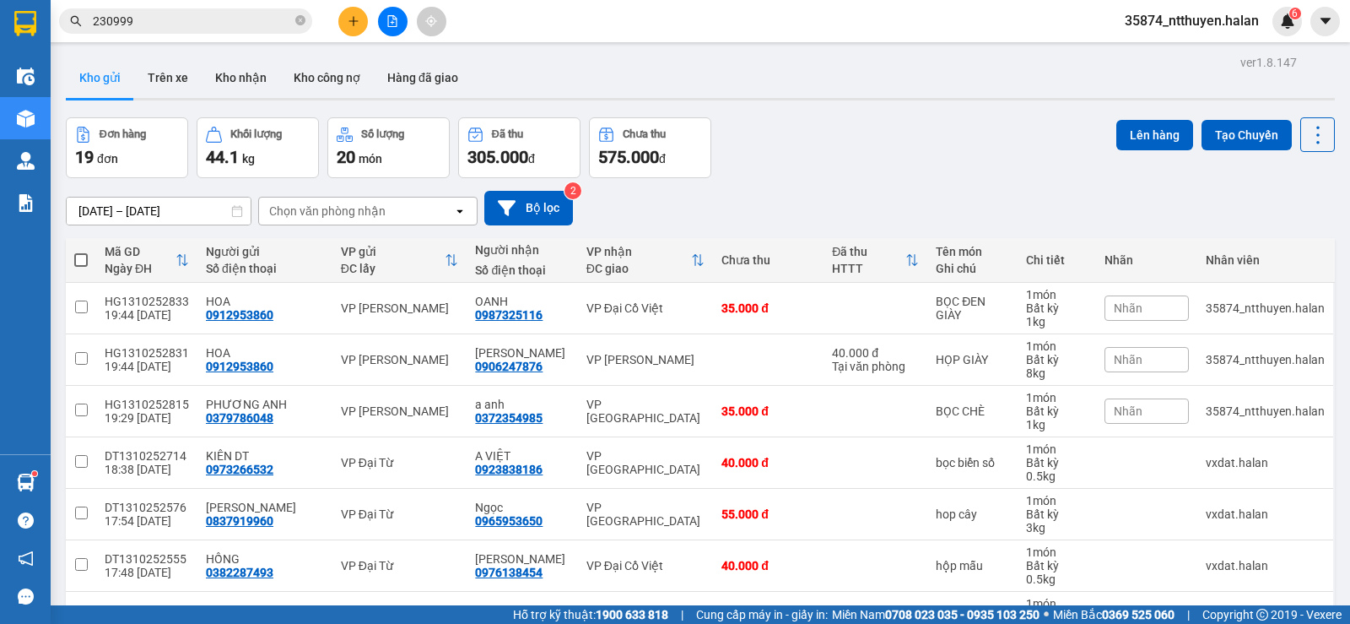
click at [350, 216] on div "Chọn văn phòng nhận" at bounding box center [327, 211] width 116 height 17
type input "BX"
click at [322, 251] on span "VP Bến xe" at bounding box center [300, 246] width 57 height 17
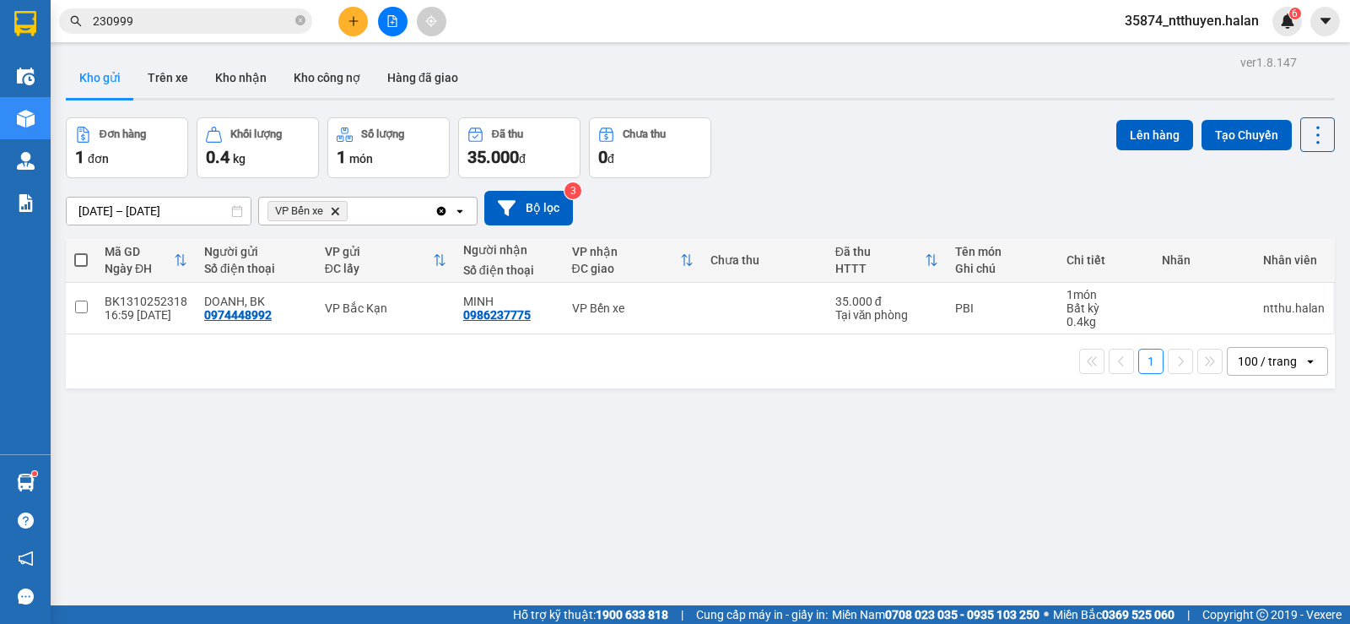
click at [83, 262] on span at bounding box center [81, 260] width 14 height 14
click at [81, 251] on input "checkbox" at bounding box center [81, 251] width 0 height 0
checkbox input "true"
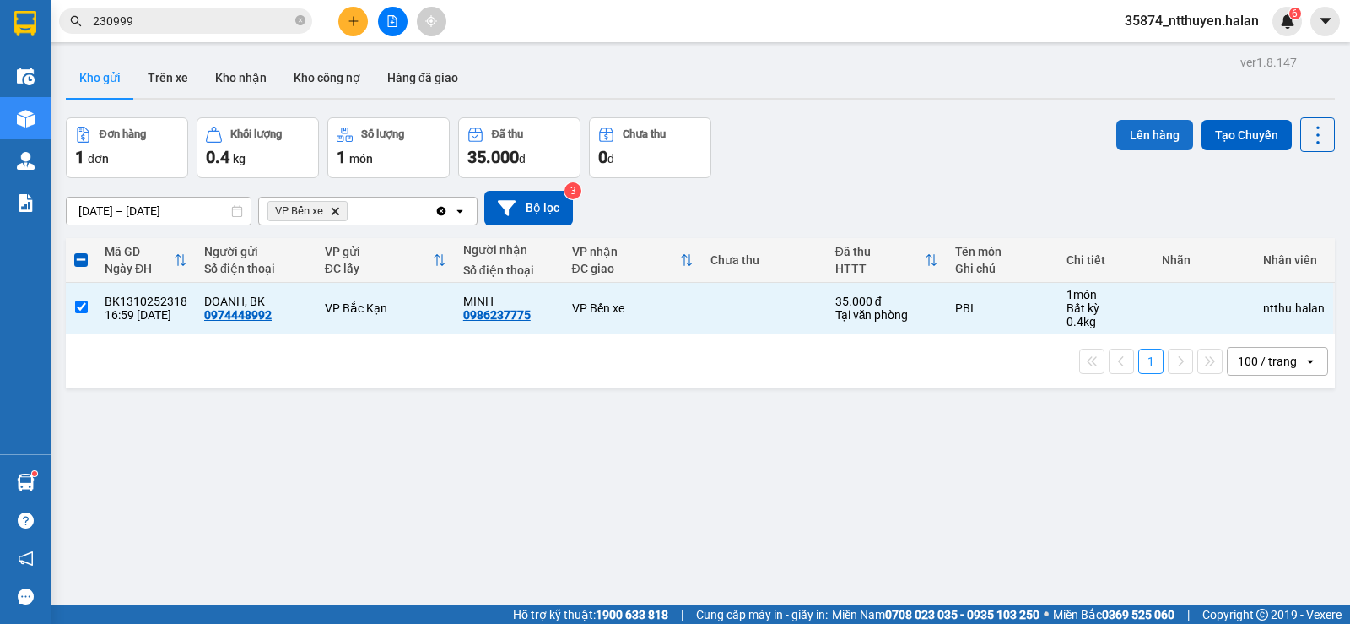
click at [1118, 143] on button "Lên hàng" at bounding box center [1155, 135] width 77 height 30
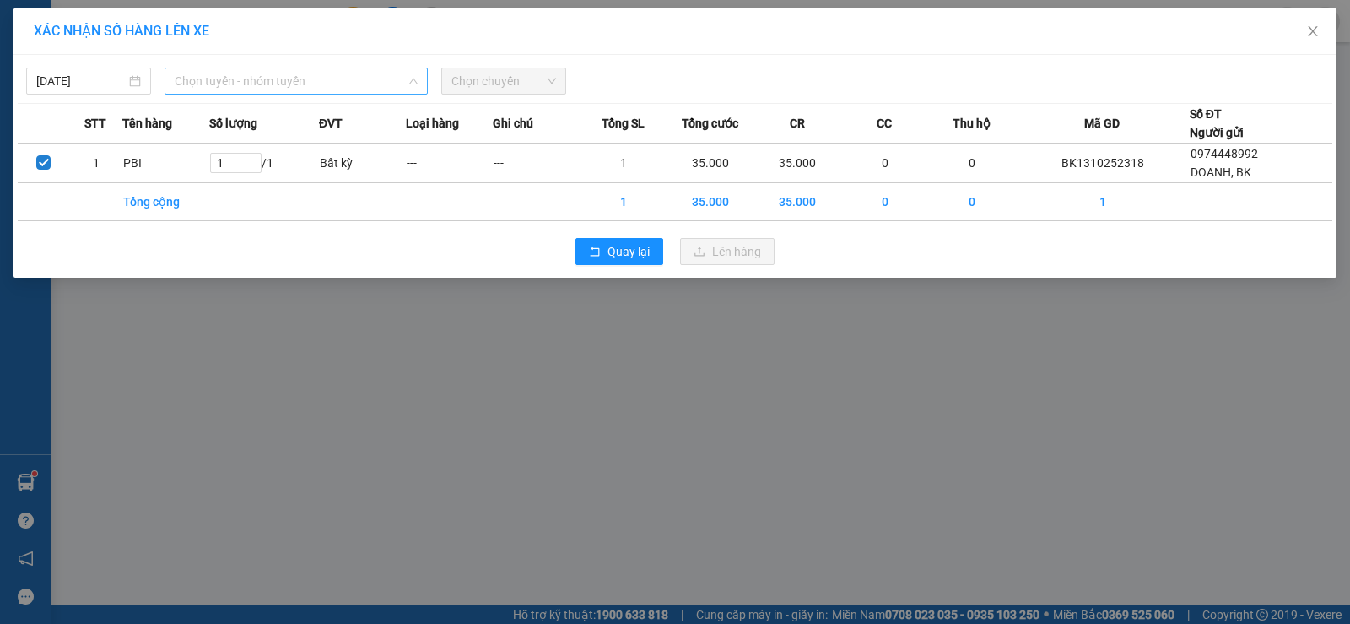
click at [246, 75] on span "Chọn tuyến - nhóm tuyến" at bounding box center [296, 80] width 243 height 25
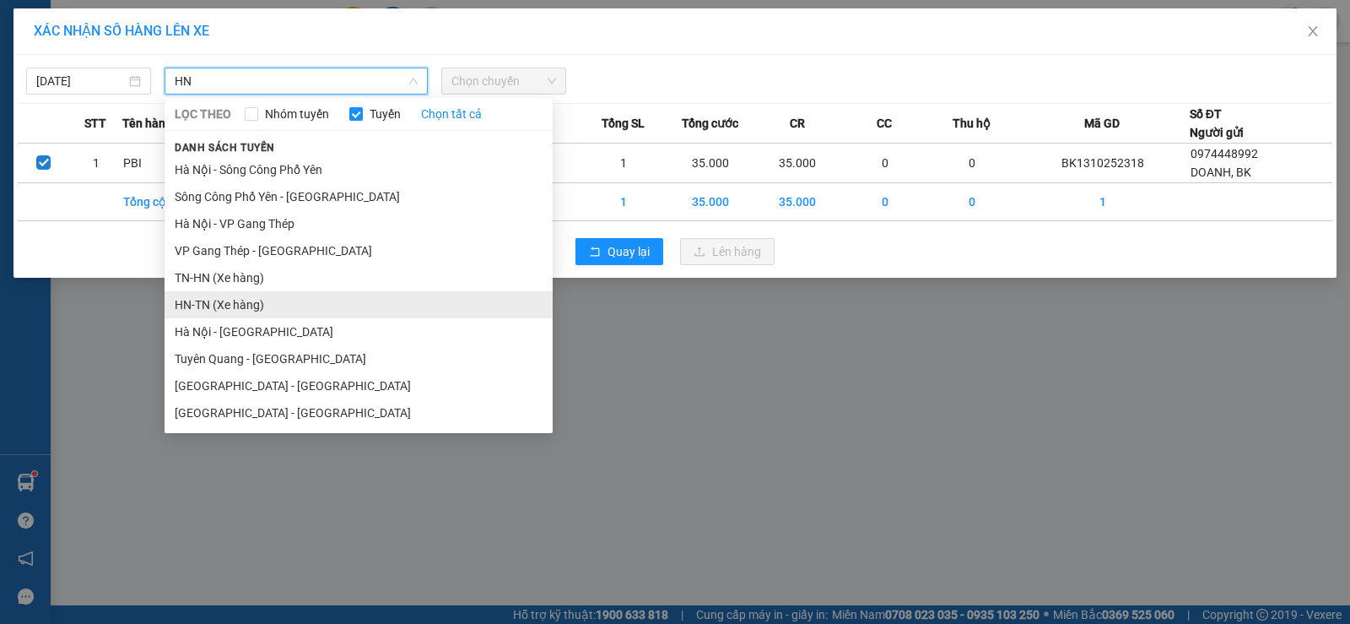
type input "HN"
click at [237, 305] on li "HN-TN (Xe hàng)" at bounding box center [359, 304] width 388 height 27
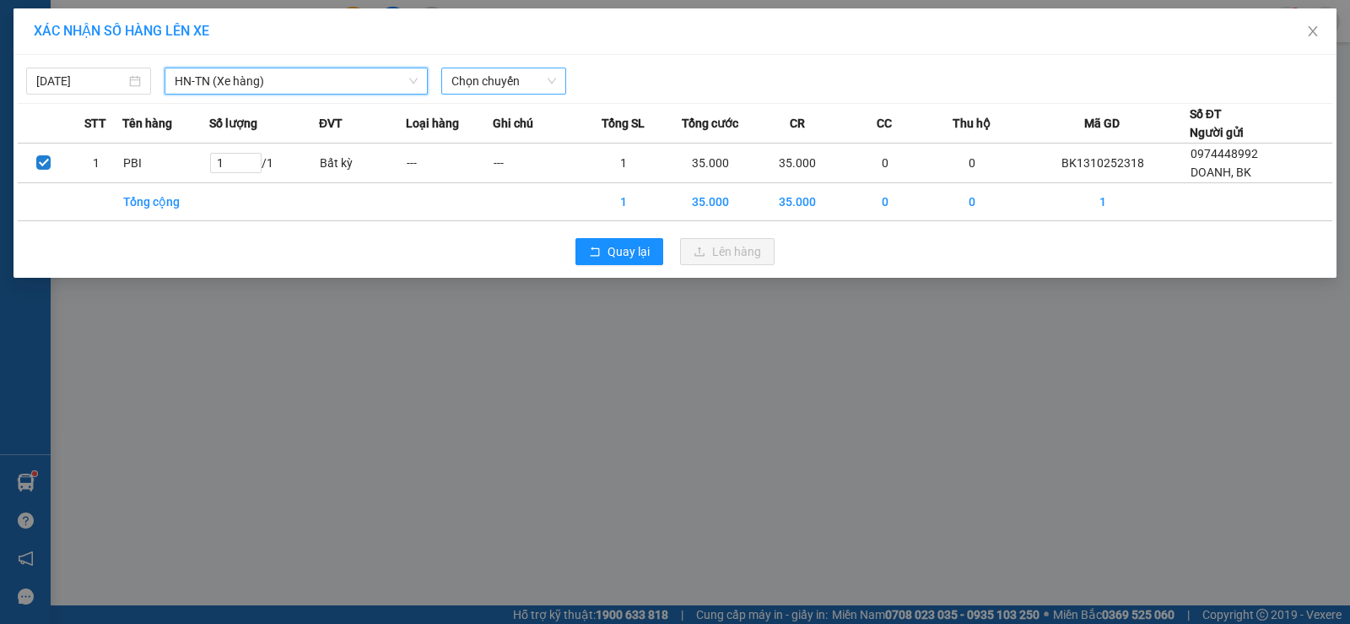
click at [495, 87] on span "Chọn chuyến" at bounding box center [504, 80] width 105 height 25
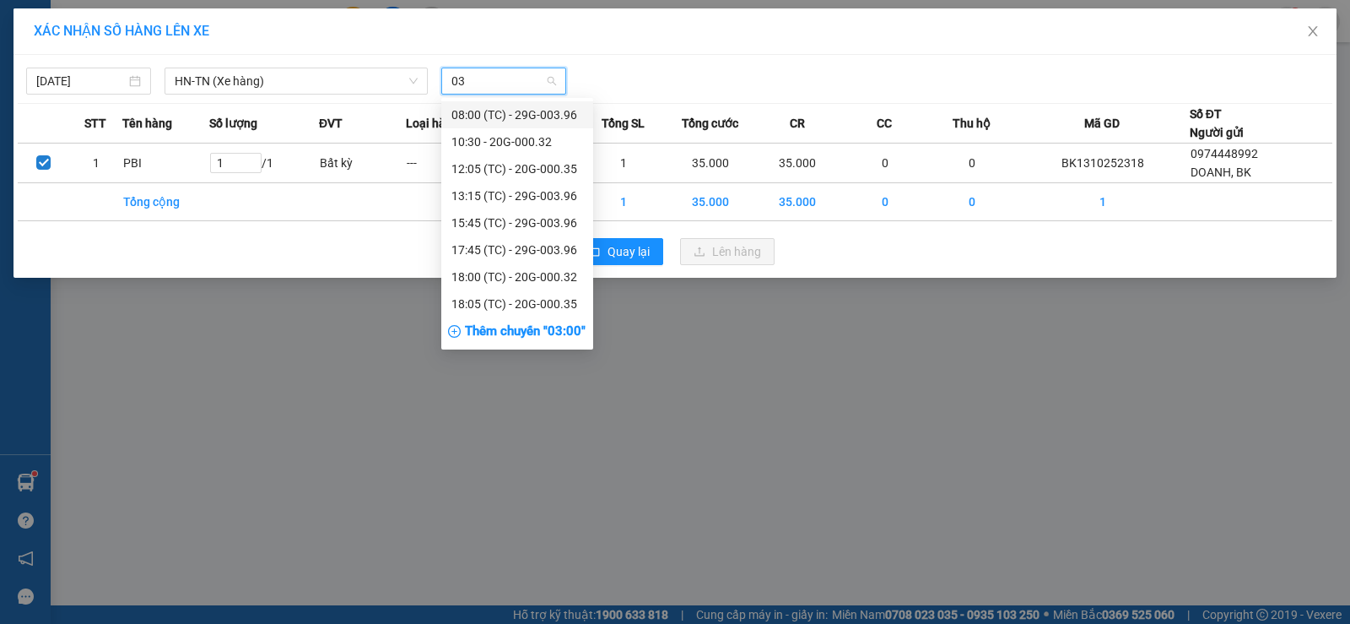
type input "035"
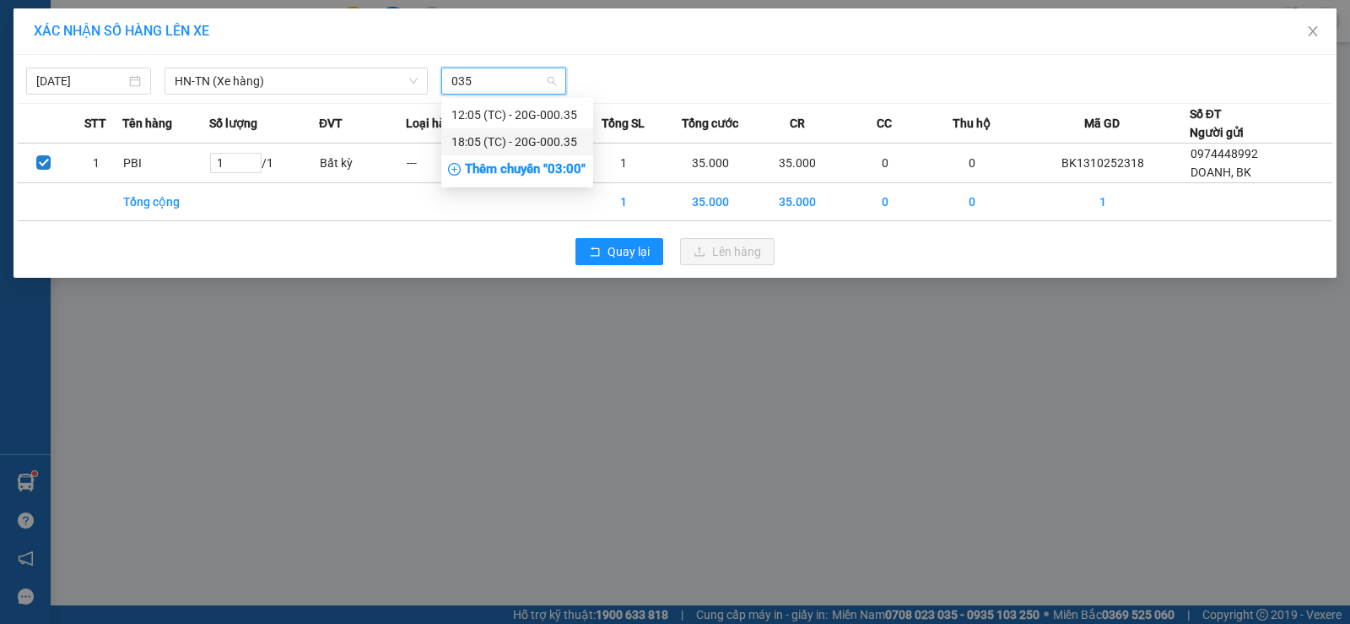
click at [538, 132] on div "18:05 (TC) - 20G-000.35" at bounding box center [518, 141] width 132 height 19
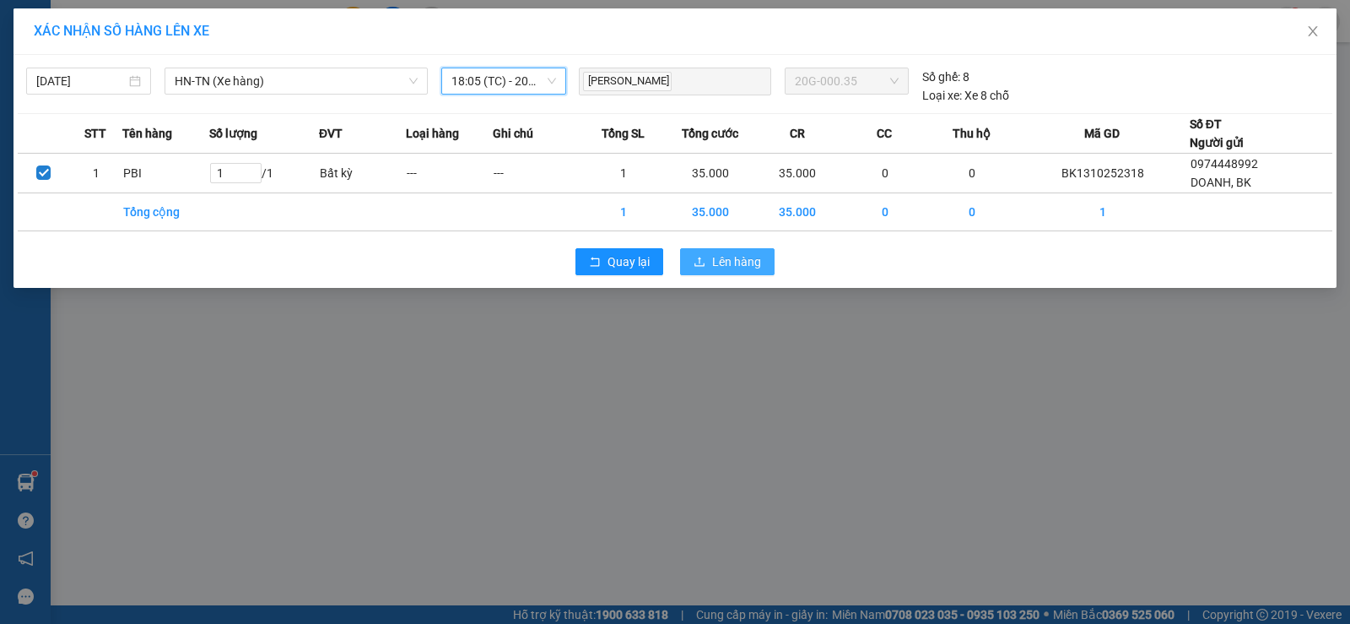
click at [738, 272] on button "Lên hàng" at bounding box center [727, 261] width 95 height 27
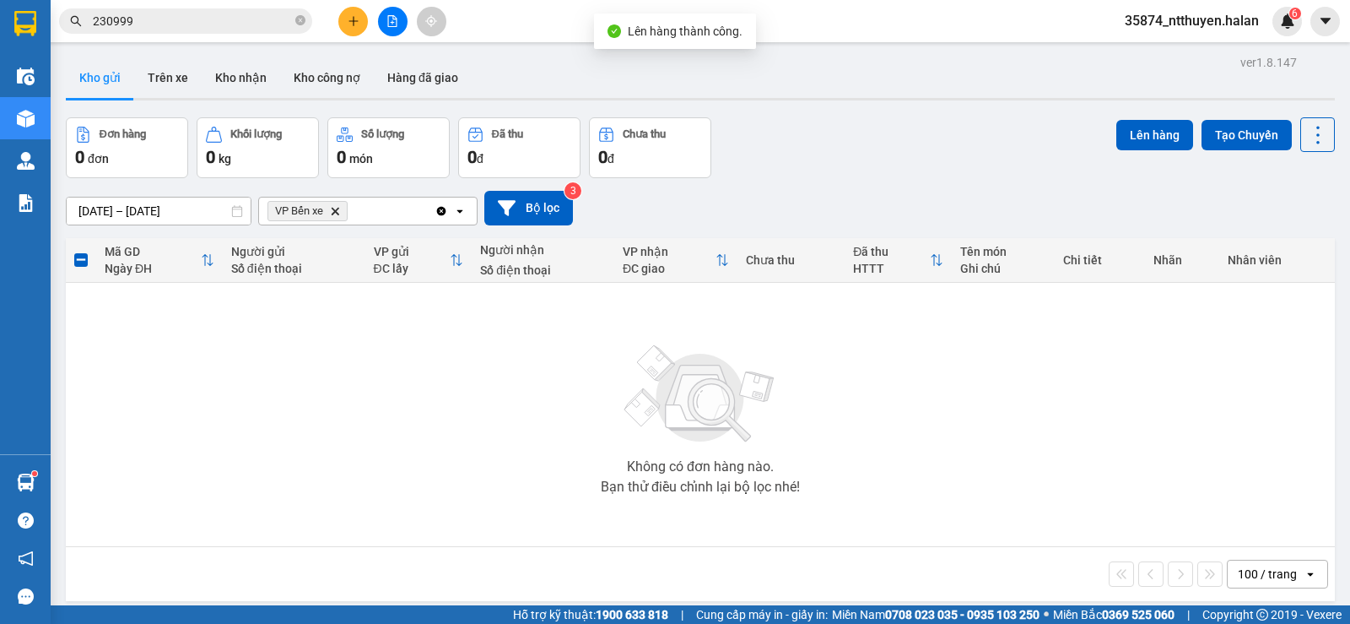
click at [443, 209] on icon "Clear all" at bounding box center [442, 211] width 14 height 14
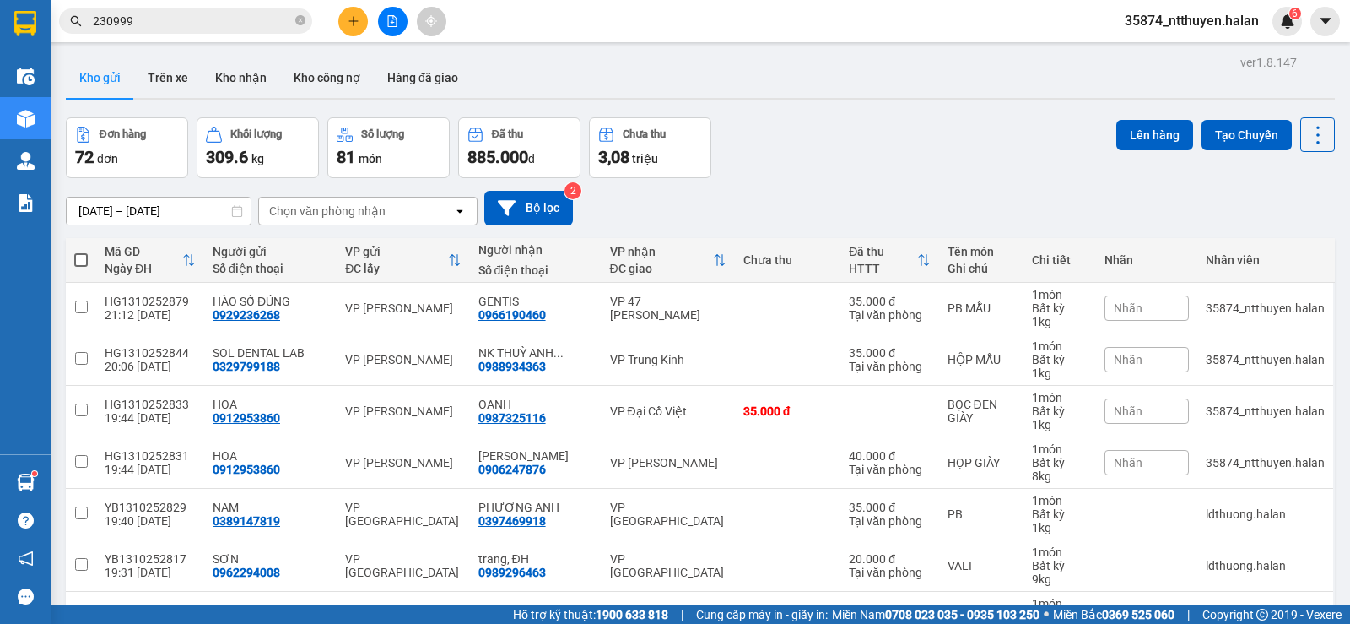
click at [210, 19] on input "230999" at bounding box center [192, 21] width 199 height 19
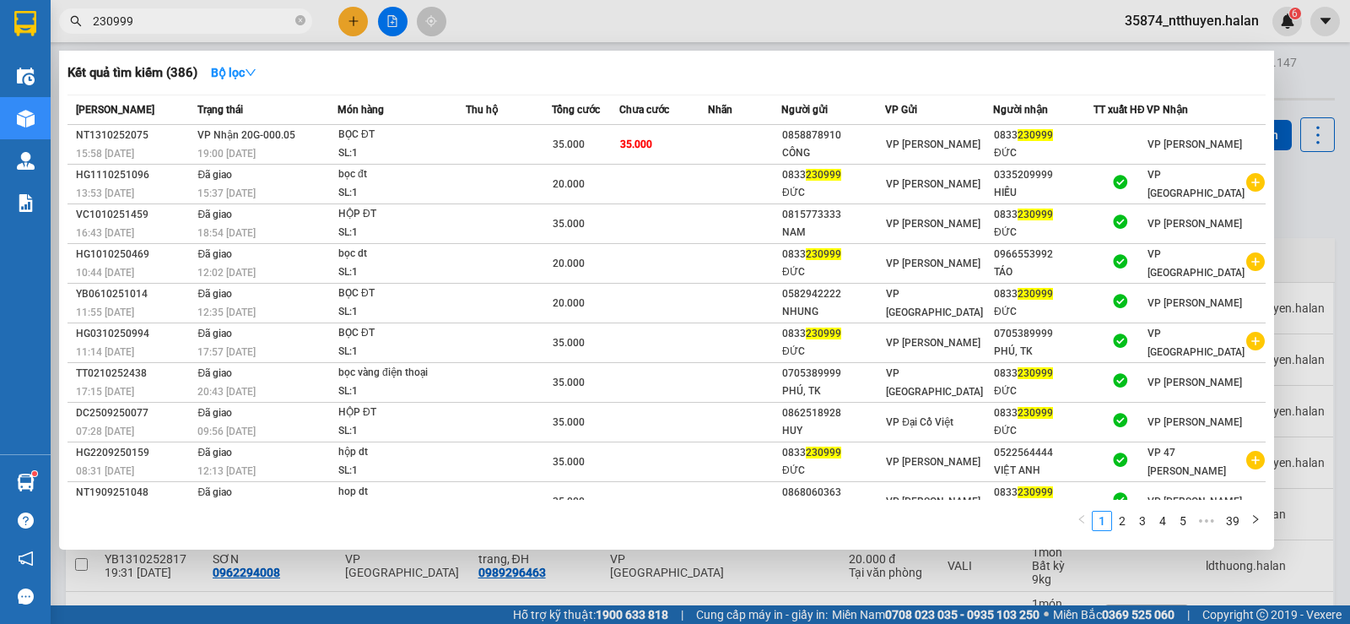
click at [209, 19] on input "230999" at bounding box center [192, 21] width 199 height 19
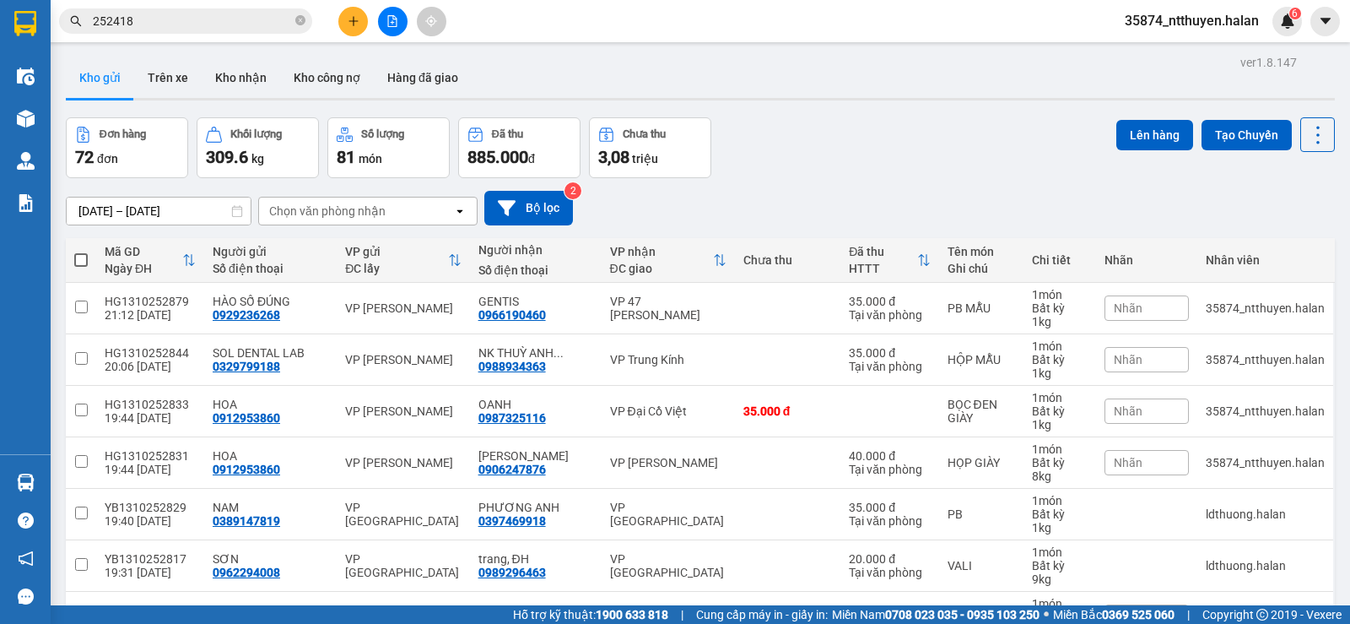
click at [276, 23] on input "252418" at bounding box center [192, 21] width 199 height 19
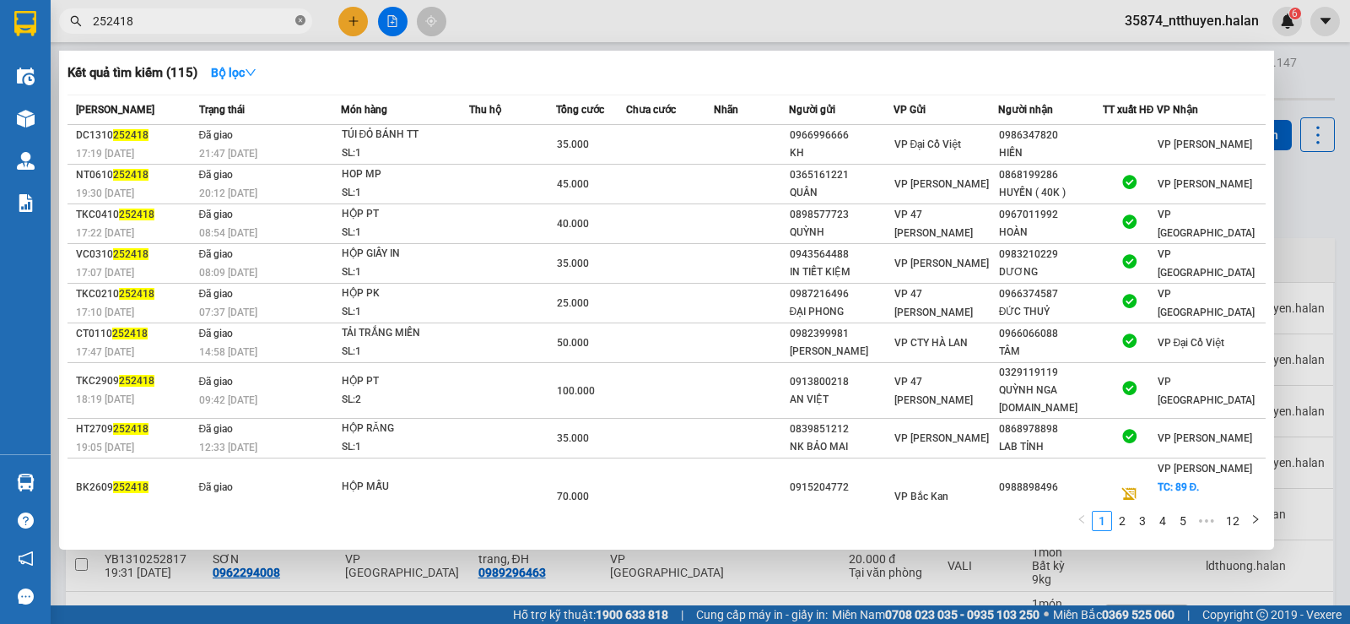
click at [300, 23] on icon "close-circle" at bounding box center [300, 20] width 10 height 10
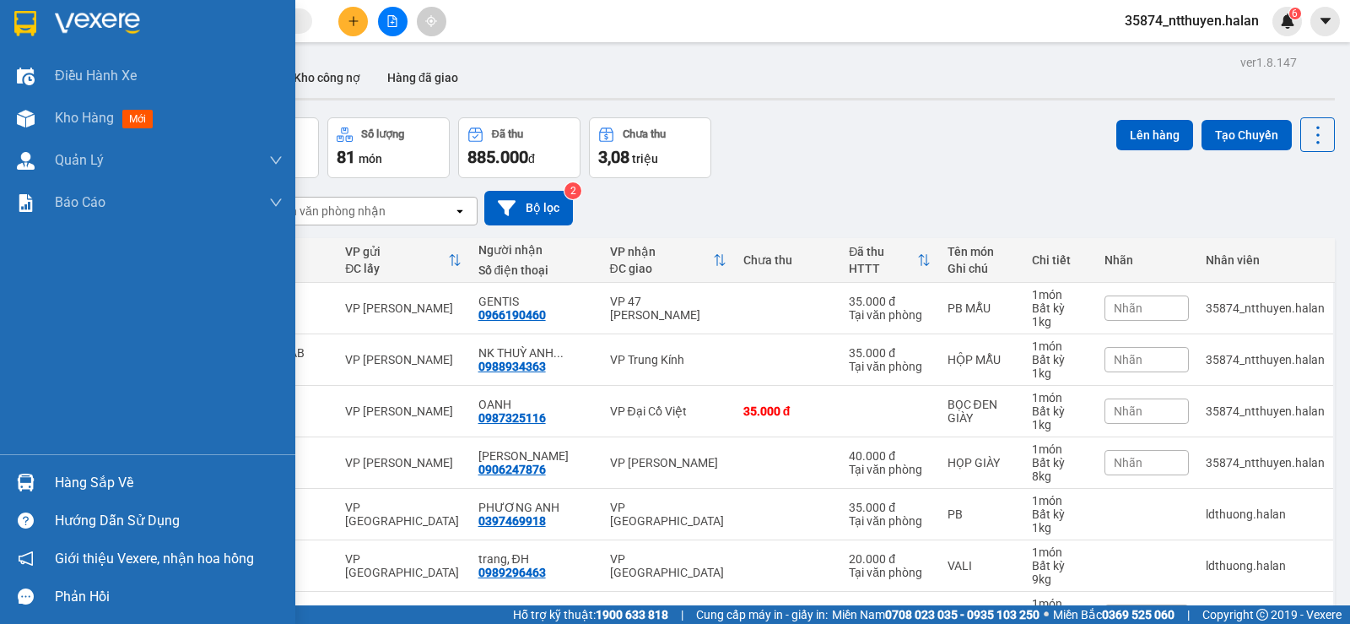
click at [68, 488] on div "Hàng sắp về" at bounding box center [169, 482] width 228 height 25
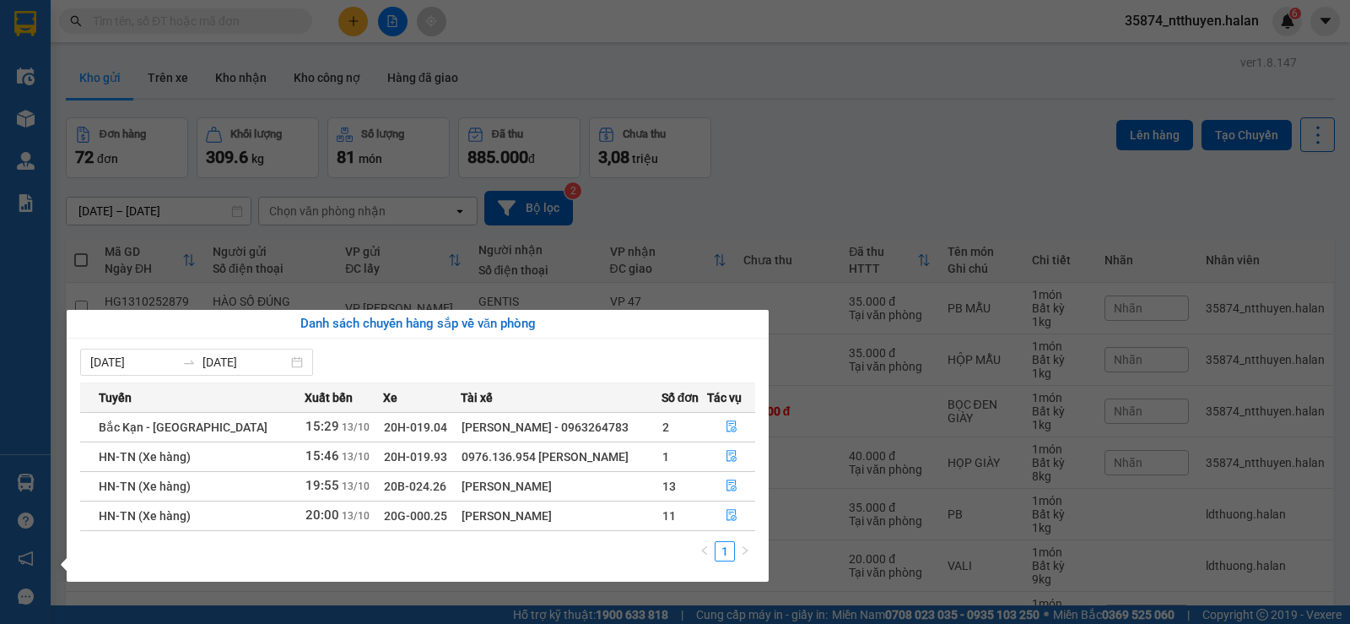
click at [776, 166] on section "Kết quả tìm kiếm ( 115 ) Bộ lọc Mã ĐH Trạng thái Món hàng Thu hộ Tổng cước Chưa…" at bounding box center [675, 312] width 1350 height 624
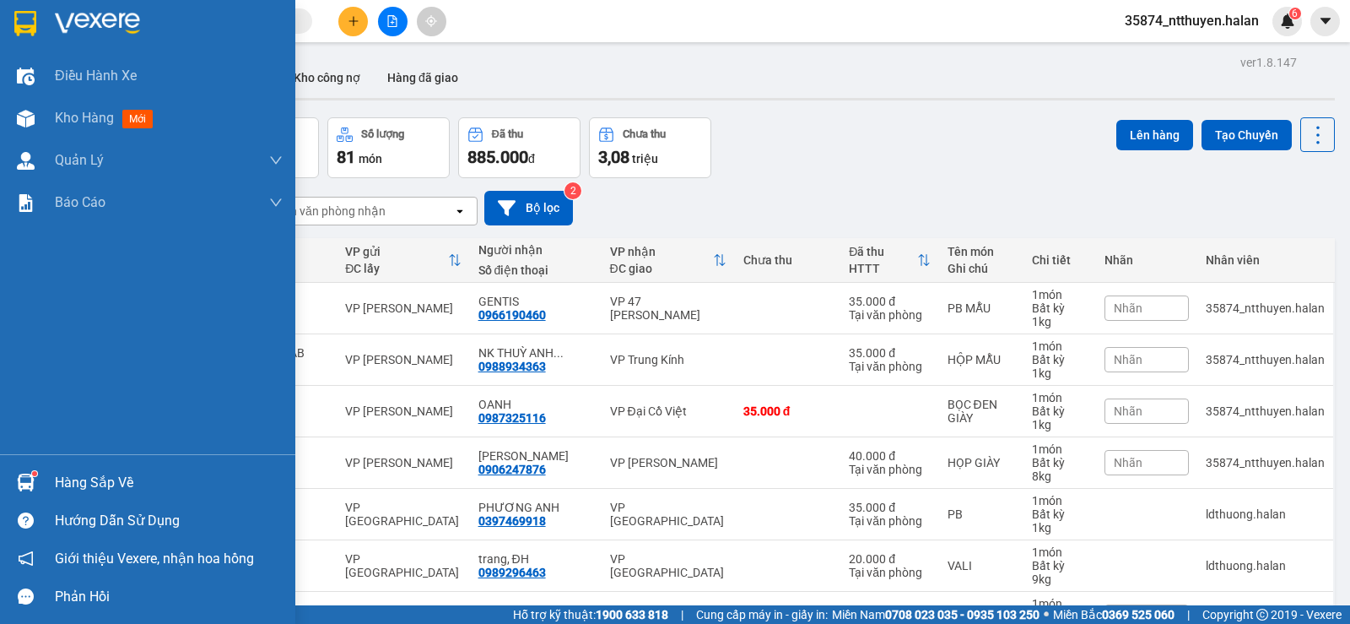
click at [79, 476] on div "Hàng sắp về" at bounding box center [169, 482] width 228 height 25
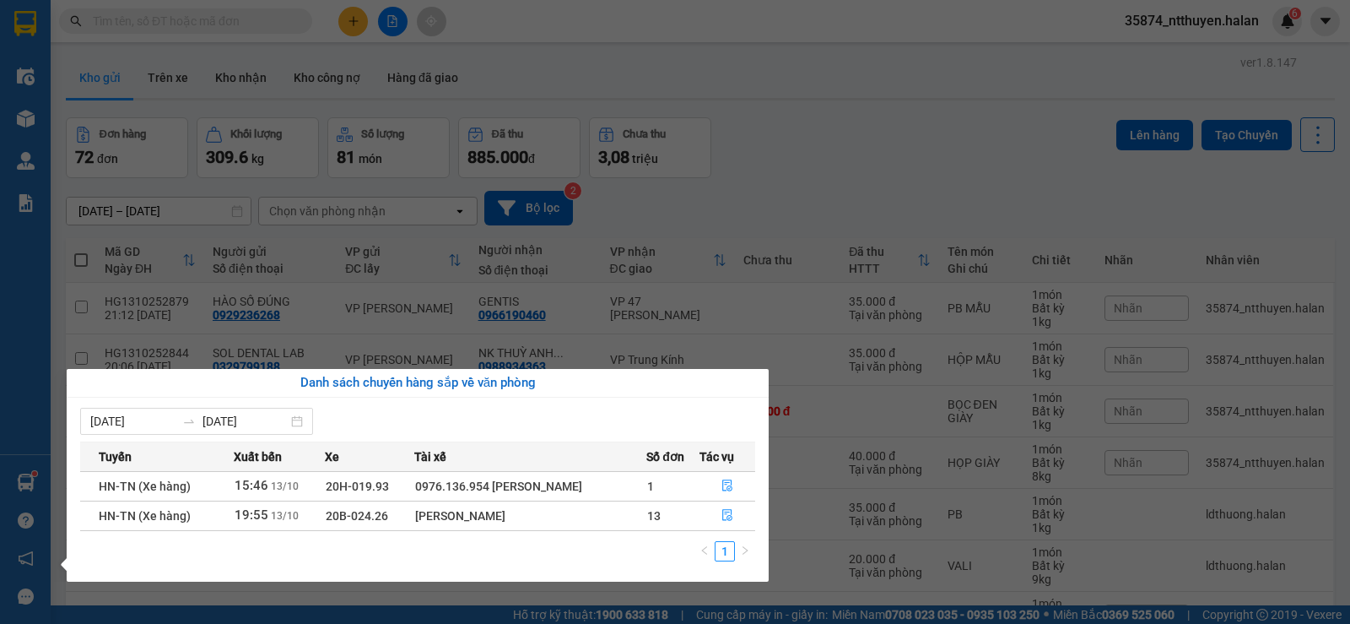
click at [241, 22] on section "Kết quả tìm kiếm ( 115 ) Bộ lọc Mã ĐH Trạng thái Món hàng Thu hộ Tổng cước Chưa…" at bounding box center [675, 312] width 1350 height 624
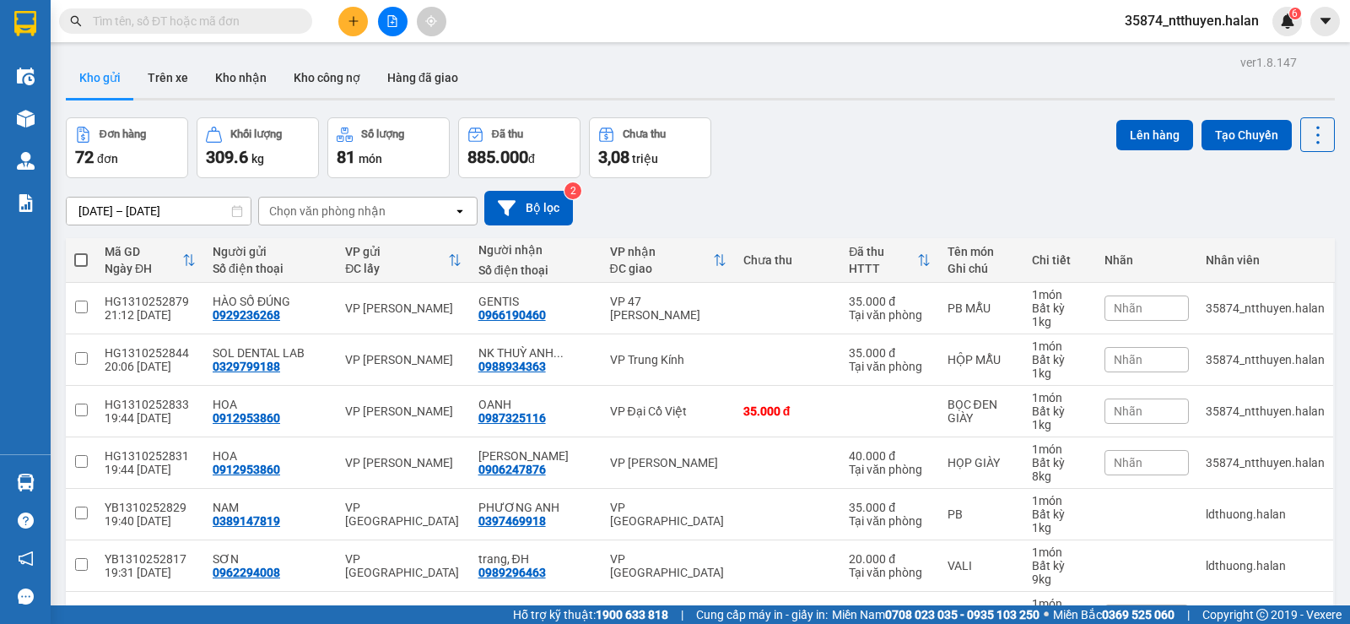
click at [241, 22] on input "text" at bounding box center [192, 21] width 199 height 19
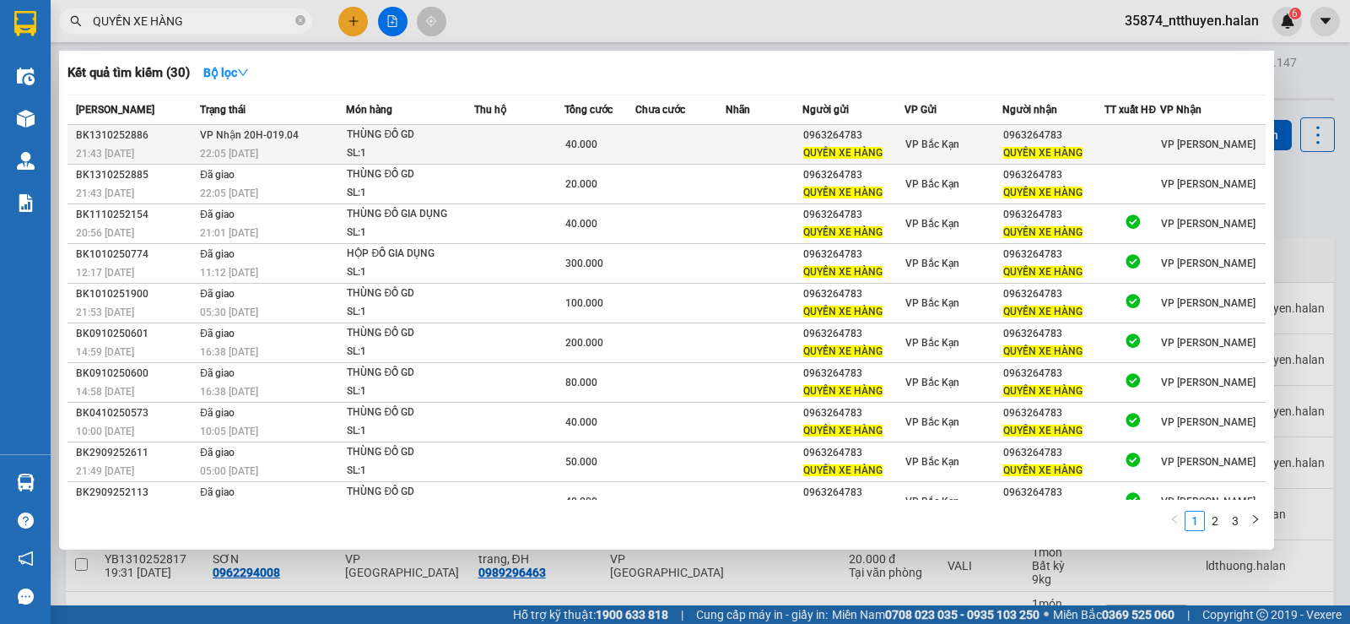
type input "QUYỀN XE HÀNG"
click at [642, 149] on td at bounding box center [680, 145] width 90 height 40
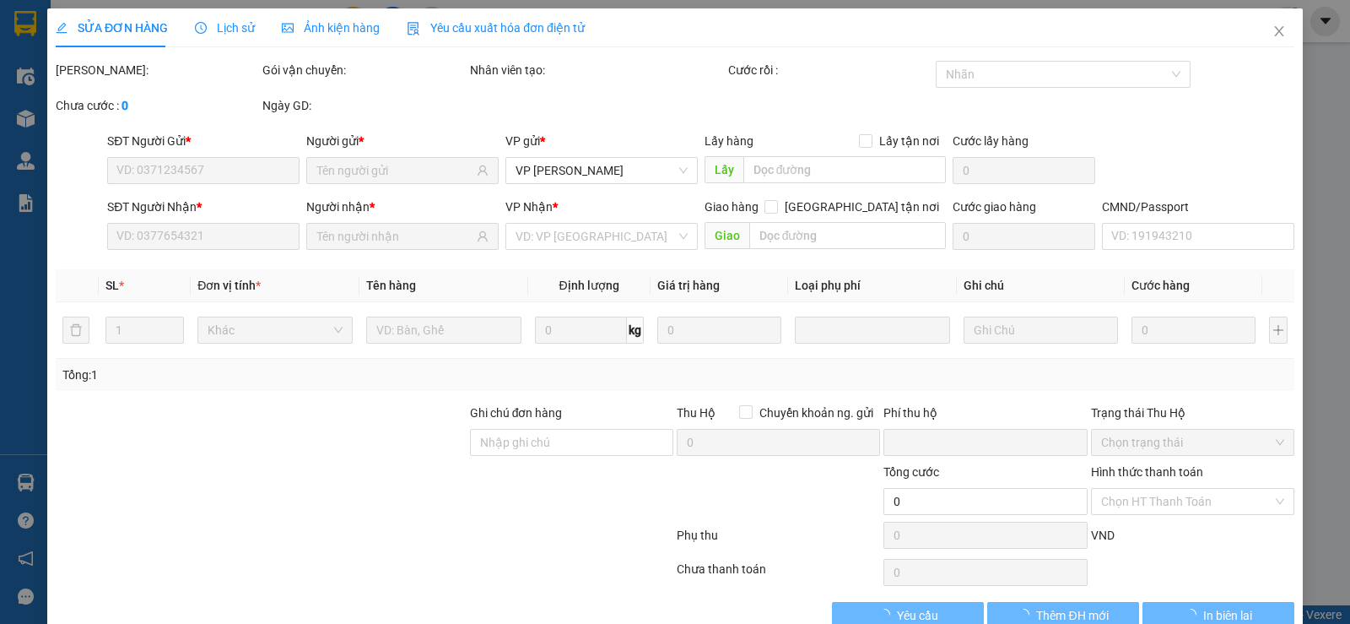
scroll to position [38, 0]
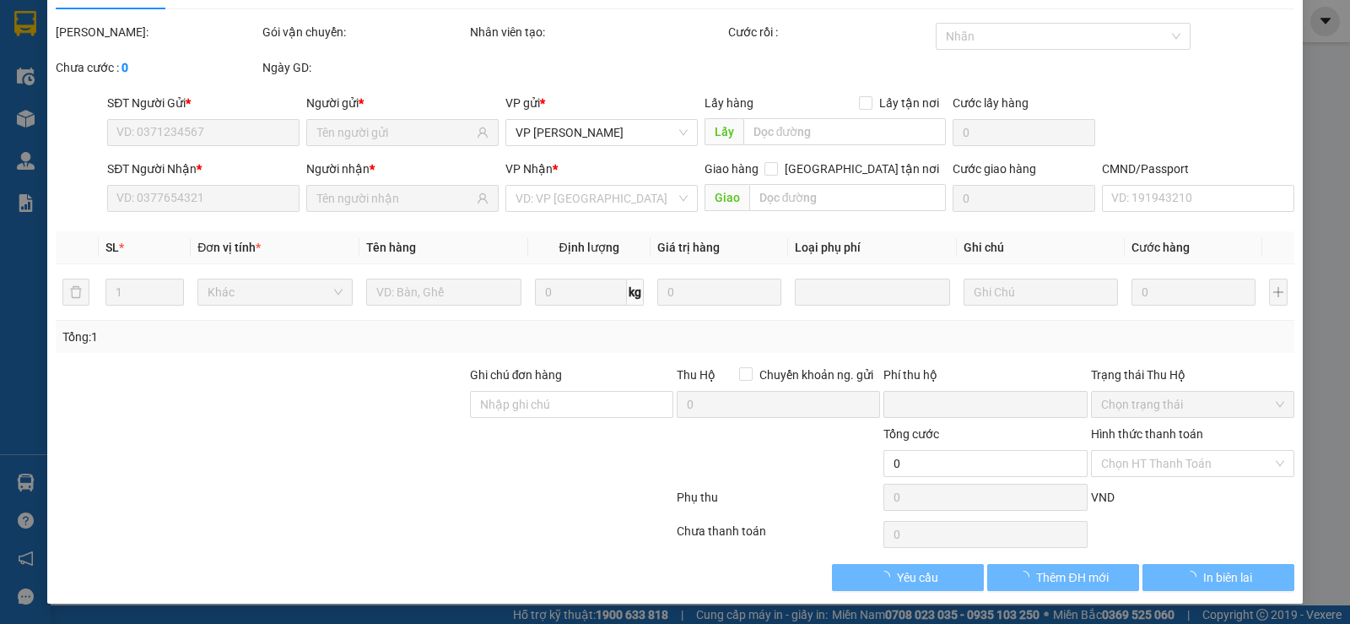
type input "0963264783"
type input "QUYỀN XE HÀNG"
type input "0963264783"
type input "QUYỀN XE HÀNG"
type input "0"
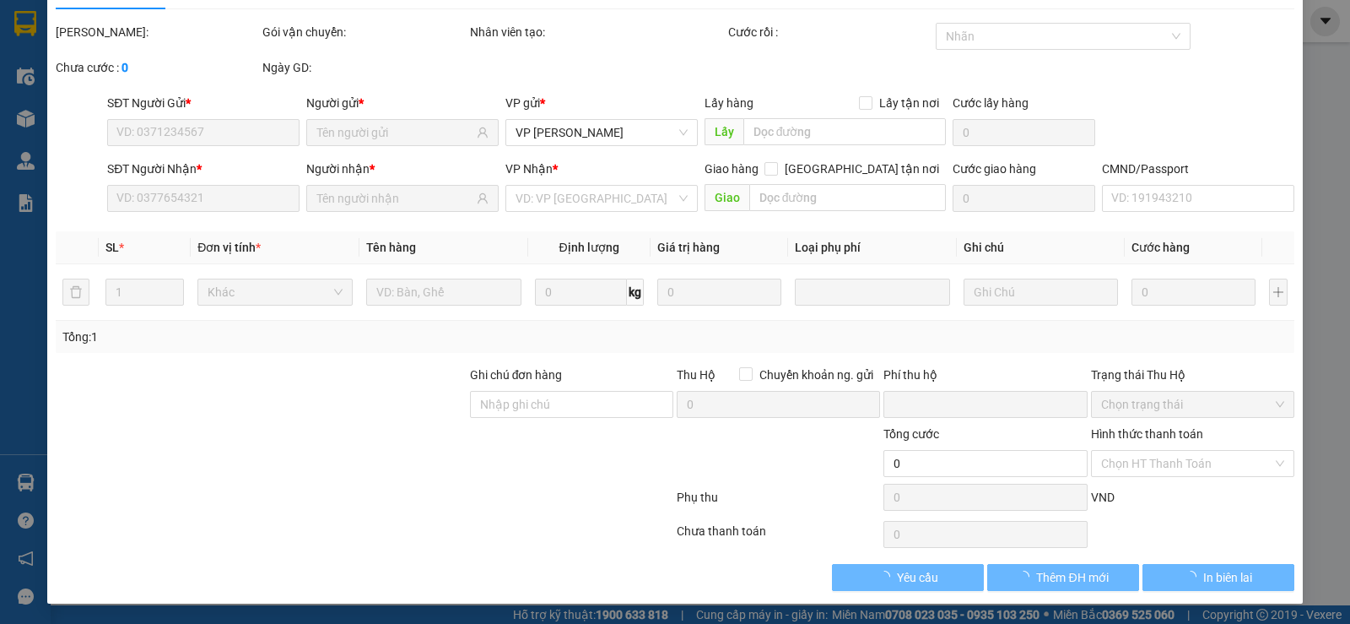
type input "40.000"
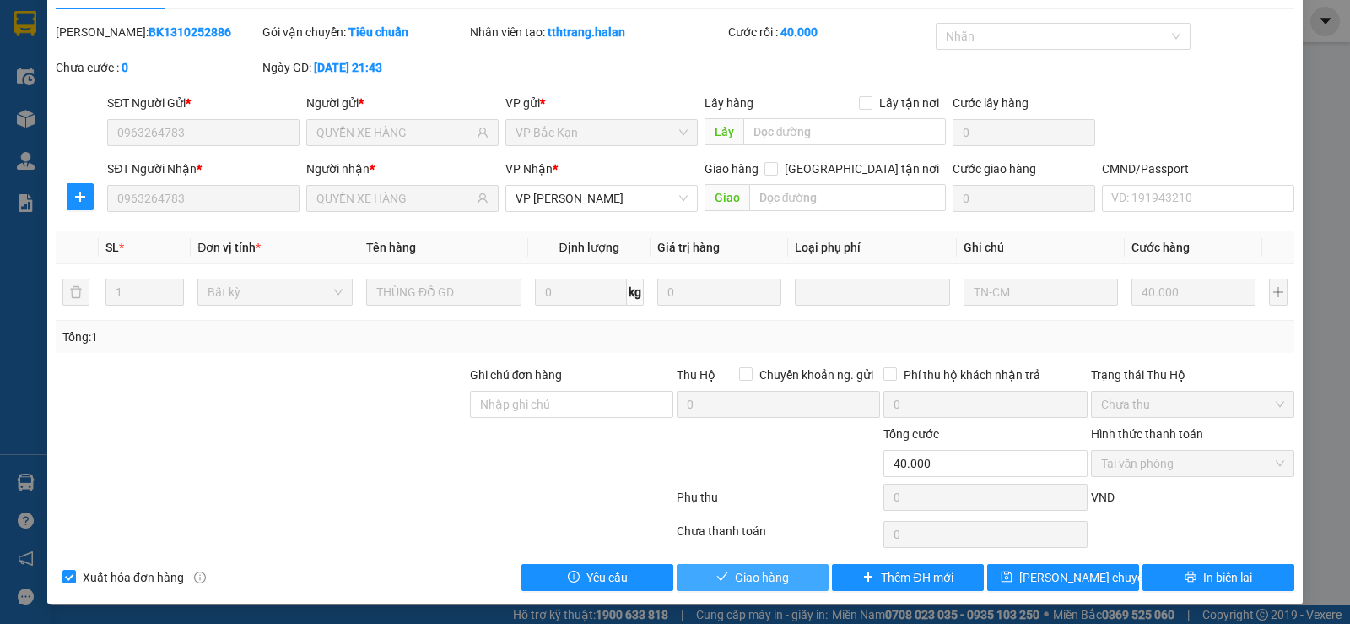
click at [751, 581] on span "Giao hàng" at bounding box center [762, 577] width 54 height 19
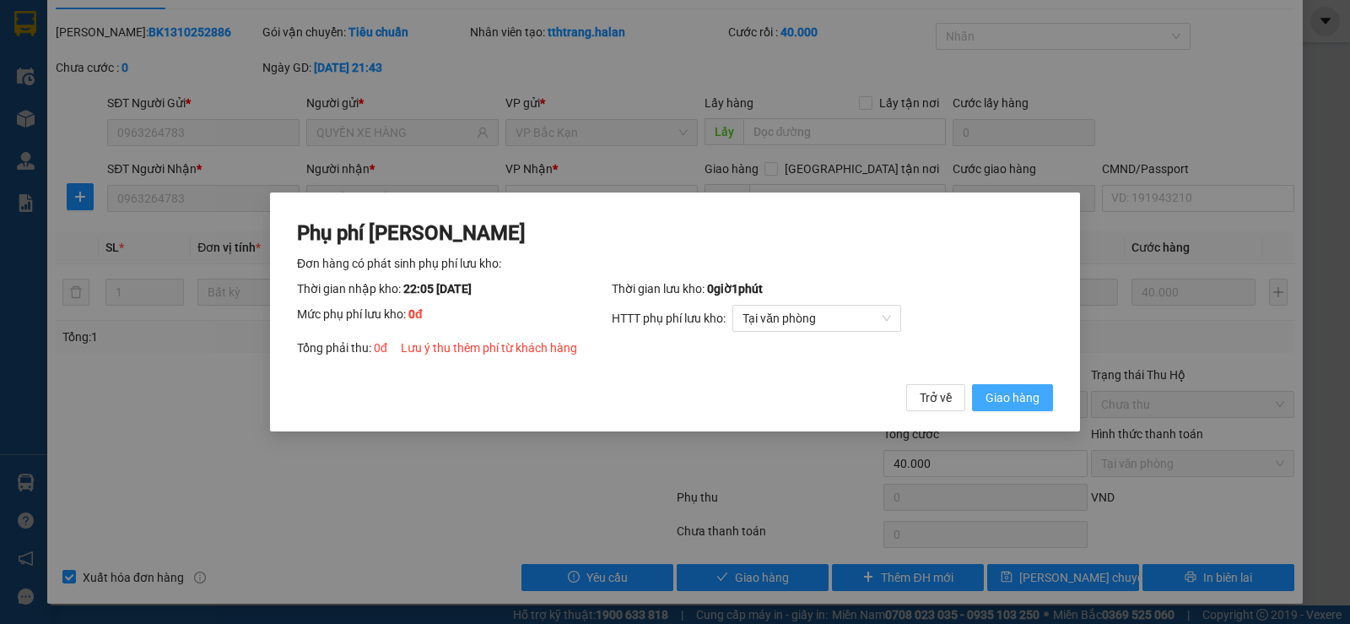
click at [1024, 392] on span "Giao hàng" at bounding box center [1013, 397] width 54 height 19
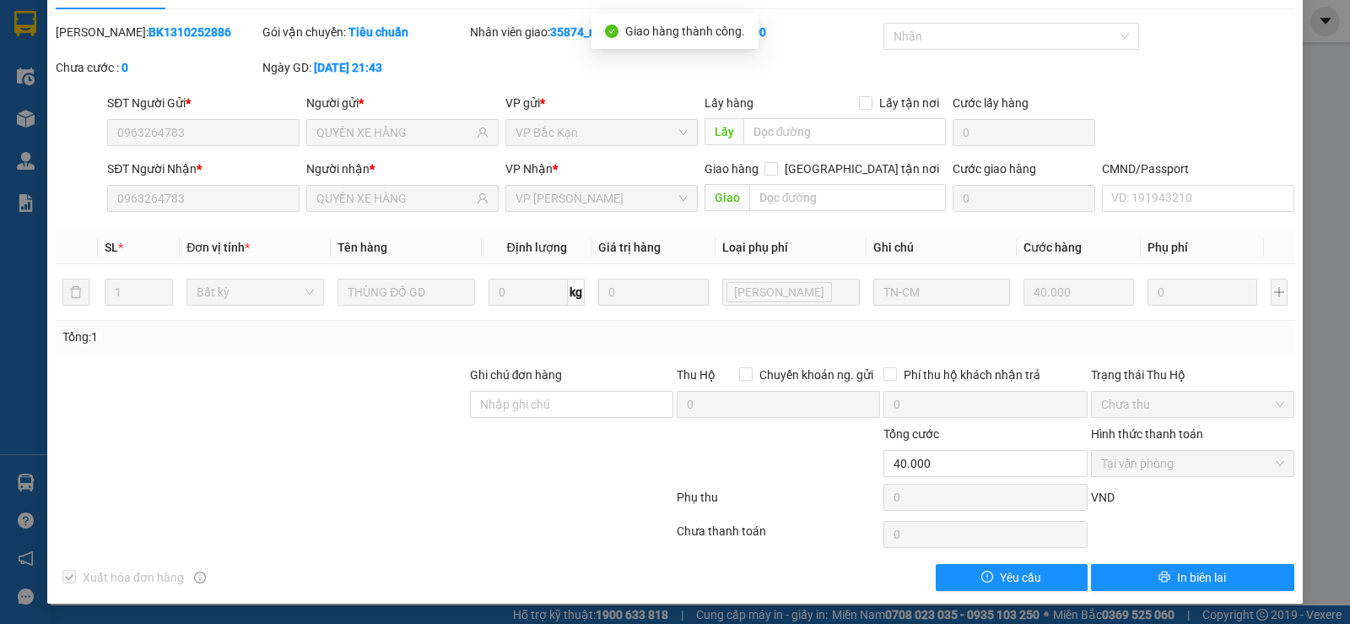
scroll to position [0, 0]
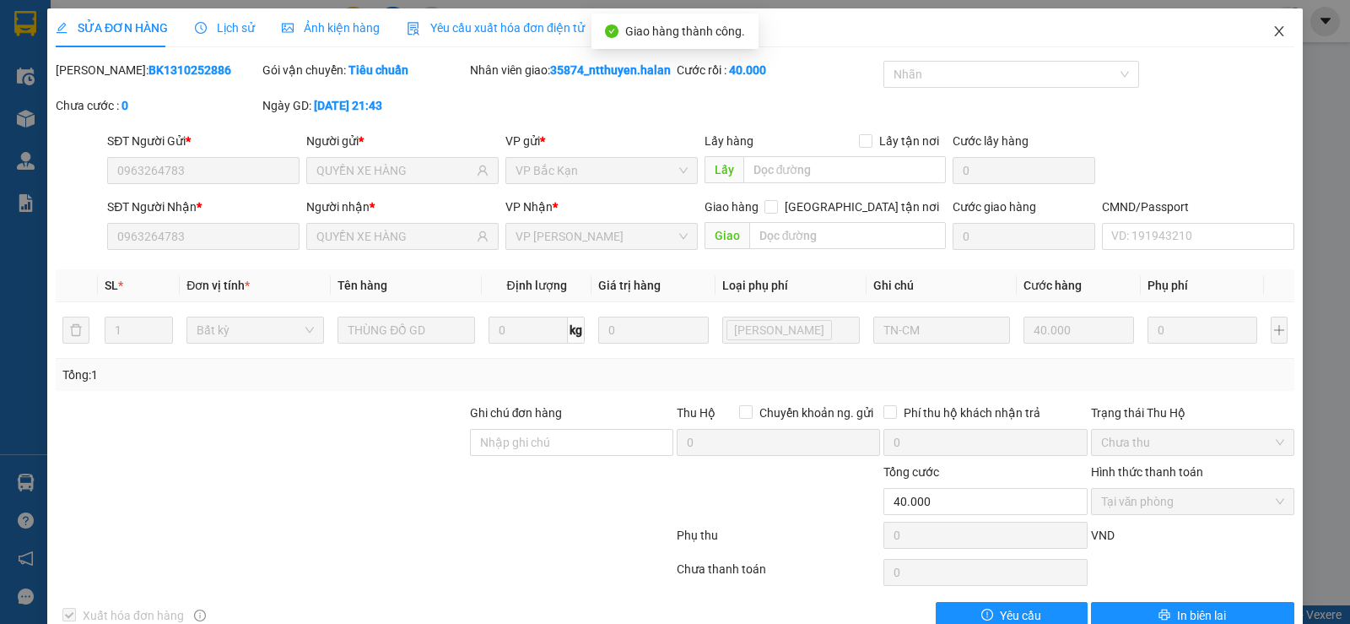
click at [1273, 27] on icon "close" at bounding box center [1280, 31] width 14 height 14
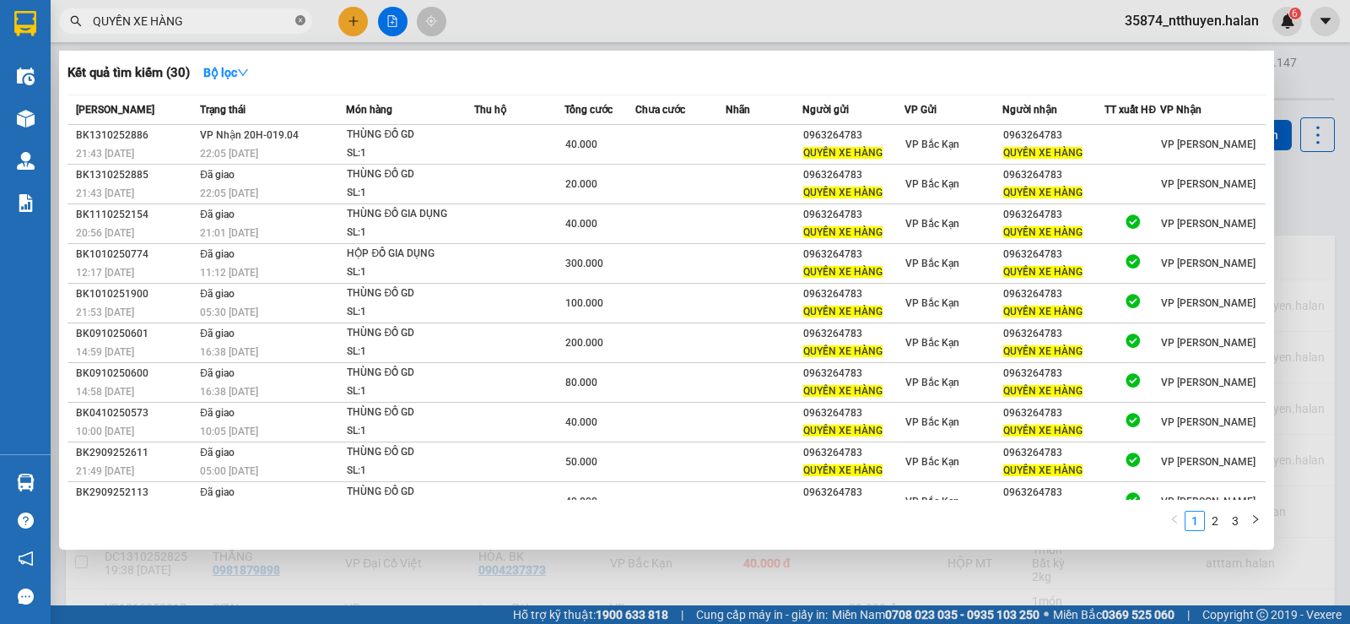
click at [303, 23] on icon "close-circle" at bounding box center [300, 20] width 10 height 10
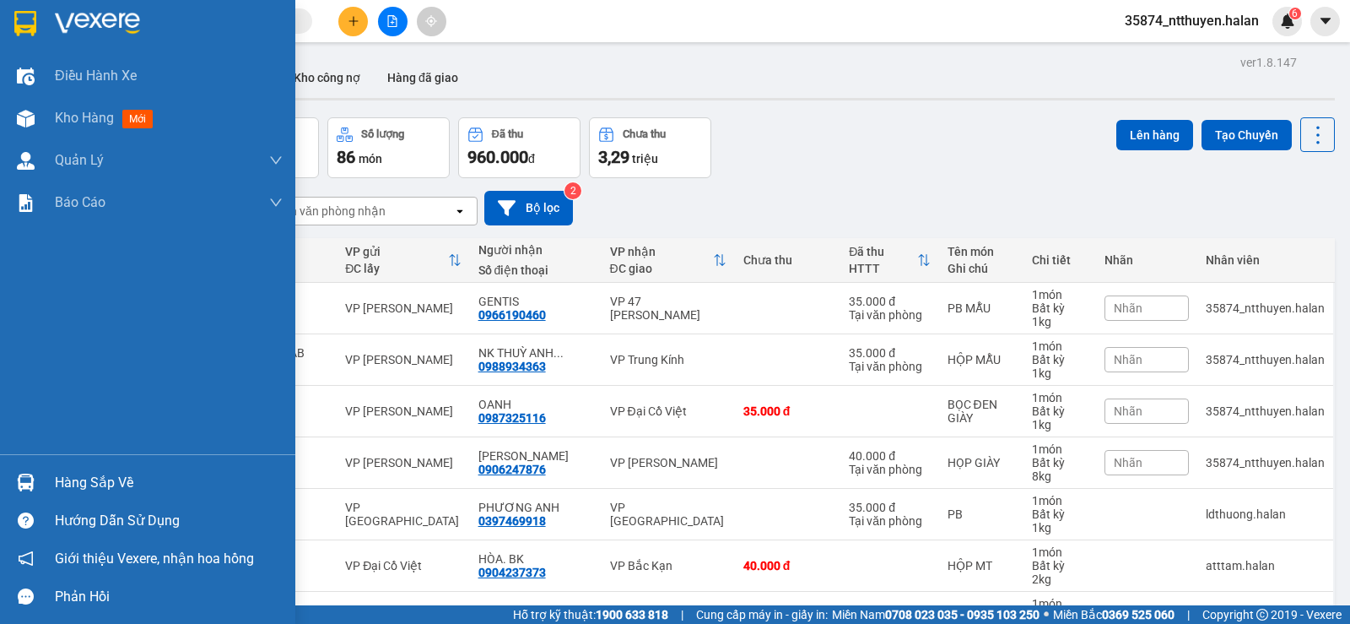
click at [70, 484] on div "Hàng sắp về" at bounding box center [169, 482] width 228 height 25
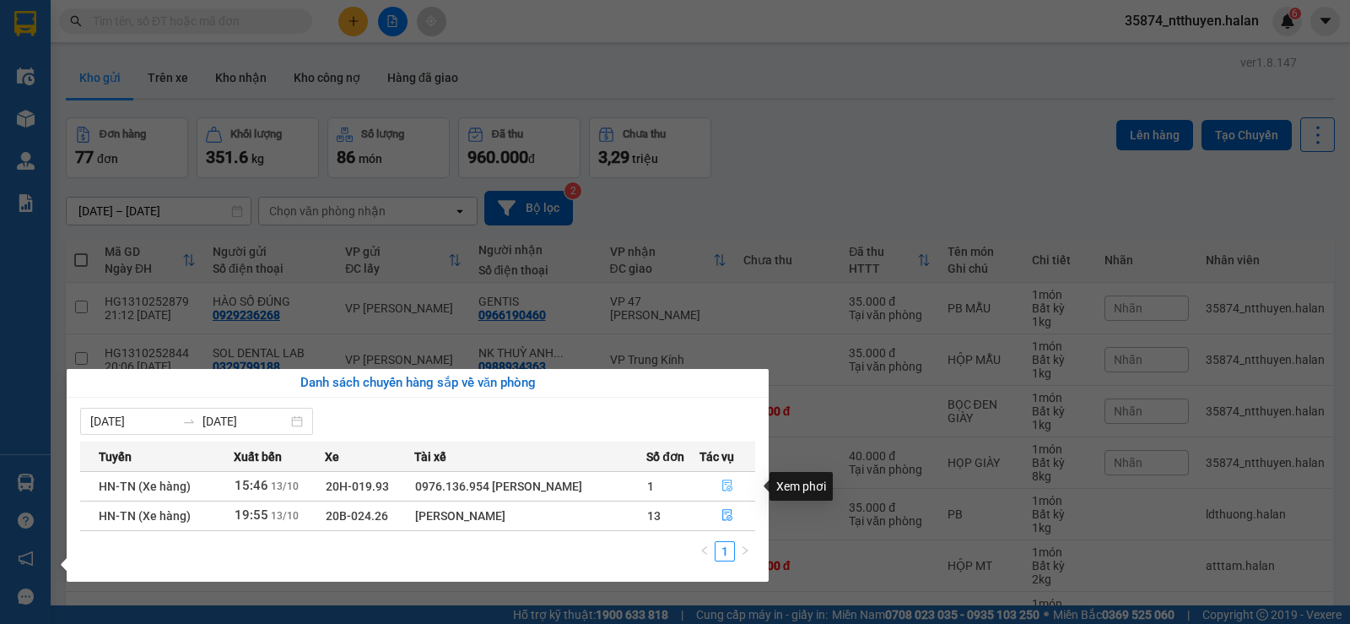
click at [730, 483] on icon "file-done" at bounding box center [727, 486] width 10 height 12
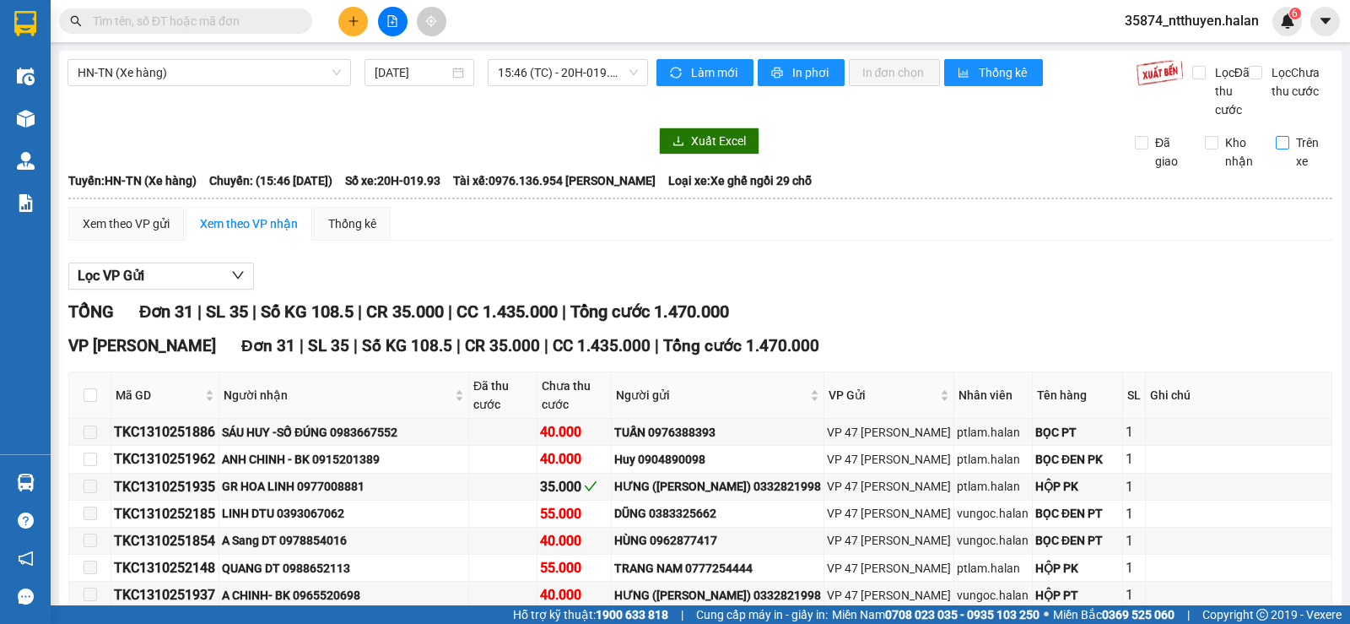
click at [1276, 149] on input "Trên xe" at bounding box center [1283, 143] width 14 height 14
checkbox input "true"
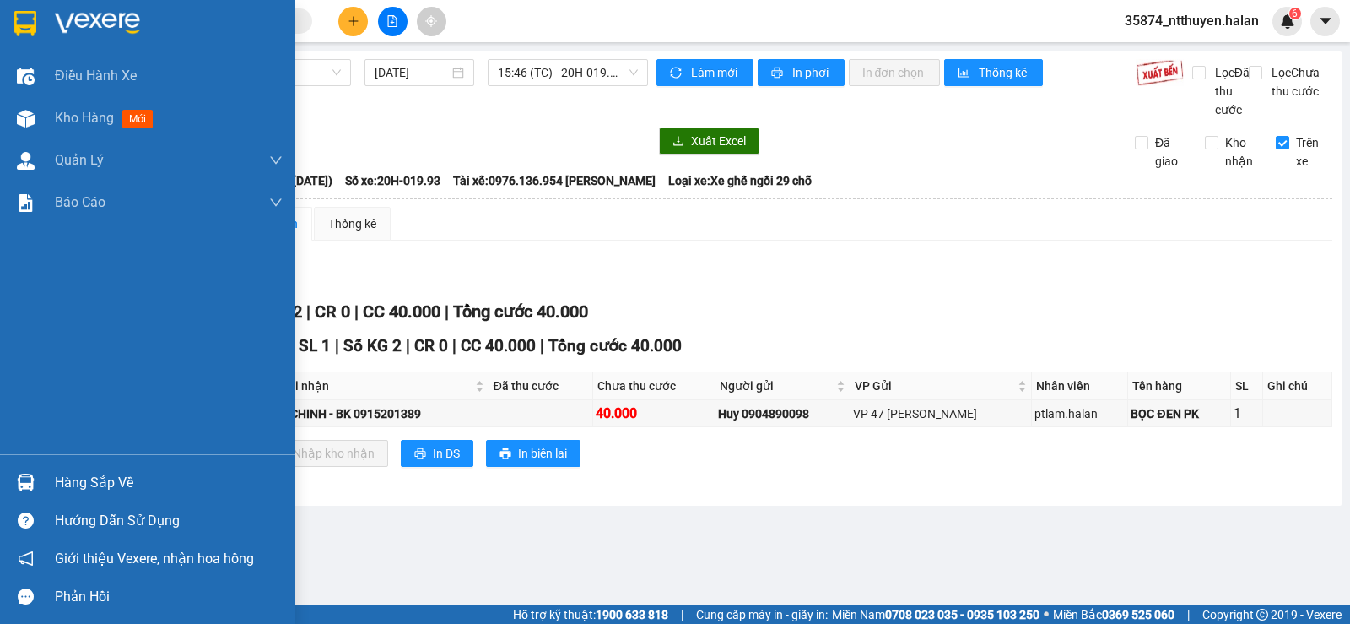
click at [97, 485] on div "Hàng sắp về" at bounding box center [169, 482] width 228 height 25
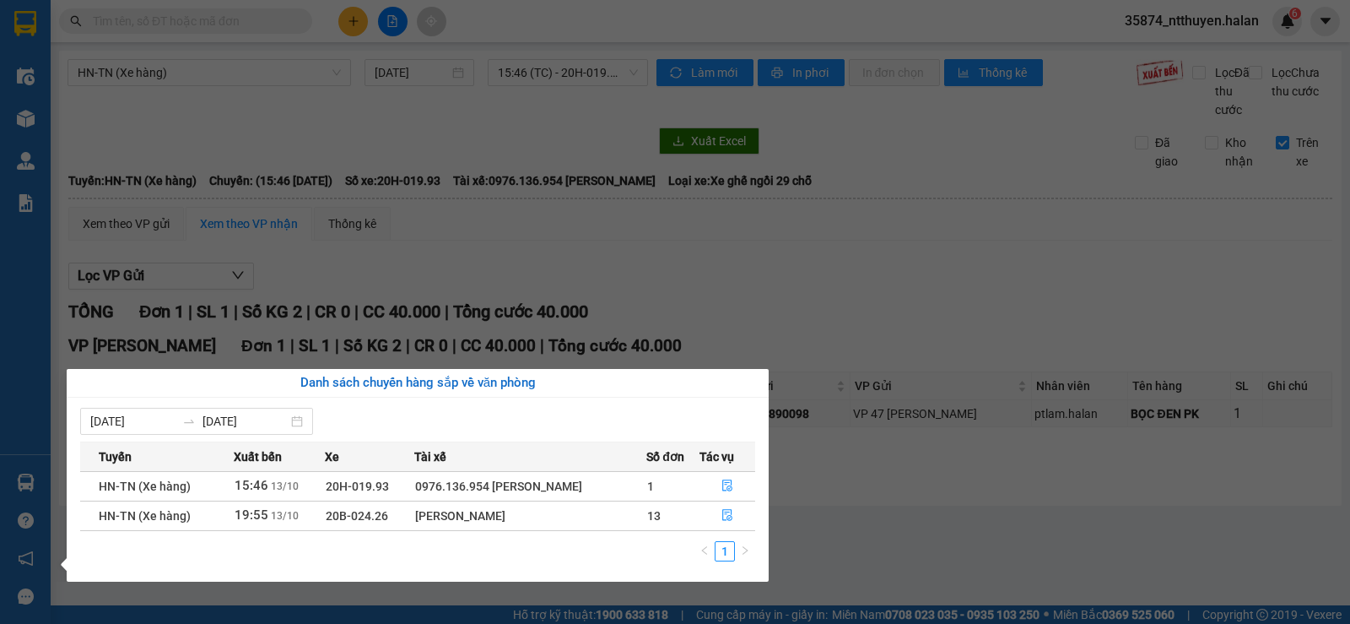
click at [280, 167] on section "Kết quả tìm kiếm ( 30 ) Bộ lọc Mã ĐH Trạng thái Món hàng Thu hộ Tổng cước Chưa …" at bounding box center [675, 312] width 1350 height 624
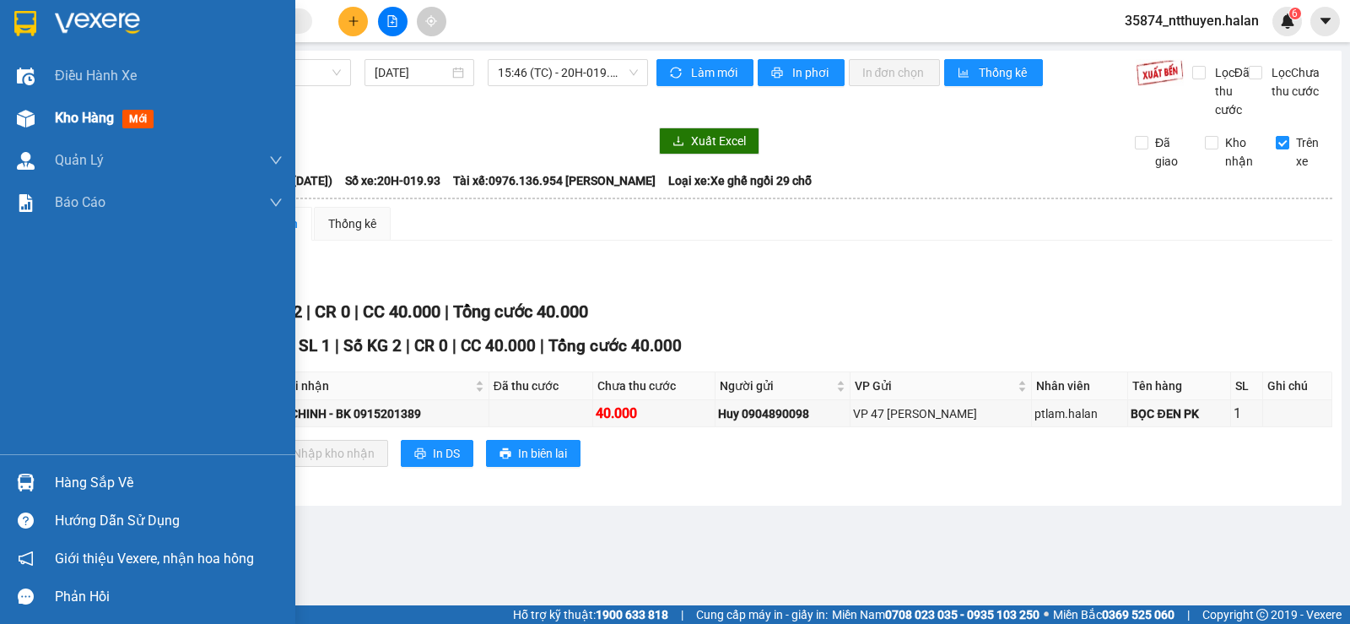
click at [94, 121] on span "Kho hàng" at bounding box center [84, 118] width 59 height 16
click at [95, 116] on span "Kho hàng" at bounding box center [84, 118] width 59 height 16
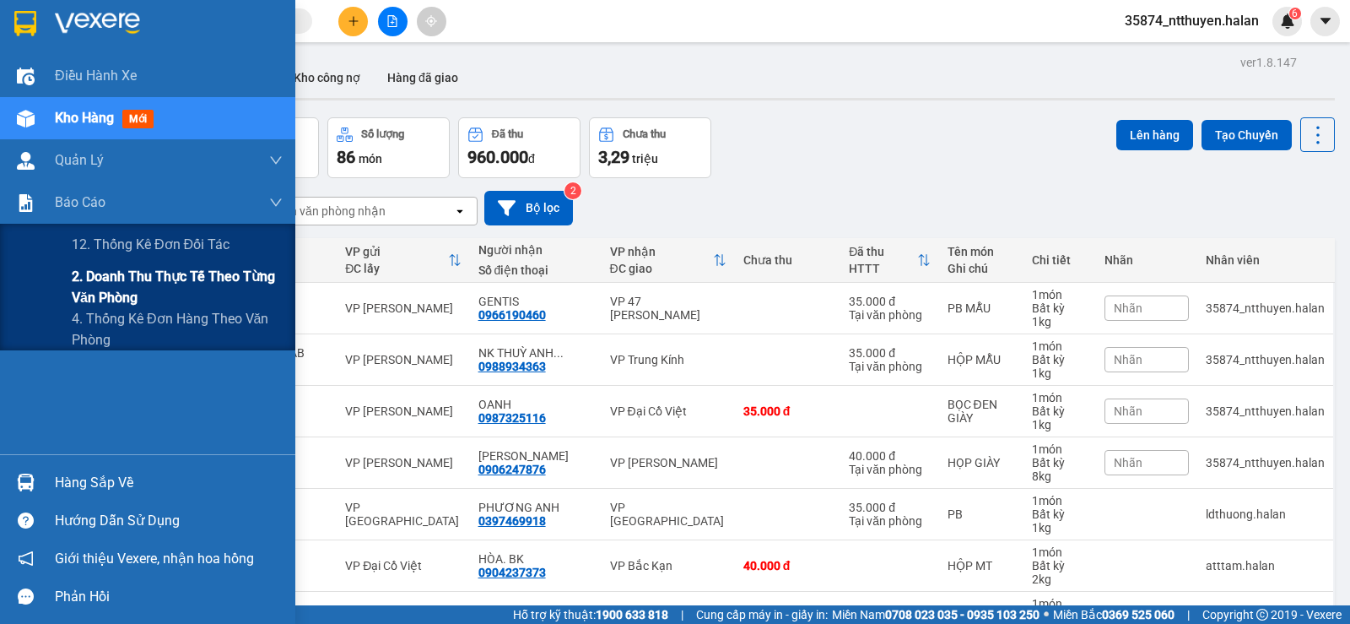
click at [100, 294] on span "2. Doanh thu thực tế theo từng văn phòng" at bounding box center [177, 287] width 211 height 42
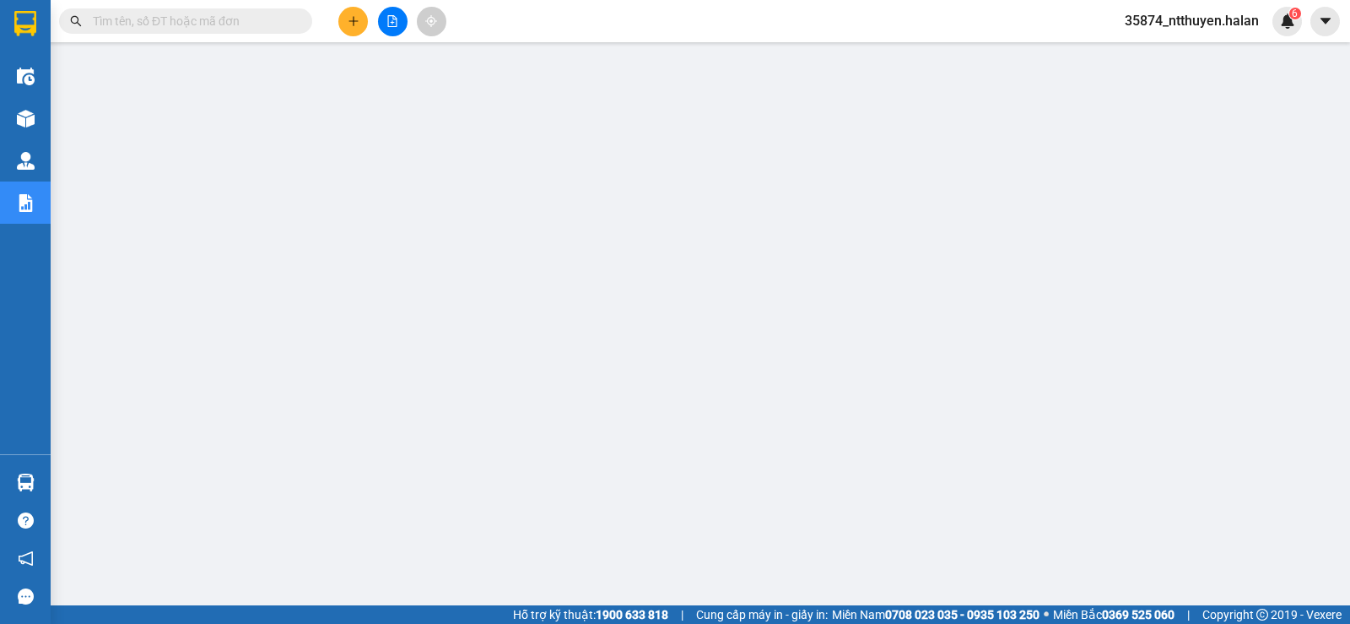
click at [265, 16] on input "text" at bounding box center [192, 21] width 199 height 19
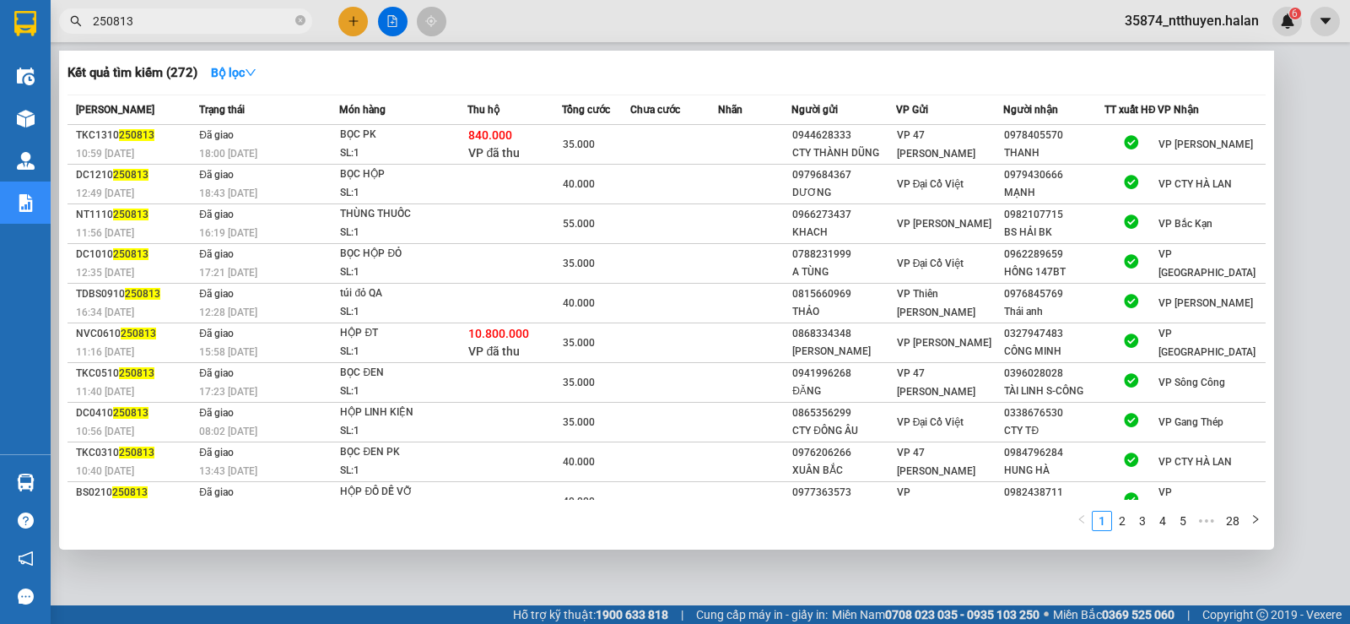
click at [212, 17] on input "250813" at bounding box center [192, 21] width 199 height 19
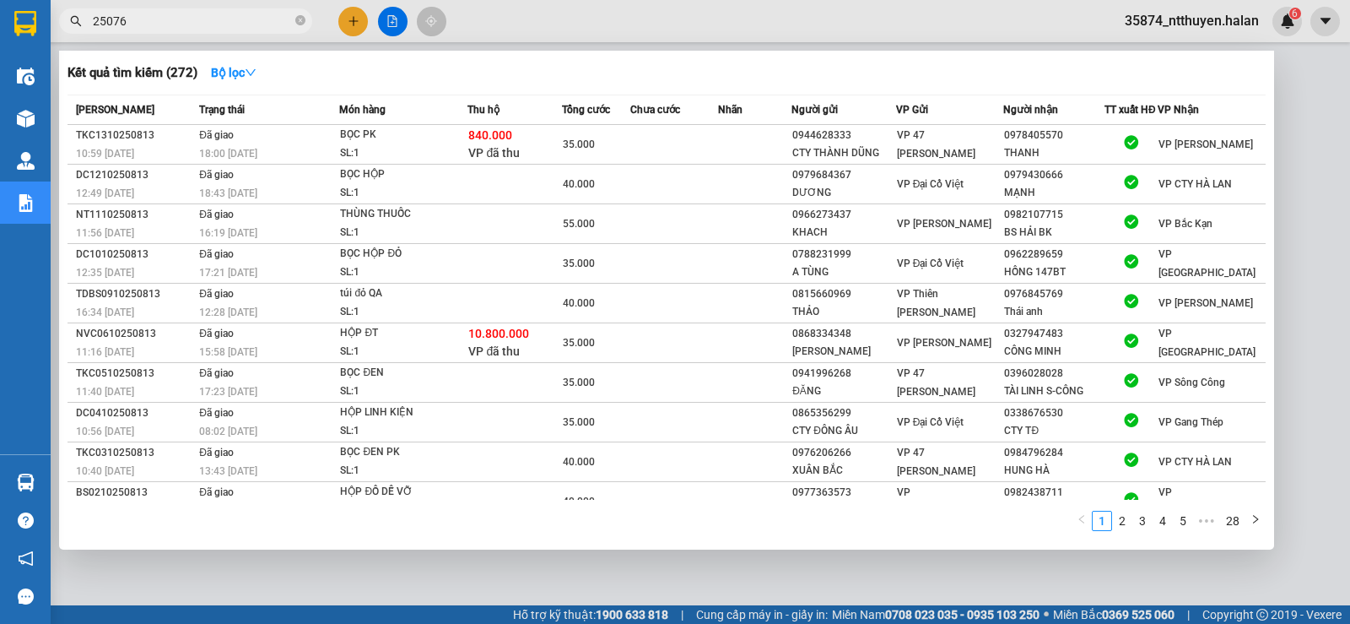
type input "250761"
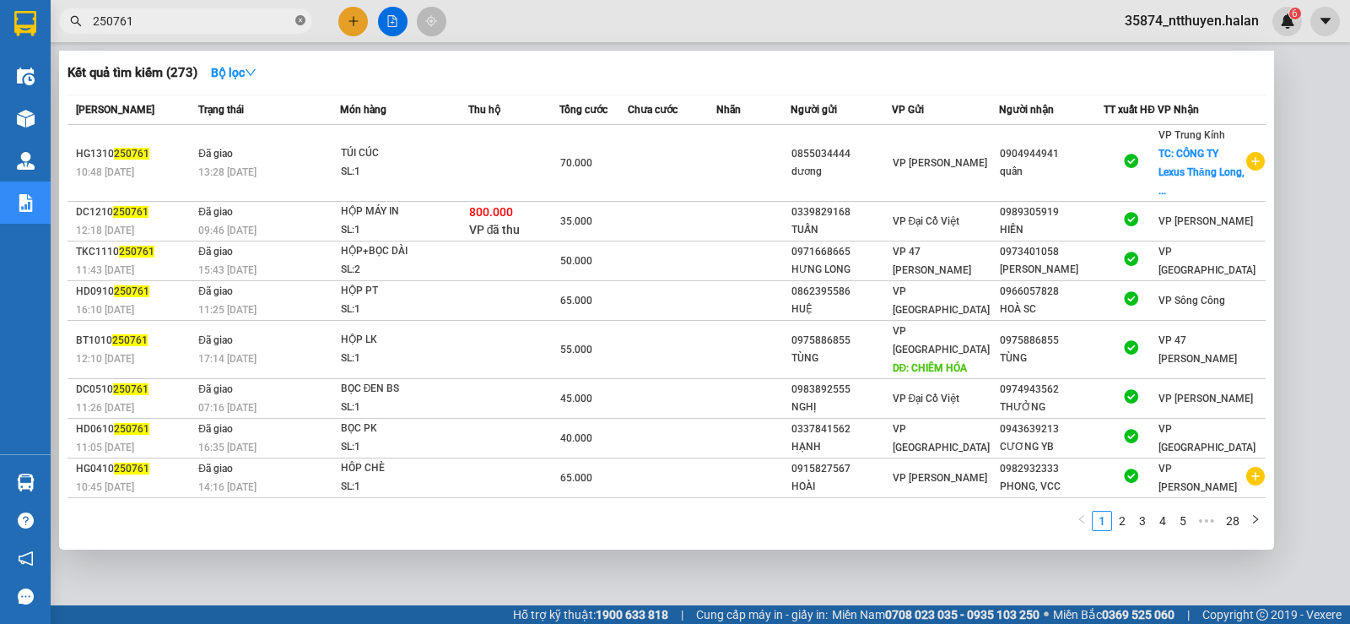
click at [300, 19] on icon "close-circle" at bounding box center [300, 20] width 10 height 10
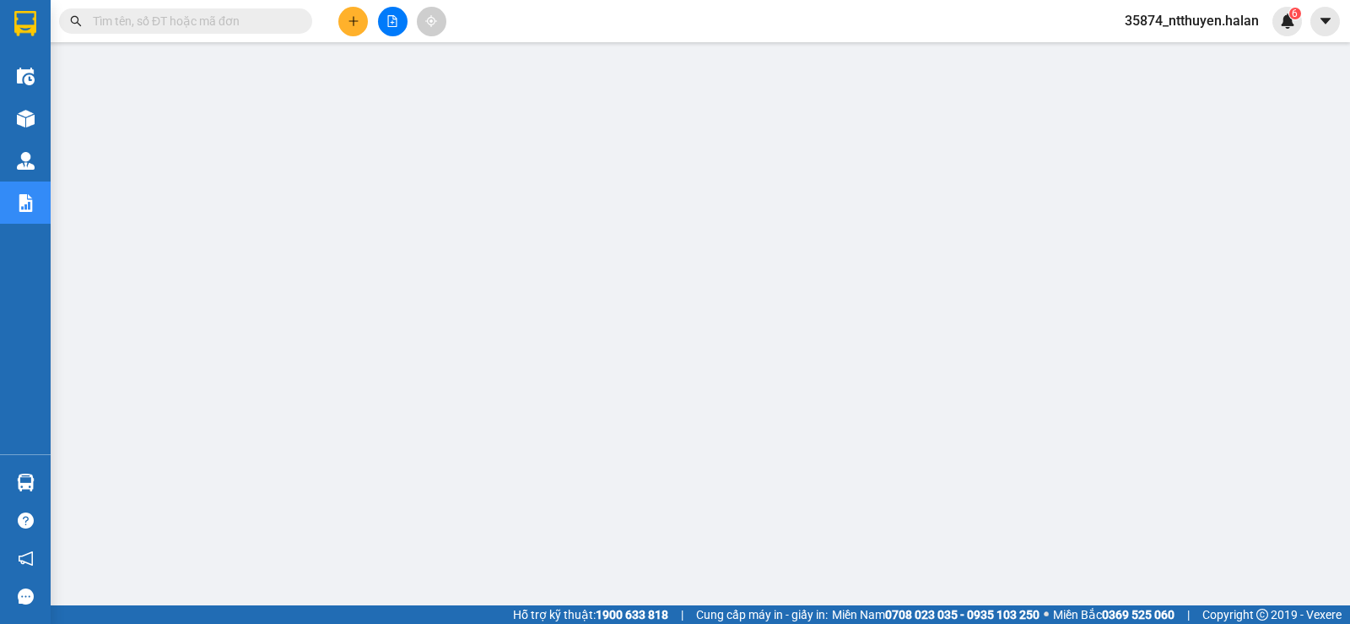
click at [173, 19] on input "text" at bounding box center [192, 21] width 199 height 19
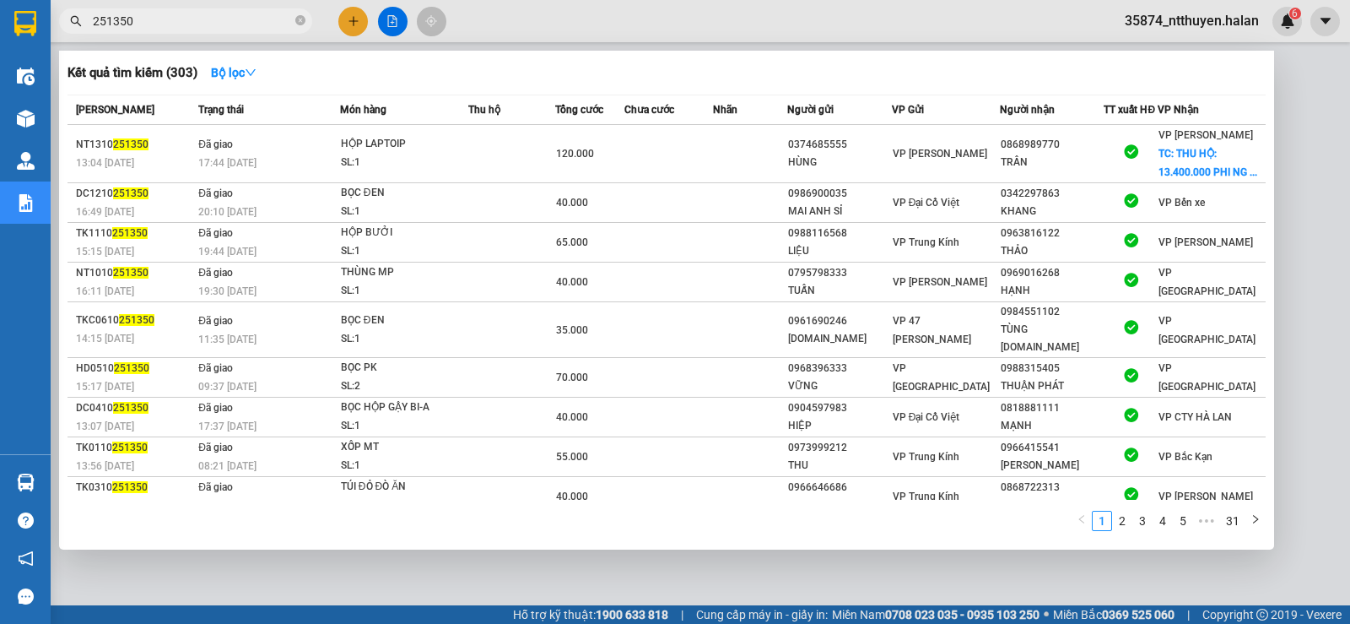
click at [180, 15] on input "251350" at bounding box center [192, 21] width 199 height 19
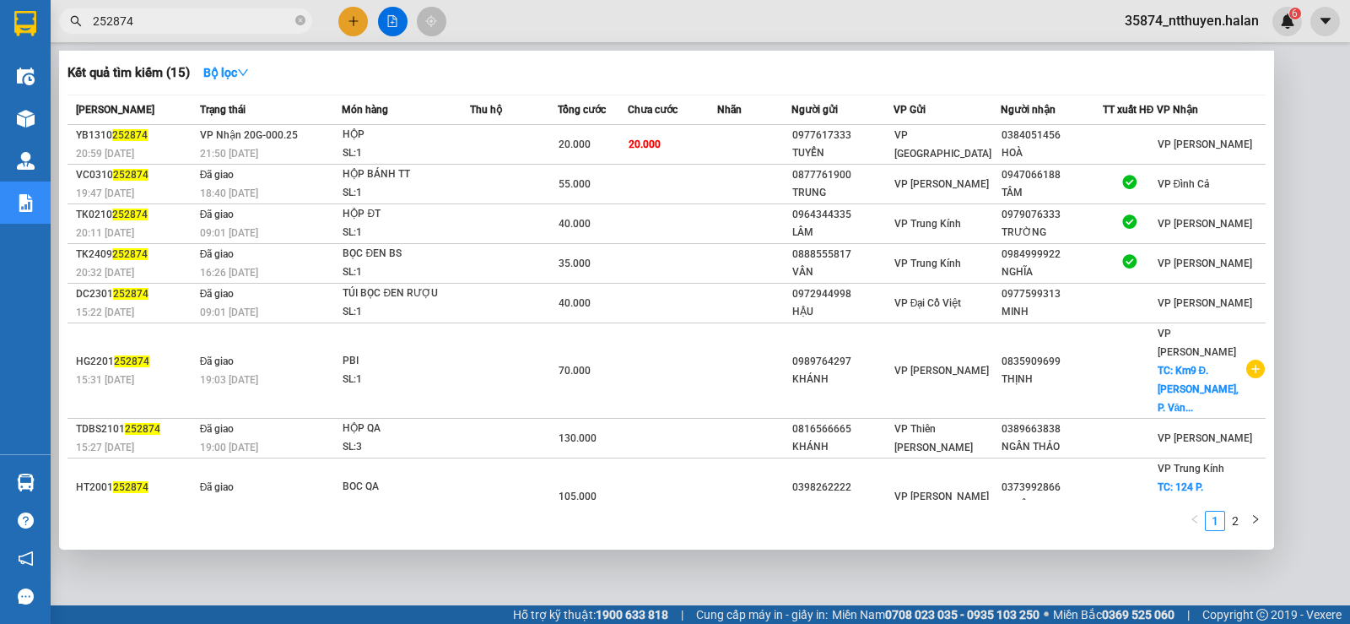
type input "252874"
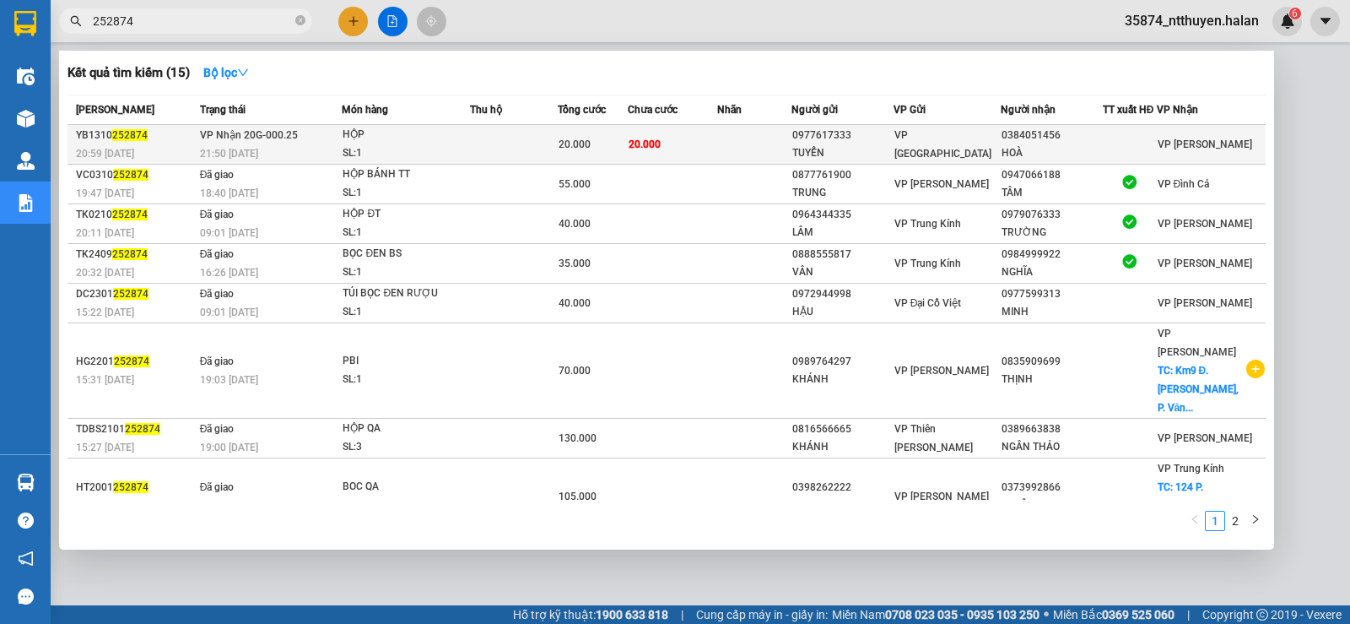
click at [671, 158] on td "20.000" at bounding box center [673, 145] width 90 height 40
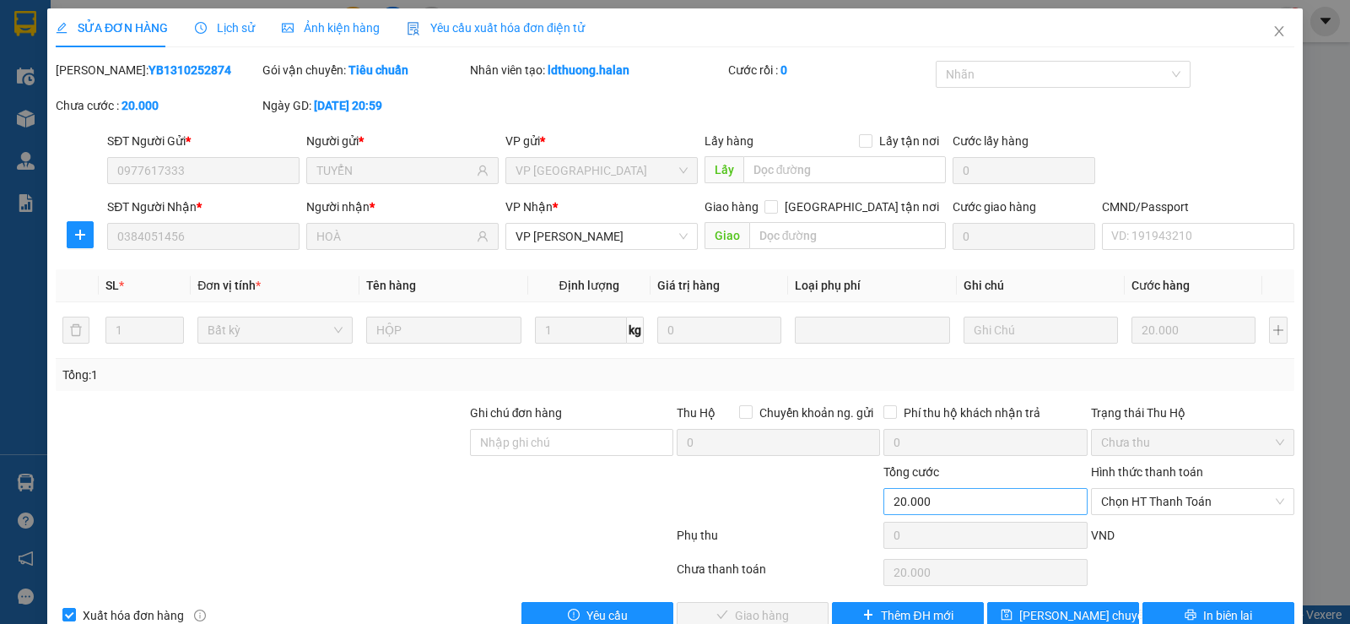
type input "0977617333"
type input "TUYỂN"
type input "0384051456"
type input "HOÀ"
type input "0"
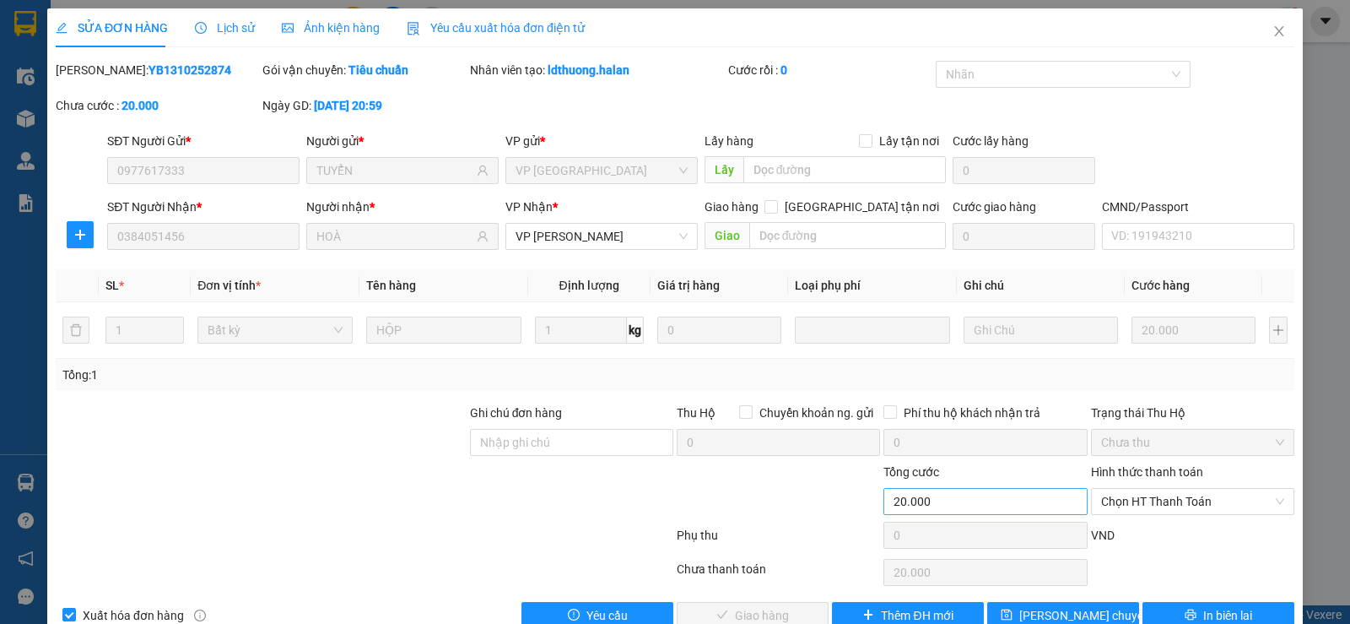
type input "20.000"
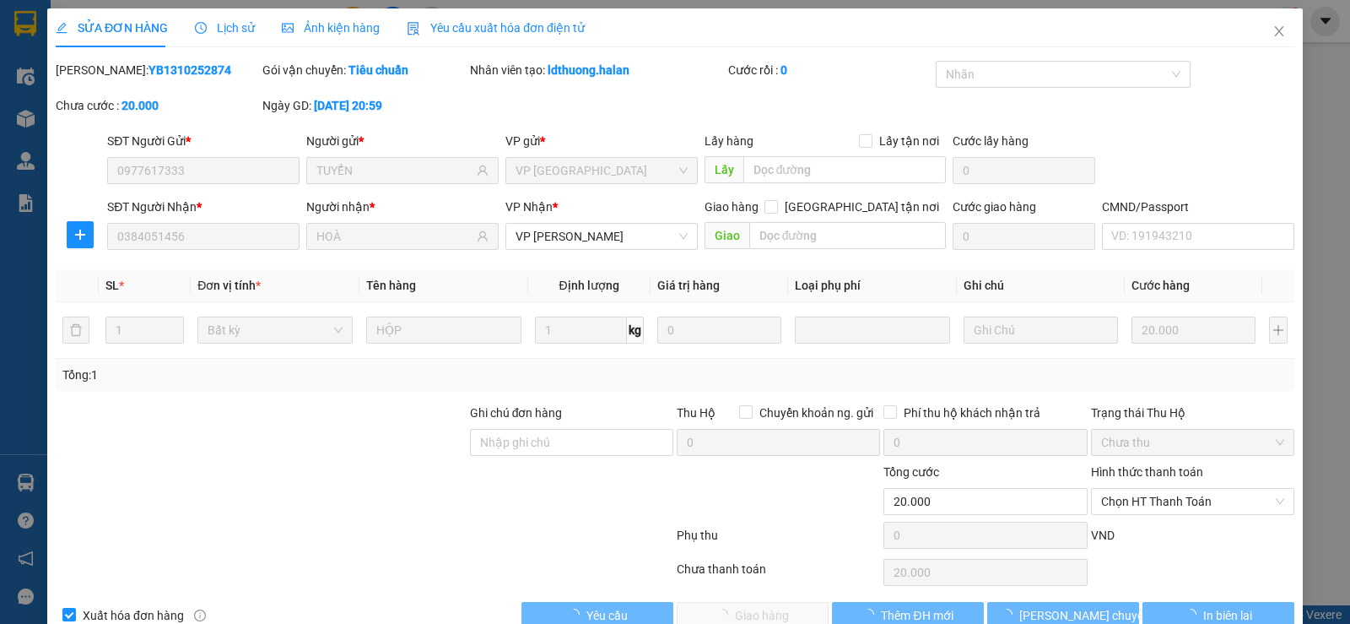
scroll to position [38, 0]
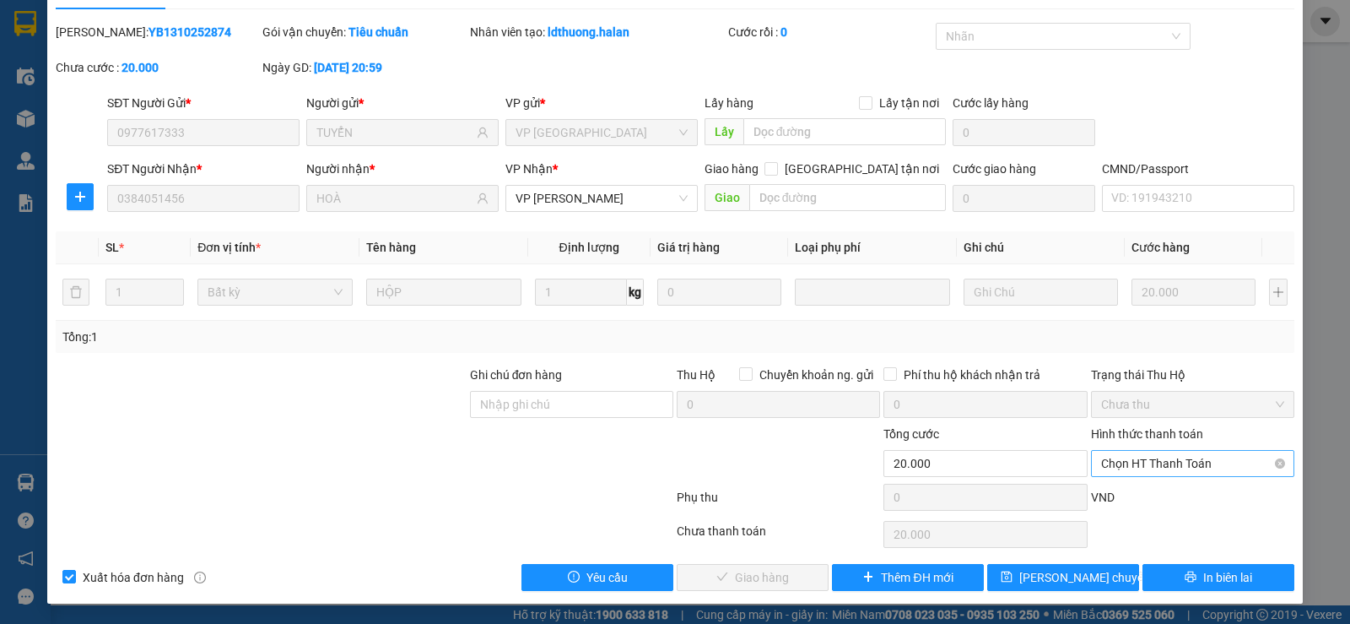
click at [1170, 452] on span "Chọn HT Thanh Toán" at bounding box center [1192, 463] width 183 height 25
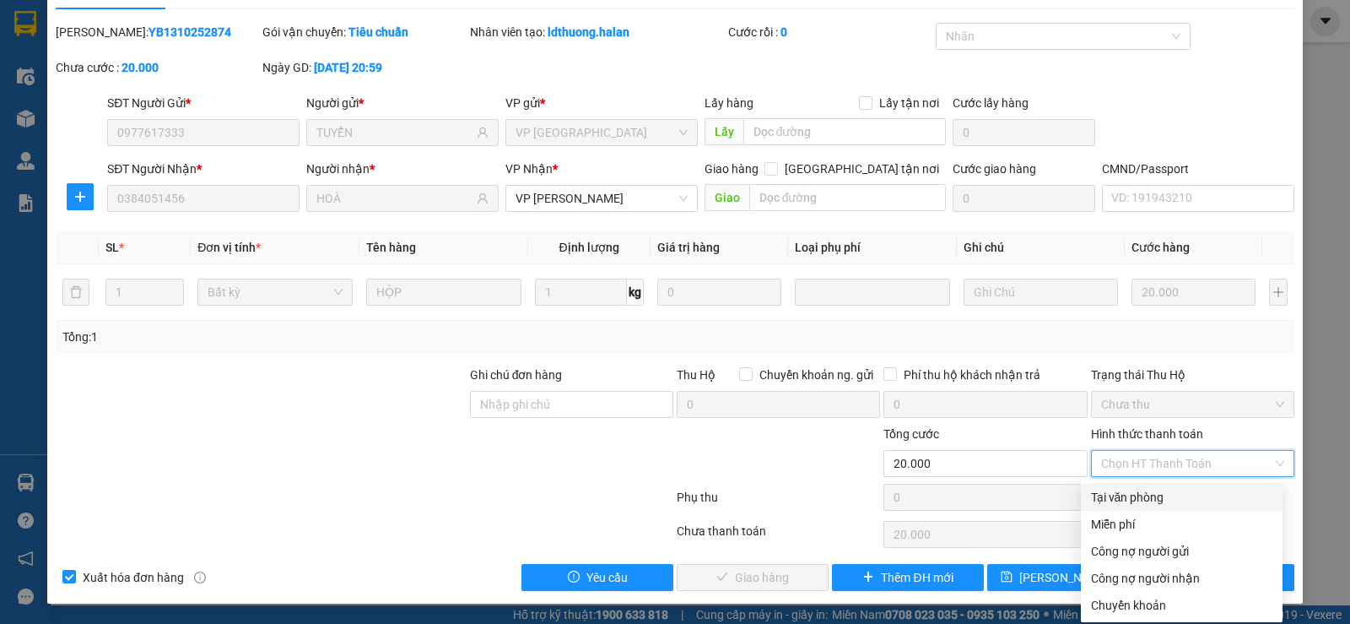
click at [1148, 495] on div "Tại văn phòng" at bounding box center [1181, 497] width 181 height 19
type input "0"
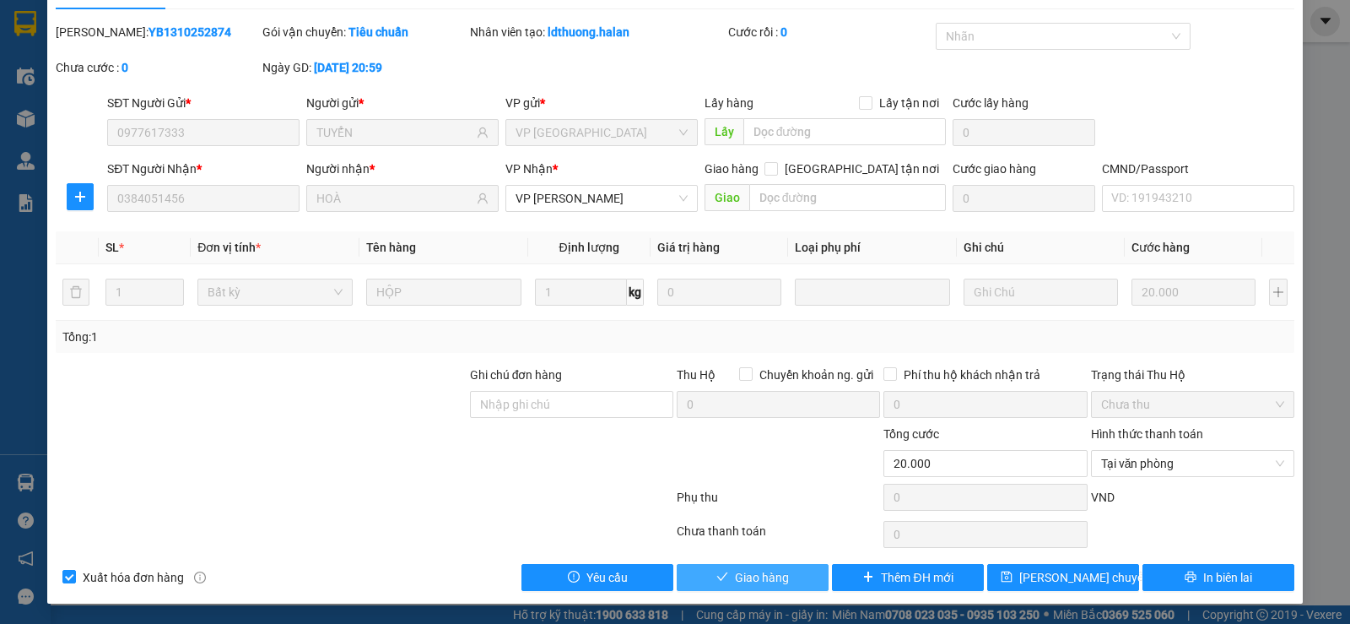
click at [753, 569] on span "Giao hàng" at bounding box center [762, 577] width 54 height 19
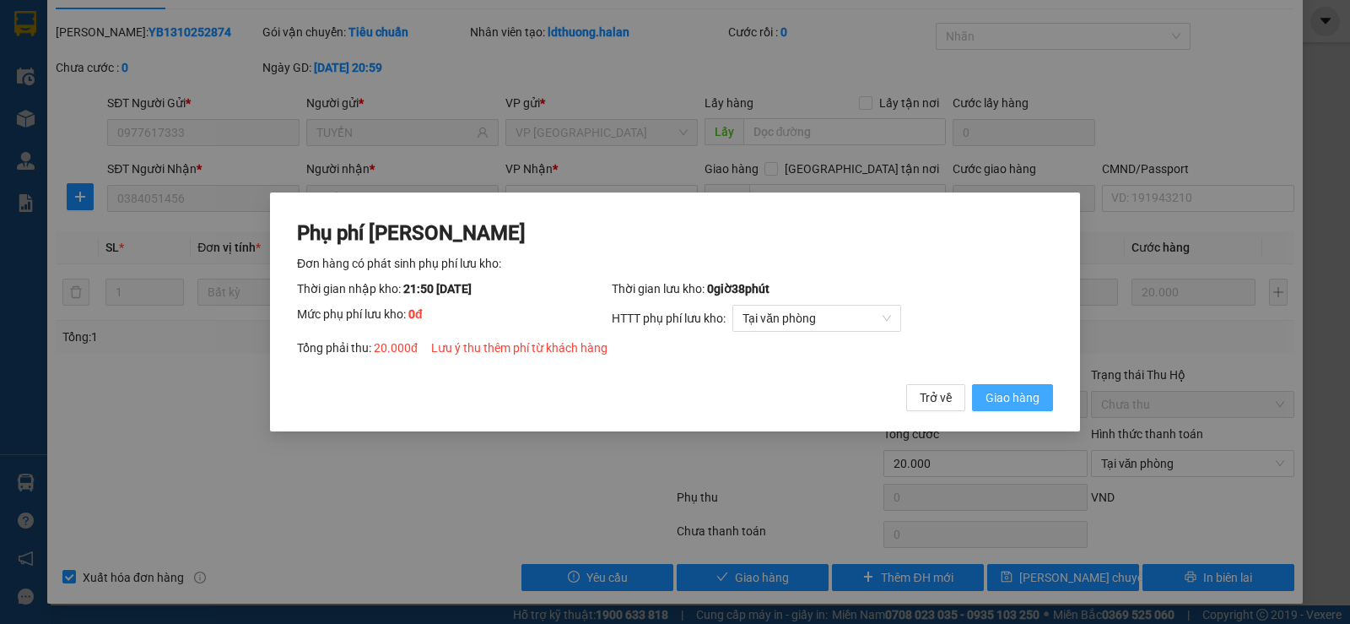
click at [1019, 390] on span "Giao hàng" at bounding box center [1013, 397] width 54 height 19
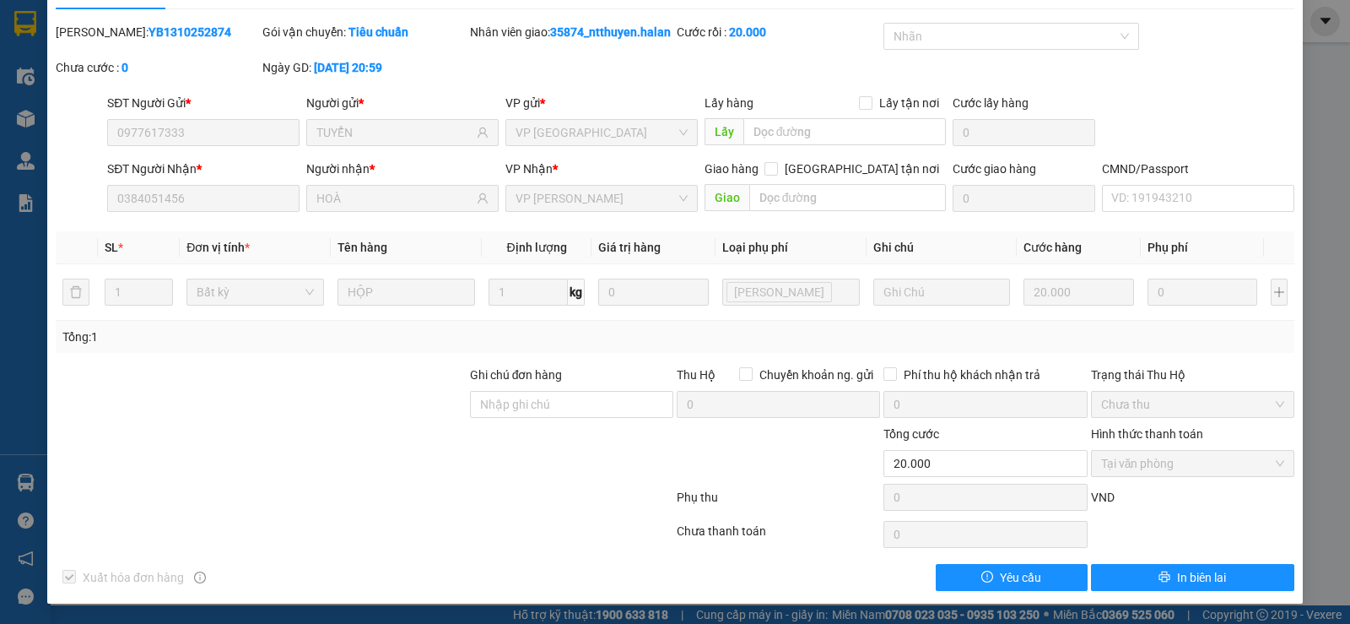
scroll to position [0, 0]
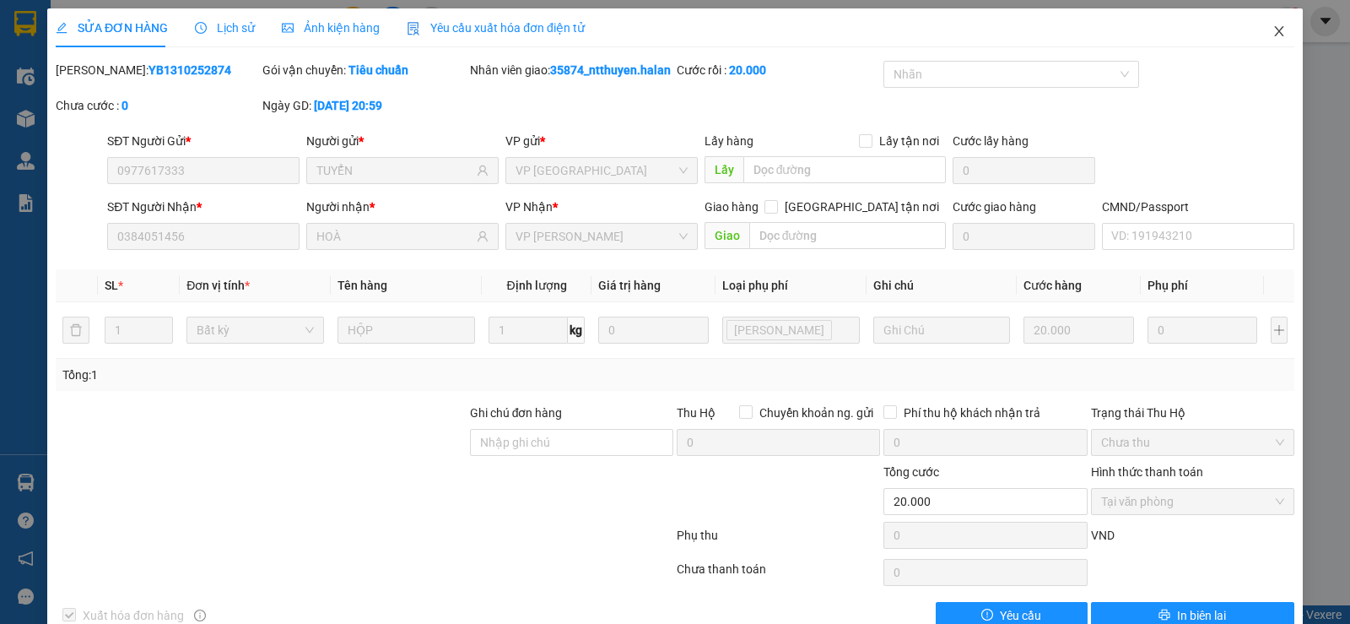
click at [1273, 34] on icon "close" at bounding box center [1280, 31] width 14 height 14
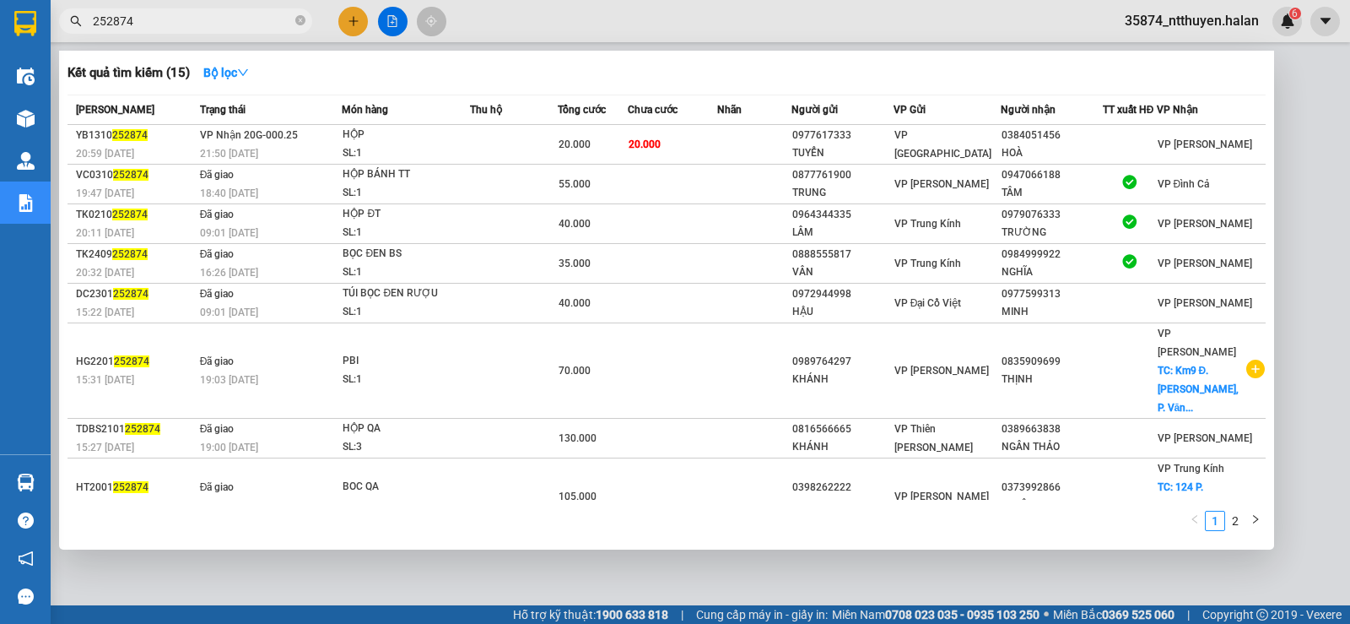
click at [281, 20] on input "252874" at bounding box center [192, 21] width 199 height 19
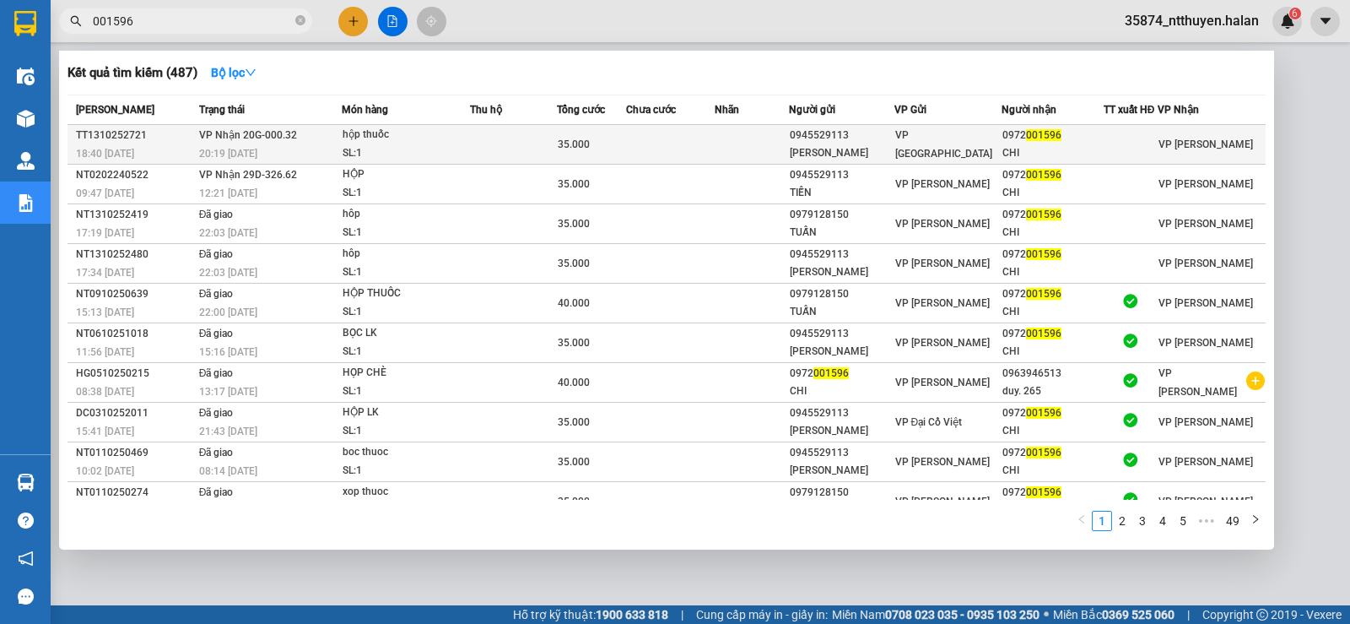
type input "001596"
click at [558, 146] on td at bounding box center [514, 145] width 88 height 40
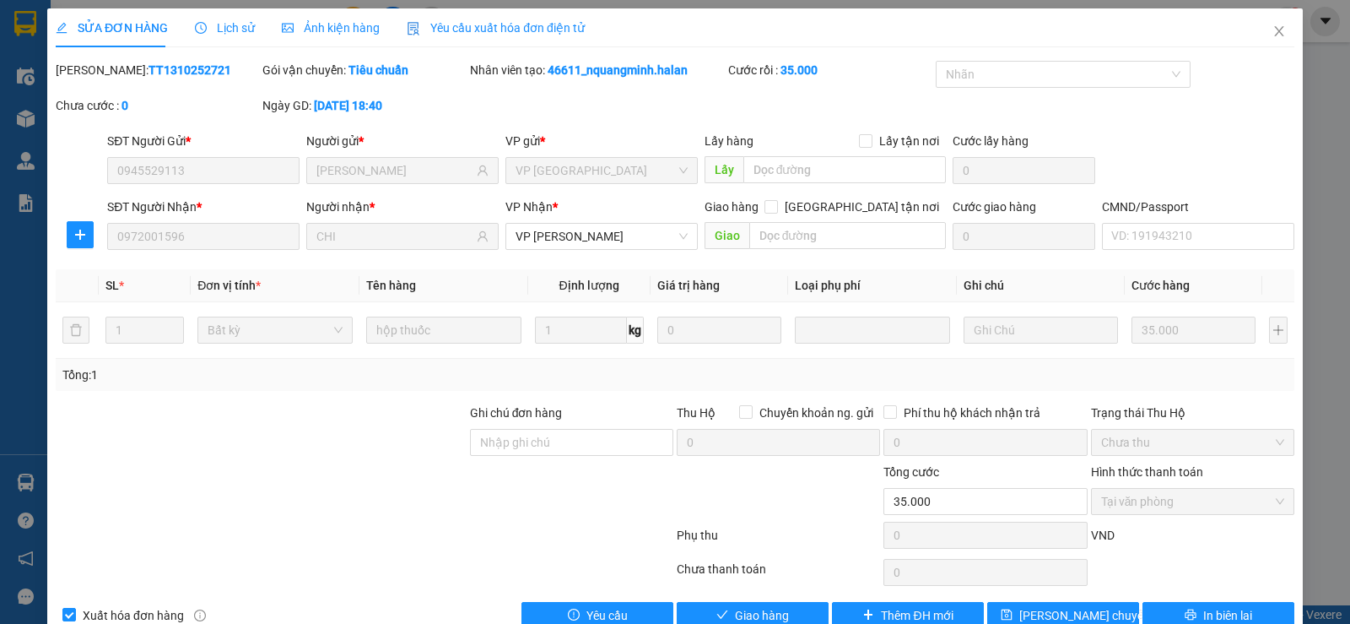
type input "0945529113"
type input "[PERSON_NAME]"
type input "0972001596"
type input "CHI"
type input "0"
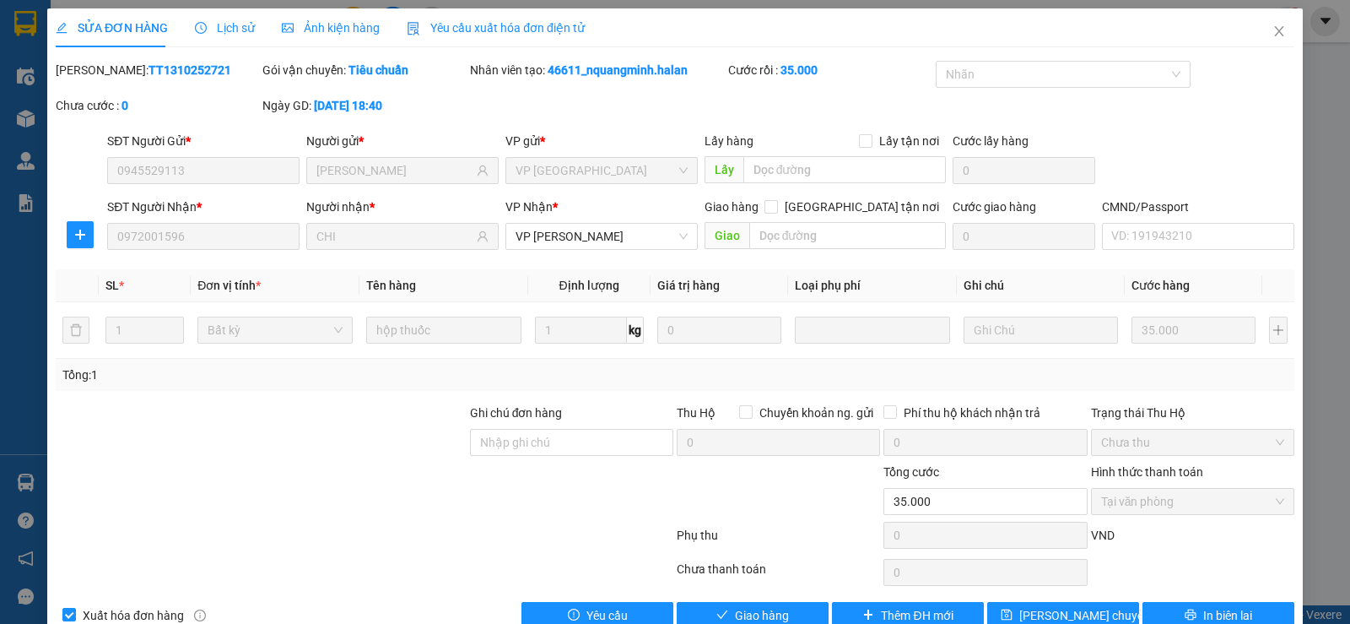
type input "35.000"
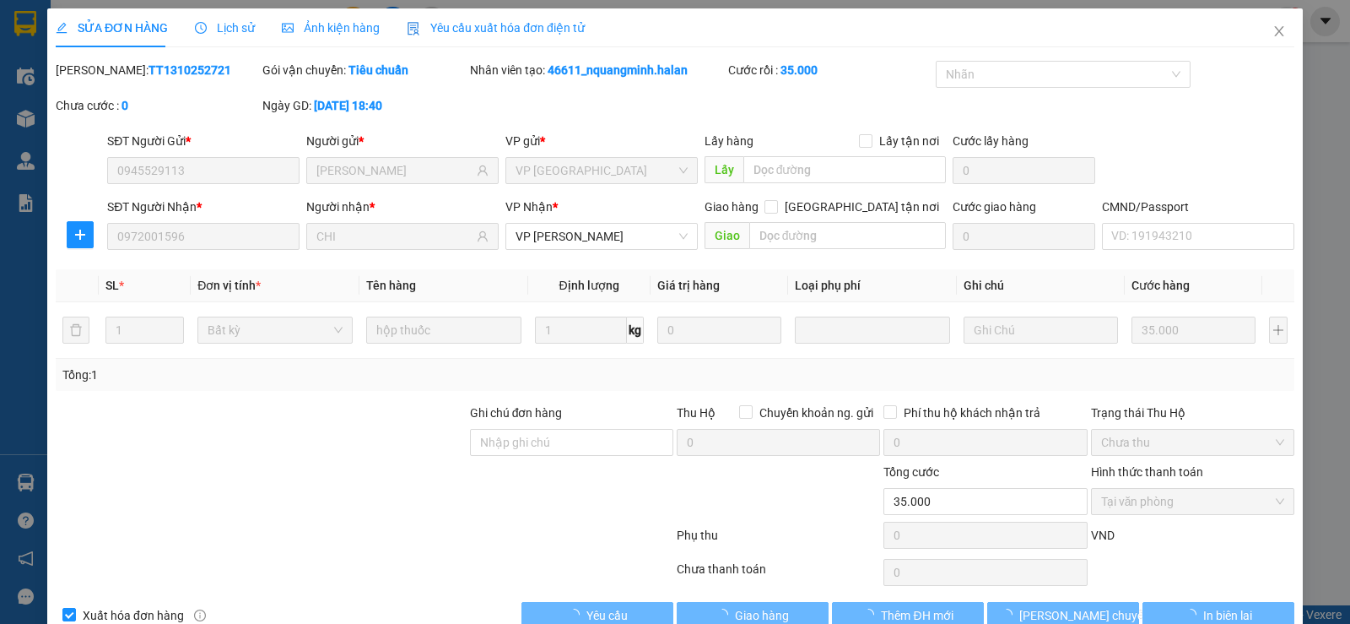
scroll to position [38, 0]
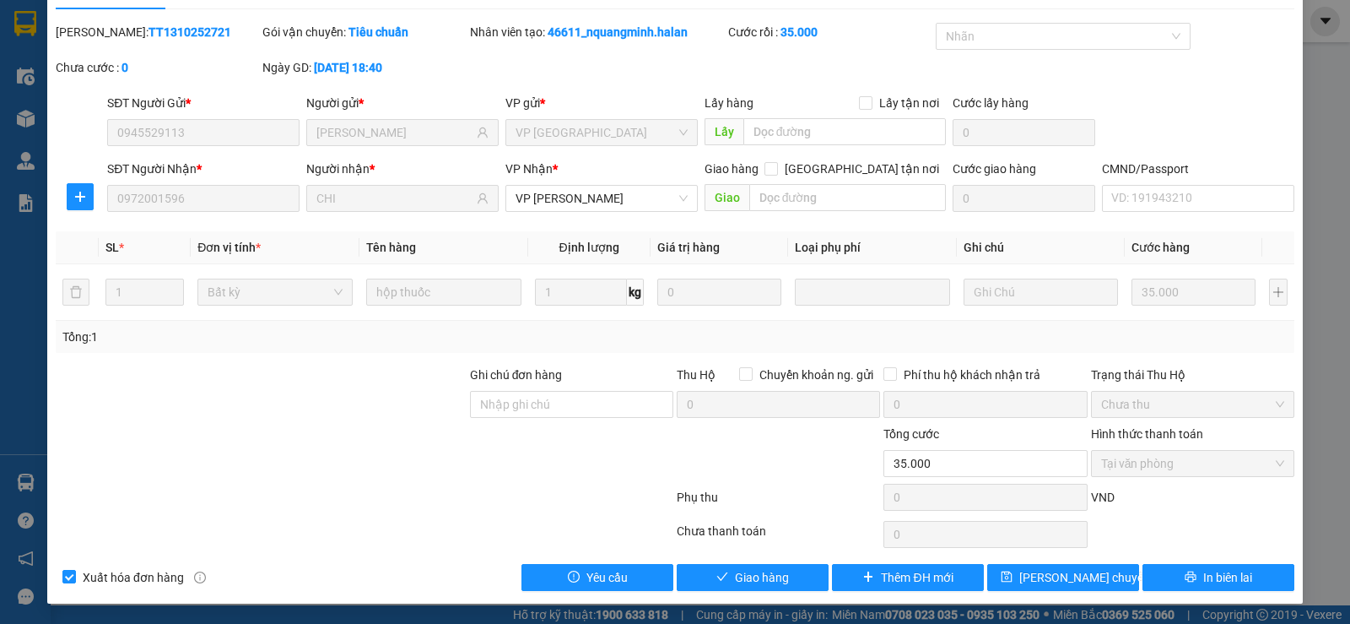
click at [1132, 464] on span "Tại văn phòng" at bounding box center [1192, 463] width 183 height 25
click at [803, 570] on button "Giao hàng" at bounding box center [753, 577] width 152 height 27
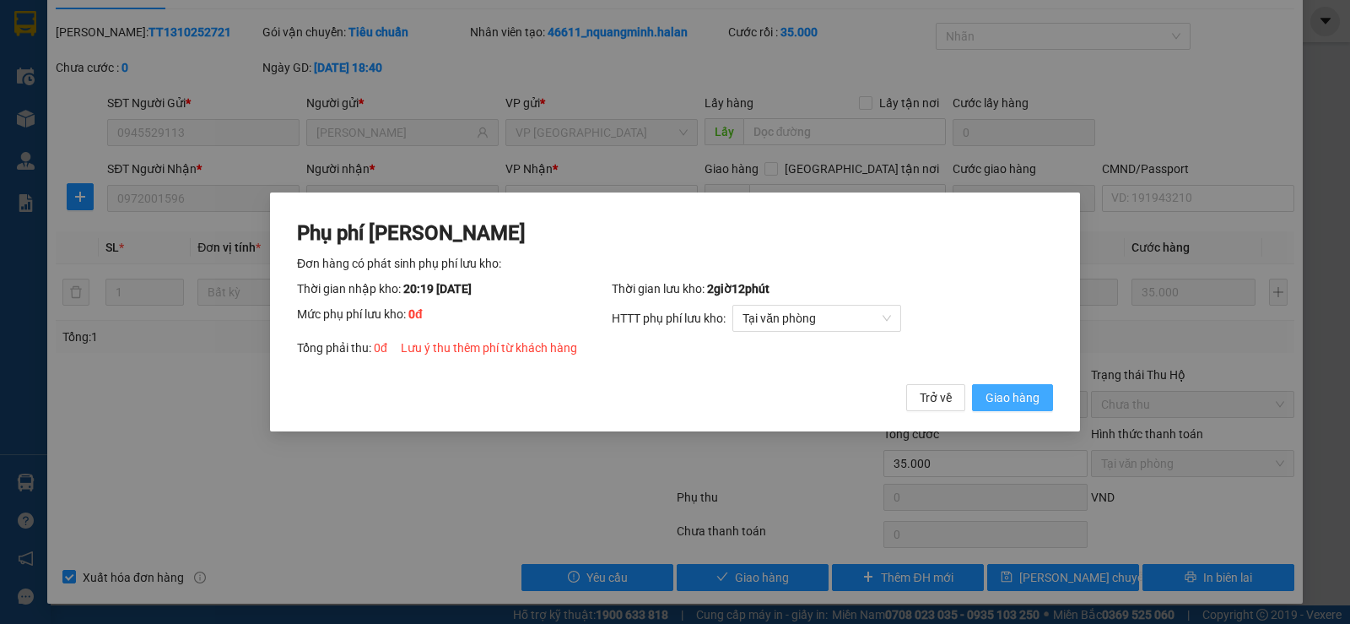
click at [1008, 403] on span "Giao hàng" at bounding box center [1013, 397] width 54 height 19
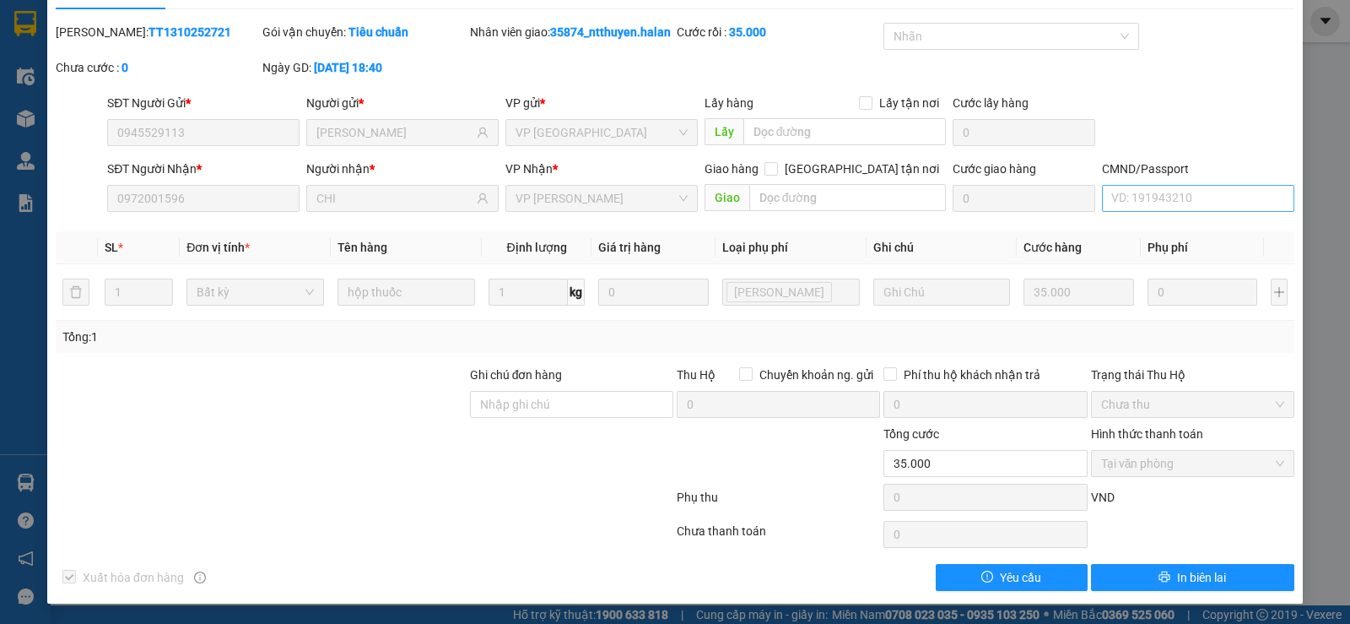
scroll to position [0, 0]
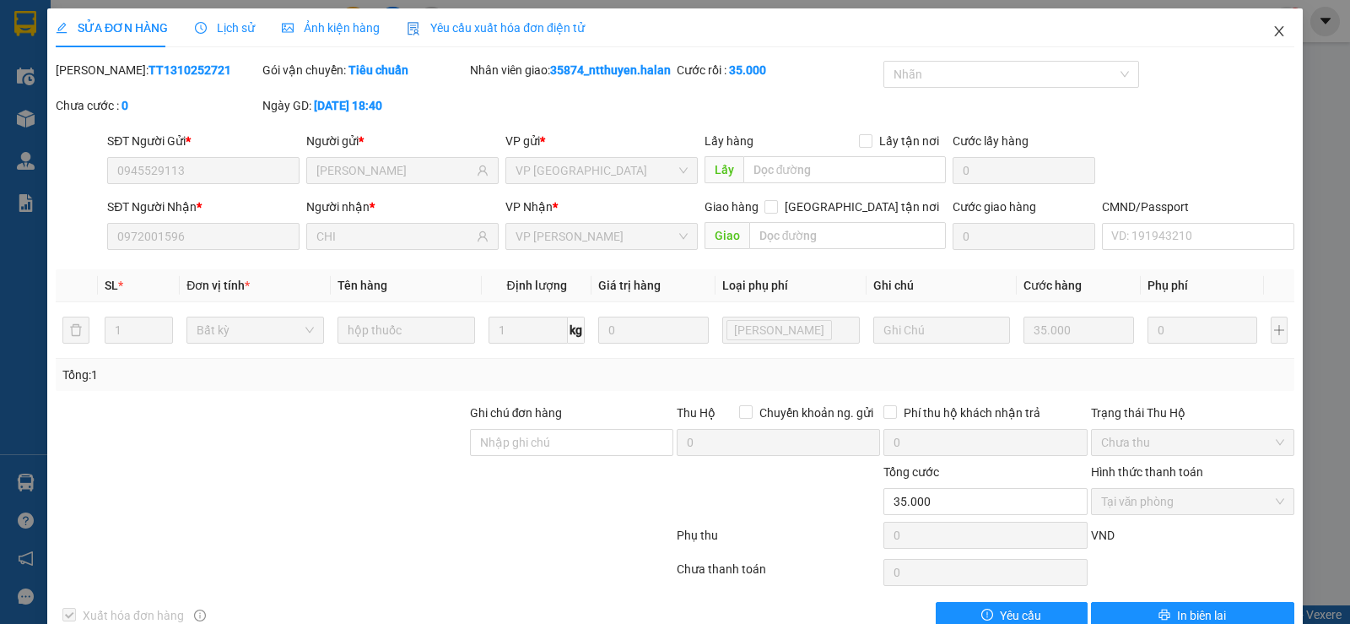
click at [1273, 34] on icon "close" at bounding box center [1280, 31] width 14 height 14
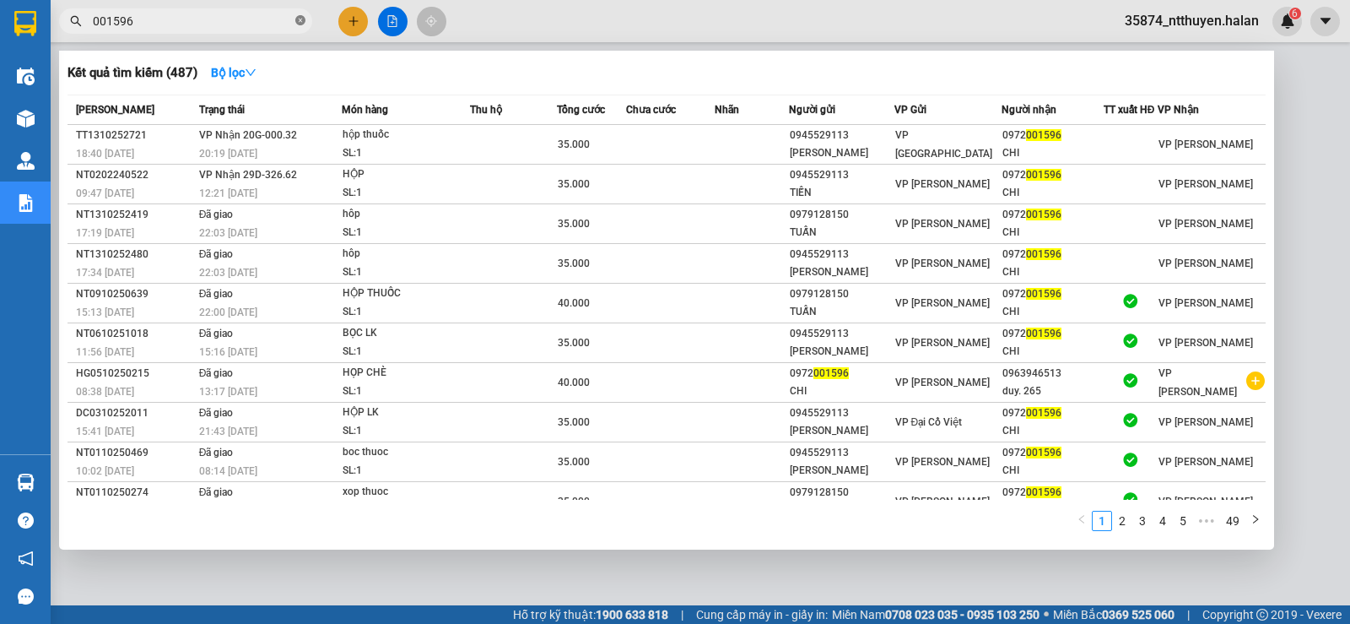
click at [298, 23] on icon "close-circle" at bounding box center [300, 20] width 10 height 10
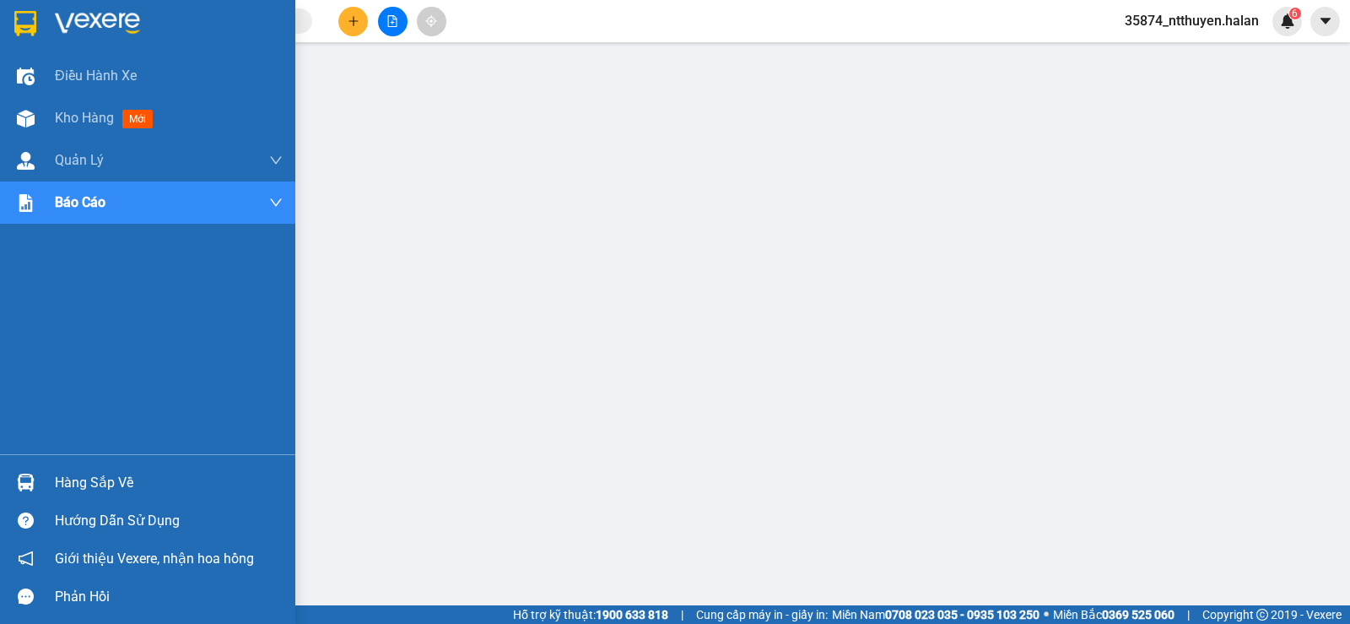
click at [110, 487] on div "Hàng sắp về" at bounding box center [169, 482] width 228 height 25
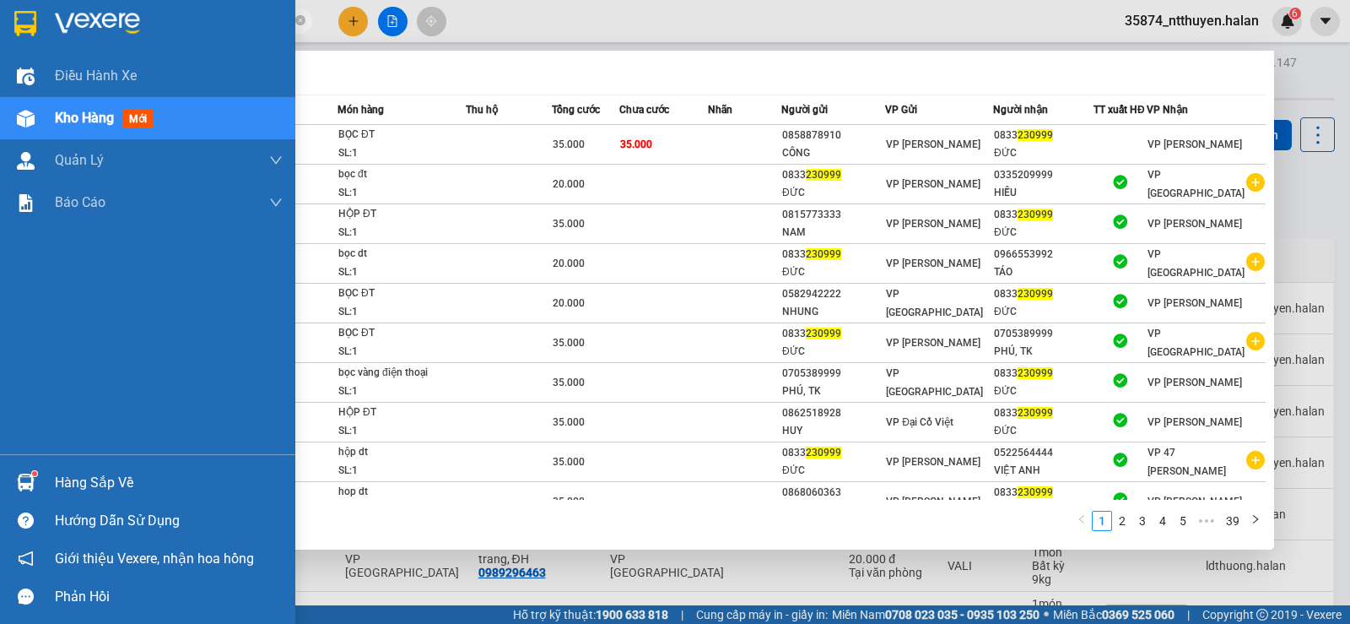
click at [82, 482] on div "Hàng sắp về" at bounding box center [169, 482] width 228 height 25
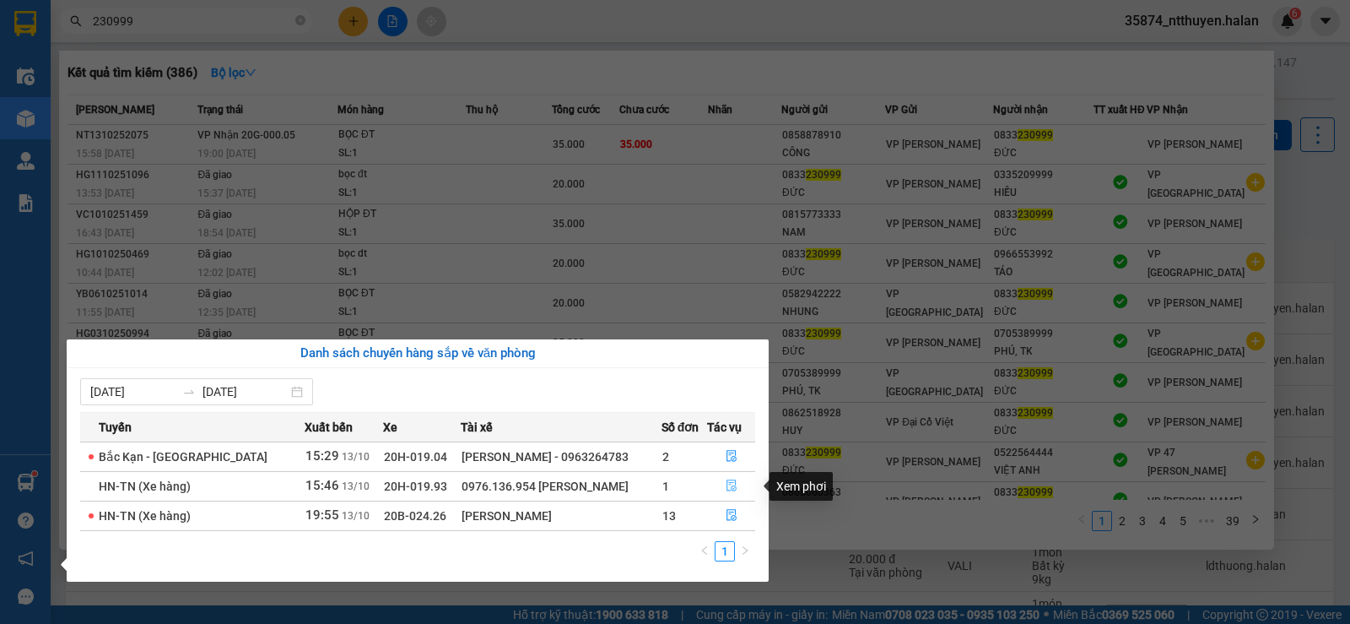
click at [729, 485] on icon "file-done" at bounding box center [732, 485] width 12 height 12
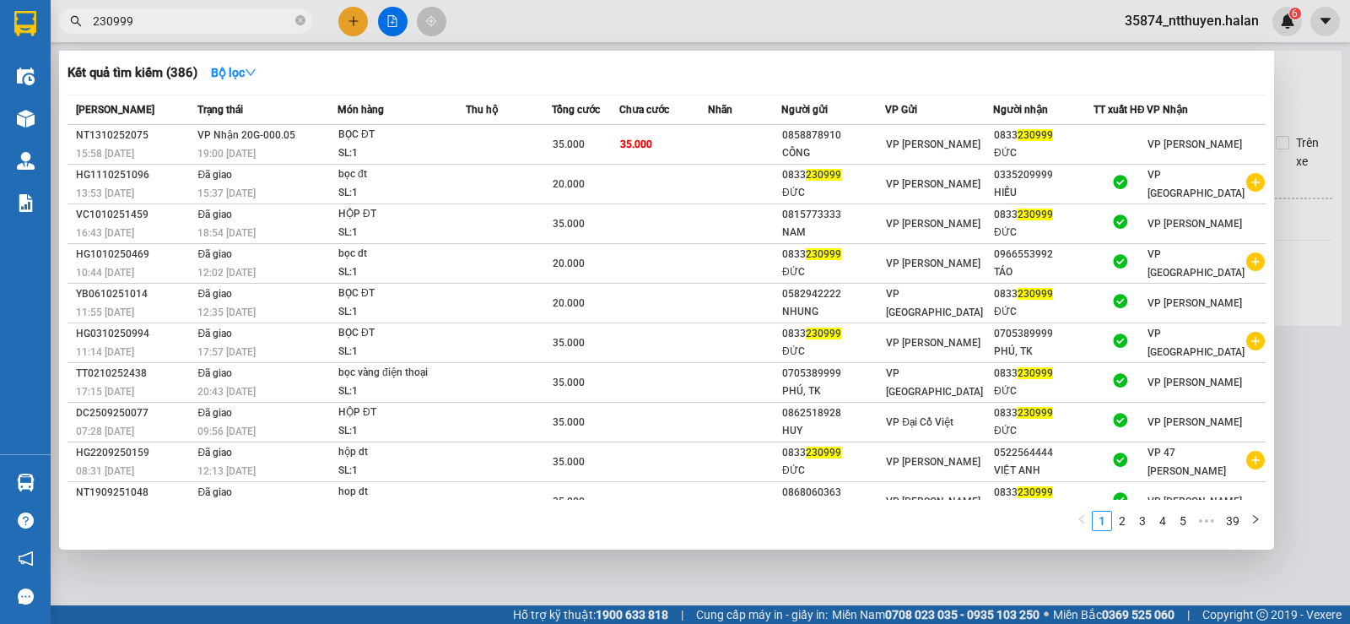
click at [1295, 89] on div at bounding box center [675, 312] width 1350 height 624
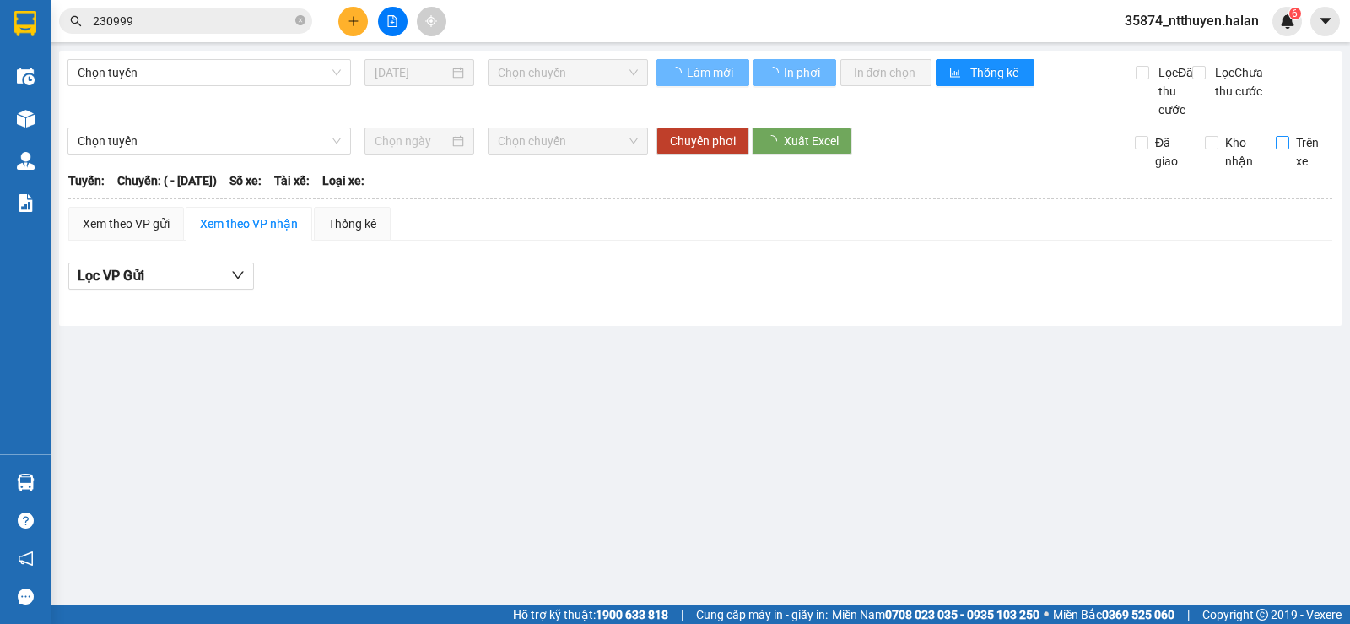
click at [1288, 164] on label "Trên xe" at bounding box center [1304, 151] width 57 height 37
click at [1288, 149] on input "Trên xe" at bounding box center [1283, 143] width 14 height 14
checkbox input "true"
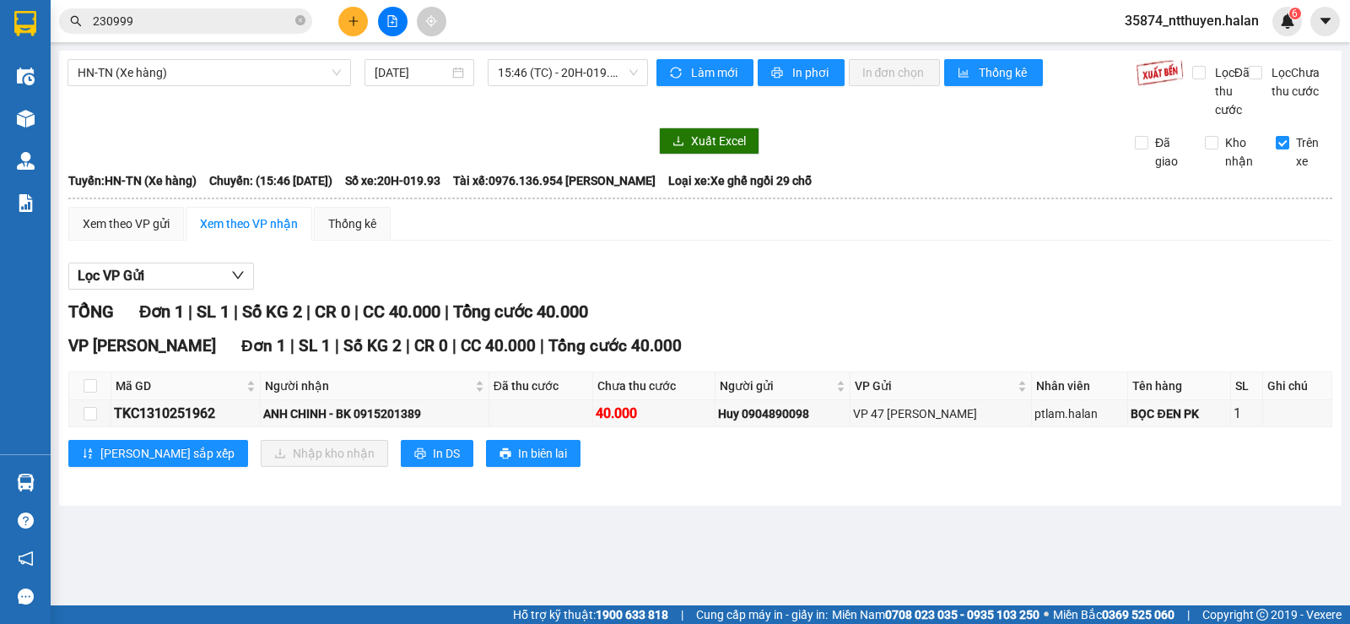
click at [131, 15] on input "230999" at bounding box center [192, 21] width 199 height 19
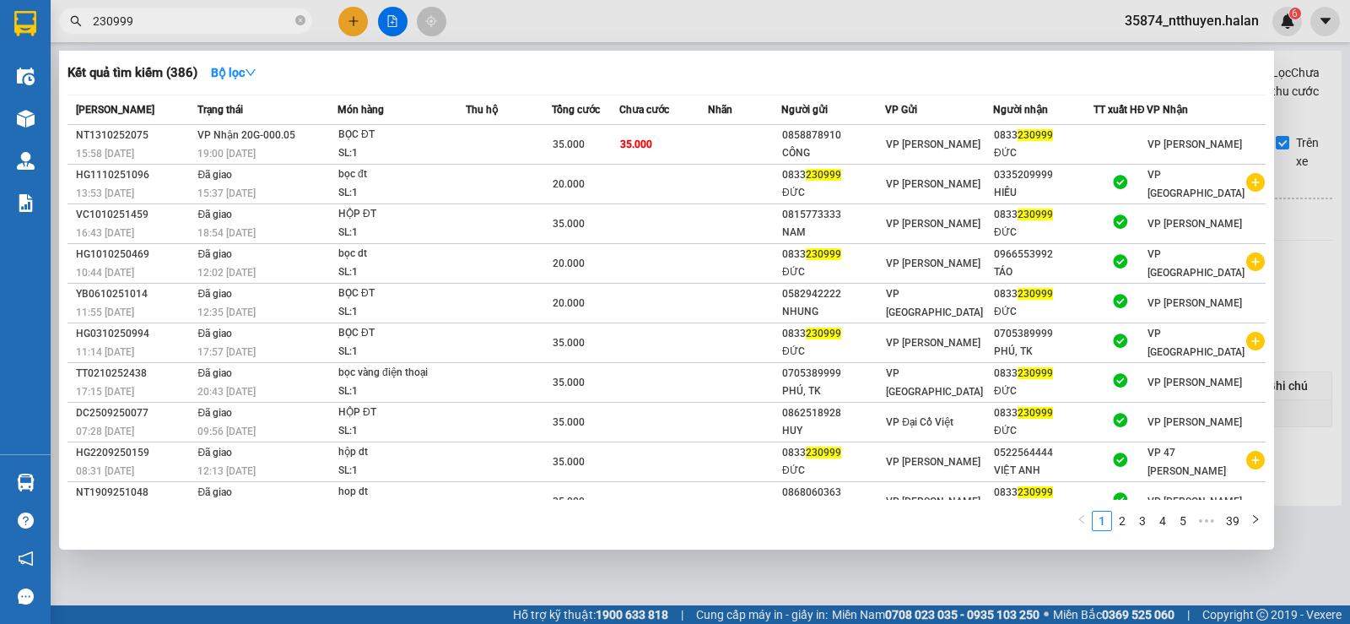
click at [131, 15] on input "230999" at bounding box center [192, 21] width 199 height 19
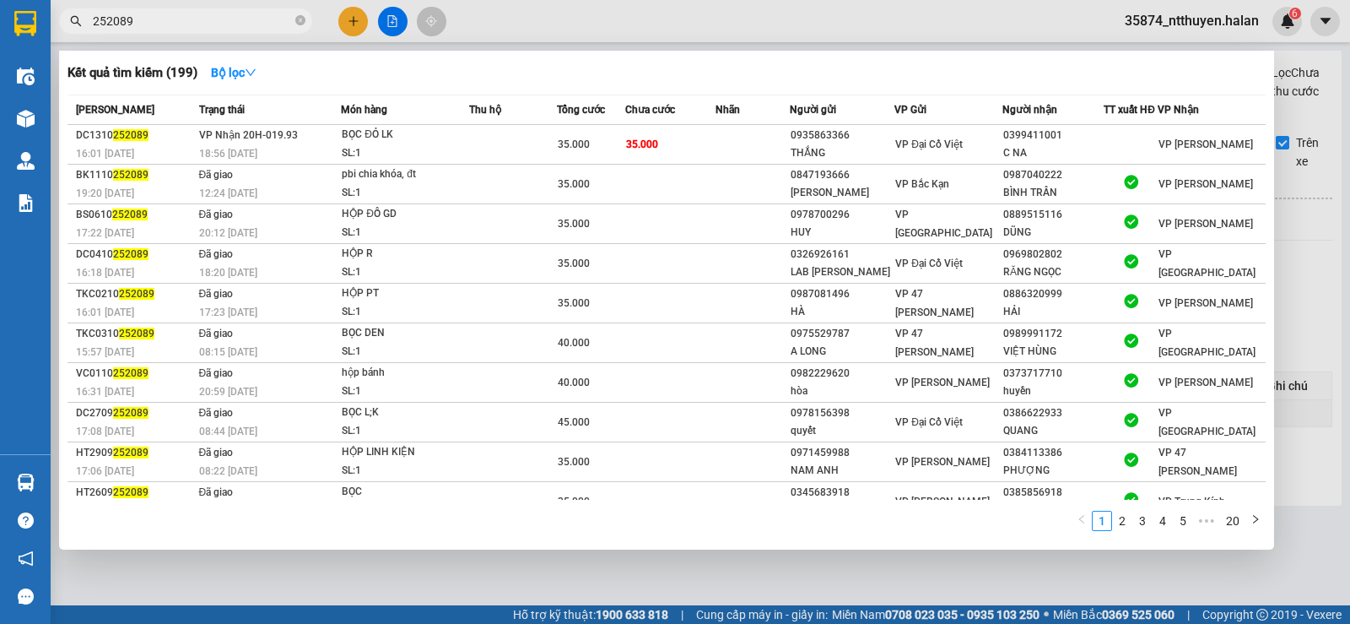
click at [212, 24] on input "252089" at bounding box center [192, 21] width 199 height 19
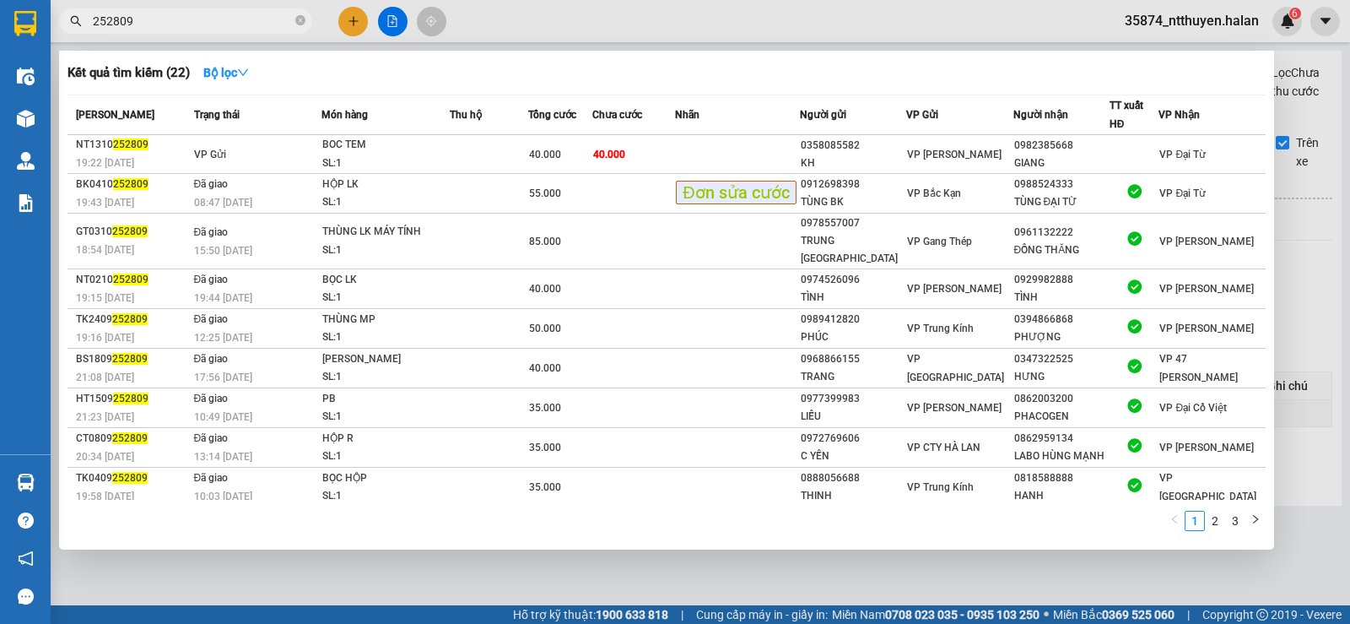
click at [214, 20] on input "252809" at bounding box center [192, 21] width 199 height 19
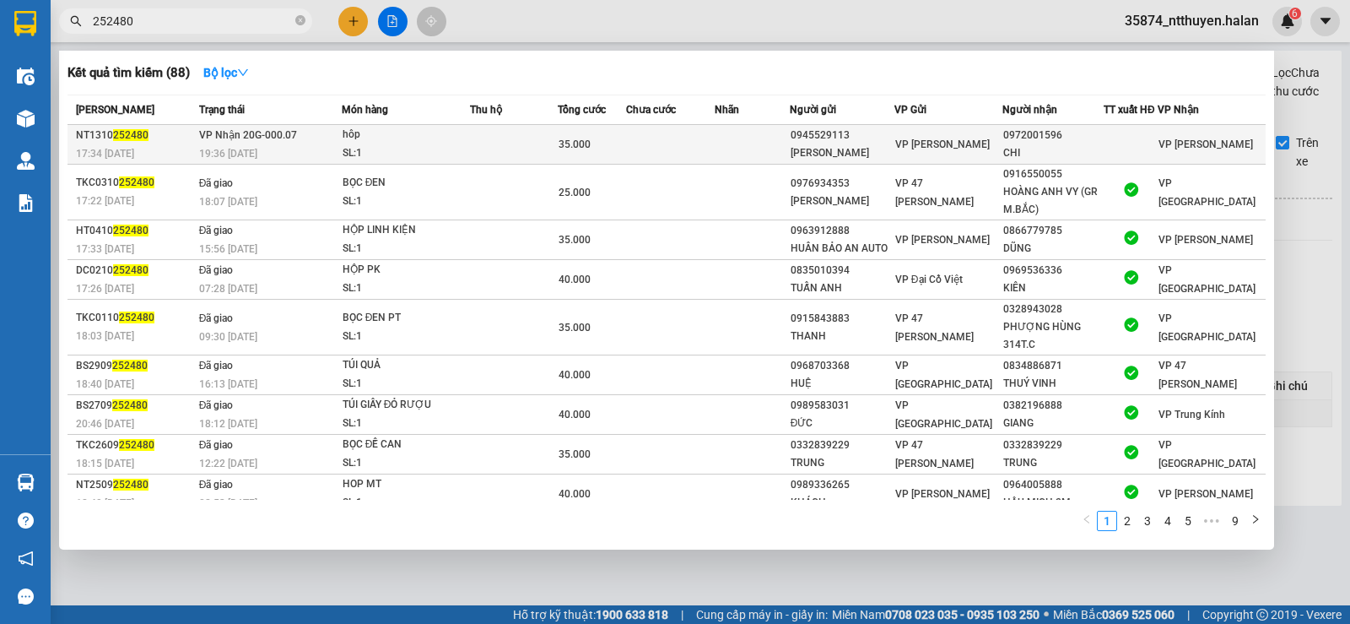
type input "252480"
click at [706, 147] on td at bounding box center [670, 145] width 89 height 40
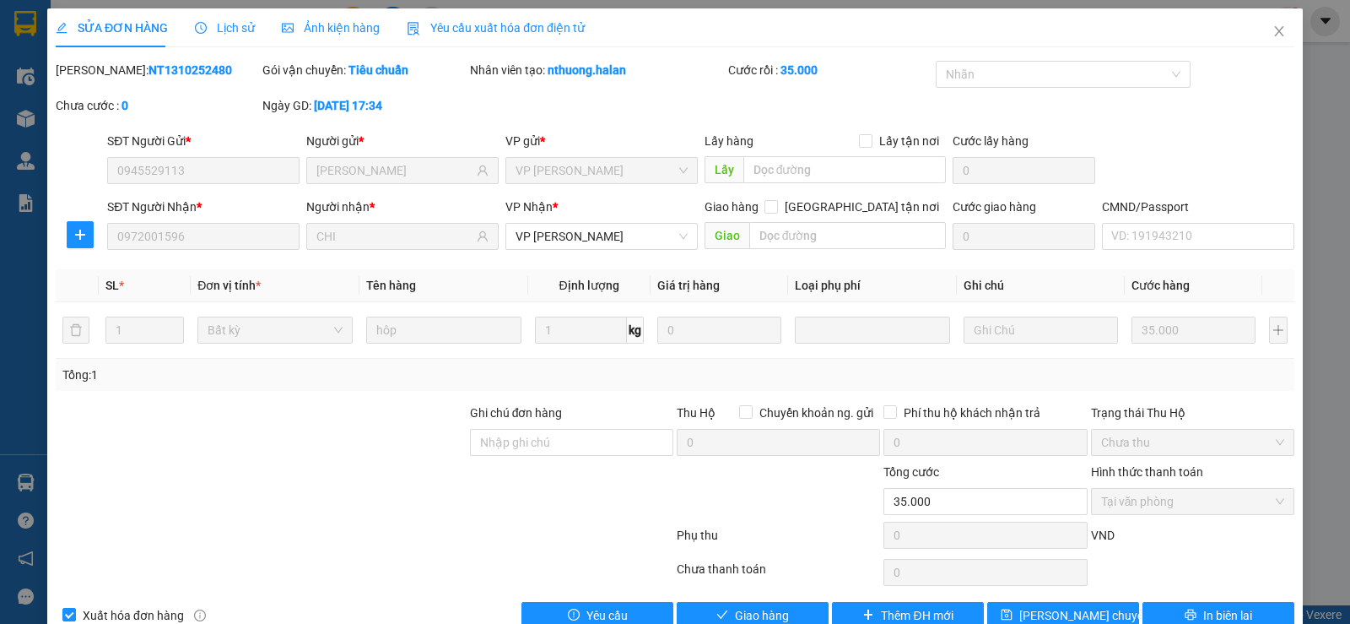
type input "0945529113"
type input "[PERSON_NAME]"
type input "0972001596"
type input "CHI"
type input "0"
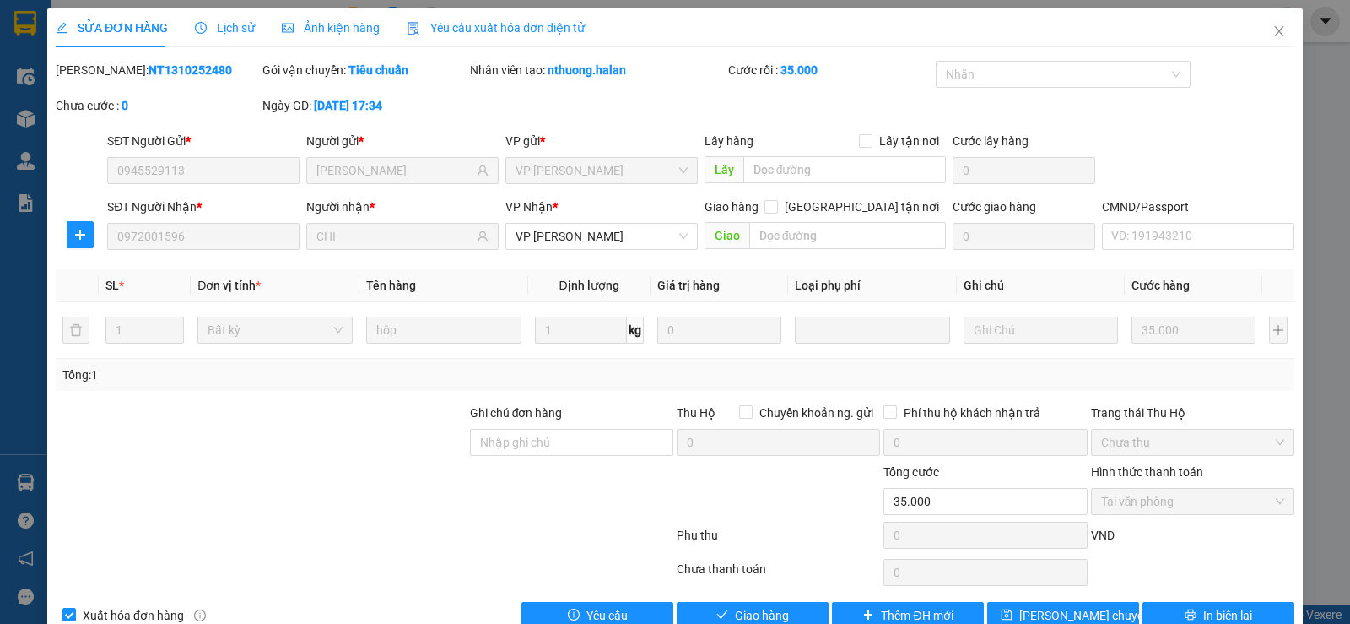
type input "35.000"
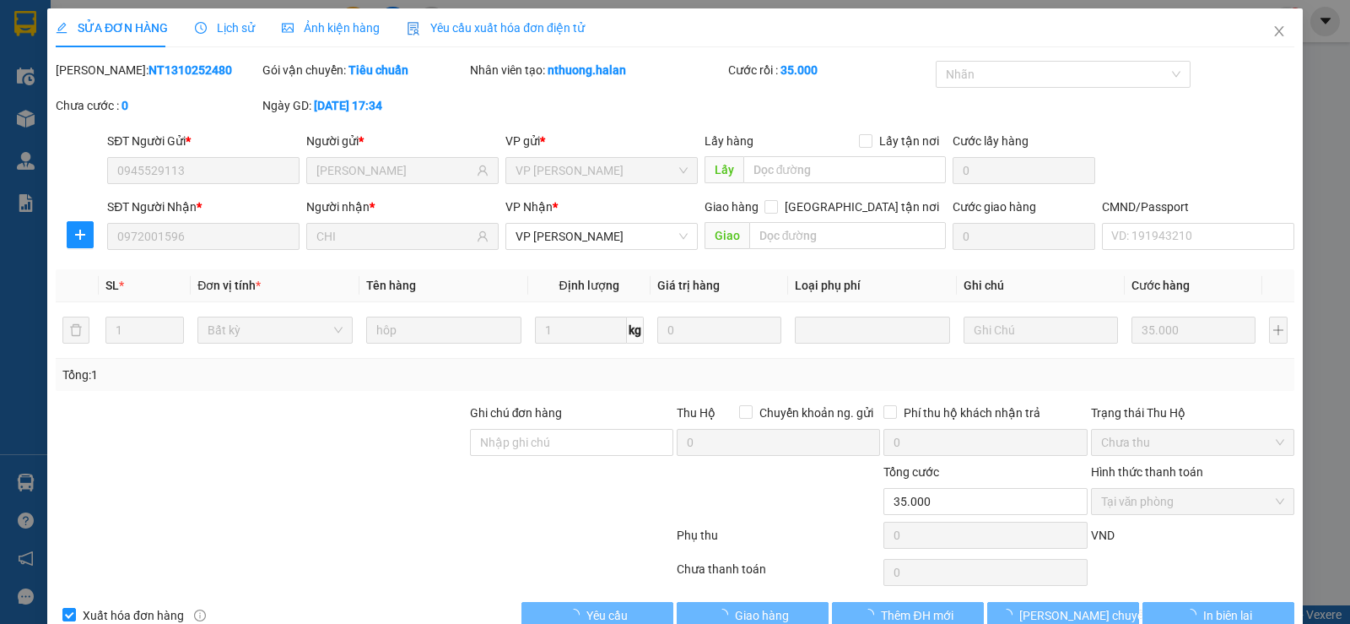
scroll to position [38, 0]
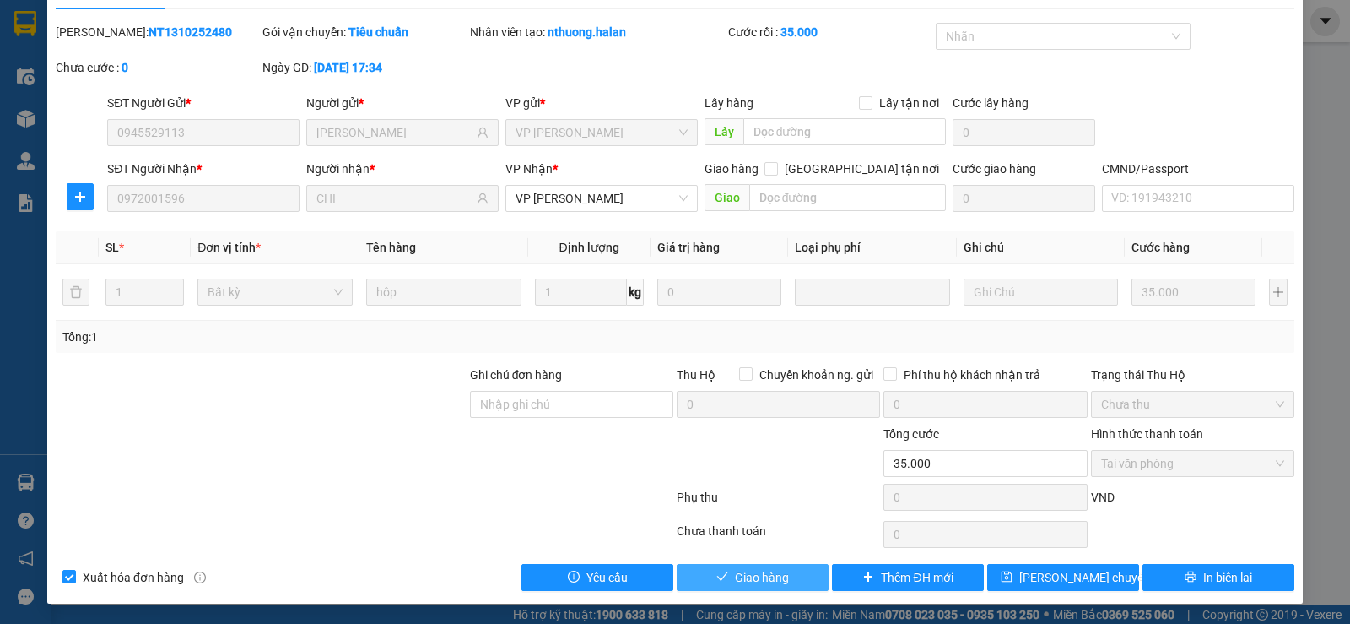
click at [760, 586] on span "Giao hàng" at bounding box center [762, 577] width 54 height 19
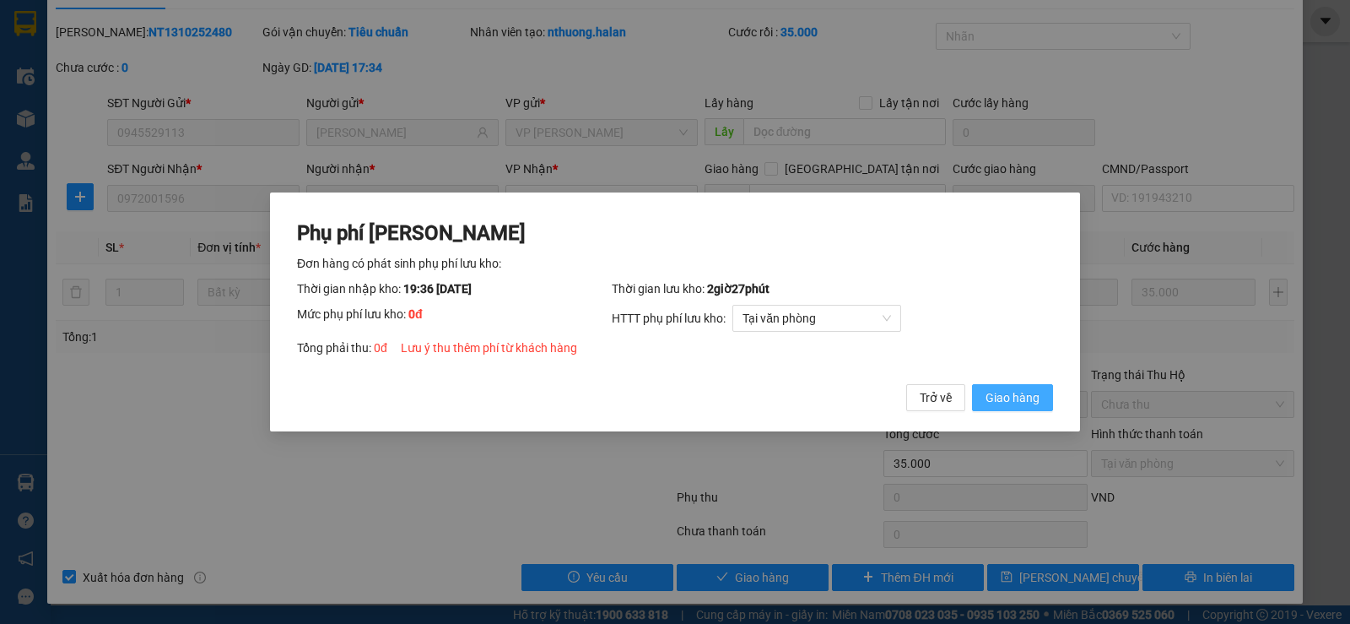
click at [1024, 405] on span "Giao hàng" at bounding box center [1013, 397] width 54 height 19
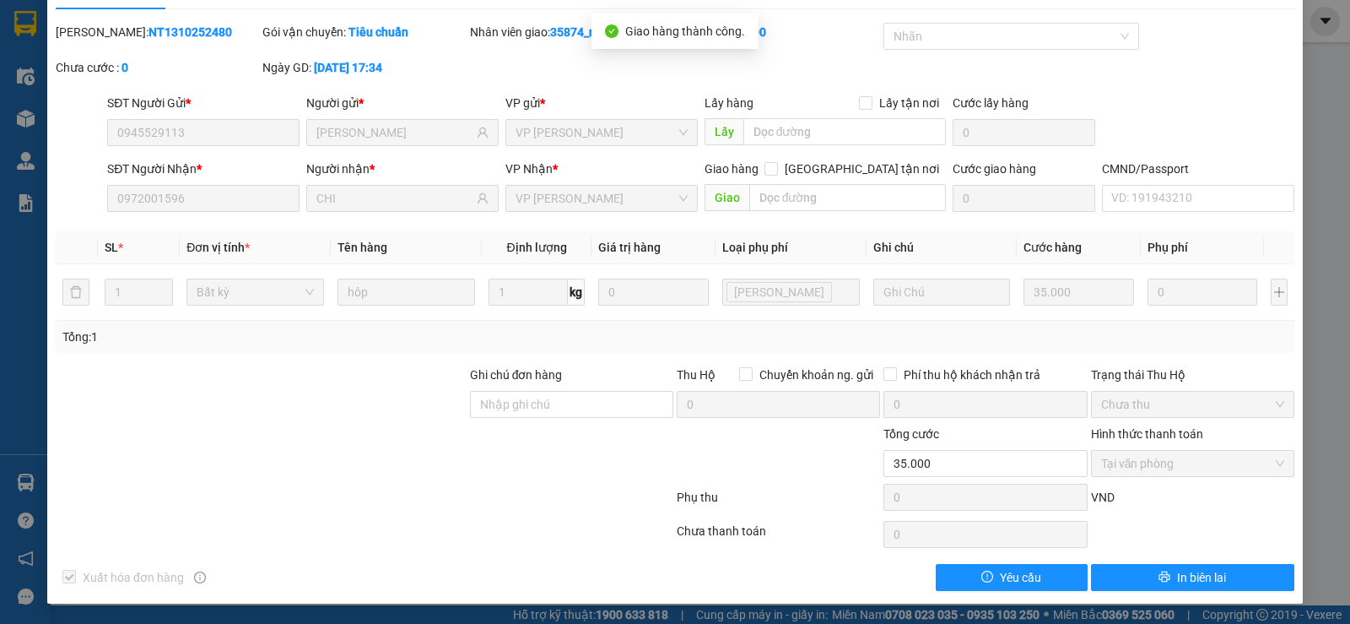
scroll to position [0, 0]
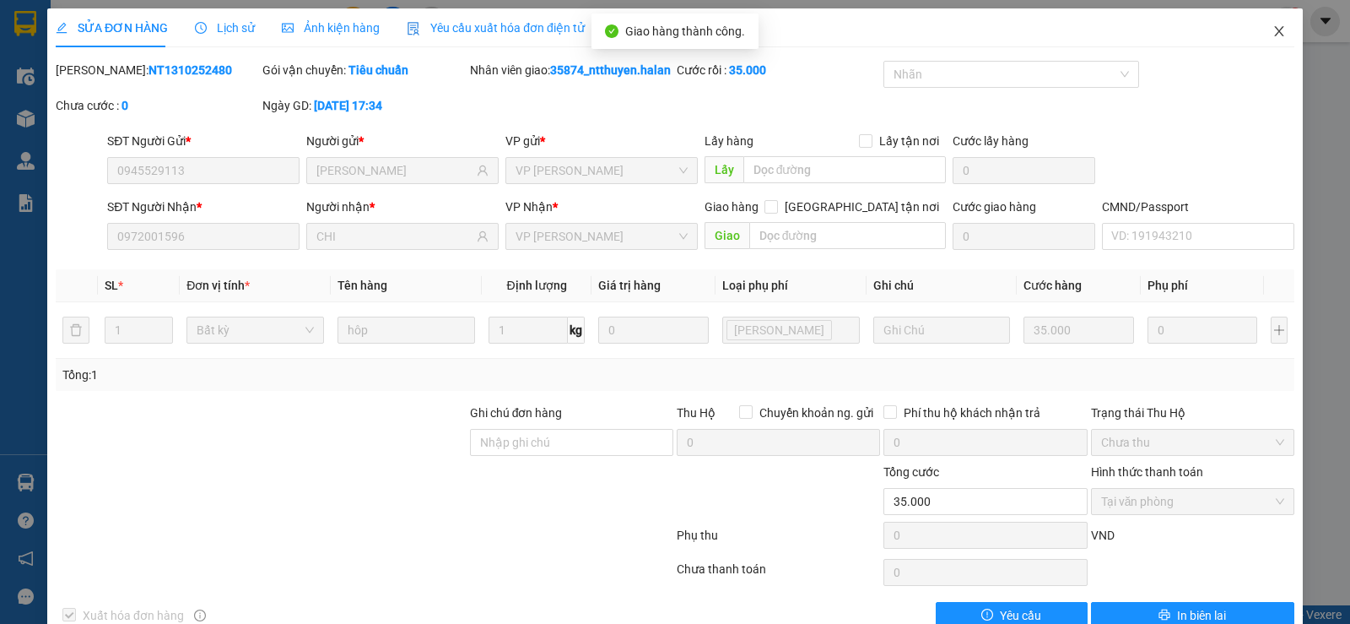
click at [1273, 32] on icon "close" at bounding box center [1280, 31] width 14 height 14
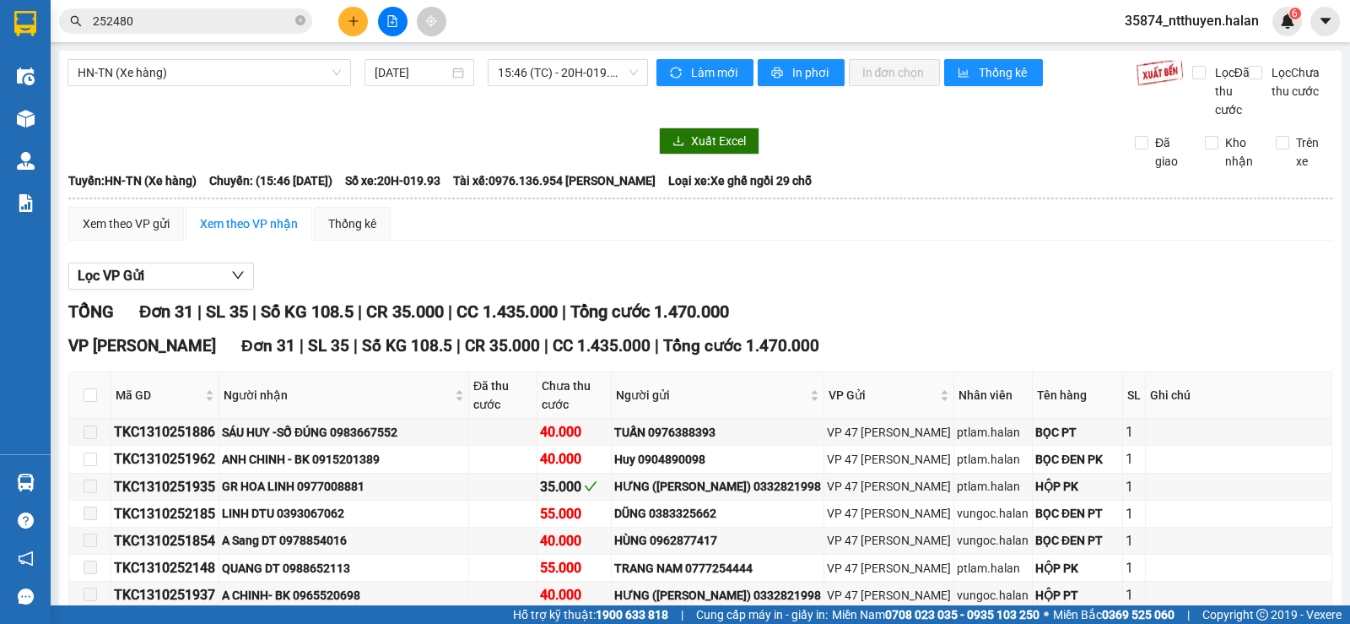
click at [203, 23] on input "252480" at bounding box center [192, 21] width 199 height 19
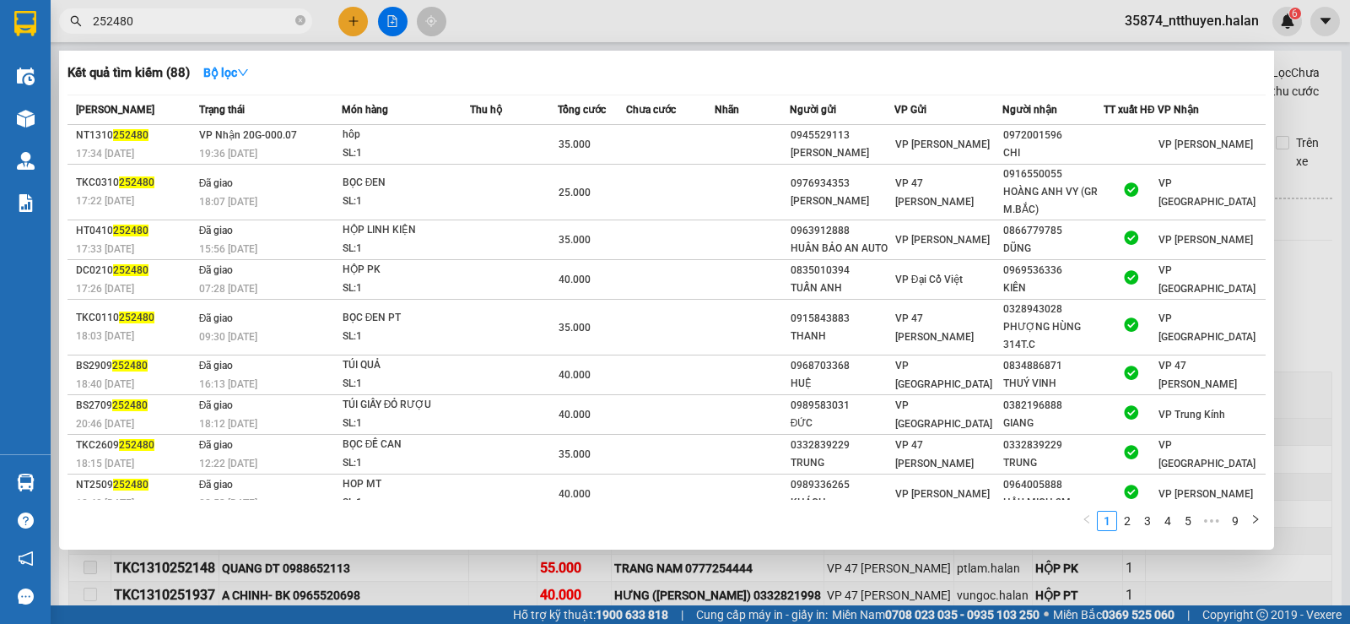
click at [203, 23] on input "252480" at bounding box center [192, 21] width 199 height 19
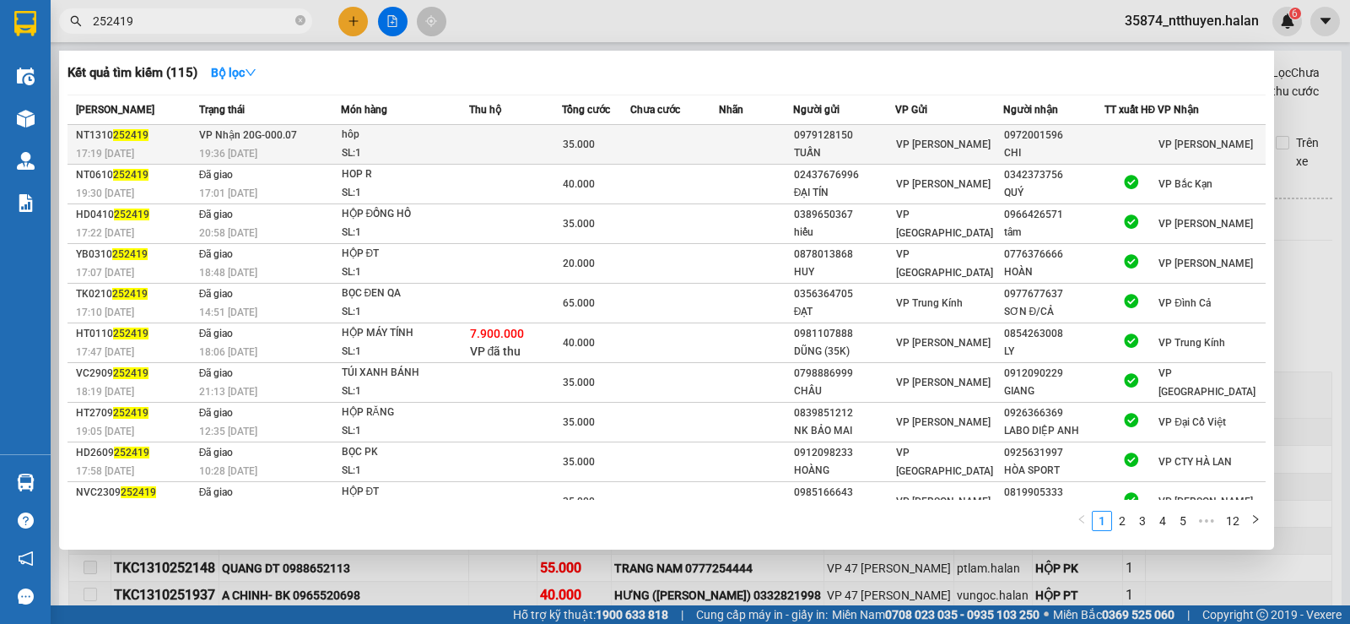
type input "252419"
click at [447, 144] on div "SL: 1" at bounding box center [405, 153] width 127 height 19
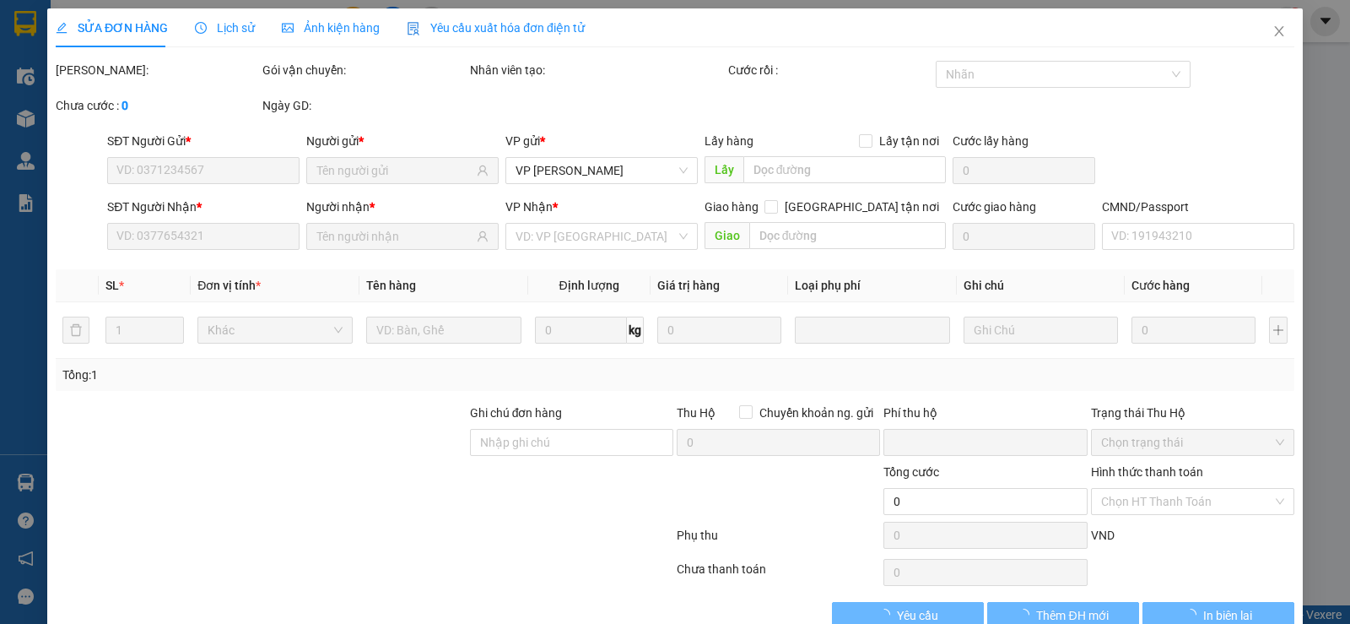
type input "0979128150"
type input "TUẤN"
type input "0972001596"
type input "CHI"
type input "0"
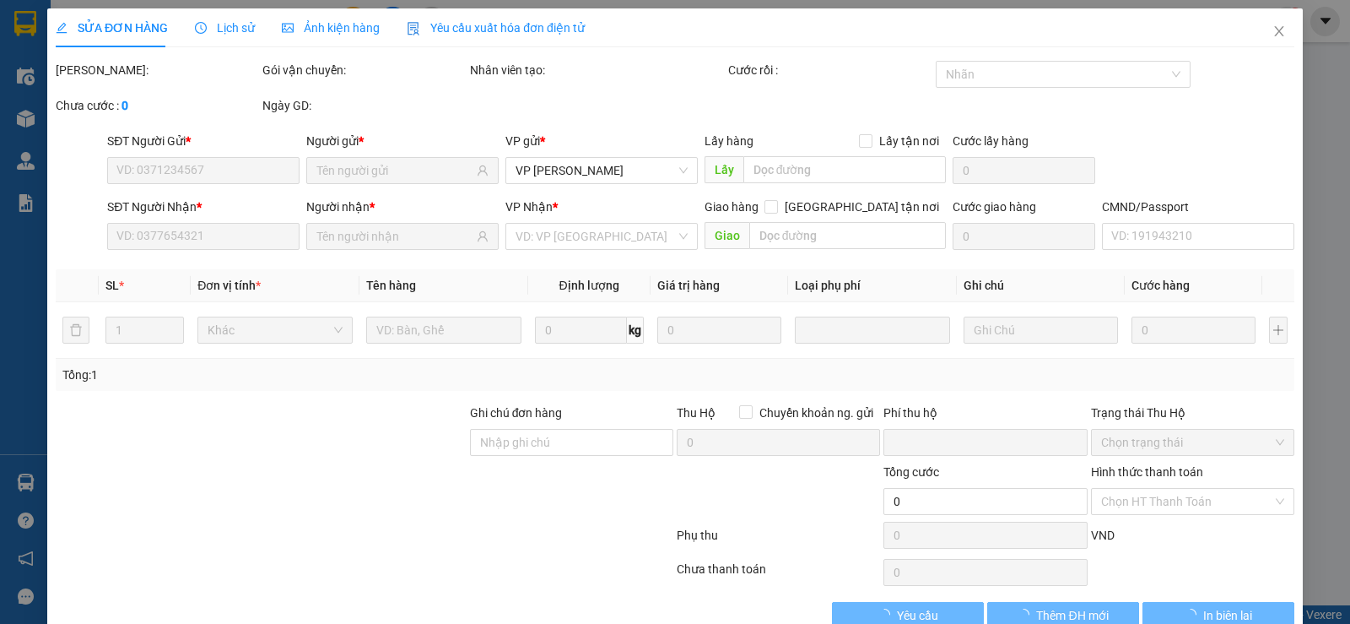
type input "35.000"
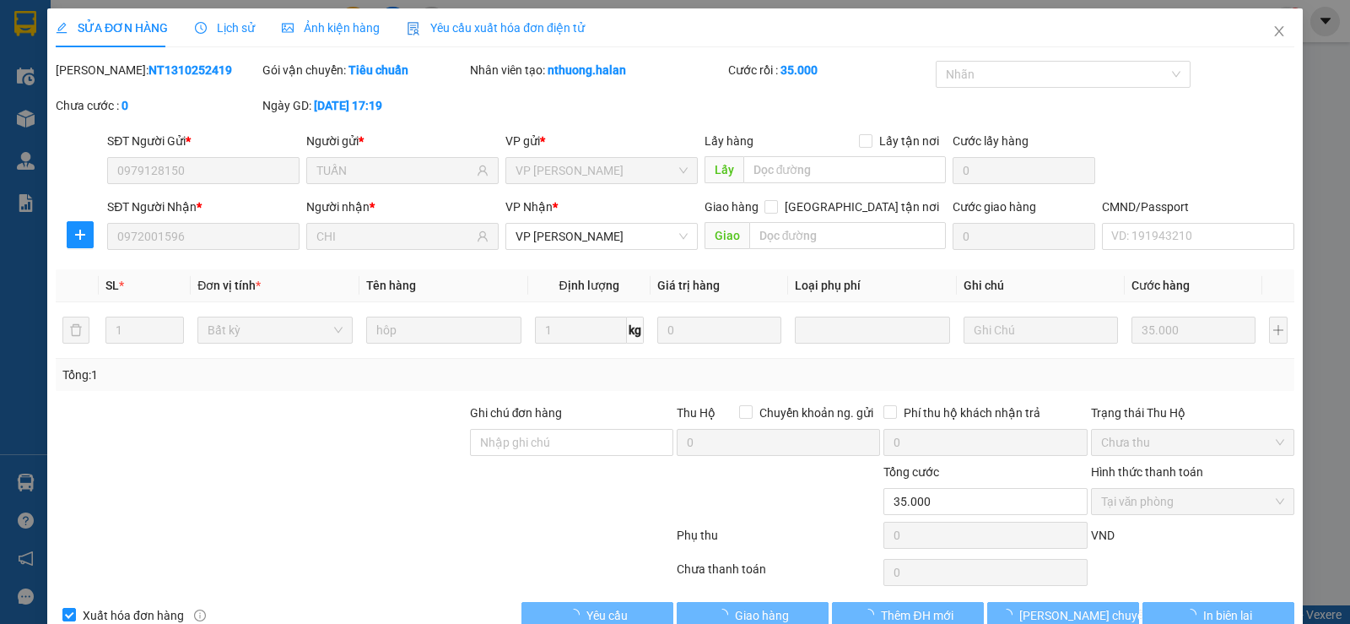
scroll to position [38, 0]
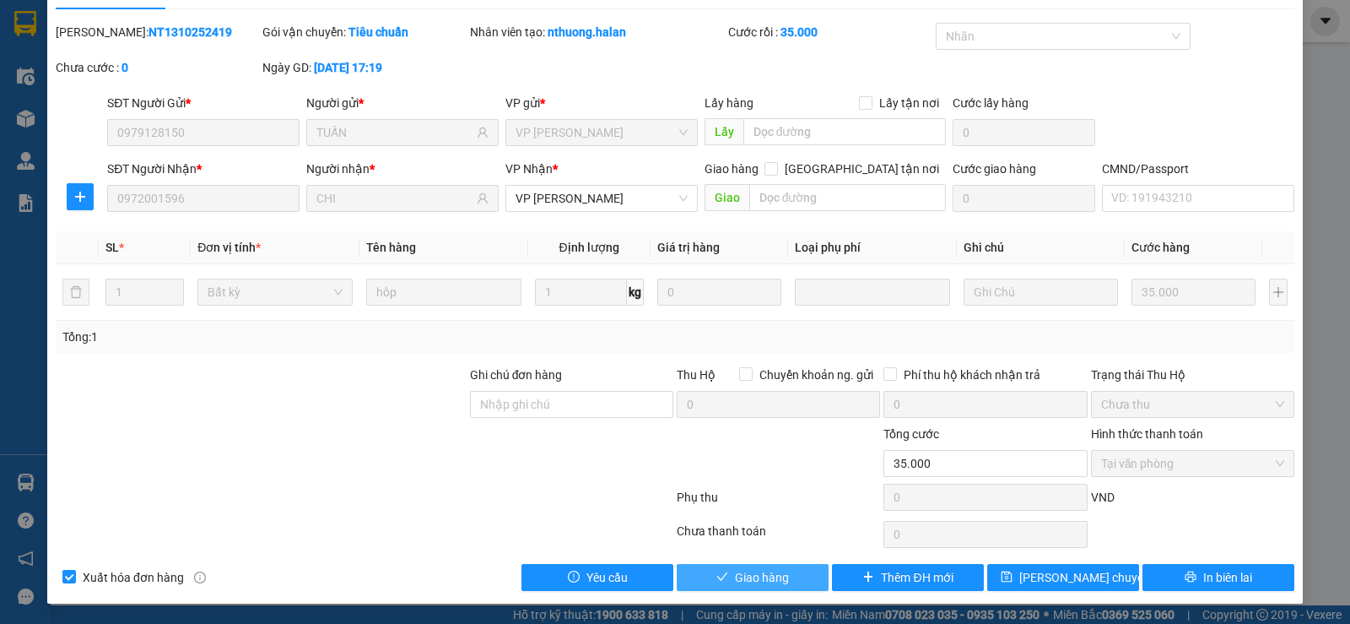
click at [783, 577] on button "Giao hàng" at bounding box center [753, 577] width 152 height 27
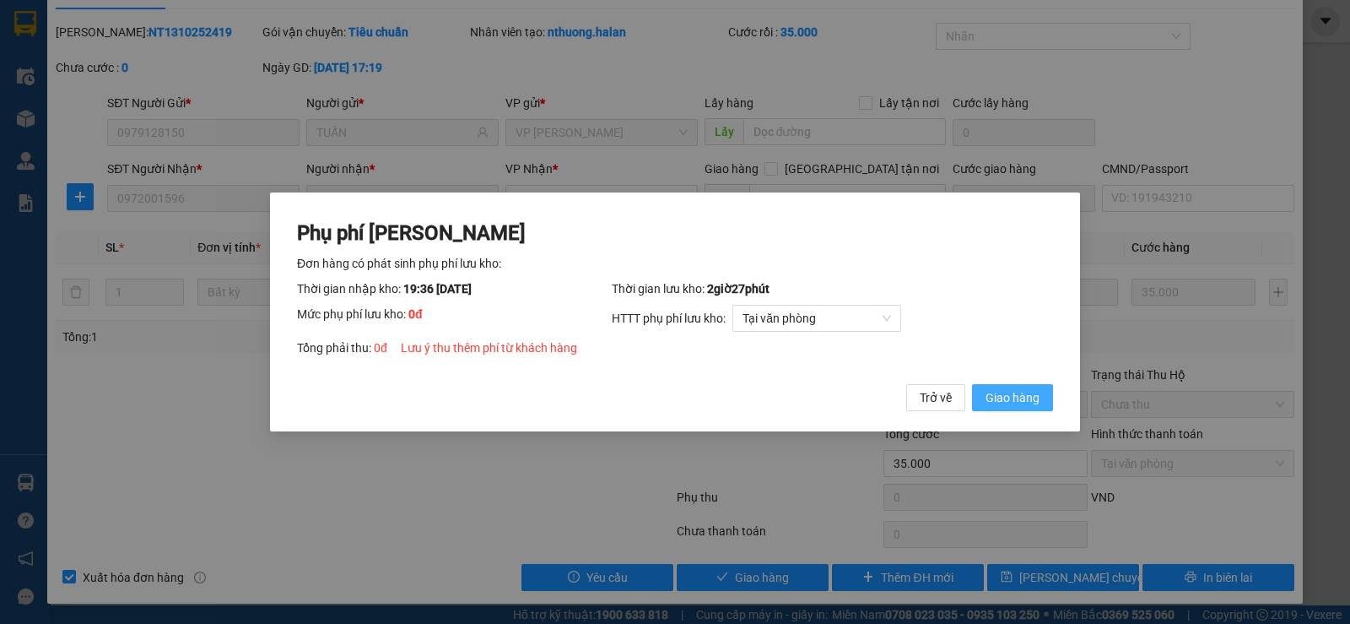
click at [1012, 405] on span "Giao hàng" at bounding box center [1013, 397] width 54 height 19
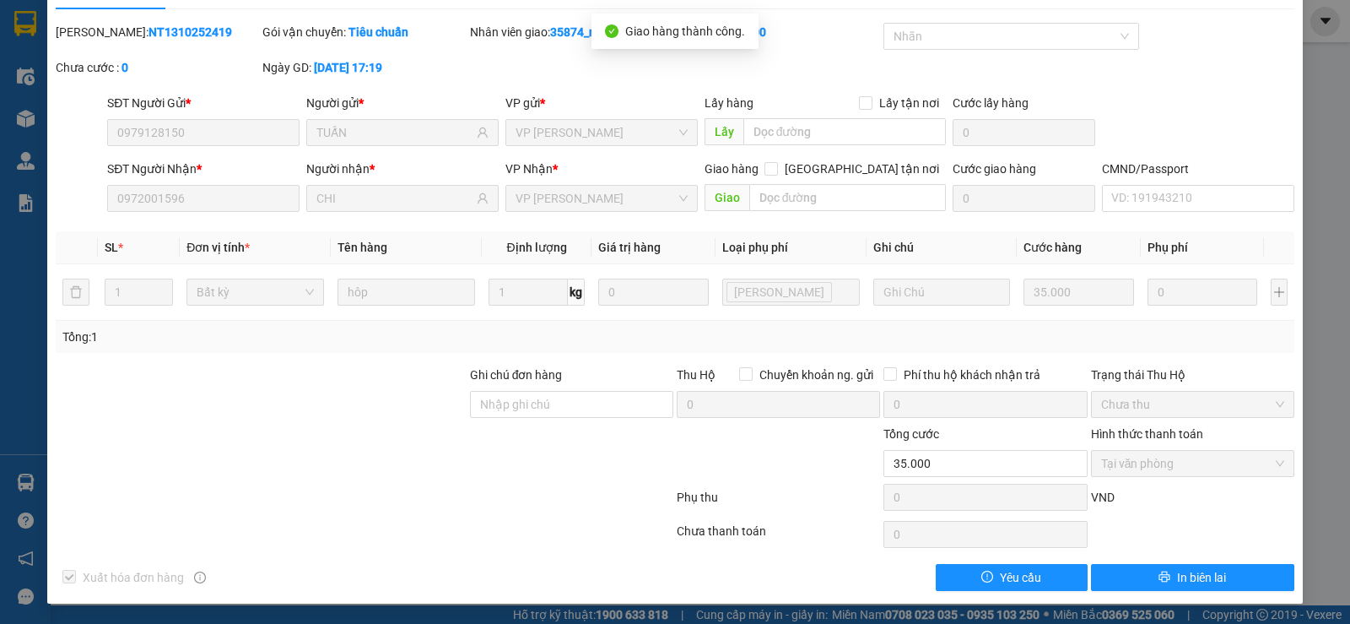
scroll to position [0, 0]
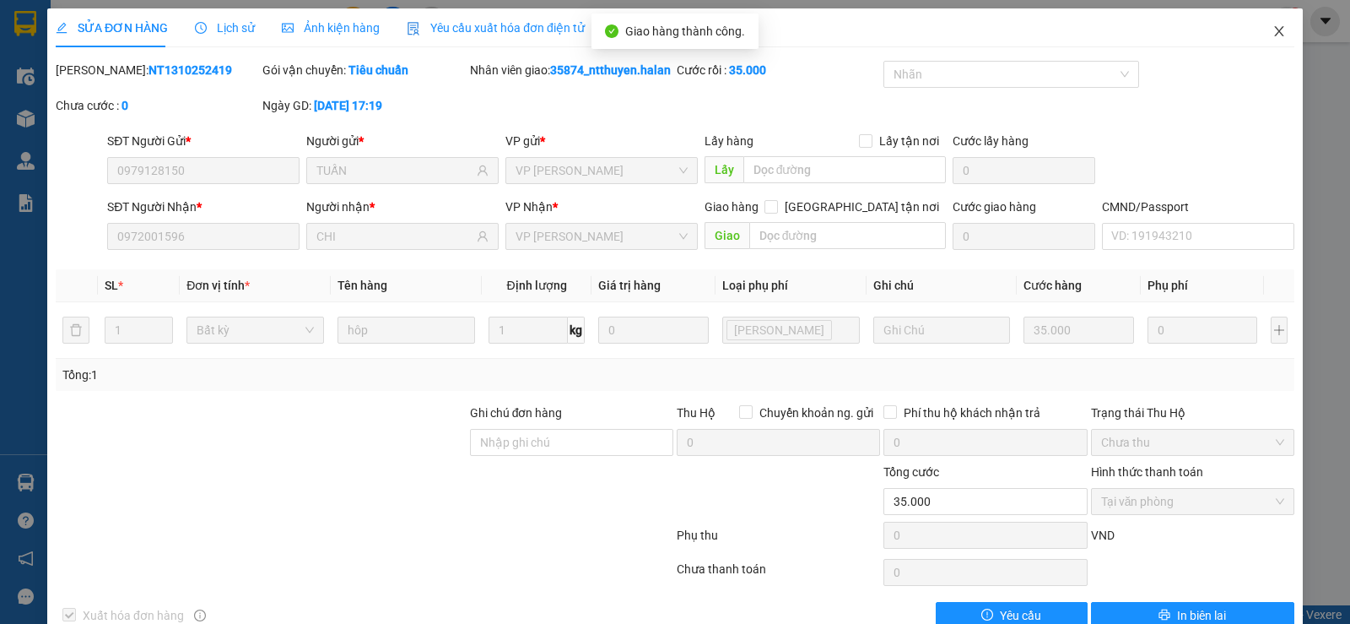
click at [1273, 34] on icon "close" at bounding box center [1280, 31] width 14 height 14
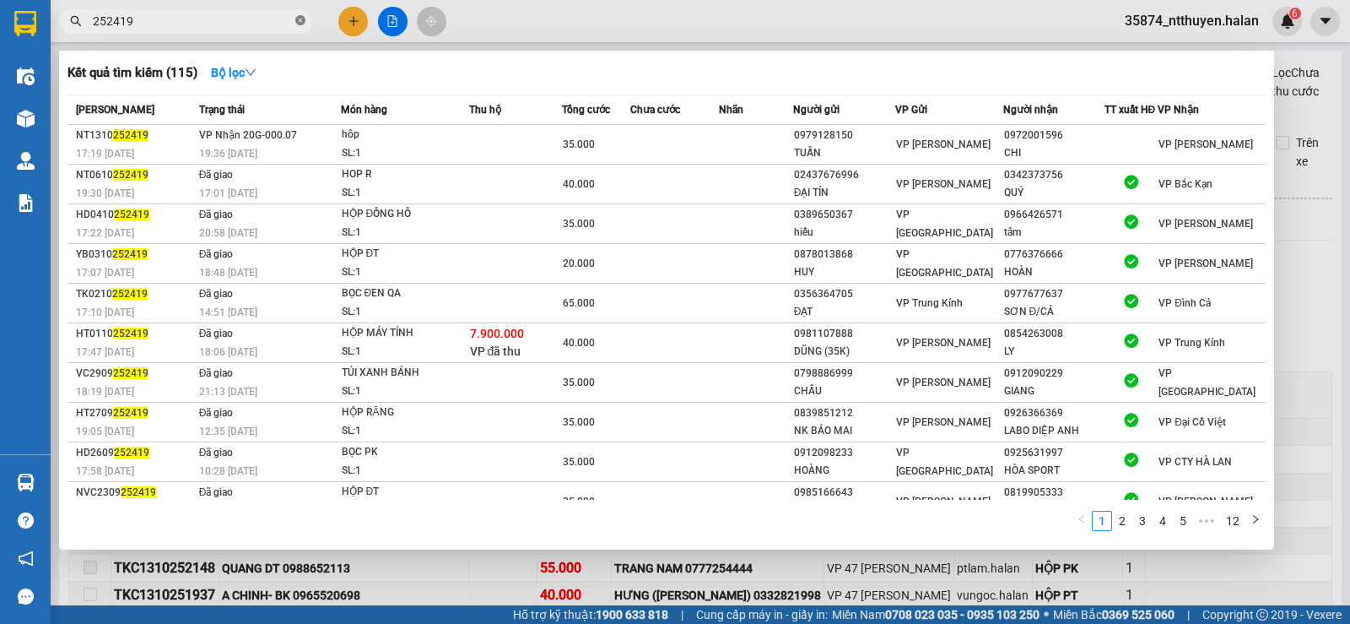
click at [301, 25] on icon "close-circle" at bounding box center [300, 20] width 10 height 10
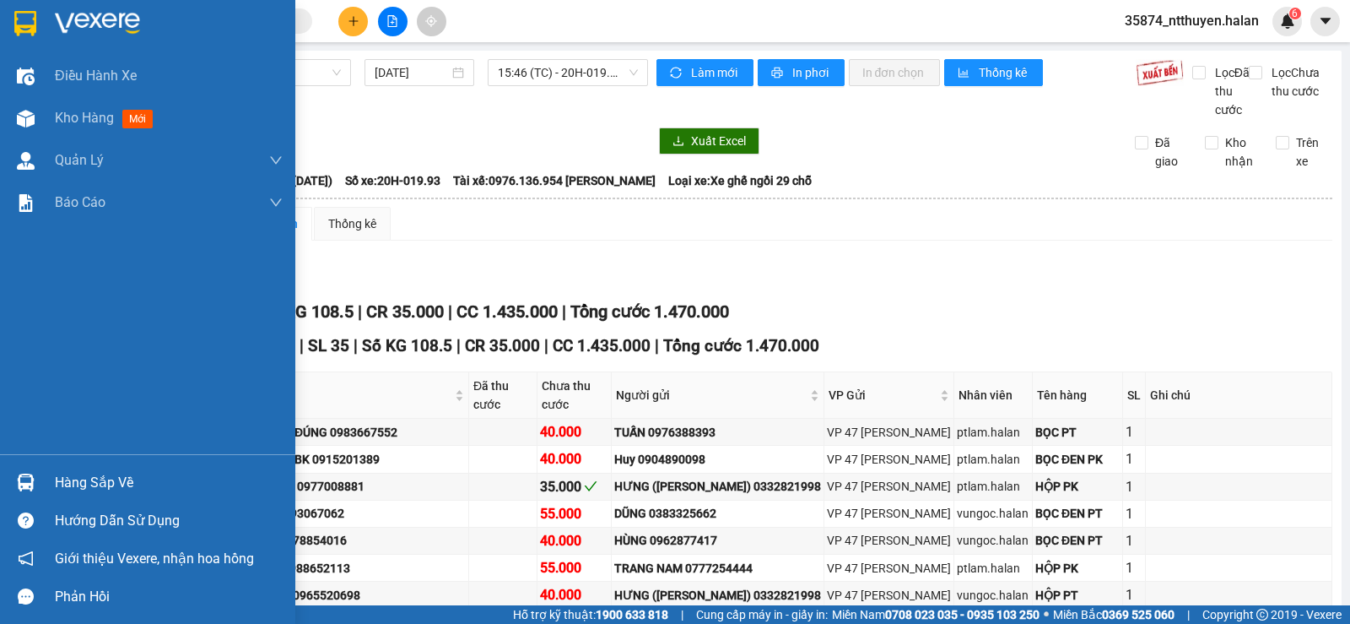
click at [91, 489] on div "Hàng sắp về" at bounding box center [169, 482] width 228 height 25
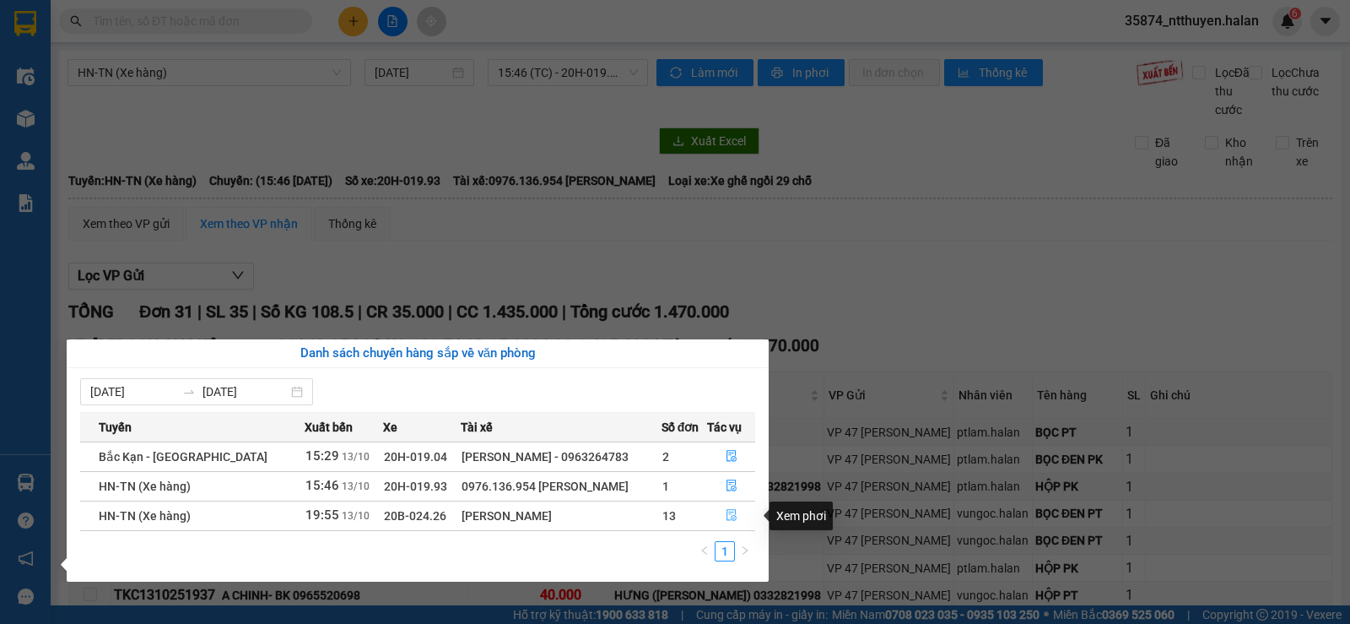
click at [727, 511] on icon "file-done" at bounding box center [732, 515] width 12 height 12
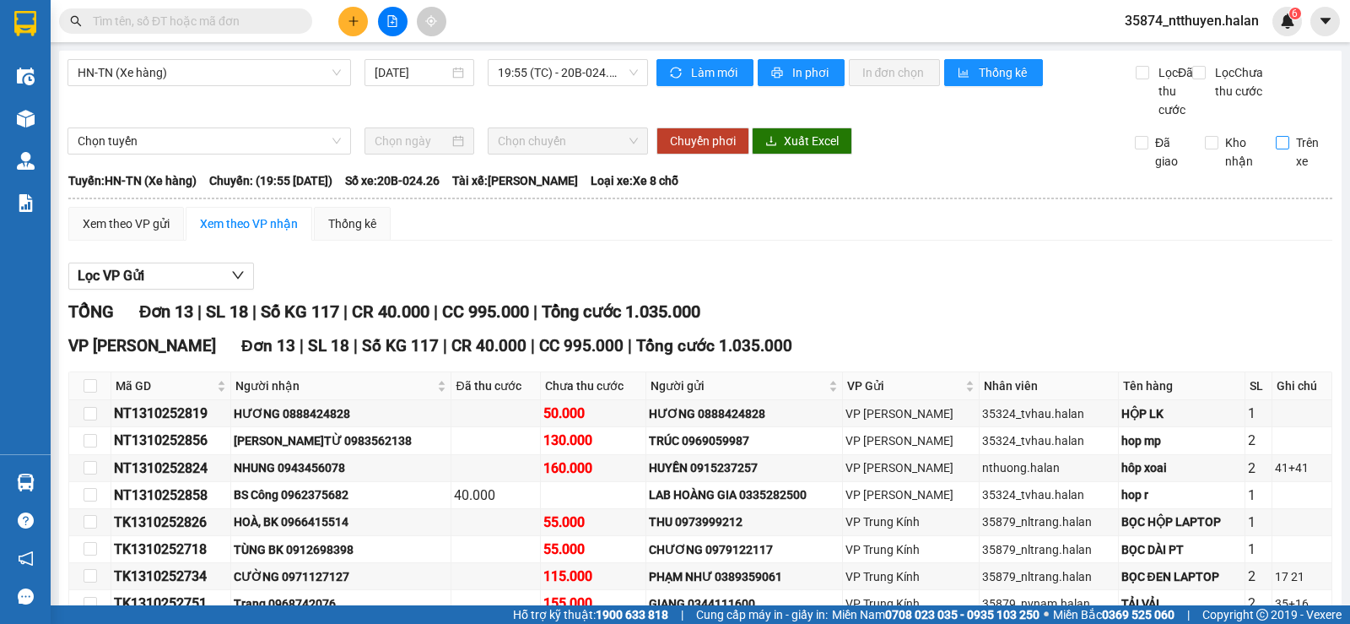
click at [1276, 149] on input "Trên xe" at bounding box center [1283, 143] width 14 height 14
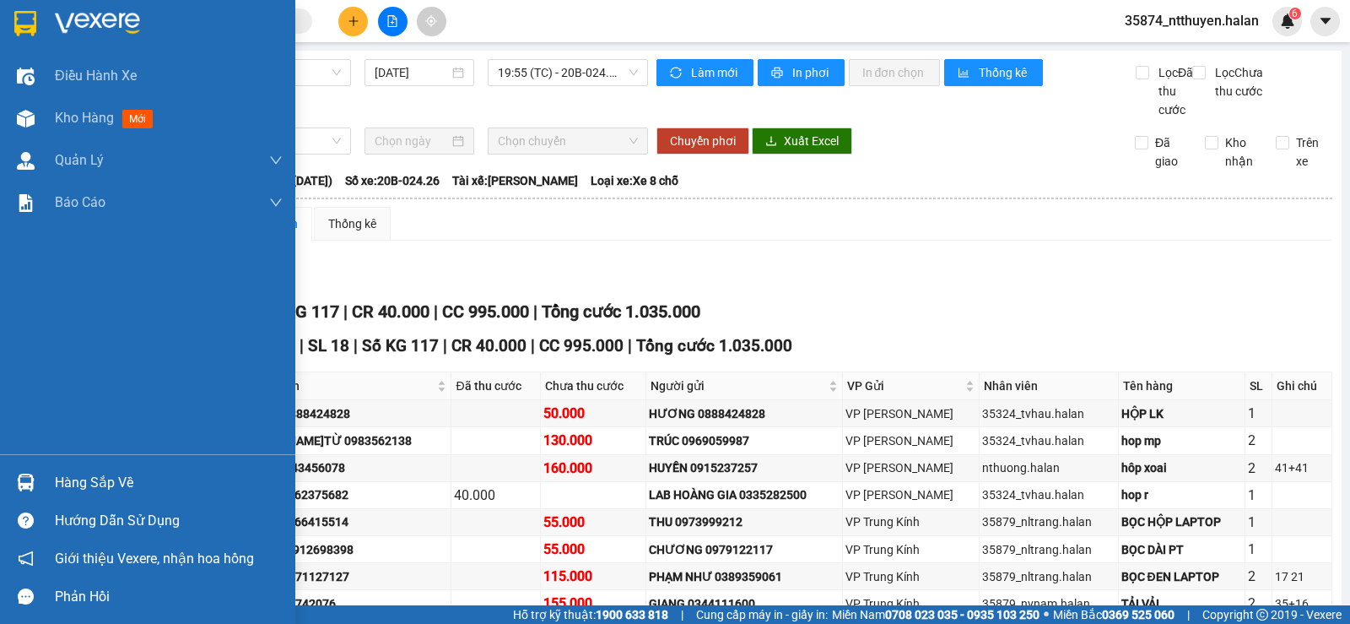
click at [111, 493] on div "Hàng sắp về" at bounding box center [169, 482] width 228 height 25
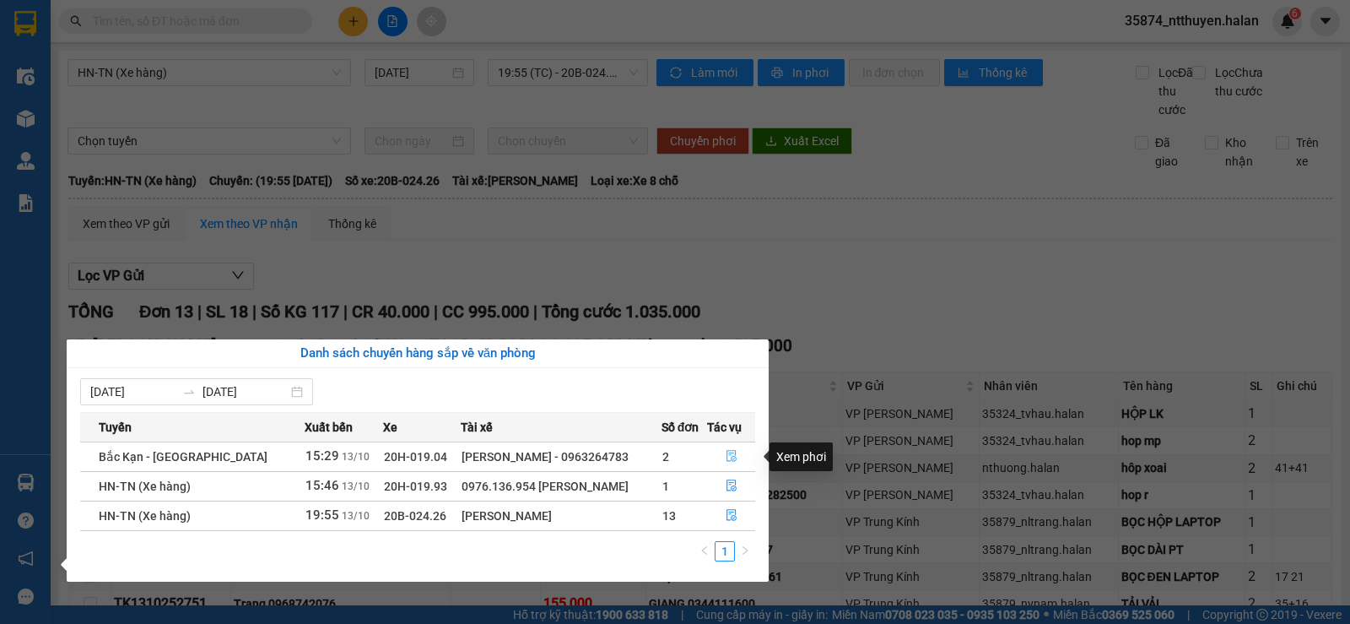
click at [730, 454] on icon "file-done" at bounding box center [732, 456] width 12 height 12
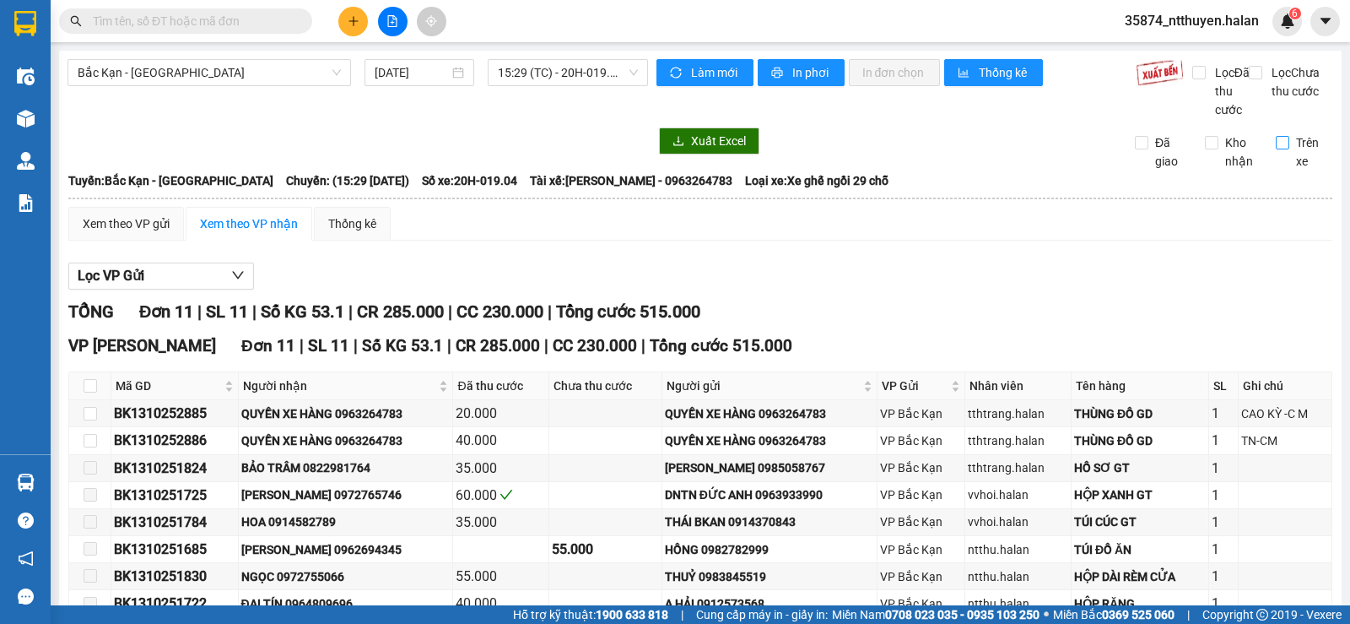
click at [1276, 149] on input "Trên xe" at bounding box center [1283, 143] width 14 height 14
checkbox input "true"
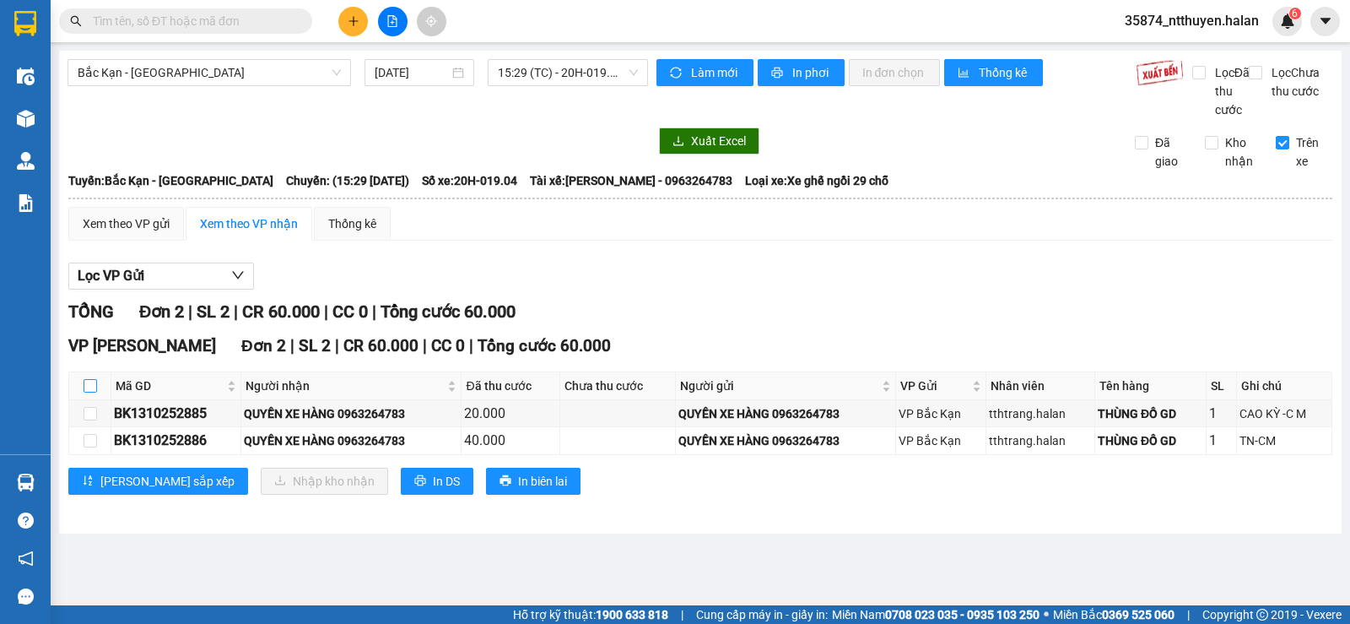
click at [87, 392] on input "checkbox" at bounding box center [91, 386] width 14 height 14
checkbox input "true"
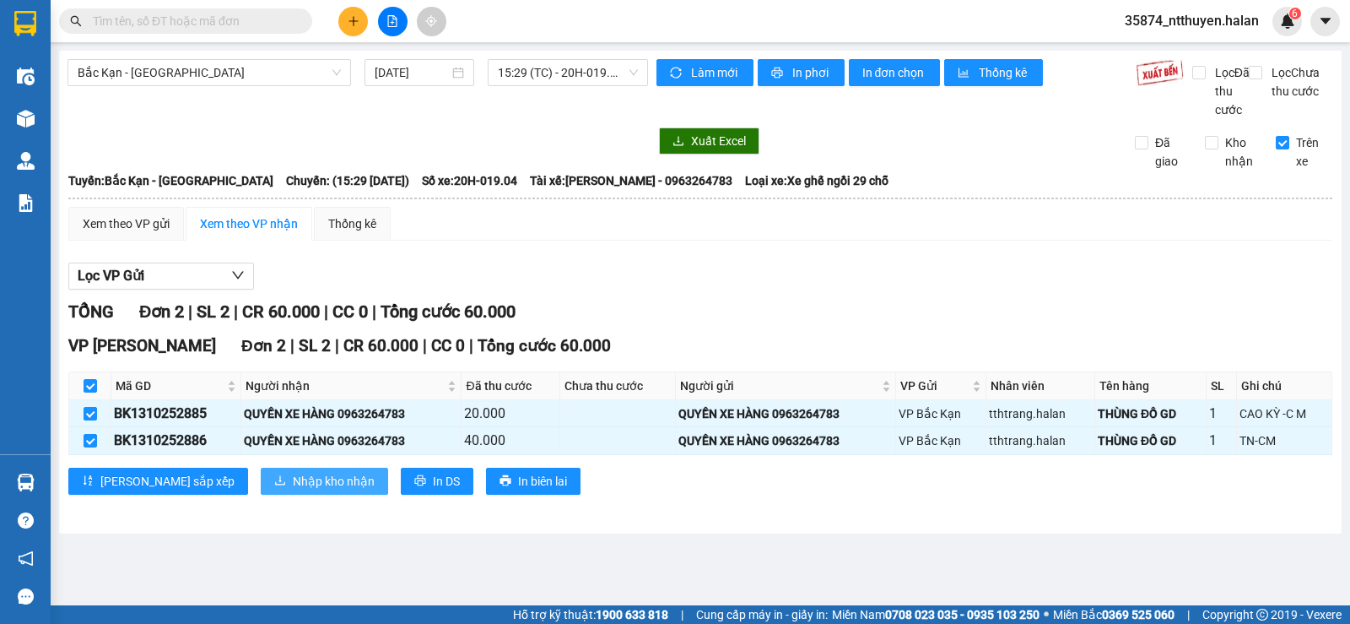
click at [293, 490] on span "Nhập kho nhận" at bounding box center [334, 481] width 82 height 19
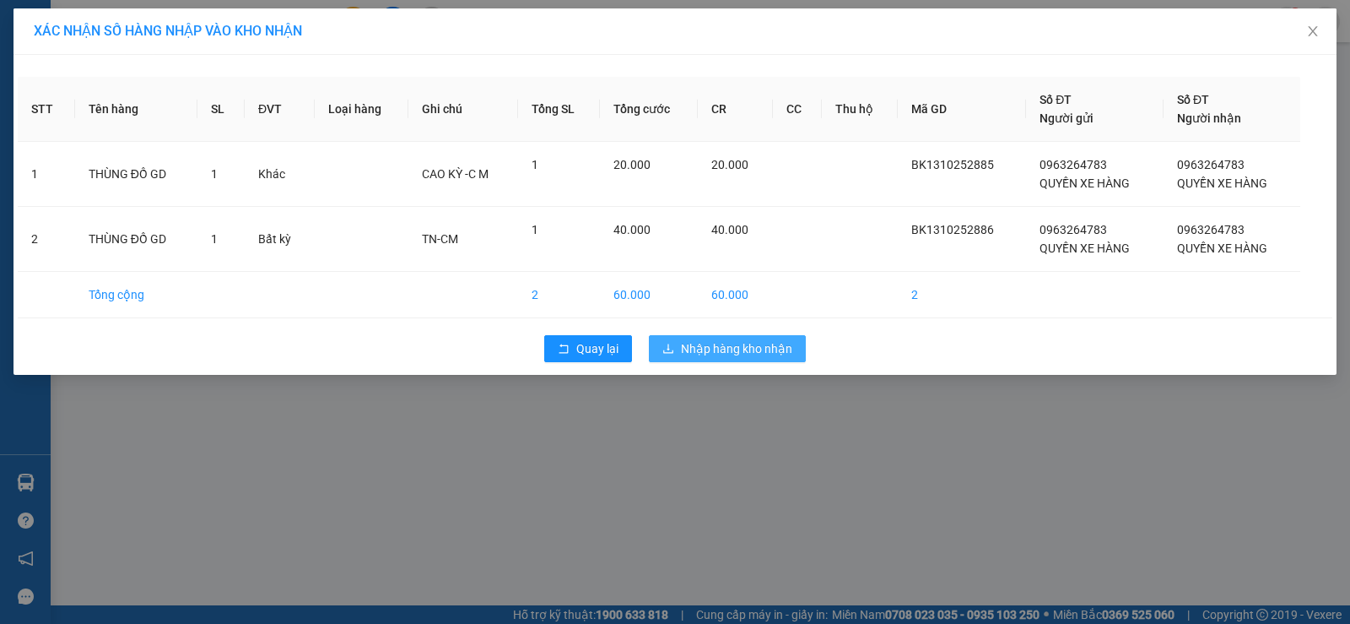
click at [744, 357] on span "Nhập hàng kho nhận" at bounding box center [736, 348] width 111 height 19
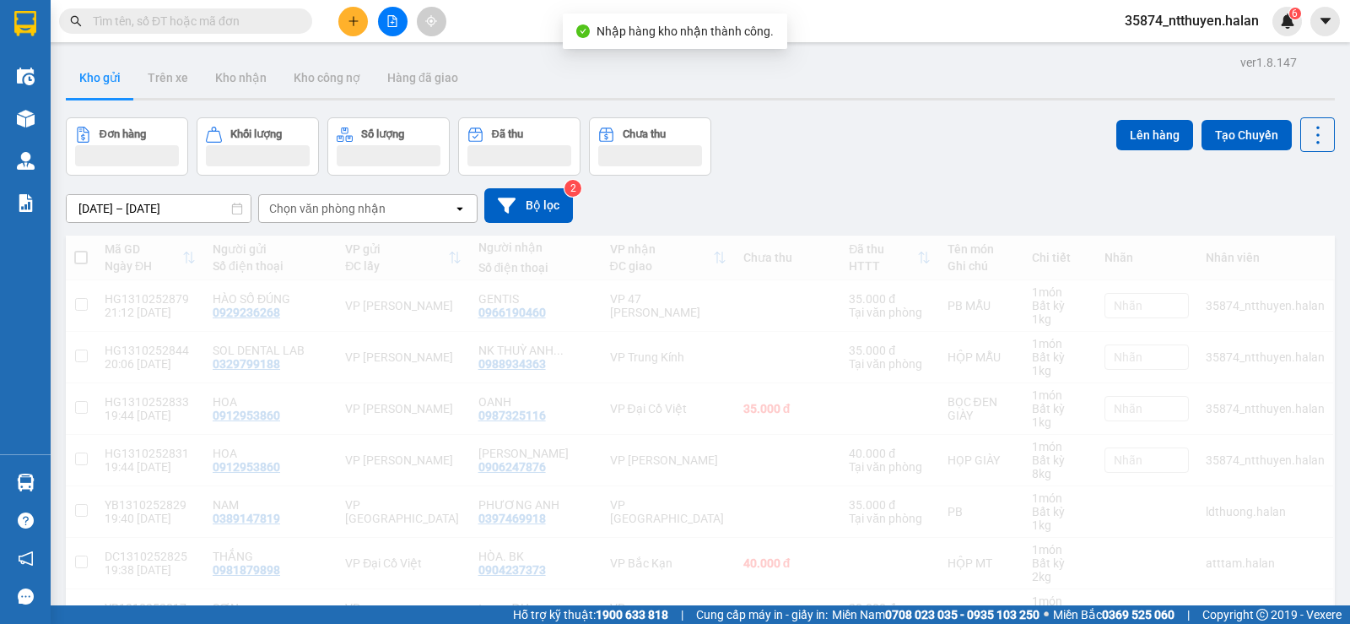
click at [218, 26] on input "text" at bounding box center [192, 21] width 199 height 19
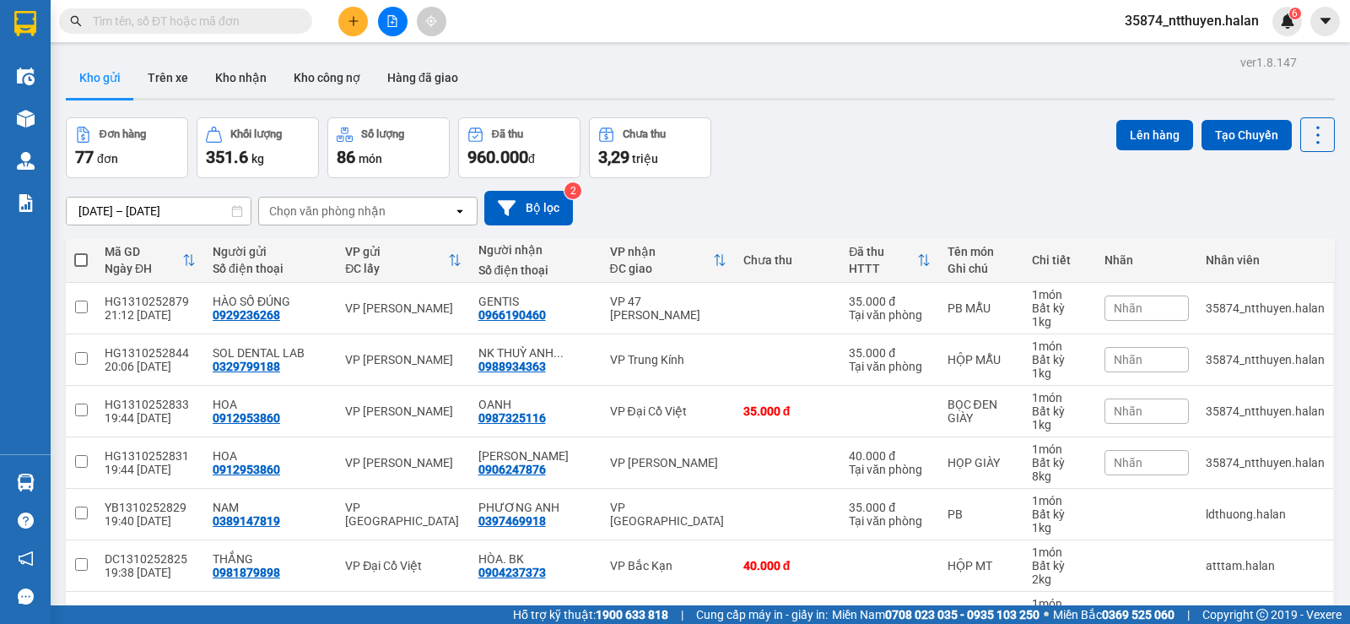
click at [218, 26] on input "text" at bounding box center [192, 21] width 199 height 19
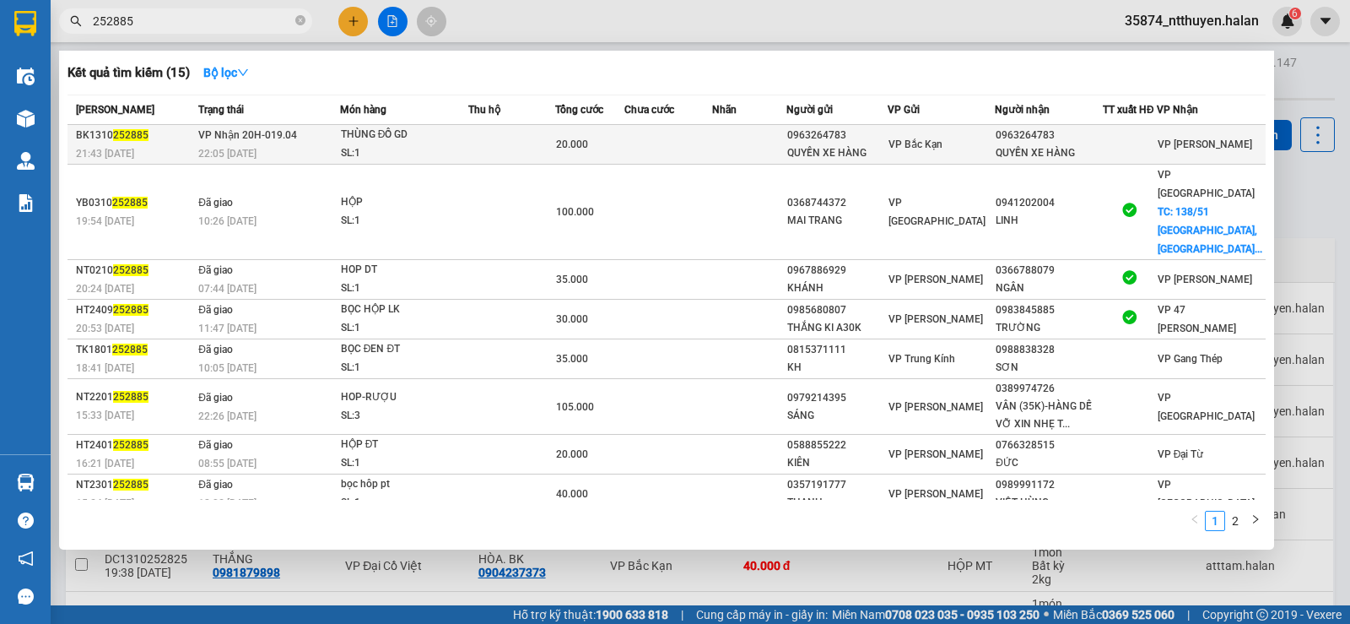
type input "252885"
click at [672, 150] on td at bounding box center [669, 145] width 88 height 40
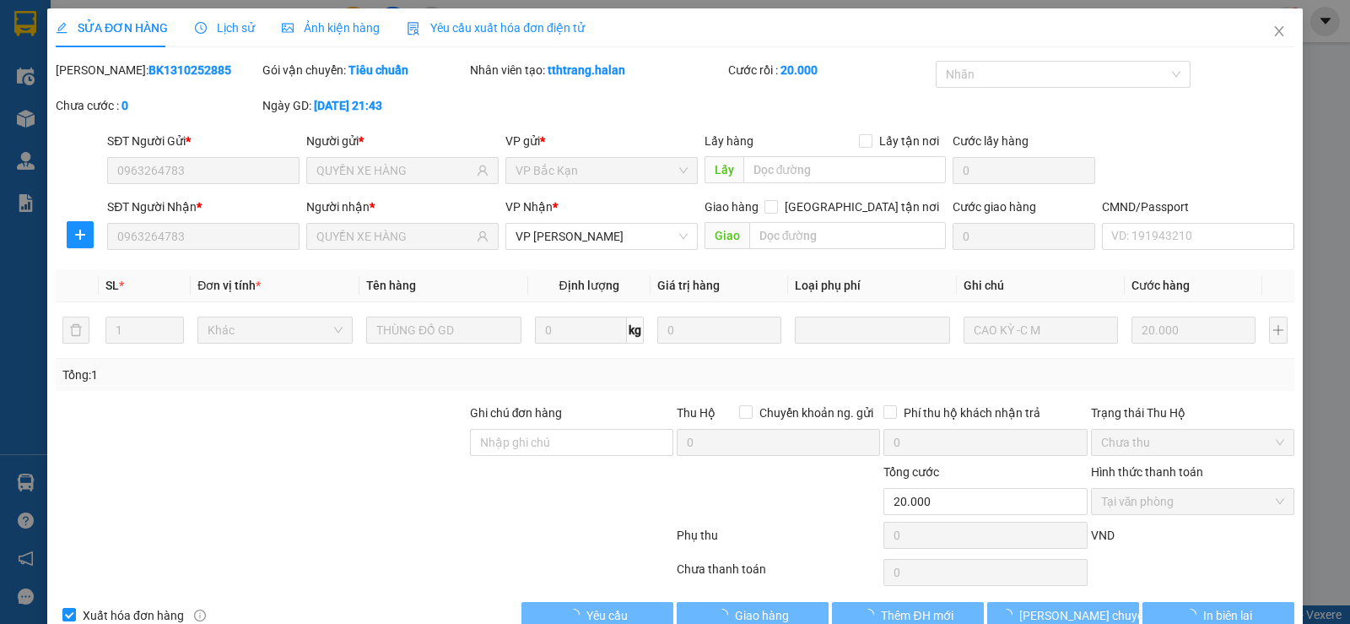
type input "0963264783"
type input "QUYỀN XE HÀNG"
type input "0963264783"
type input "QUYỀN XE HÀNG"
type input "0"
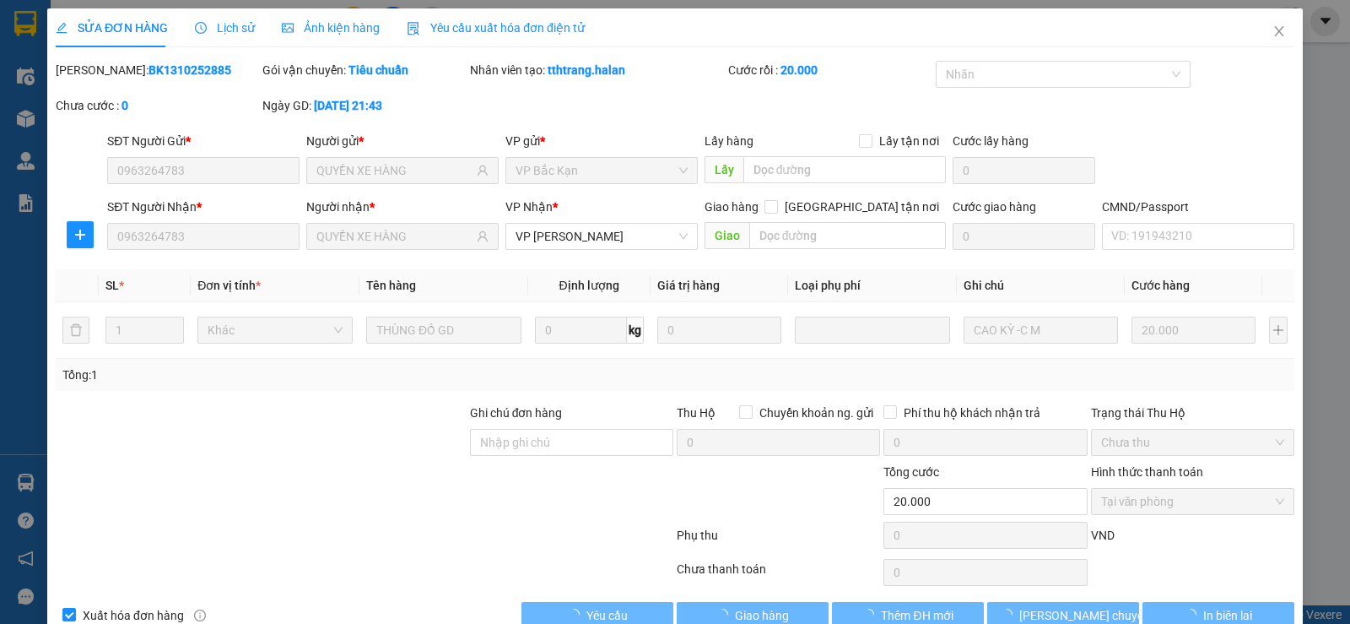
type input "20.000"
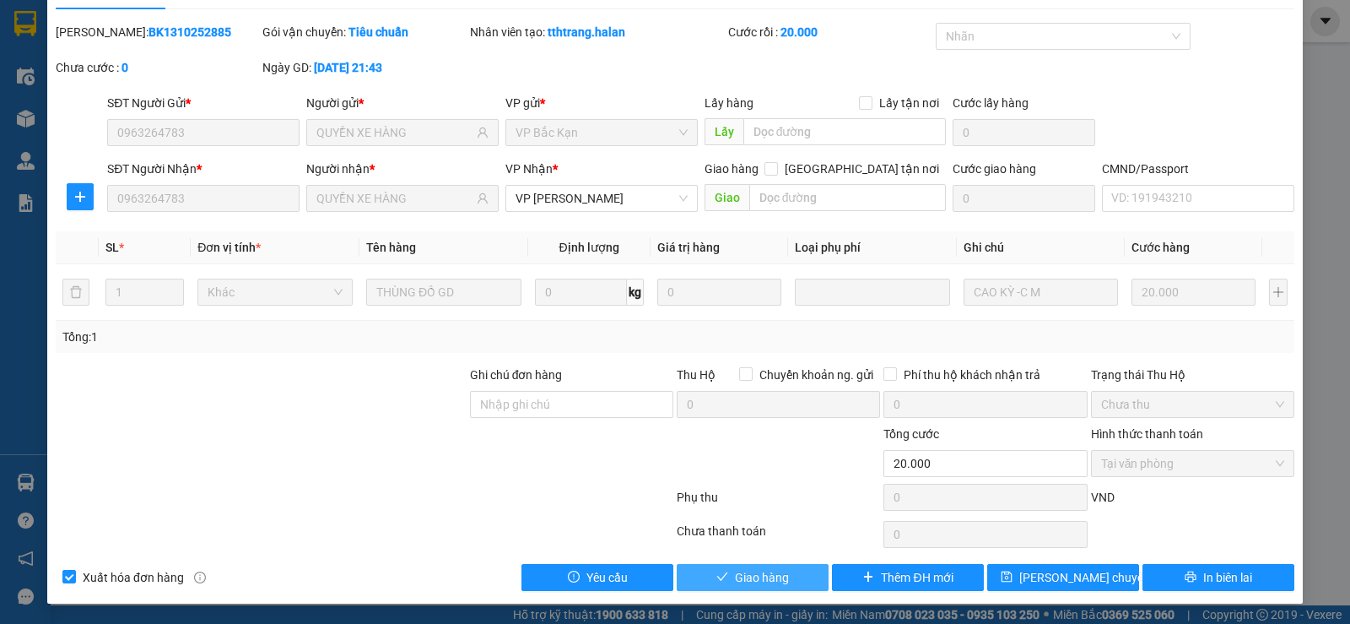
click at [779, 576] on span "Giao hàng" at bounding box center [762, 577] width 54 height 19
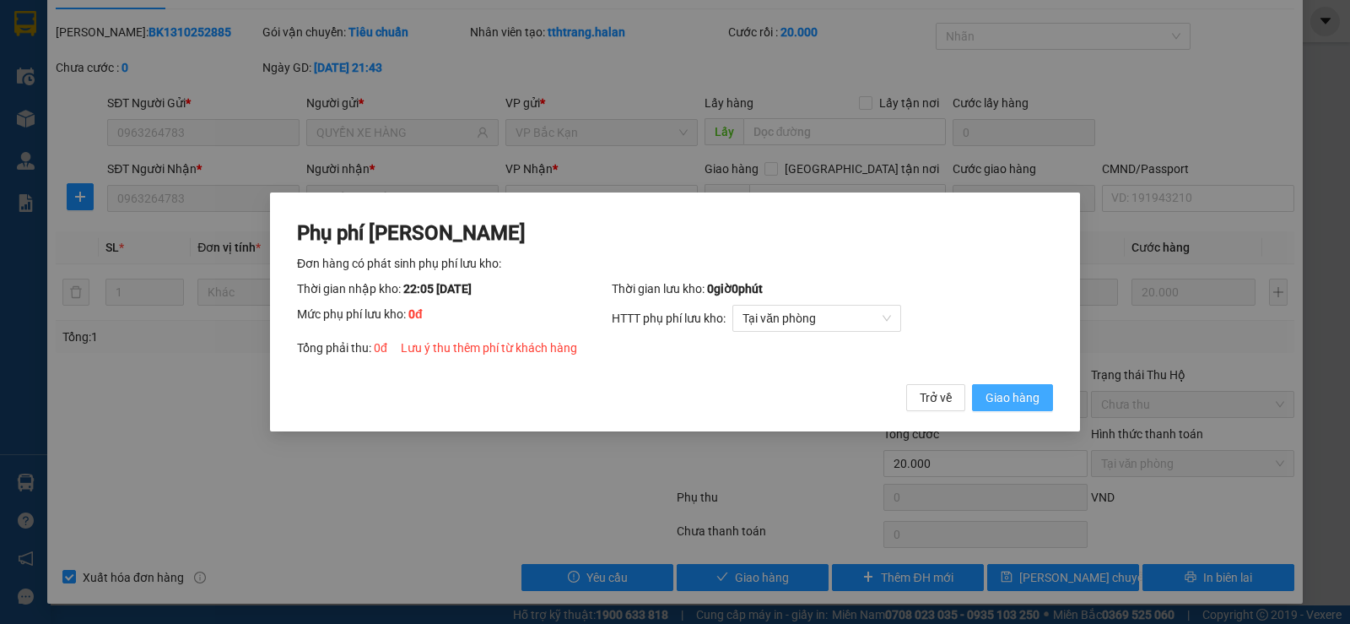
click at [1016, 398] on span "Giao hàng" at bounding box center [1013, 397] width 54 height 19
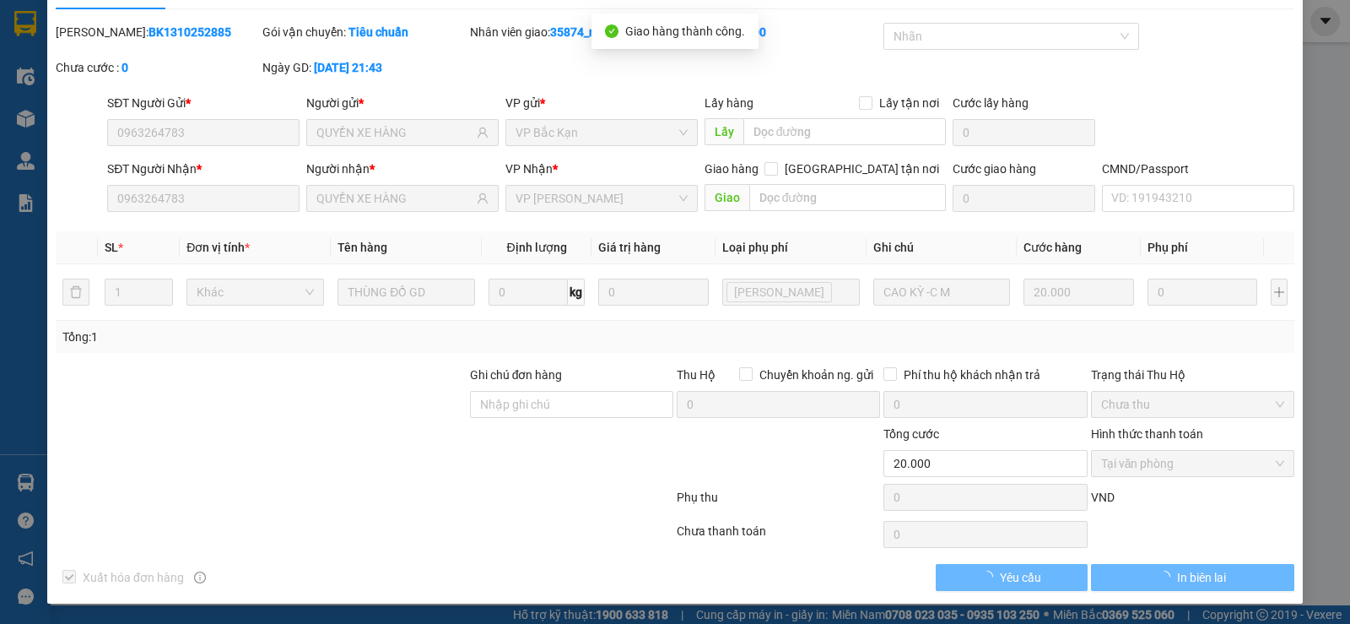
scroll to position [0, 0]
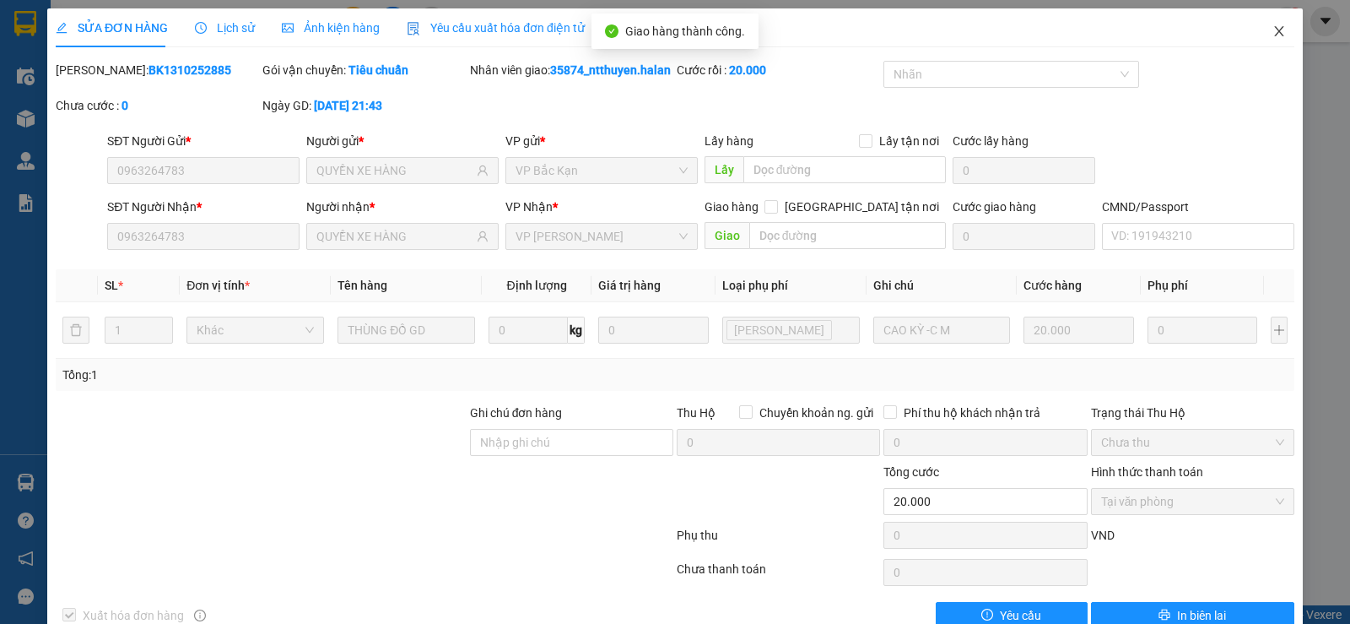
click at [1273, 35] on icon "close" at bounding box center [1280, 31] width 14 height 14
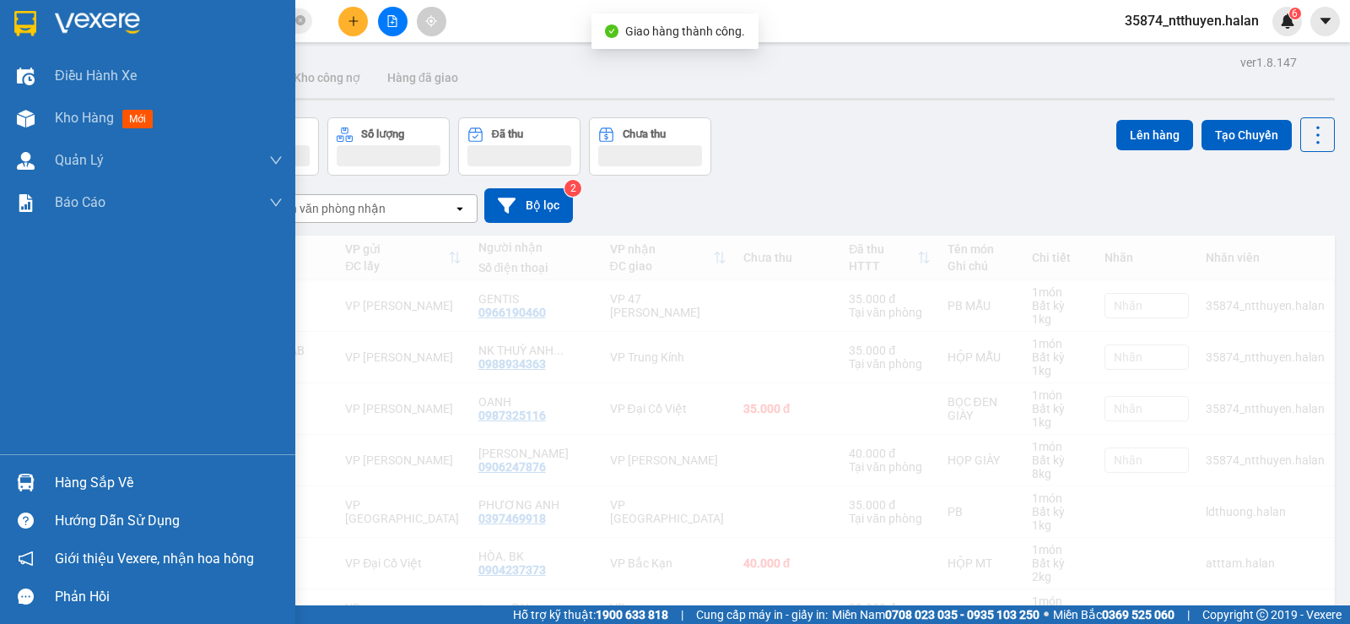
click at [47, 483] on div "Hàng sắp về" at bounding box center [147, 482] width 295 height 38
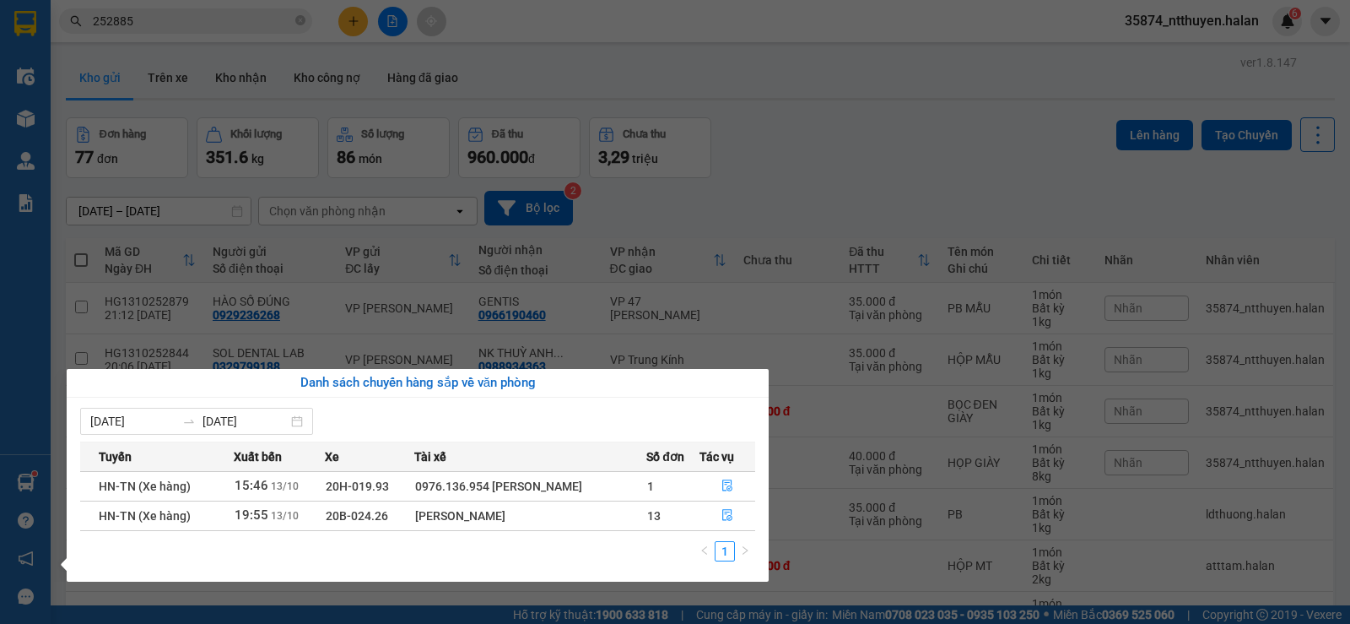
click at [749, 203] on section "Kết quả tìm kiếm ( 15 ) Bộ lọc Mã ĐH Trạng thái Món hàng Thu hộ Tổng cước Chưa …" at bounding box center [675, 312] width 1350 height 624
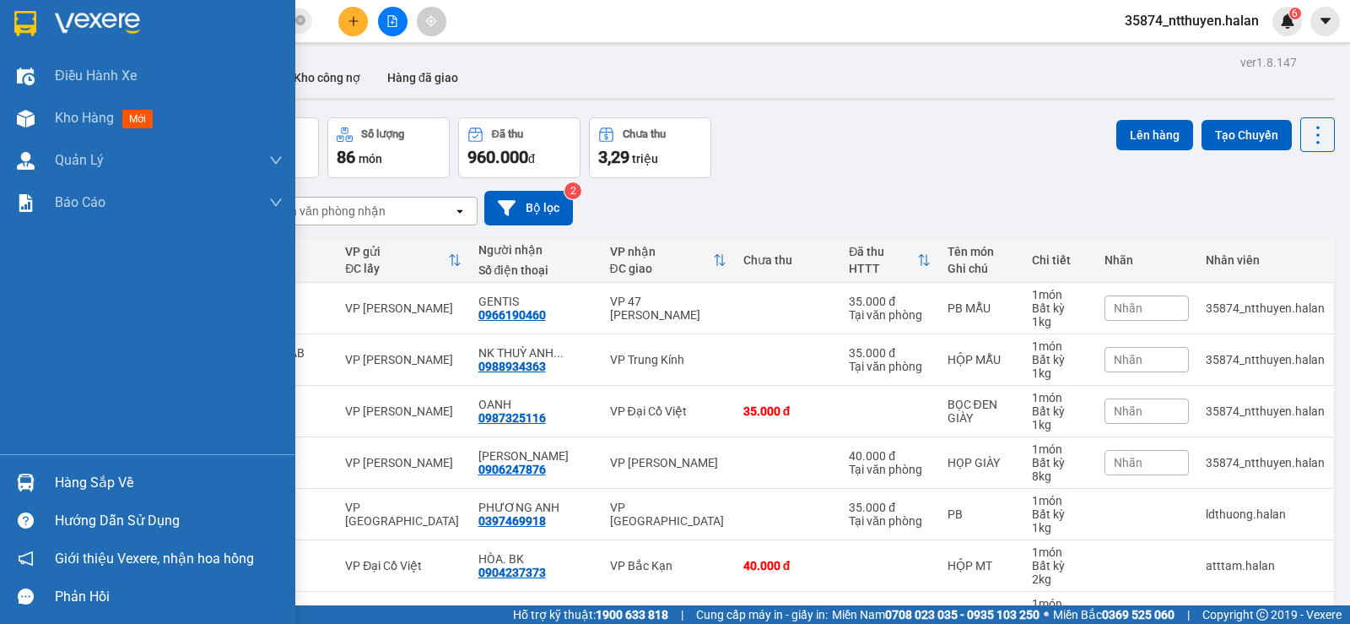
click at [79, 480] on div "Hàng sắp về" at bounding box center [169, 482] width 228 height 25
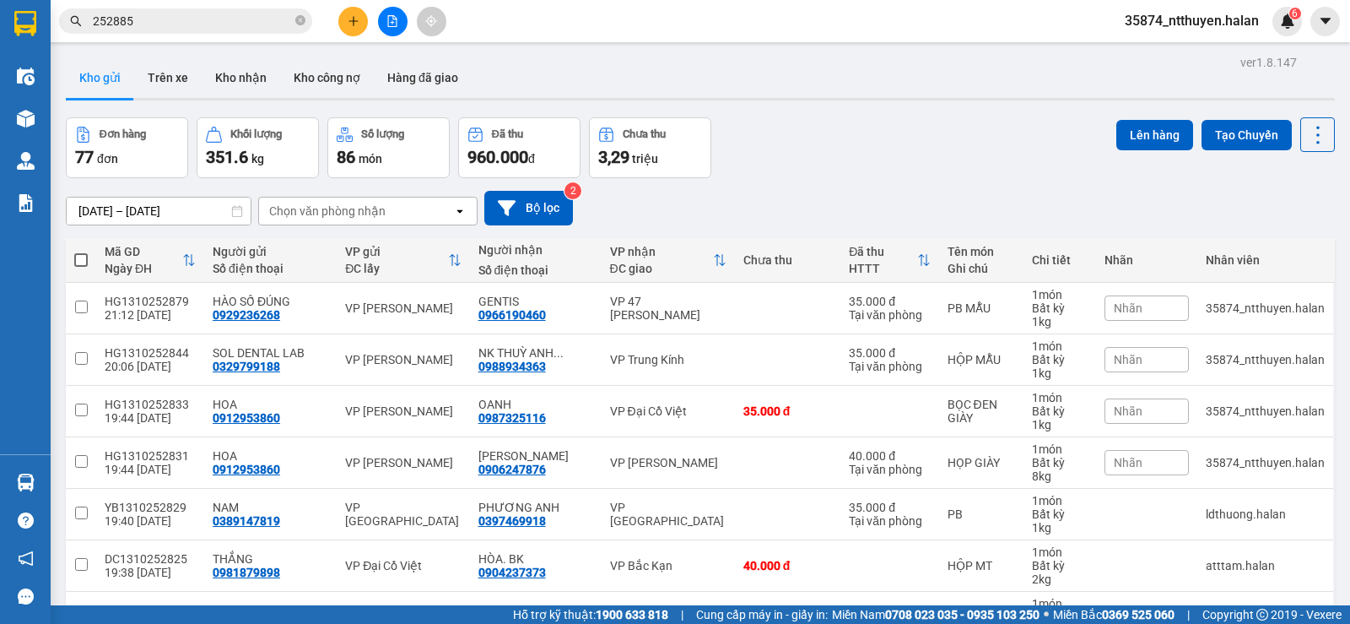
click at [199, 19] on section "Kết quả tìm kiếm ( 15 ) Bộ lọc Mã ĐH Trạng thái Món hàng Thu hộ Tổng cước Chưa …" at bounding box center [675, 312] width 1350 height 624
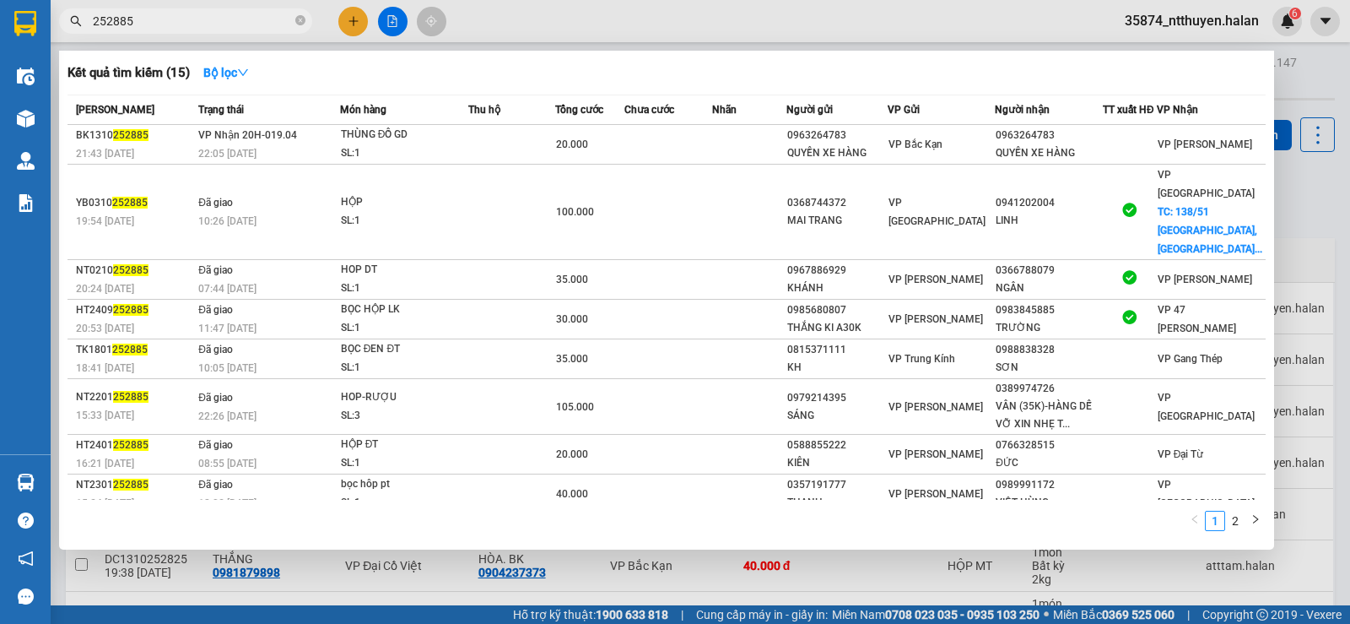
click at [199, 19] on input "252885" at bounding box center [192, 21] width 199 height 19
click at [554, 45] on div at bounding box center [675, 312] width 1350 height 624
click at [302, 21] on icon "close-circle" at bounding box center [300, 20] width 10 height 10
